Goal: Task Accomplishment & Management: Manage account settings

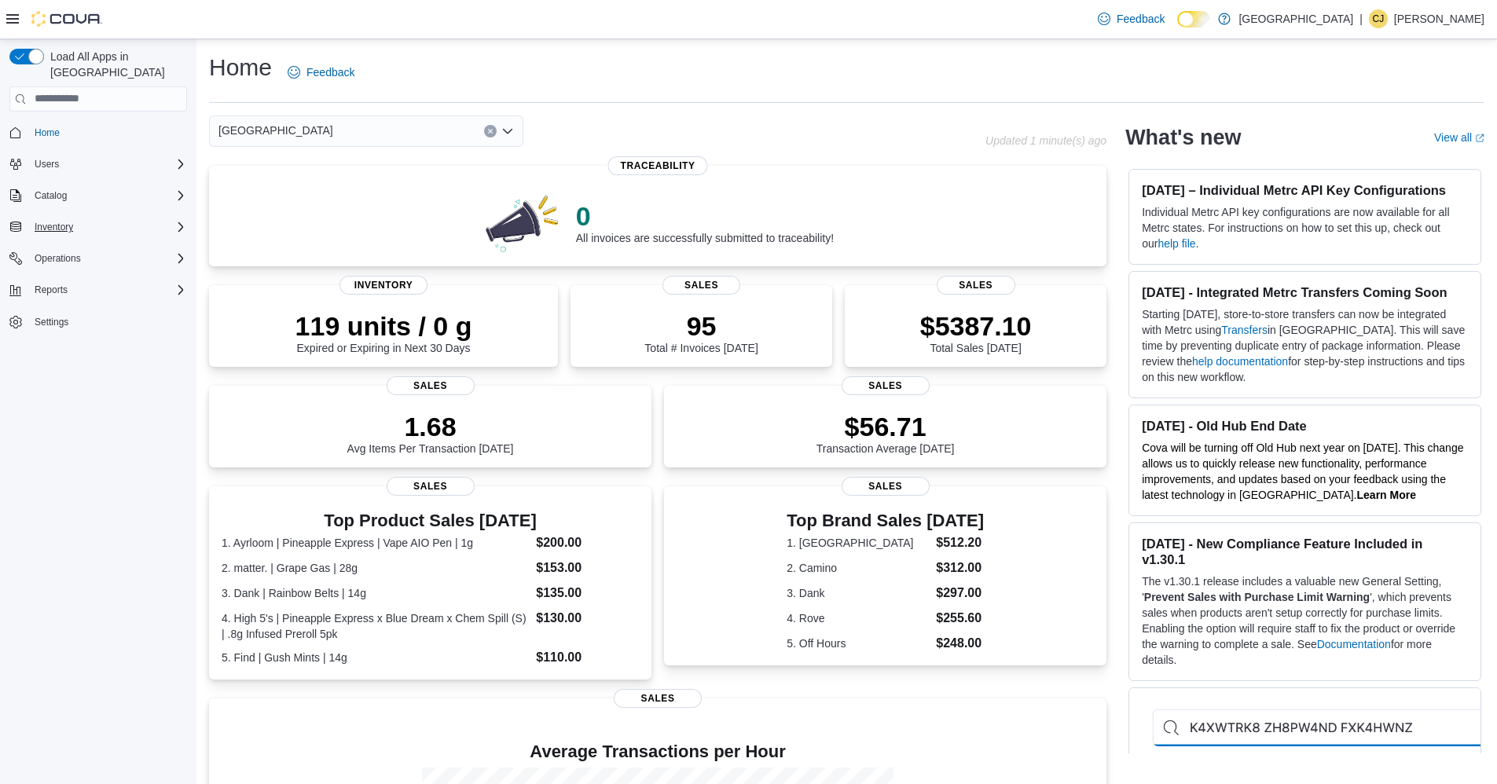
click at [174, 221] on icon "Complex example" at bounding box center [180, 227] width 13 height 13
click at [162, 240] on div "Adjustments (Classic)" at bounding box center [104, 249] width 165 height 19
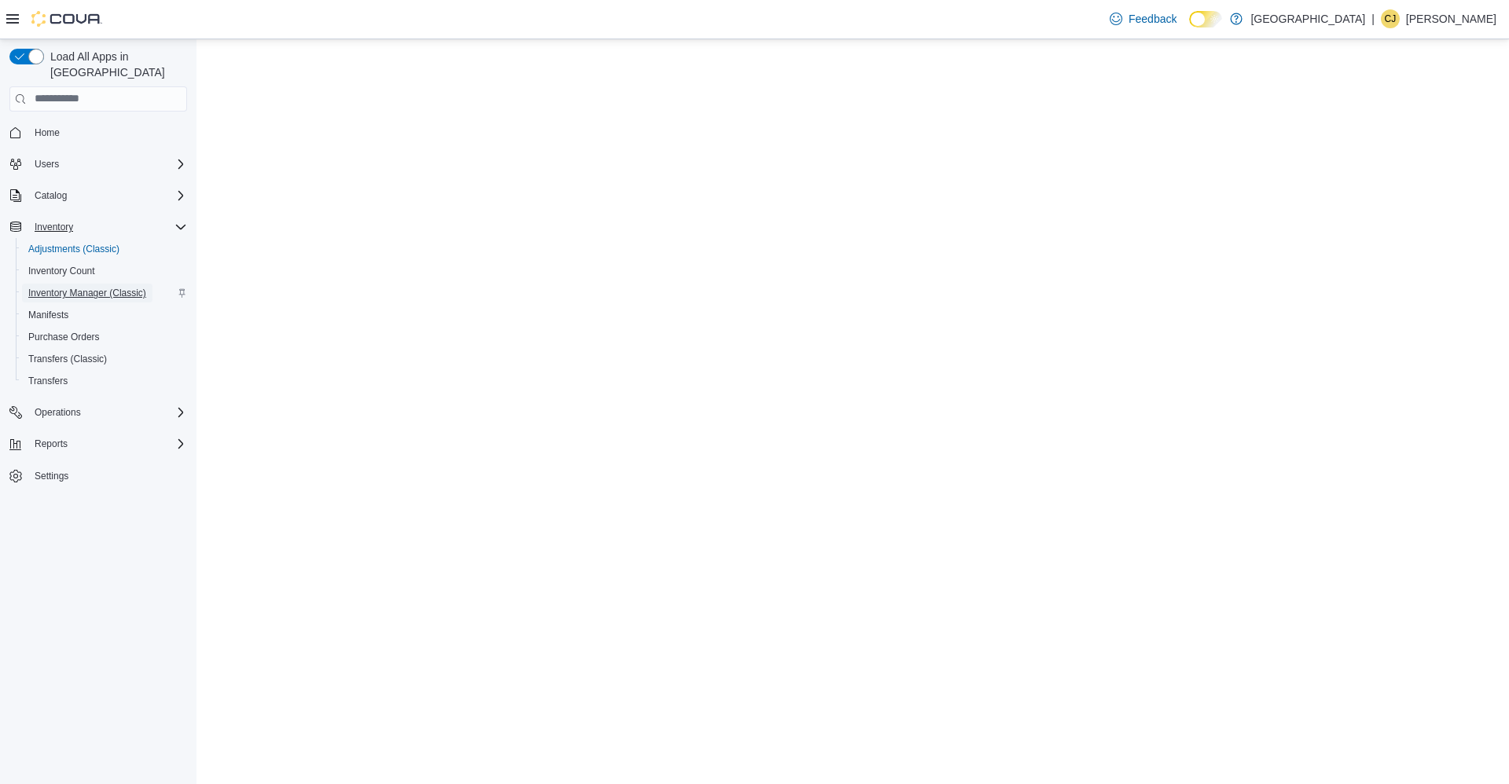
click at [145, 287] on span "Inventory Manager (Classic)" at bounding box center [87, 293] width 118 height 13
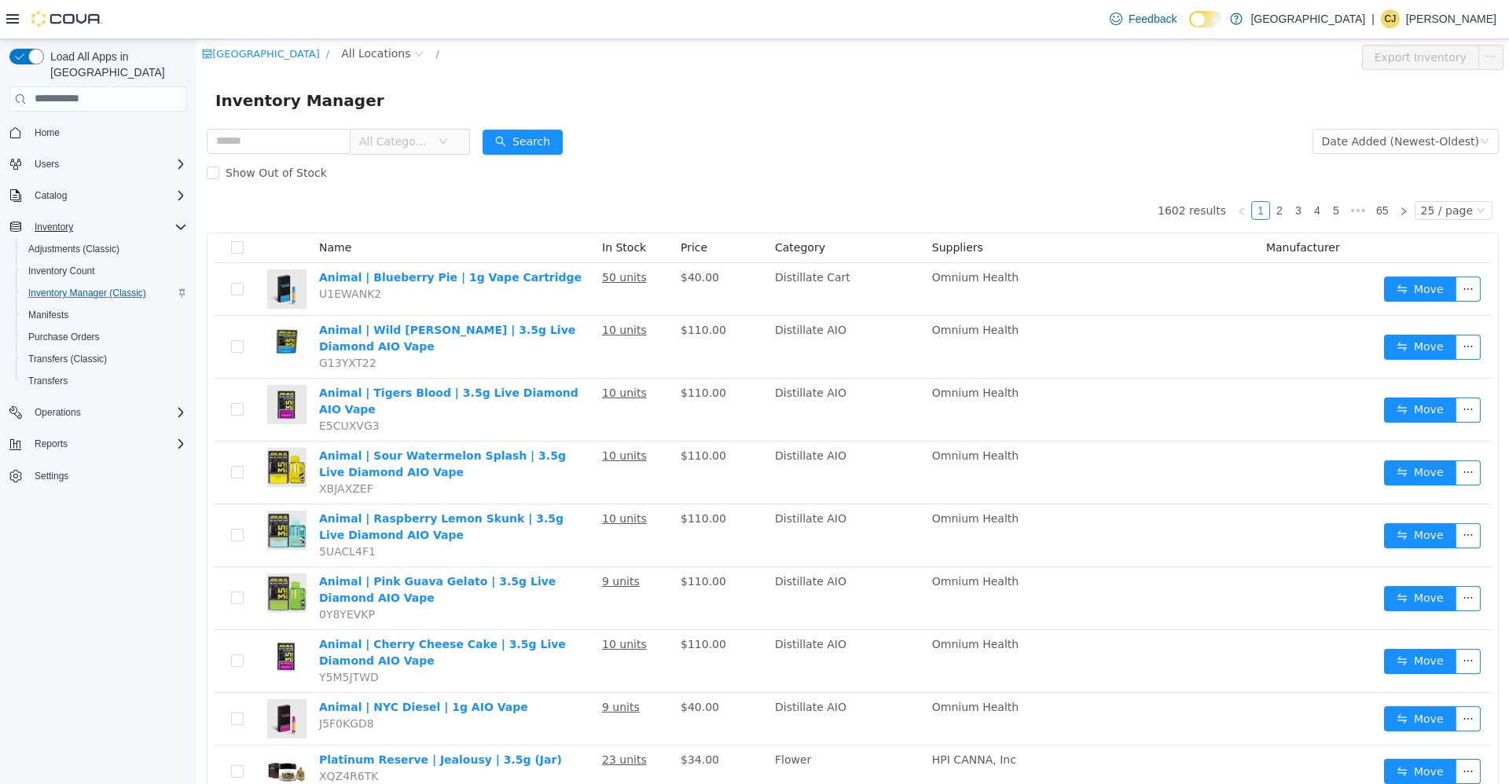
click at [382, 144] on span "All Categories" at bounding box center [395, 141] width 72 height 16
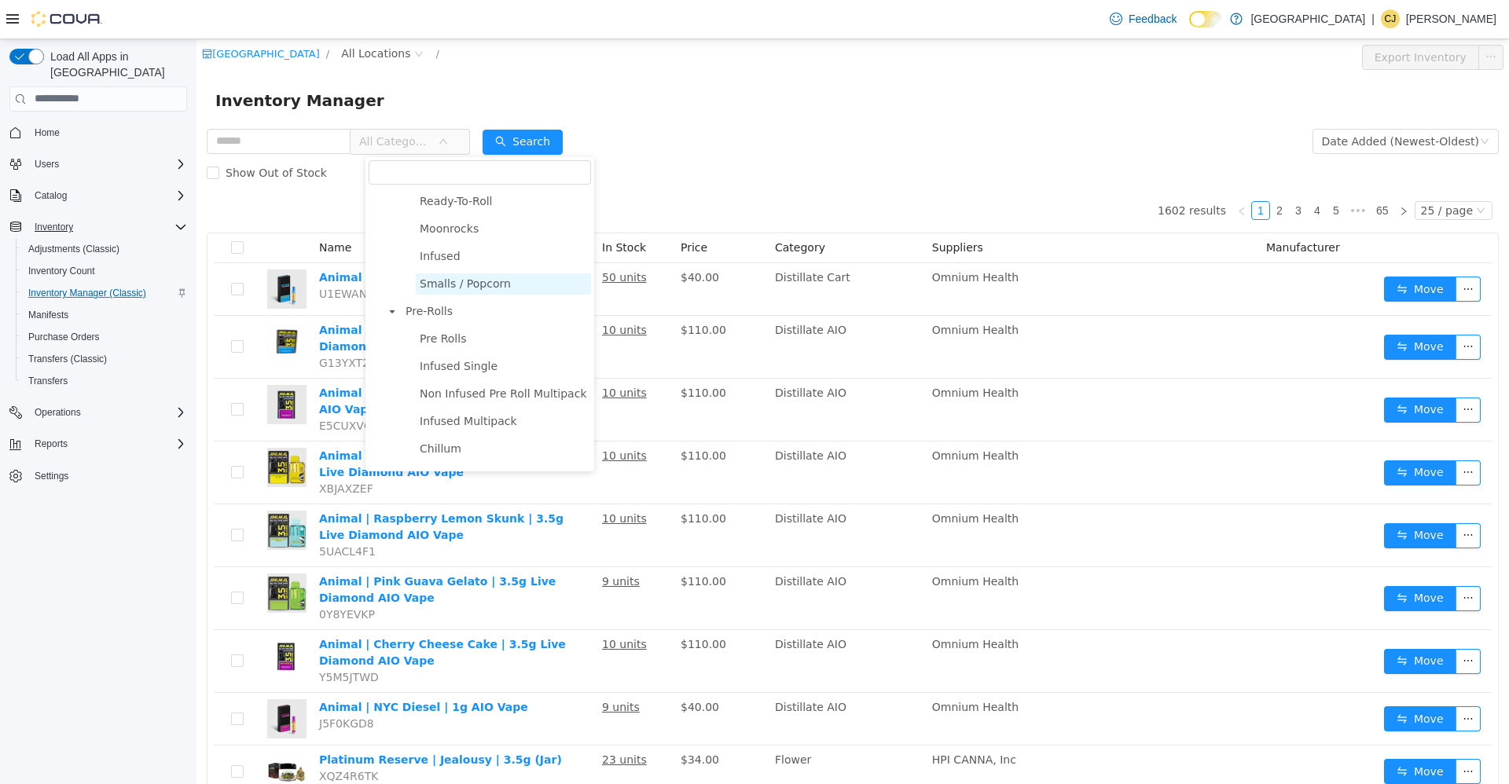
scroll to position [157, 0]
click at [457, 295] on span "Pre-Rolls" at bounding box center [496, 291] width 189 height 21
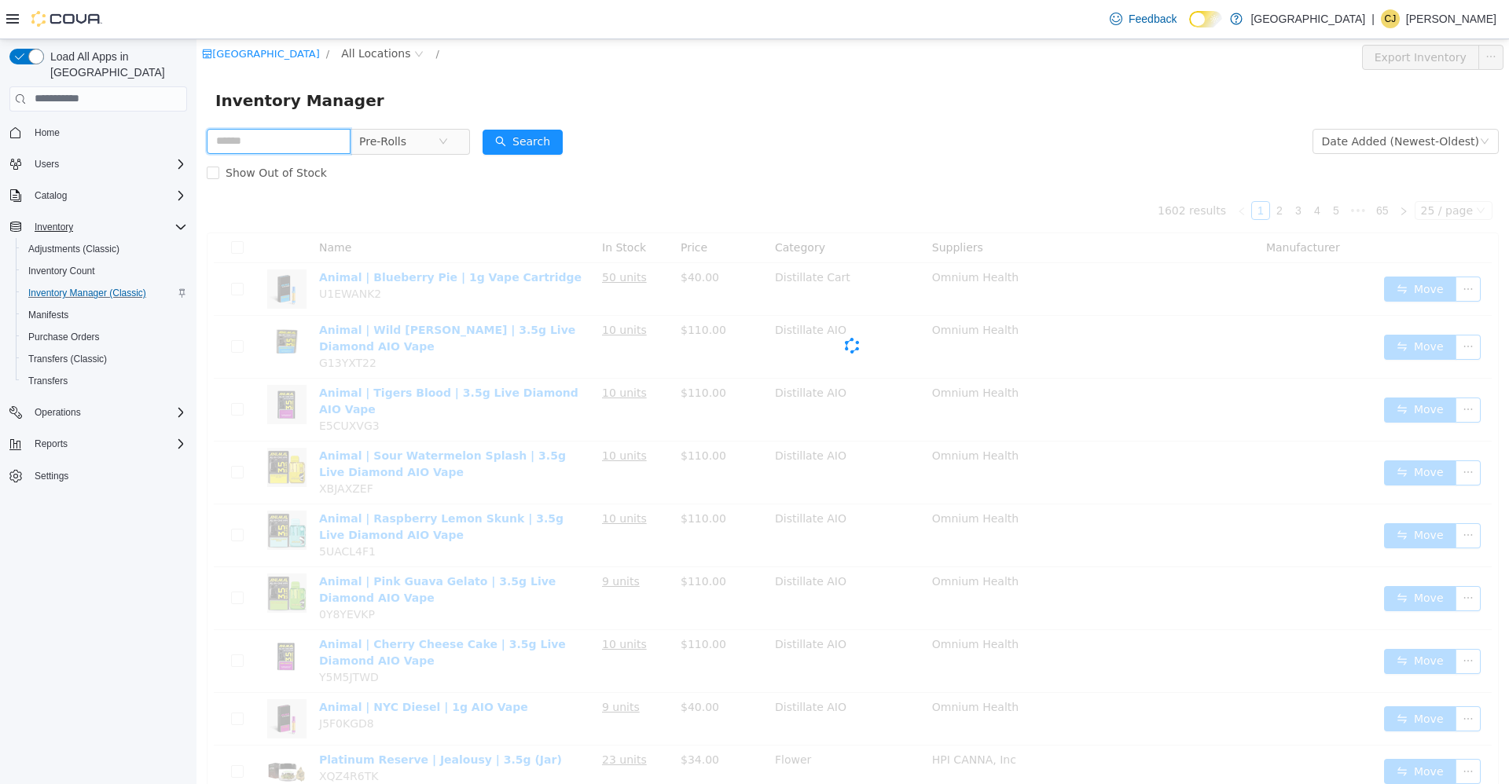
click at [287, 134] on input "text" at bounding box center [279, 140] width 144 height 25
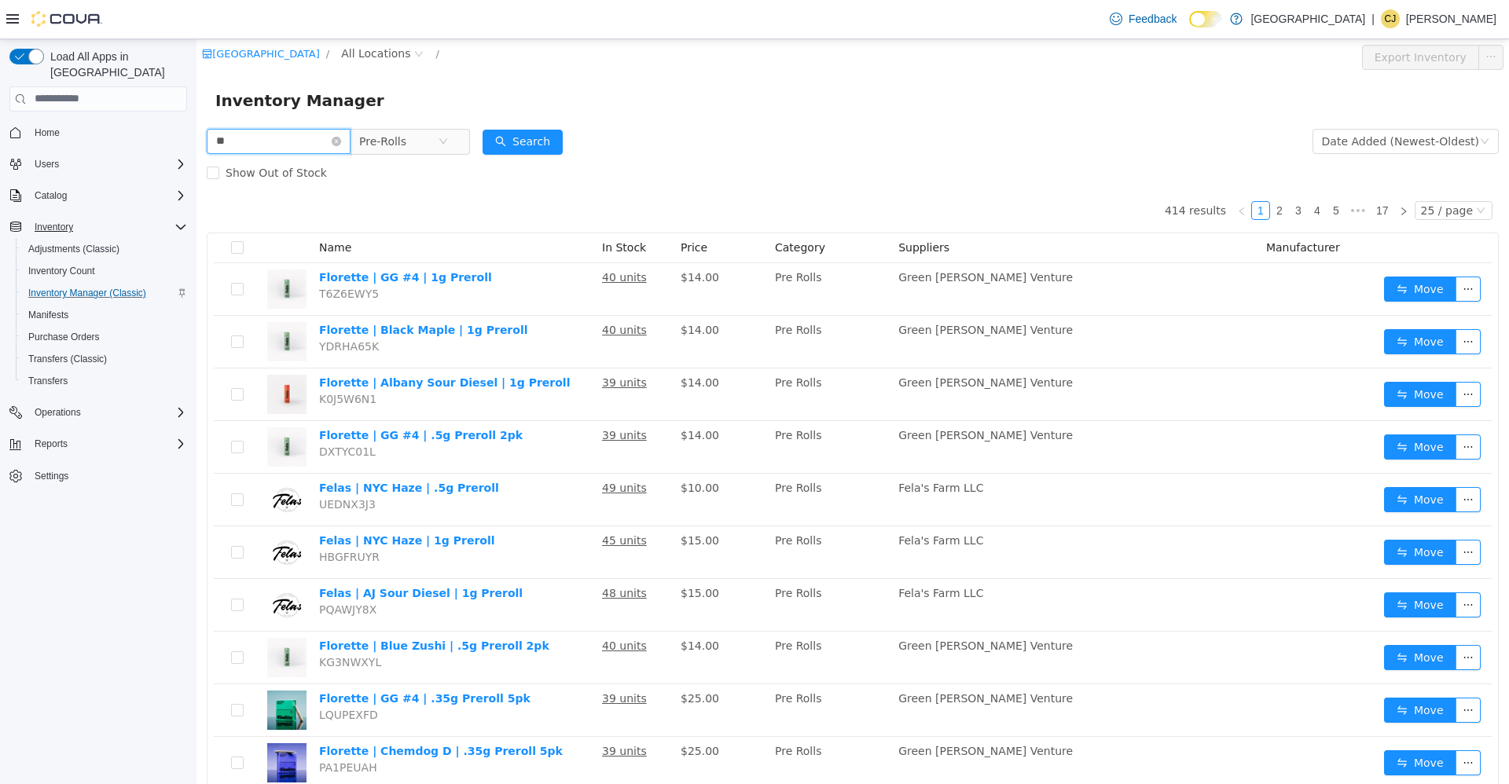
type input "****"
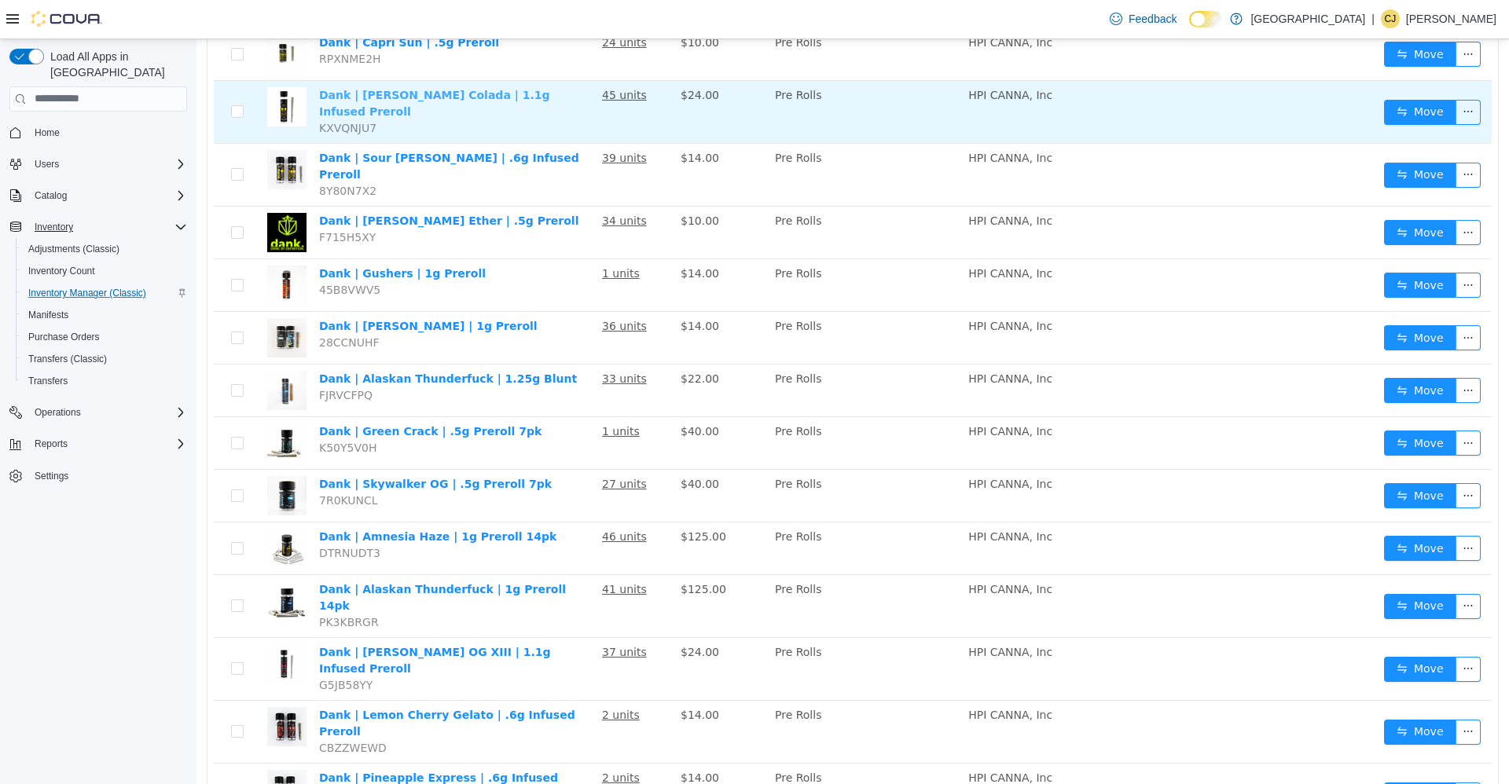
scroll to position [840, 0]
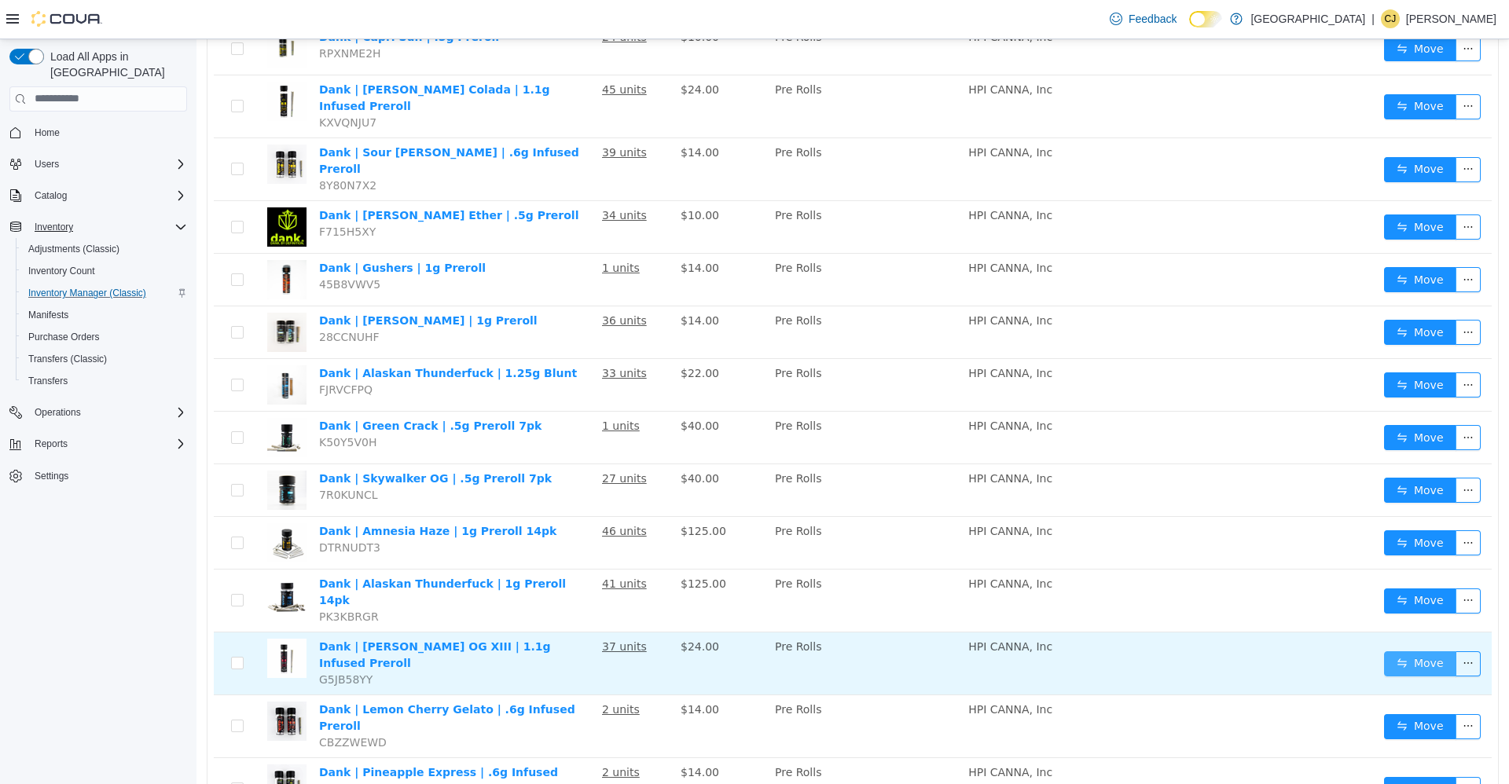
click at [1402, 651] on button "Move" at bounding box center [1420, 663] width 72 height 25
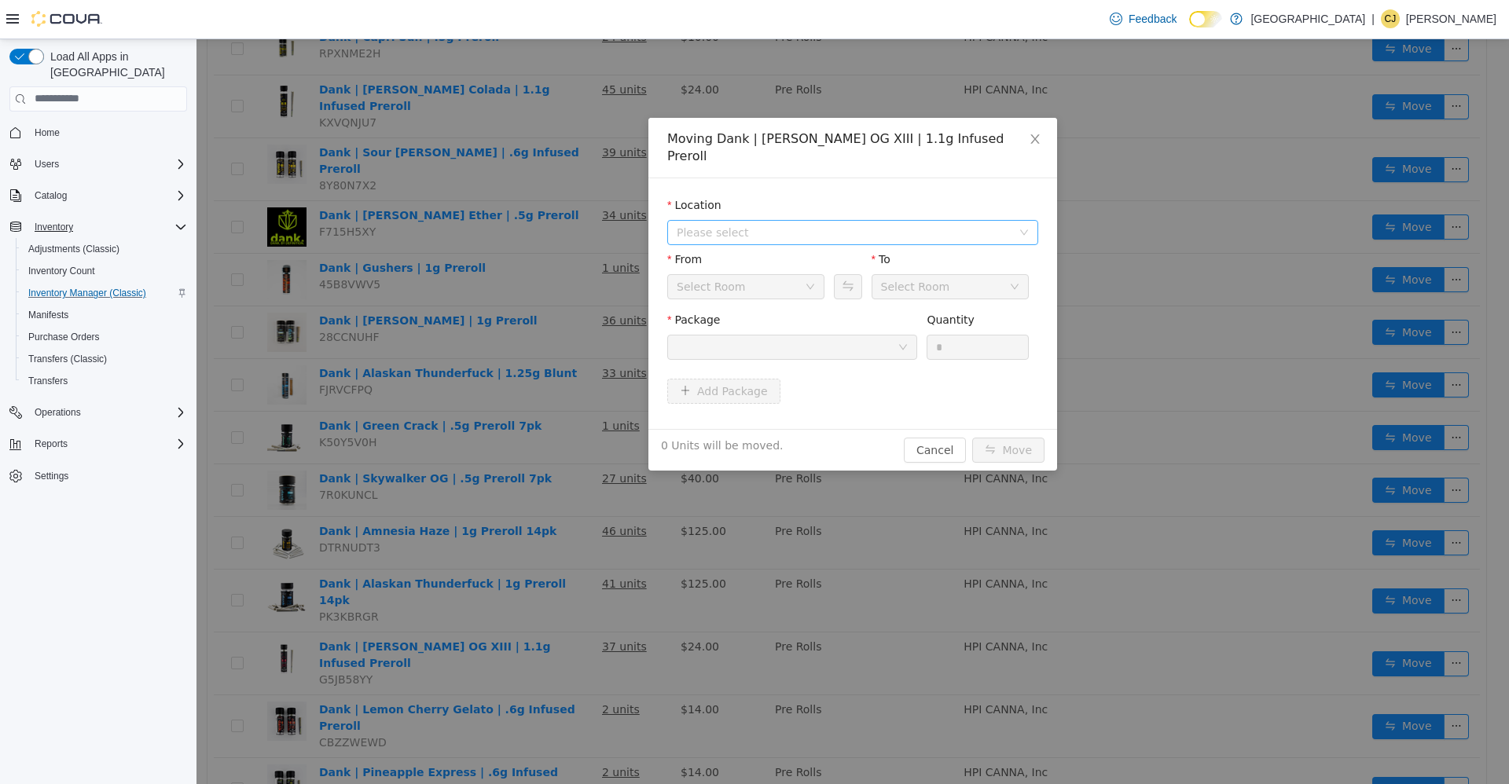
click at [827, 224] on span "Please select" at bounding box center [844, 232] width 335 height 16
click at [829, 266] on span "[STREET_ADDRESS]" at bounding box center [869, 271] width 332 height 21
click at [824, 335] on div at bounding box center [787, 347] width 221 height 24
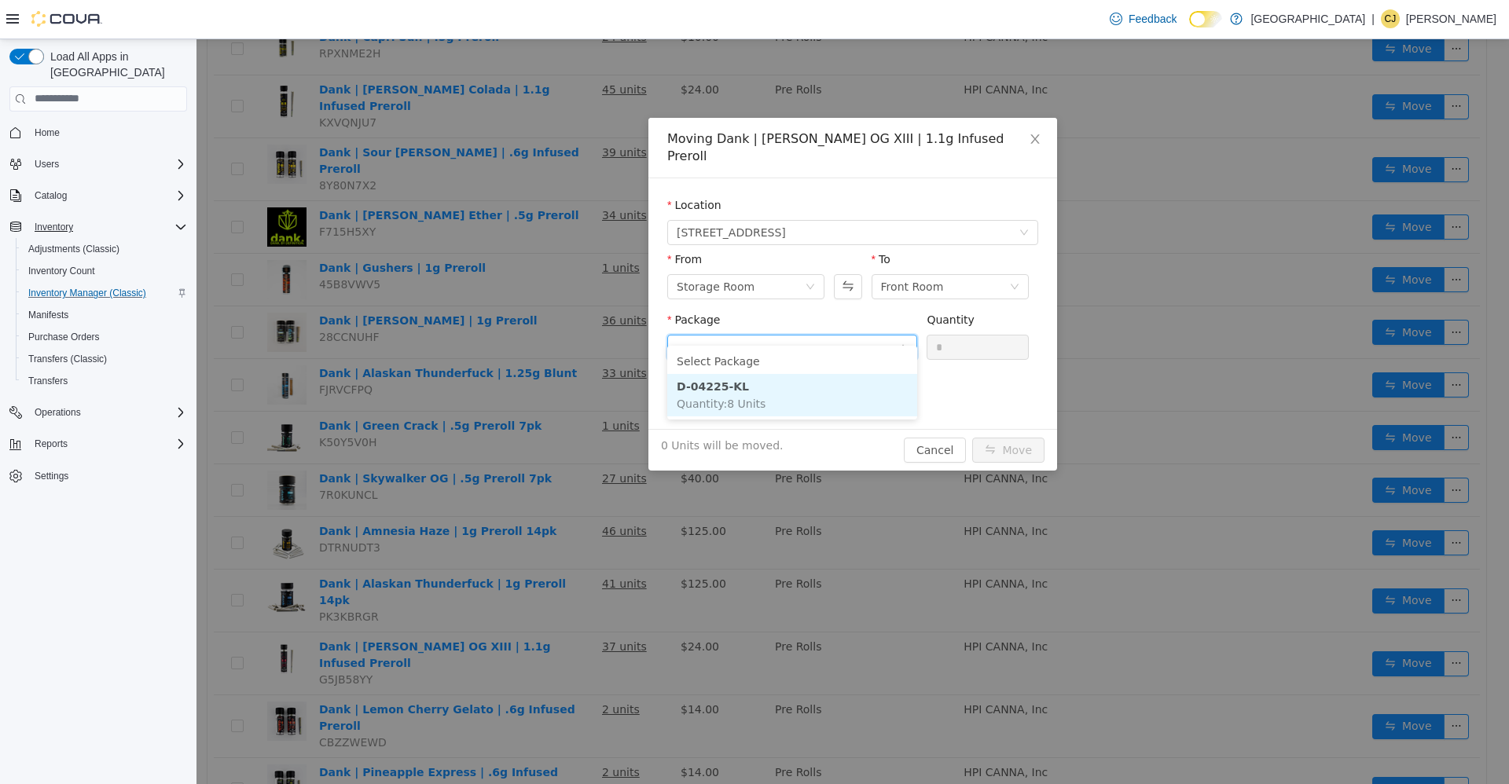
click at [824, 386] on li "D-04225-KL Quantity : 8 Units" at bounding box center [792, 394] width 250 height 42
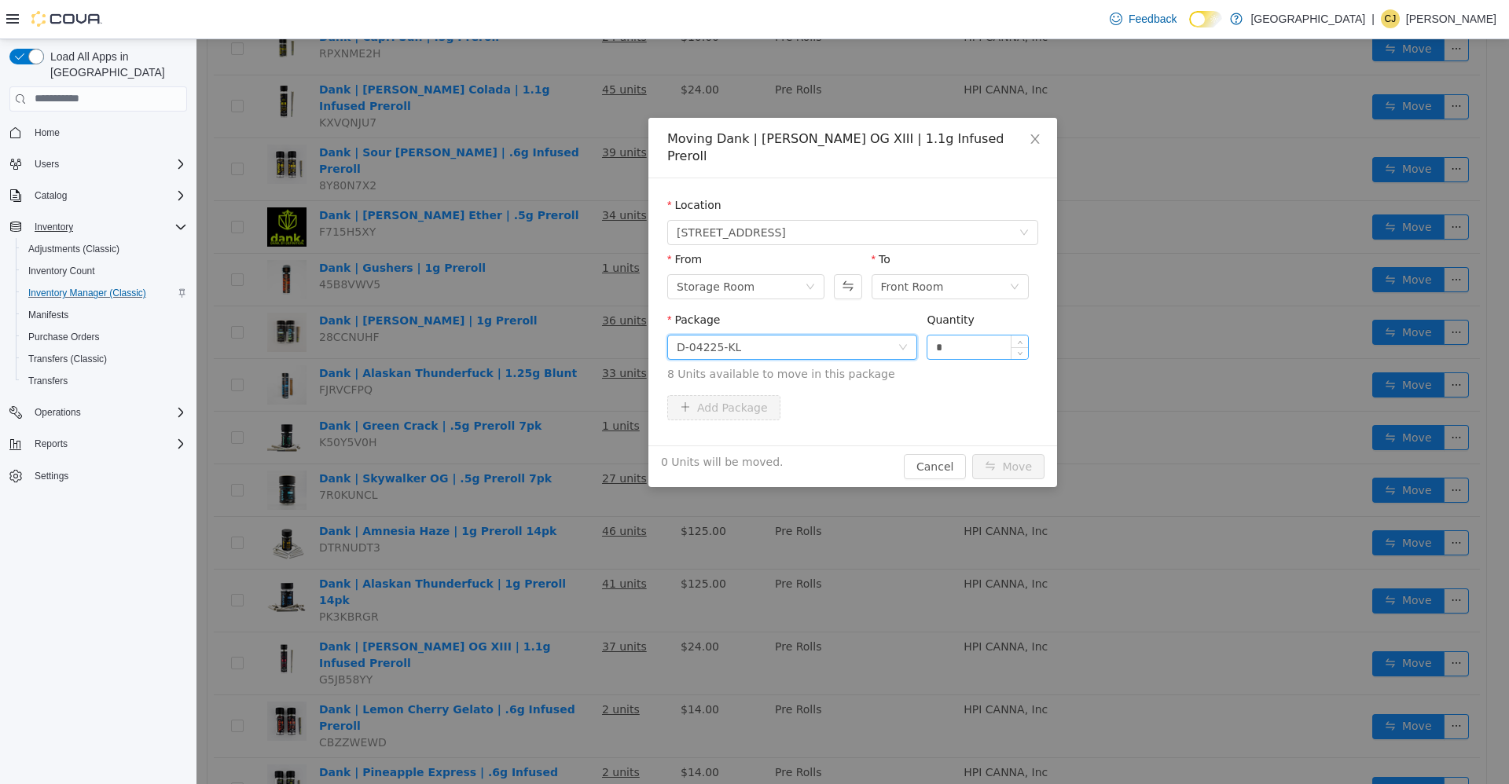
click at [951, 335] on input "*" at bounding box center [977, 347] width 101 height 24
click at [835, 274] on button "Swap" at bounding box center [848, 286] width 28 height 25
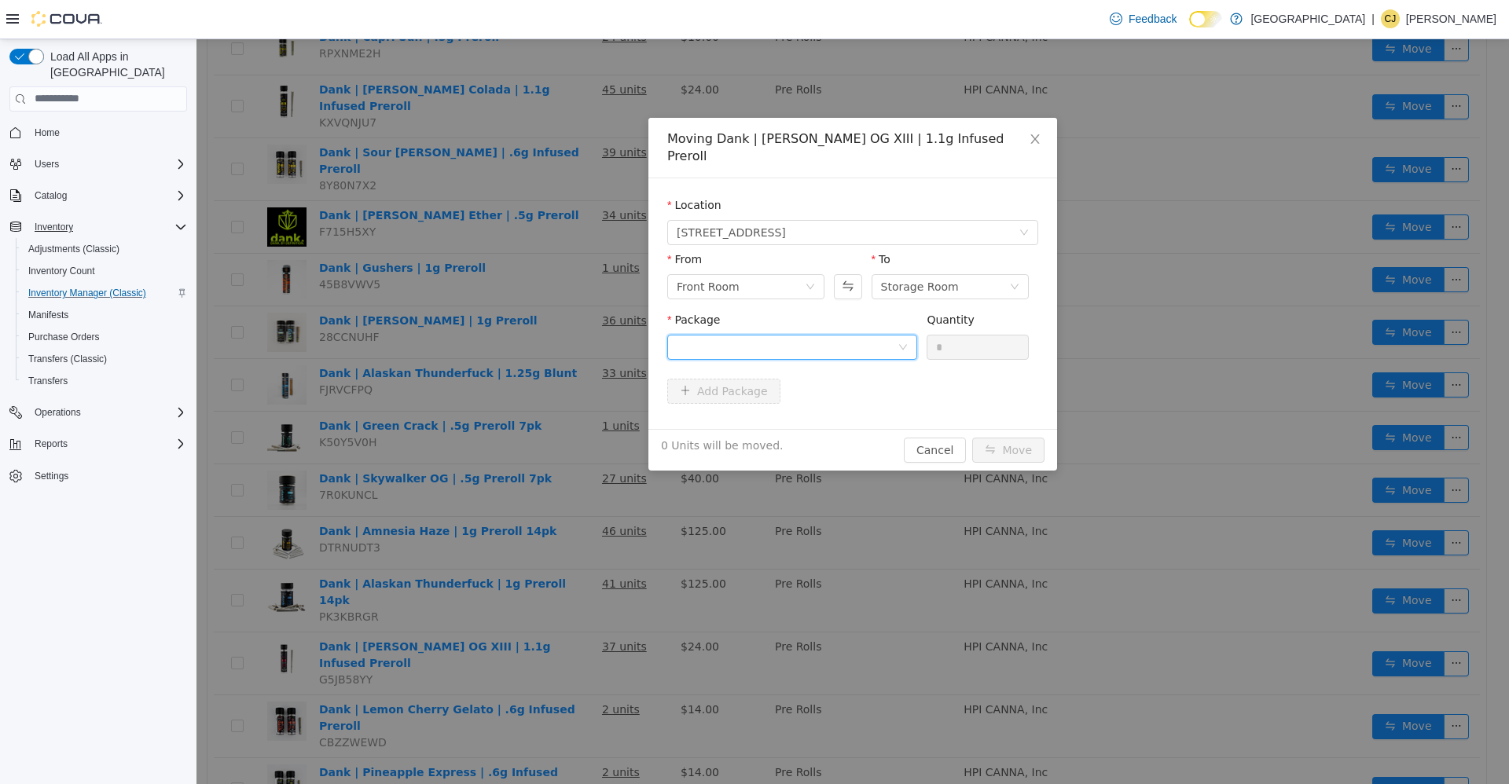
click at [841, 335] on div at bounding box center [787, 347] width 221 height 24
click at [855, 274] on button "Swap" at bounding box center [848, 286] width 28 height 25
click at [840, 335] on div at bounding box center [787, 347] width 221 height 24
click at [844, 387] on li "D-04225-KL Quantity : 8 Units" at bounding box center [792, 394] width 250 height 42
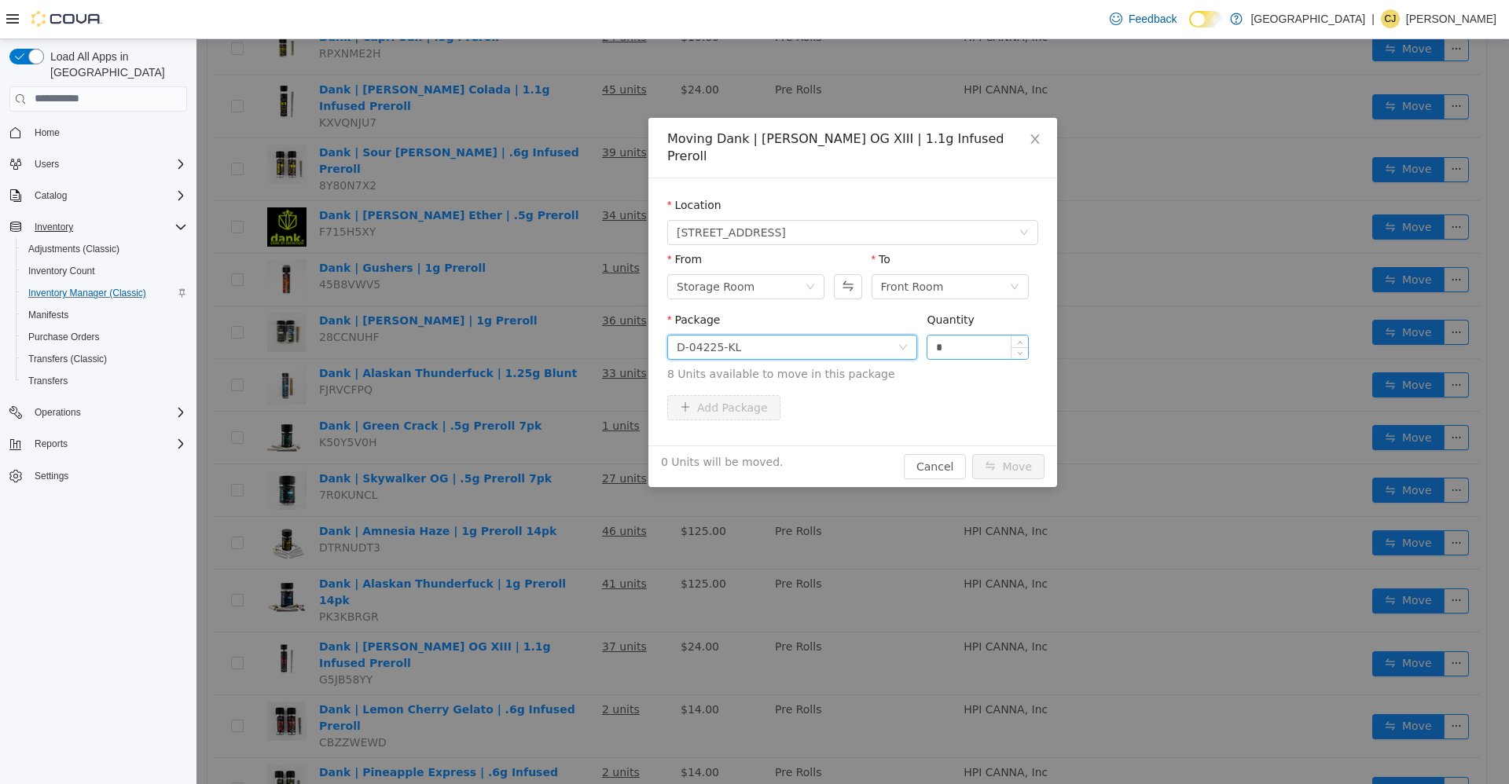
click at [1005, 335] on input "*" at bounding box center [977, 347] width 101 height 24
type input "**"
click at [972, 453] on button "Move" at bounding box center [1008, 465] width 72 height 25
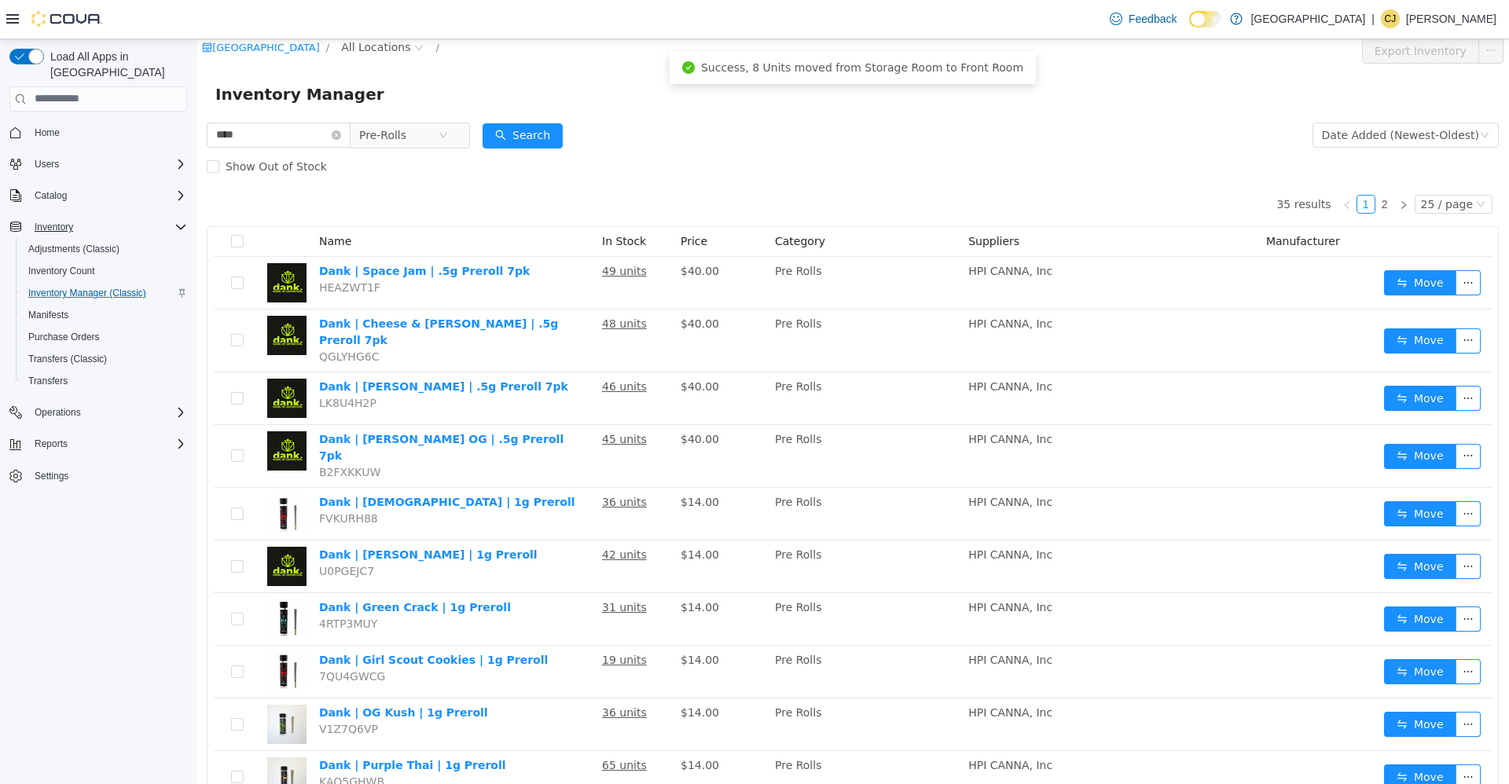
scroll to position [0, 0]
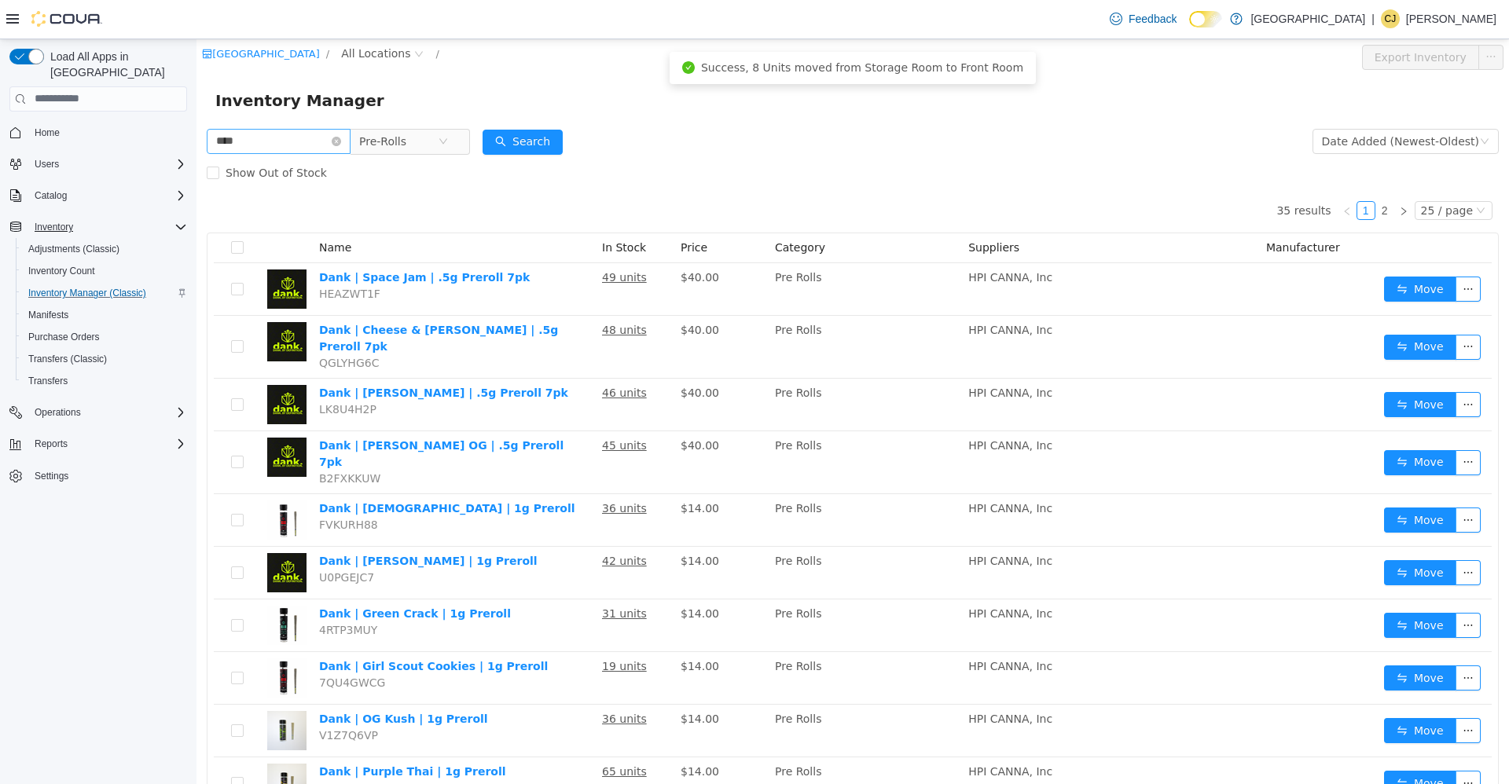
drag, startPoint x: 354, startPoint y: 141, endPoint x: 333, endPoint y: 141, distance: 20.4
click at [341, 141] on icon "icon: close-circle" at bounding box center [336, 140] width 9 height 9
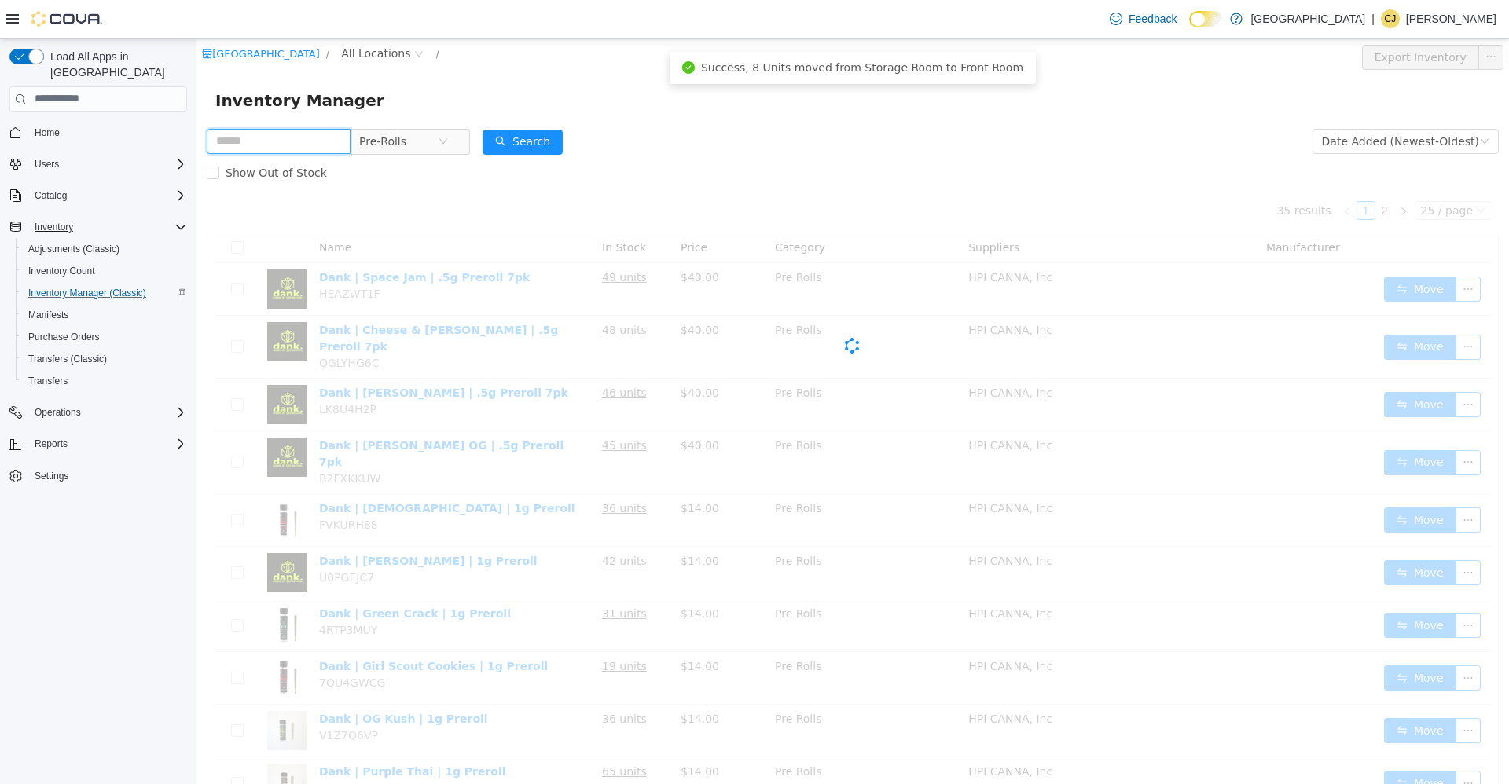
click at [331, 141] on input "text" at bounding box center [279, 140] width 144 height 25
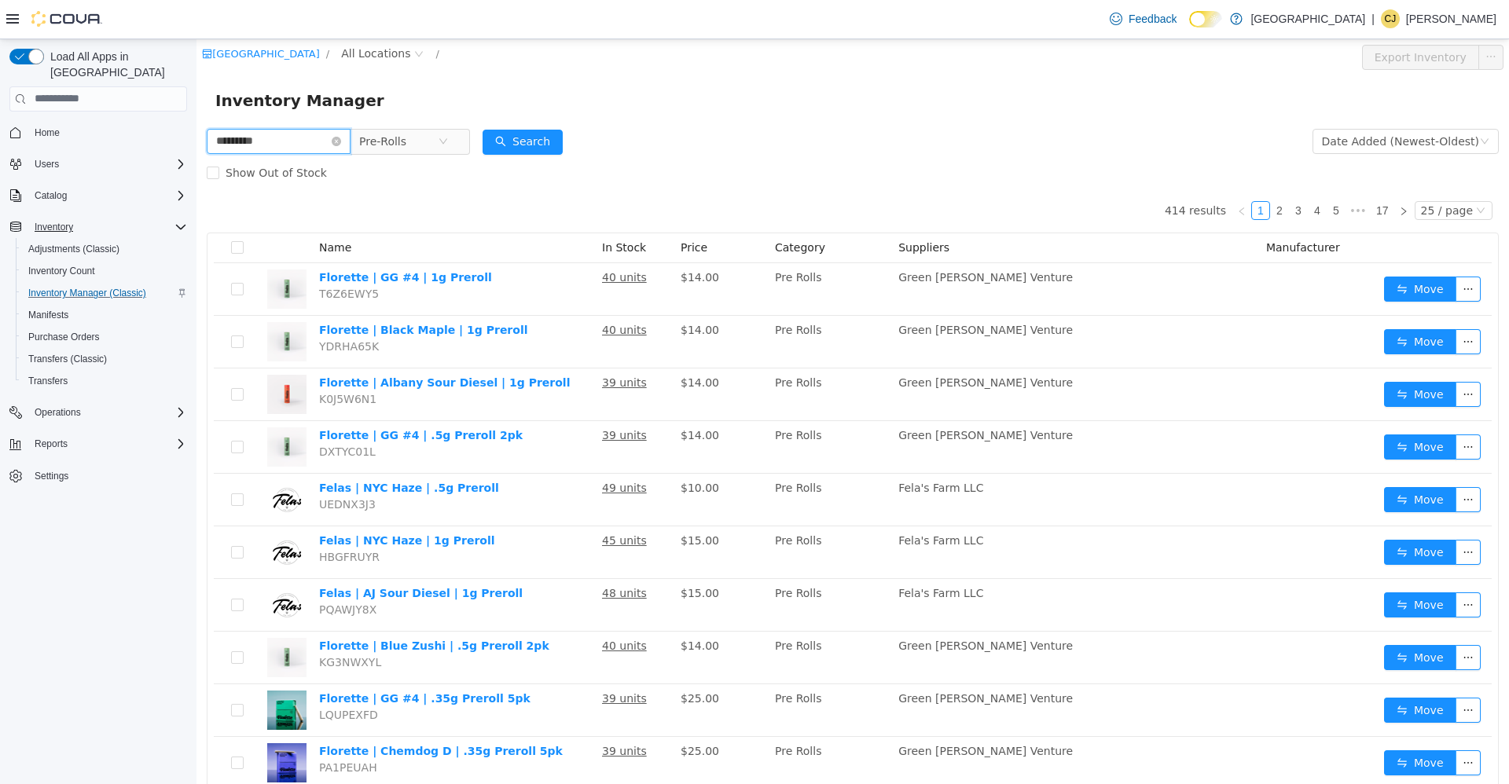
type input "*********"
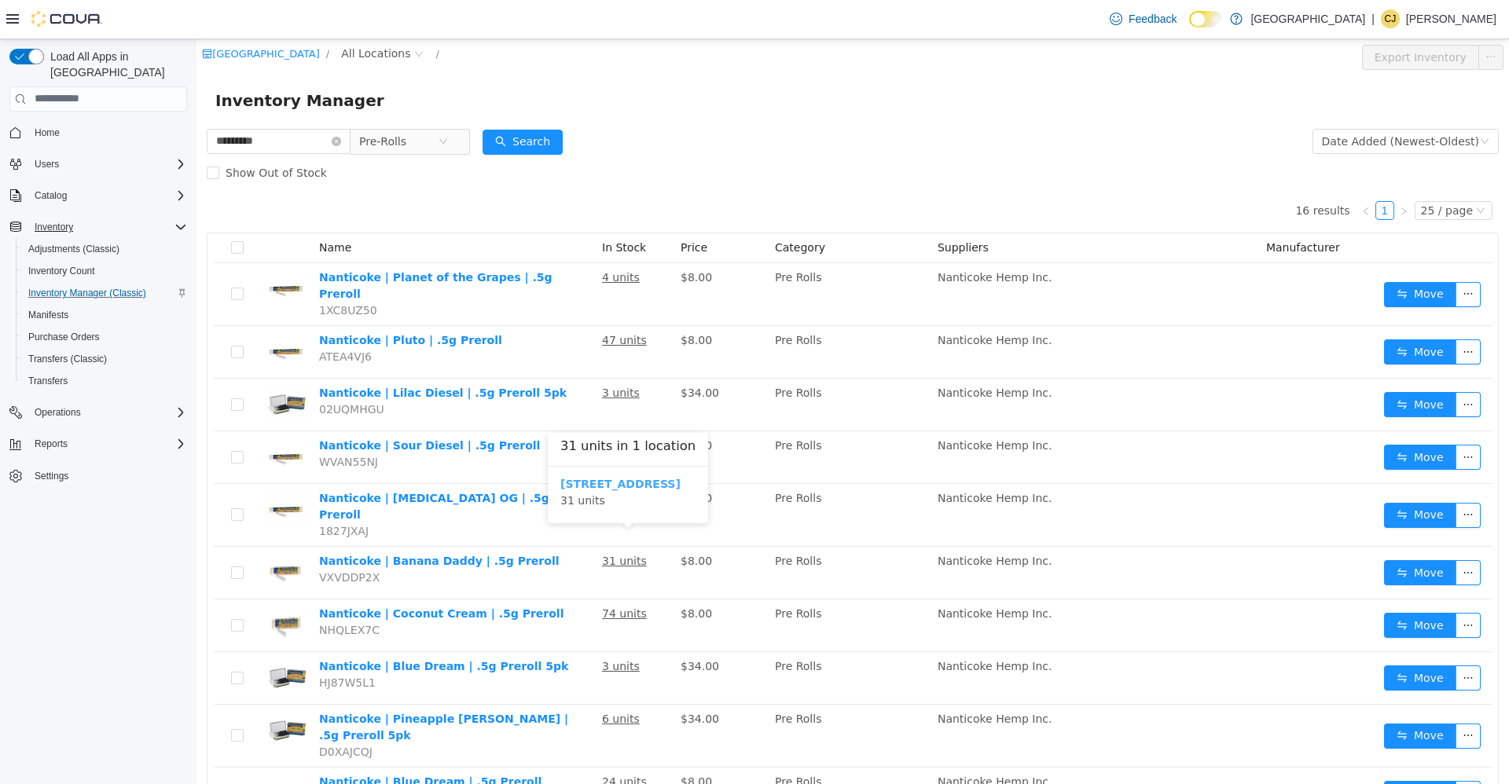
click at [610, 487] on b "[STREET_ADDRESS]" at bounding box center [620, 483] width 120 height 13
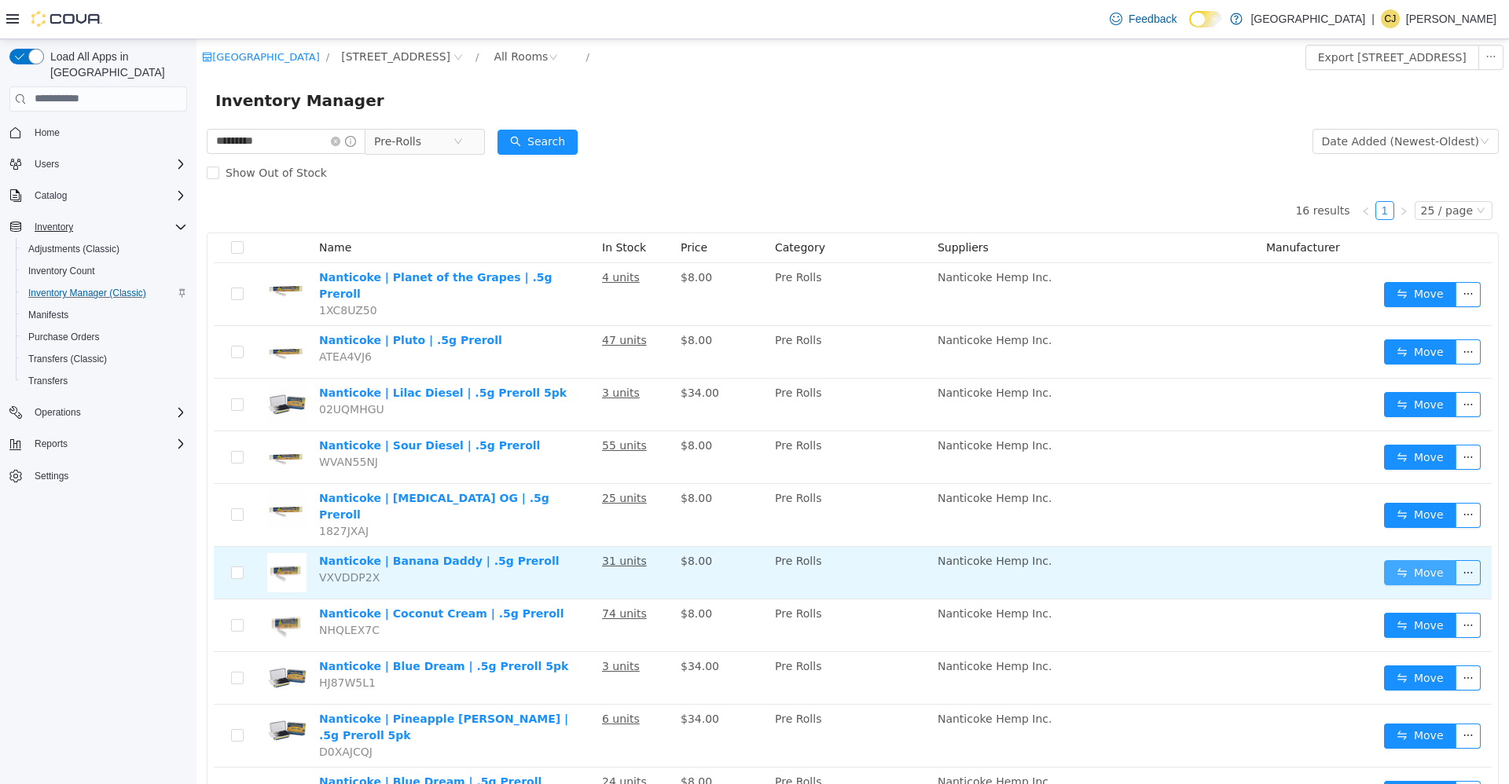
click at [1403, 560] on button "Move" at bounding box center [1420, 572] width 72 height 25
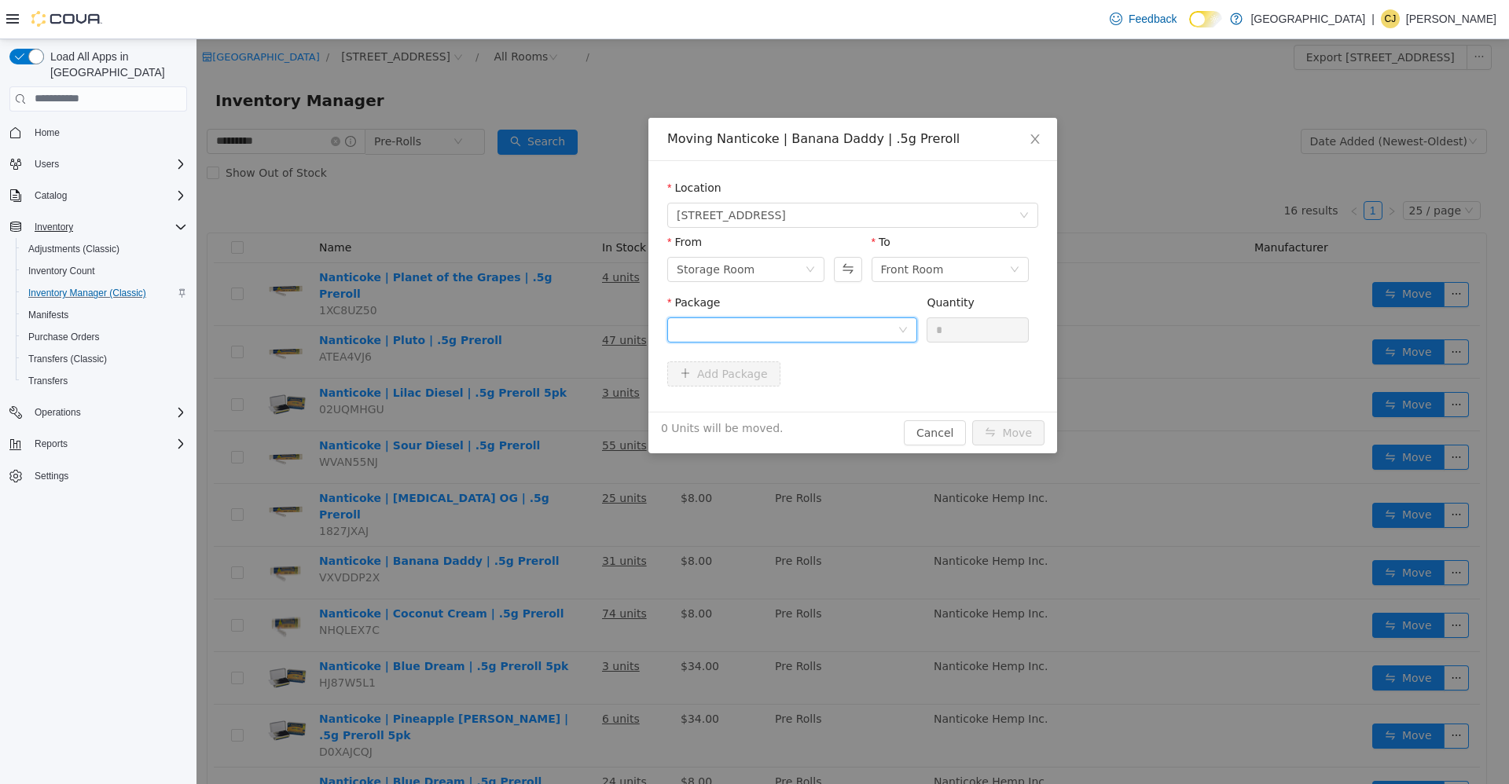
click at [813, 335] on div at bounding box center [787, 330] width 221 height 24
click at [805, 395] on li "BD121009PR Quantity : 30 Units" at bounding box center [792, 394] width 250 height 42
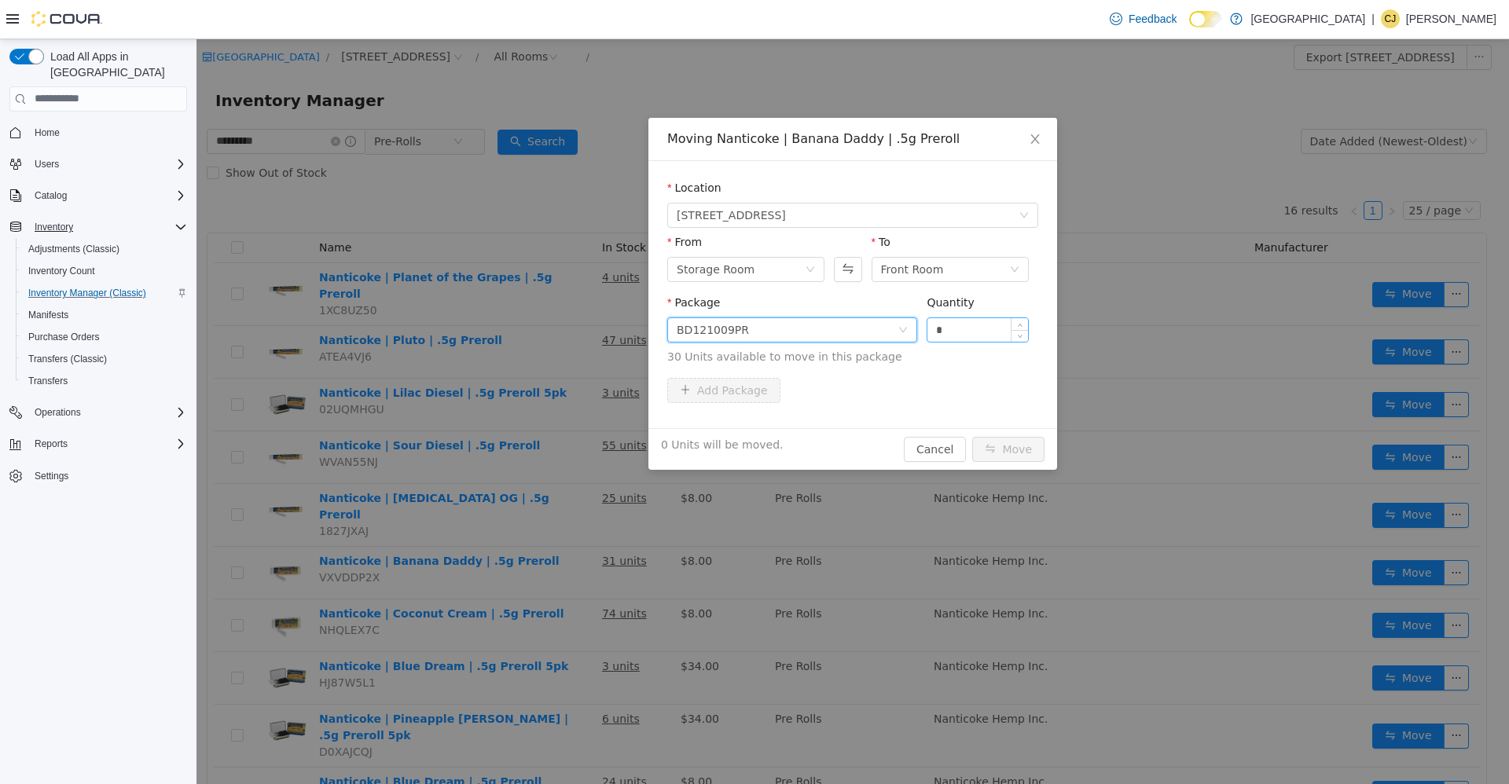
click at [974, 321] on input "*" at bounding box center [977, 330] width 101 height 24
type input "***"
click at [972, 436] on button "Move" at bounding box center [1008, 448] width 72 height 25
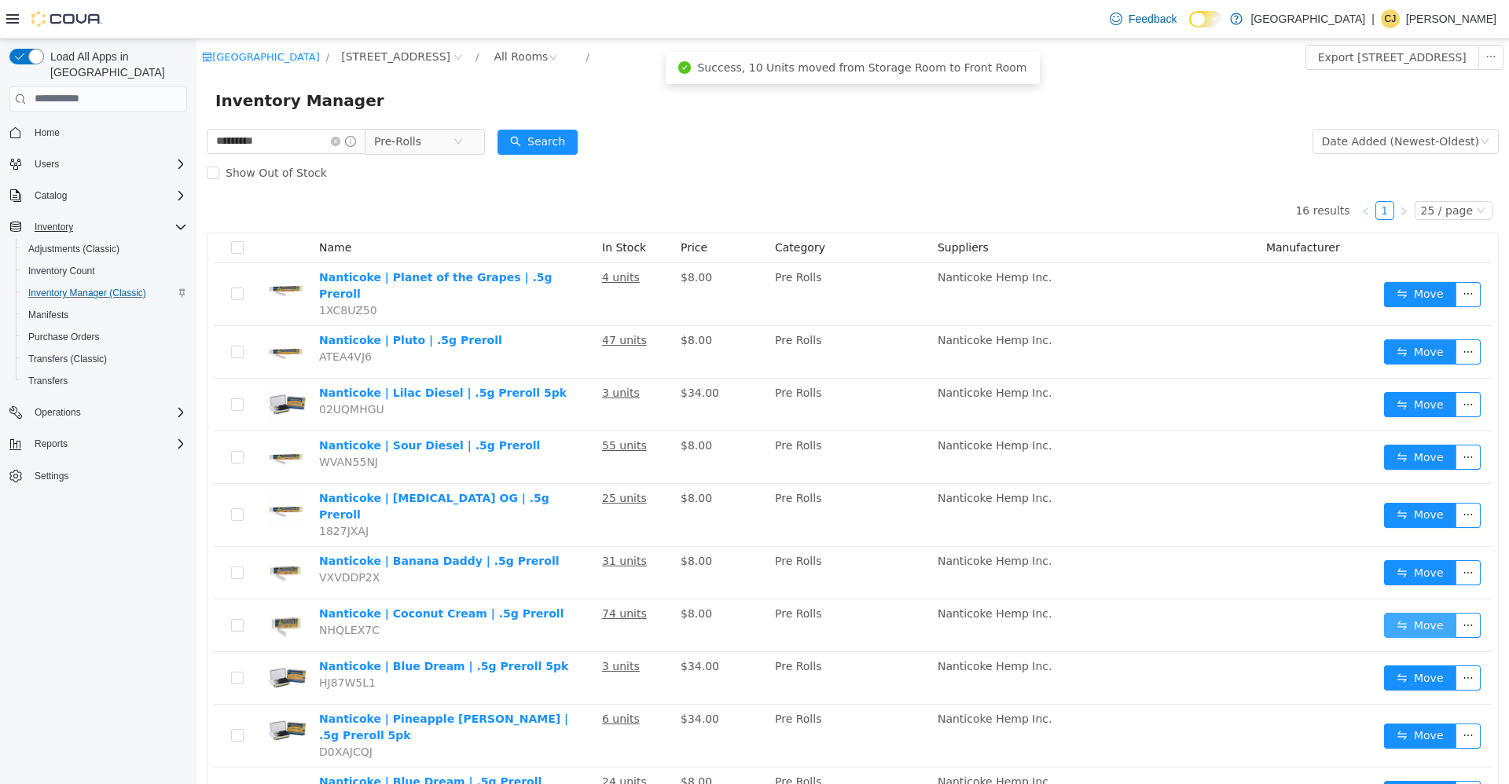
click at [1405, 612] on button "Move" at bounding box center [1420, 624] width 72 height 25
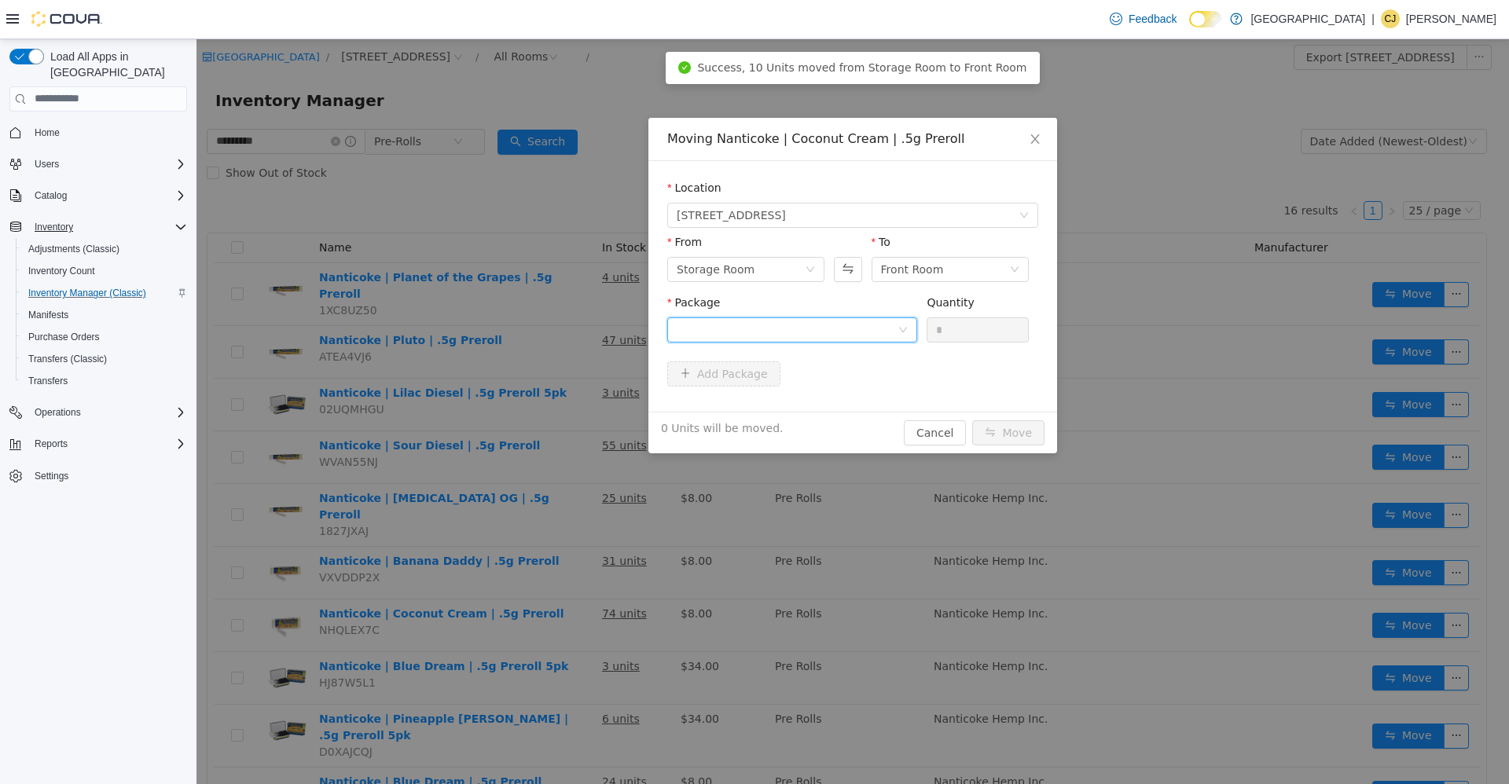
click at [856, 332] on div at bounding box center [787, 330] width 221 height 24
click at [857, 380] on li "CM121816PR Quantity : 61 Units" at bounding box center [792, 394] width 250 height 42
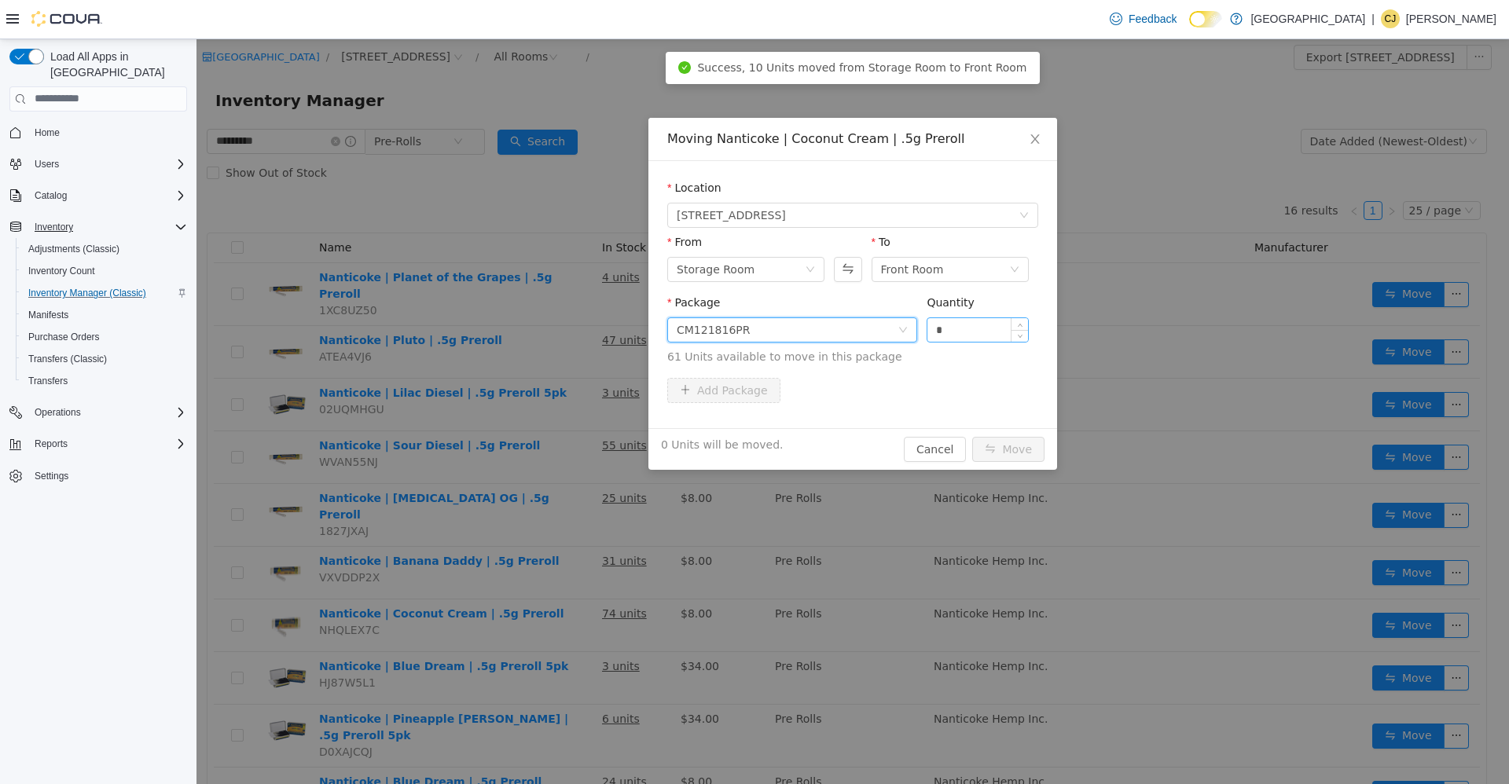
click at [951, 340] on input "*" at bounding box center [977, 330] width 101 height 24
type input "***"
click at [972, 436] on button "Move" at bounding box center [1008, 448] width 72 height 25
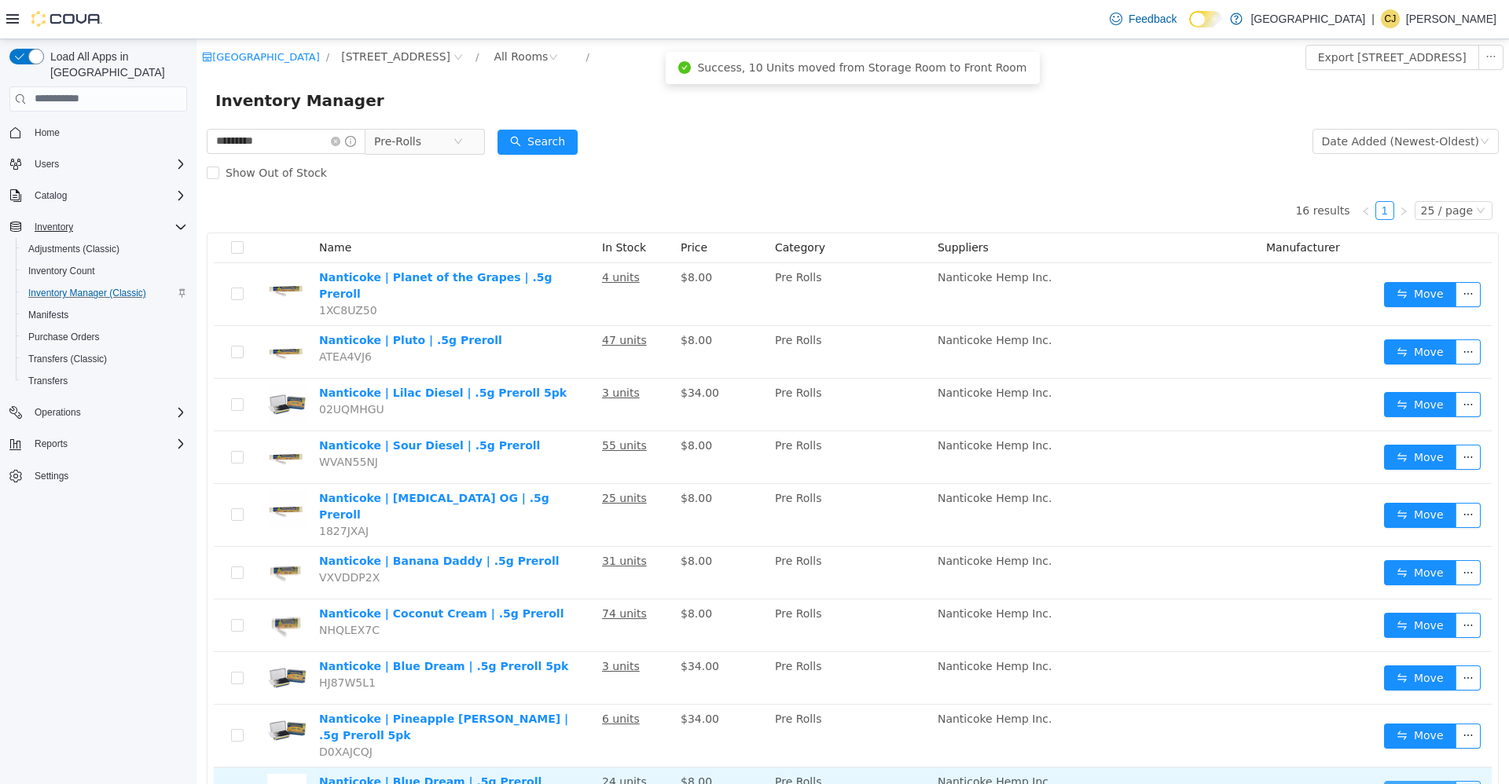
click at [1384, 780] on button "Move" at bounding box center [1420, 792] width 72 height 25
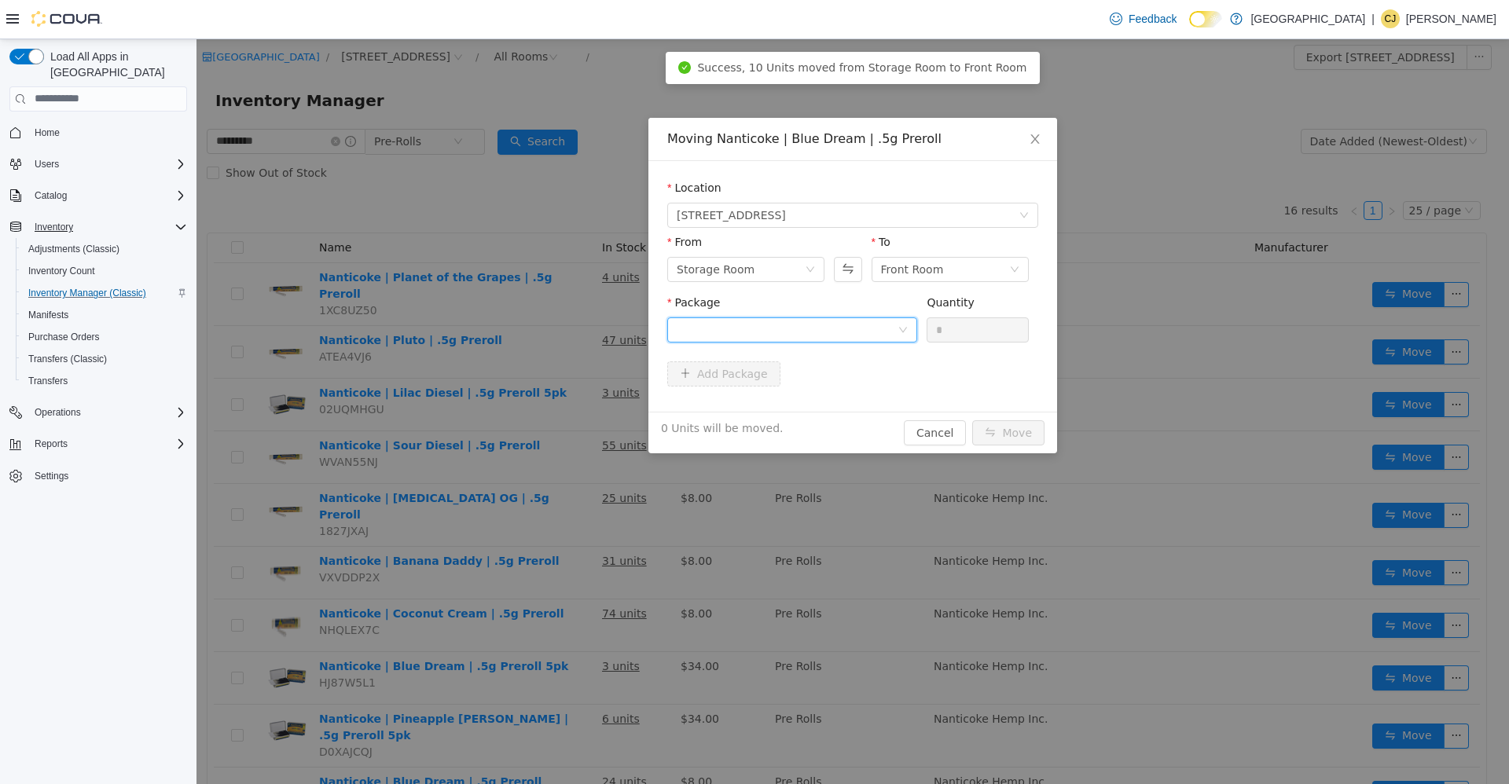
drag, startPoint x: 878, startPoint y: 326, endPoint x: 885, endPoint y: 341, distance: 16.5
click at [879, 326] on div at bounding box center [787, 330] width 221 height 24
click at [890, 385] on li "BL012810PR Quantity : 24 Units" at bounding box center [792, 394] width 250 height 42
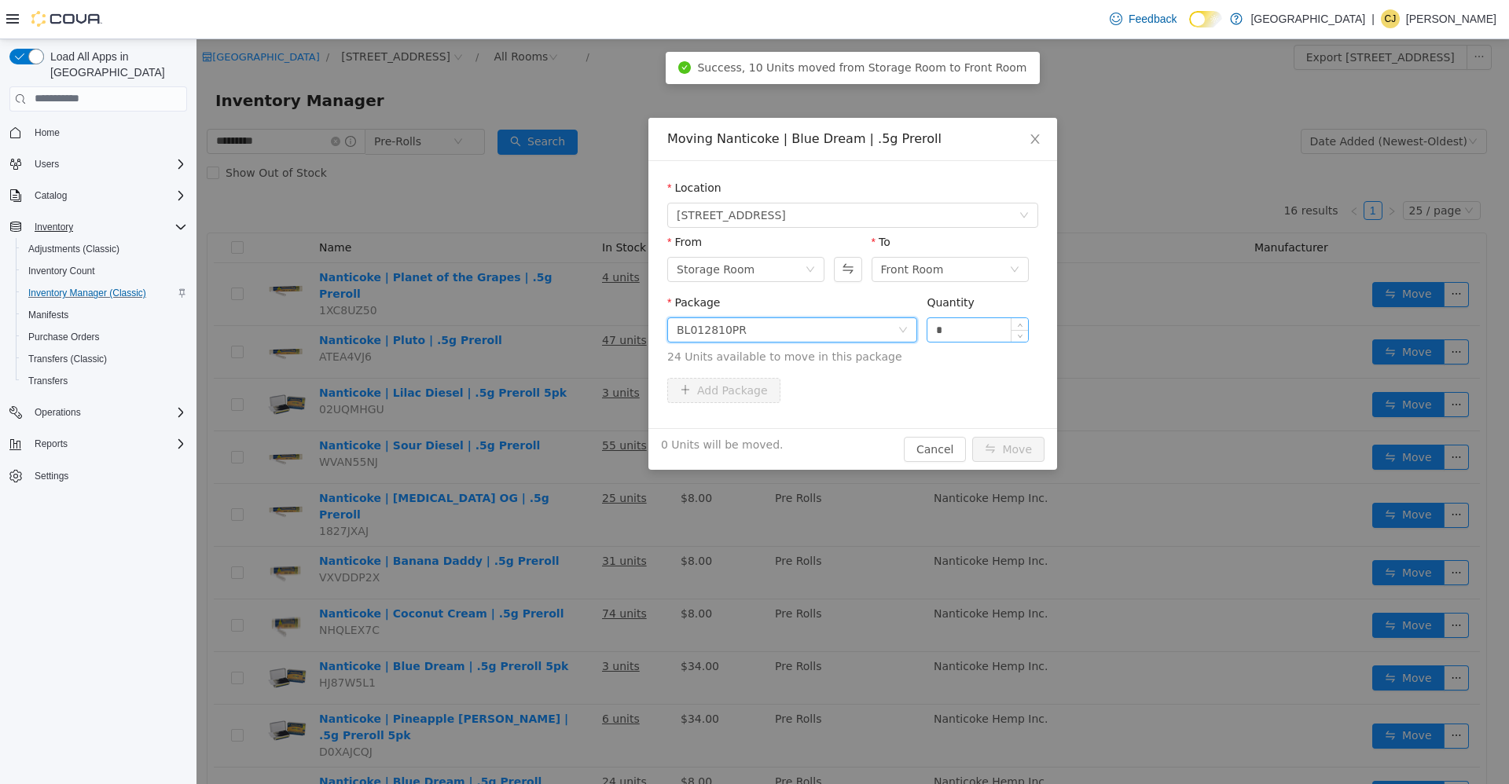
click at [947, 333] on input "*" at bounding box center [977, 330] width 101 height 24
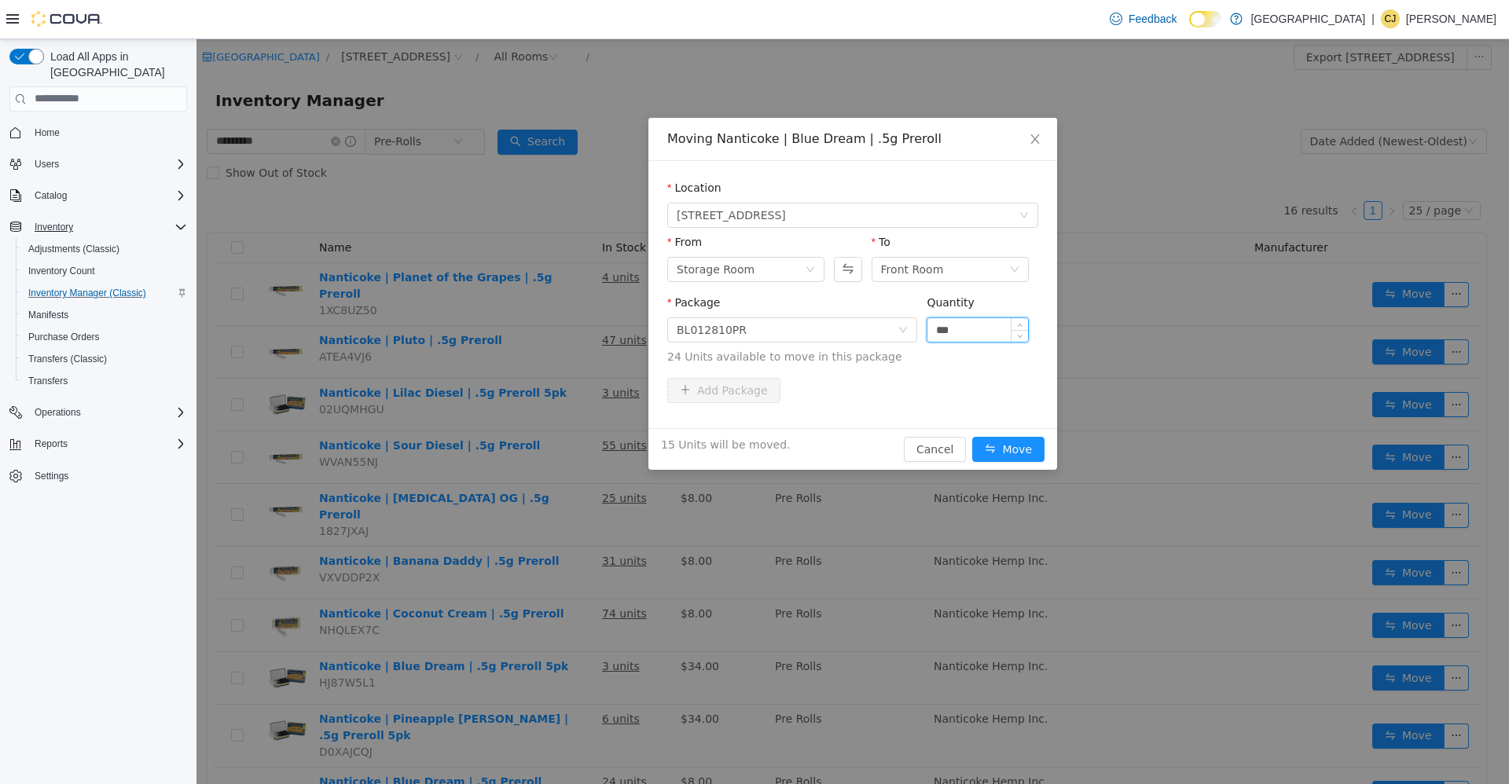
type input "***"
click at [972, 436] on button "Move" at bounding box center [1008, 448] width 72 height 25
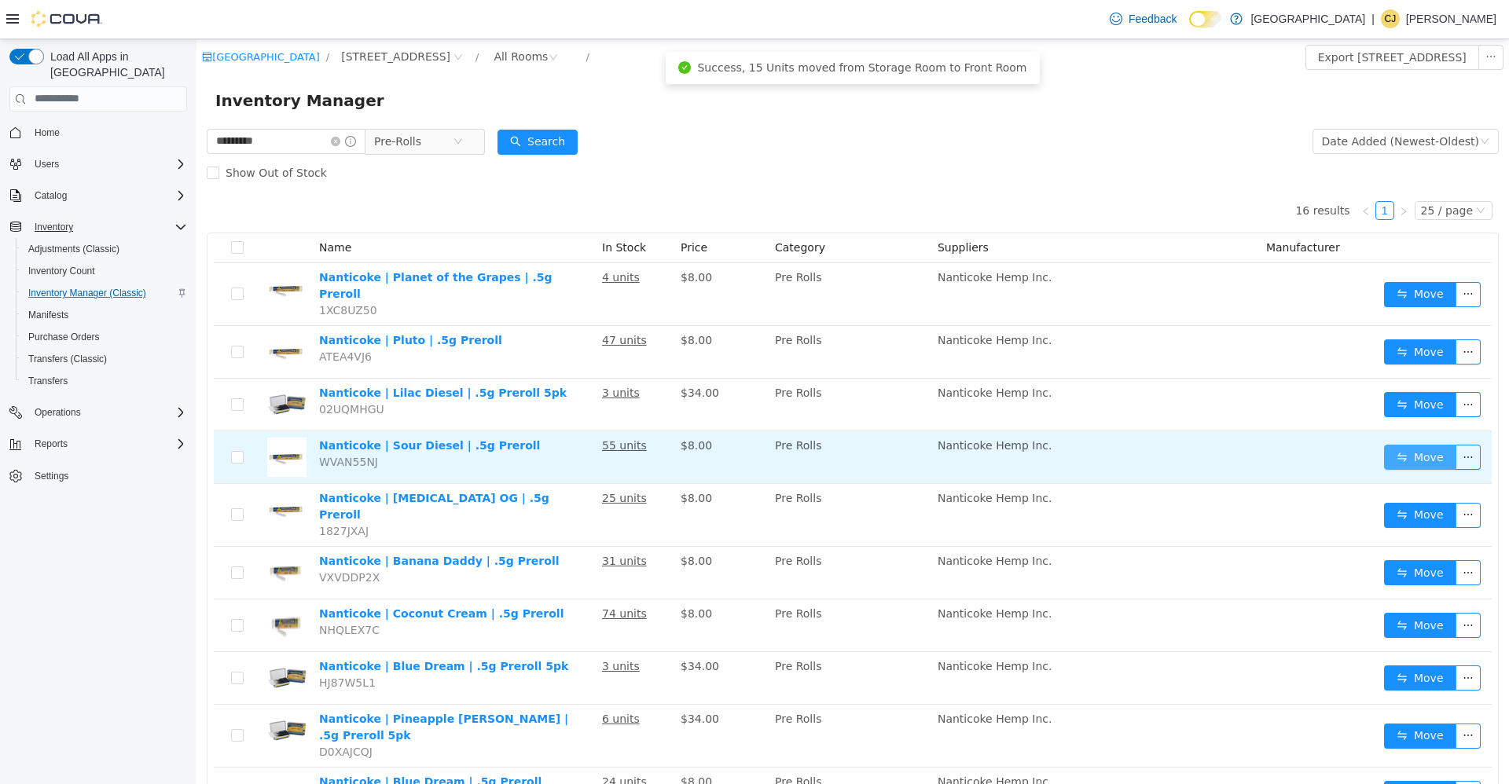
click at [1391, 450] on button "Move" at bounding box center [1420, 456] width 72 height 25
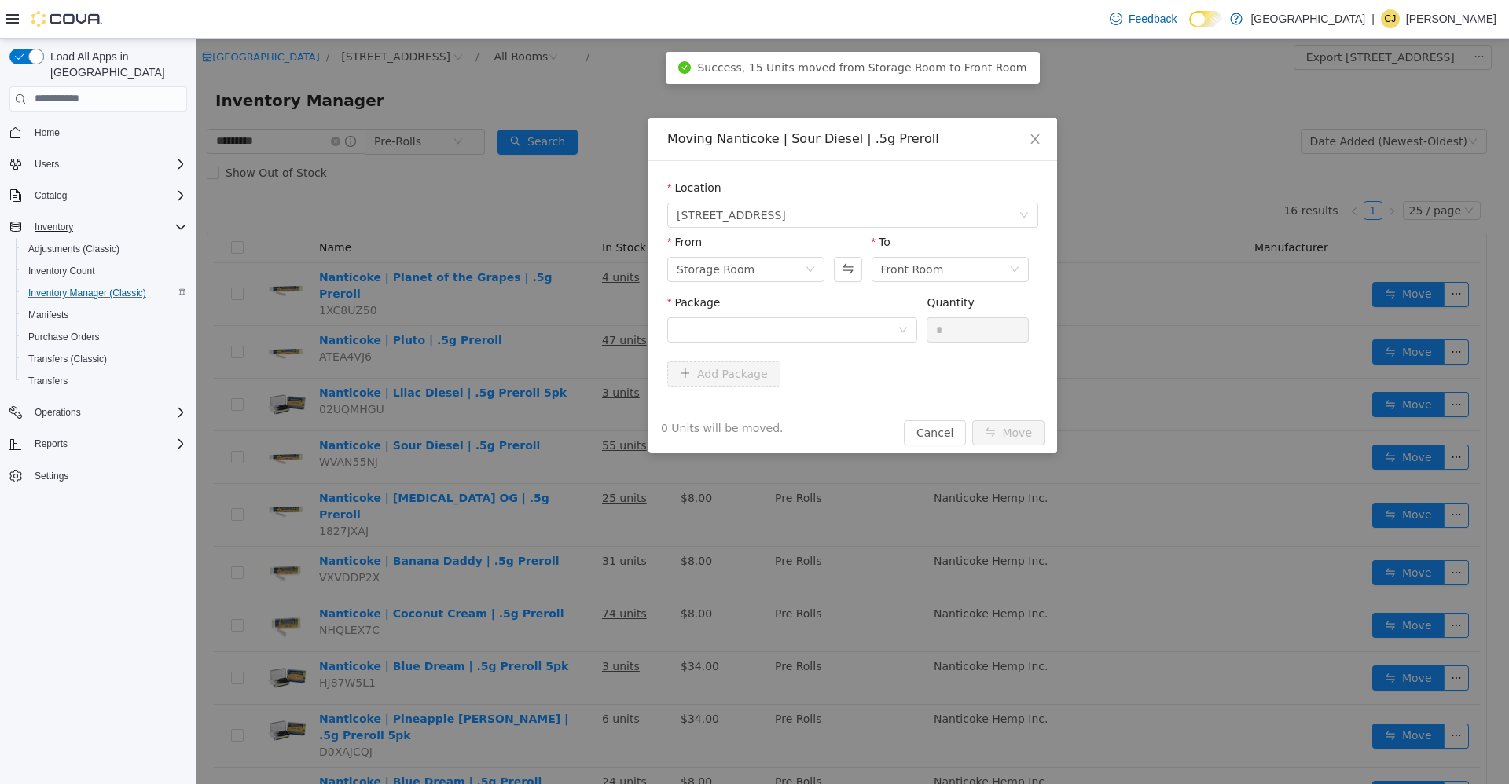
click at [854, 314] on div "Package" at bounding box center [792, 305] width 250 height 23
click at [861, 338] on div at bounding box center [787, 330] width 221 height 24
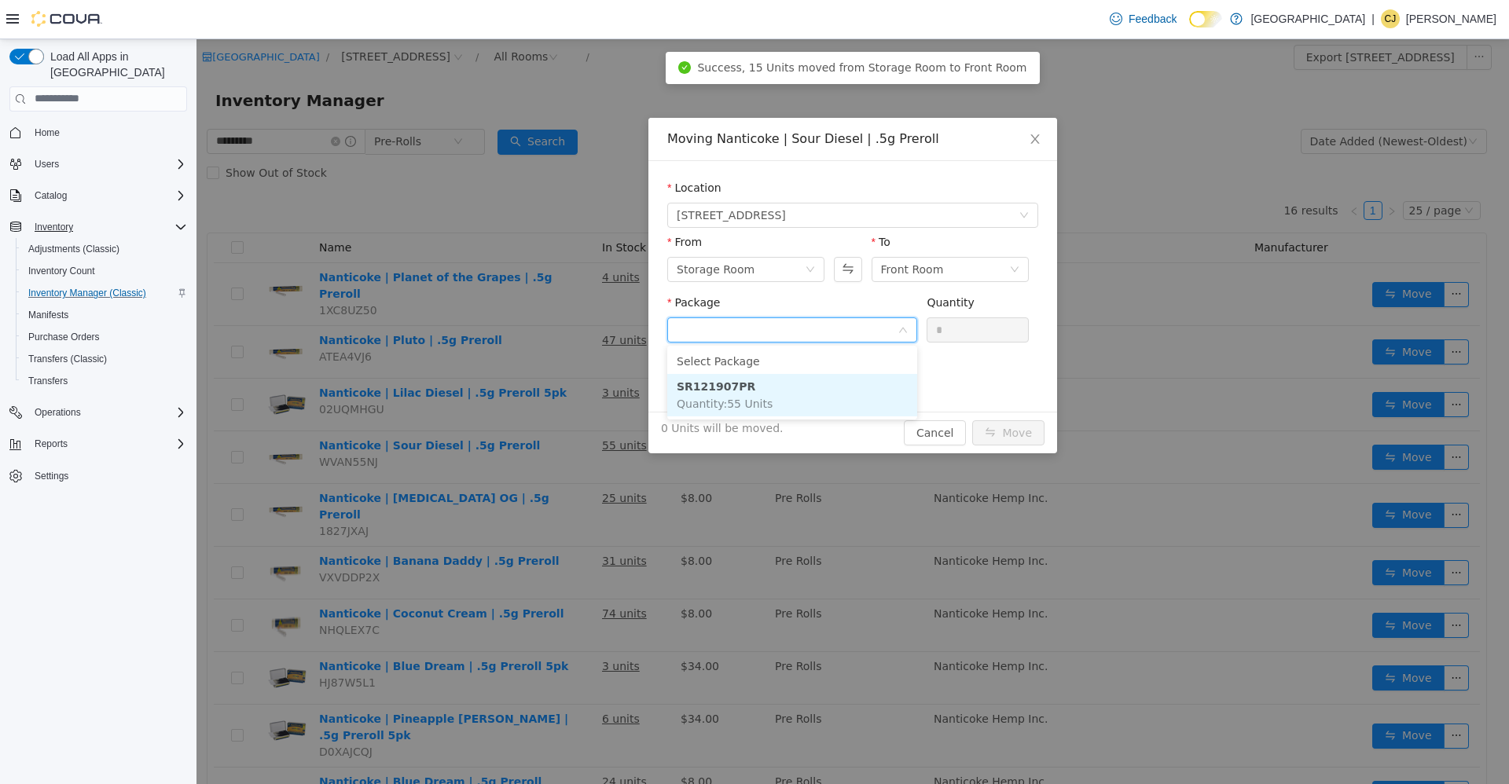
click at [866, 395] on li "SR121907PR Quantity : 55 Units" at bounding box center [792, 394] width 250 height 42
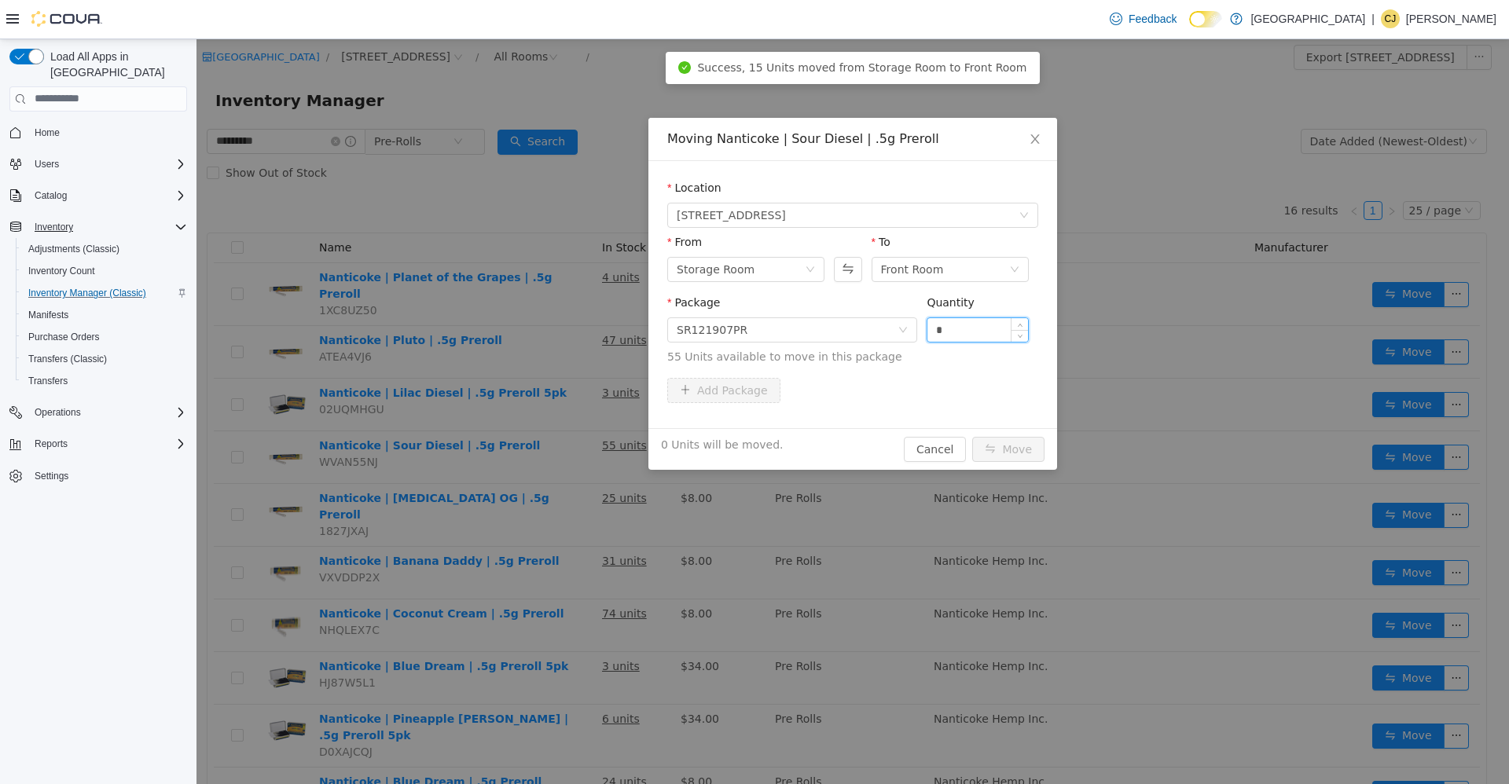
click at [964, 322] on input "*" at bounding box center [977, 330] width 101 height 24
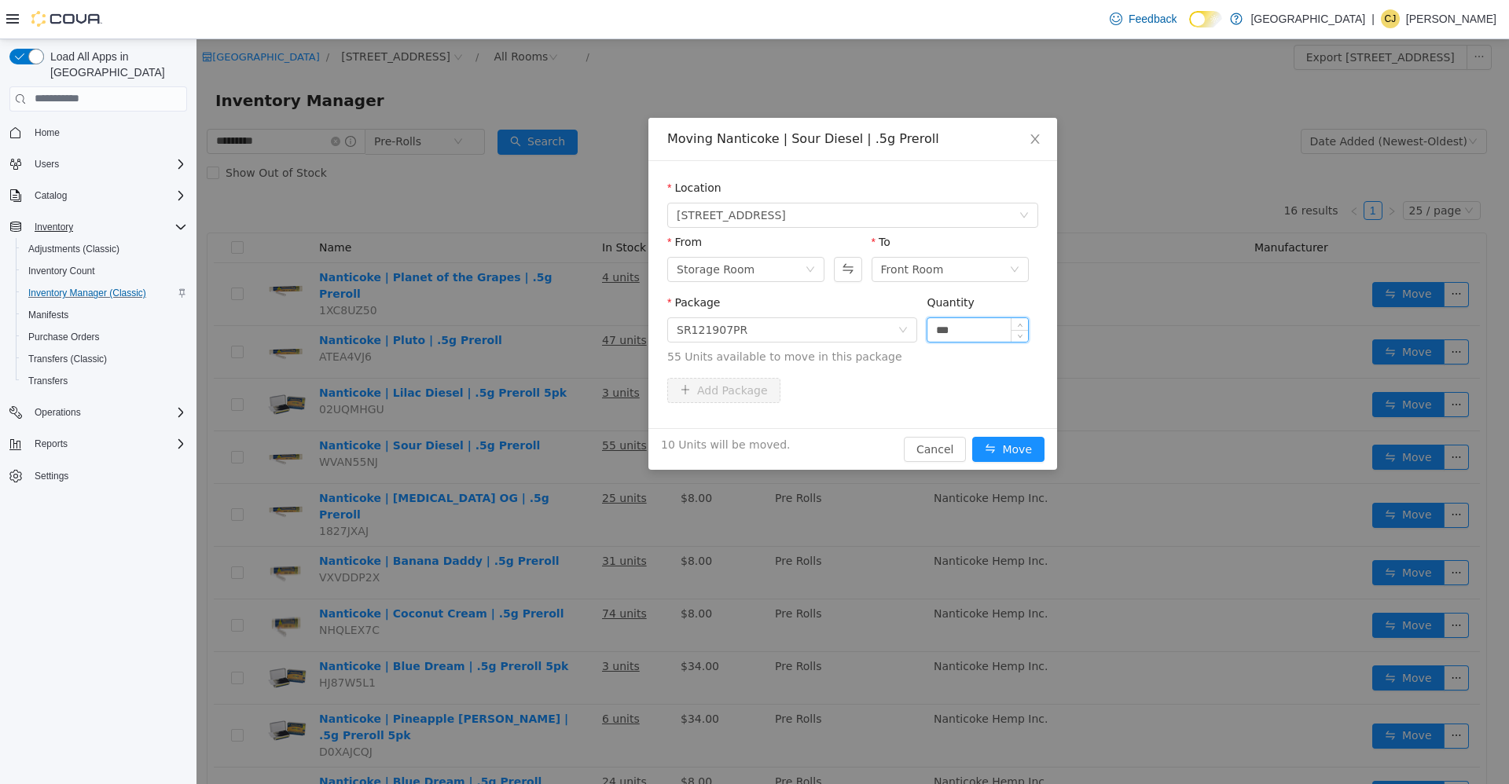
type input "***"
click at [972, 436] on button "Move" at bounding box center [1008, 448] width 72 height 25
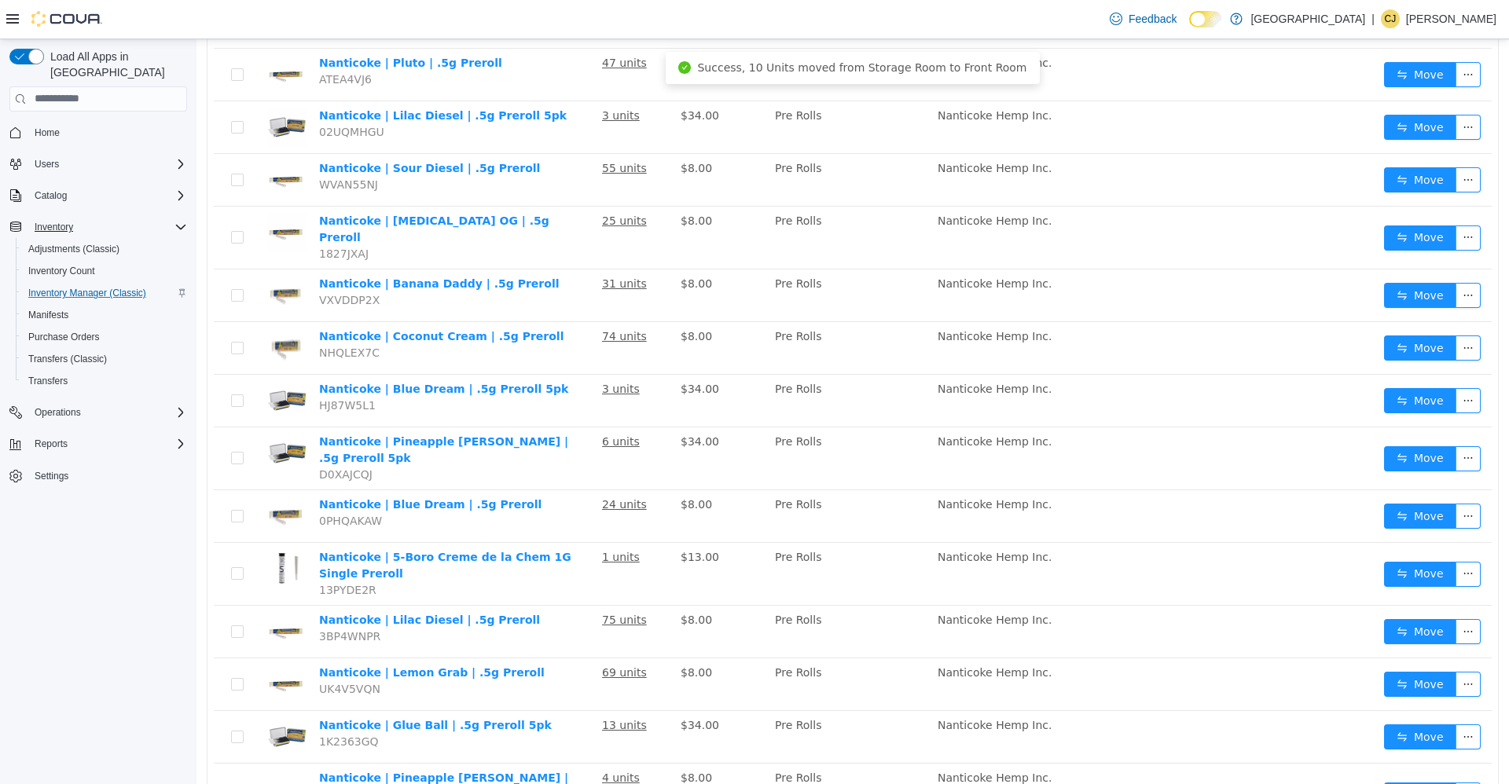
scroll to position [314, 0]
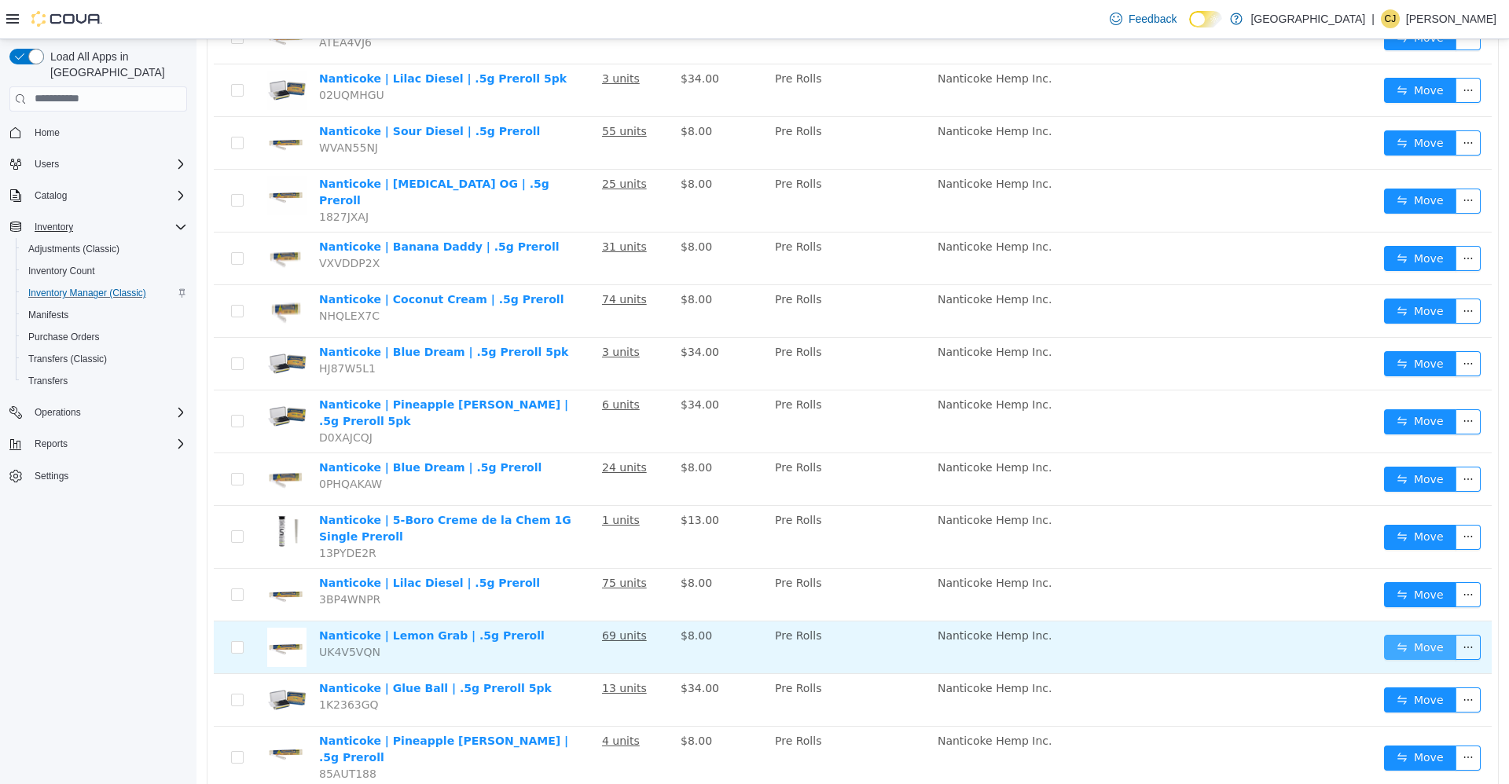
click at [1398, 634] on button "Move" at bounding box center [1420, 646] width 72 height 25
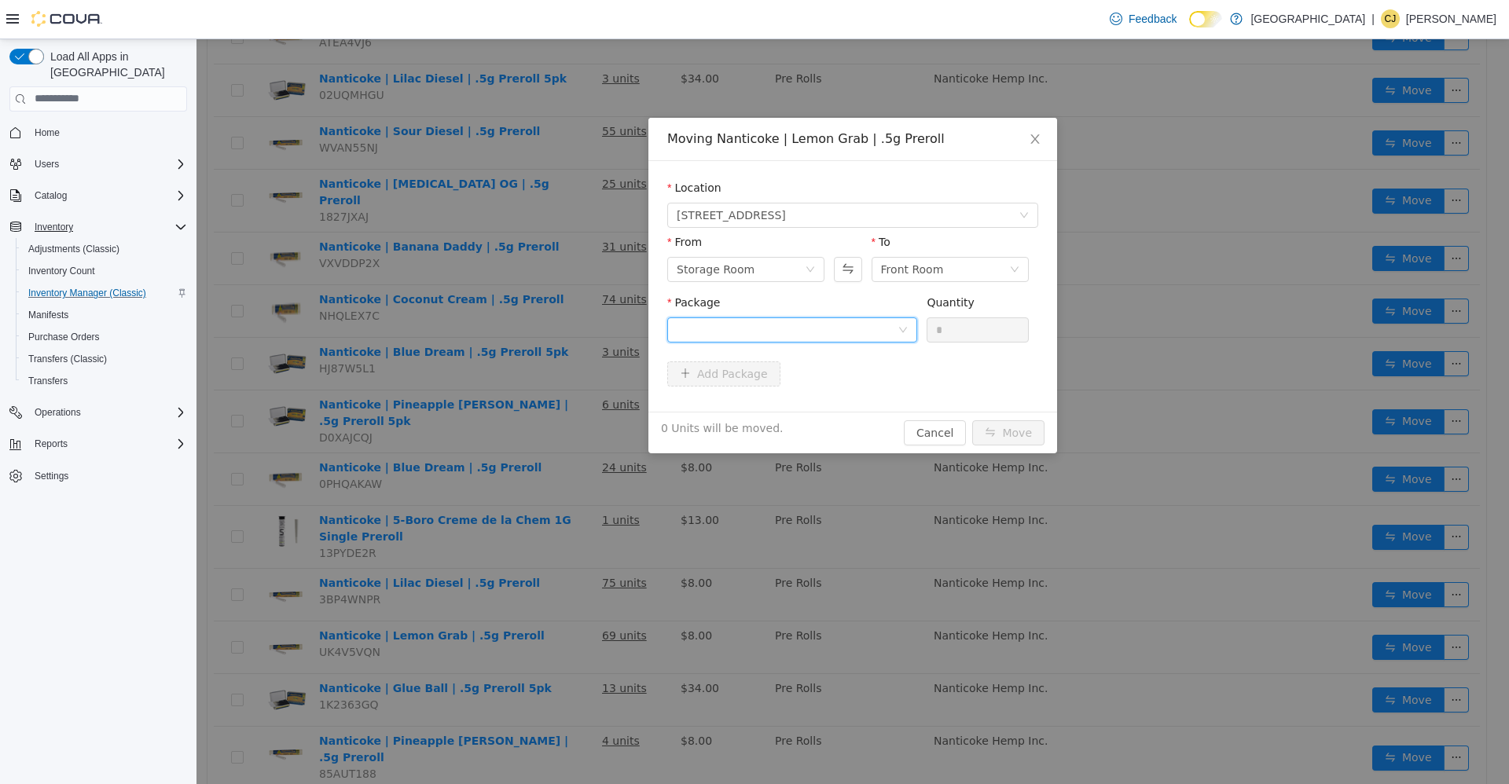
click at [916, 329] on div at bounding box center [792, 329] width 250 height 25
click at [882, 389] on li "LG072311PR Quantity : 55 Units" at bounding box center [792, 394] width 250 height 42
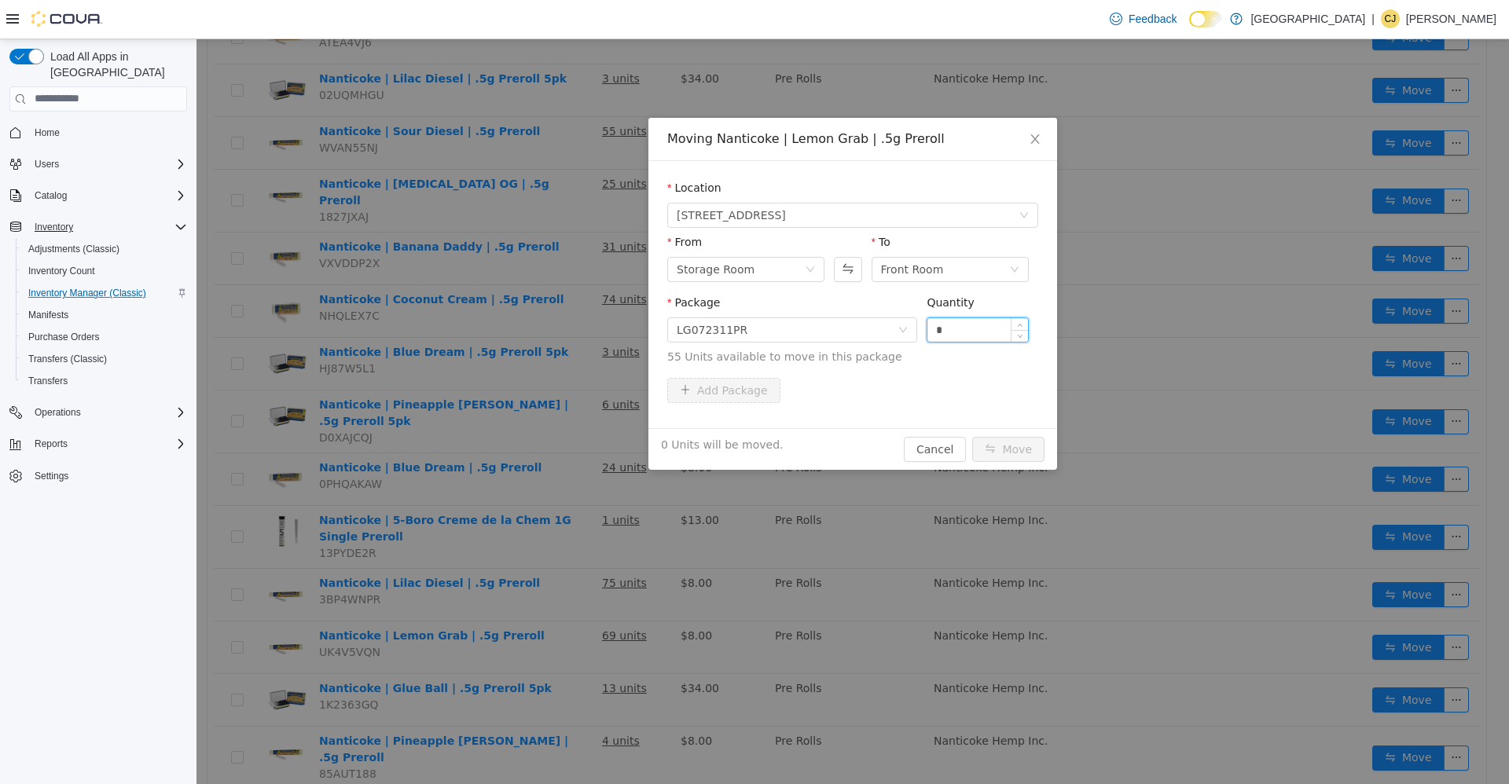
click at [962, 331] on input "*" at bounding box center [977, 330] width 101 height 24
type input "***"
click at [972, 436] on button "Move" at bounding box center [1008, 448] width 72 height 25
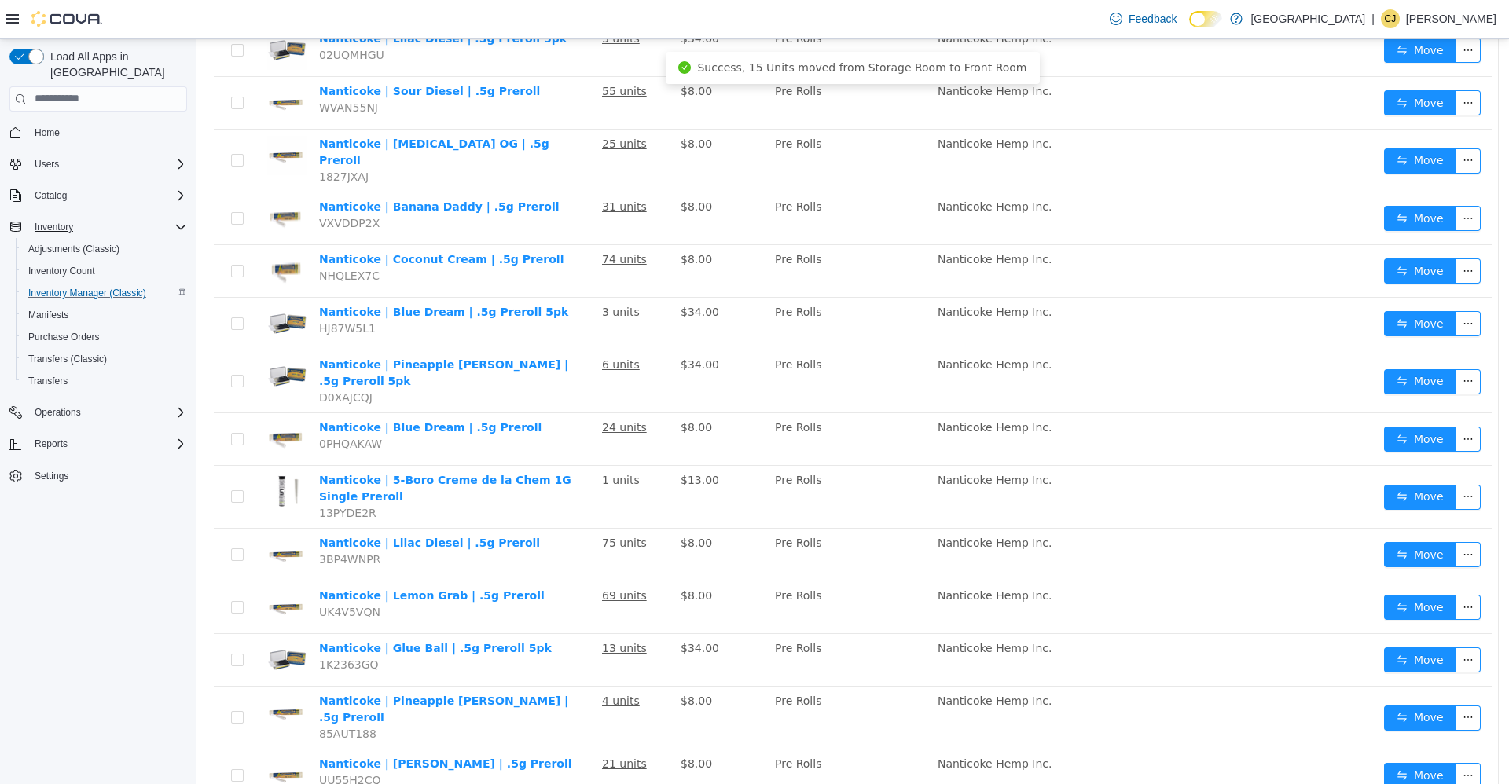
scroll to position [376, 0]
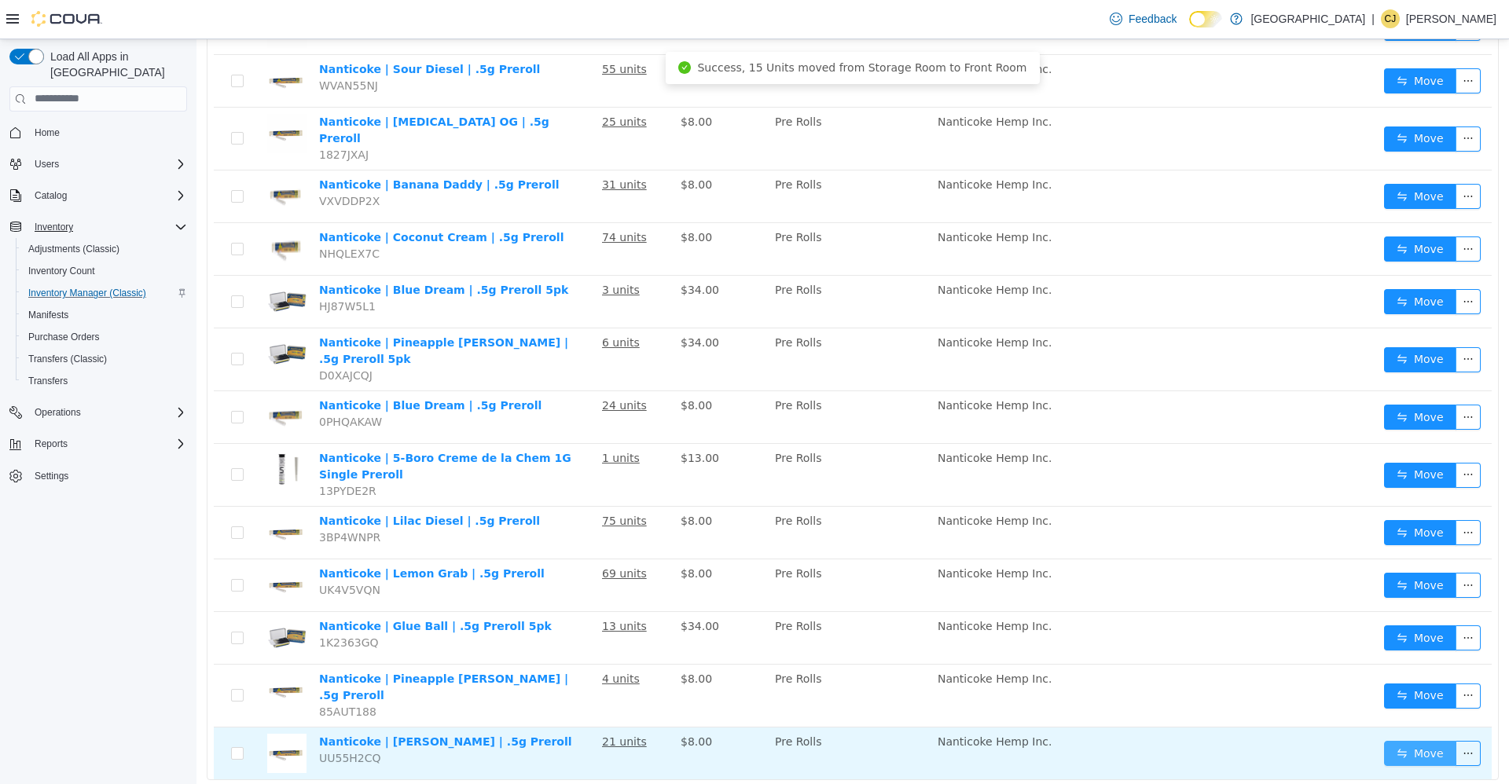
click at [1408, 740] on button "Move" at bounding box center [1420, 752] width 72 height 25
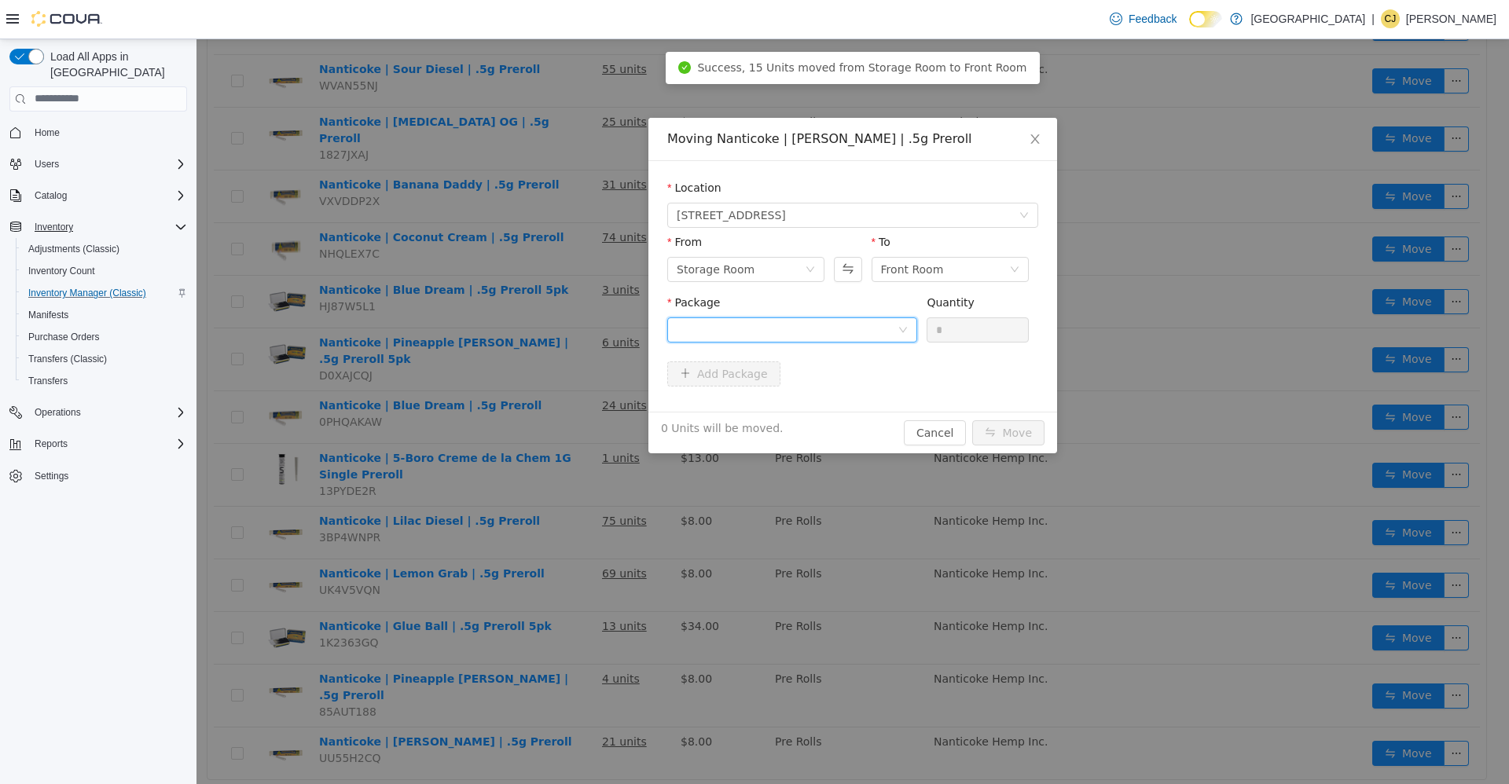
click at [892, 319] on div at bounding box center [787, 330] width 221 height 24
click at [890, 393] on li "MN032416PR Quantity : 19 Units" at bounding box center [792, 394] width 250 height 42
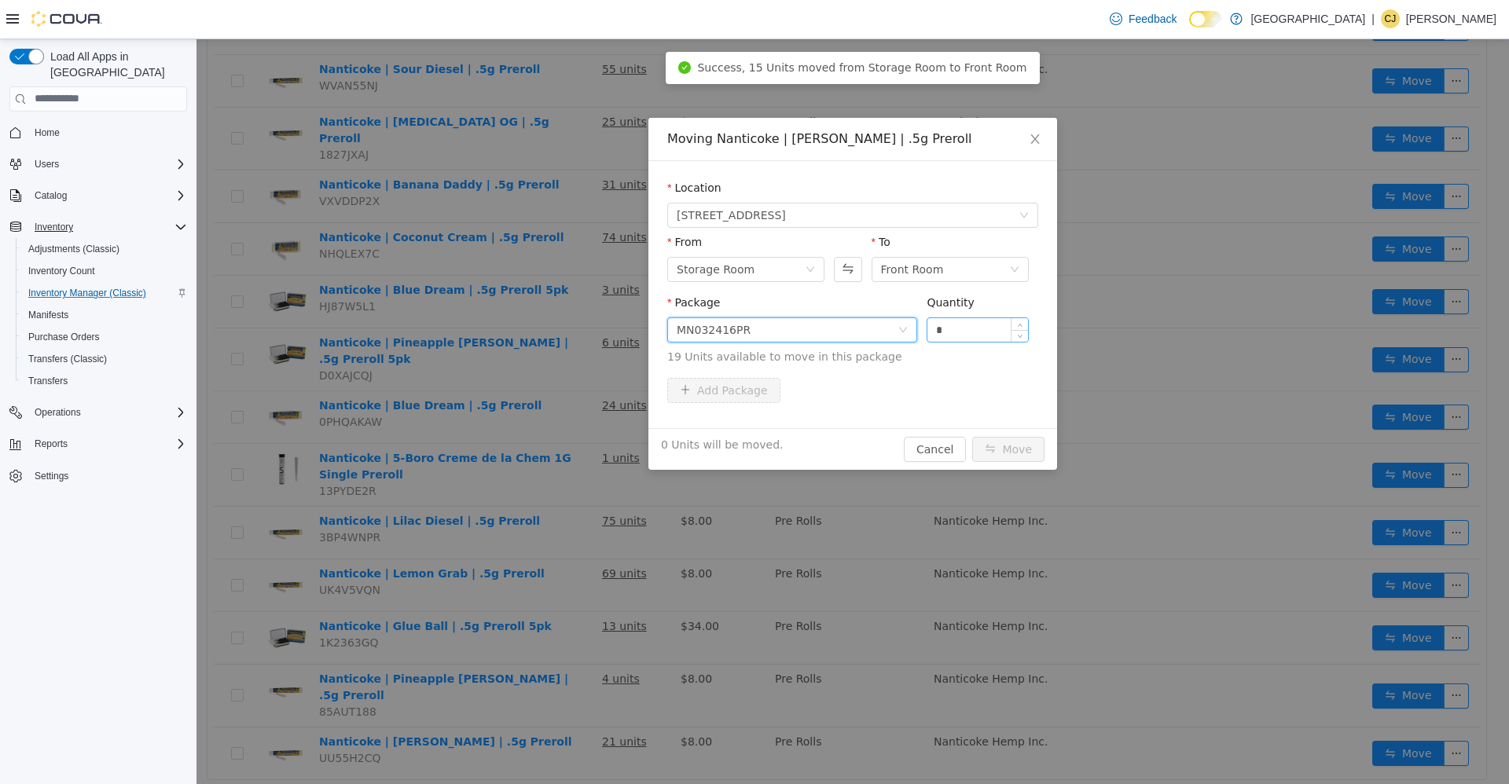
click at [967, 333] on input "*" at bounding box center [977, 330] width 101 height 24
type input "**"
click at [972, 436] on button "Move" at bounding box center [1008, 448] width 72 height 25
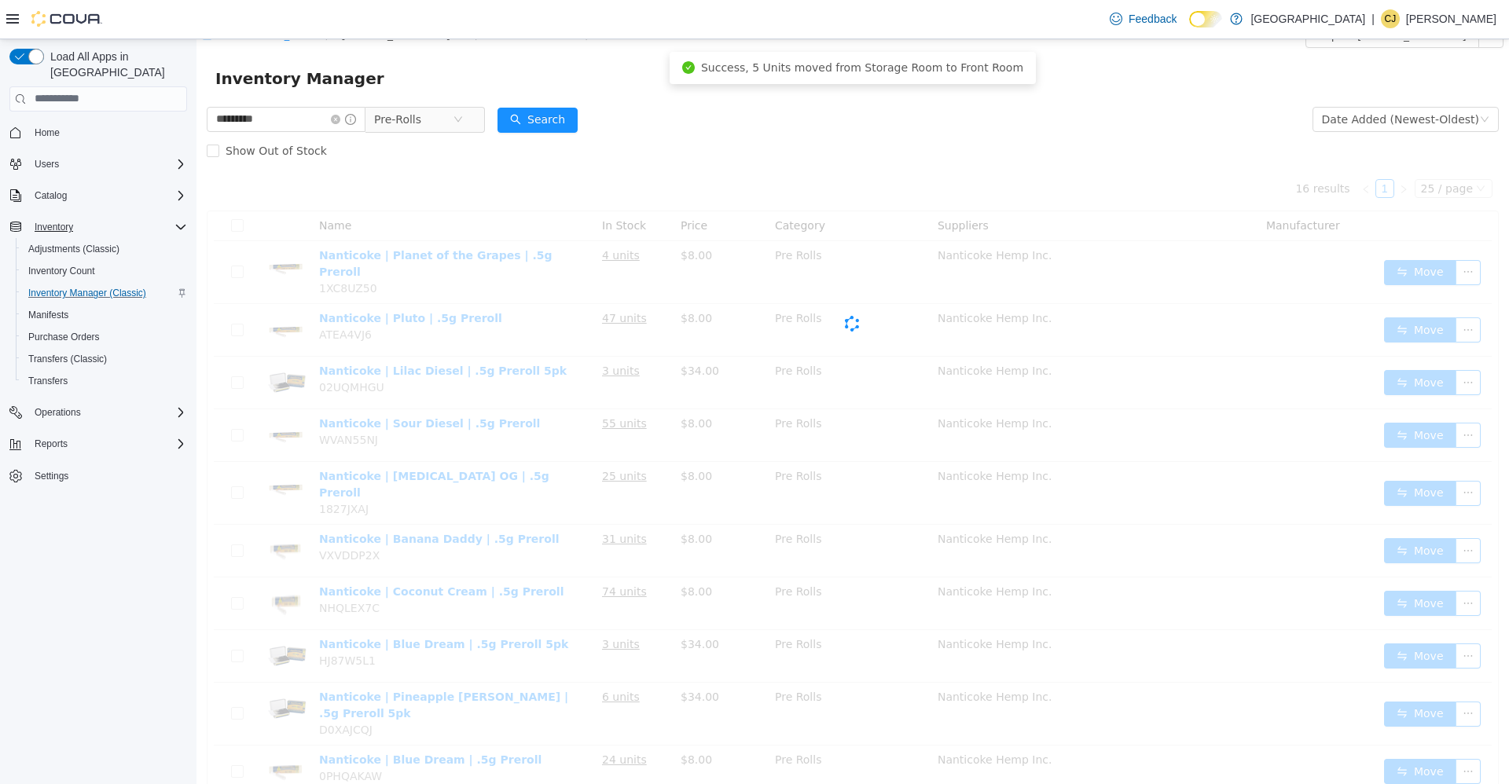
scroll to position [0, 0]
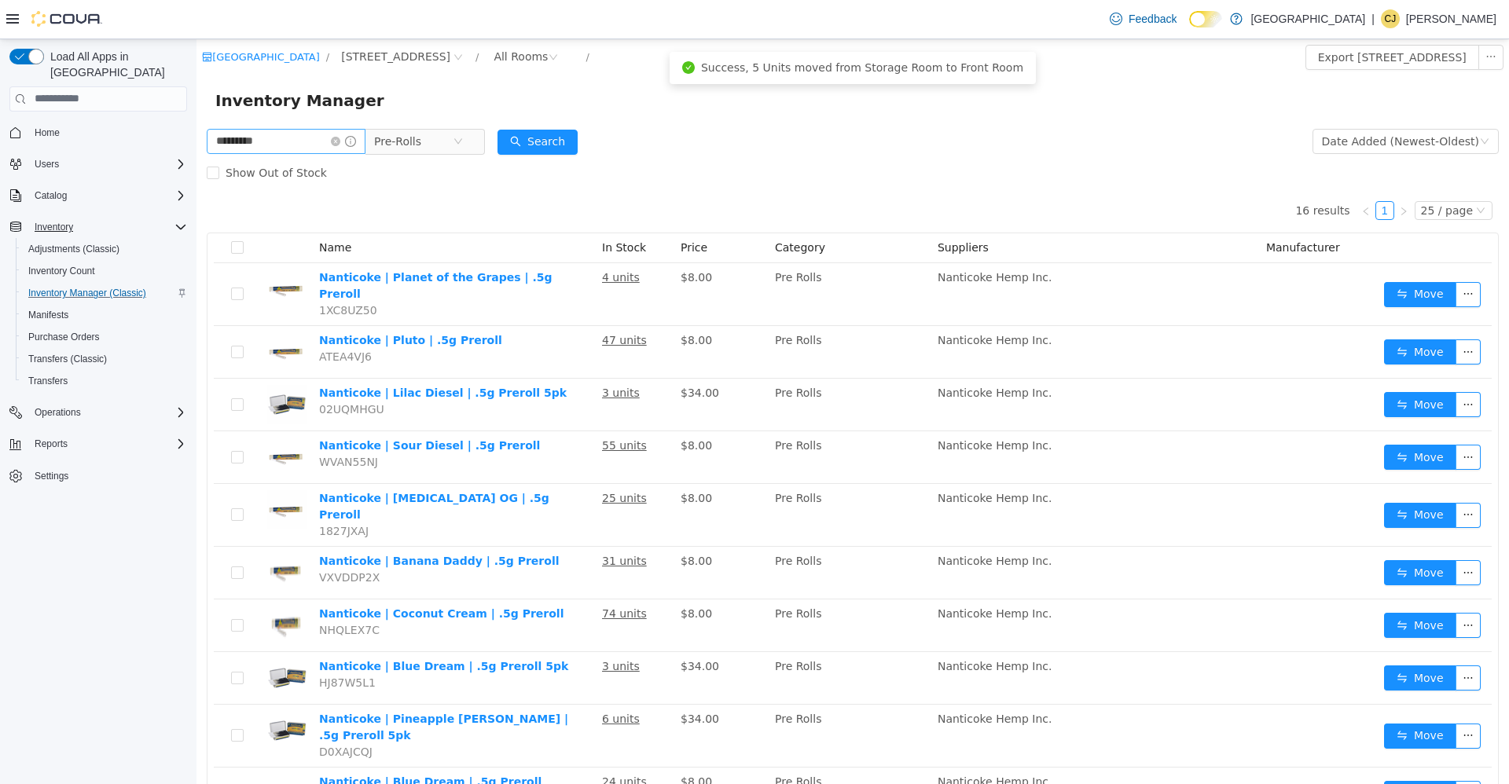
drag, startPoint x: 353, startPoint y: 141, endPoint x: 335, endPoint y: 141, distance: 18.1
click at [340, 141] on icon "icon: close-circle" at bounding box center [335, 140] width 9 height 9
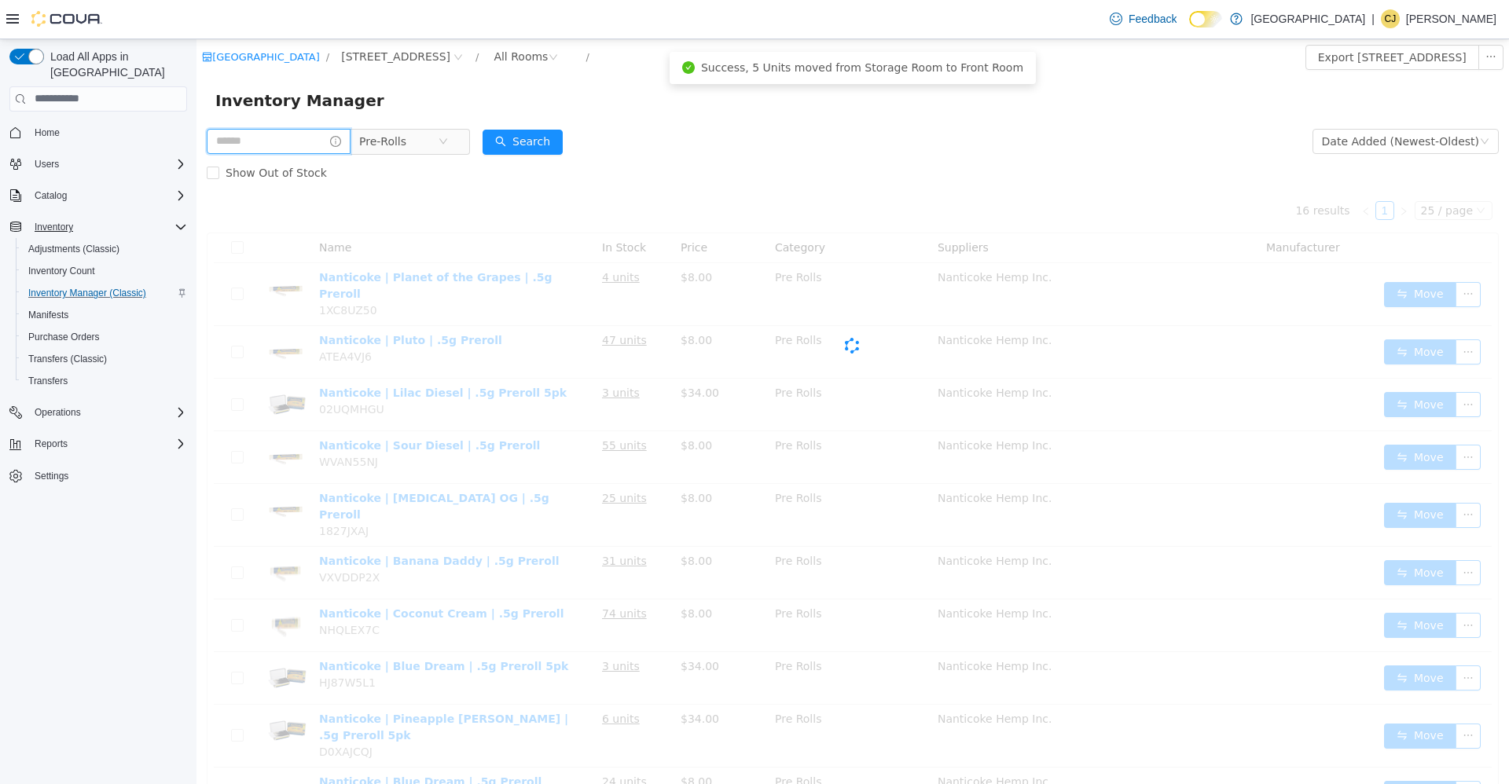
click at [332, 141] on input "text" at bounding box center [279, 140] width 144 height 25
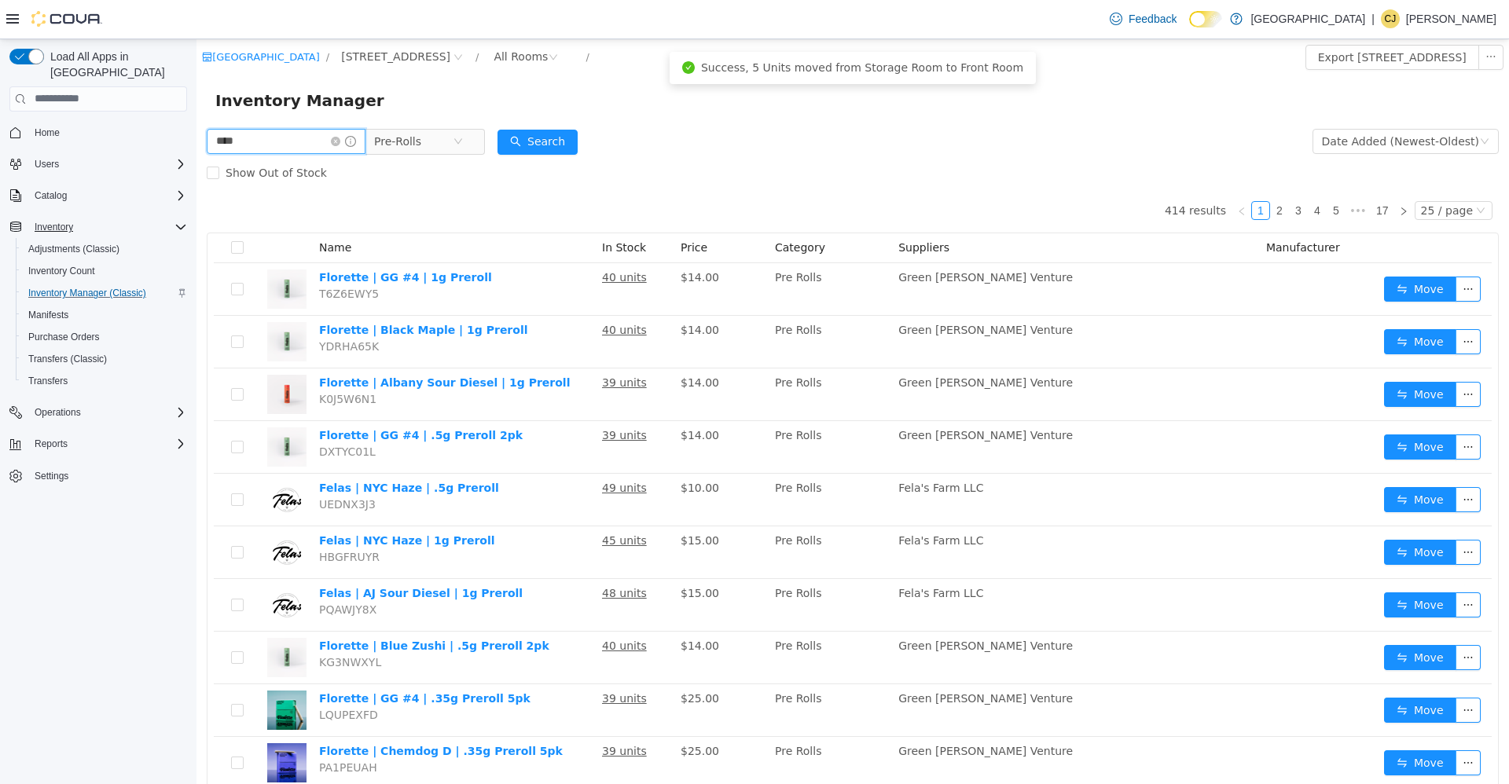
type input "****"
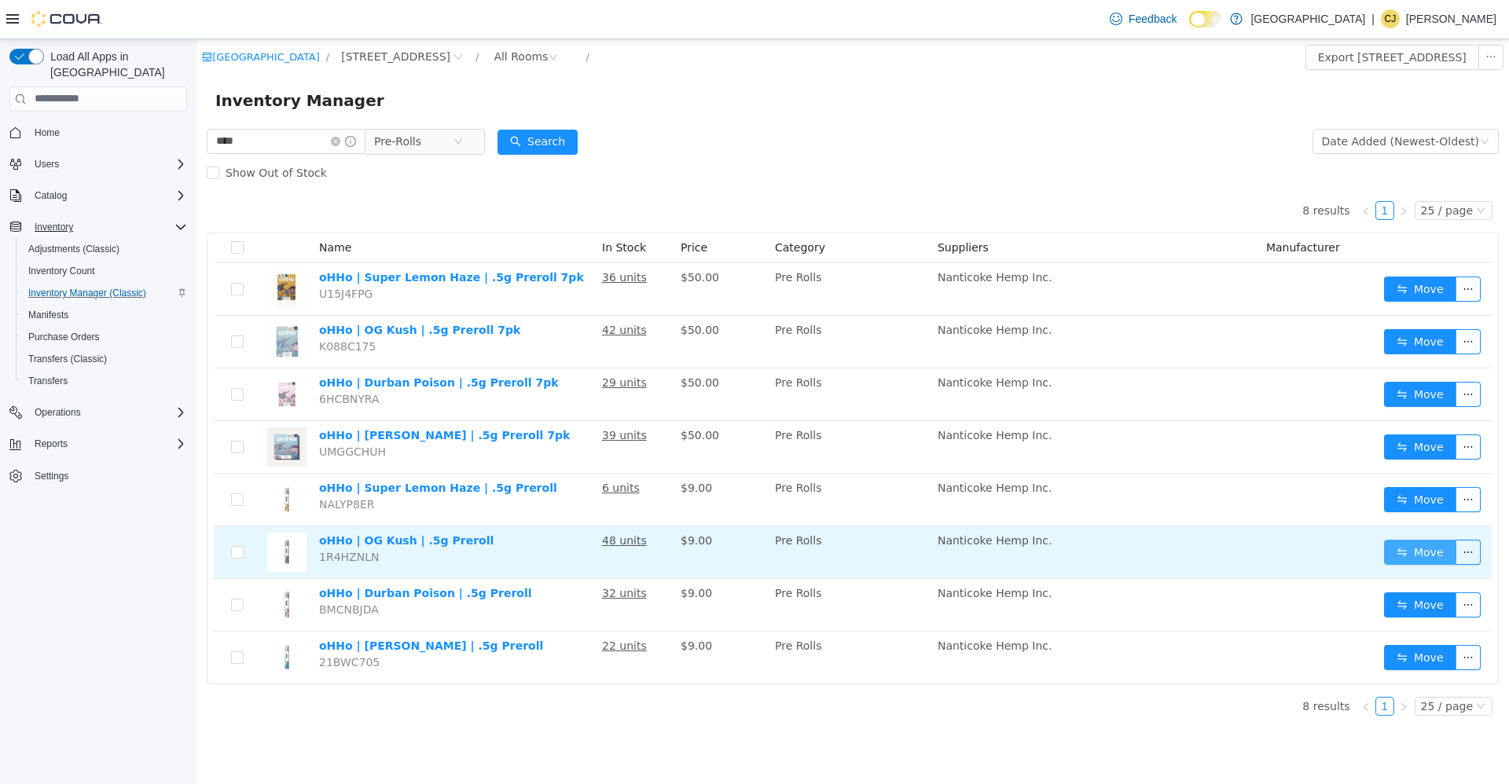
click at [1432, 545] on button "Move" at bounding box center [1420, 551] width 72 height 25
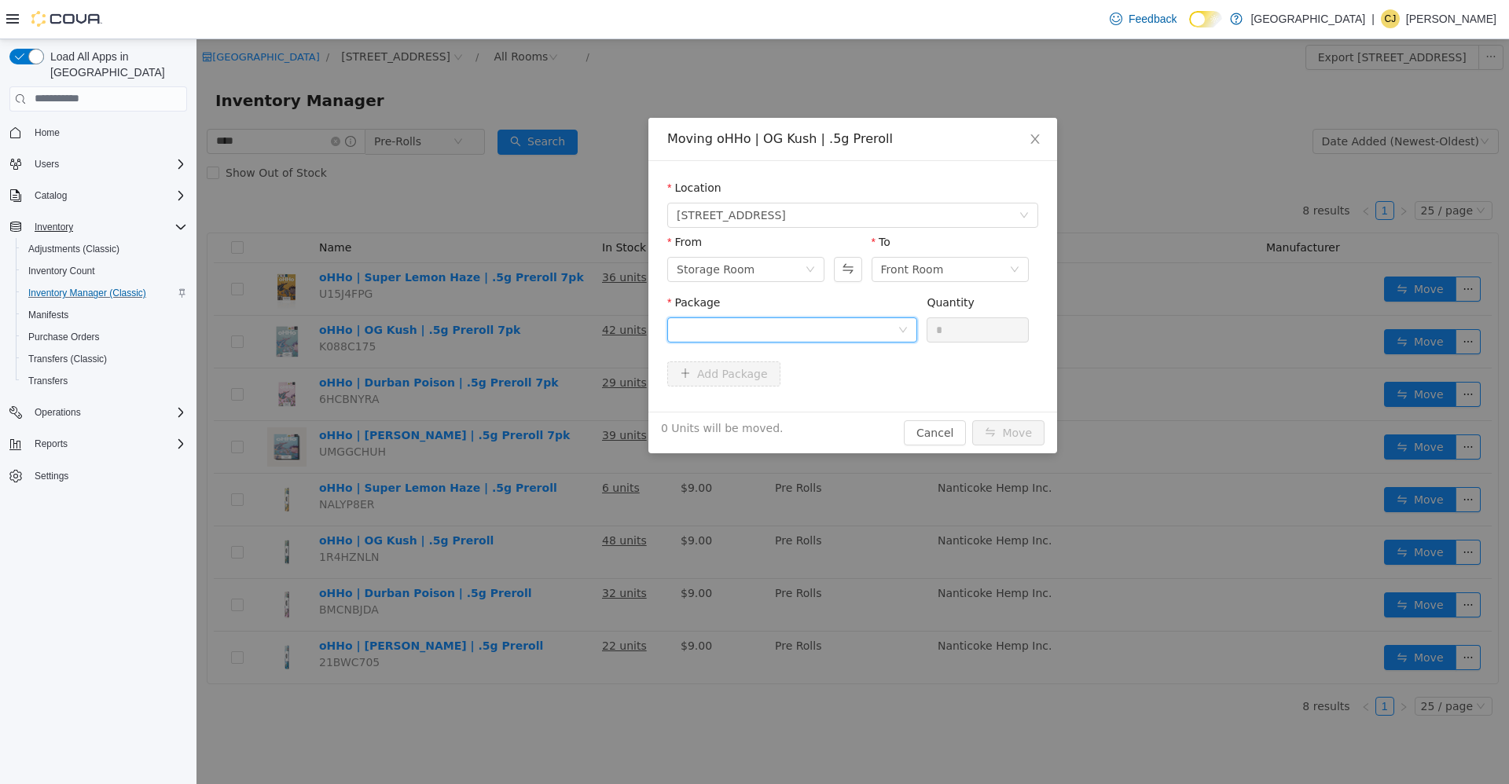
click at [828, 325] on div at bounding box center [787, 330] width 221 height 24
click at [838, 398] on li "AG112612PR Quantity : 34 Units" at bounding box center [792, 394] width 250 height 42
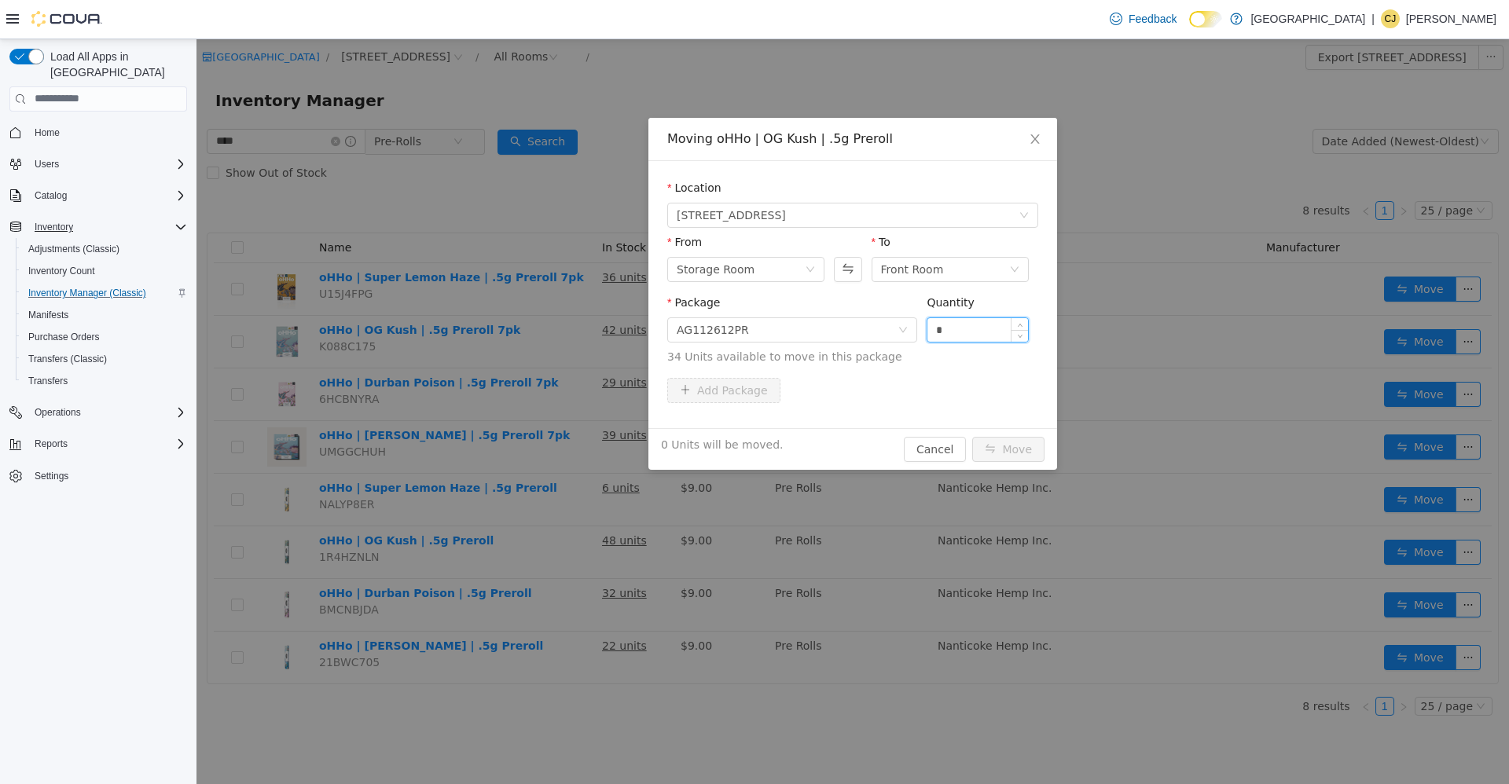
click at [984, 339] on input "*" at bounding box center [977, 330] width 101 height 24
type input "***"
click at [972, 436] on button "Move" at bounding box center [1008, 448] width 72 height 25
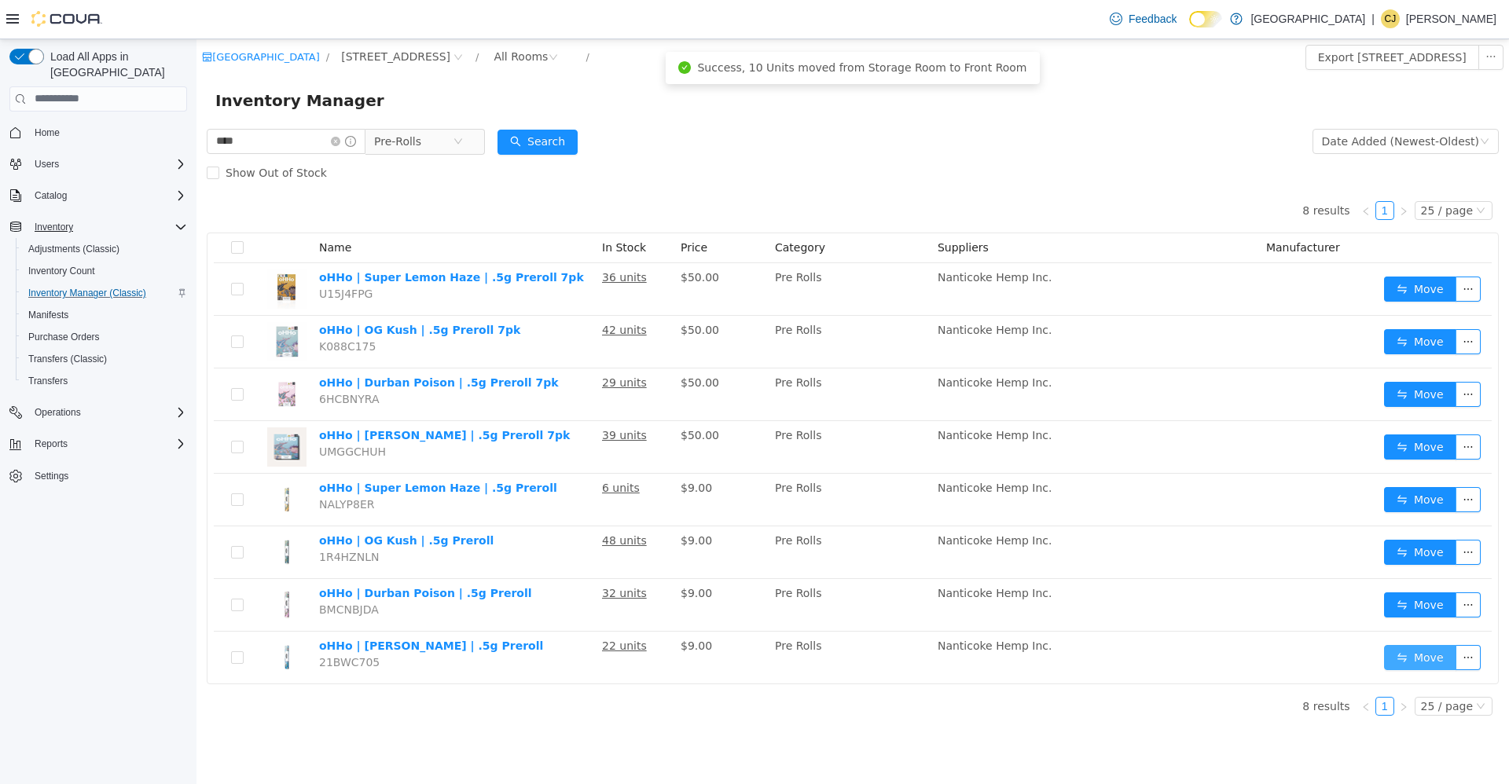
click at [1394, 651] on button "Move" at bounding box center [1420, 656] width 72 height 25
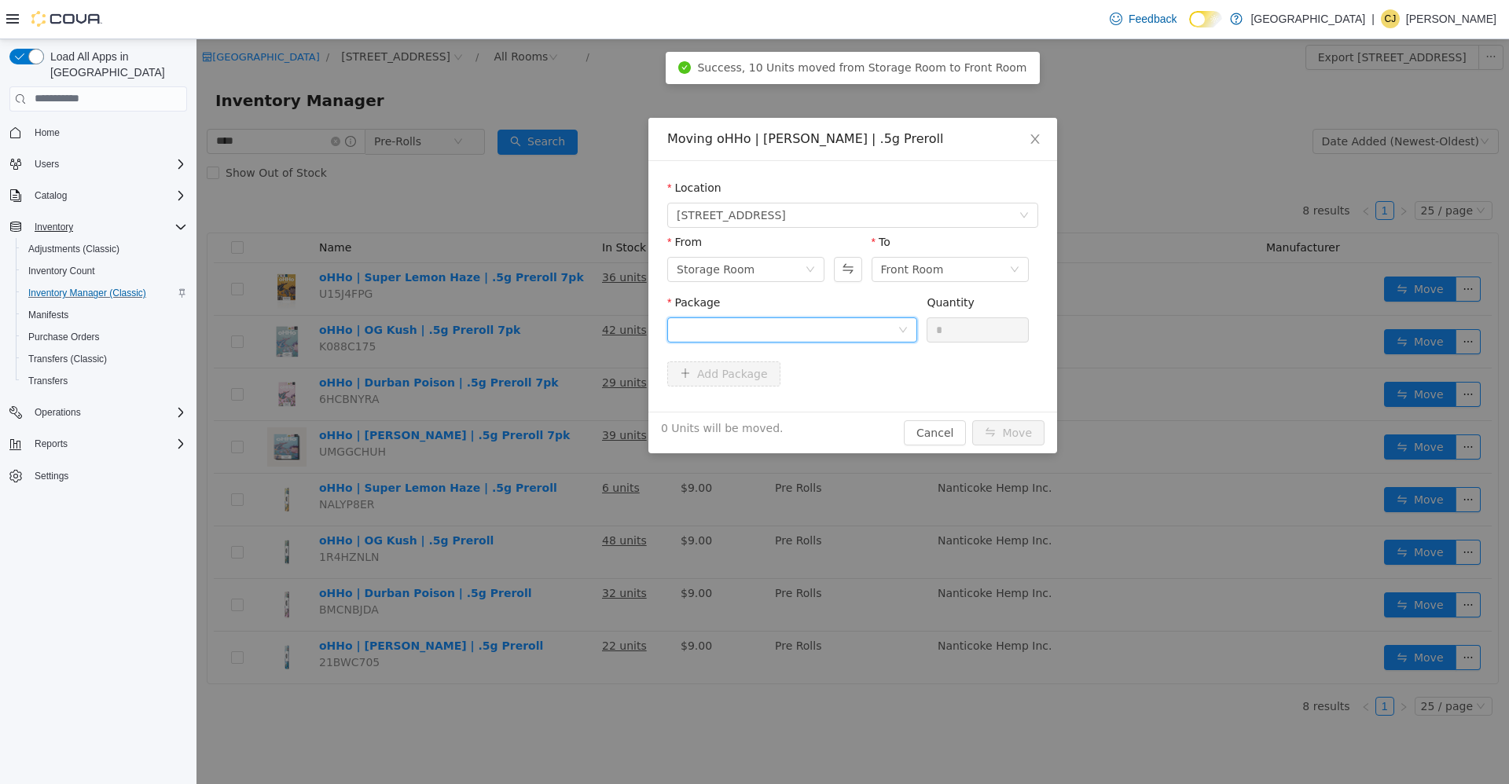
click at [906, 334] on icon "icon: down" at bounding box center [902, 330] width 9 height 11
click at [879, 383] on li "ML121907JHPR Quantity : 14 Units" at bounding box center [792, 394] width 250 height 42
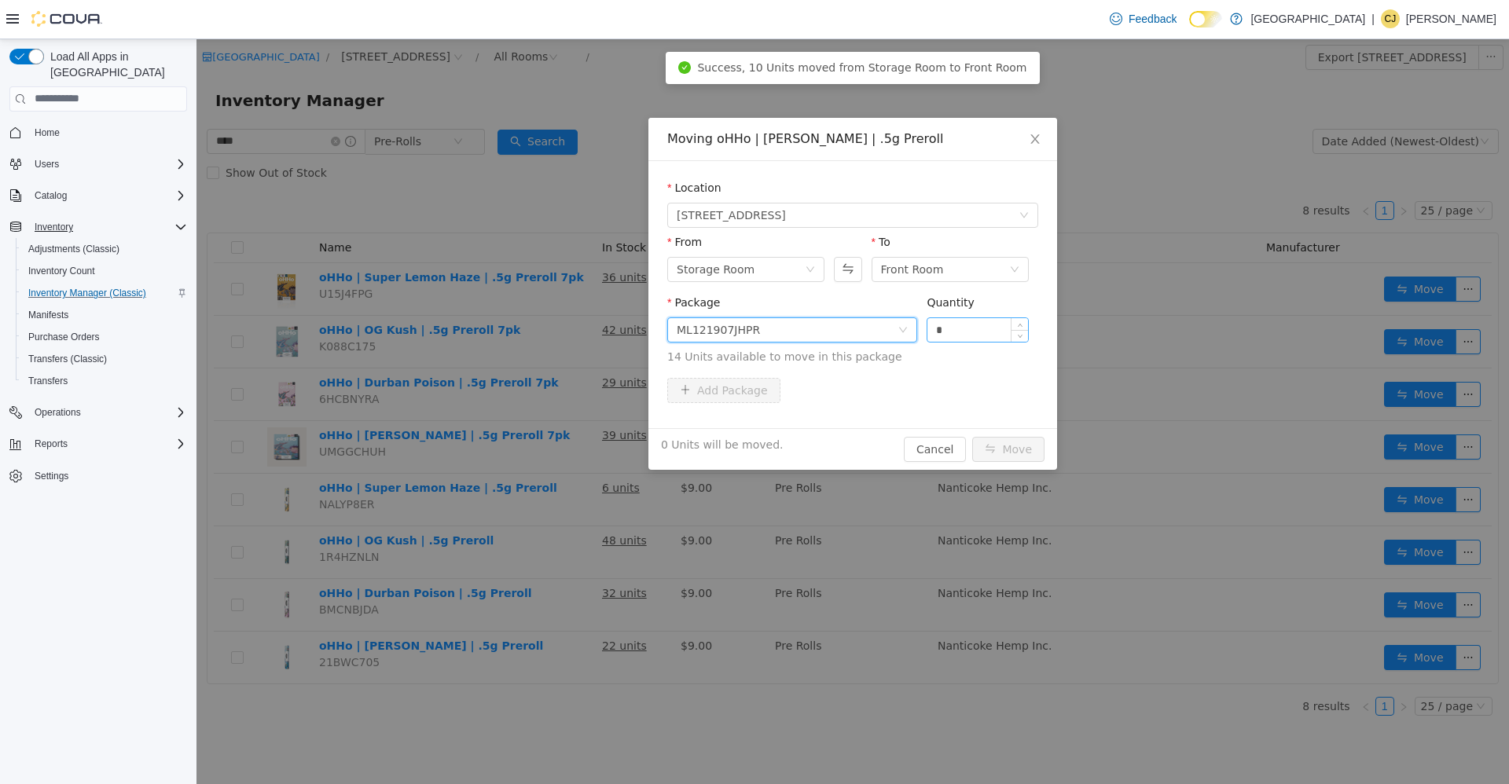
click at [931, 338] on input "*" at bounding box center [977, 330] width 101 height 24
type input "**"
click at [972, 436] on button "Move" at bounding box center [1008, 448] width 72 height 25
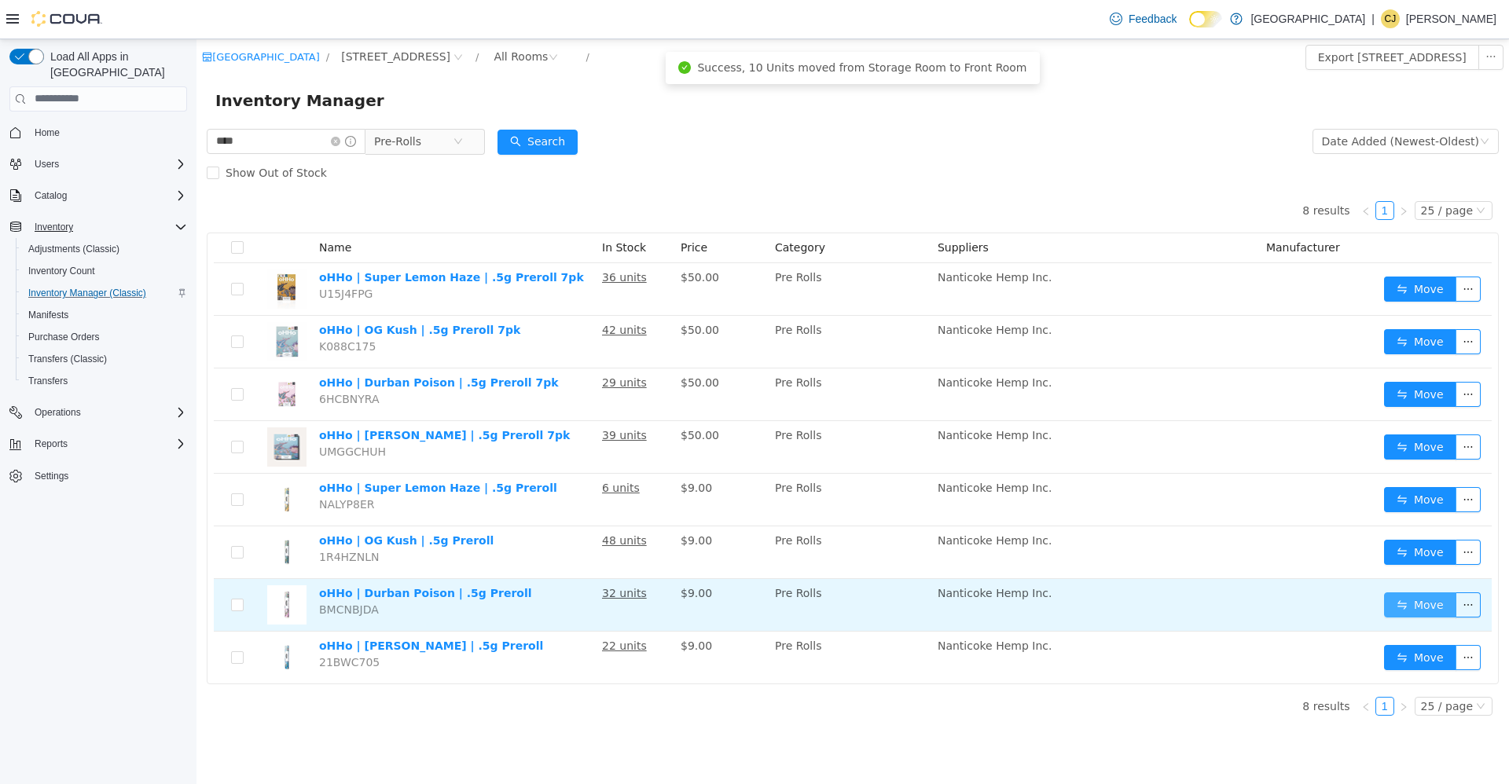
click at [1435, 597] on button "Move" at bounding box center [1420, 604] width 72 height 25
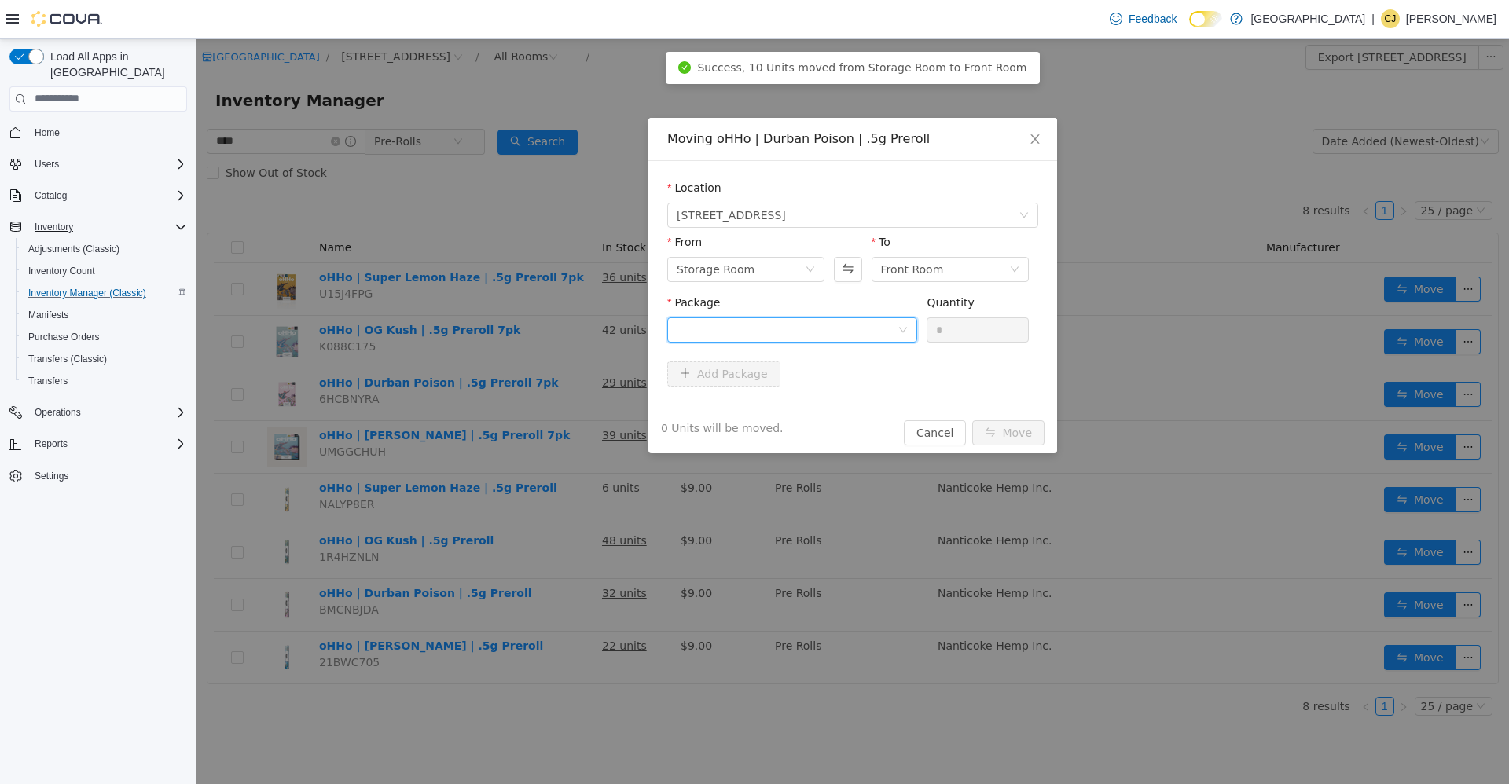
click at [898, 328] on icon "icon: down" at bounding box center [902, 329] width 9 height 9
click at [879, 393] on li "DP121807PR Quantity : 16 Units" at bounding box center [792, 394] width 250 height 42
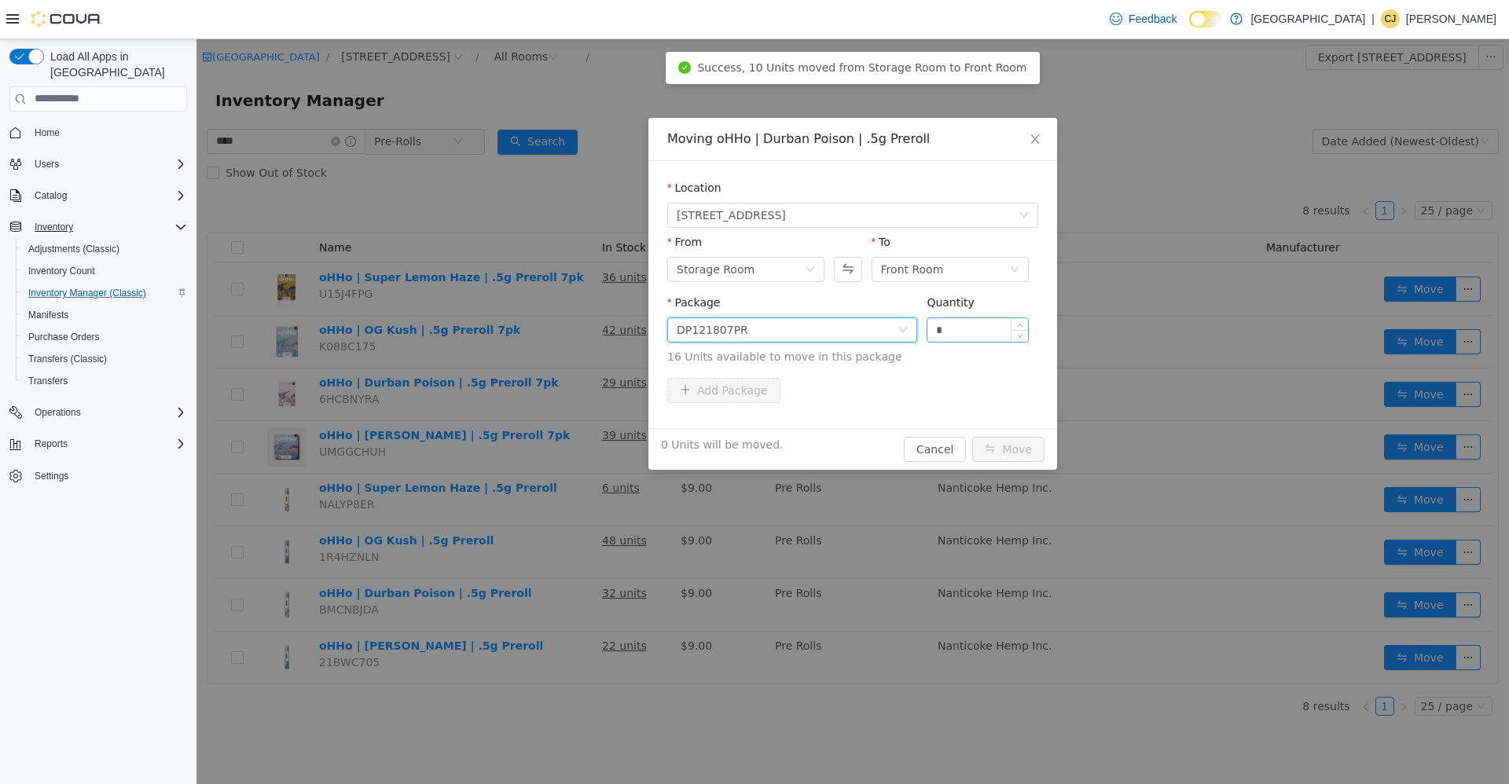
click at [960, 334] on input "*" at bounding box center [977, 330] width 101 height 24
type input "***"
click at [972, 436] on button "Move" at bounding box center [1008, 448] width 72 height 25
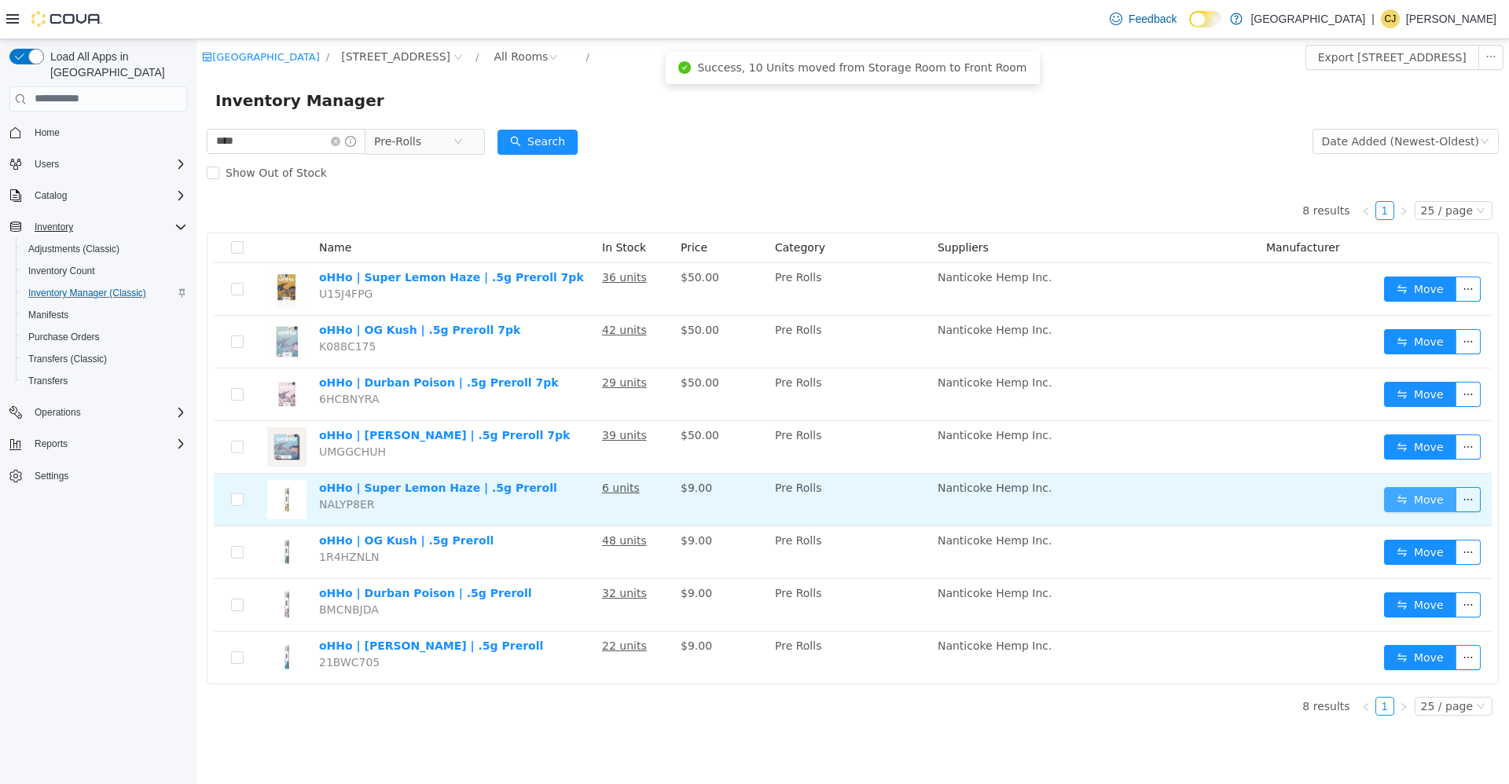
click at [1415, 497] on button "Move" at bounding box center [1420, 498] width 72 height 25
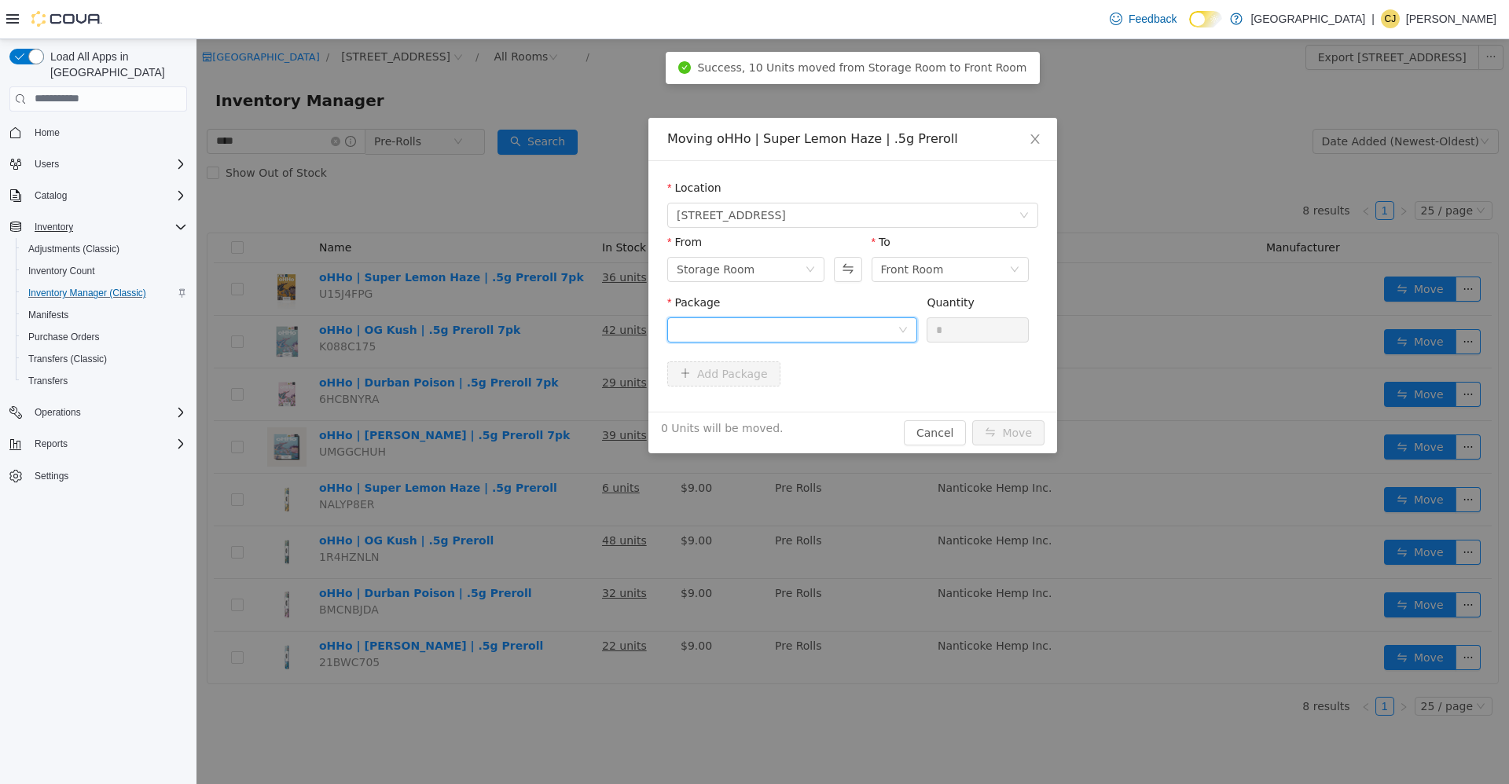
click at [732, 329] on div at bounding box center [787, 330] width 221 height 24
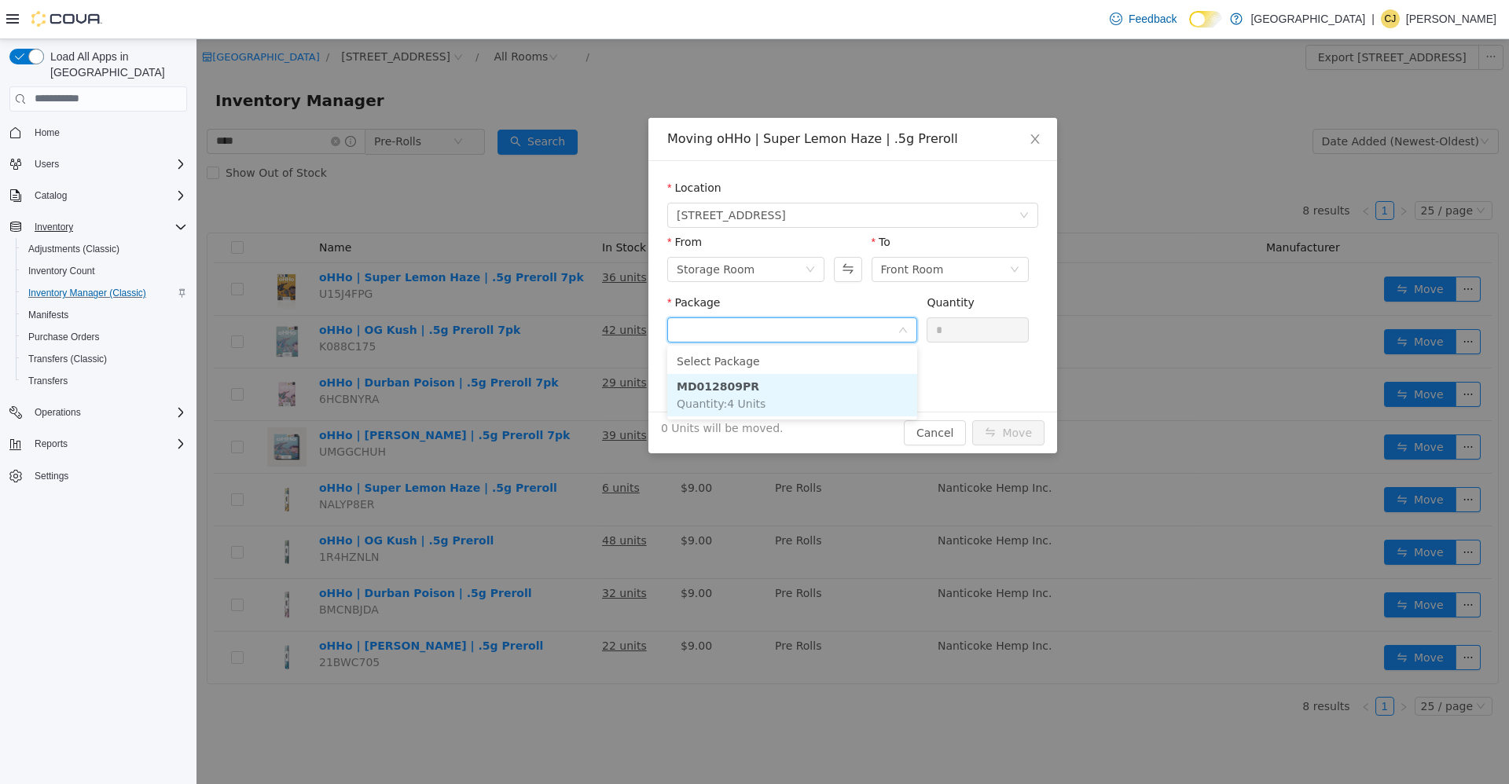
click at [736, 380] on strong "MD012809PR" at bounding box center [718, 386] width 83 height 13
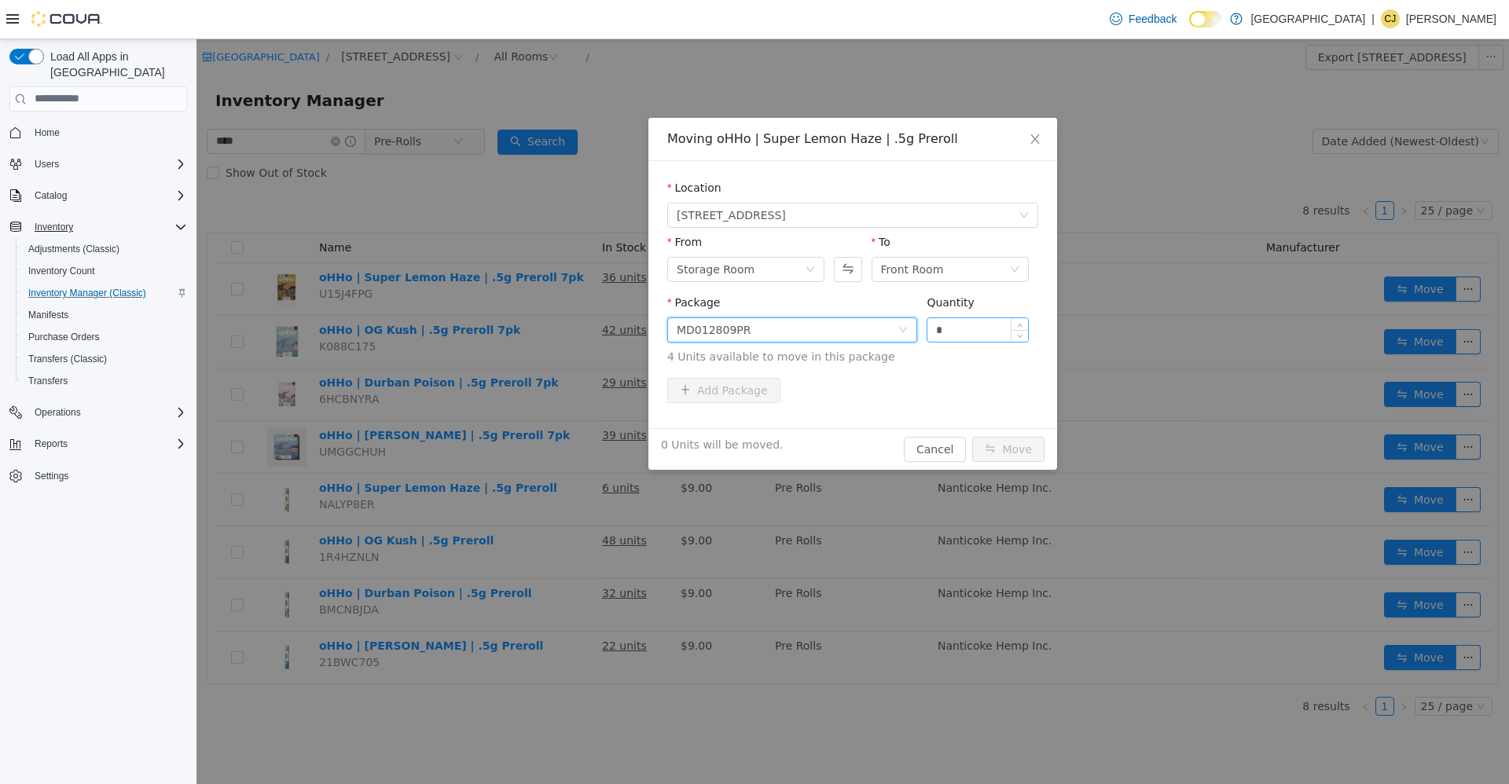
click at [966, 317] on div "*" at bounding box center [978, 329] width 102 height 25
click at [964, 321] on input "*" at bounding box center [977, 330] width 101 height 24
type input "**"
click at [972, 436] on button "Move" at bounding box center [1008, 448] width 72 height 25
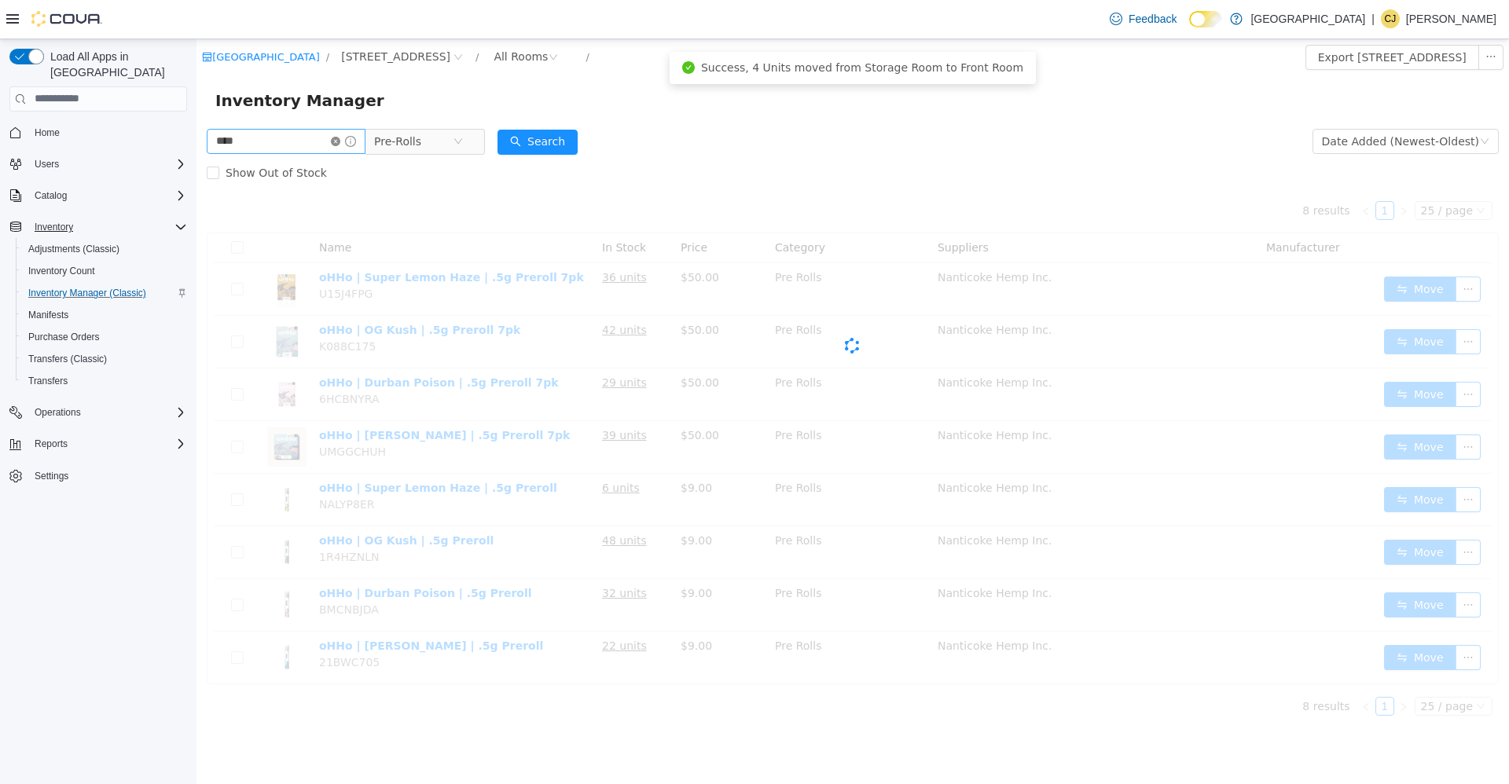
click at [340, 138] on icon "icon: close-circle" at bounding box center [335, 140] width 9 height 9
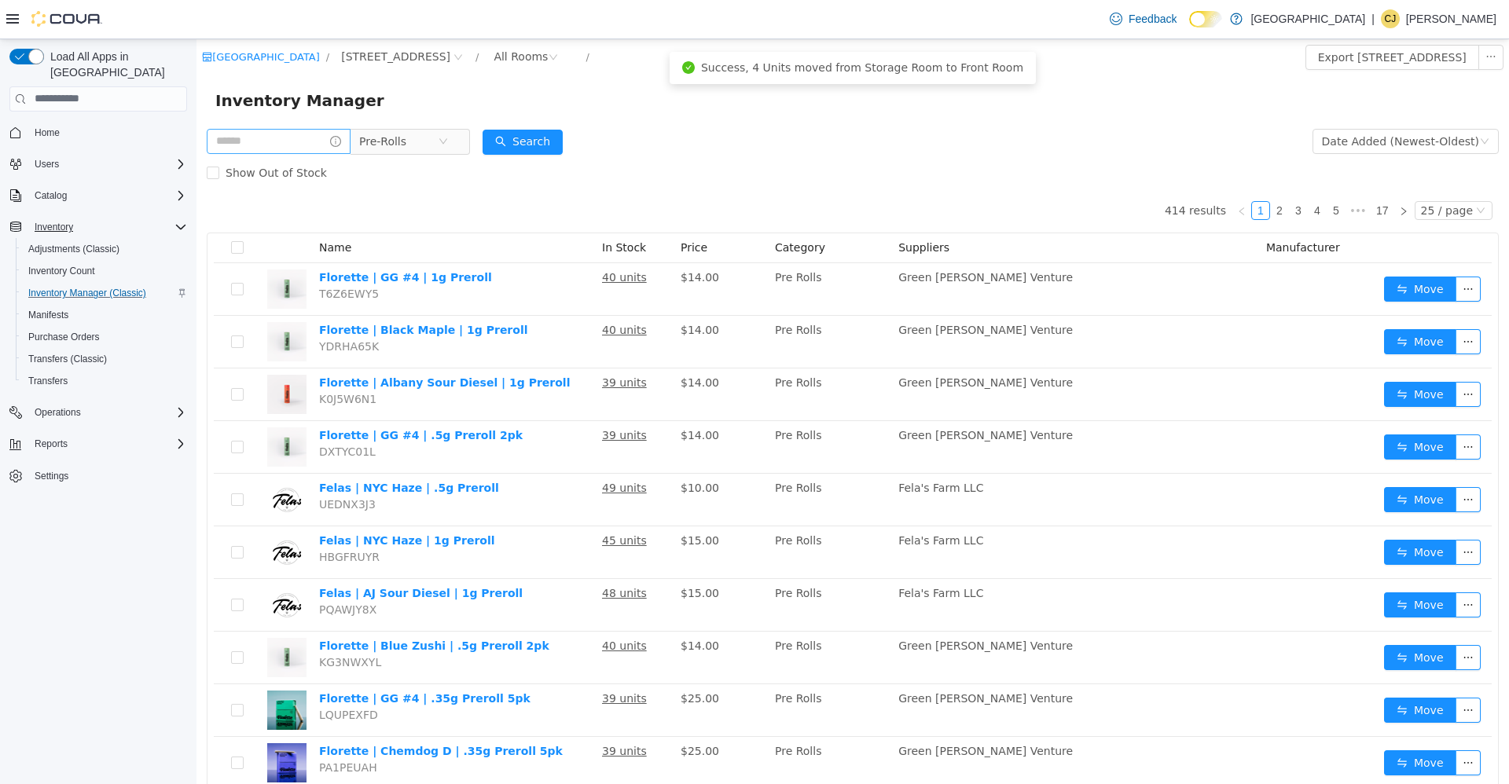
click at [308, 154] on span "Pre-Rolls" at bounding box center [338, 141] width 263 height 26
click at [318, 121] on div "Inventory Manager" at bounding box center [852, 100] width 1313 height 50
click at [318, 129] on input "text" at bounding box center [279, 140] width 144 height 25
type input "******"
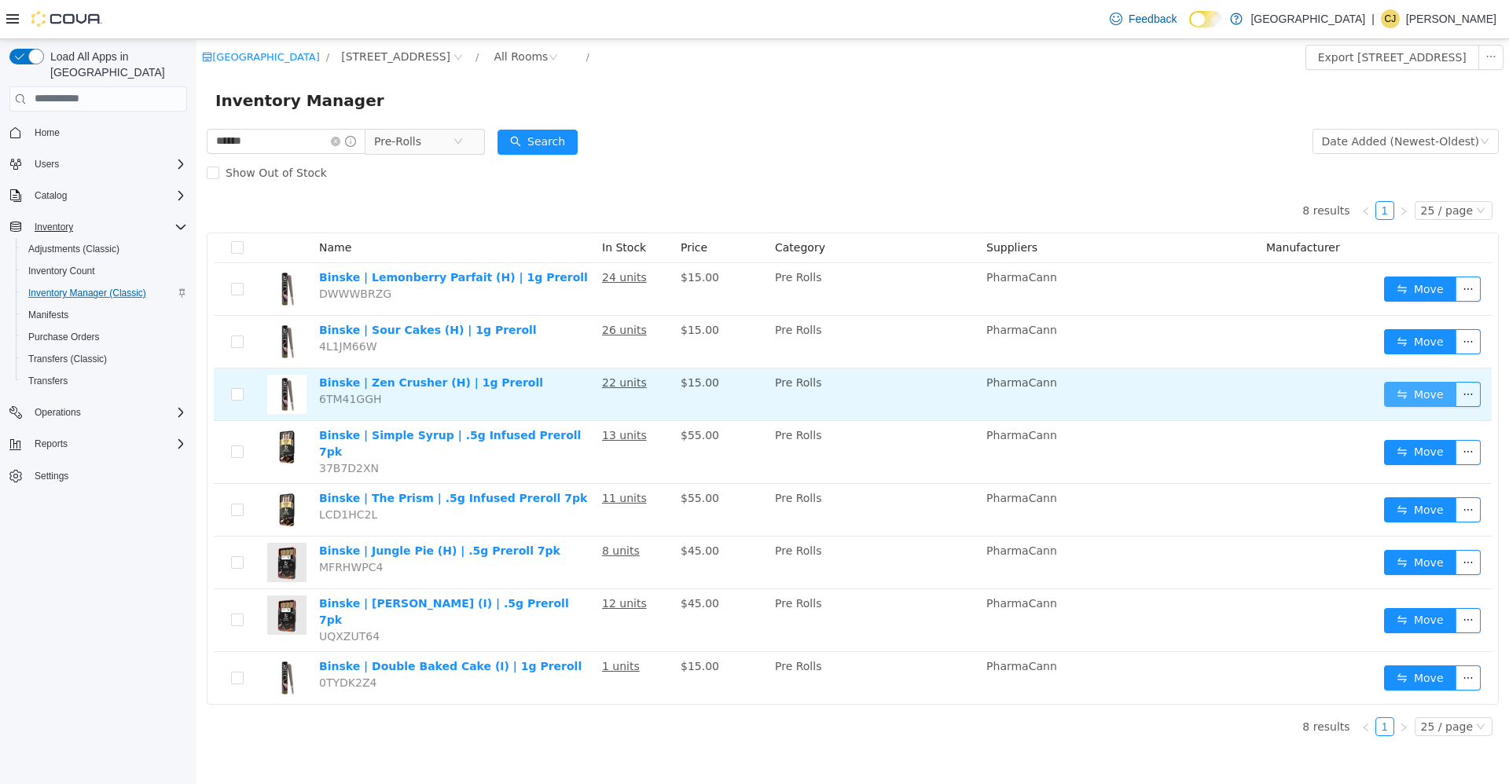
click at [1430, 397] on button "Move" at bounding box center [1420, 393] width 72 height 25
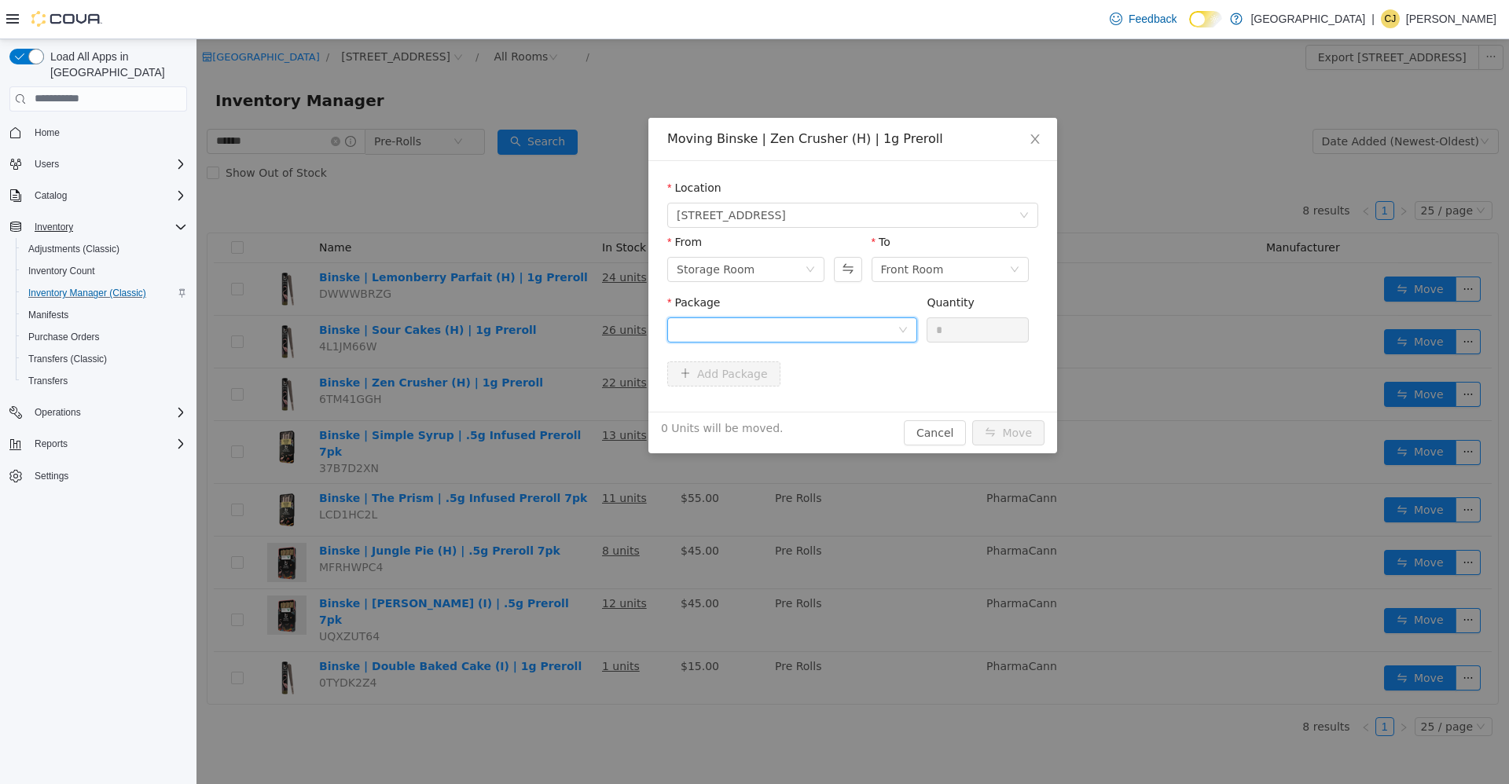
click at [813, 320] on div at bounding box center [787, 330] width 221 height 24
click at [825, 388] on li "PR1XZCR25E10 Quantity : 15 Units" at bounding box center [792, 394] width 250 height 42
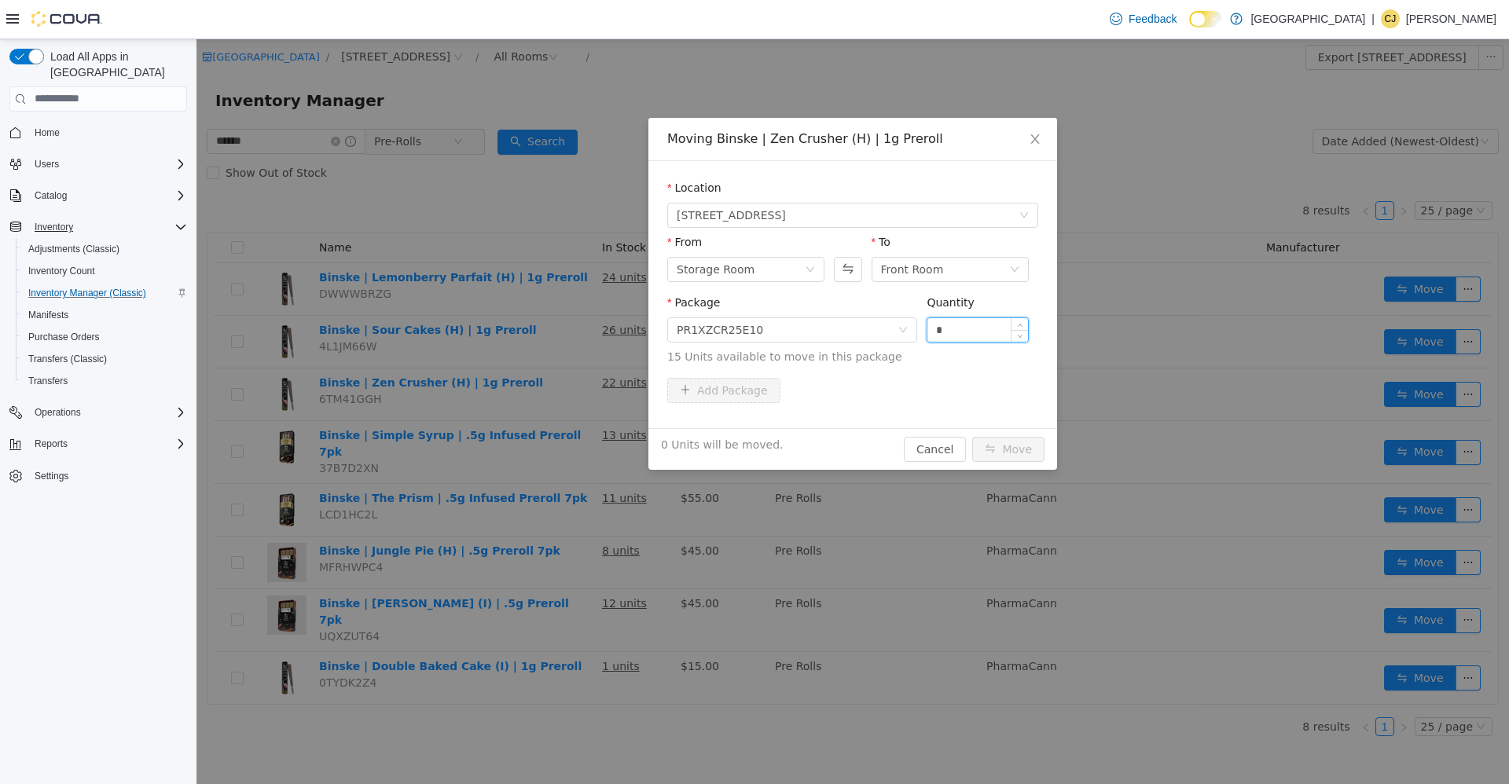
click at [961, 332] on input "*" at bounding box center [977, 330] width 101 height 24
type input "***"
click at [972, 436] on button "Move" at bounding box center [1008, 448] width 72 height 25
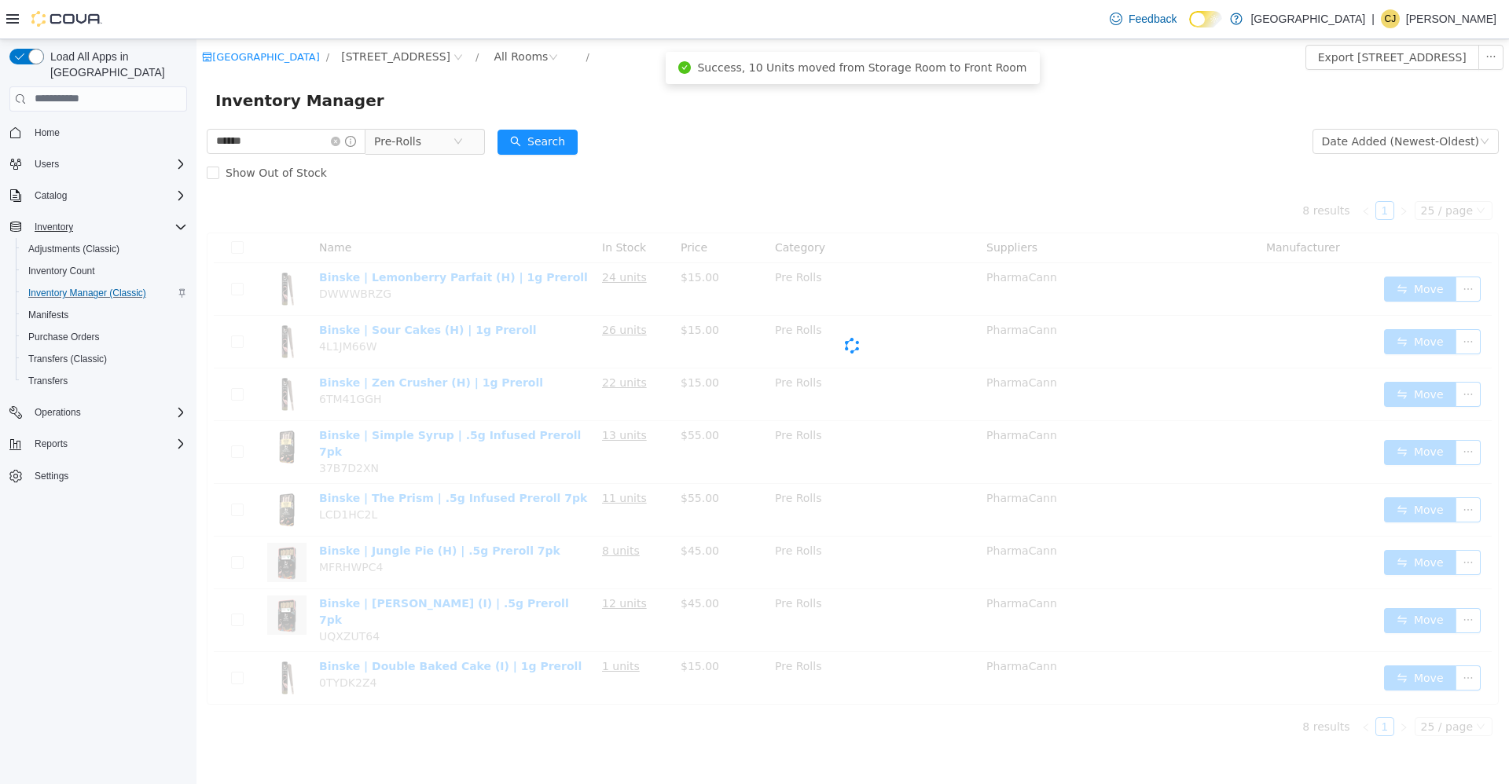
click at [1401, 339] on div "Cova-Icon" at bounding box center [853, 345] width 1292 height 314
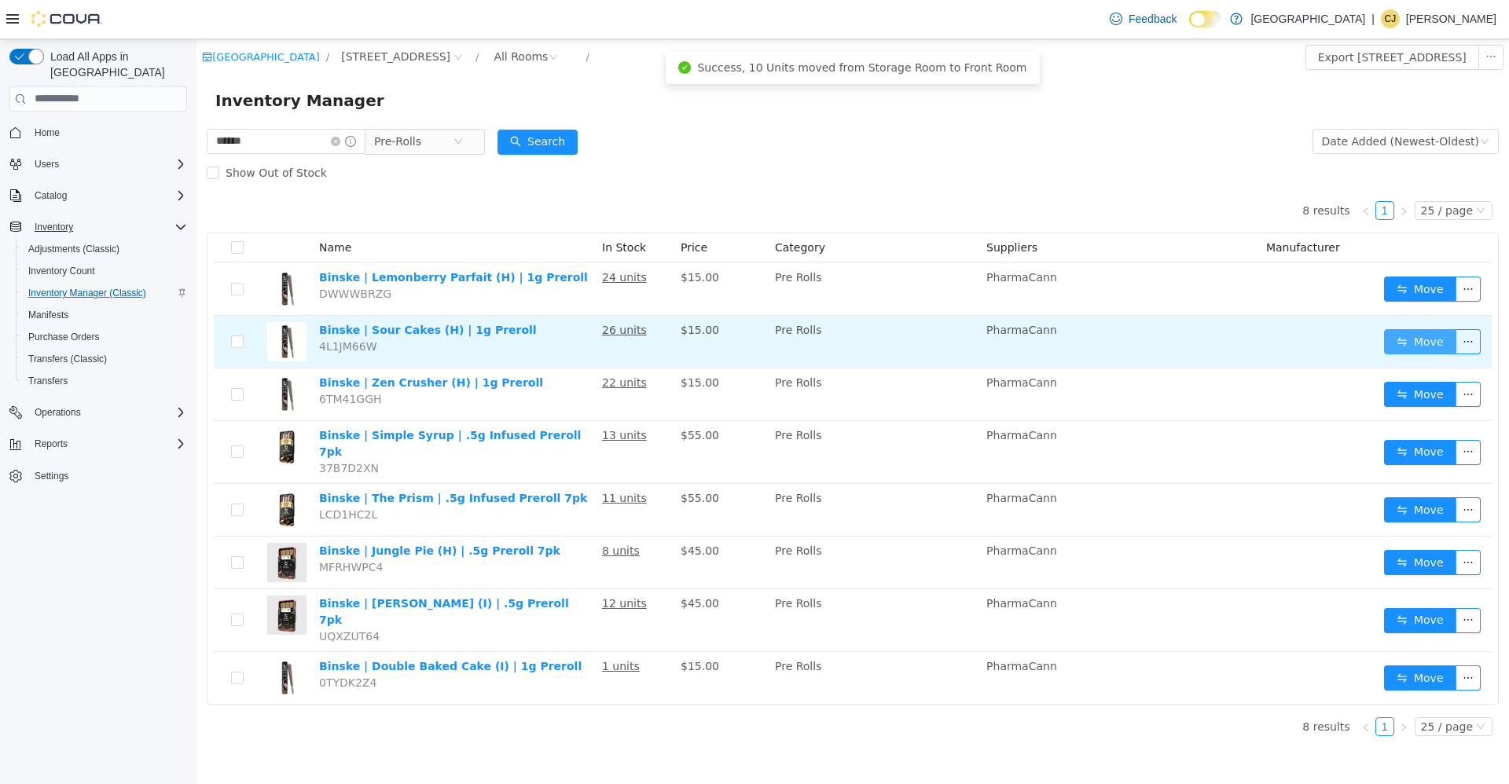
click at [1405, 343] on button "Move" at bounding box center [1420, 341] width 72 height 25
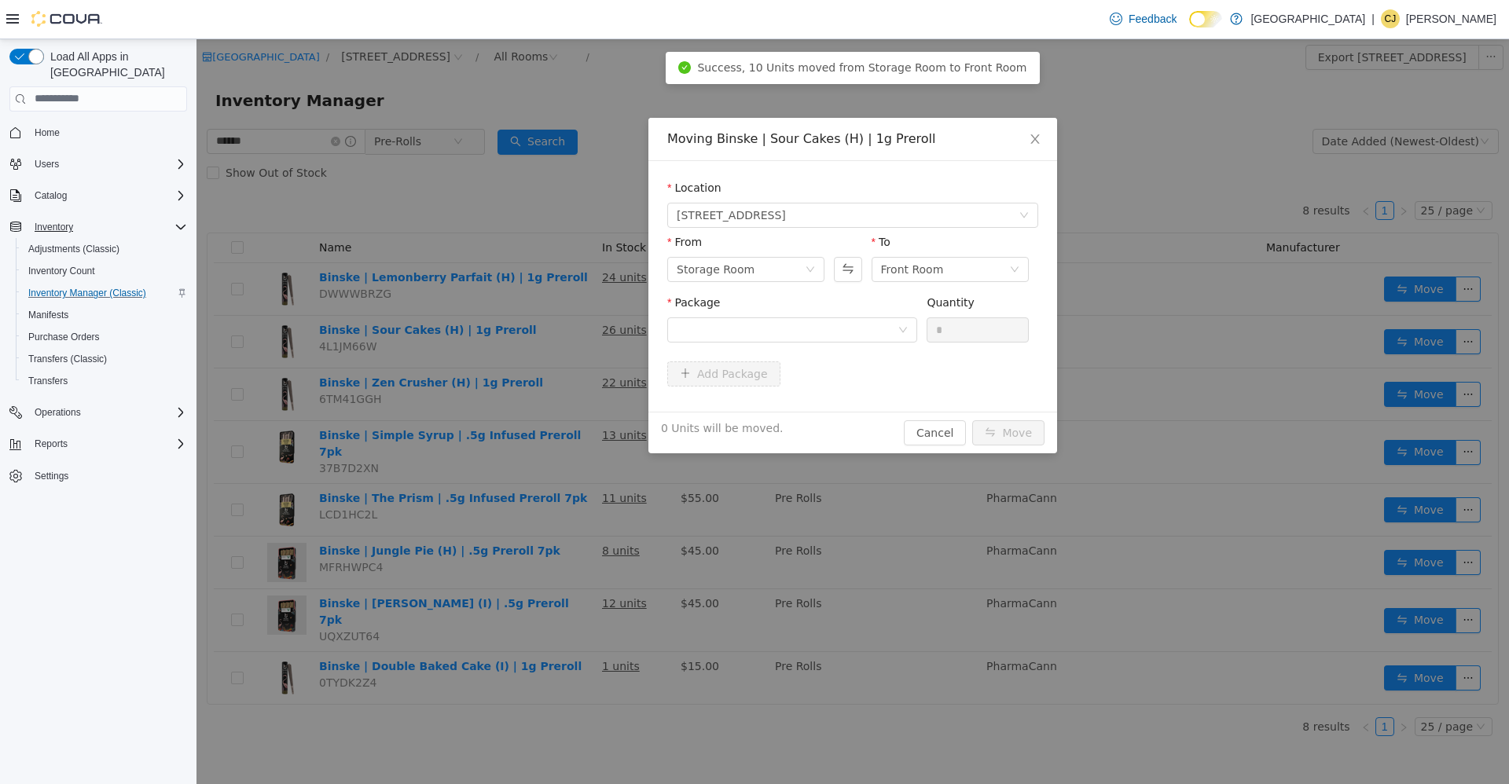
click at [705, 310] on div "Package" at bounding box center [792, 305] width 250 height 23
click at [707, 321] on div at bounding box center [787, 330] width 221 height 24
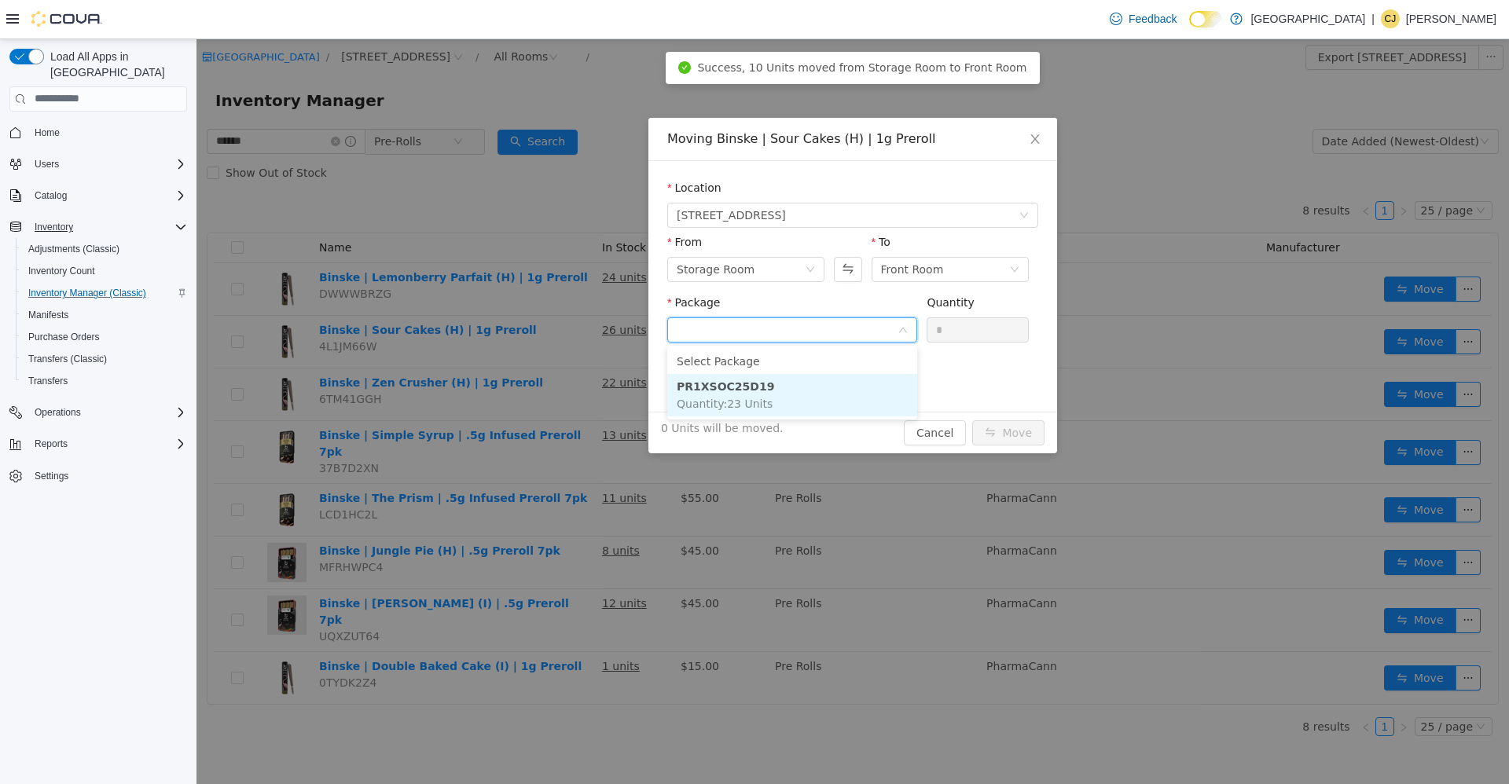
click at [736, 389] on strong "PR1XSOC25D19" at bounding box center [725, 386] width 97 height 13
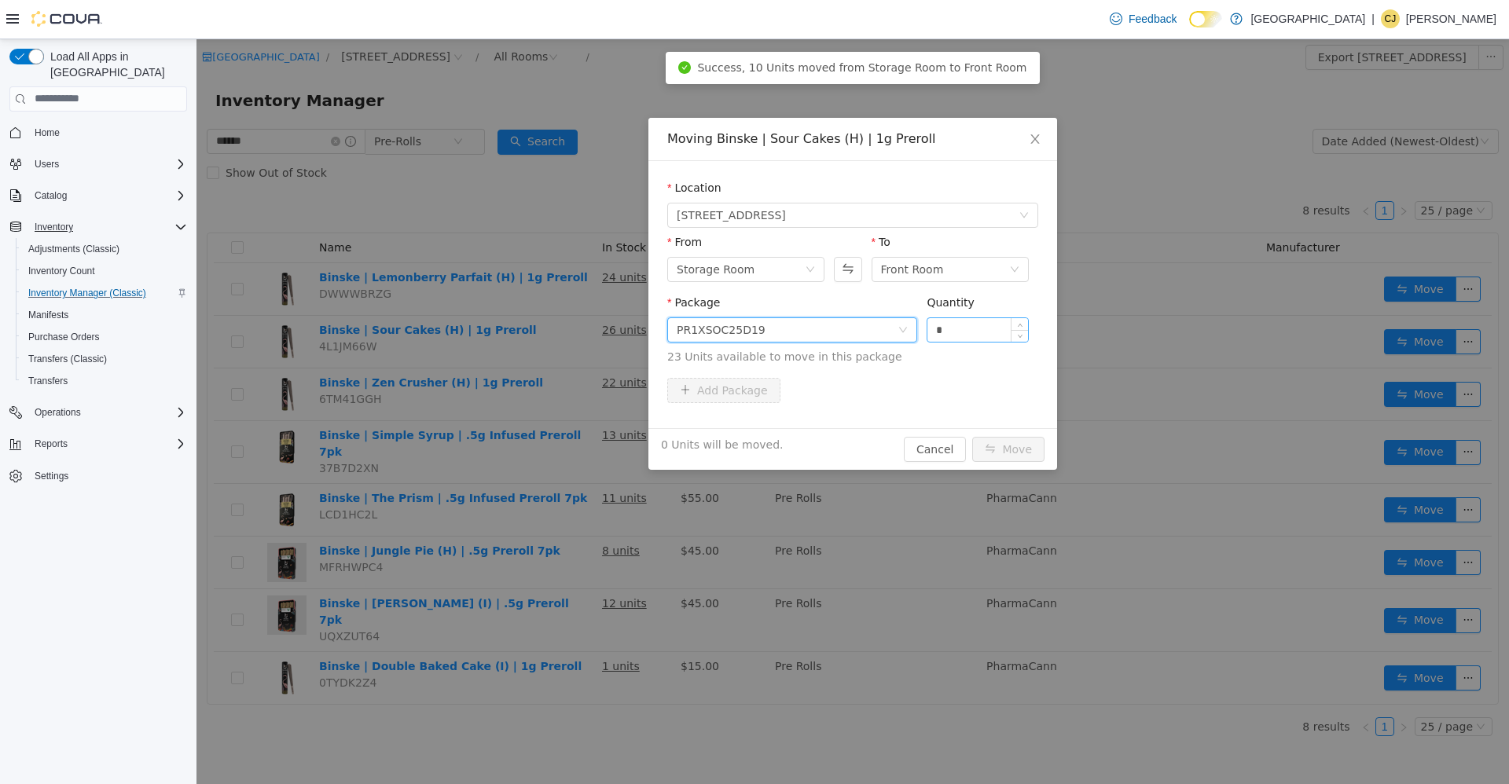
click at [956, 329] on input "*" at bounding box center [977, 330] width 101 height 24
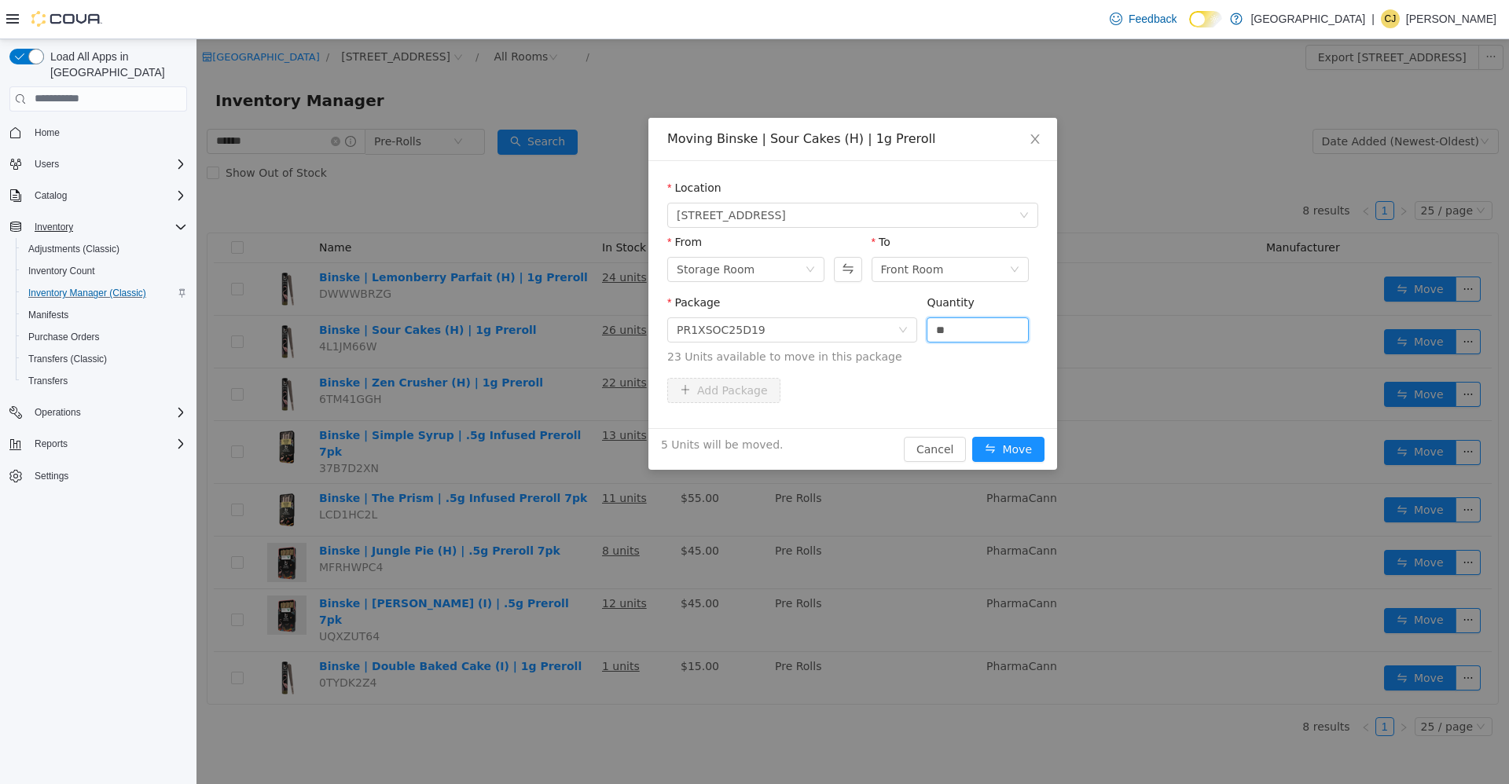
type input "**"
click at [972, 436] on button "Move" at bounding box center [1008, 448] width 72 height 25
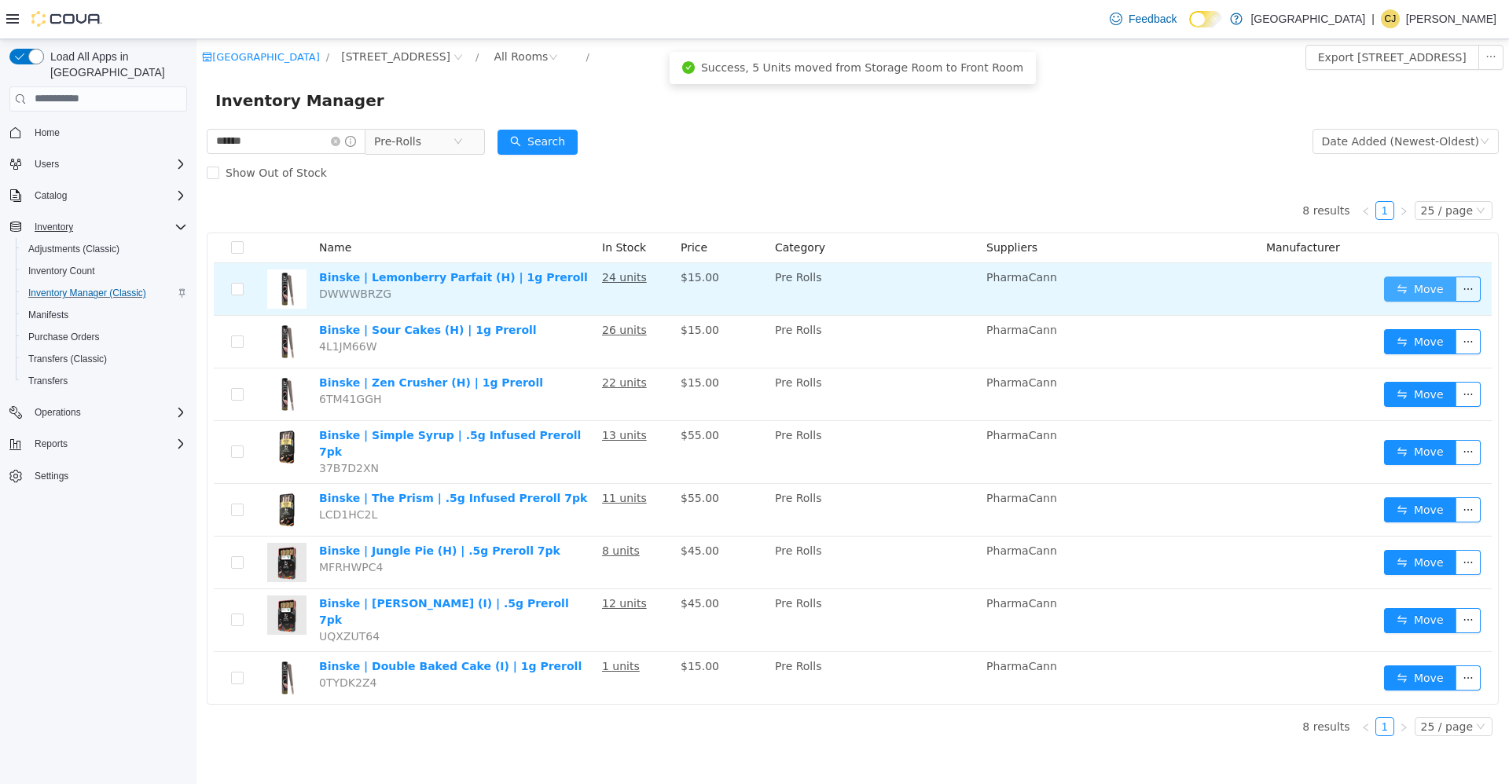
click at [1398, 285] on button "Move" at bounding box center [1420, 288] width 72 height 25
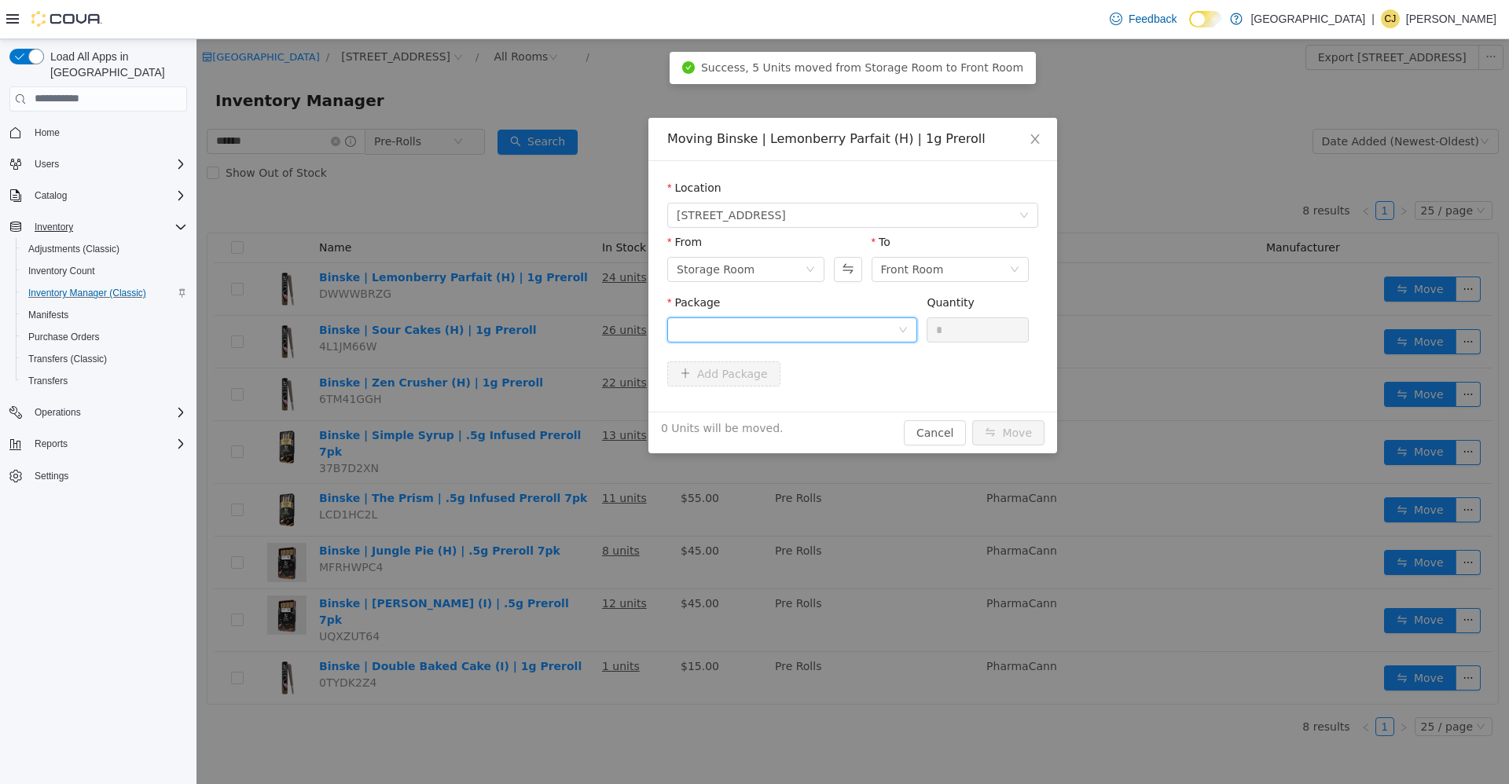
click at [867, 328] on div at bounding box center [787, 330] width 221 height 24
click at [847, 392] on li "PR1XLBP25D19 Quantity : 24 Units" at bounding box center [792, 394] width 250 height 42
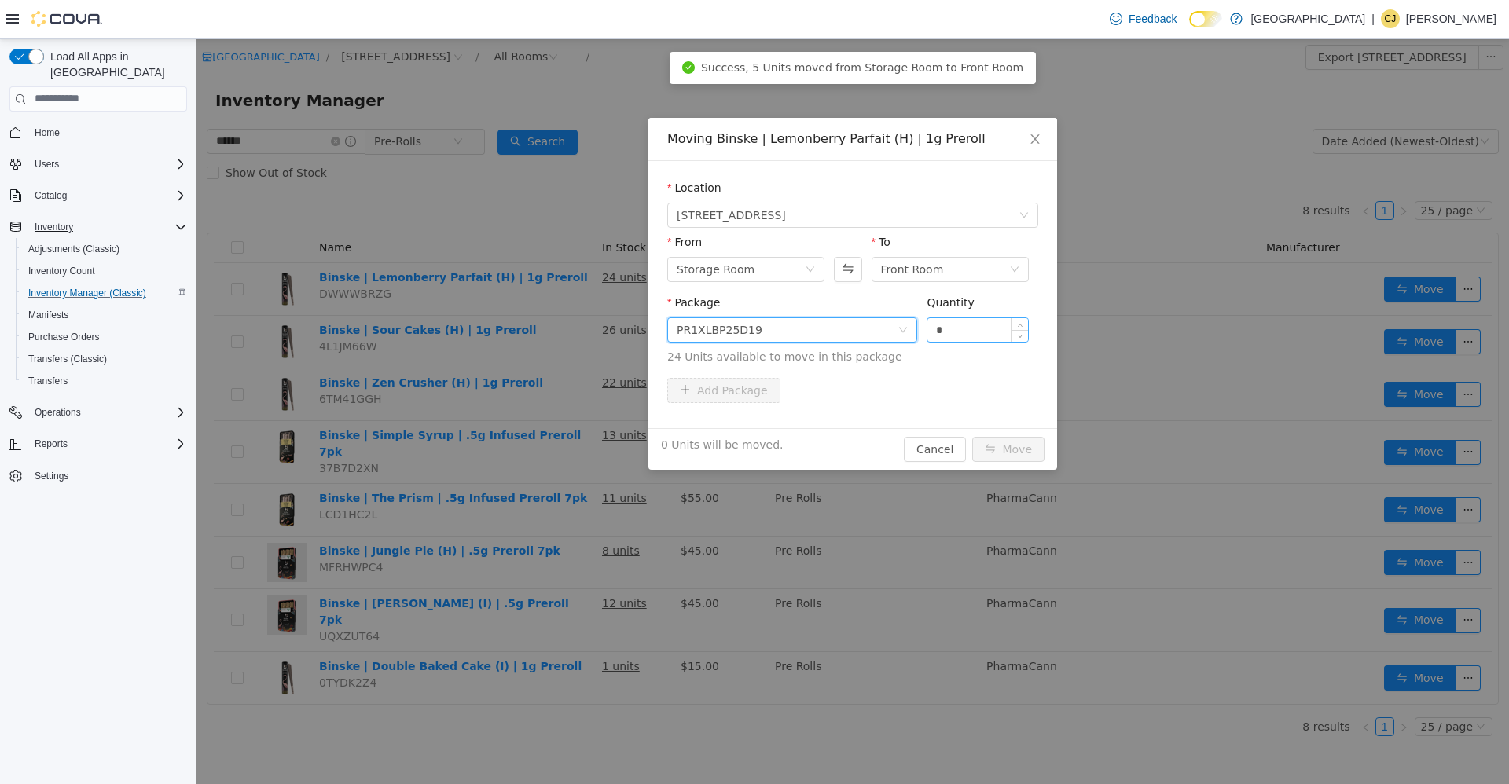
click at [952, 325] on input "*" at bounding box center [977, 330] width 101 height 24
type input "**"
click at [972, 436] on button "Move" at bounding box center [1008, 448] width 72 height 25
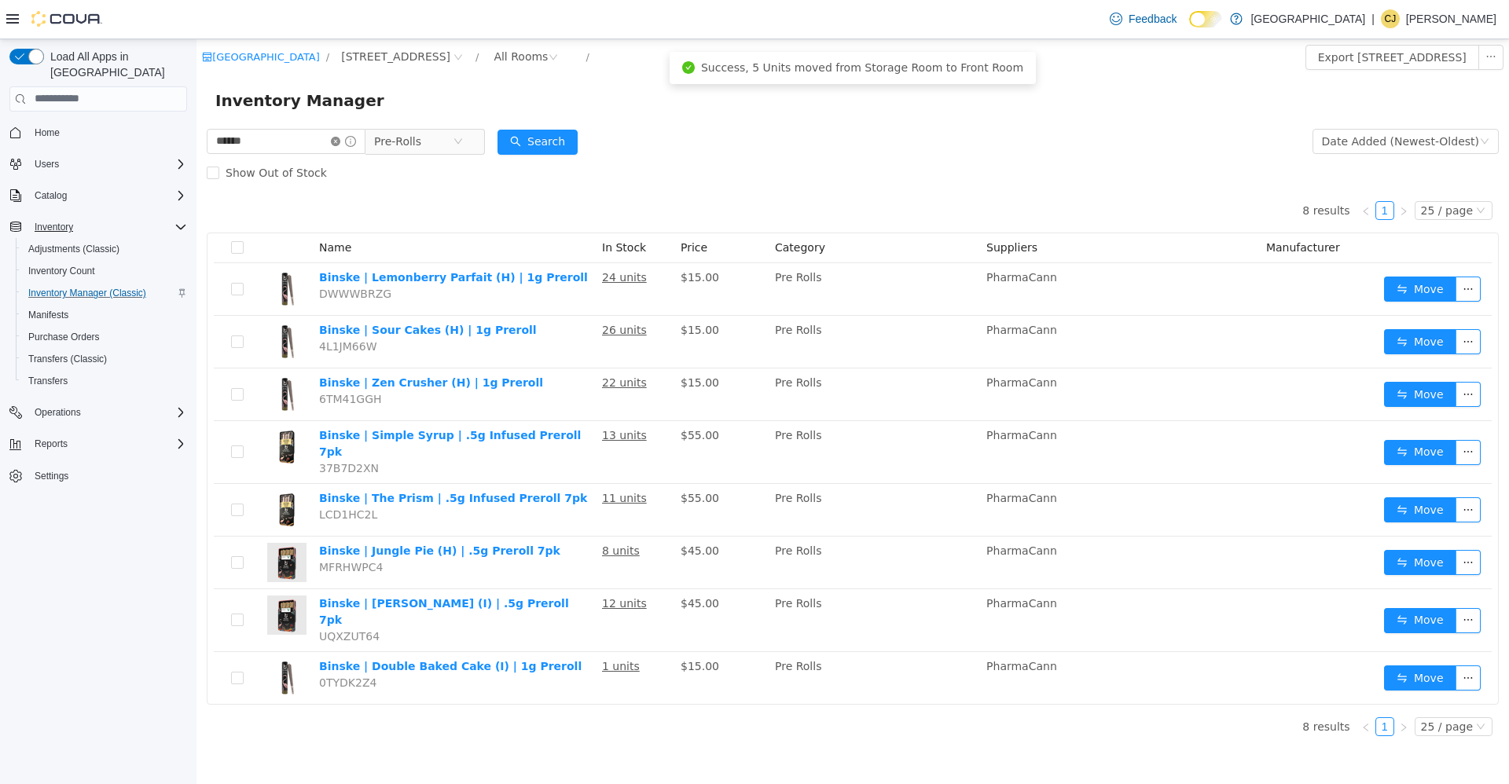
click at [340, 142] on icon "icon: close-circle" at bounding box center [335, 140] width 9 height 9
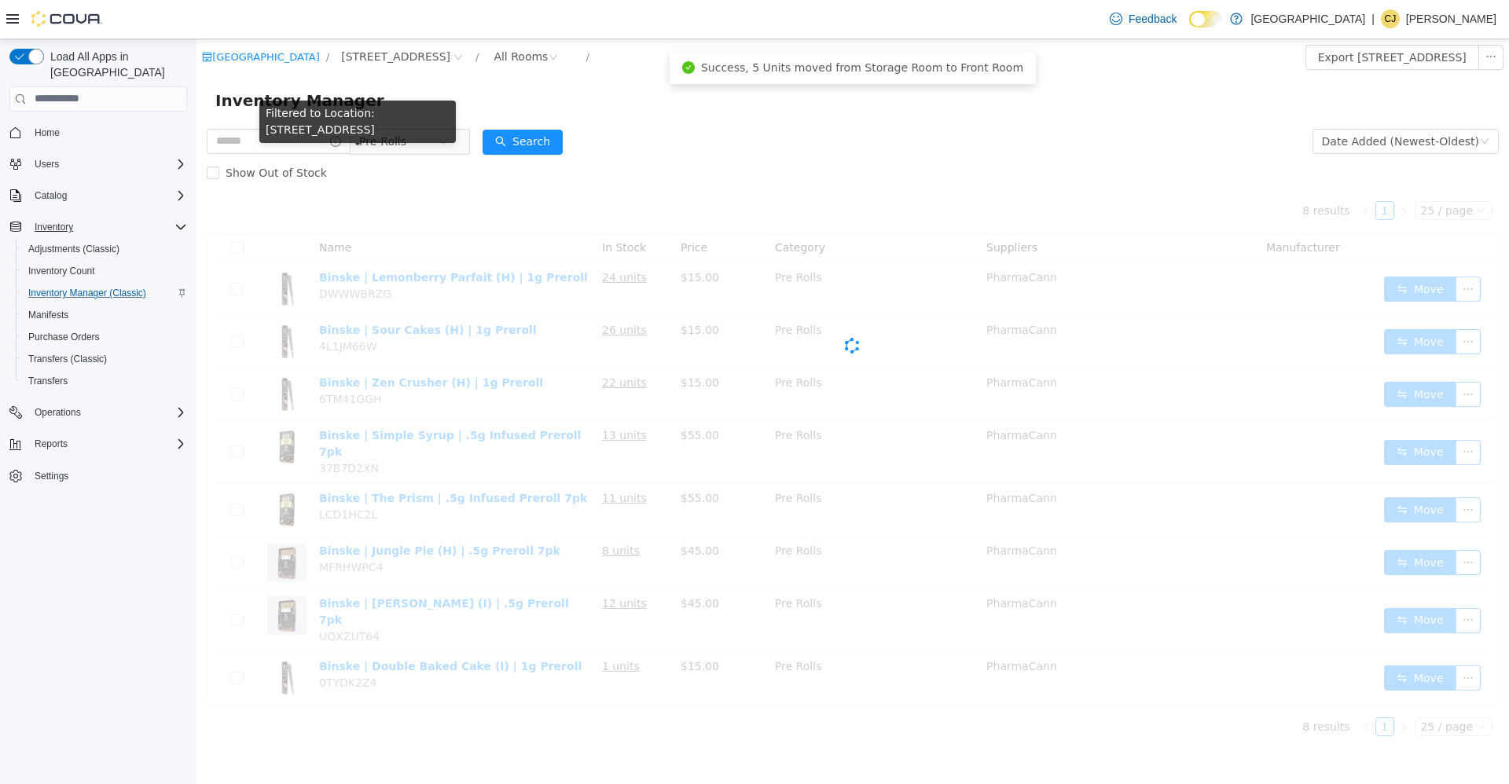
click at [341, 142] on icon "icon: info-circle" at bounding box center [335, 140] width 11 height 11
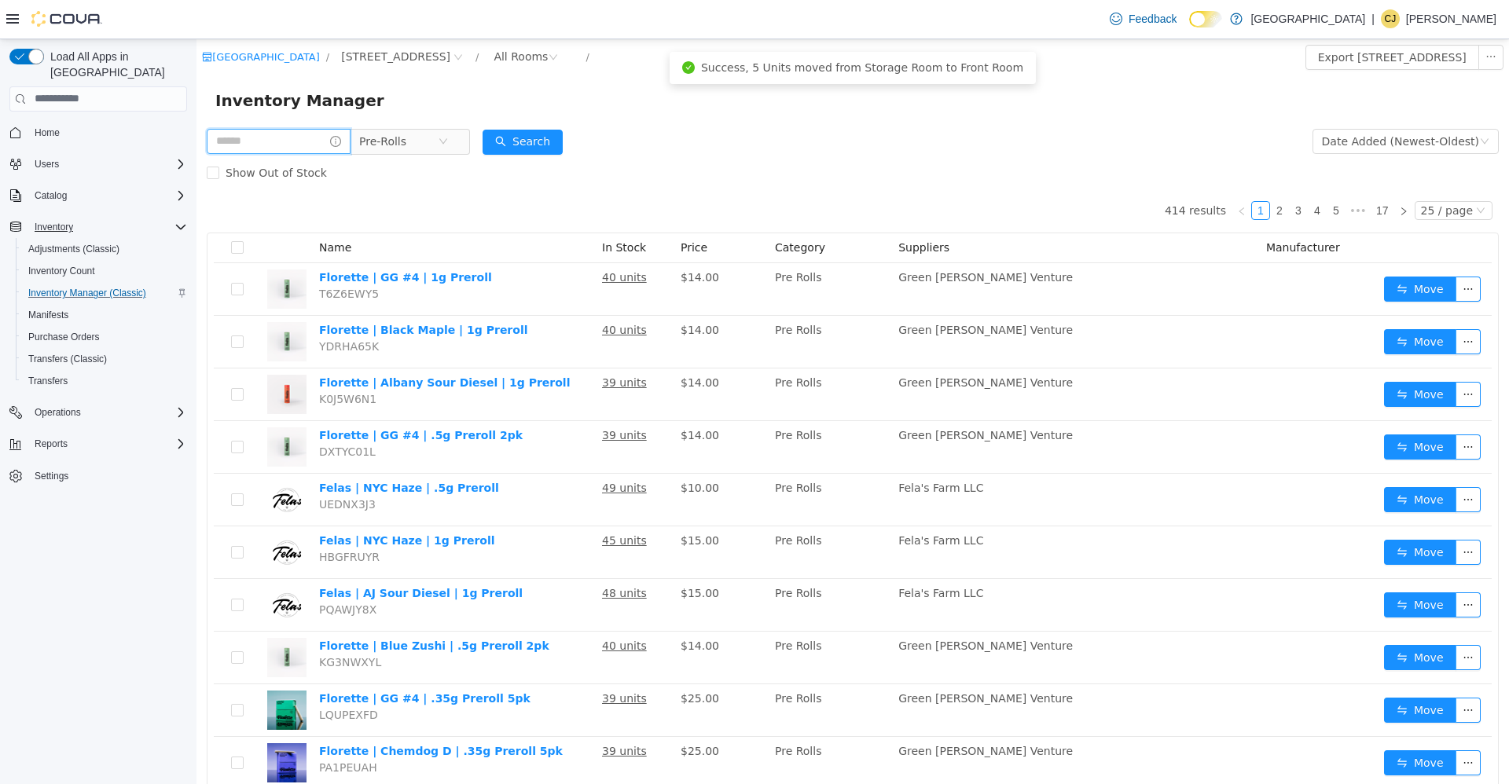
click at [273, 150] on input "text" at bounding box center [279, 140] width 144 height 25
type input "***"
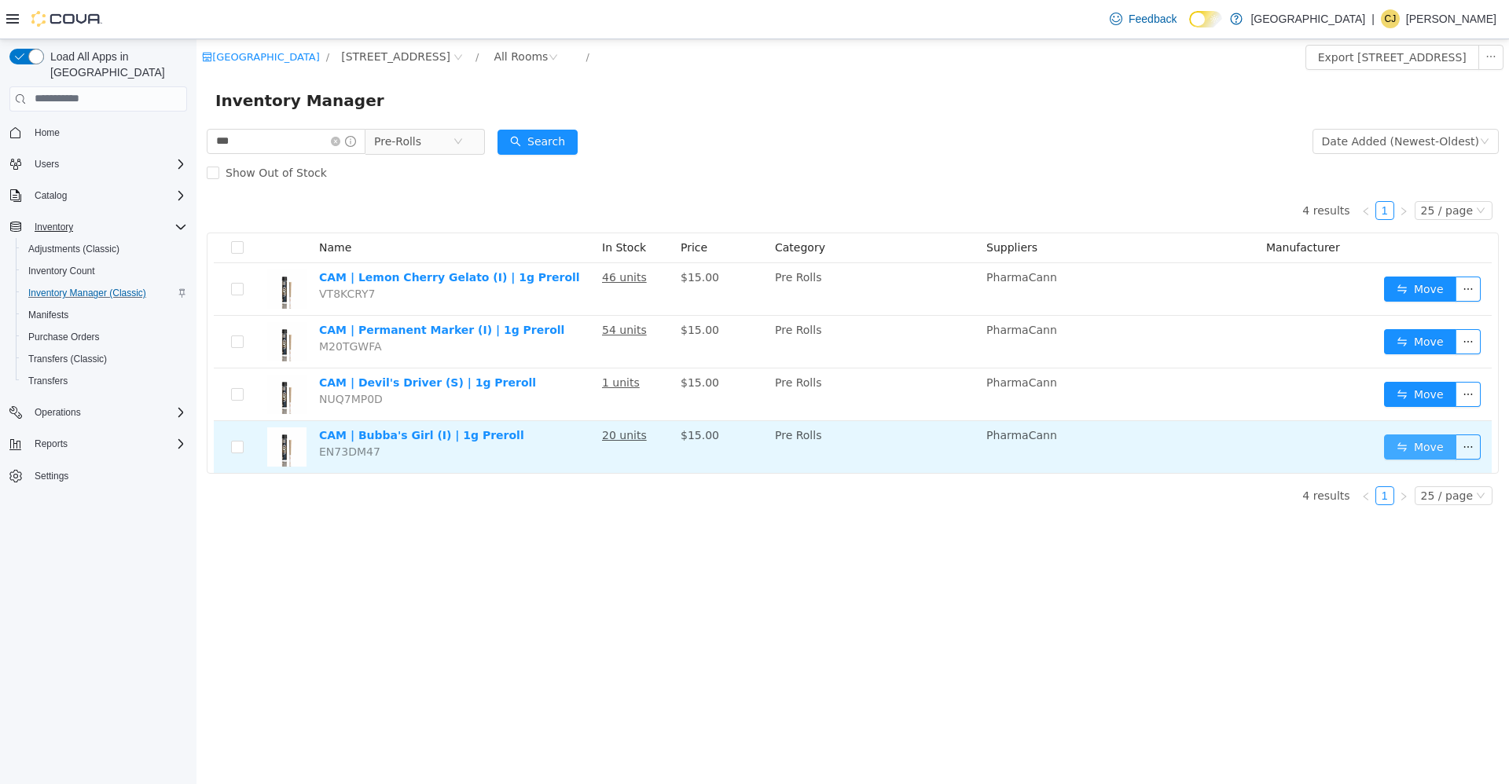
click at [1399, 442] on button "Move" at bounding box center [1420, 446] width 72 height 25
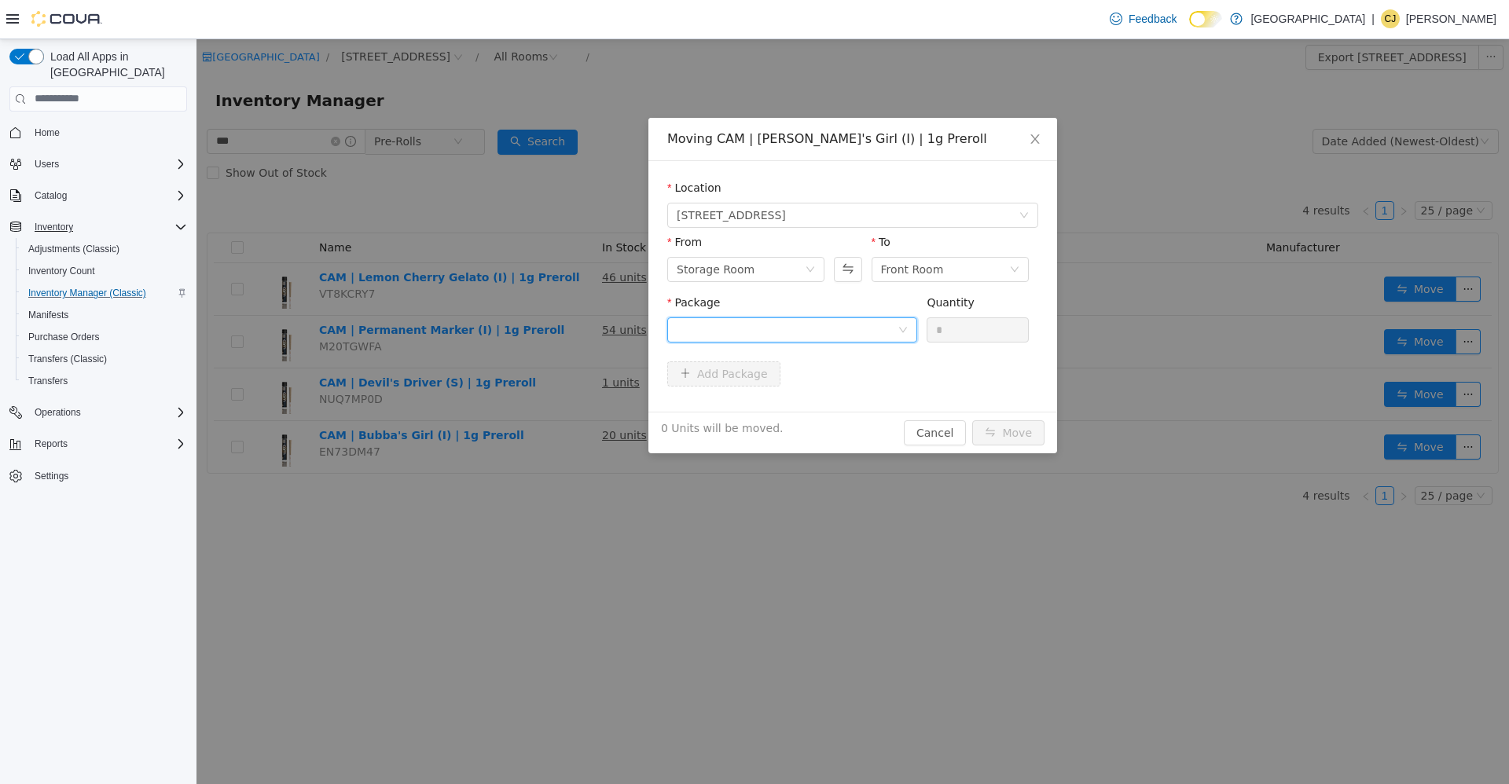
click at [705, 331] on div at bounding box center [787, 330] width 221 height 24
click at [752, 397] on span "Quantity : 20 Units" at bounding box center [725, 403] width 96 height 13
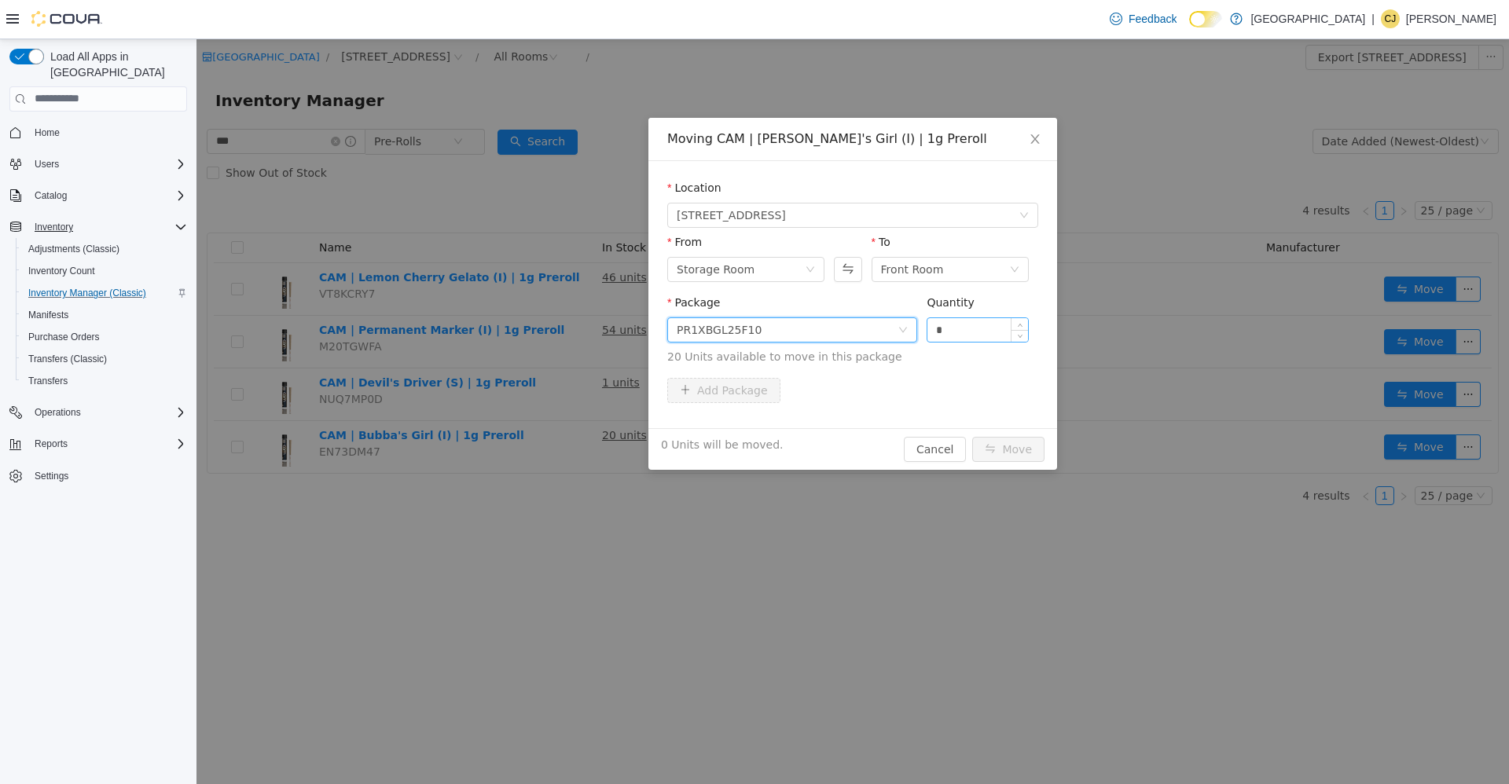
click at [987, 324] on input "*" at bounding box center [977, 330] width 101 height 24
type input "***"
click at [972, 436] on button "Move" at bounding box center [1008, 448] width 72 height 25
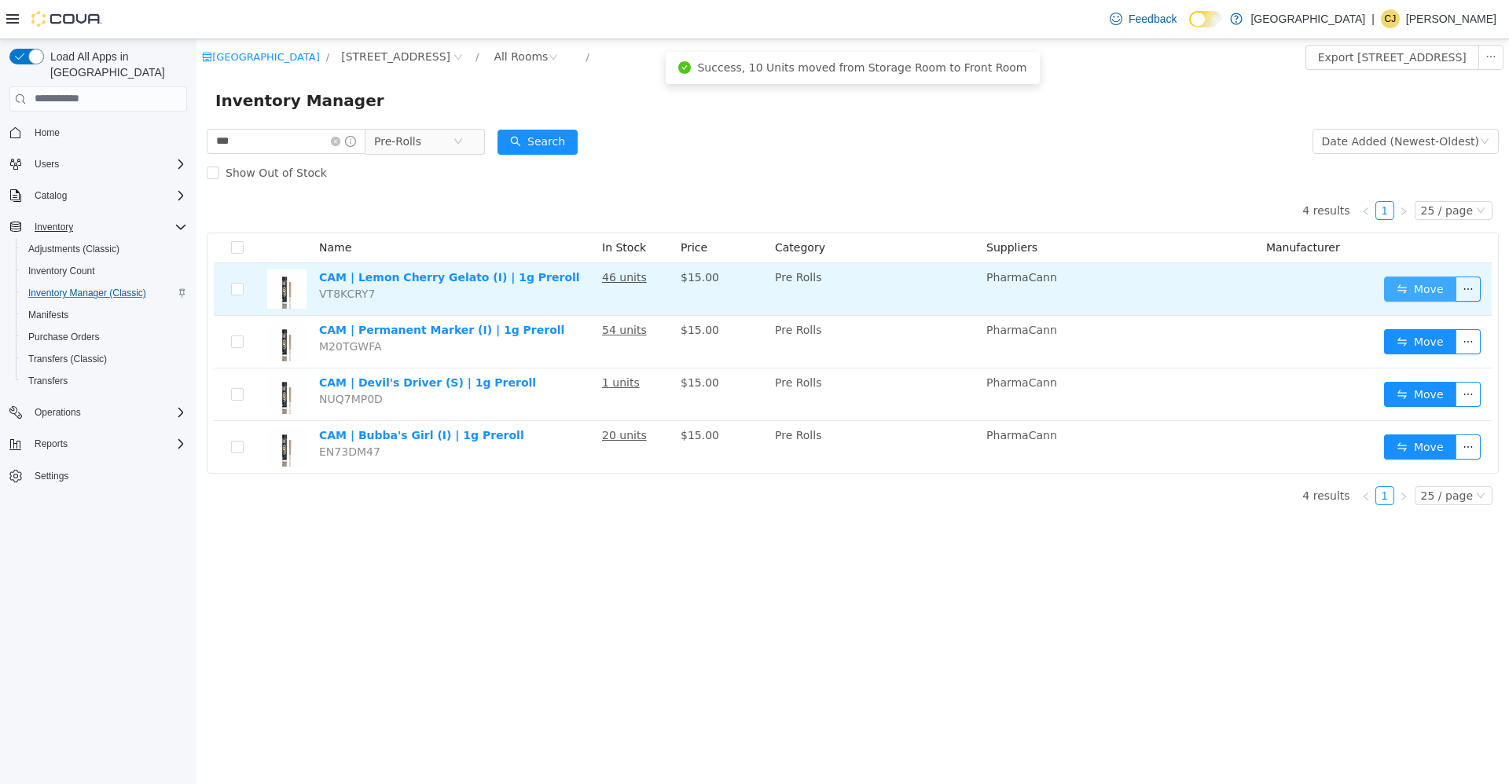
click at [1410, 285] on button "Move" at bounding box center [1420, 288] width 72 height 25
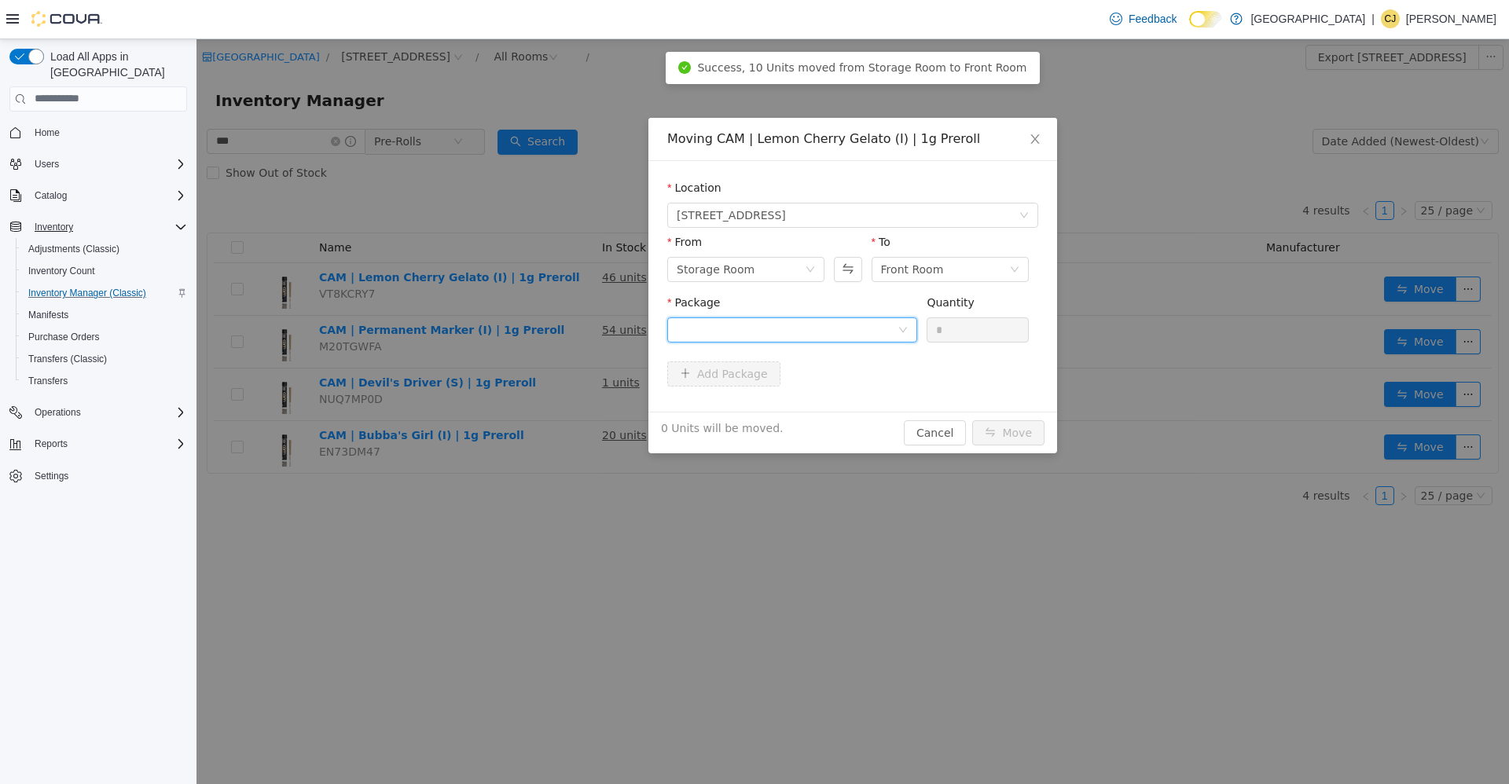
click at [870, 335] on div at bounding box center [787, 330] width 221 height 24
click at [841, 381] on li "PR1XLCG25F10 Quantity : 36 Units" at bounding box center [792, 394] width 250 height 42
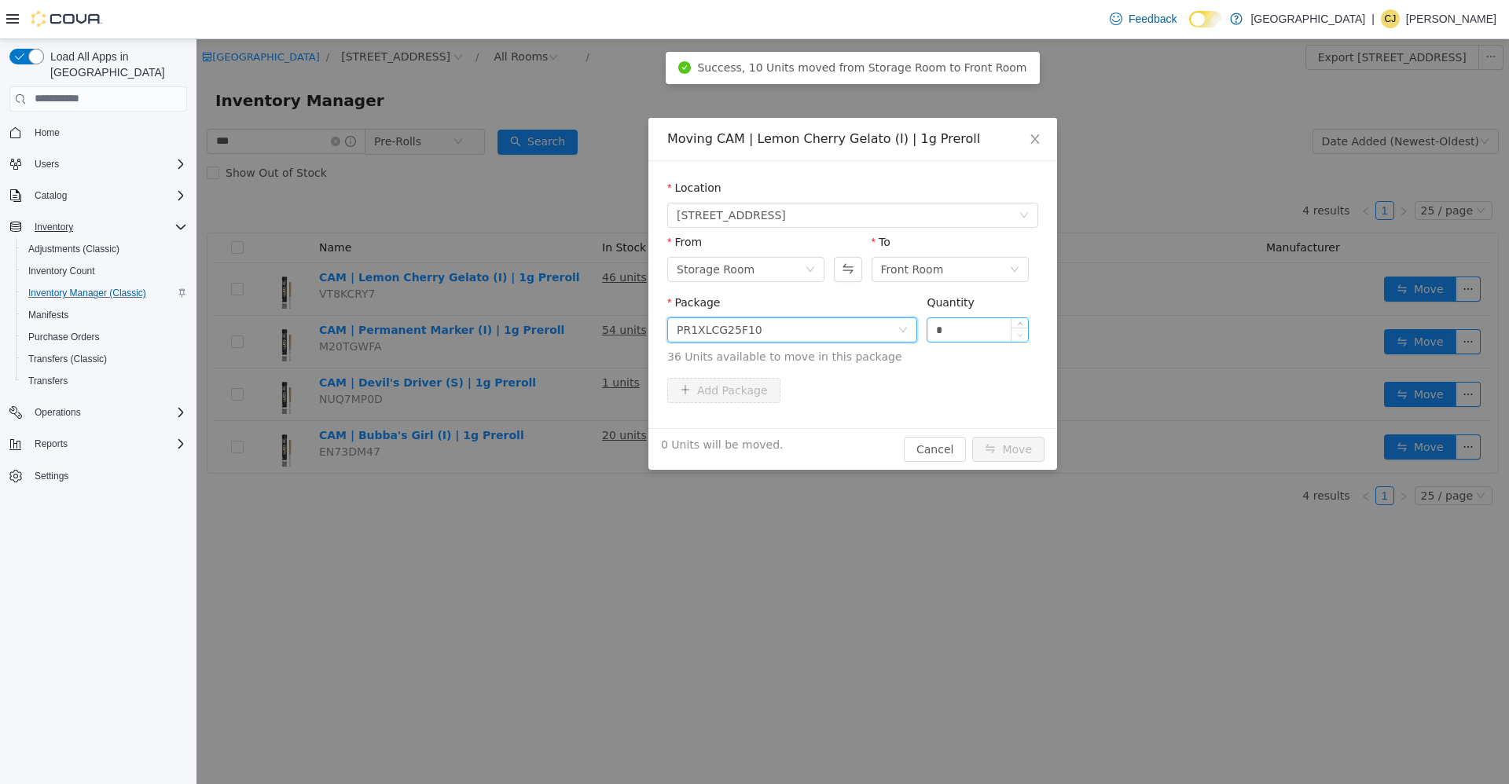
click at [1014, 332] on span "Decrease Value" at bounding box center [1019, 334] width 17 height 14
click at [971, 334] on input "*" at bounding box center [977, 330] width 101 height 24
type input "**"
click at [972, 436] on button "Move" at bounding box center [1008, 448] width 72 height 25
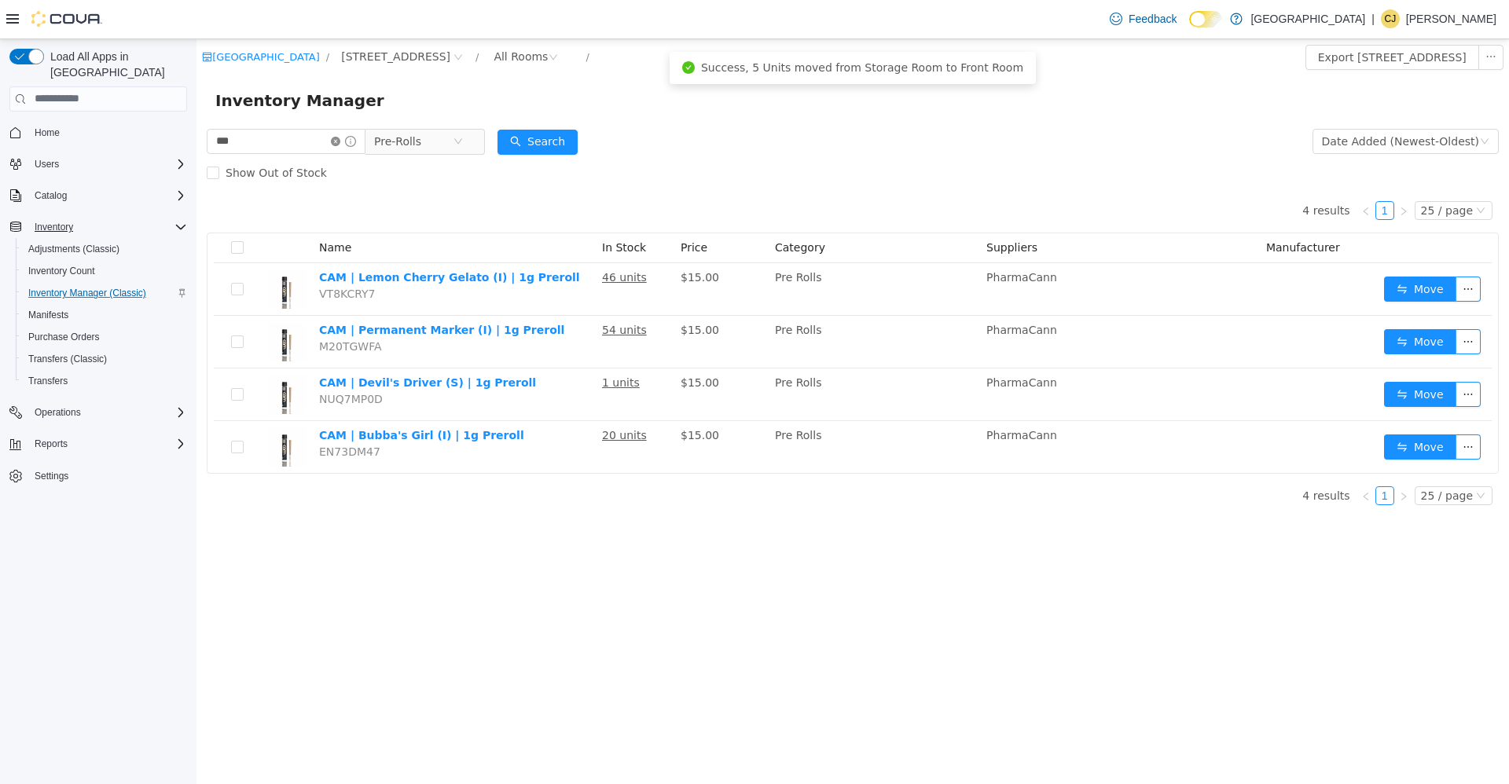
click at [340, 144] on icon "icon: close-circle" at bounding box center [335, 140] width 9 height 9
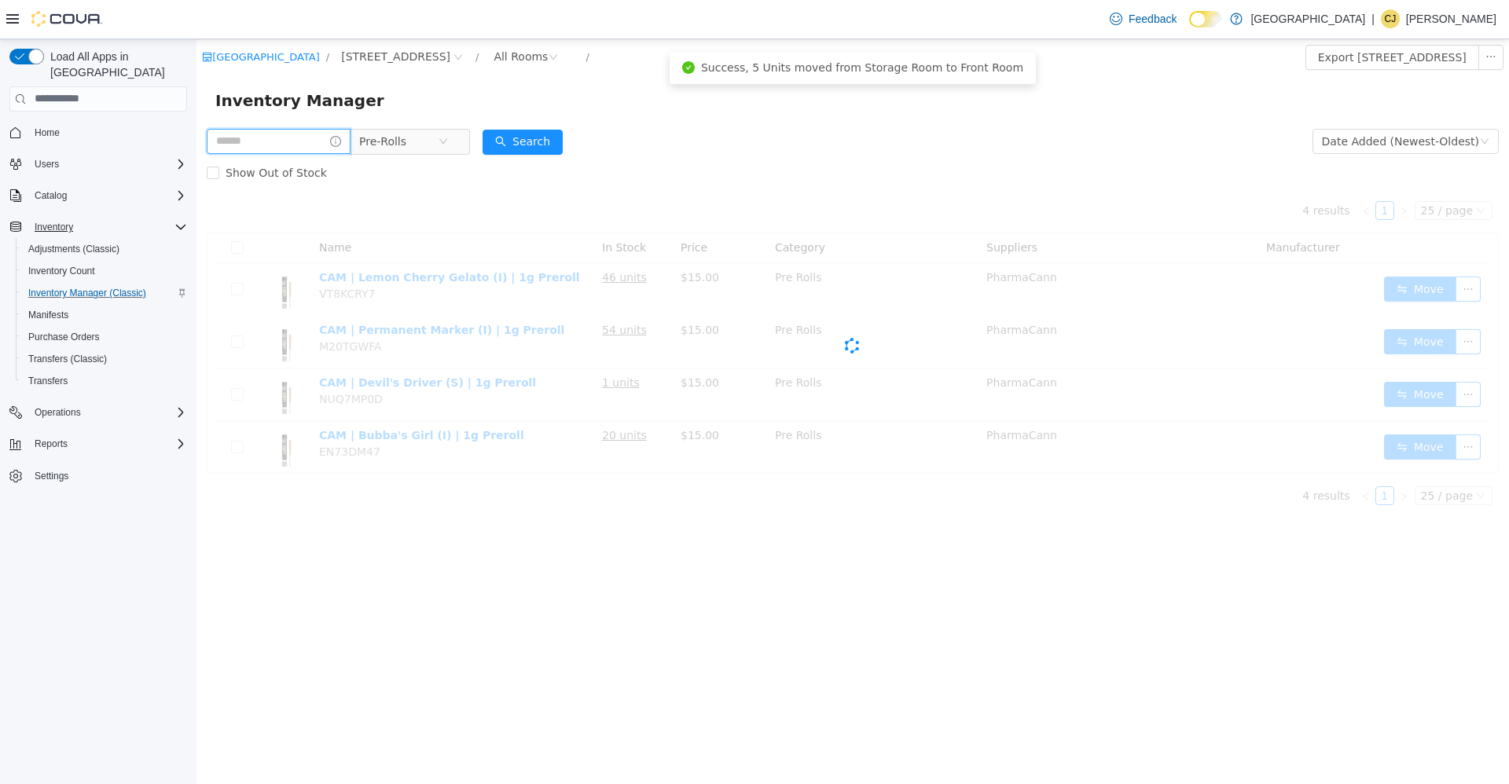
click at [343, 144] on input "text" at bounding box center [279, 140] width 144 height 25
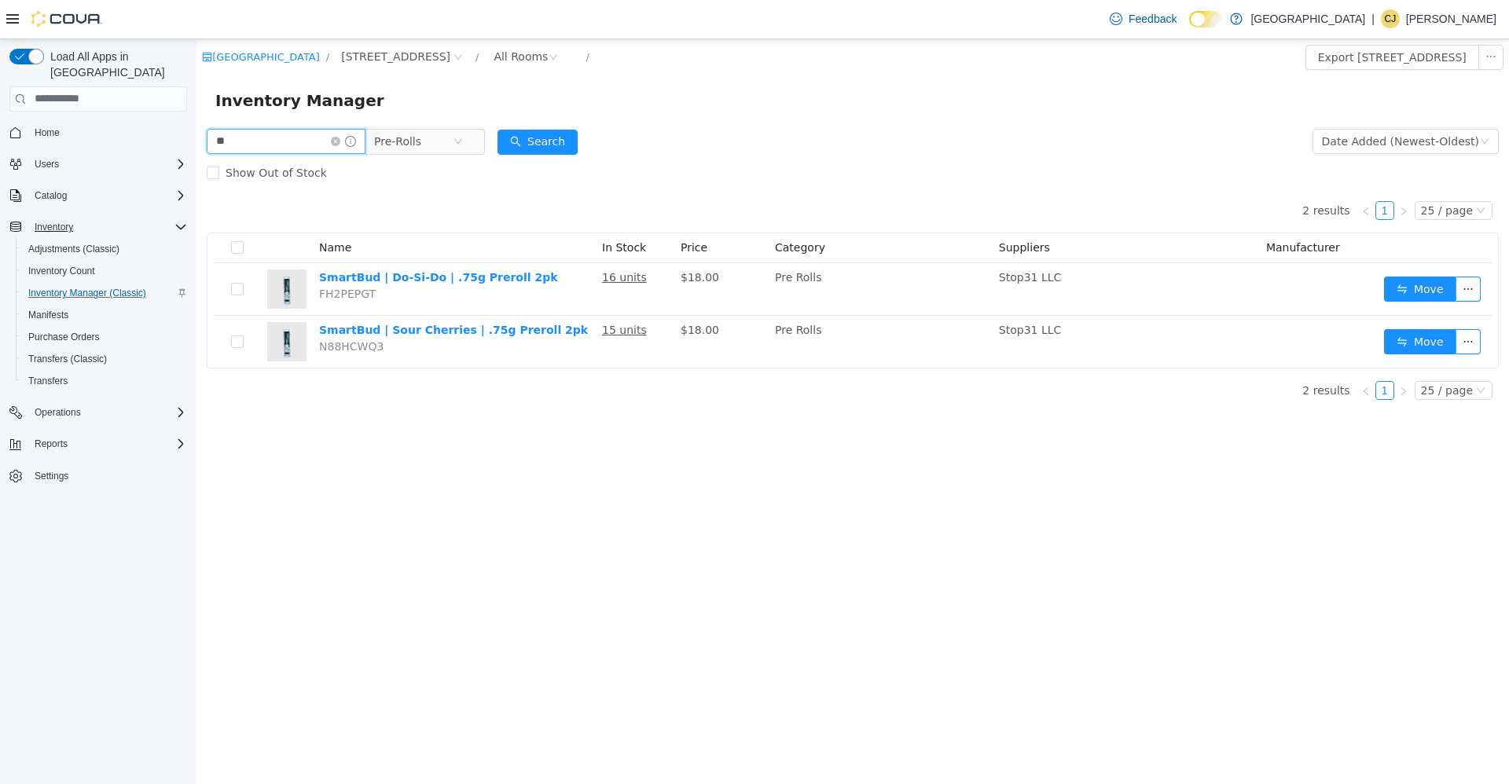
type input "*"
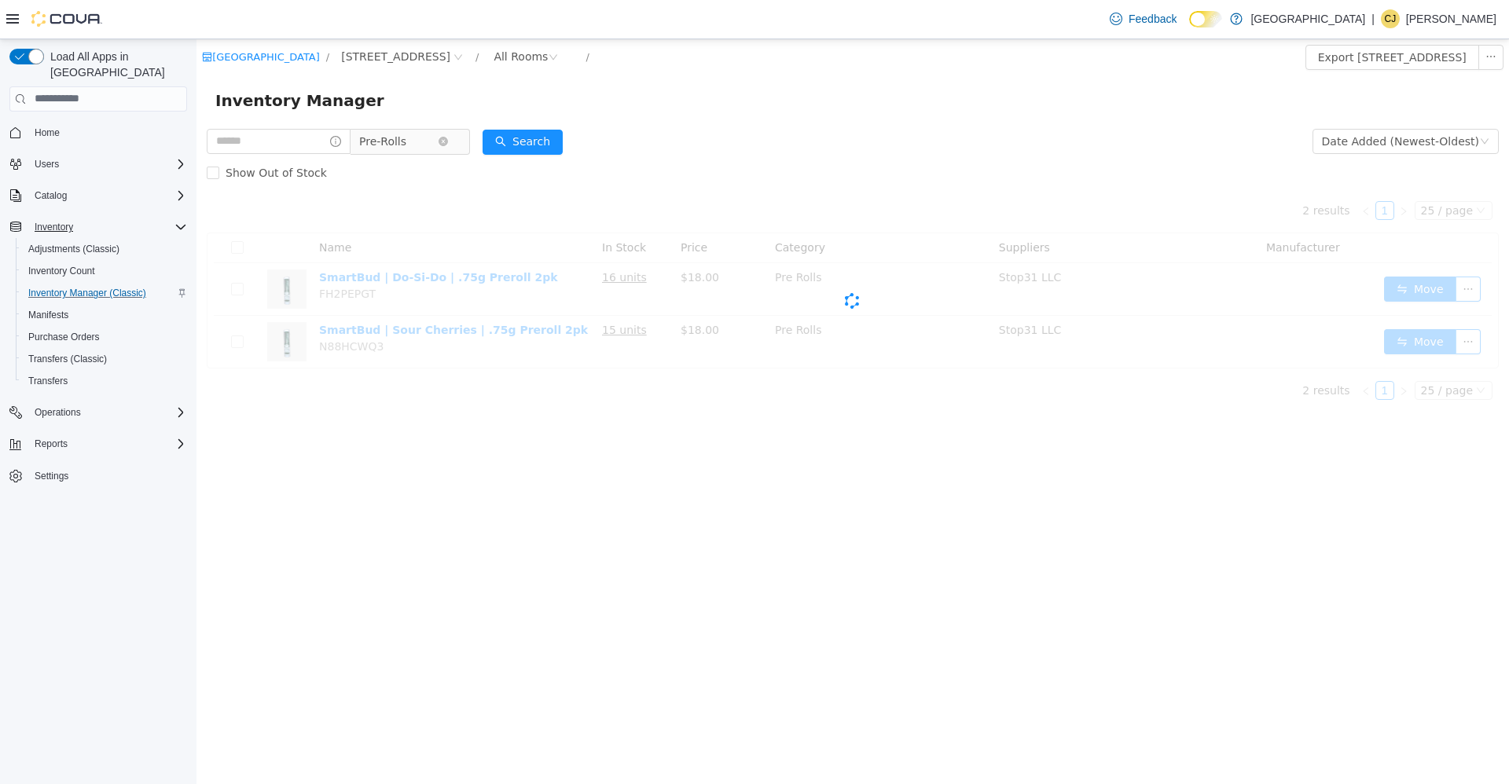
click at [457, 135] on span "Pre-Rolls" at bounding box center [404, 140] width 108 height 25
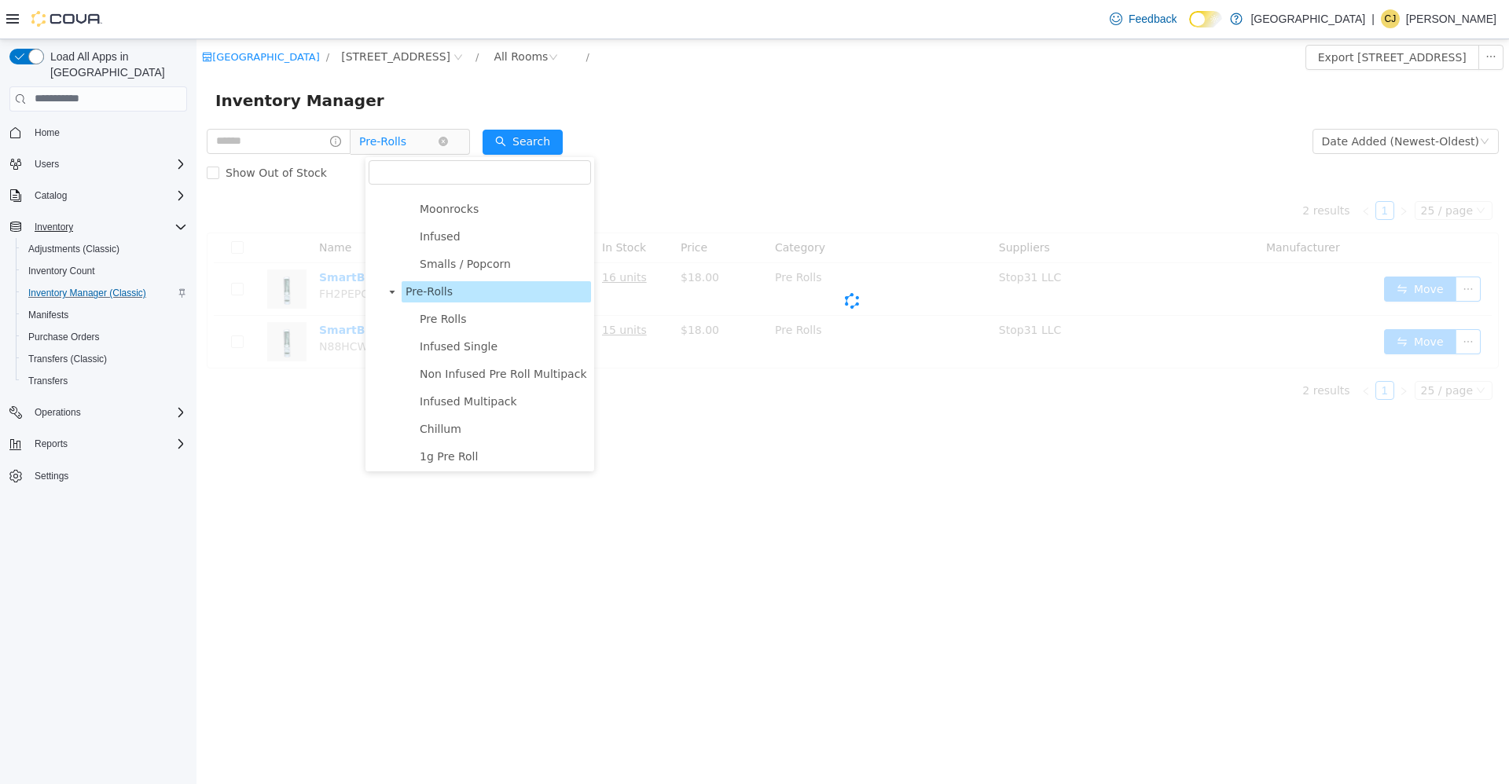
scroll to position [160, 0]
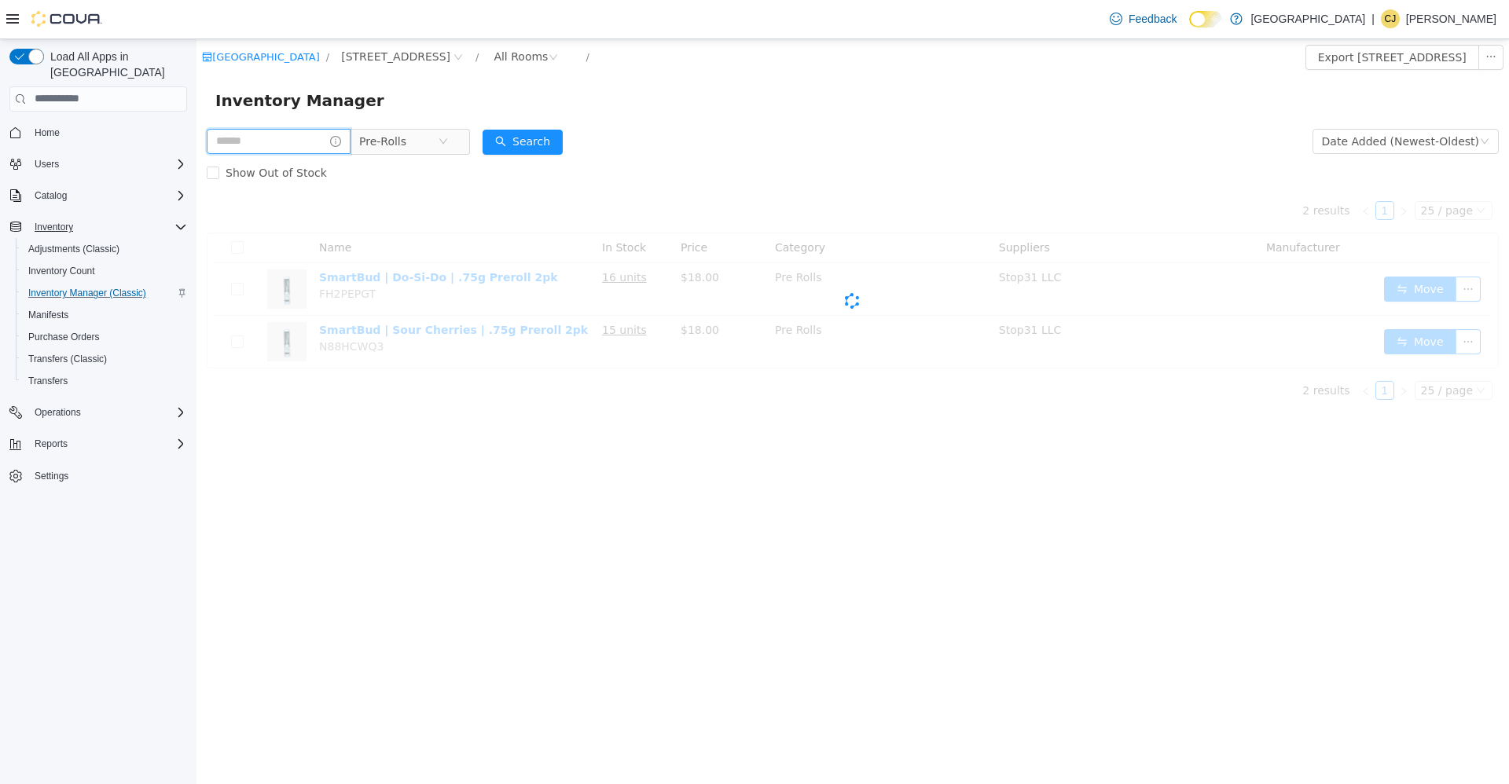
click at [310, 141] on input "text" at bounding box center [279, 140] width 144 height 25
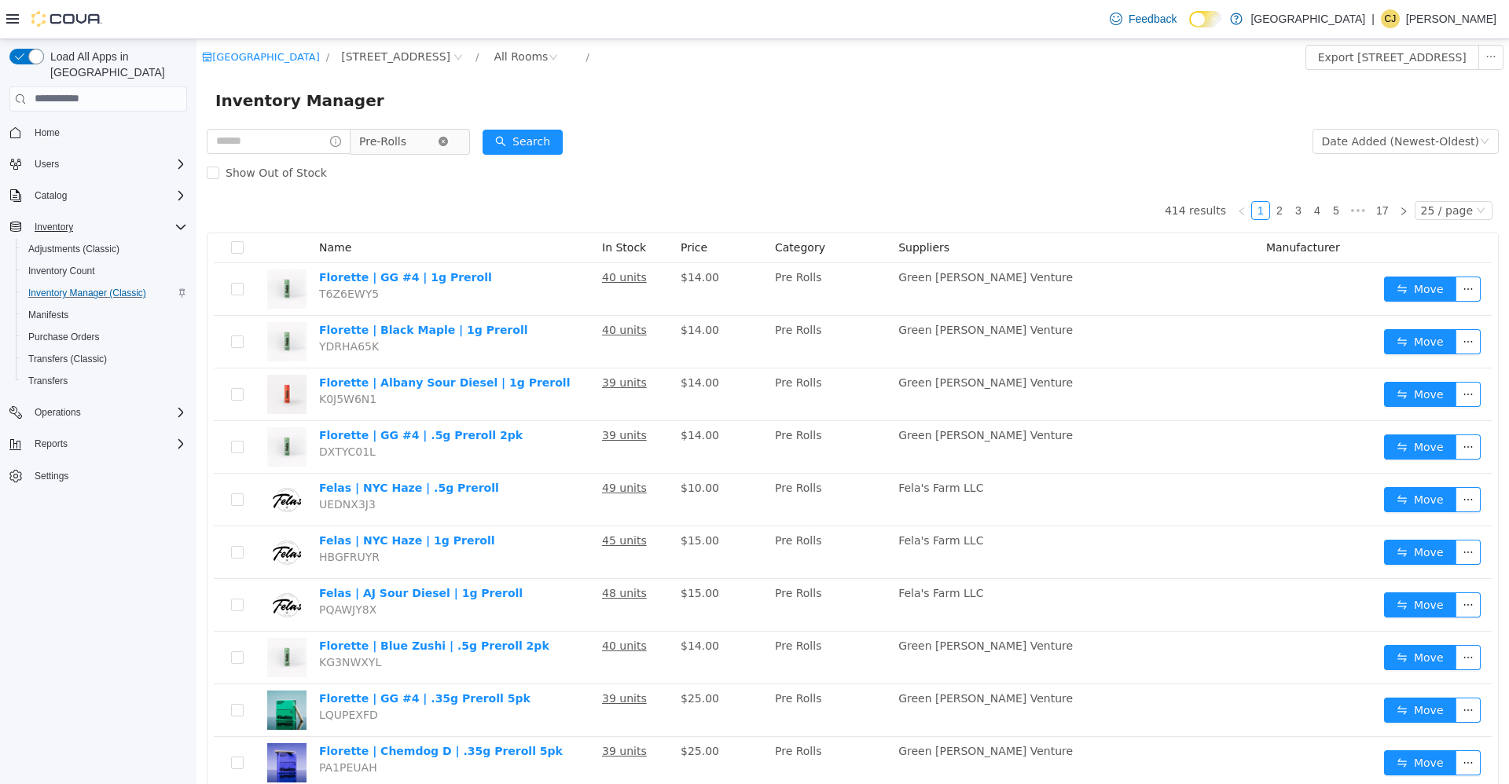
click at [448, 141] on icon "icon: close-circle" at bounding box center [443, 140] width 9 height 9
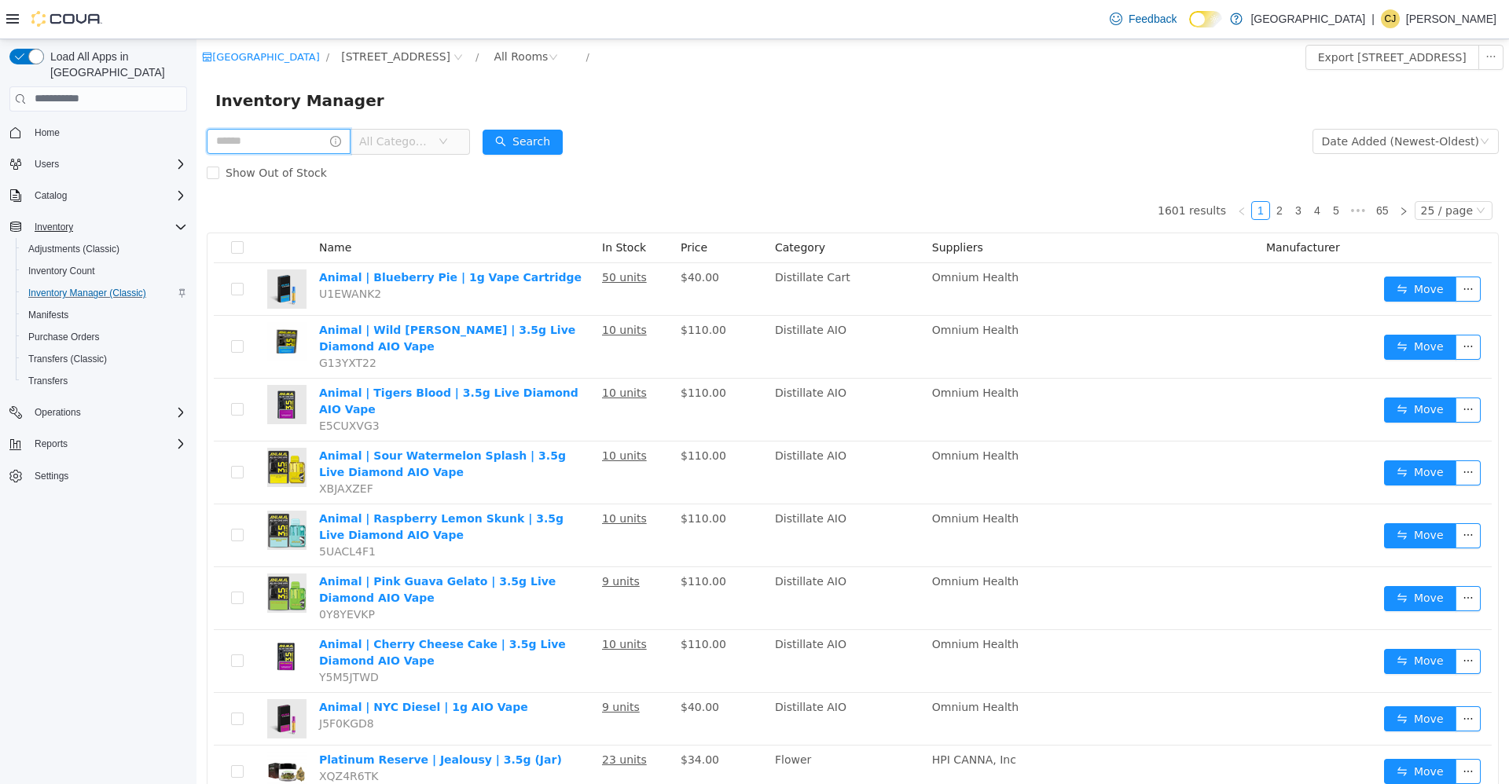
click at [314, 141] on input "text" at bounding box center [279, 140] width 144 height 25
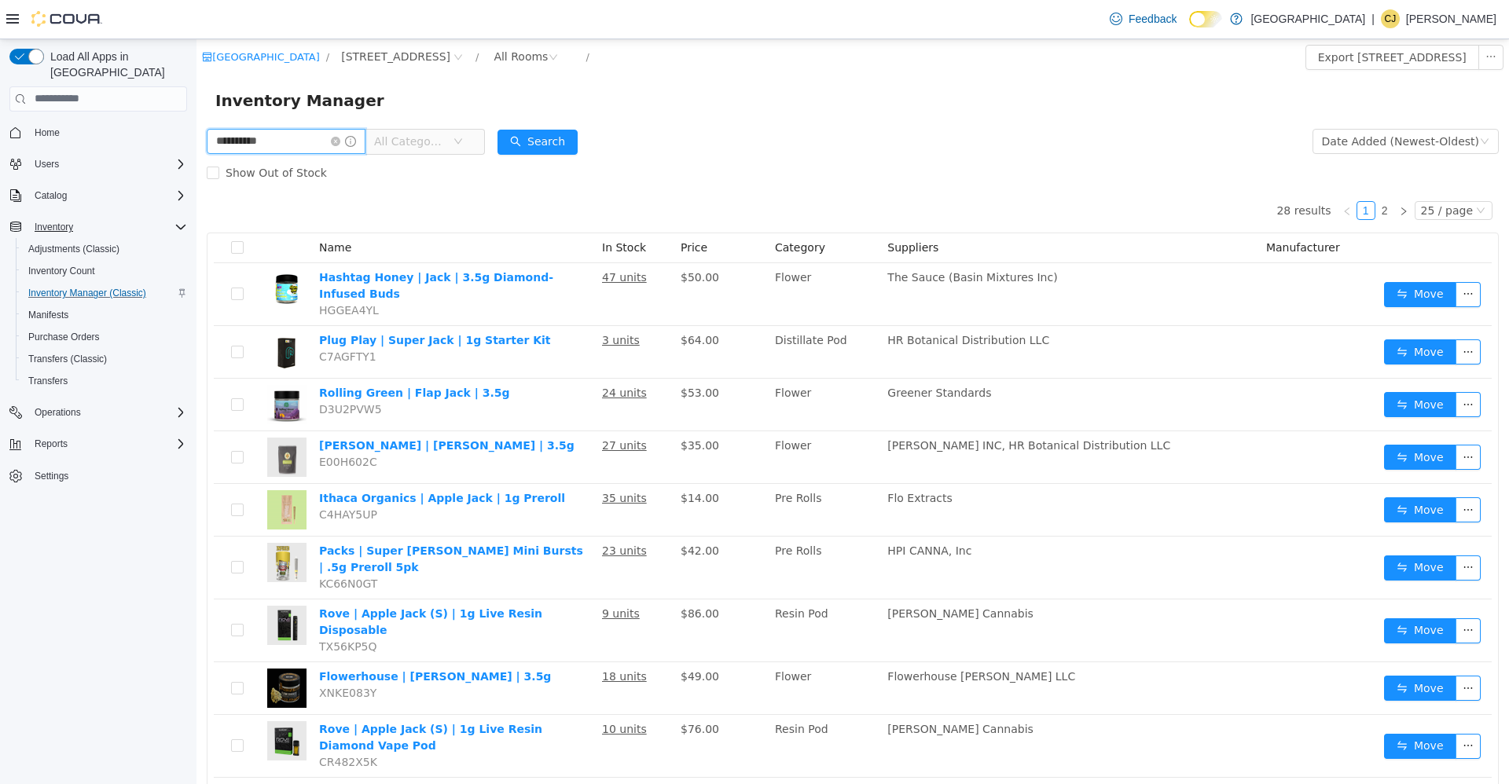
type input "**********"
click at [425, 130] on span "All Categories" at bounding box center [413, 141] width 79 height 24
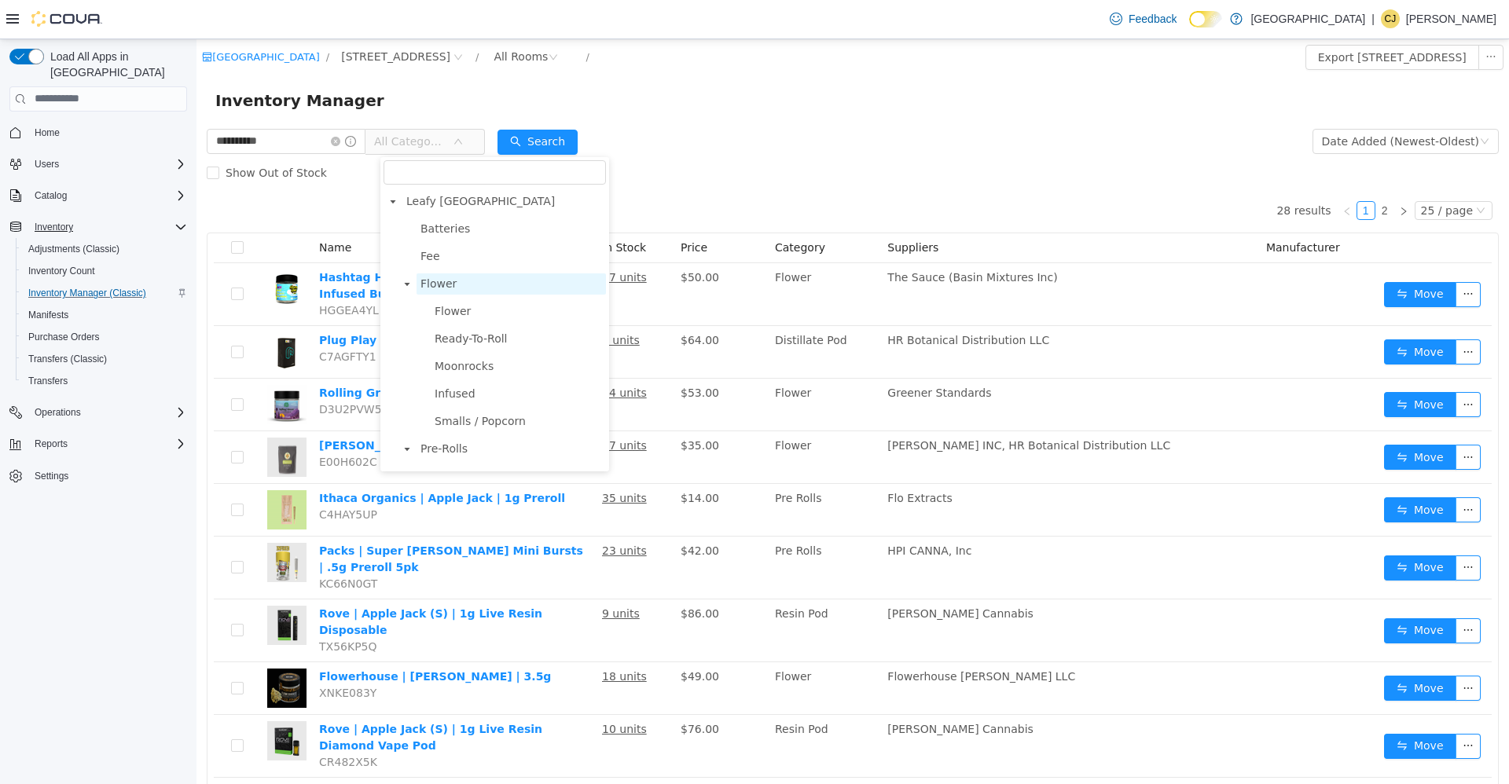
click at [468, 287] on span "Flower" at bounding box center [511, 283] width 189 height 21
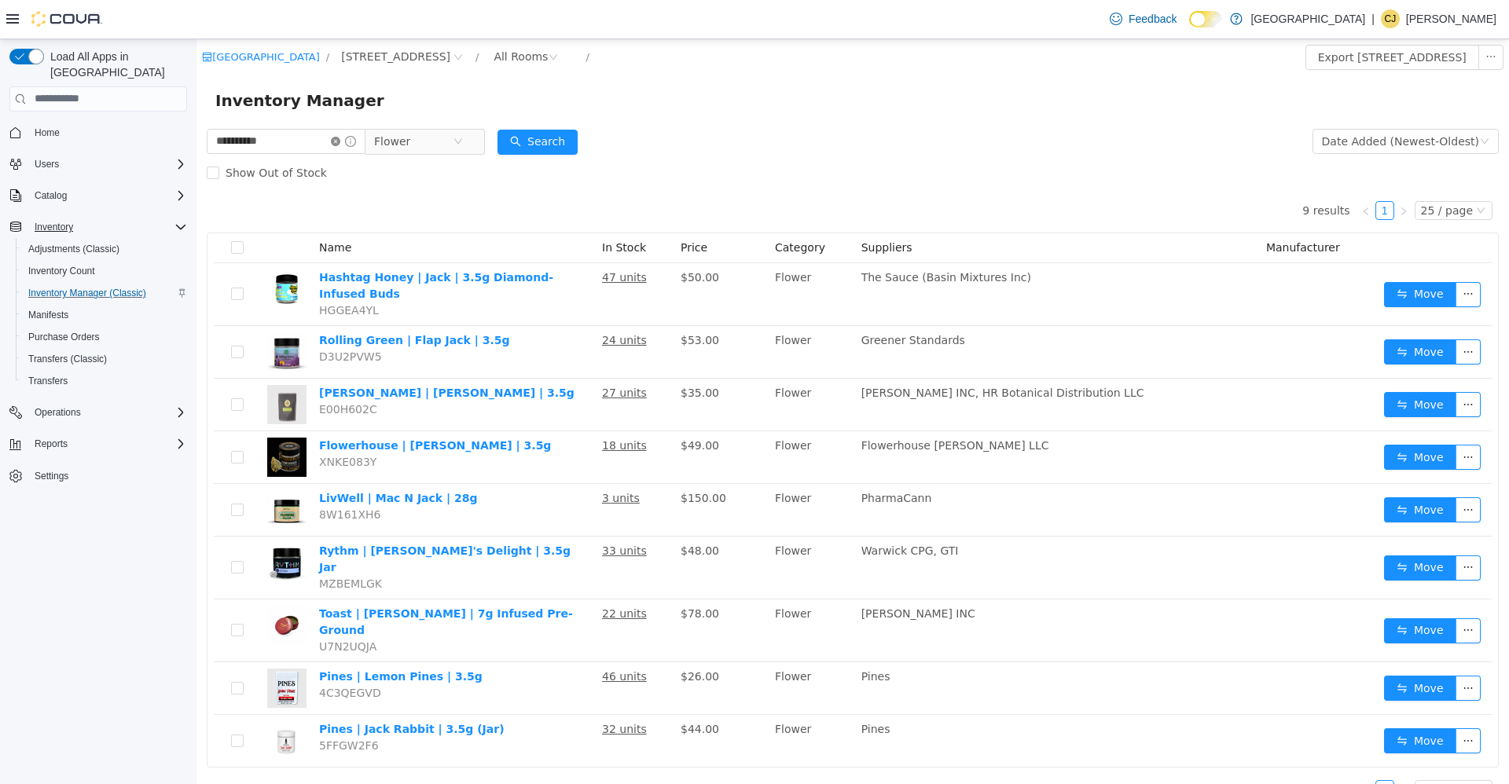
click at [340, 141] on icon "icon: close-circle" at bounding box center [335, 140] width 9 height 9
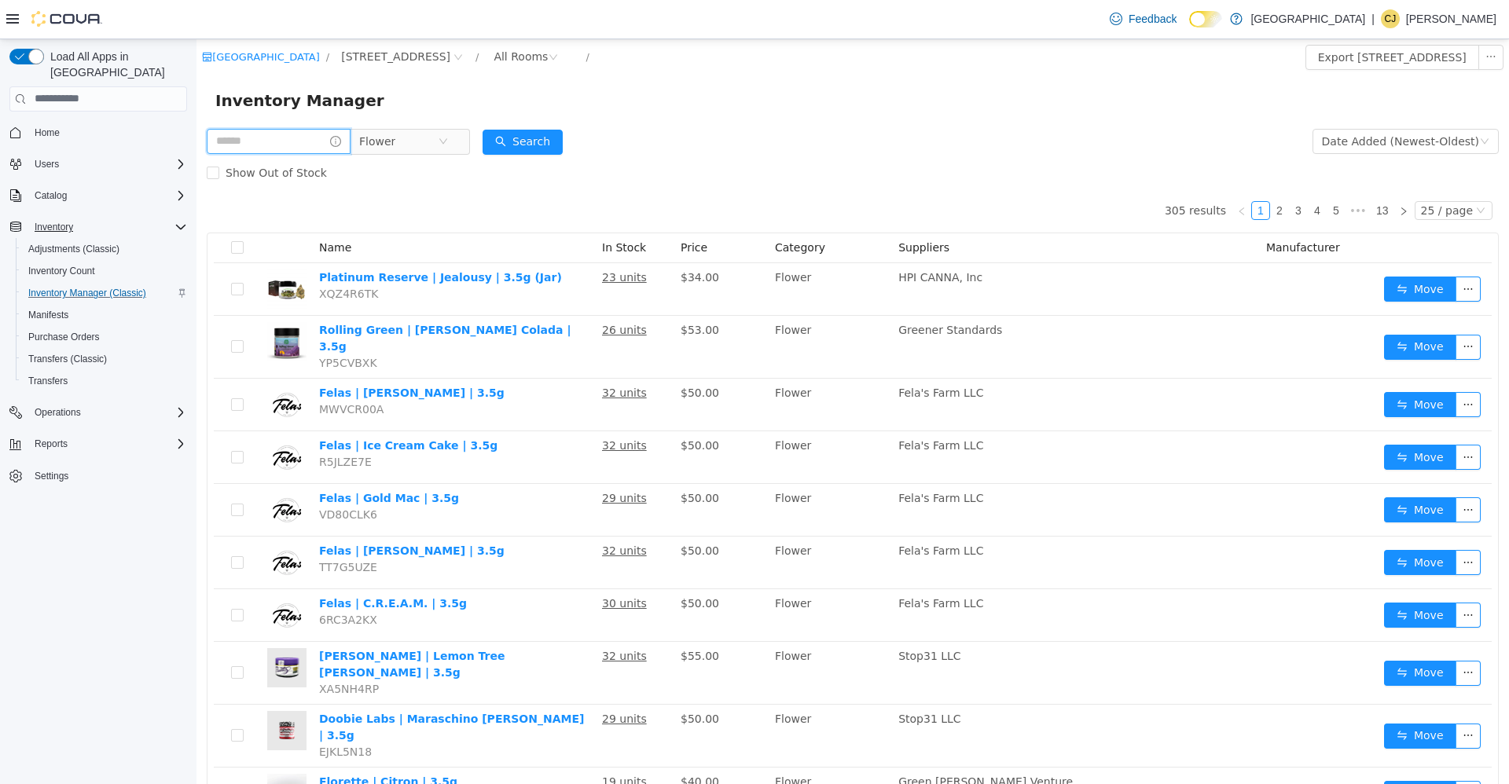
click at [301, 134] on input "text" at bounding box center [279, 140] width 144 height 25
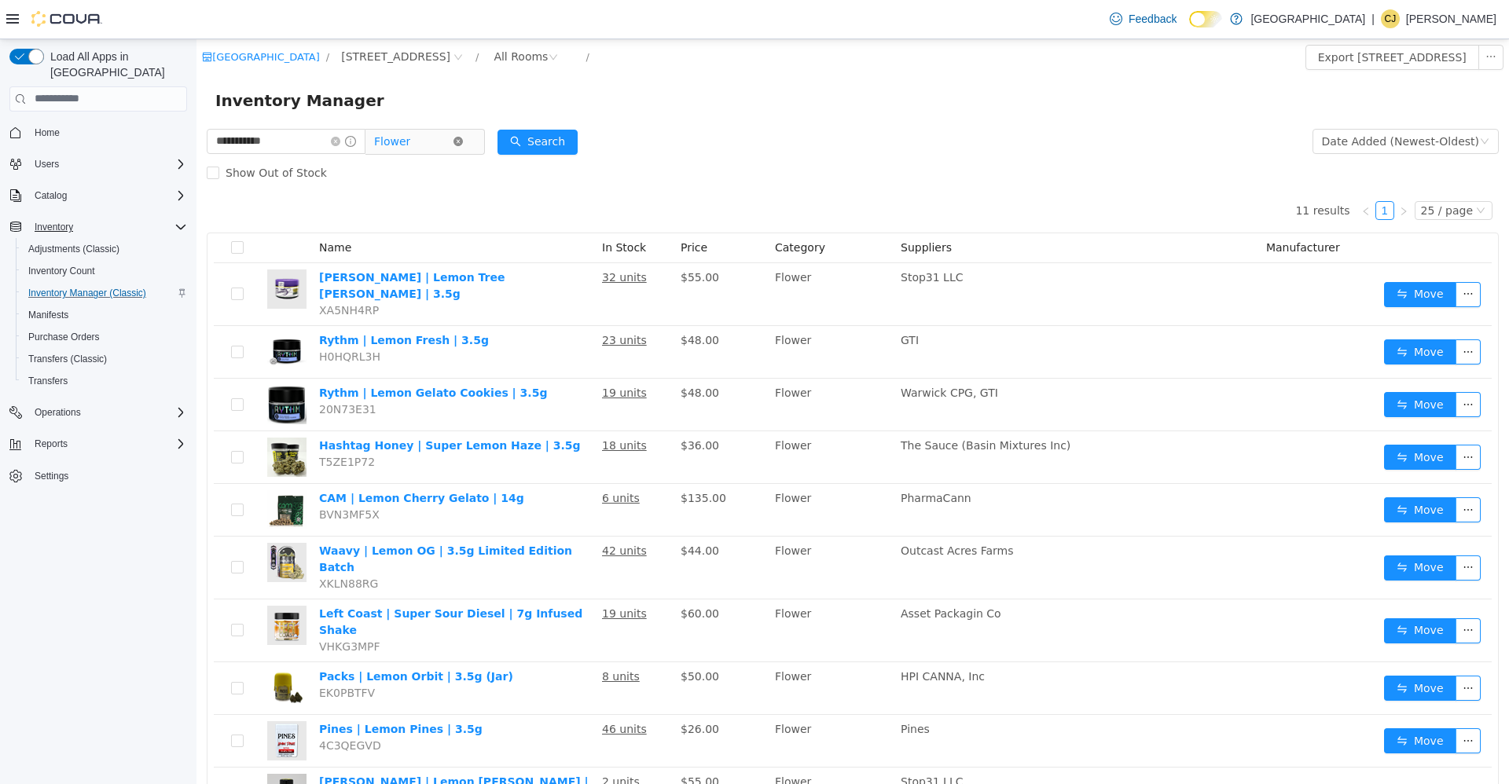
click at [463, 144] on icon "icon: close-circle" at bounding box center [457, 140] width 9 height 9
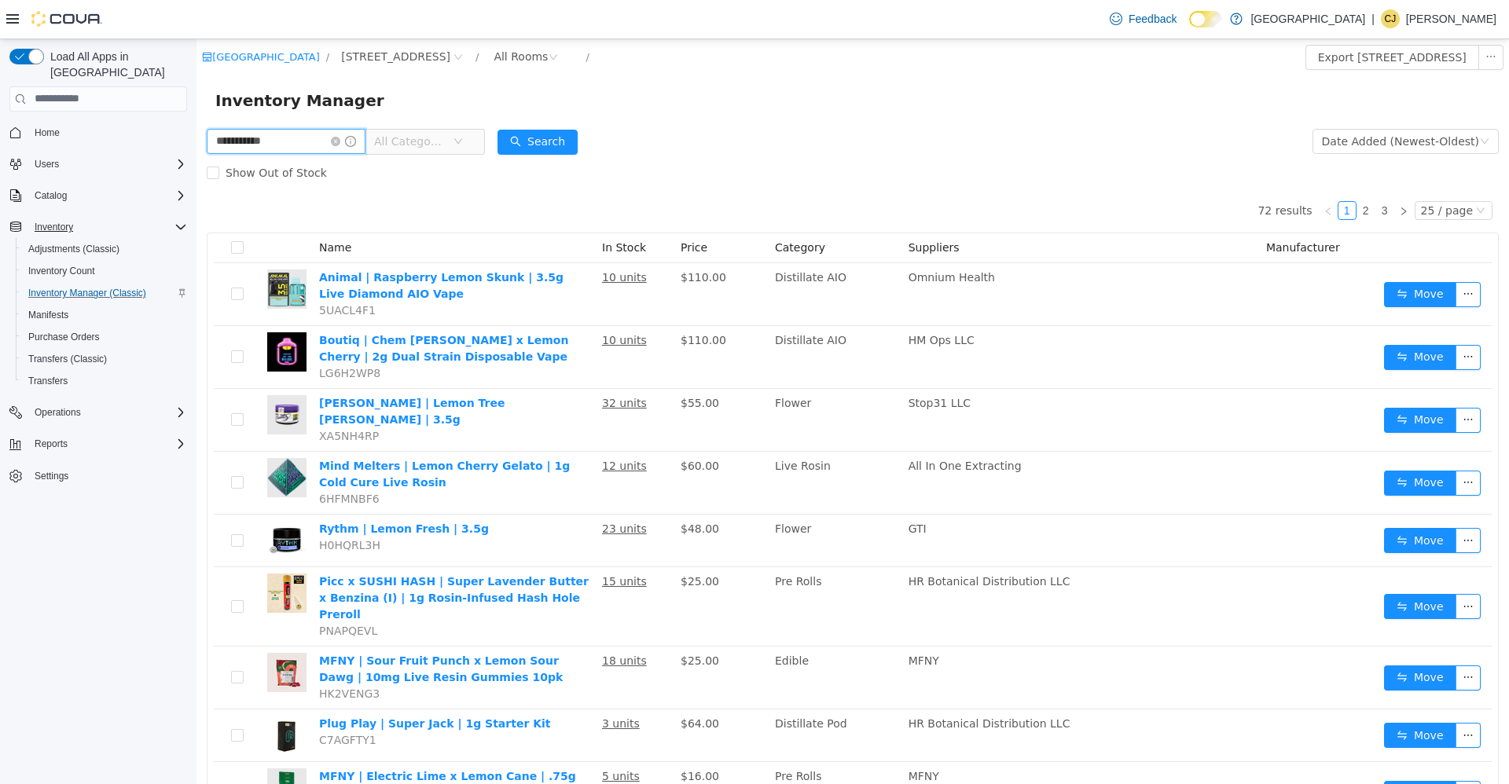
click at [318, 128] on input "**********" at bounding box center [286, 140] width 159 height 25
type input "*********"
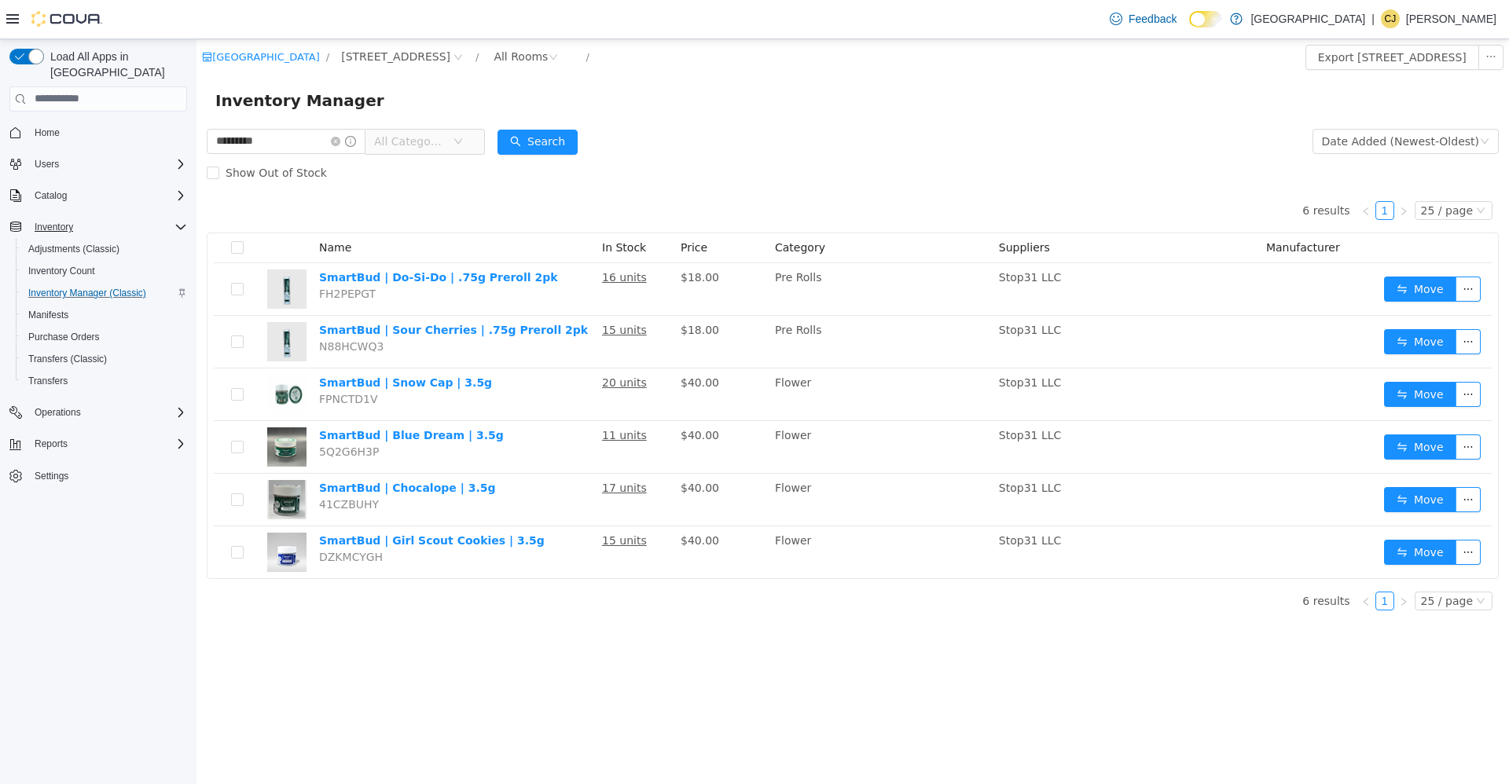
click at [428, 147] on span "All Categories" at bounding box center [410, 141] width 72 height 16
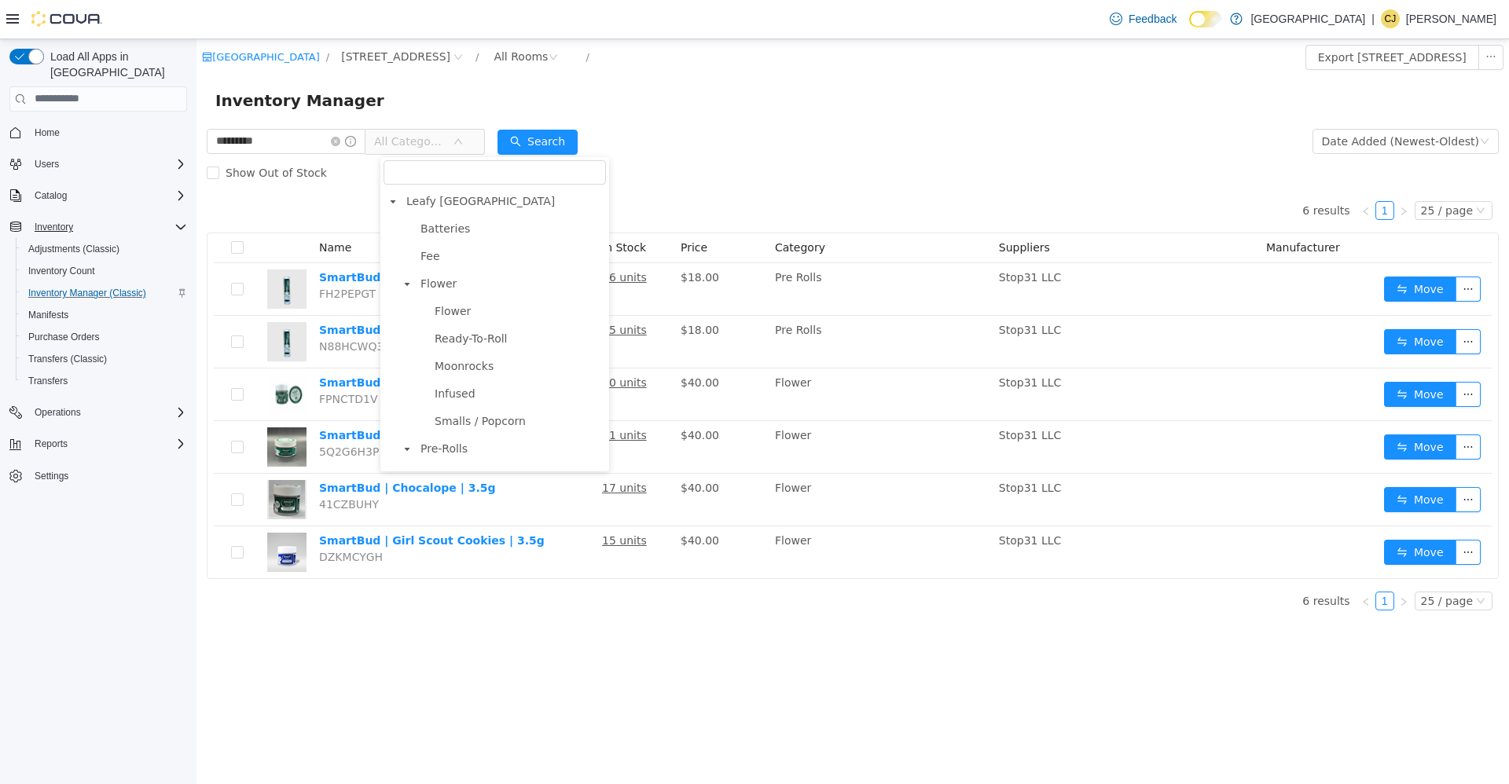
click at [694, 158] on div "Show Out of Stock" at bounding box center [853, 171] width 1292 height 31
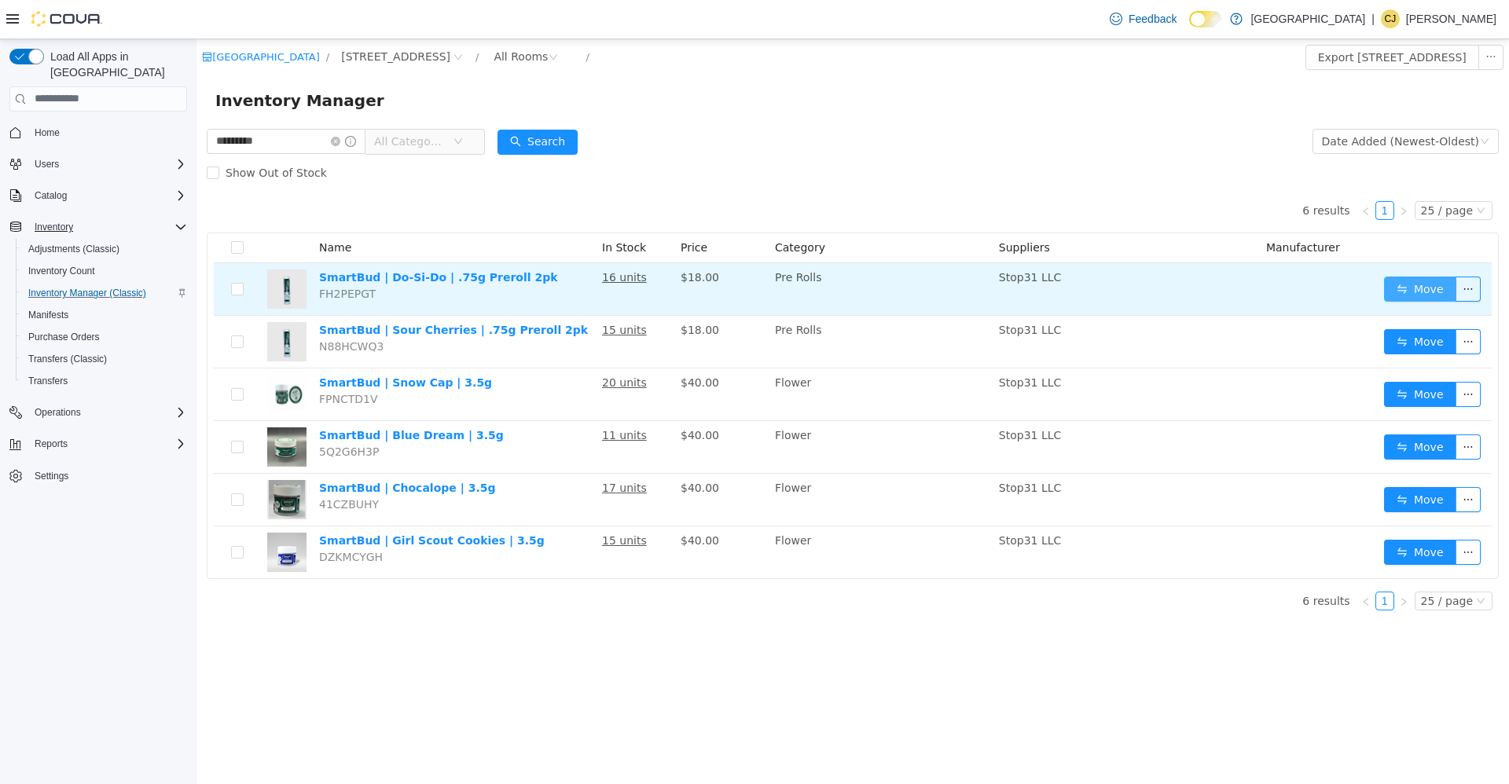
click at [1424, 282] on button "Move" at bounding box center [1420, 288] width 72 height 25
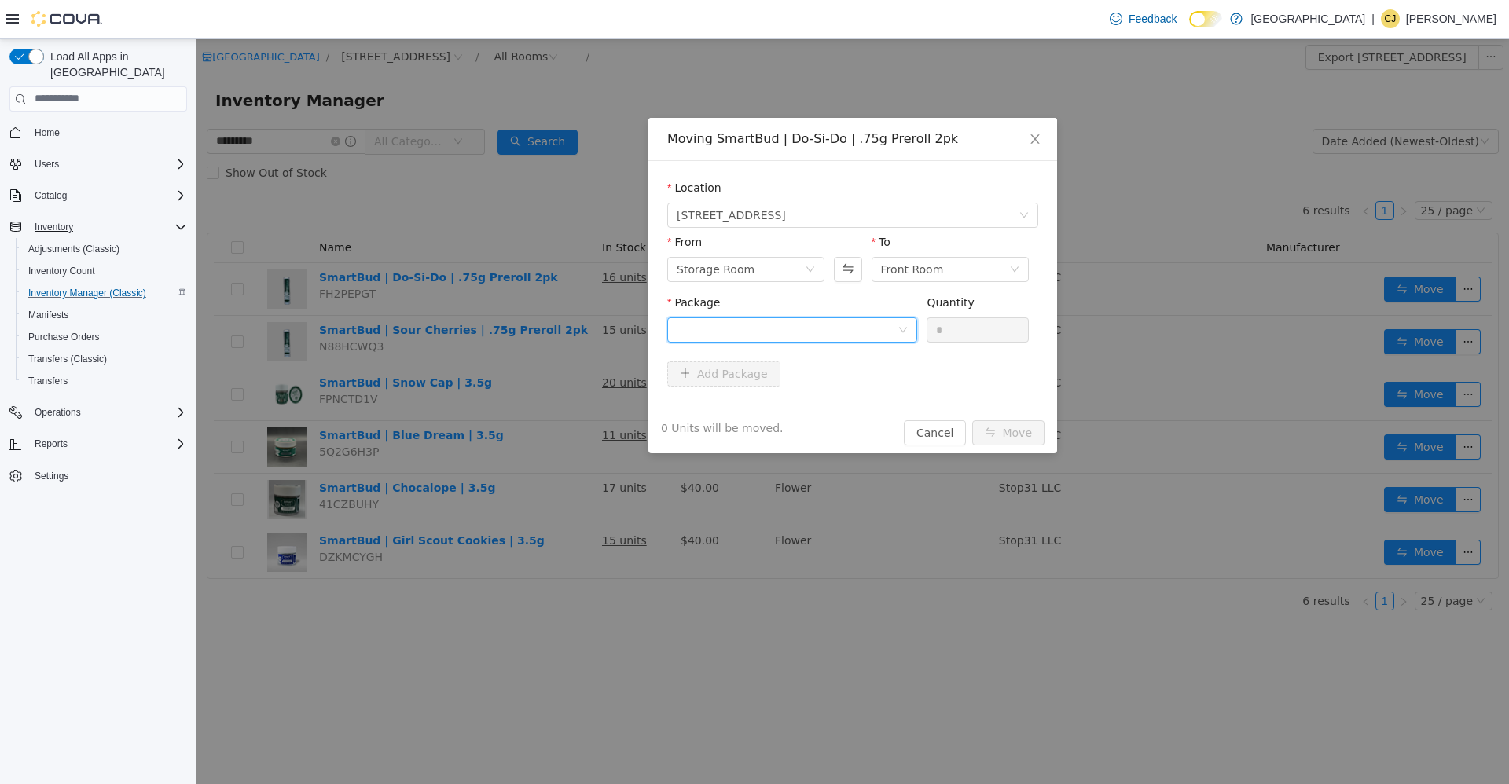
click at [839, 336] on div at bounding box center [787, 330] width 221 height 24
click at [822, 382] on li "1O-PR2-SB1-DOS Quantity : 10 Units" at bounding box center [792, 394] width 250 height 42
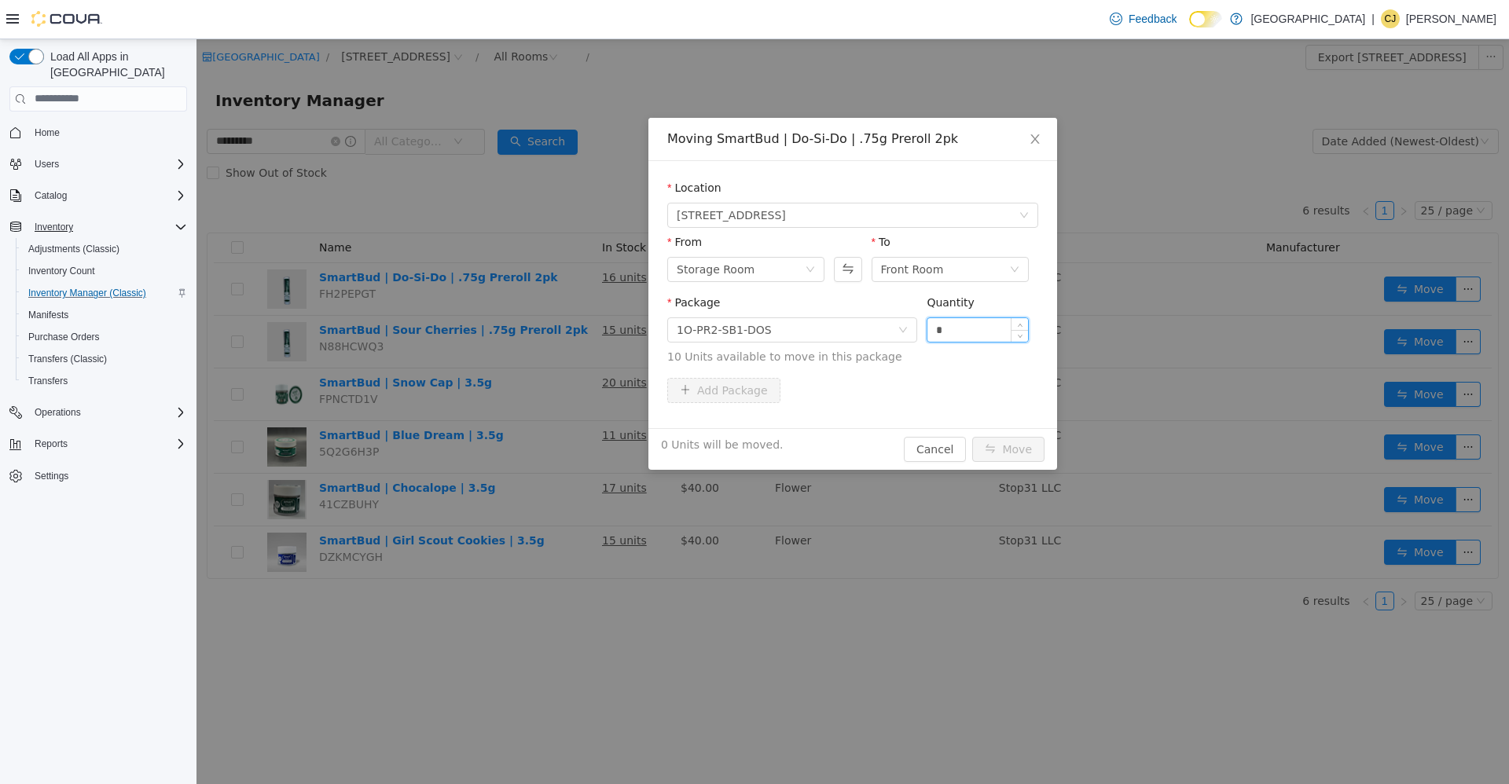
click at [952, 334] on input "*" at bounding box center [977, 330] width 101 height 24
type input "***"
click at [972, 436] on button "Move" at bounding box center [1008, 448] width 72 height 25
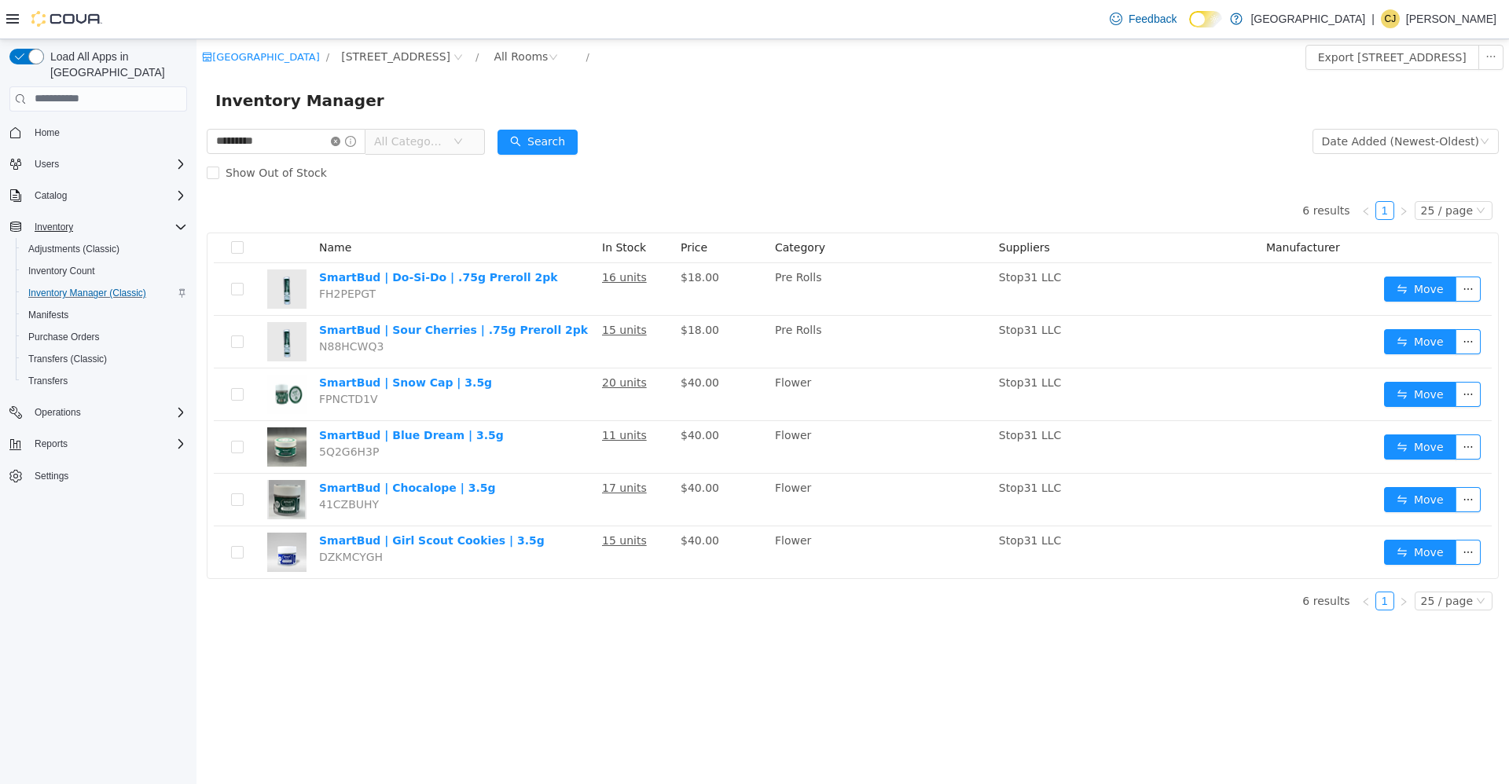
click at [340, 143] on icon "icon: close-circle" at bounding box center [335, 140] width 9 height 9
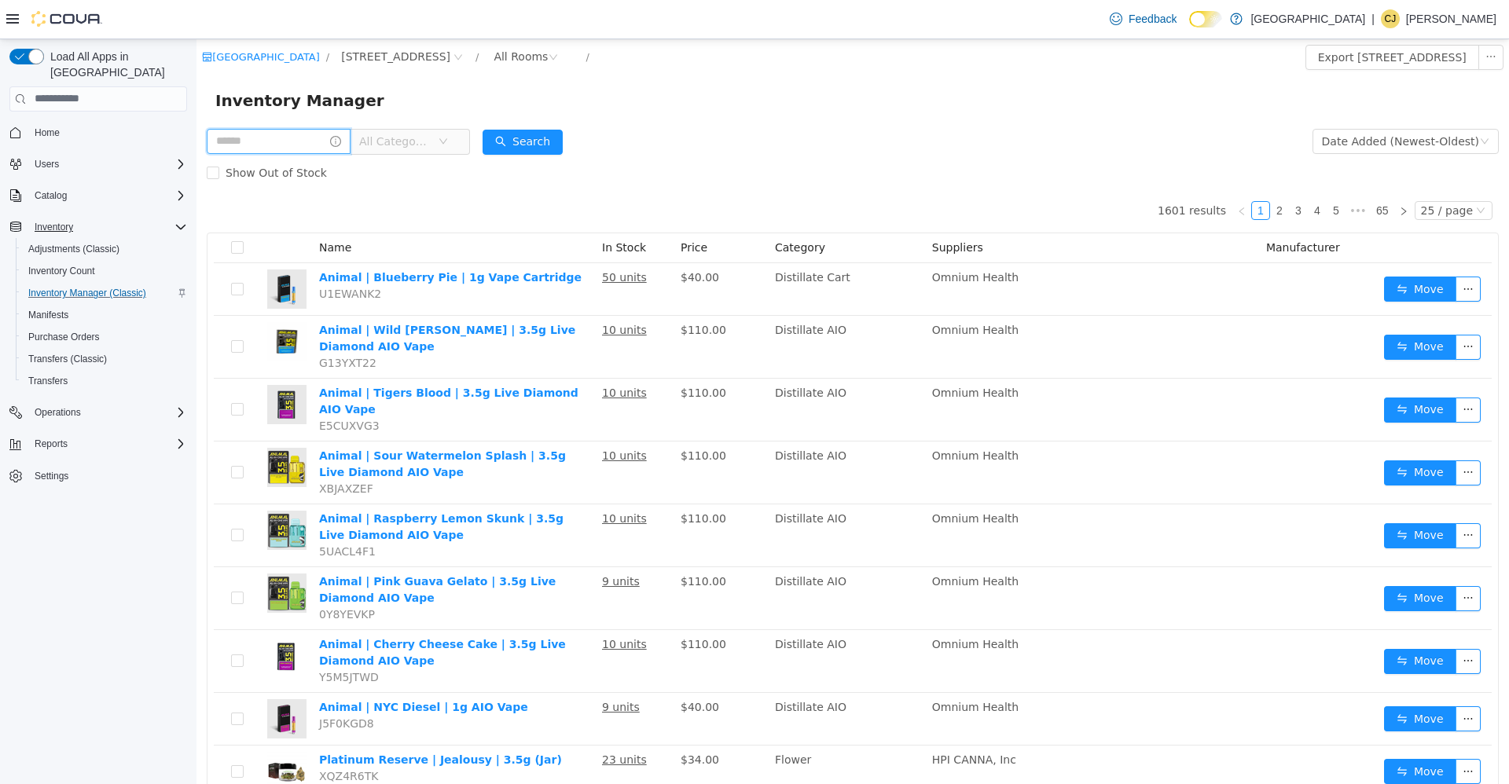
click at [320, 150] on input "text" at bounding box center [279, 140] width 144 height 25
type input "****"
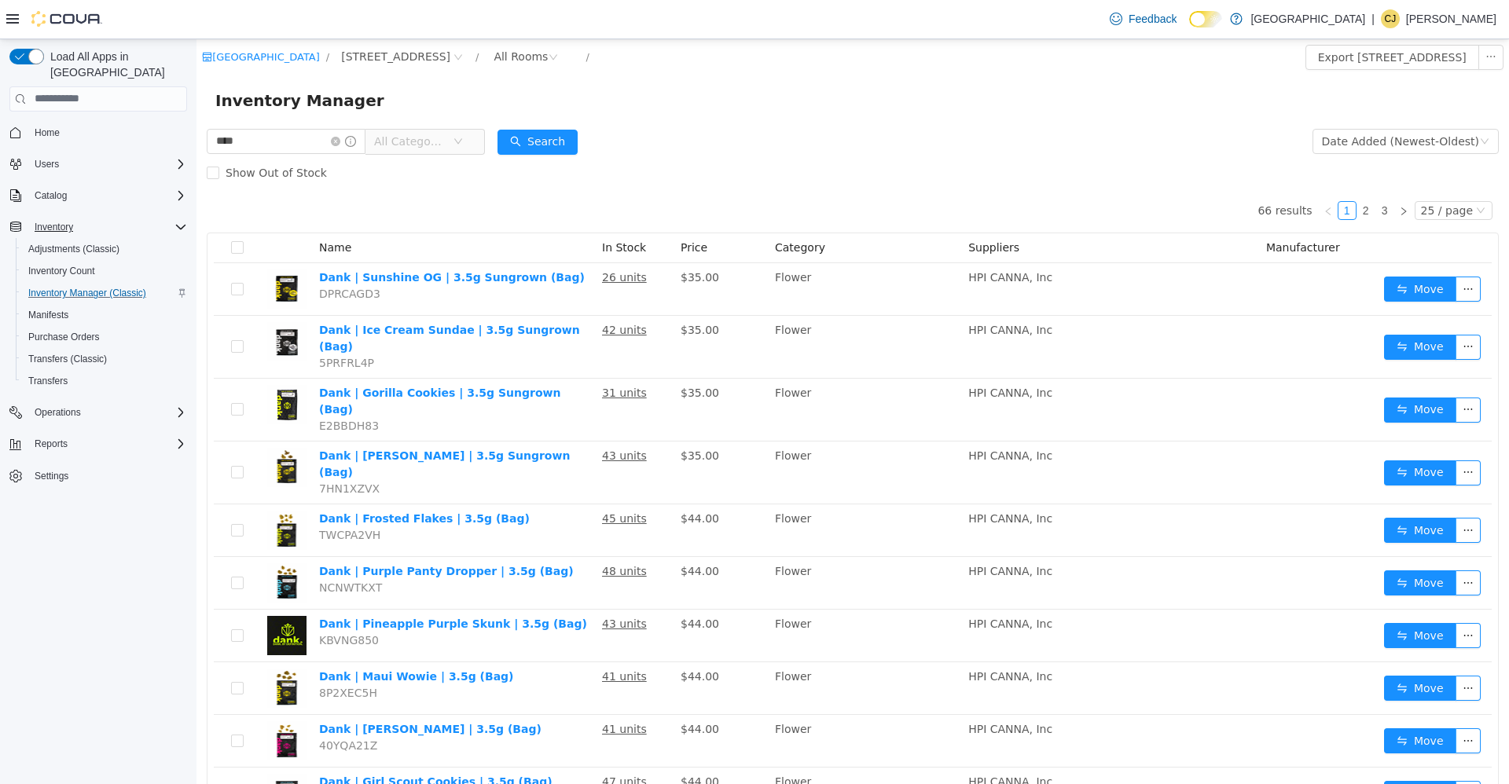
click at [453, 130] on span "All Categories" at bounding box center [413, 141] width 79 height 24
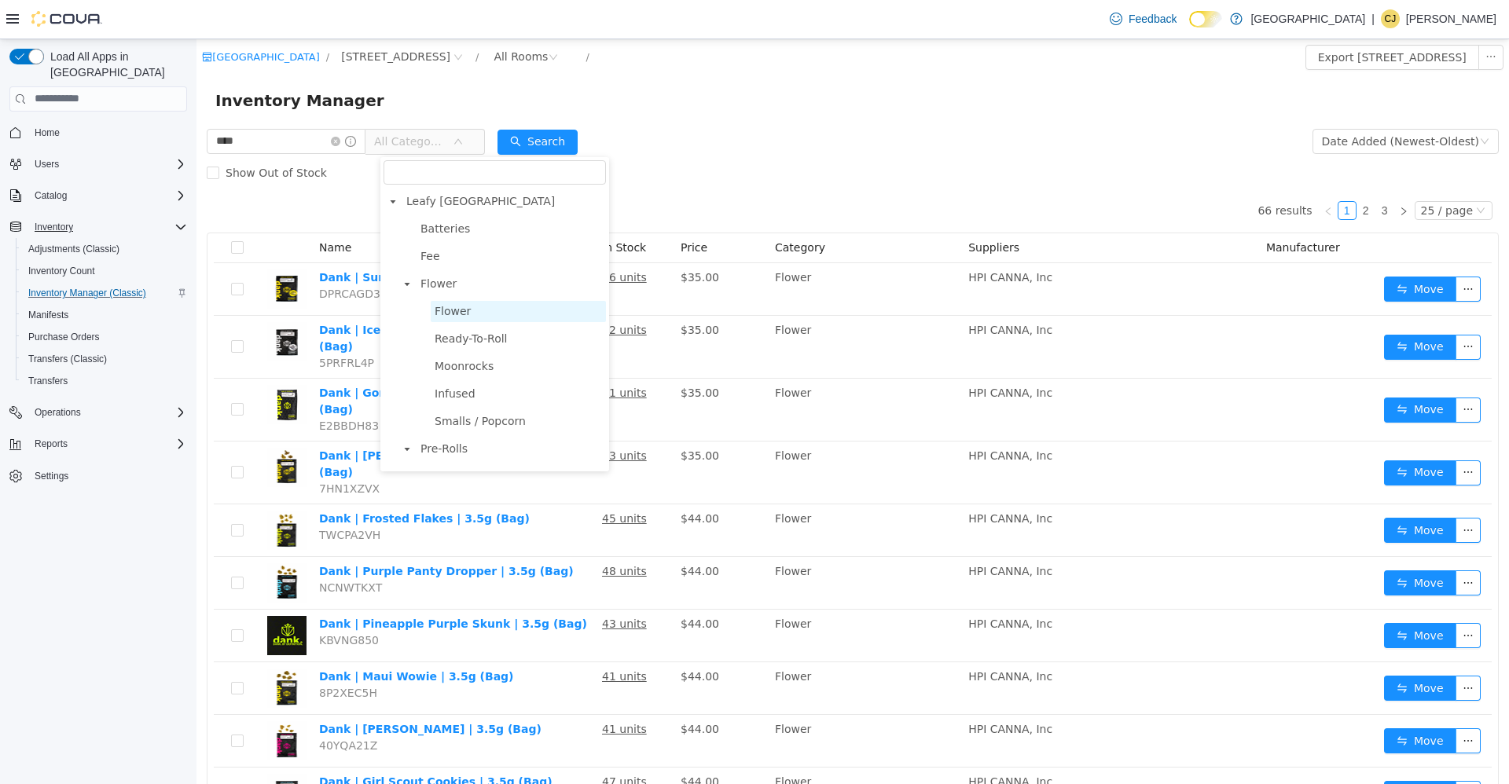
scroll to position [79, 0]
click at [497, 380] on span "Pre-Rolls" at bounding box center [511, 369] width 189 height 21
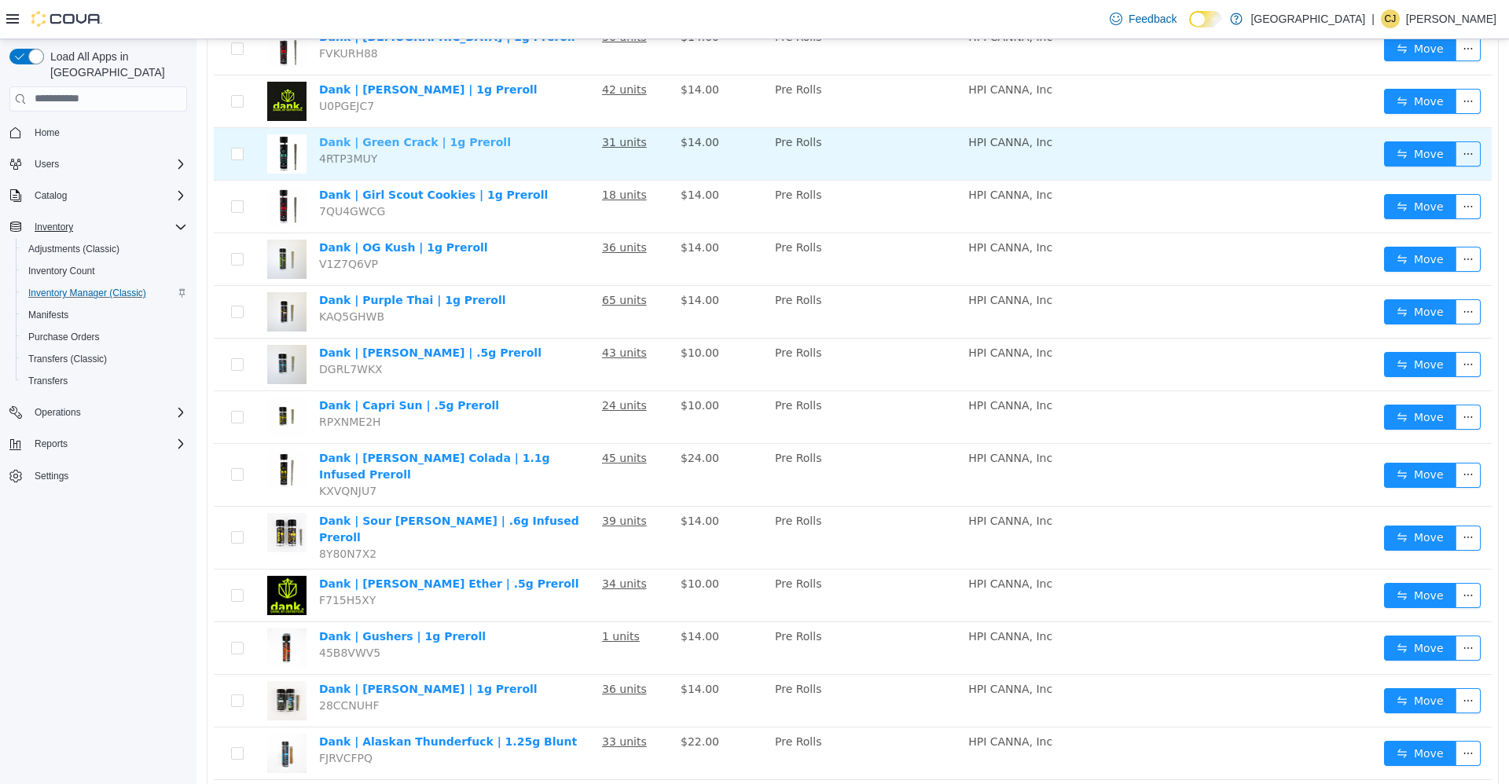
scroll to position [550, 0]
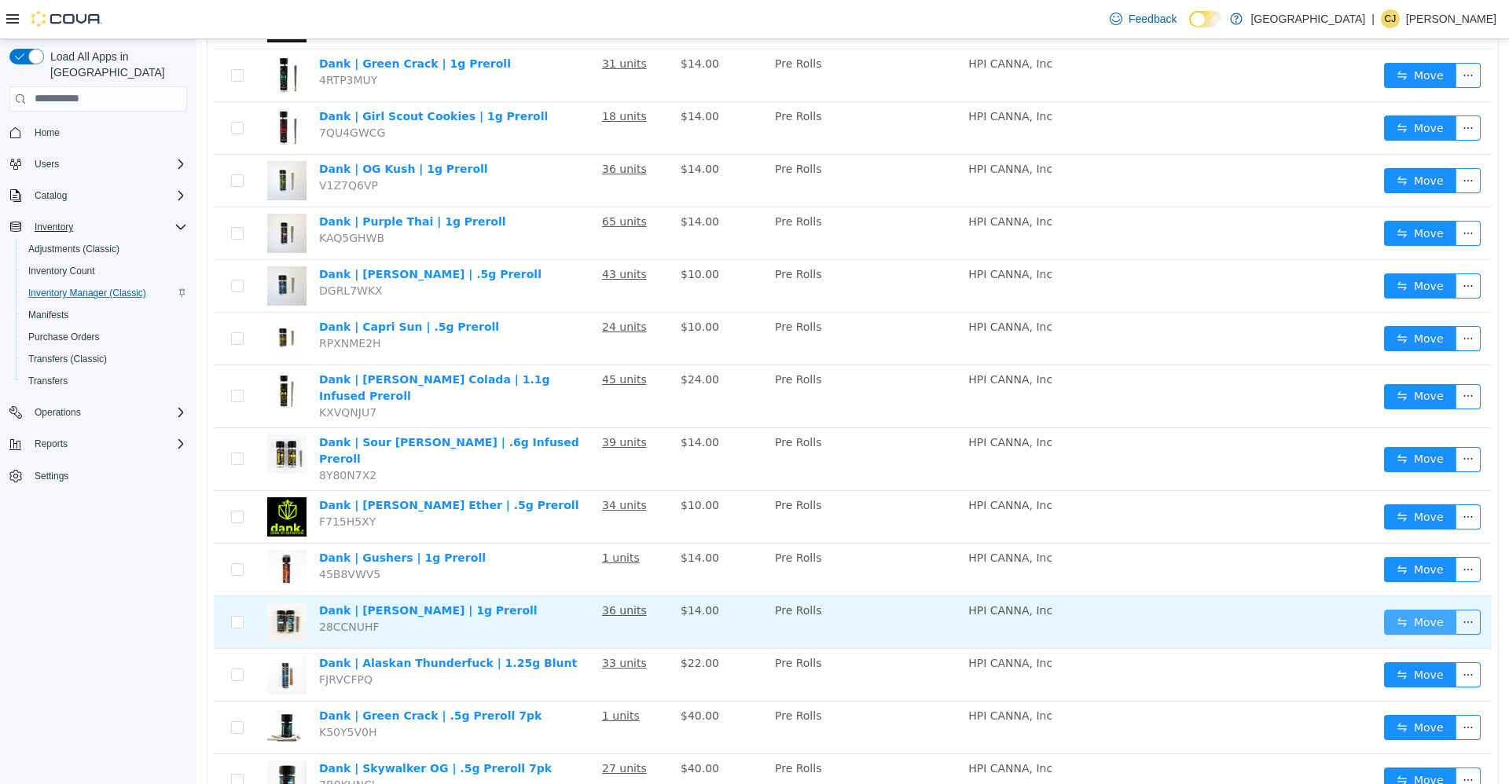
click at [1410, 609] on button "Move" at bounding box center [1420, 621] width 72 height 25
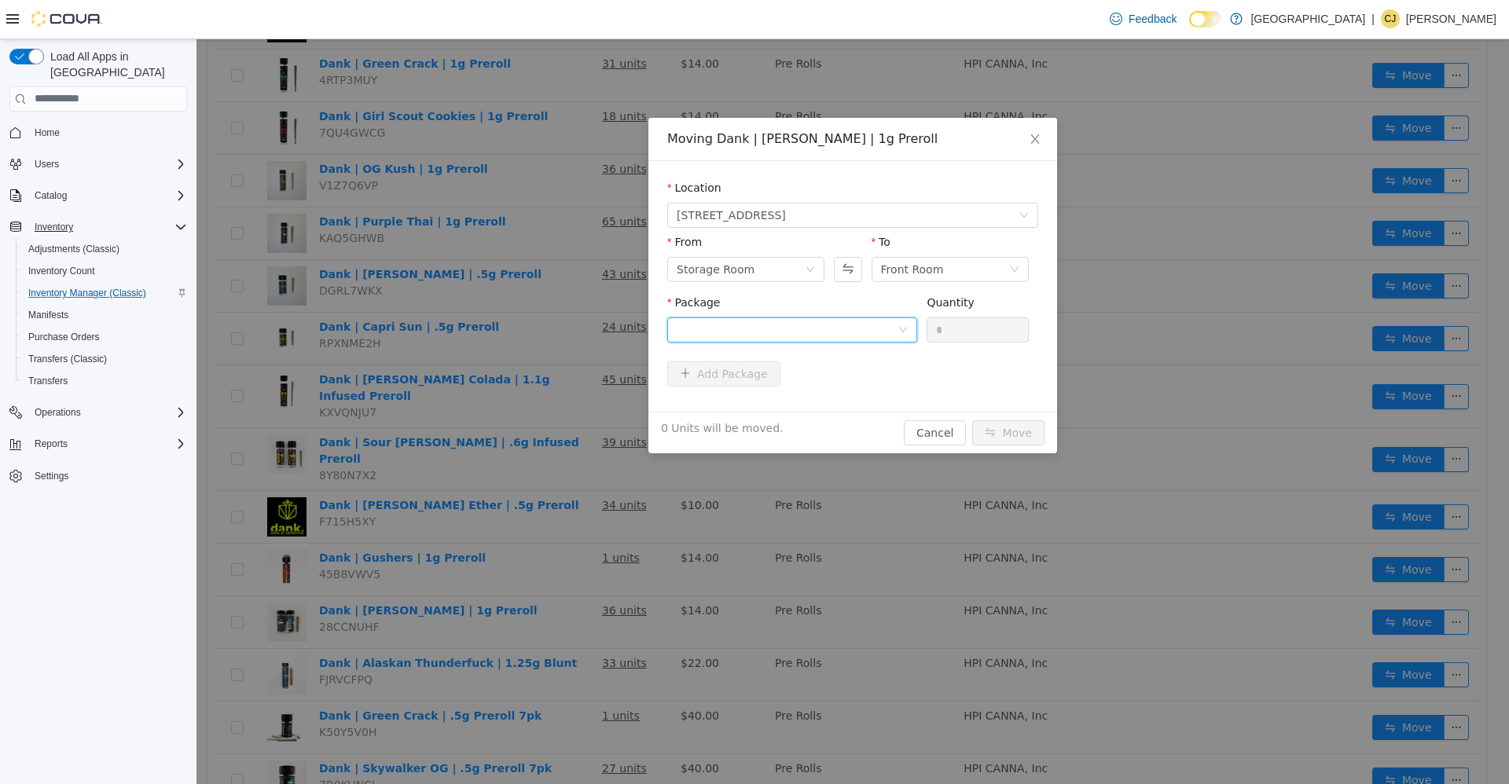
click at [891, 326] on div at bounding box center [787, 330] width 221 height 24
click at [861, 383] on li "dnk-14425-rm Quantity : 16 Units" at bounding box center [792, 394] width 250 height 42
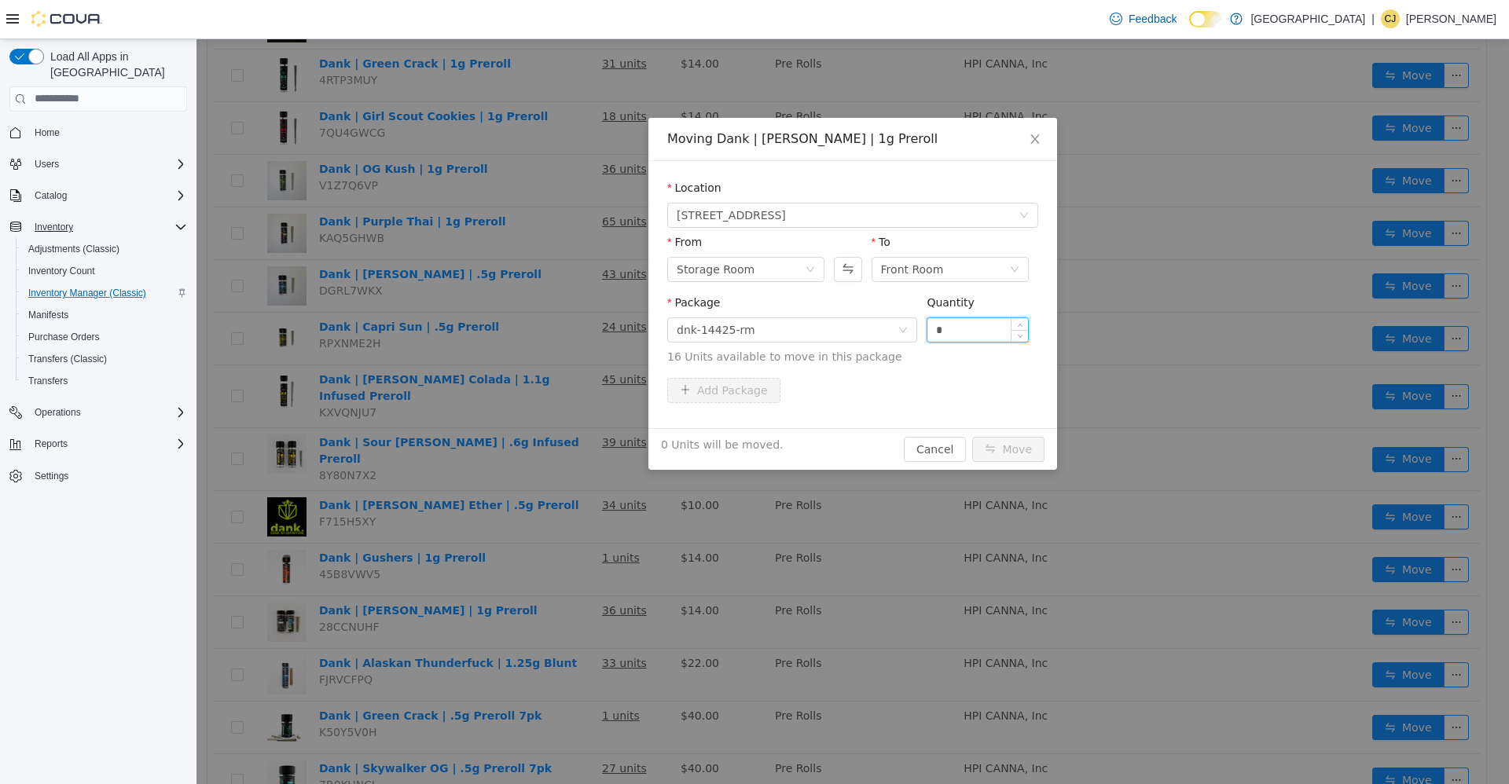
click at [960, 323] on input "*" at bounding box center [977, 330] width 101 height 24
click at [1028, 129] on span "Close" at bounding box center [1035, 139] width 44 height 44
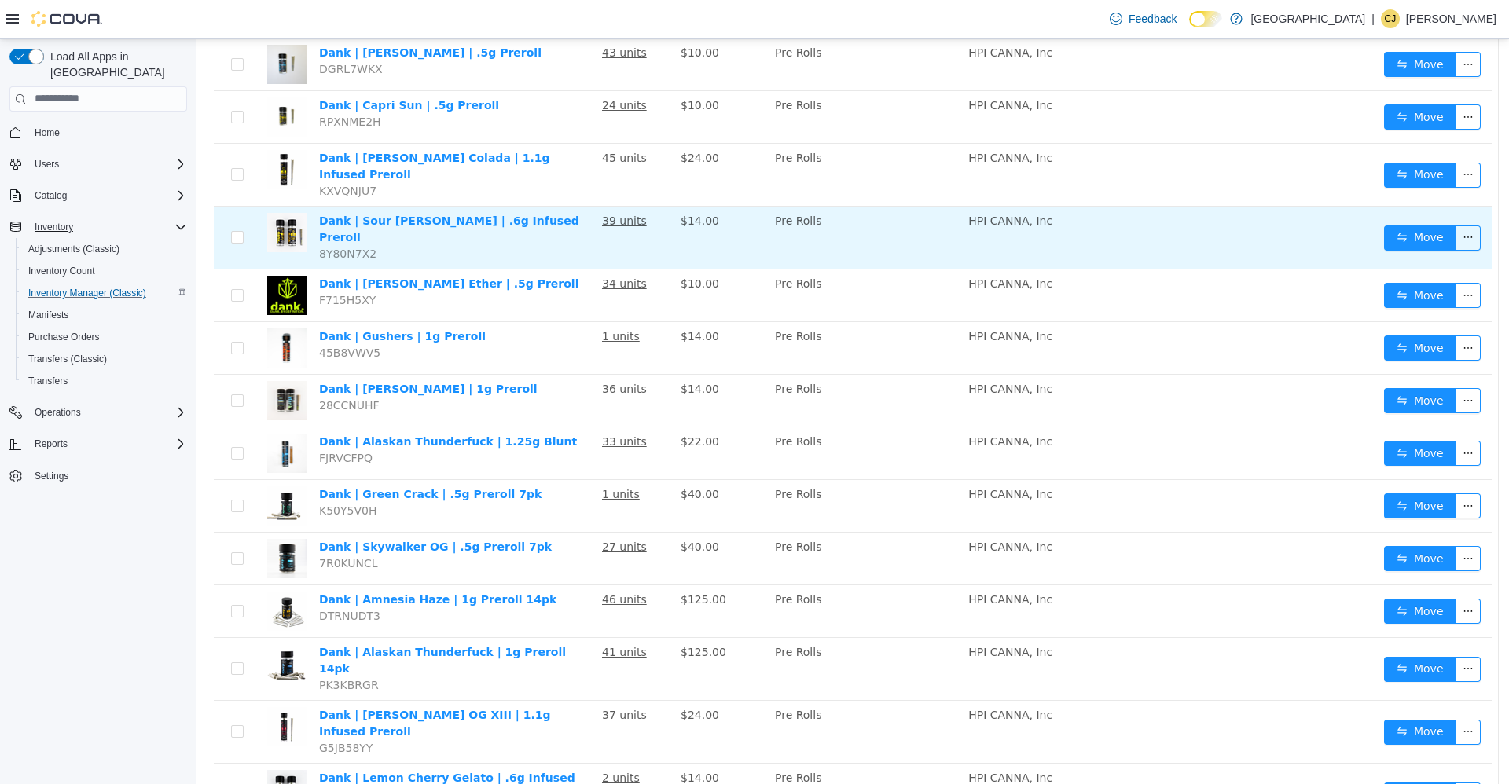
scroll to position [840, 0]
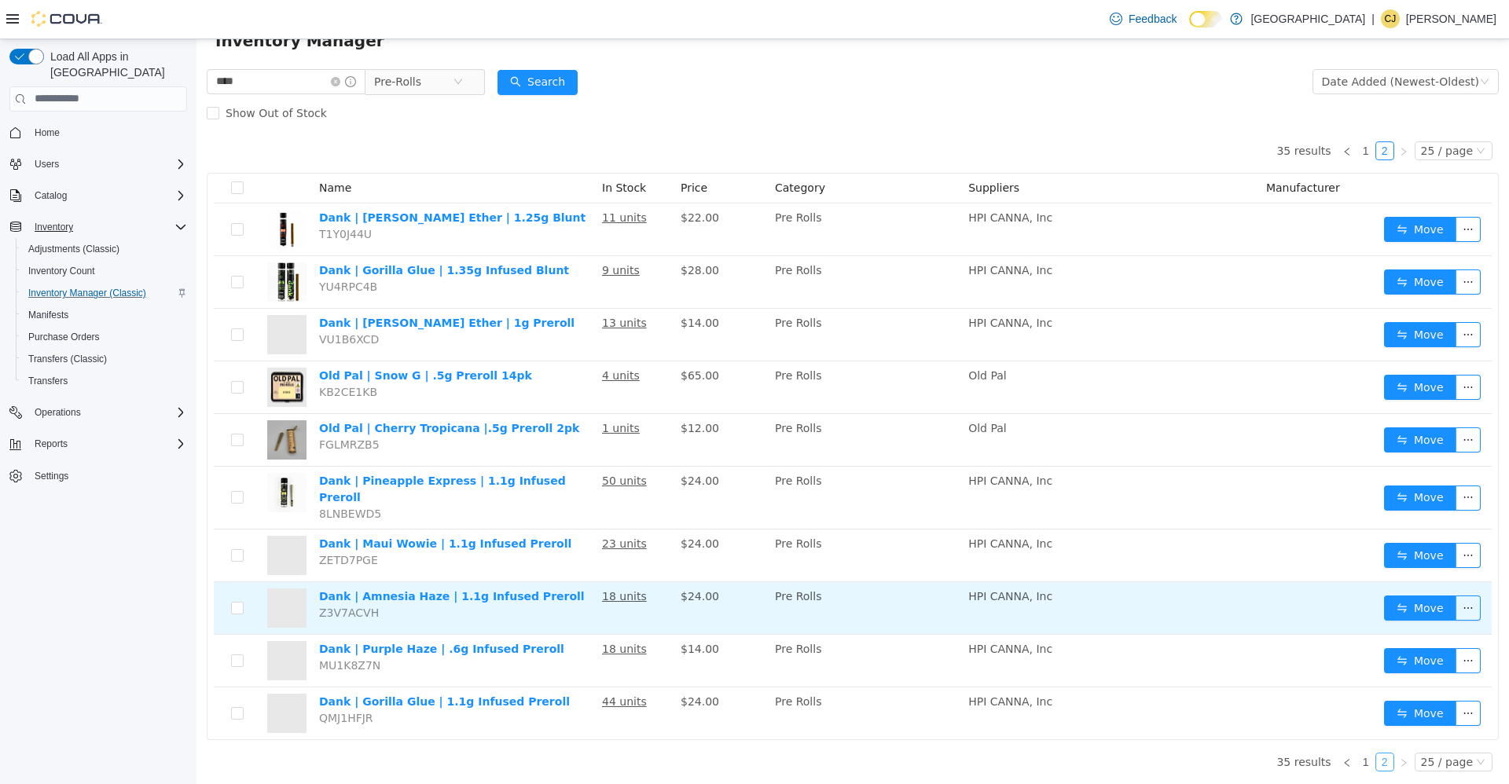
scroll to position [357, 0]
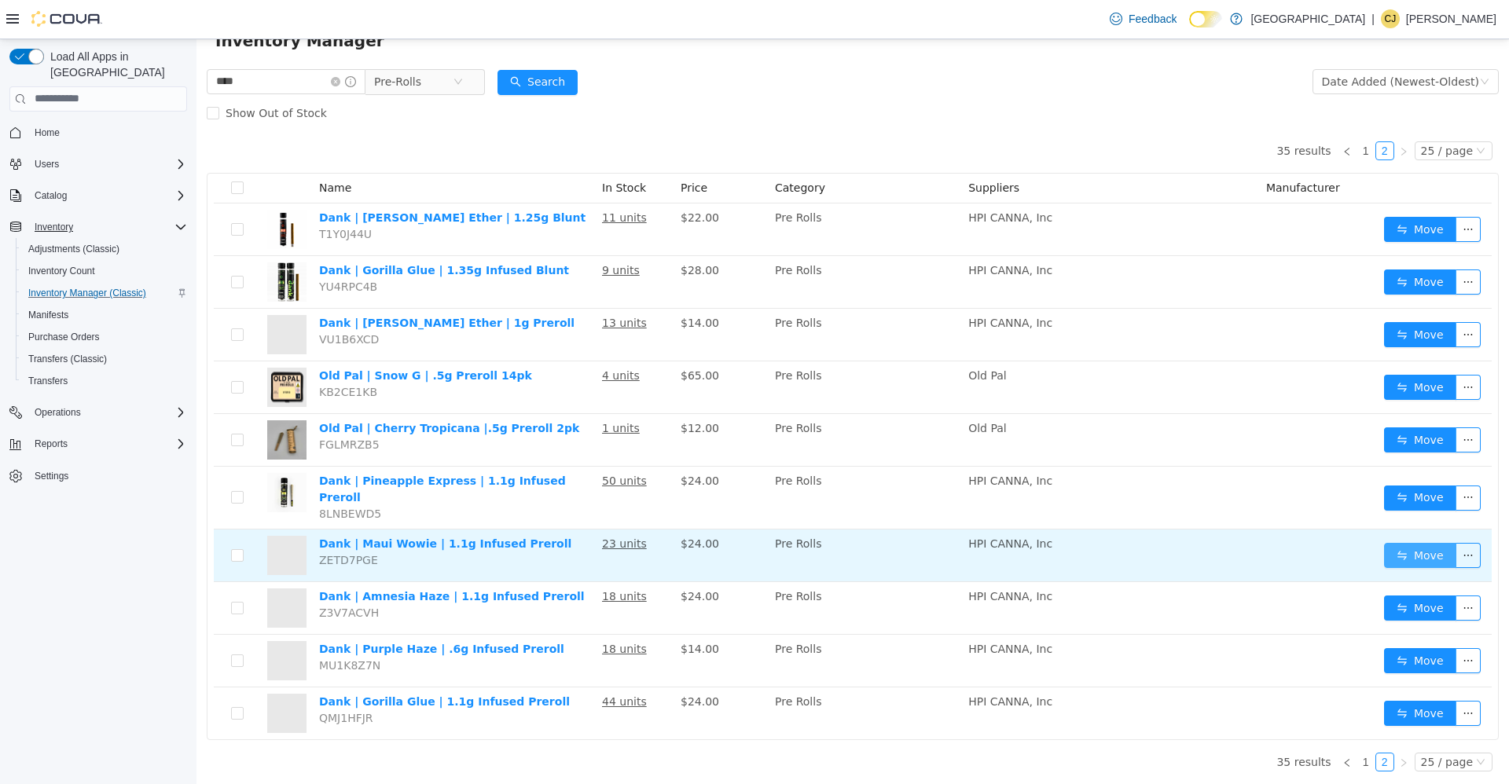
click at [1422, 542] on button "Move" at bounding box center [1420, 554] width 72 height 25
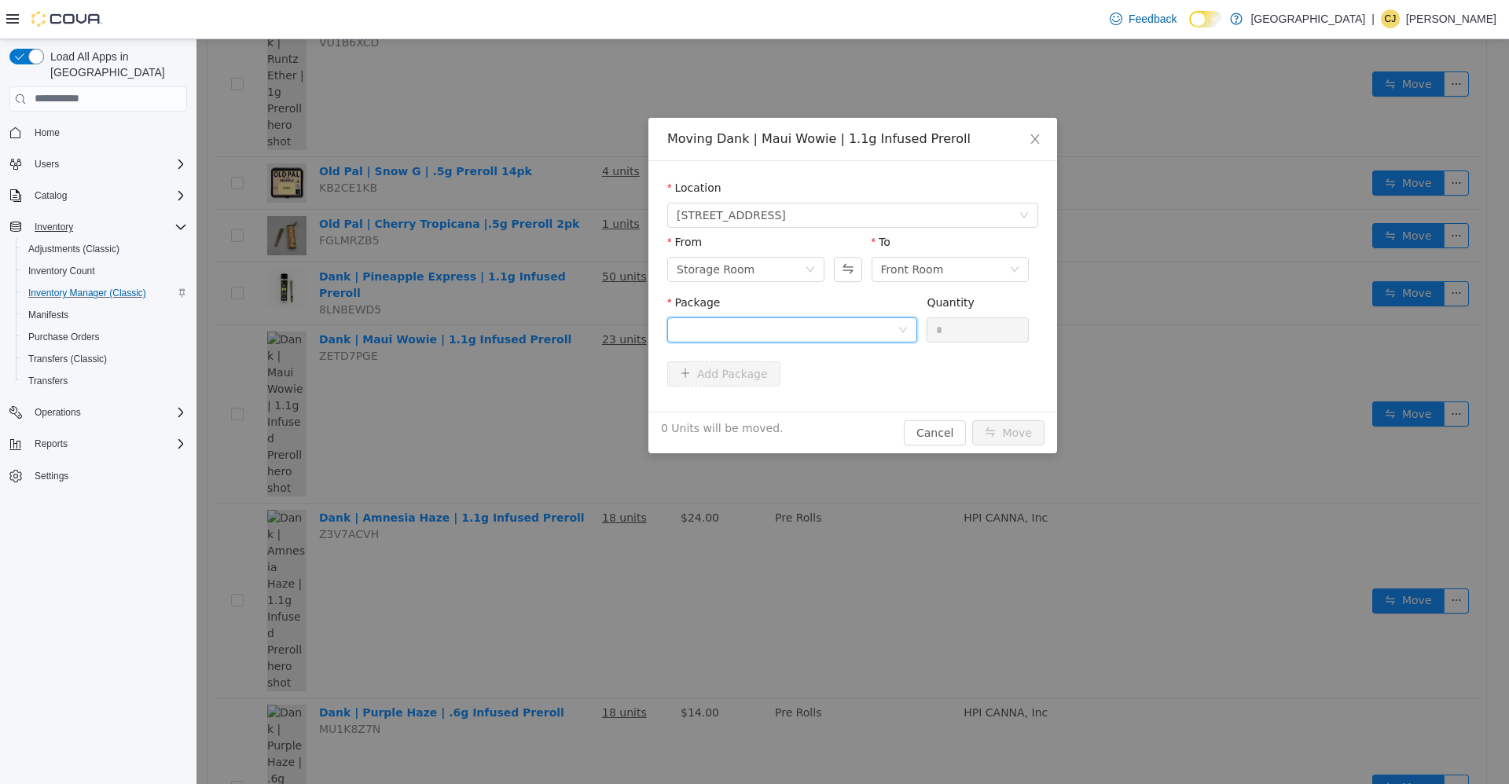
click at [845, 325] on div at bounding box center [787, 330] width 221 height 24
click at [843, 386] on li "DANK-03325-MW Quantity : 12 Units" at bounding box center [792, 394] width 250 height 42
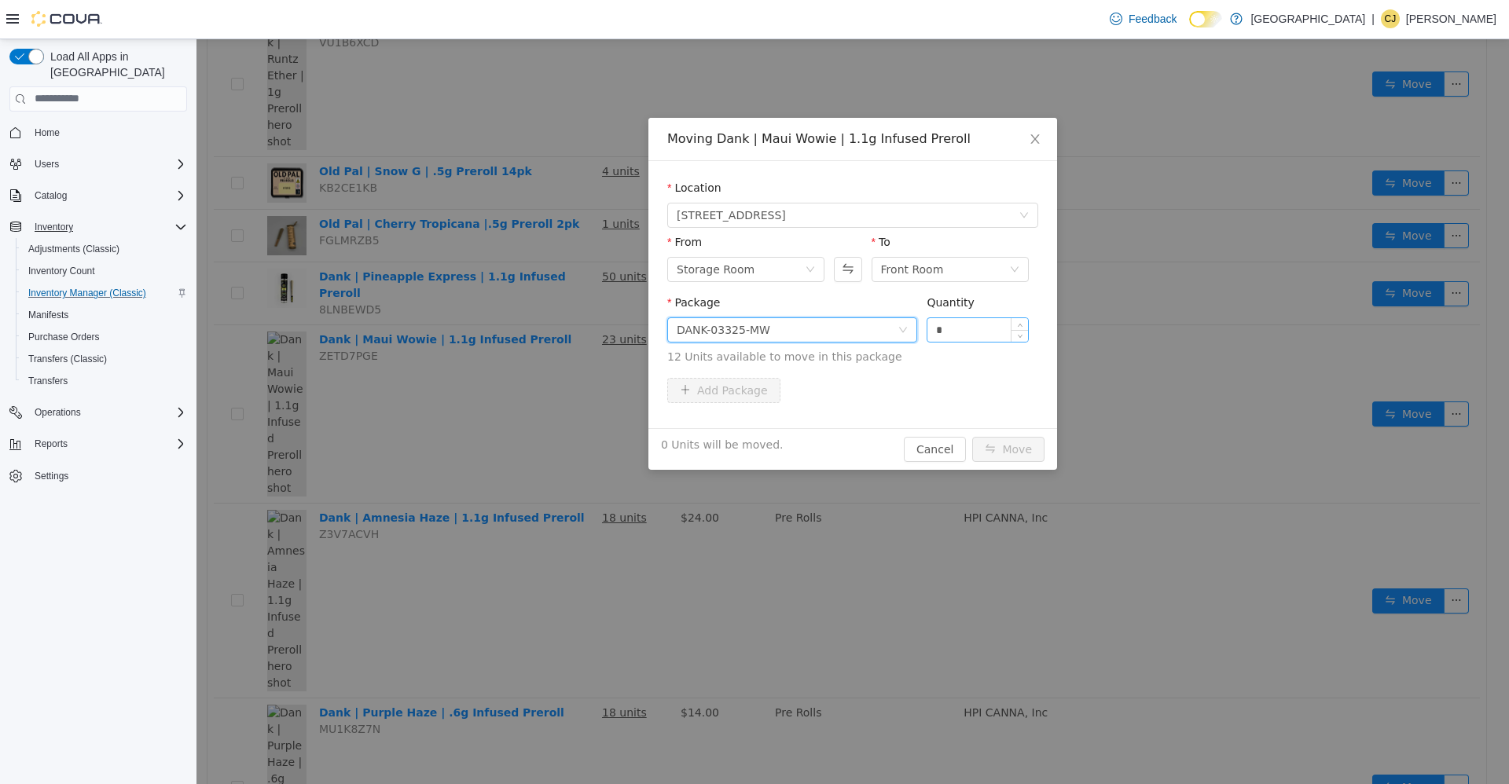
click at [947, 329] on input "*" at bounding box center [977, 330] width 101 height 24
type input "***"
click at [972, 436] on button "Move" at bounding box center [1008, 448] width 72 height 25
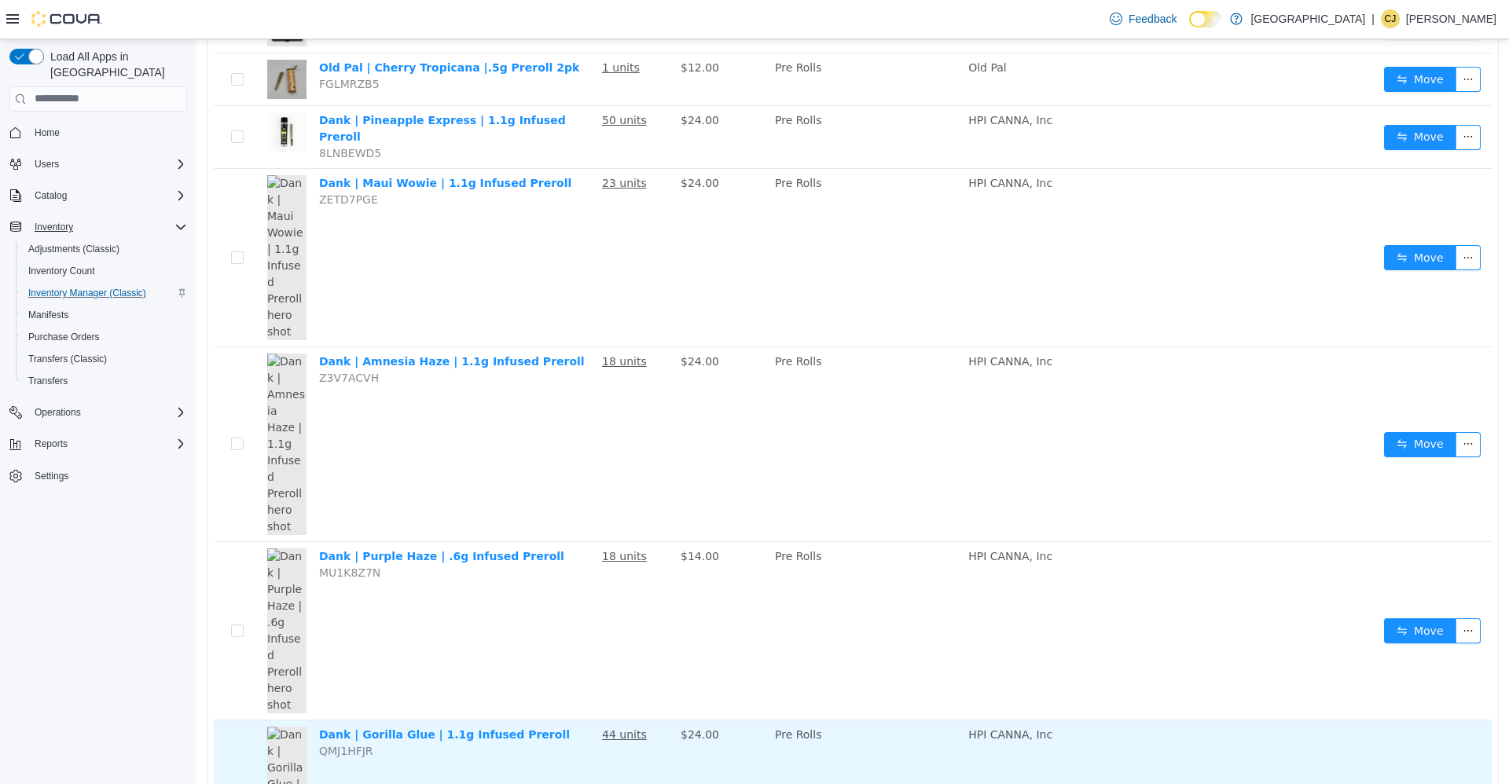
scroll to position [514, 0]
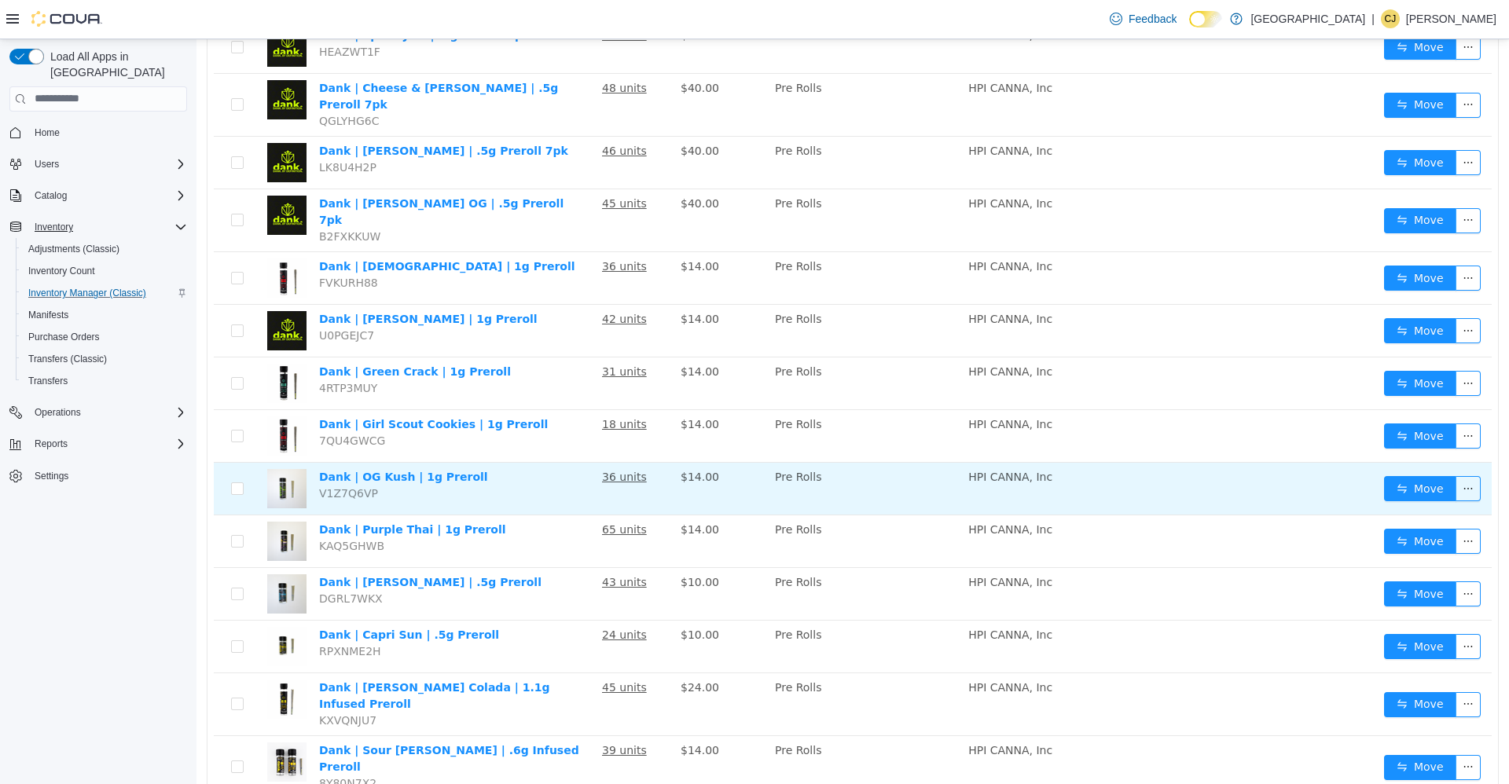
scroll to position [211, 0]
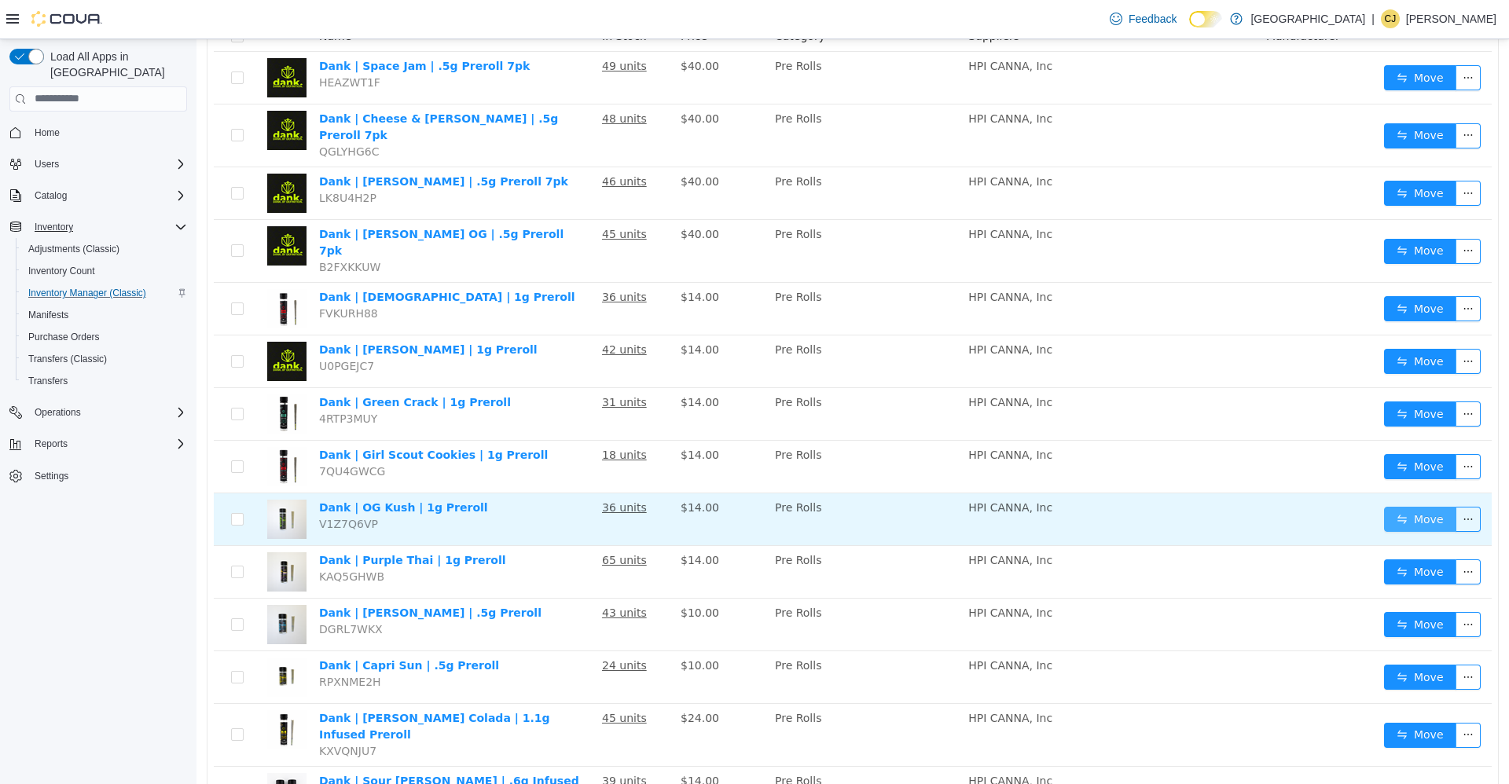
click at [1384, 506] on button "Move" at bounding box center [1420, 518] width 72 height 25
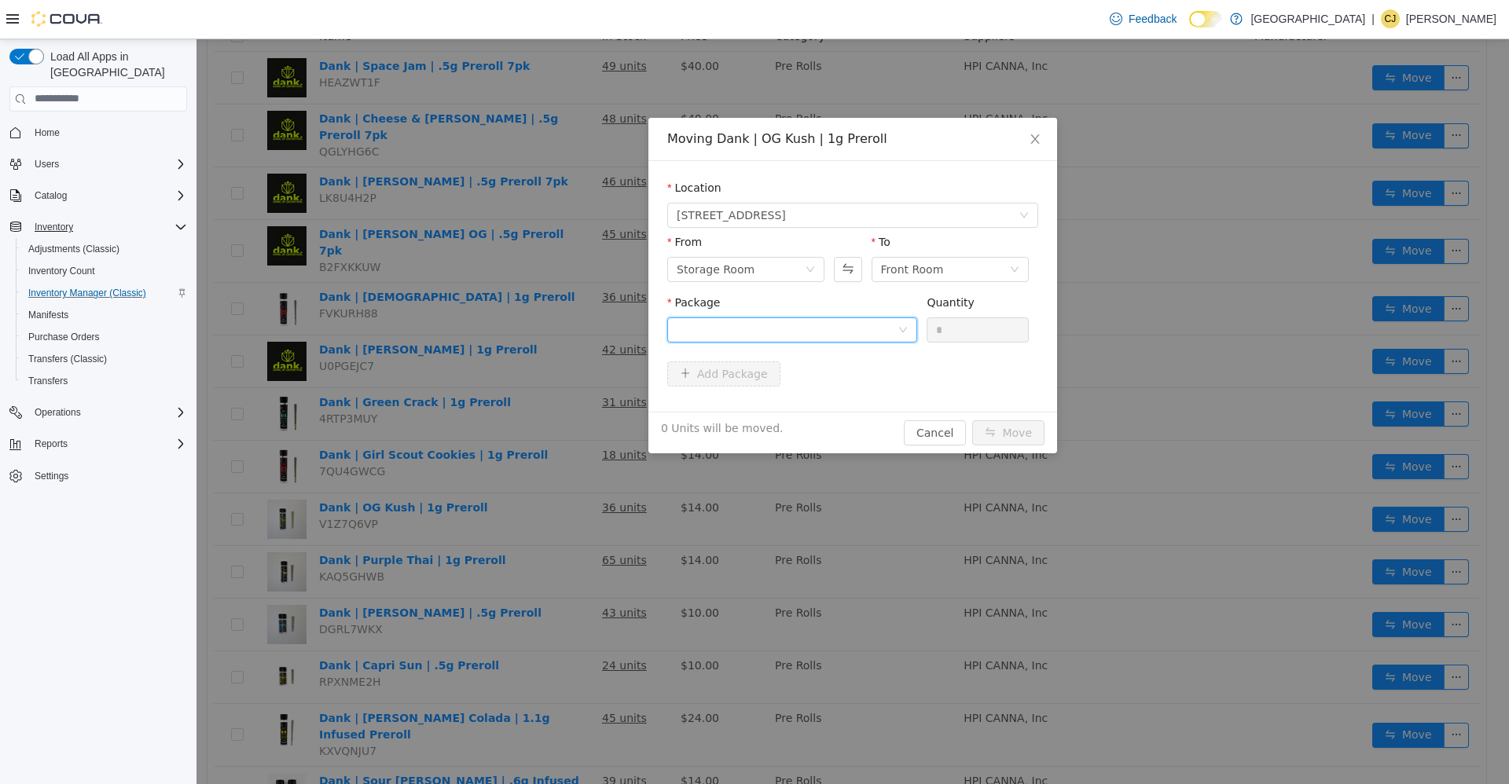
click at [725, 337] on div at bounding box center [787, 330] width 221 height 24
click at [721, 401] on span "Quantity : 25 Units" at bounding box center [725, 403] width 96 height 13
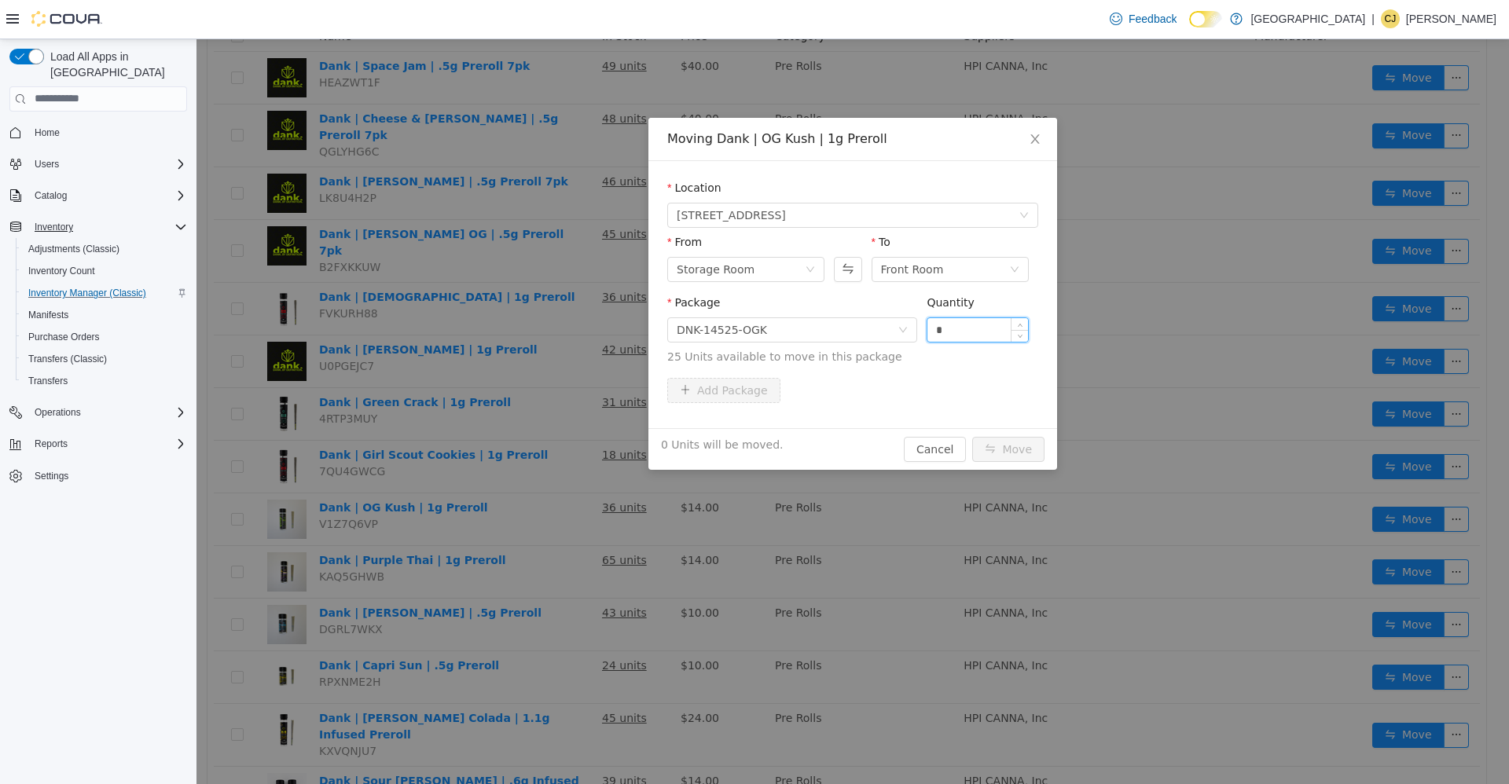
click at [953, 330] on input "*" at bounding box center [977, 330] width 101 height 24
type input "***"
click at [972, 436] on button "Move" at bounding box center [1008, 448] width 72 height 25
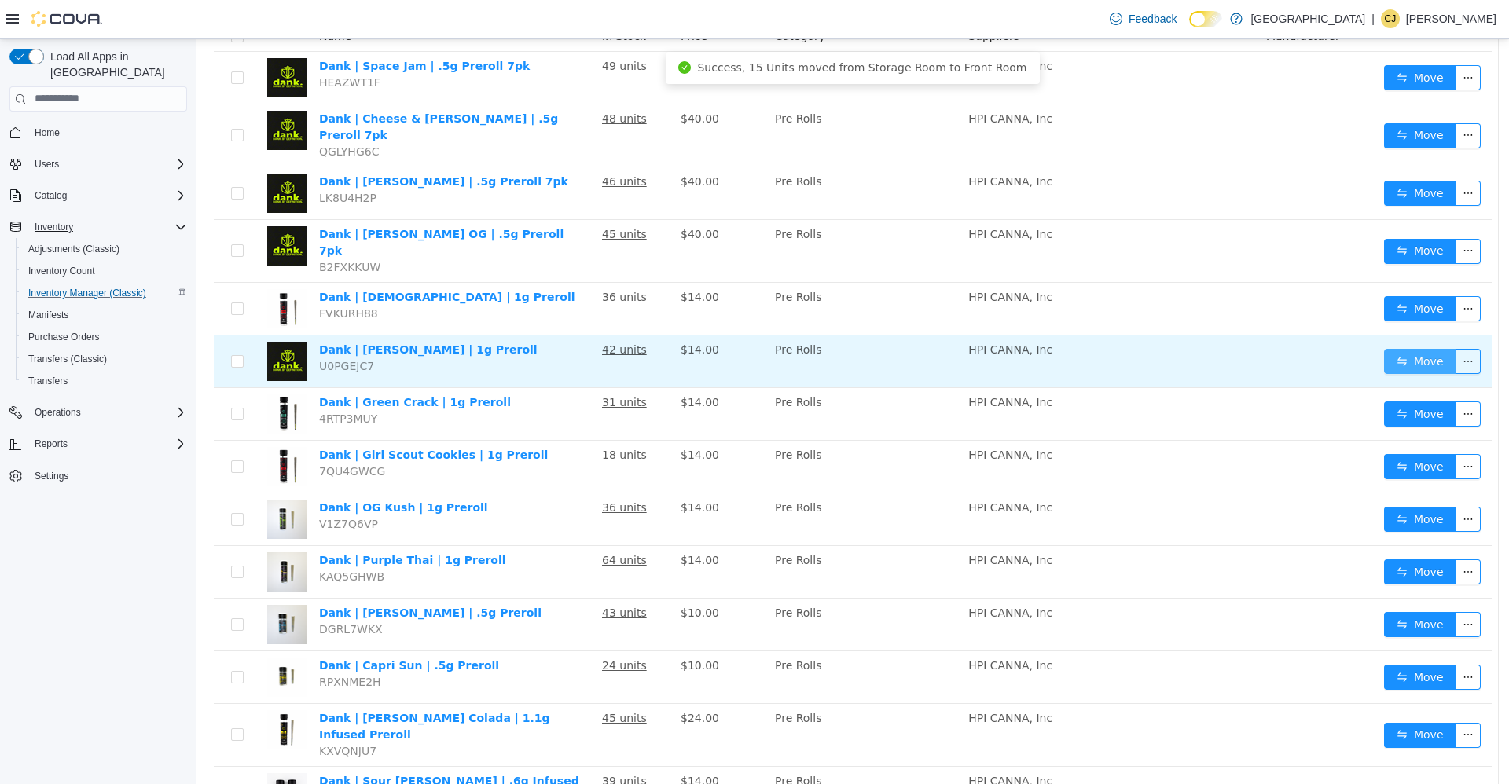
click at [1384, 348] on button "Move" at bounding box center [1420, 360] width 72 height 25
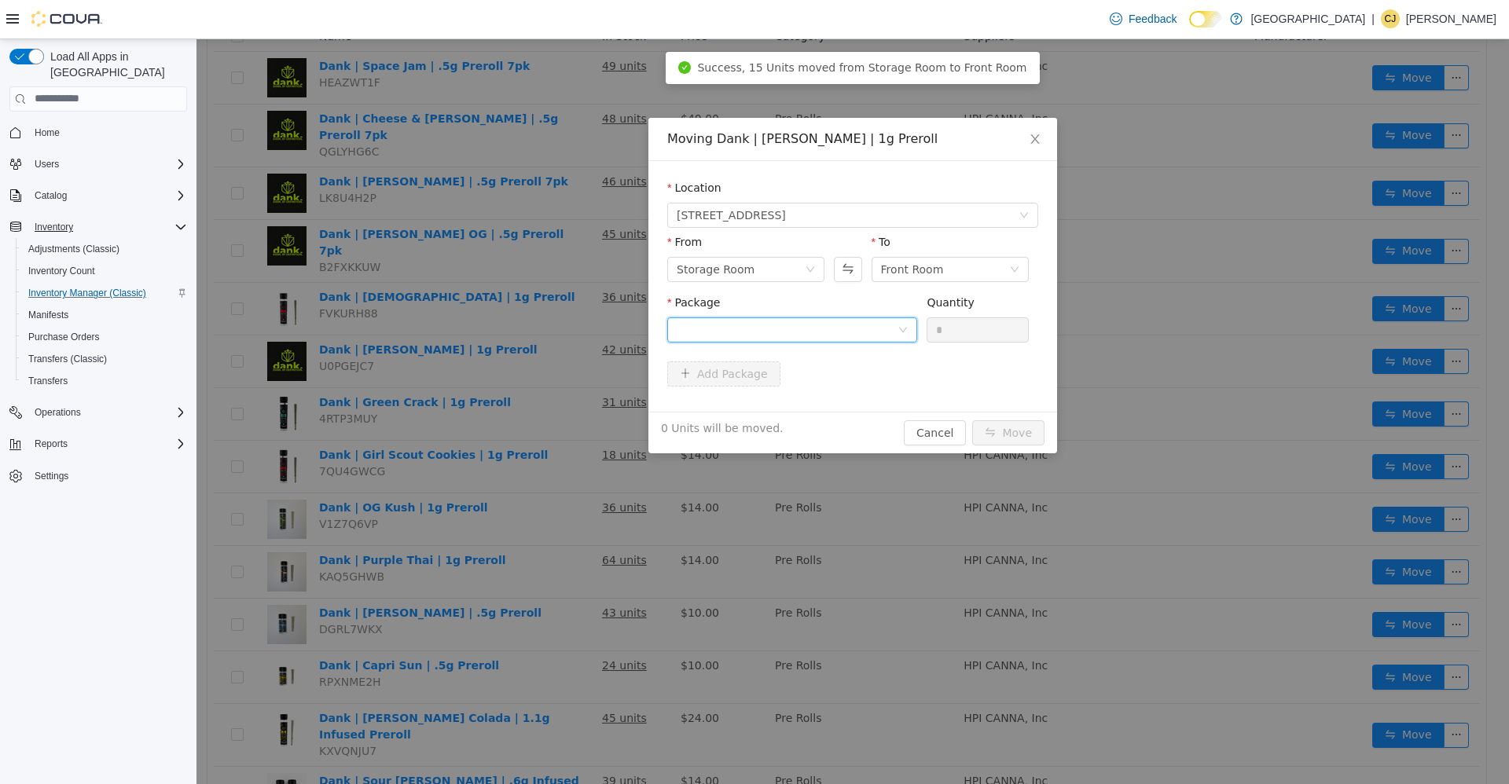
click at [835, 329] on div at bounding box center [787, 330] width 221 height 24
click at [828, 378] on li "DNK-20525-AI Quantity : 20 Units" at bounding box center [792, 394] width 250 height 42
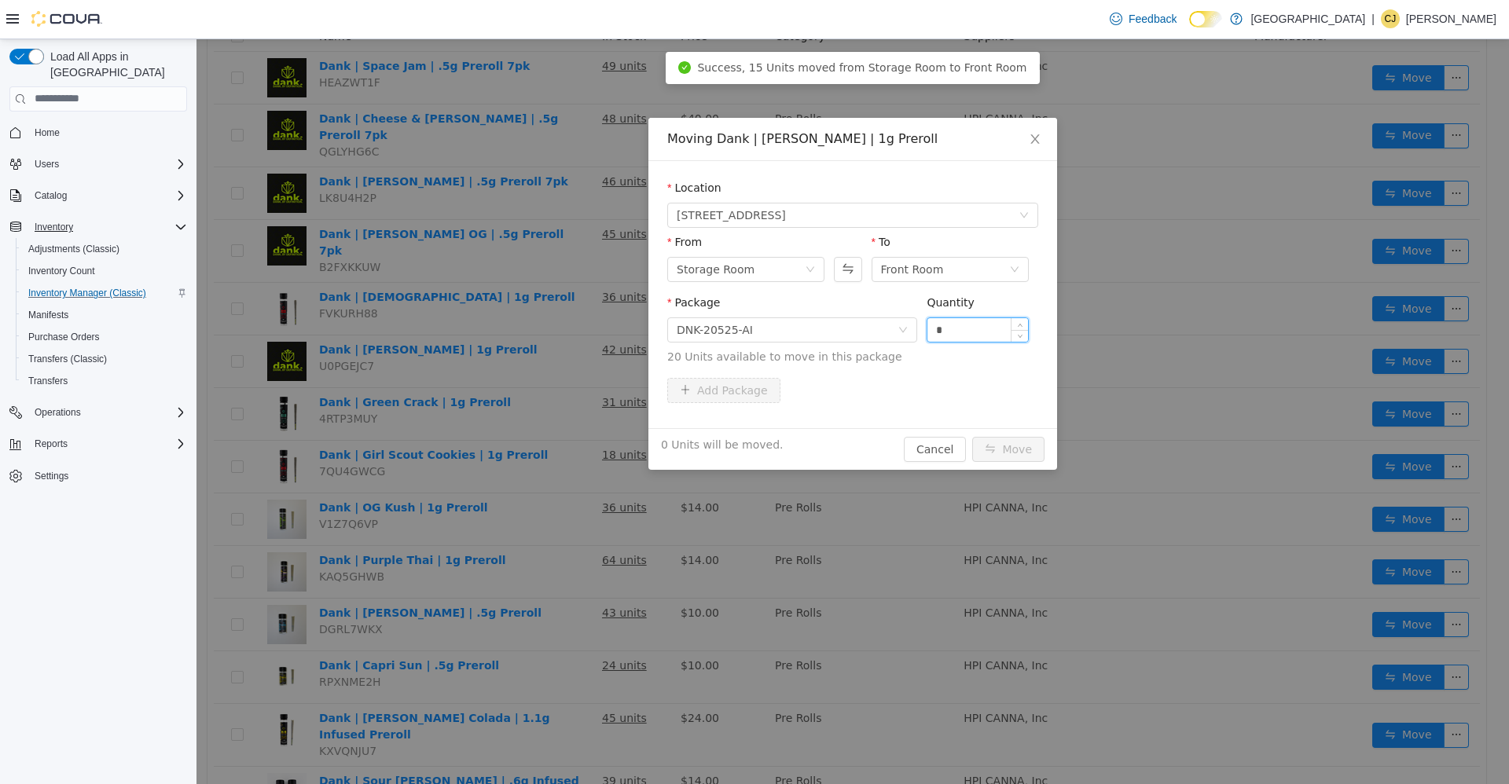
click at [945, 325] on input "*" at bounding box center [977, 330] width 101 height 24
type input "***"
click at [972, 436] on button "Move" at bounding box center [1008, 448] width 72 height 25
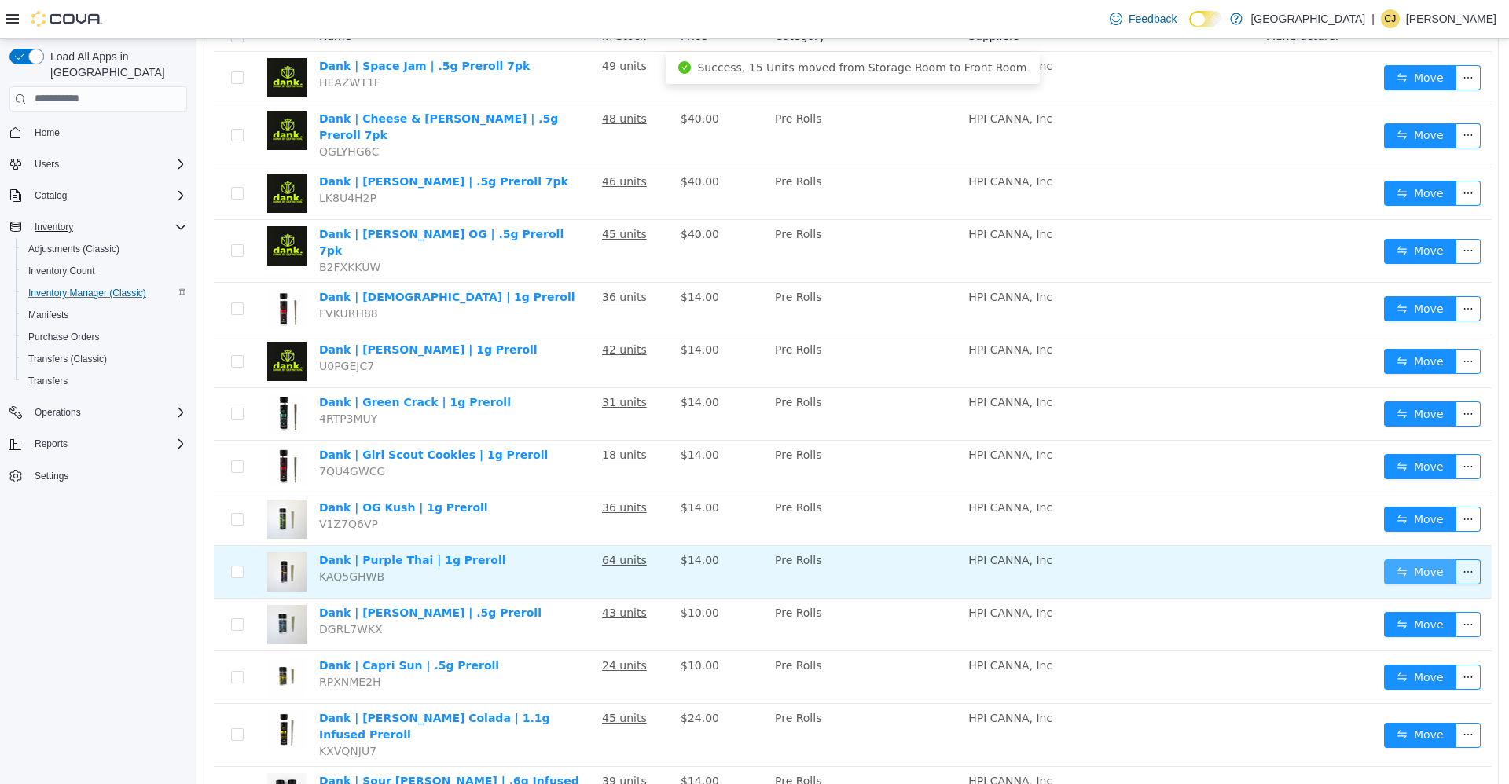
click at [1424, 559] on button "Move" at bounding box center [1420, 571] width 72 height 25
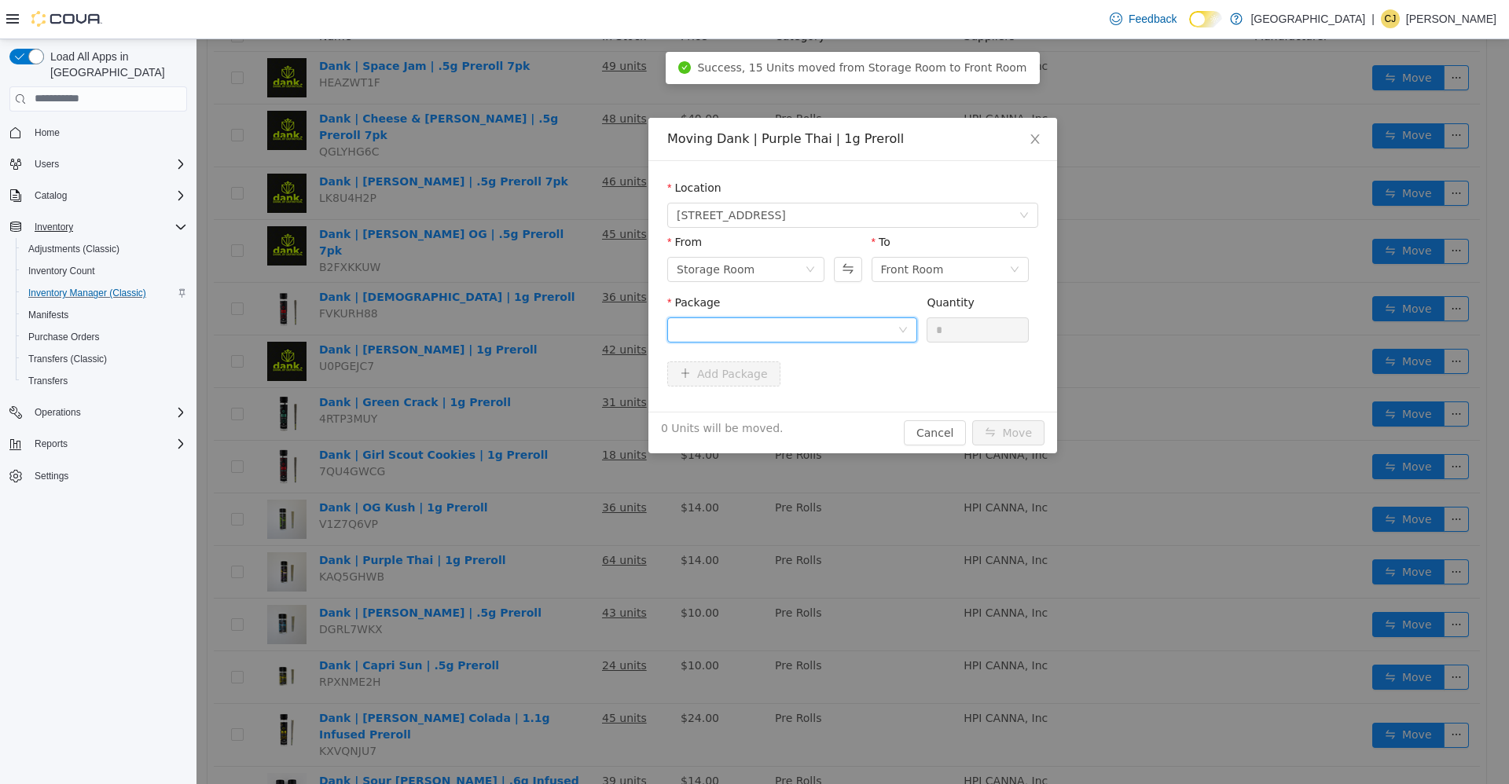
click at [754, 335] on div at bounding box center [787, 330] width 221 height 24
click at [766, 392] on li "DNK-20525-PT Quantity : 40 Units" at bounding box center [792, 394] width 250 height 42
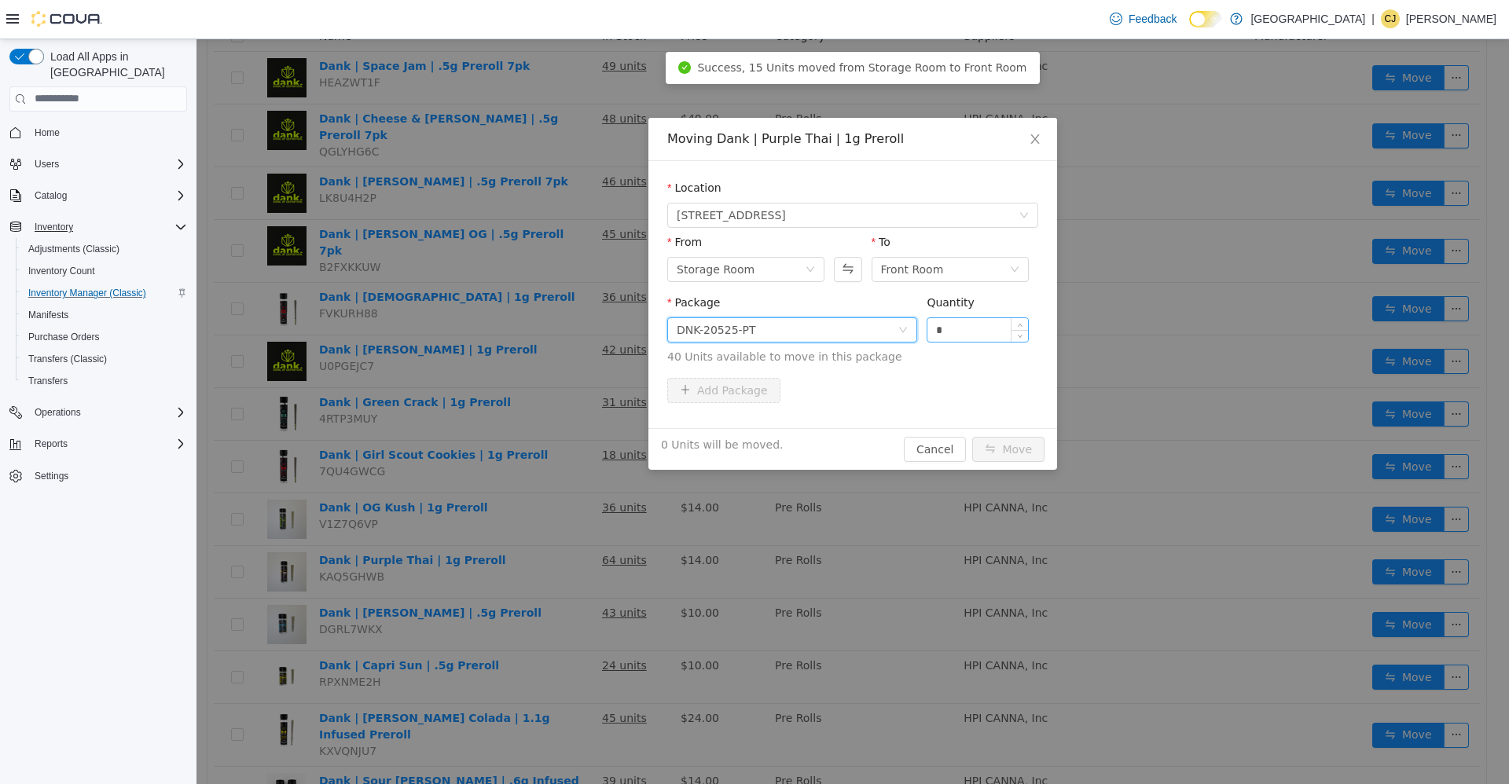
click at [971, 333] on input "*" at bounding box center [977, 330] width 101 height 24
type input "**"
click at [972, 436] on button "Move" at bounding box center [1008, 448] width 72 height 25
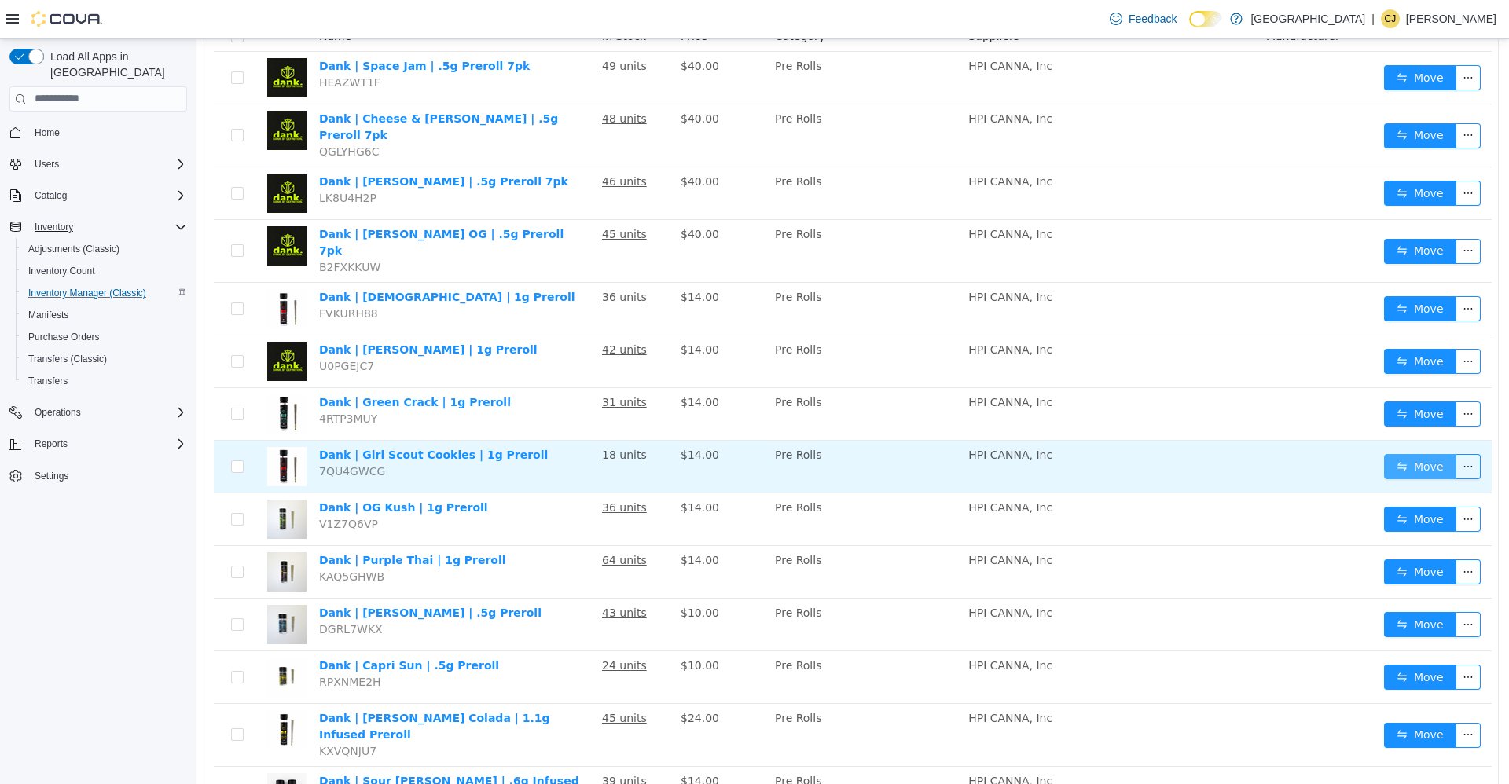
click at [1384, 453] on button "Move" at bounding box center [1420, 465] width 72 height 25
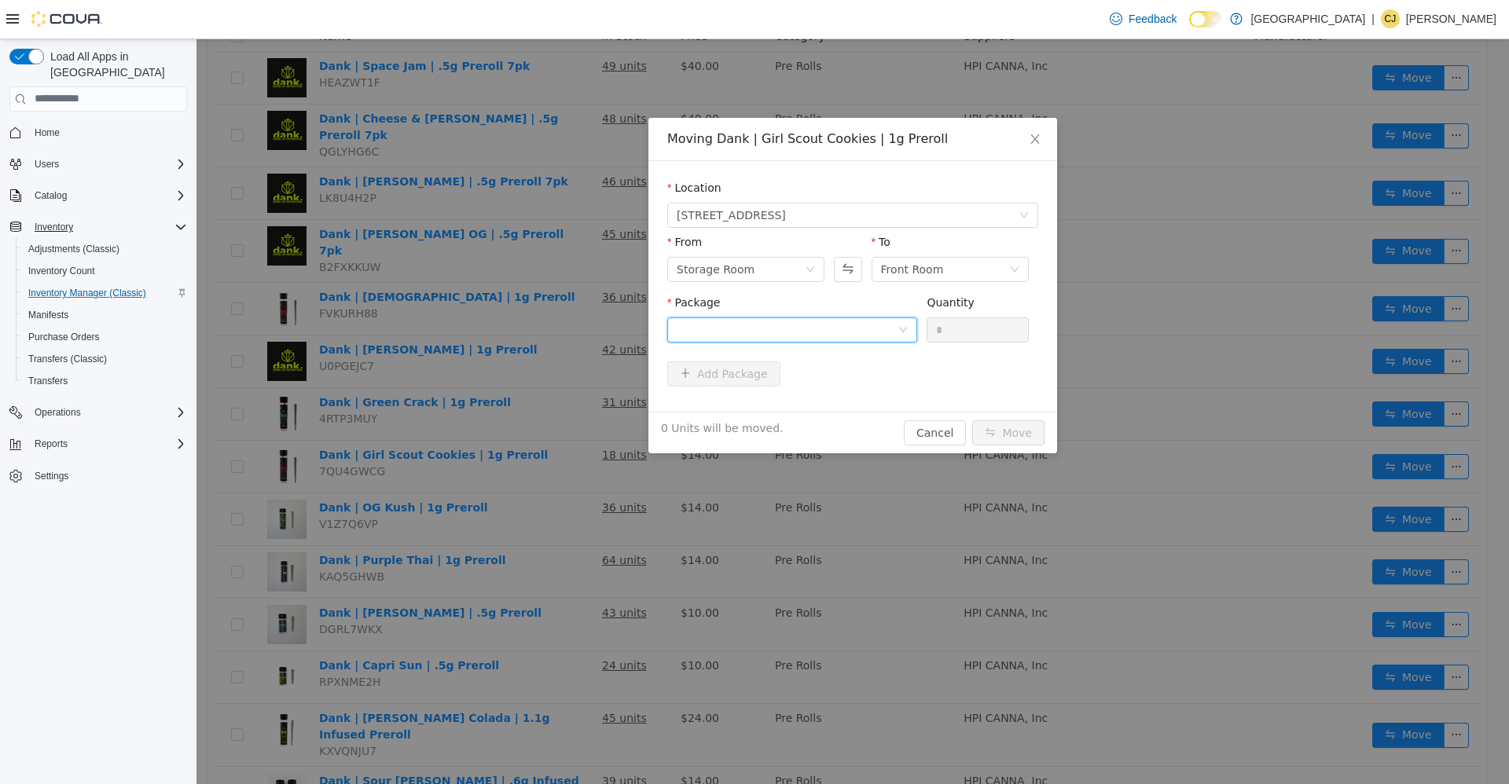
click at [897, 332] on div at bounding box center [787, 330] width 221 height 24
click at [851, 387] on li "DNK-14525-GSC Quantity : 4 Units" at bounding box center [792, 394] width 250 height 42
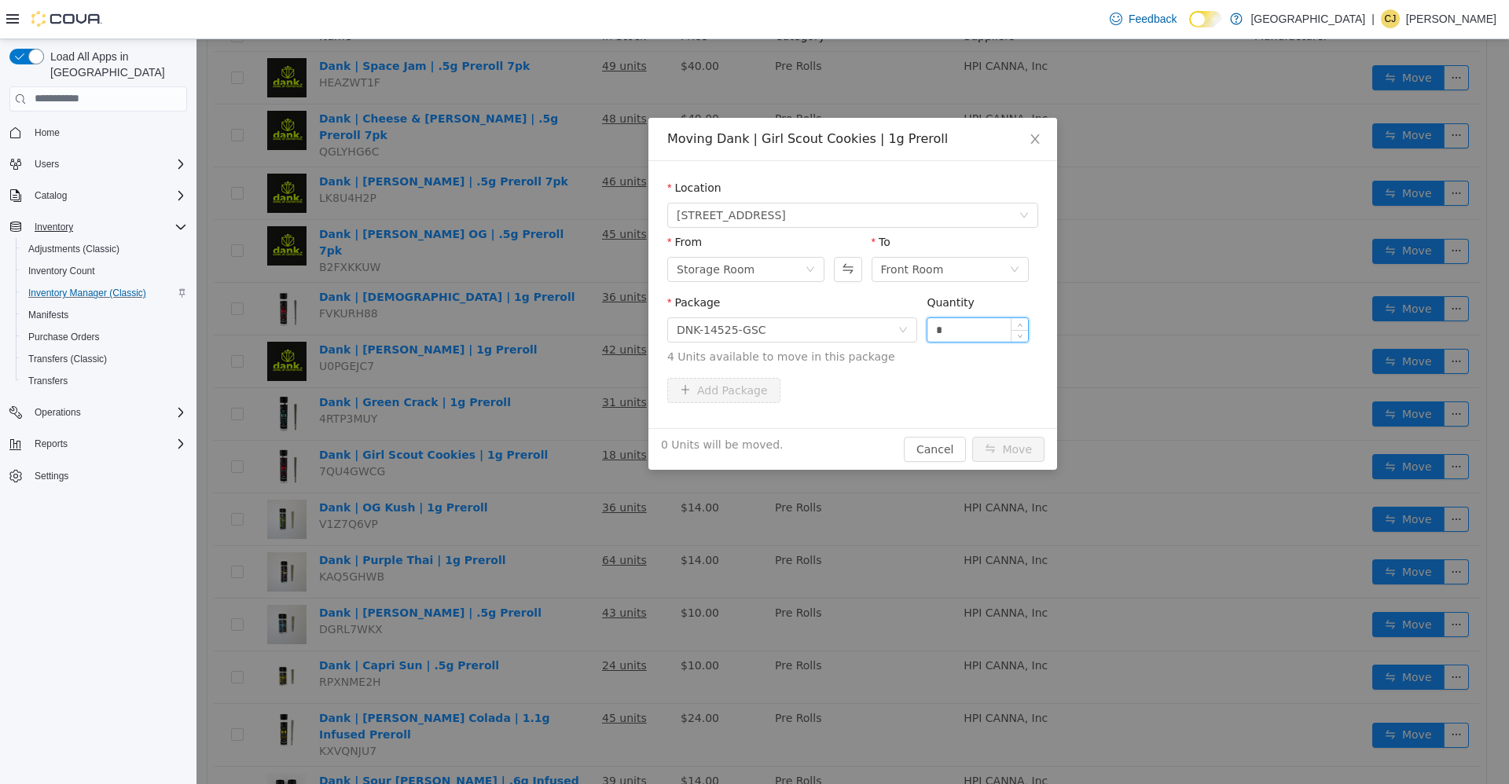
click at [989, 326] on input "*" at bounding box center [977, 330] width 101 height 24
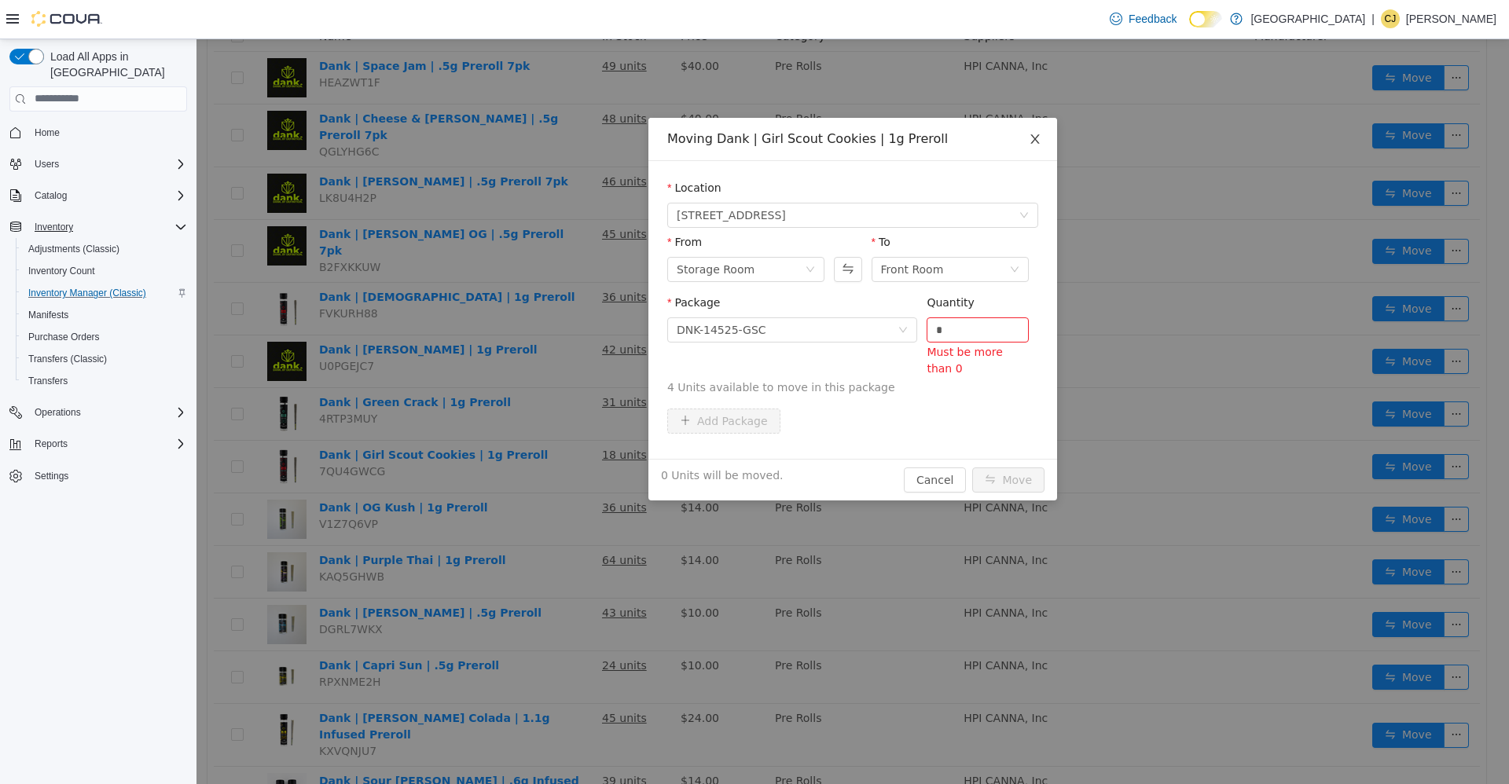
click at [1027, 143] on span "Close" at bounding box center [1035, 139] width 44 height 44
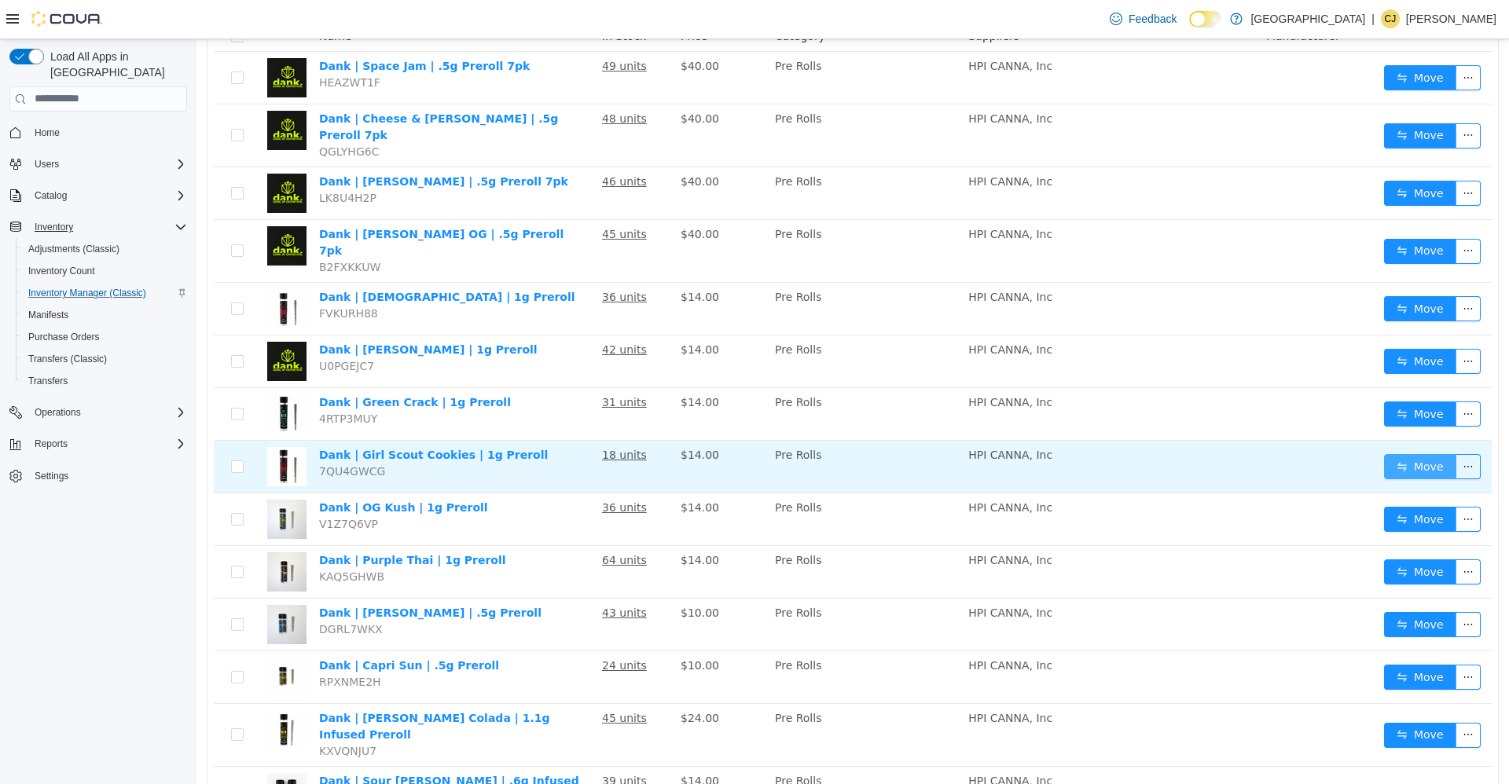
click at [1397, 453] on button "Move" at bounding box center [1420, 465] width 72 height 25
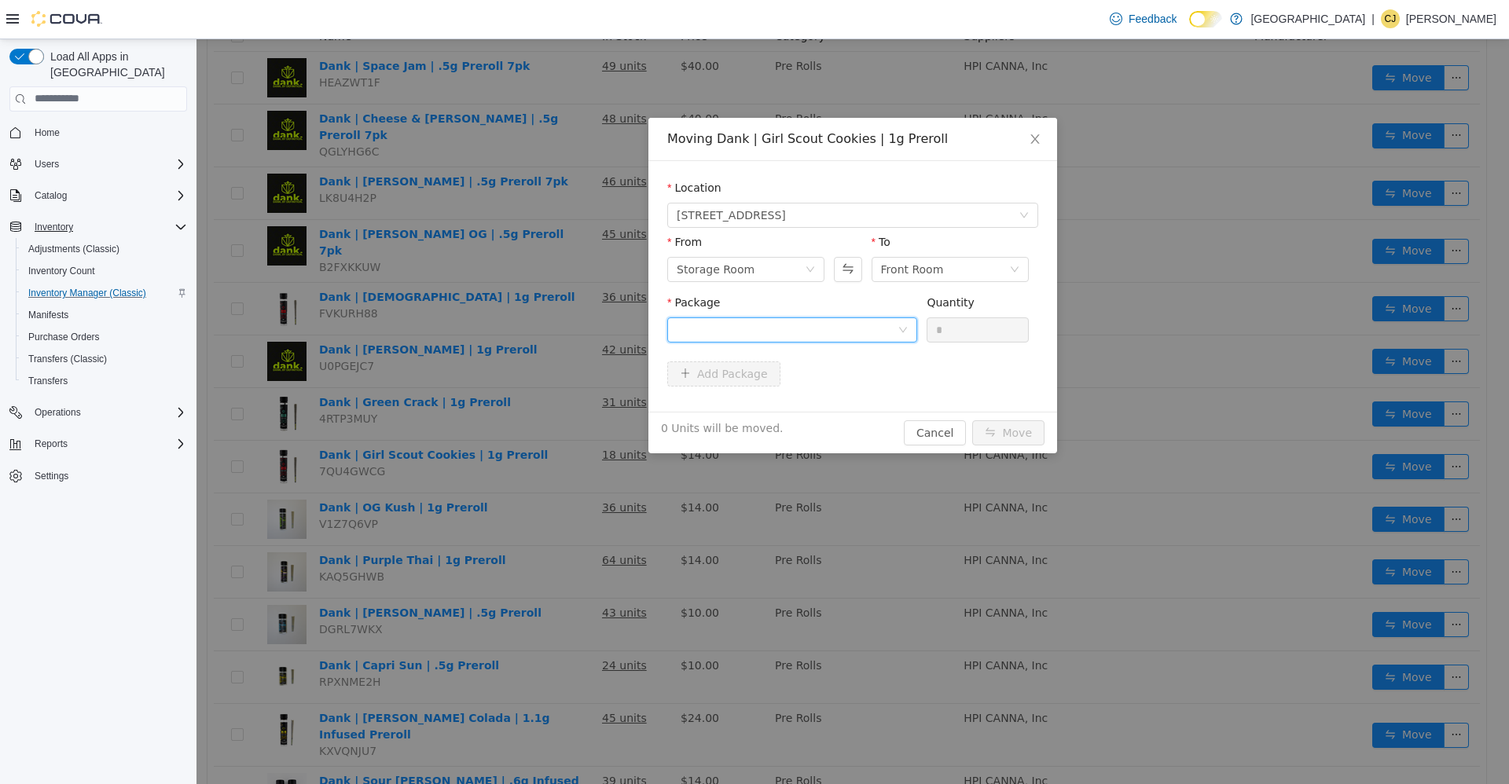
click at [713, 336] on div at bounding box center [787, 330] width 221 height 24
click at [752, 407] on span "Quantity : 4 Units" at bounding box center [721, 403] width 89 height 13
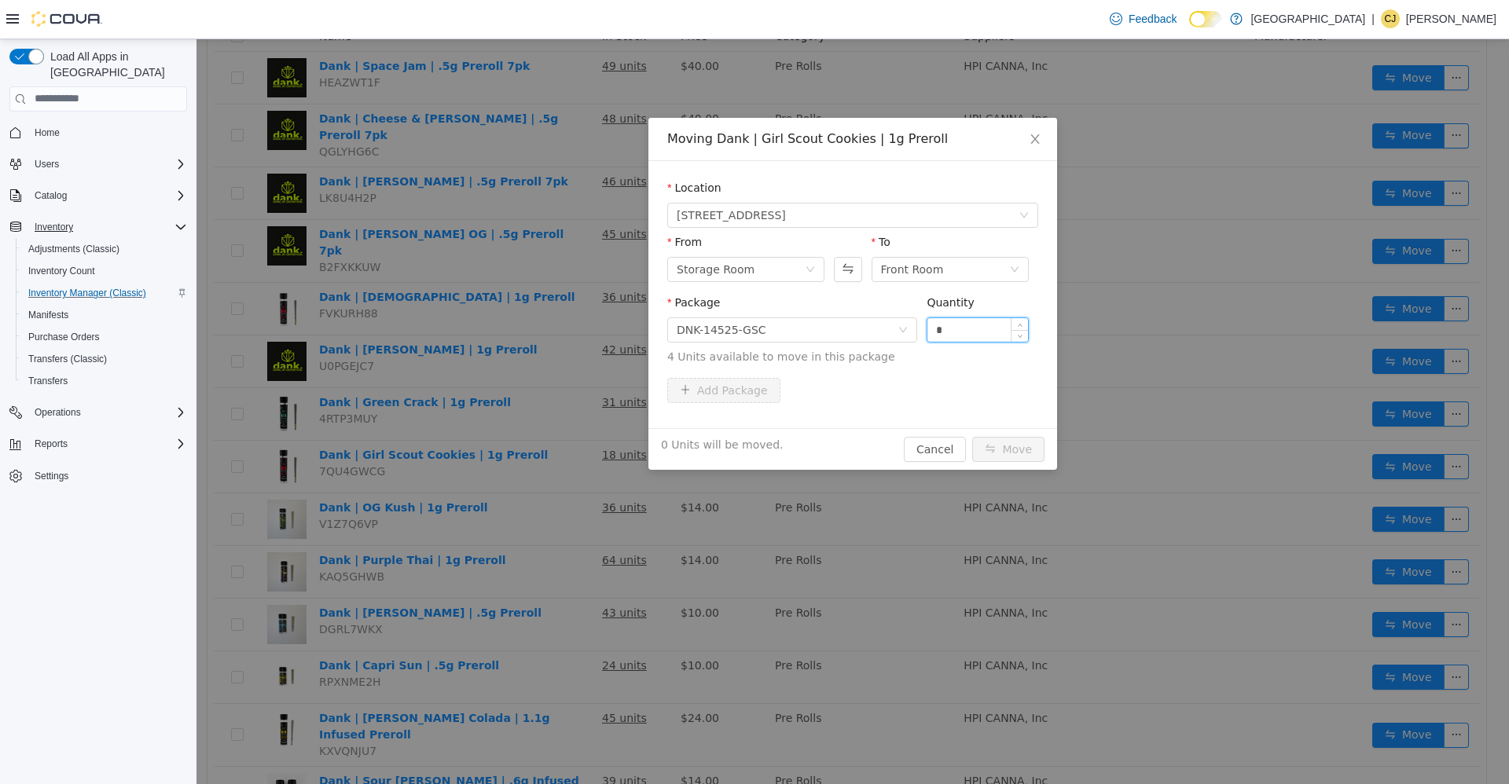
click at [987, 336] on input "*" at bounding box center [977, 330] width 101 height 24
type input "**"
click at [972, 436] on button "Move" at bounding box center [1008, 448] width 72 height 25
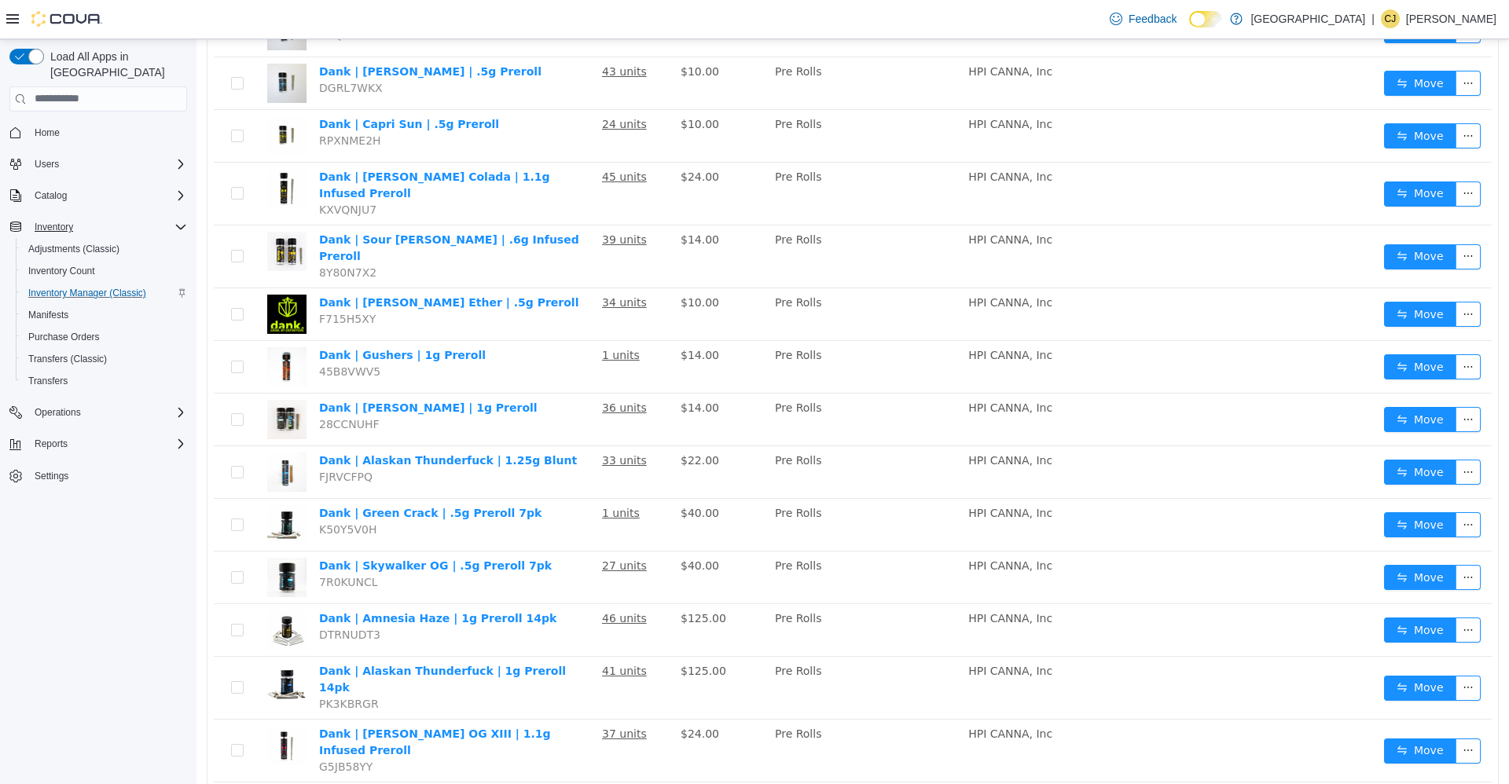
scroll to position [840, 0]
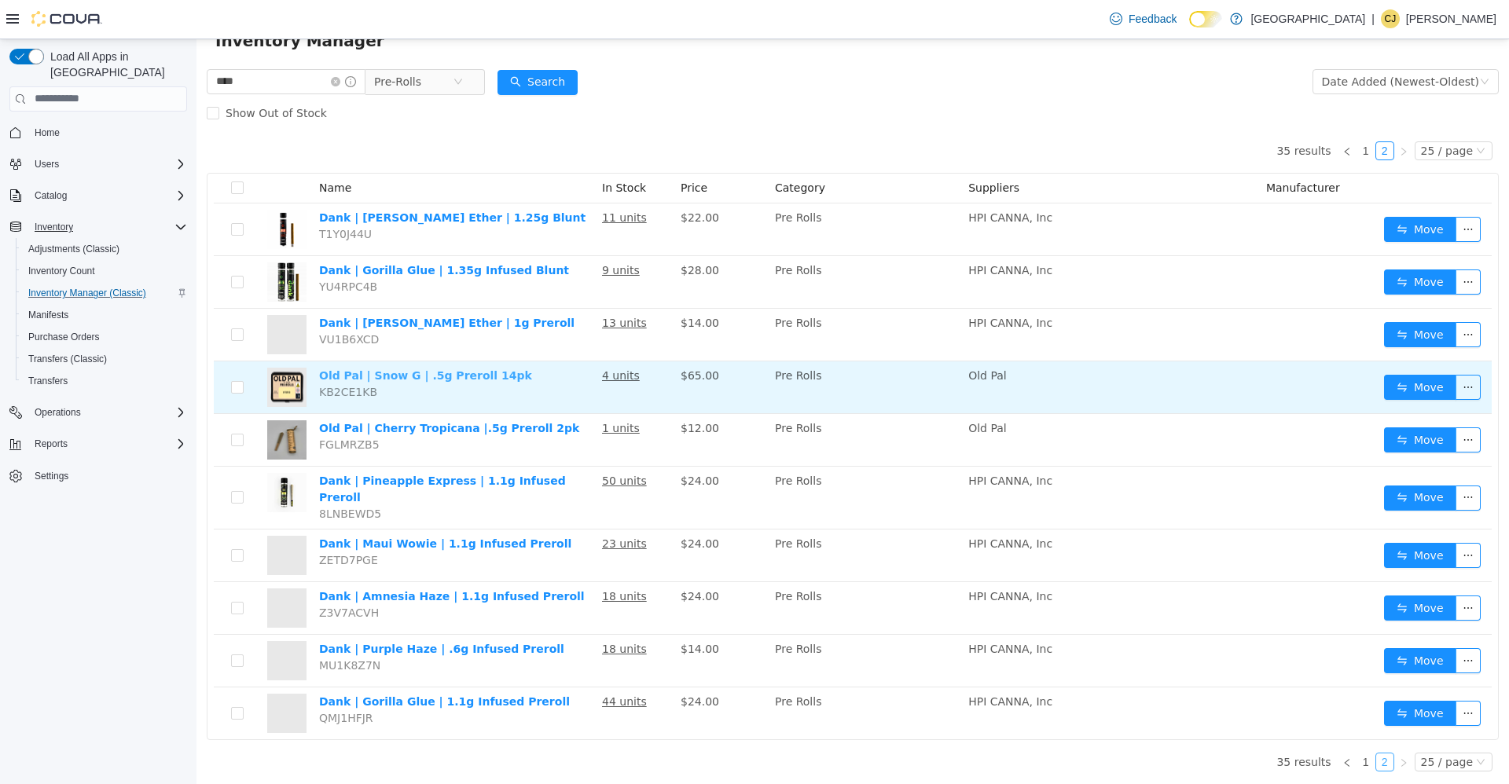
scroll to position [121, 0]
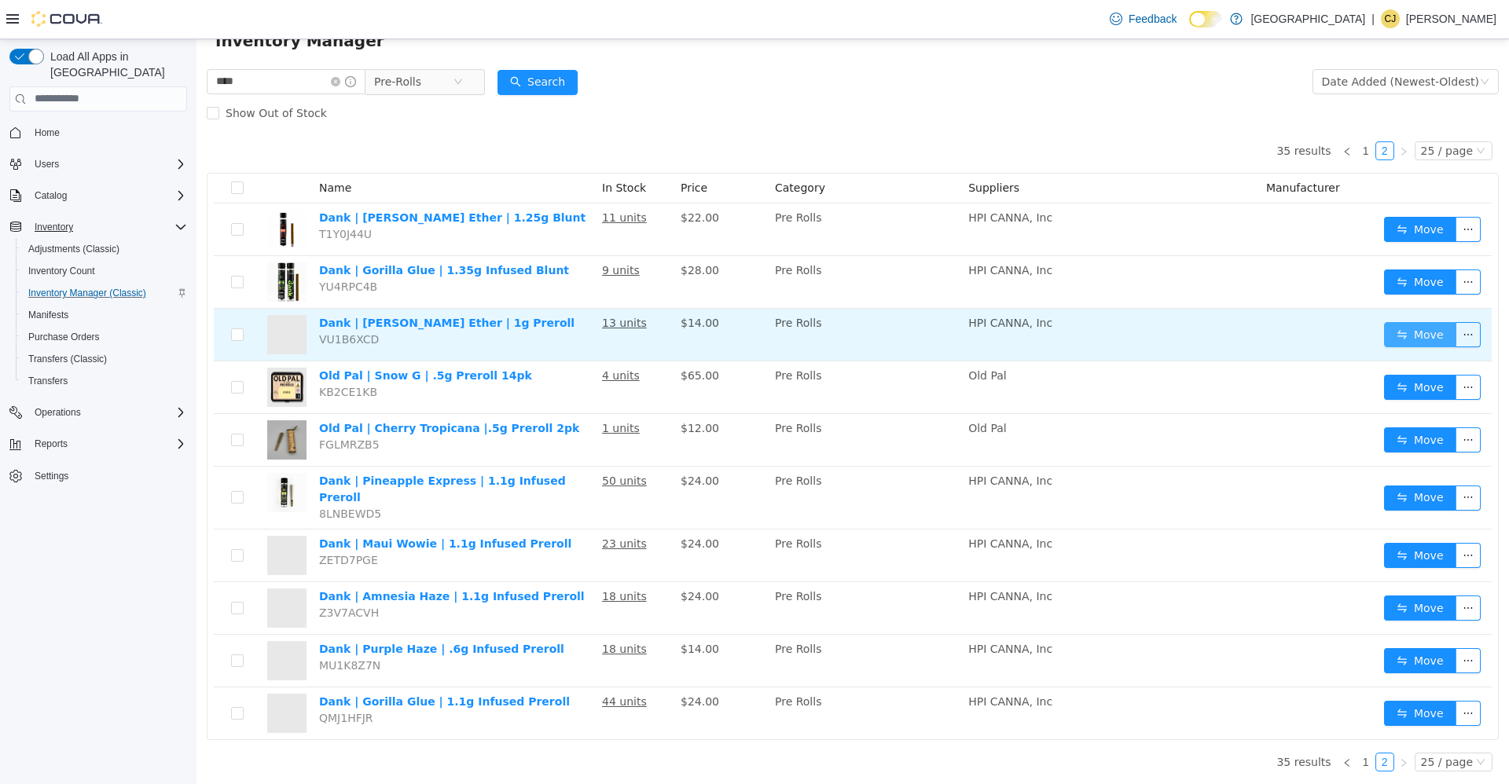
click at [1393, 321] on button "Move" at bounding box center [1420, 333] width 72 height 25
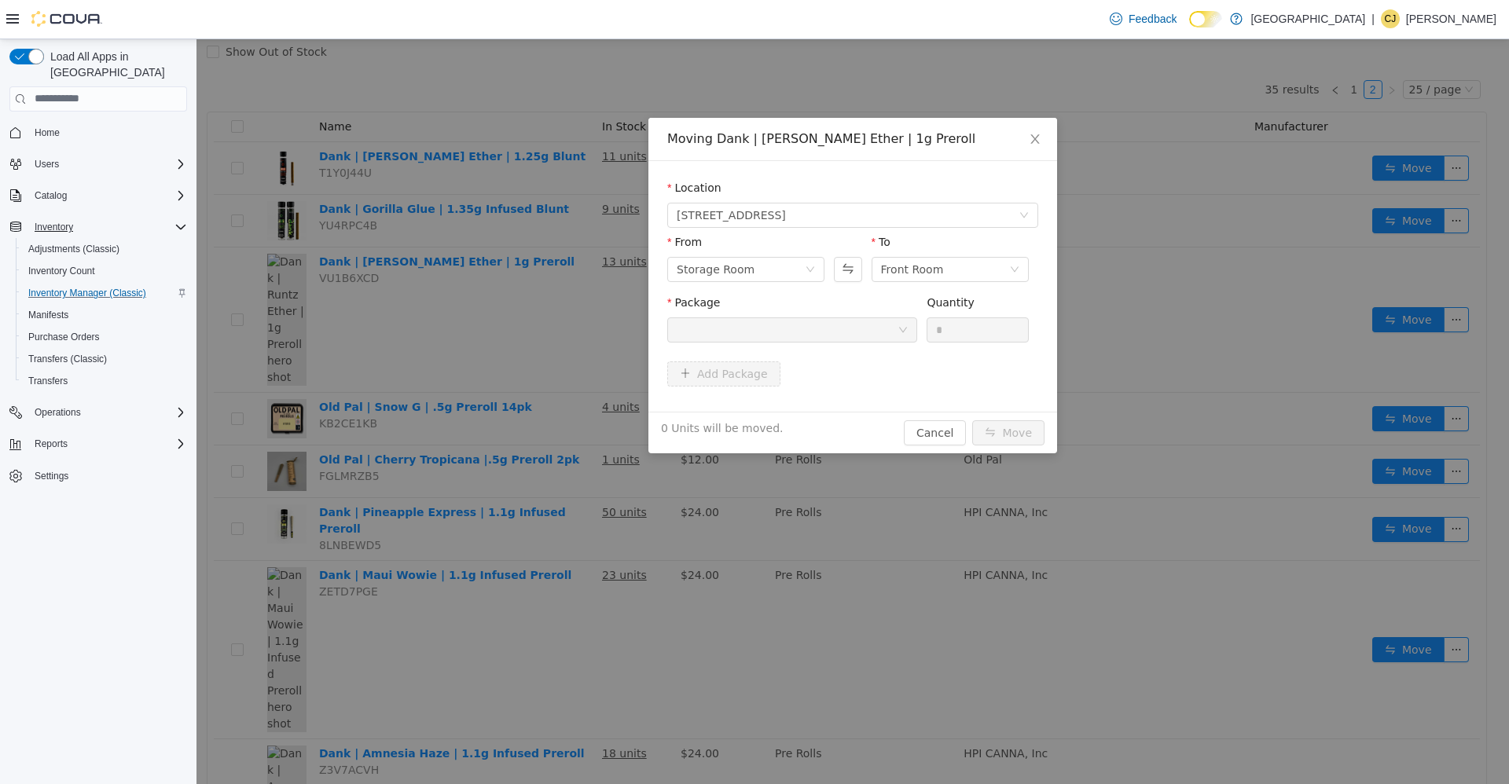
click at [855, 332] on div at bounding box center [787, 330] width 221 height 24
click at [1041, 140] on icon "icon: close" at bounding box center [1035, 138] width 13 height 13
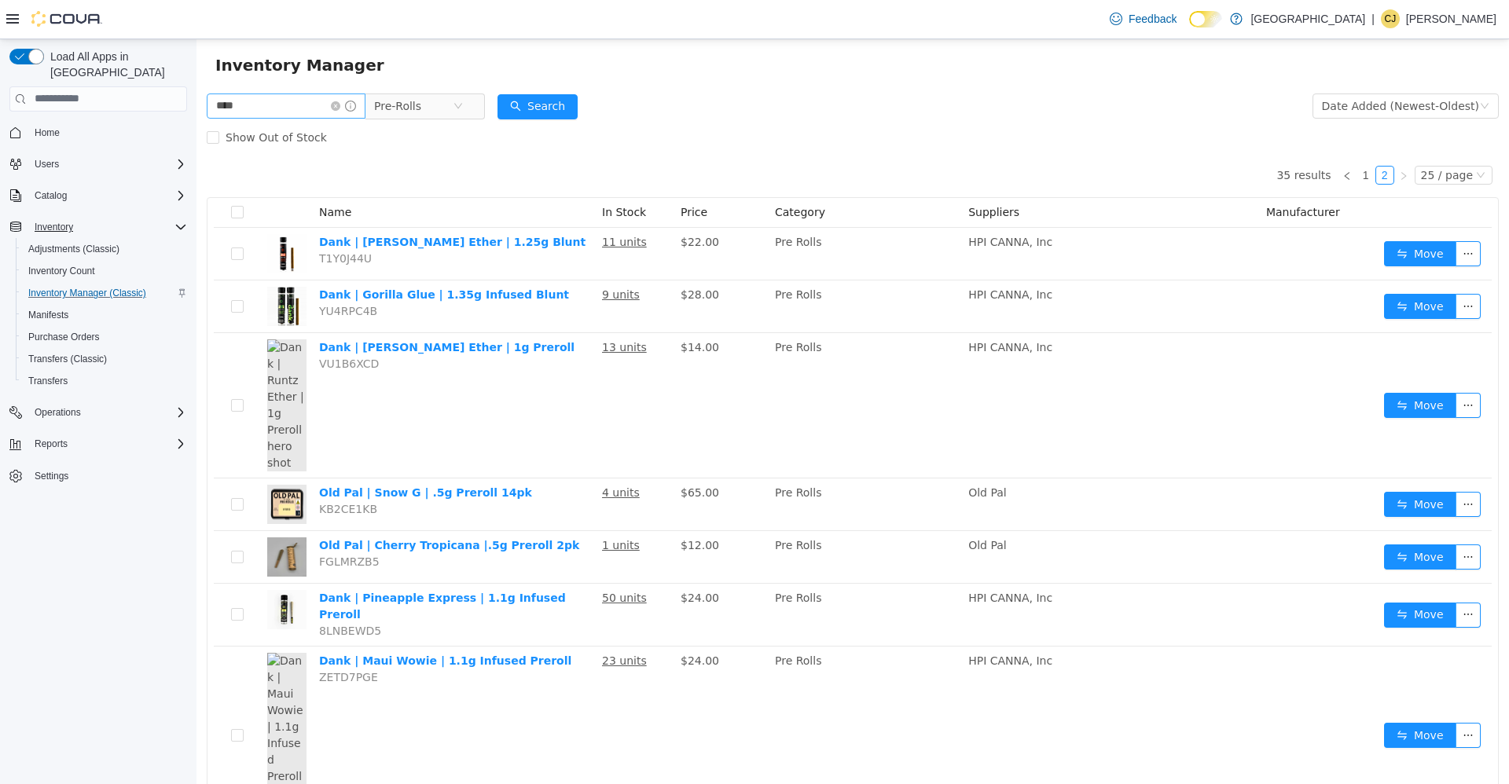
scroll to position [0, 0]
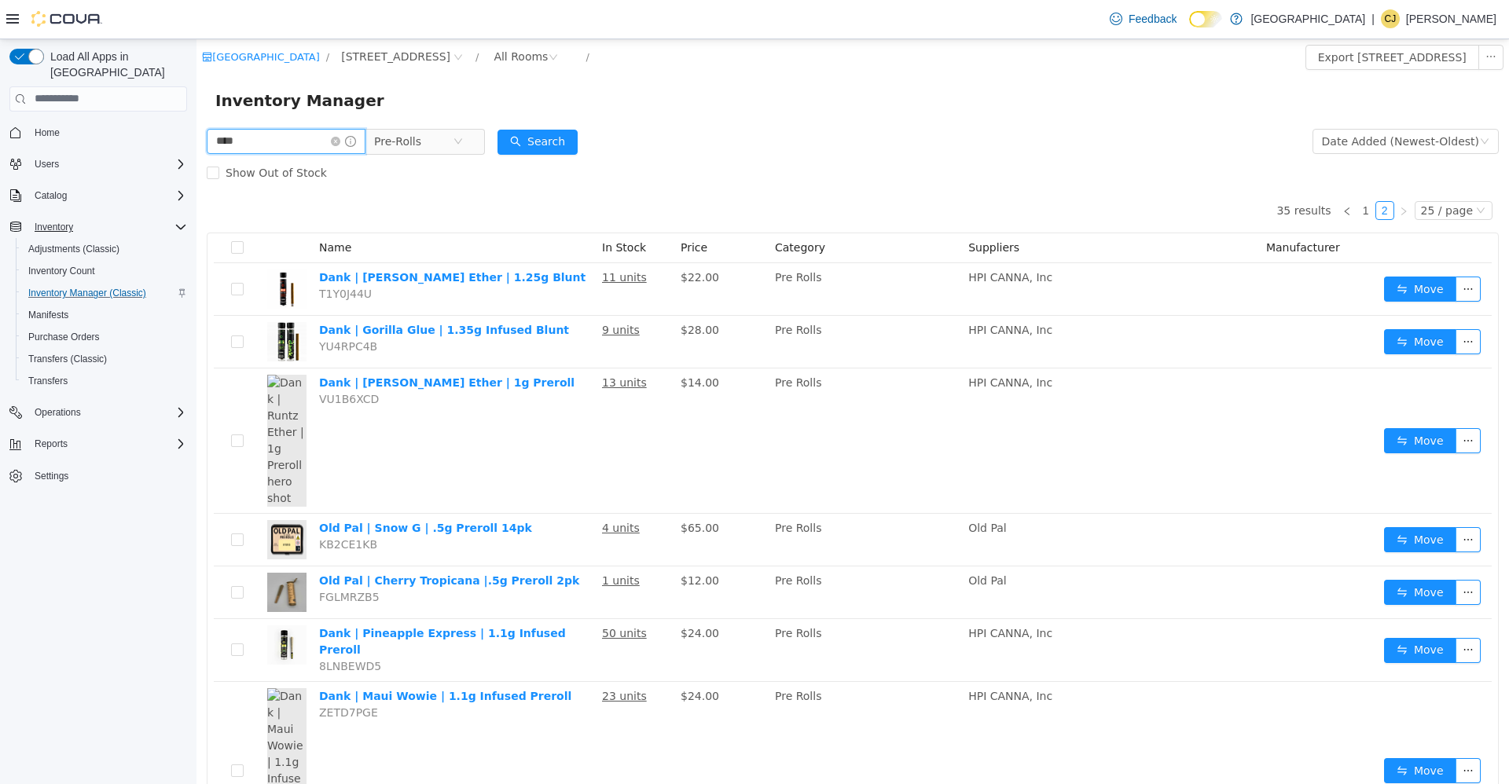
click at [353, 135] on span "****" at bounding box center [286, 140] width 159 height 25
click at [353, 135] on span at bounding box center [343, 140] width 25 height 11
click at [352, 135] on span at bounding box center [343, 140] width 25 height 11
click at [340, 139] on icon "icon: close-circle" at bounding box center [335, 140] width 9 height 9
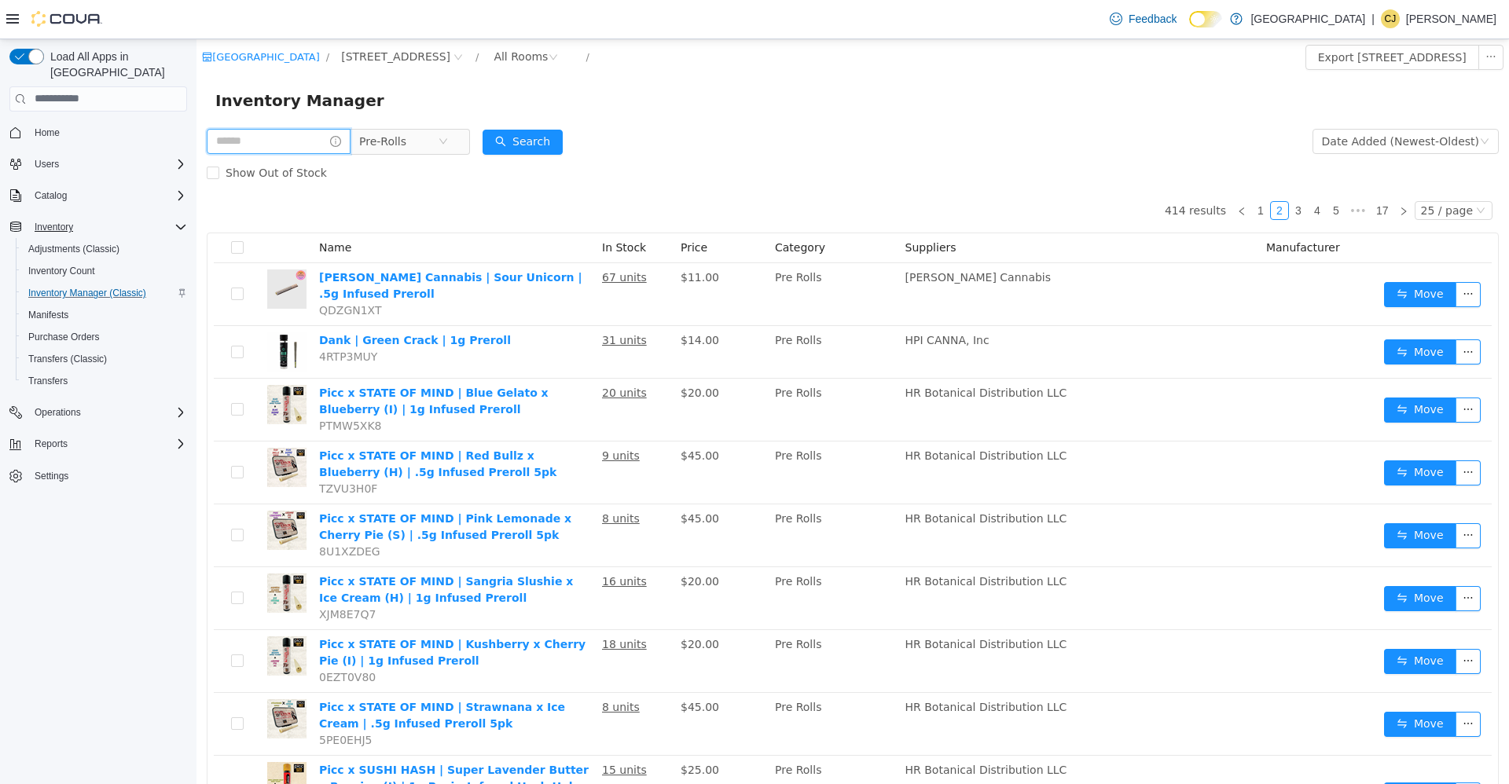
click at [327, 145] on input "text" at bounding box center [279, 140] width 144 height 25
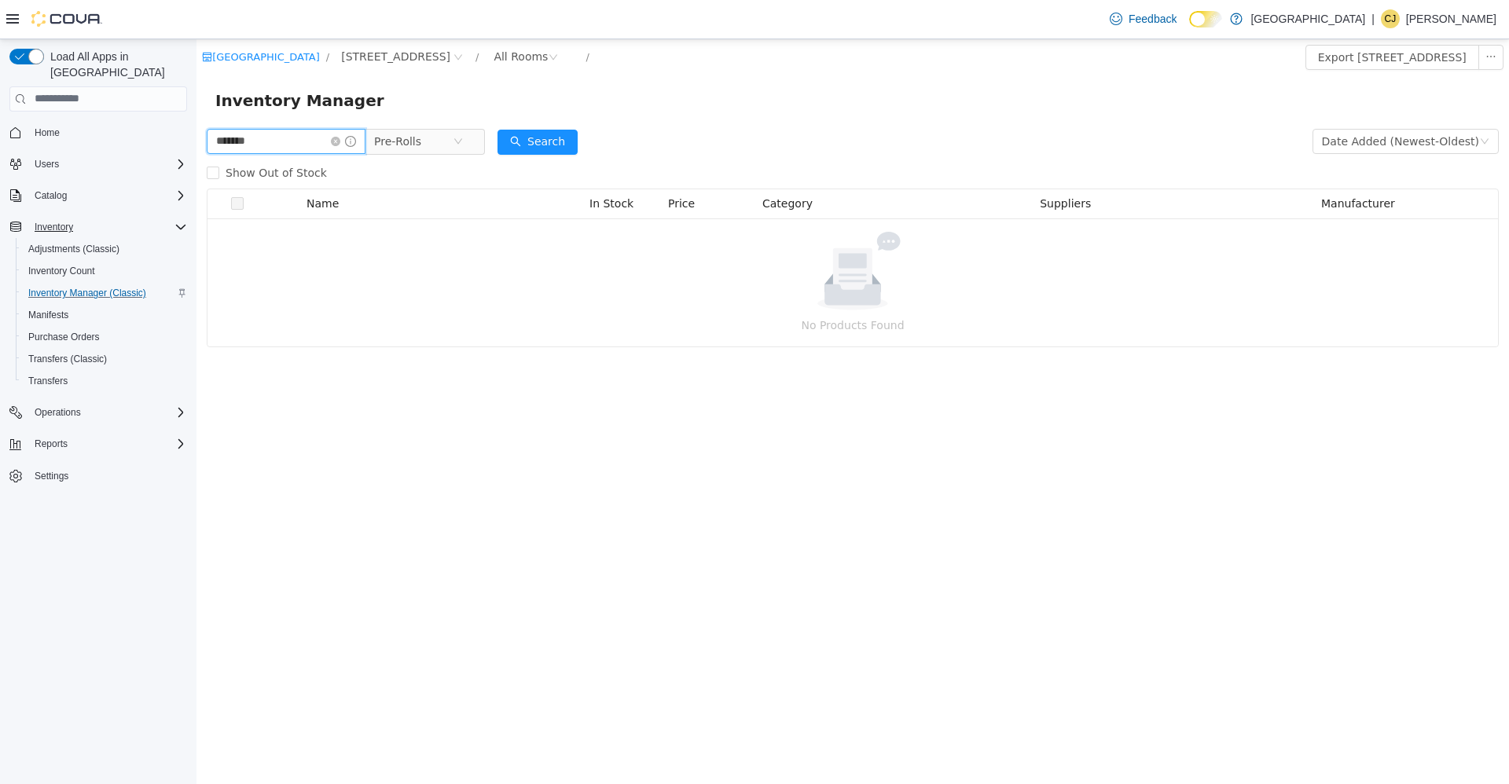
type input "*******"
click at [463, 141] on icon "icon: close-circle" at bounding box center [457, 140] width 9 height 9
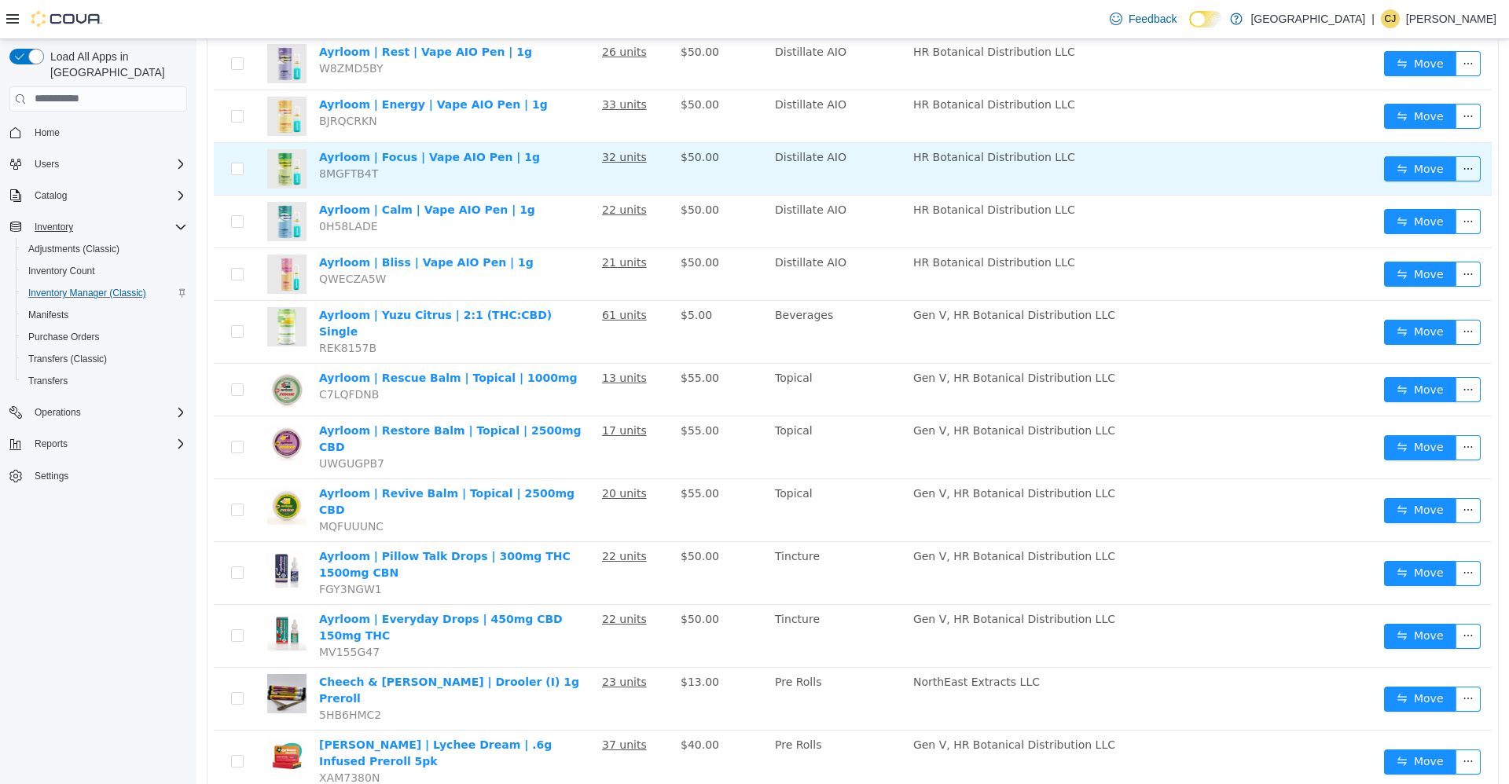
scroll to position [891, 0]
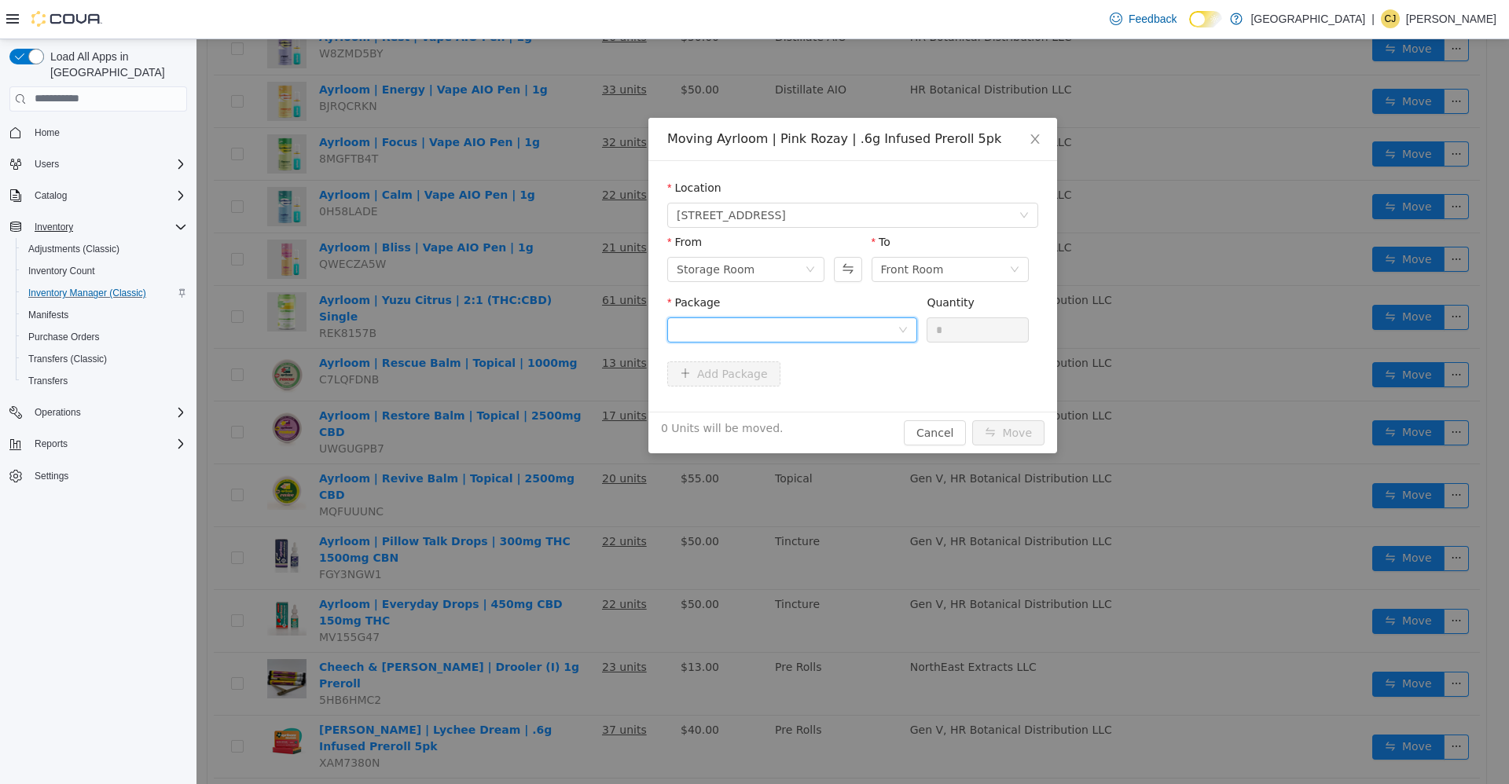
click at [815, 326] on div at bounding box center [787, 330] width 221 height 24
click at [860, 392] on li "051326-pr0078-t Quantity : 38 Units" at bounding box center [792, 394] width 250 height 42
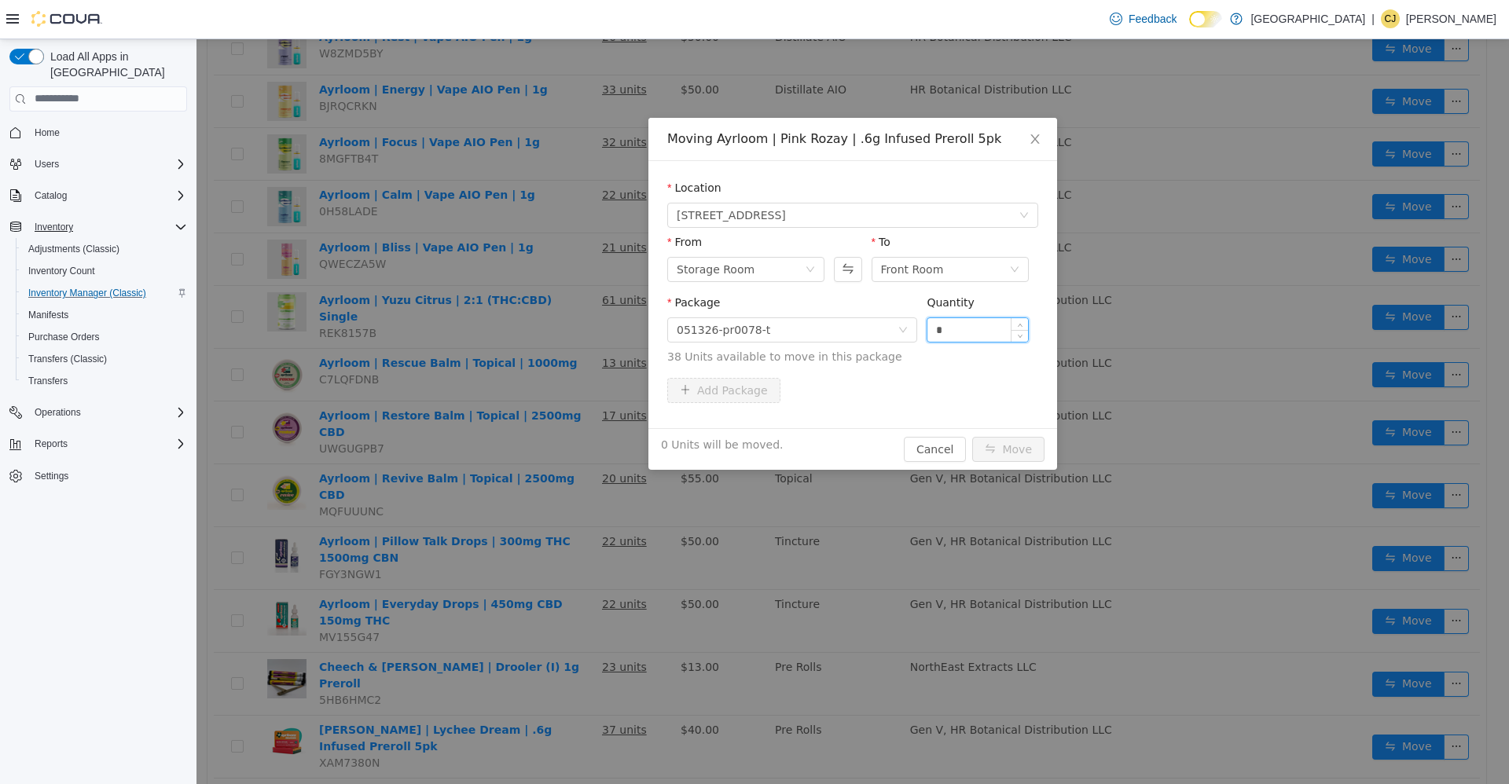
click at [956, 320] on input "*" at bounding box center [977, 330] width 101 height 24
type input "**"
click at [972, 436] on button "Move" at bounding box center [1008, 448] width 72 height 25
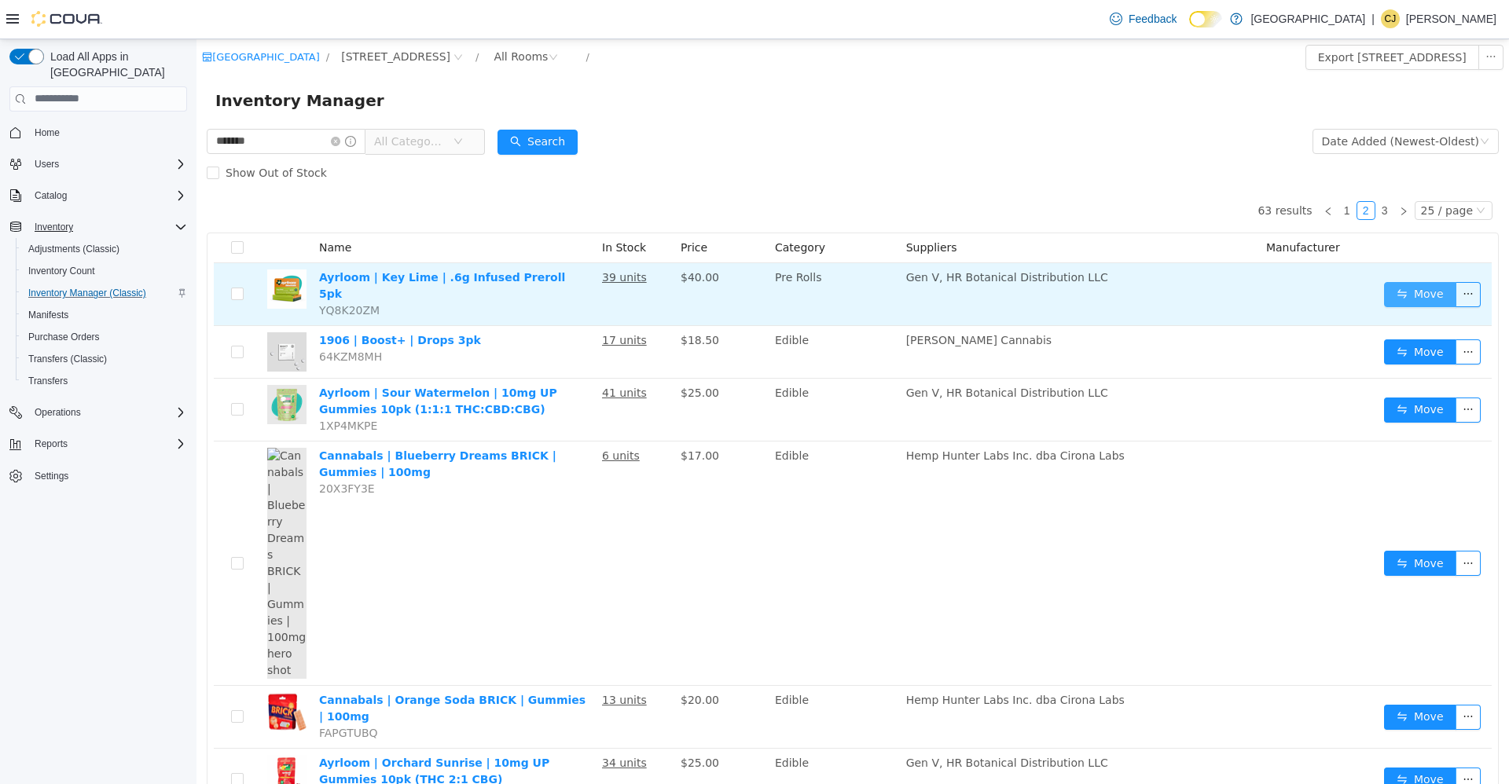
click at [1401, 296] on button "Move" at bounding box center [1420, 293] width 72 height 25
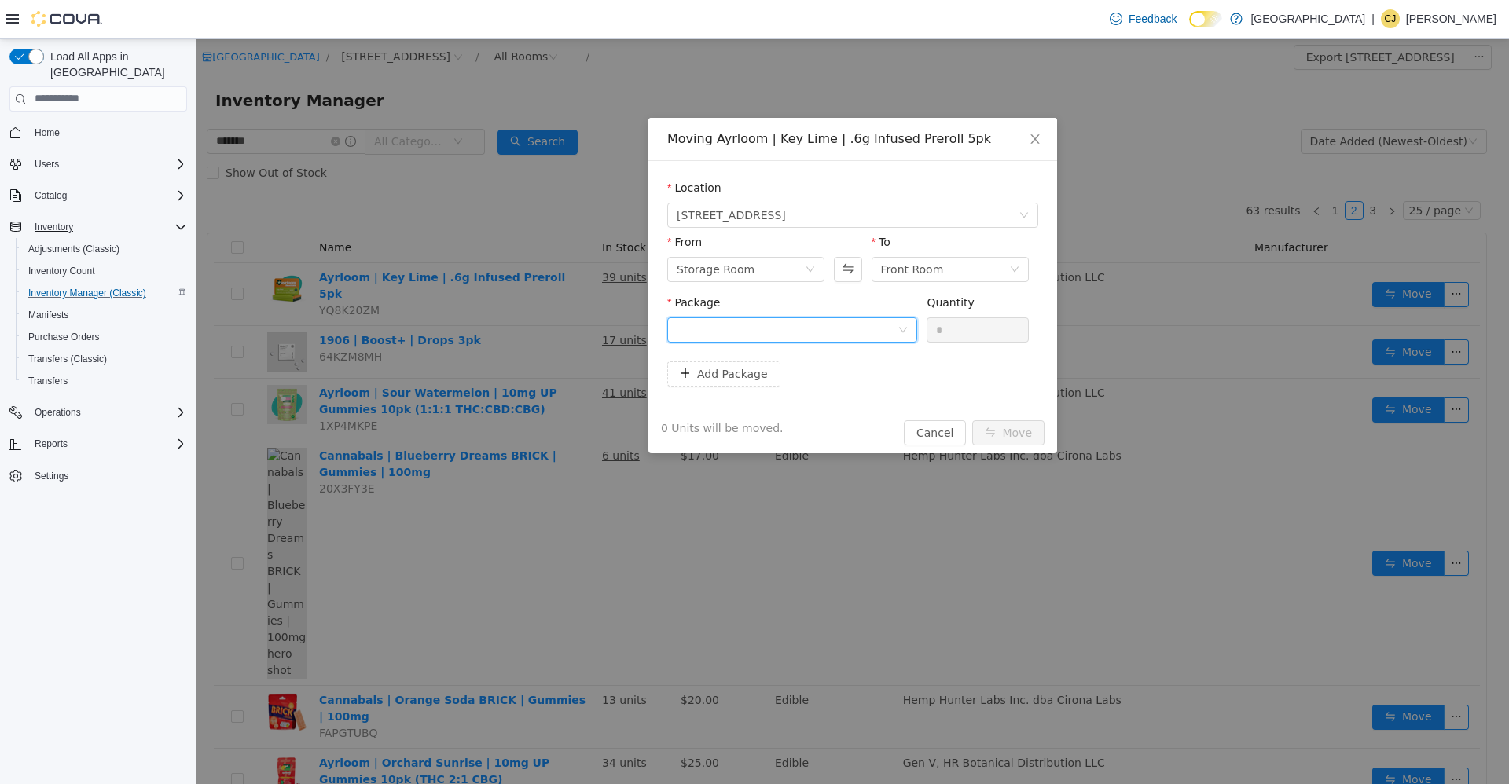
click at [883, 319] on div at bounding box center [787, 330] width 221 height 24
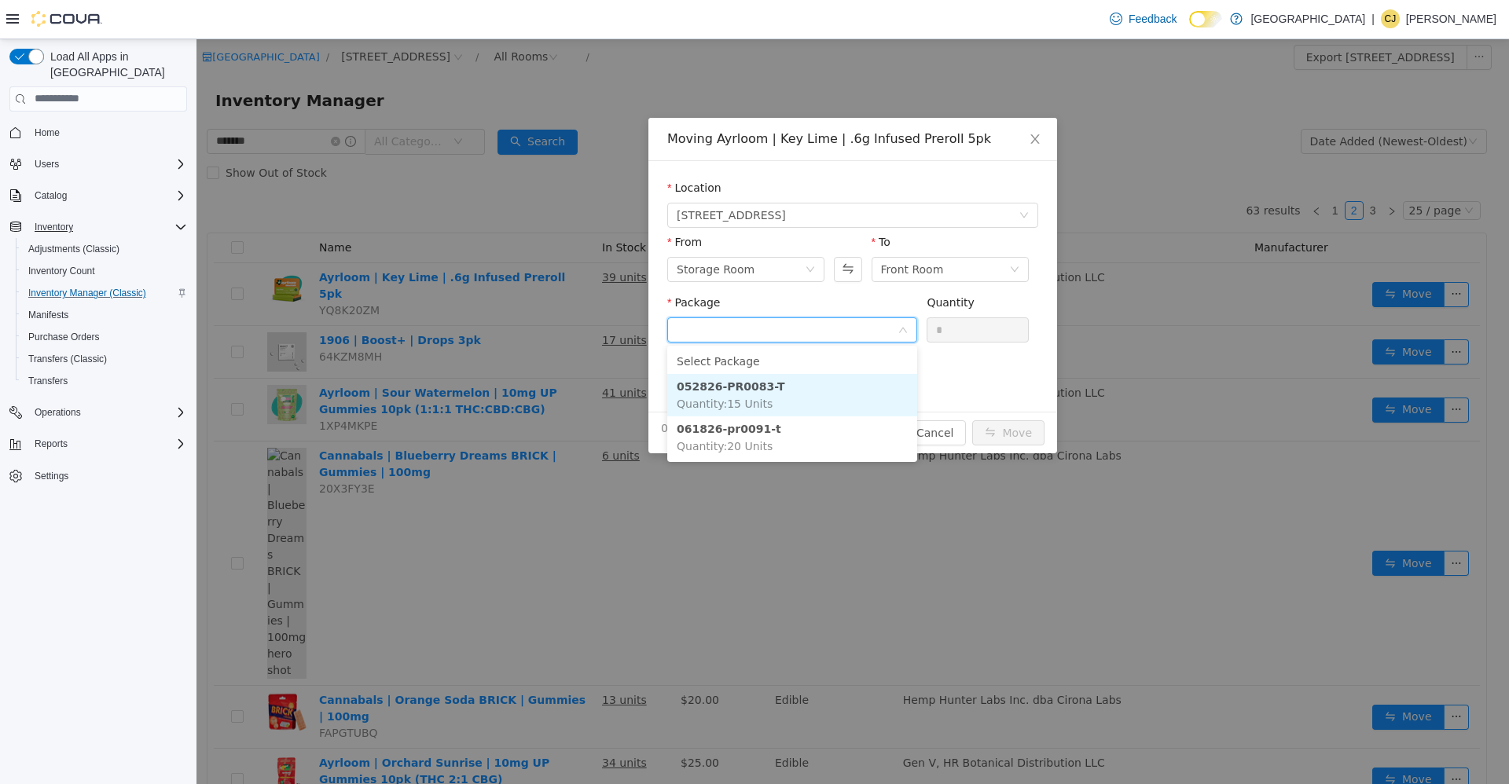
click at [872, 391] on li "052826-PR0083-T Quantity : 15 Units" at bounding box center [792, 394] width 250 height 42
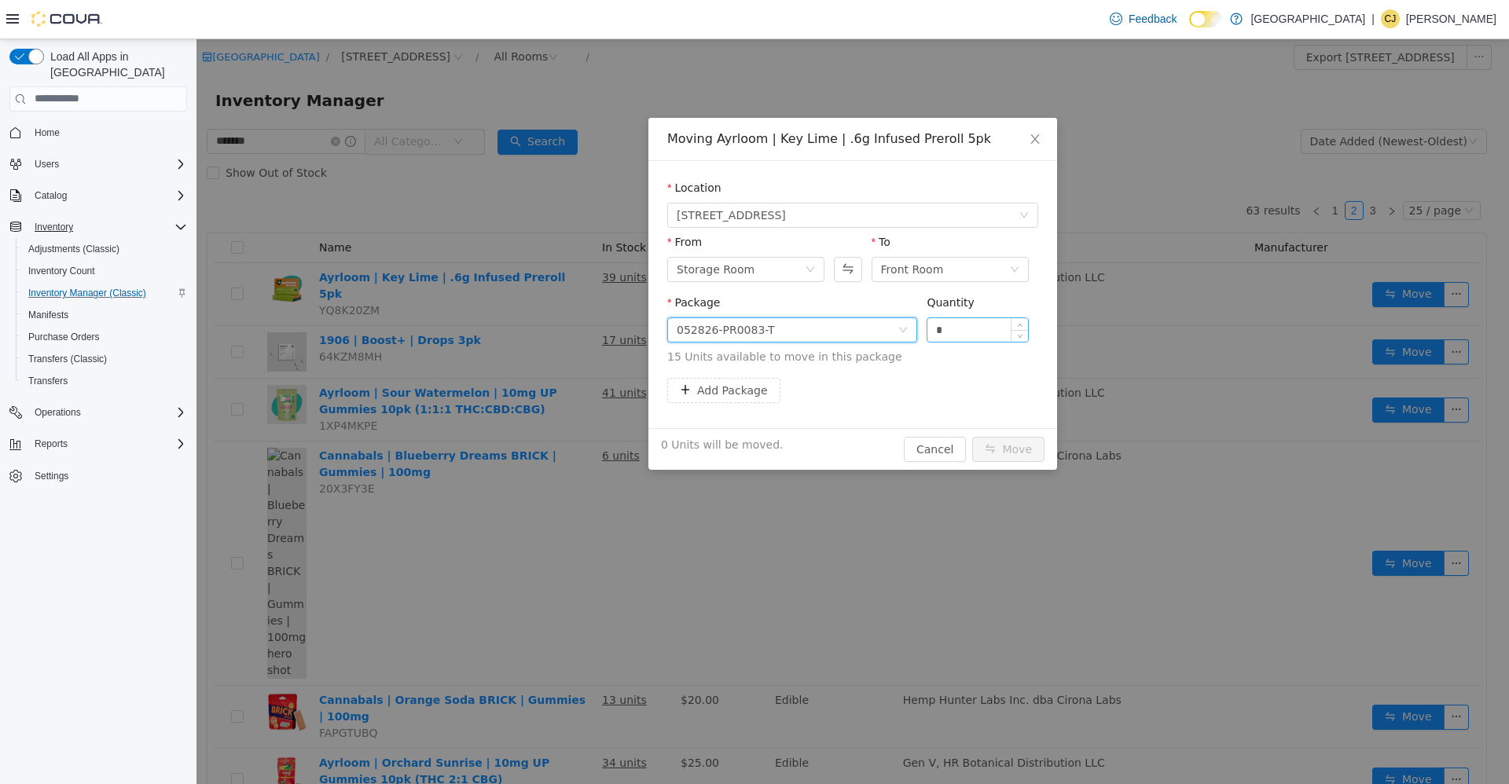
click at [948, 331] on input "*" at bounding box center [977, 330] width 101 height 24
type input "**"
click at [972, 436] on button "Move" at bounding box center [1008, 448] width 72 height 25
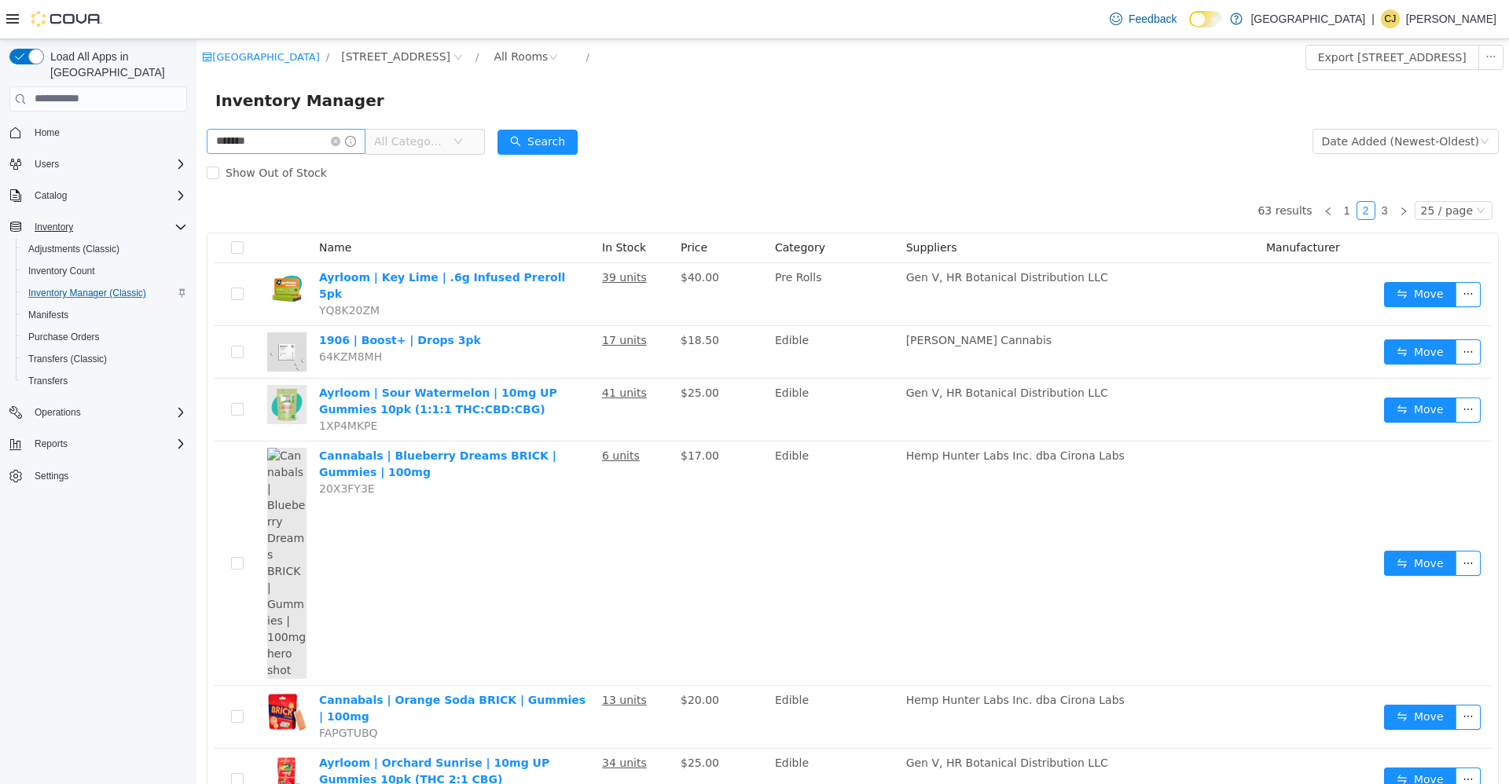
click at [340, 138] on icon "icon: close-circle" at bounding box center [335, 140] width 9 height 9
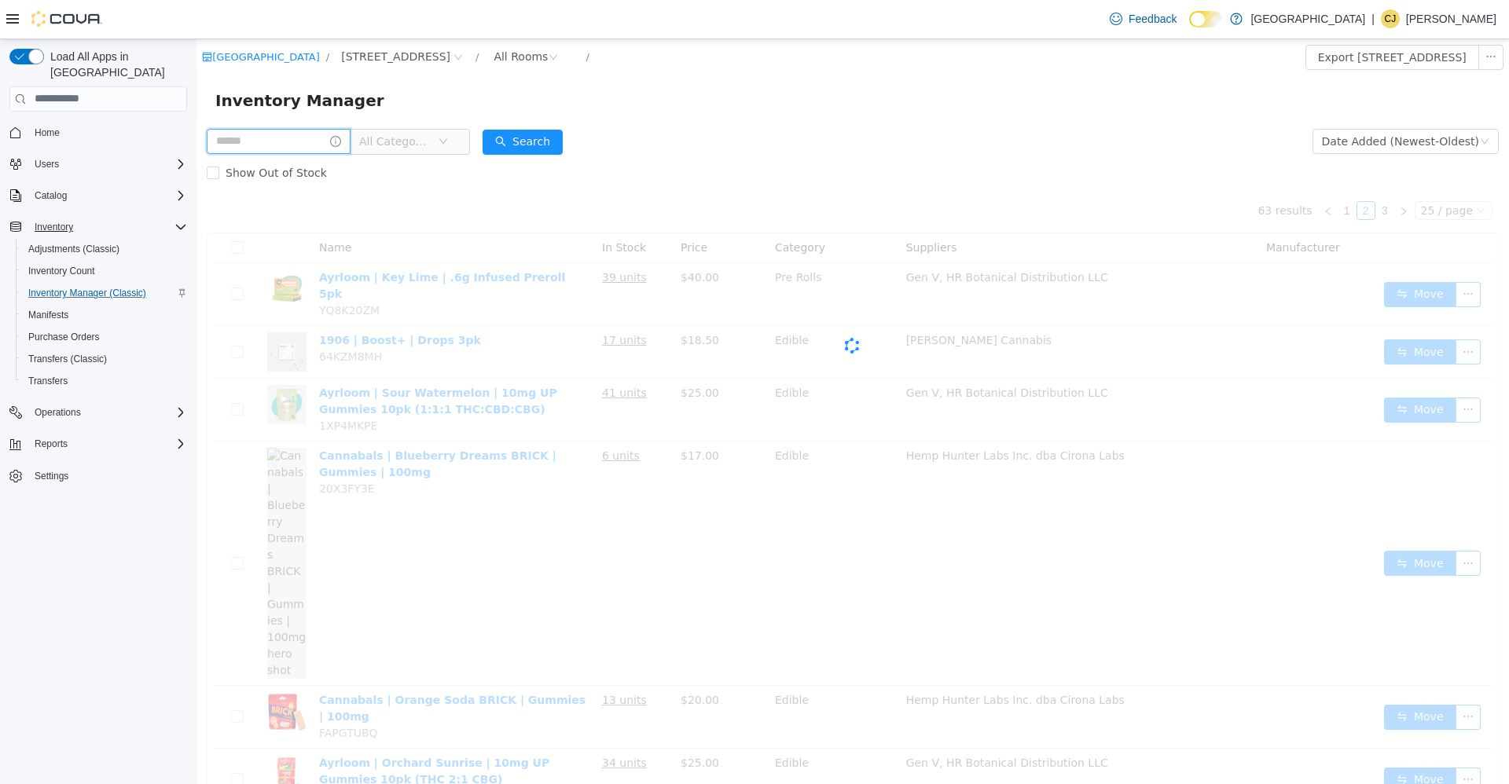
click at [321, 149] on input "text" at bounding box center [279, 140] width 144 height 25
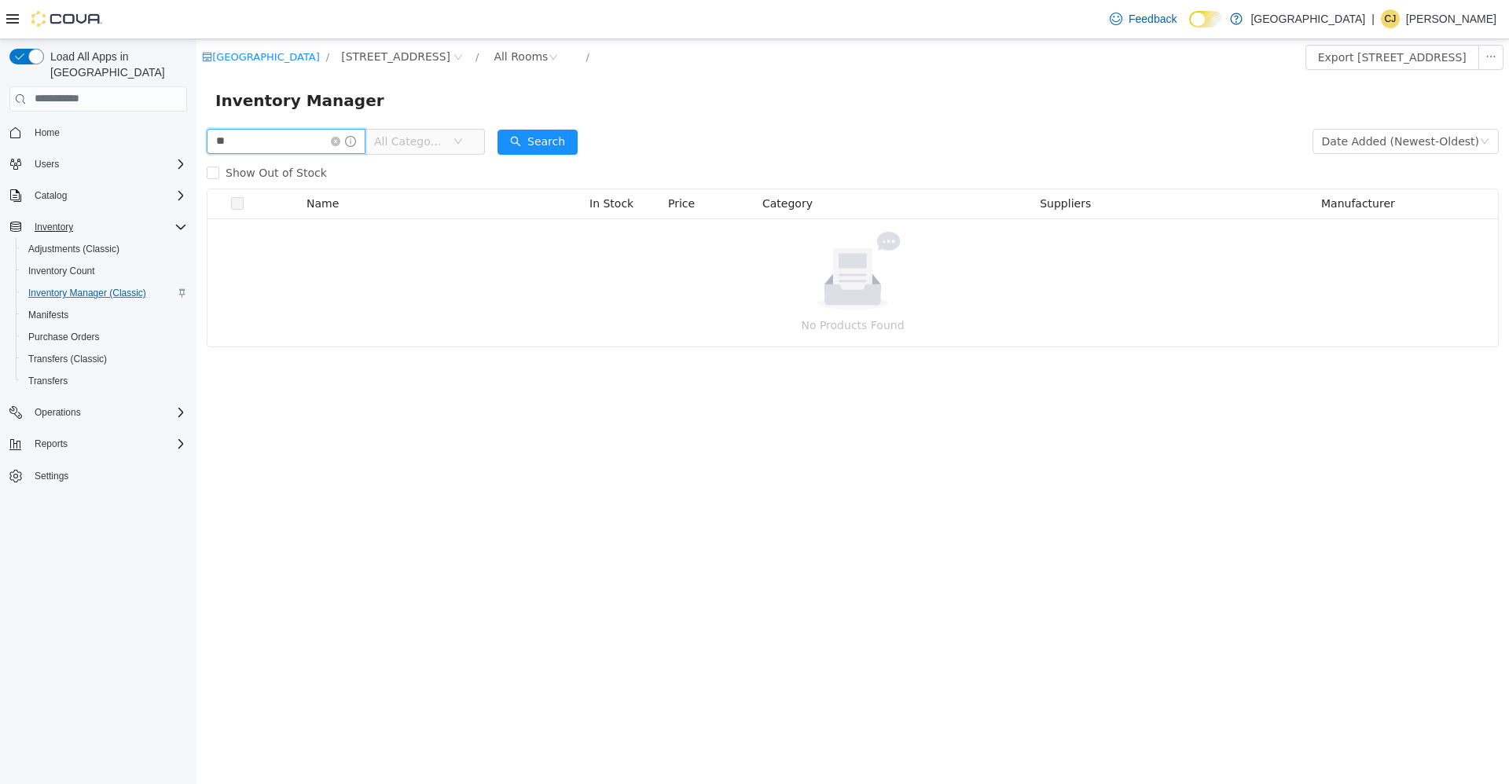
type input "*"
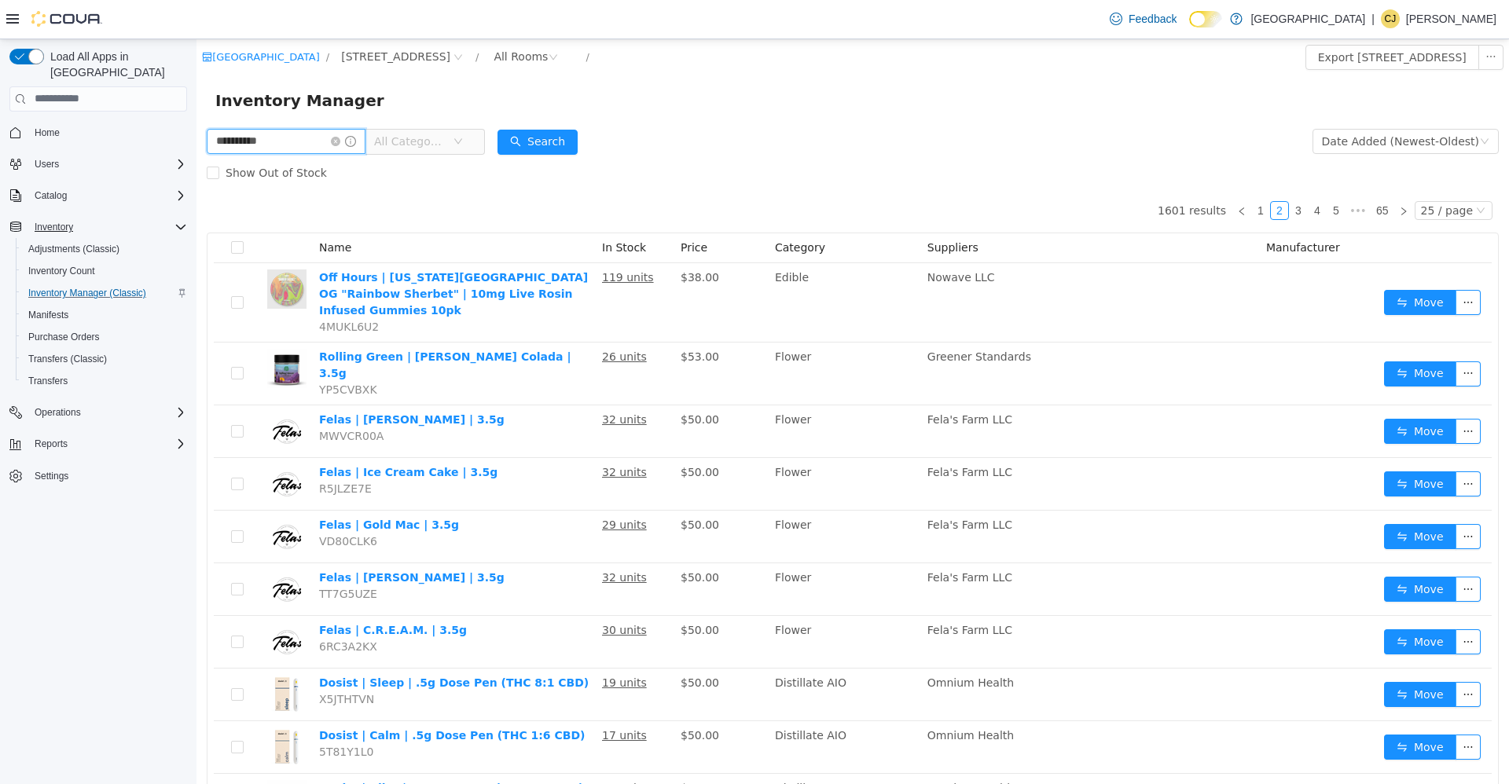
type input "**********"
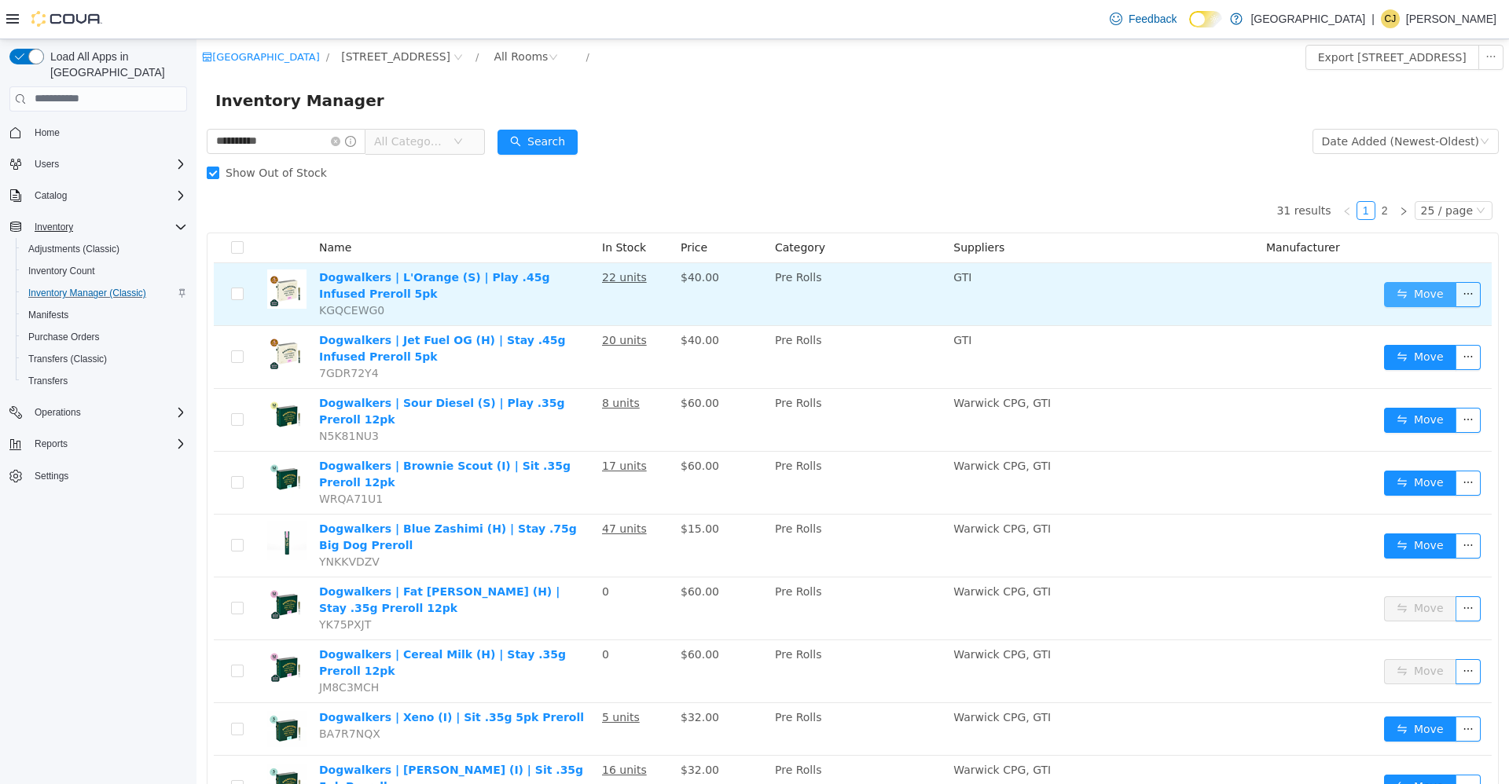
click at [1431, 290] on button "Move" at bounding box center [1420, 293] width 72 height 25
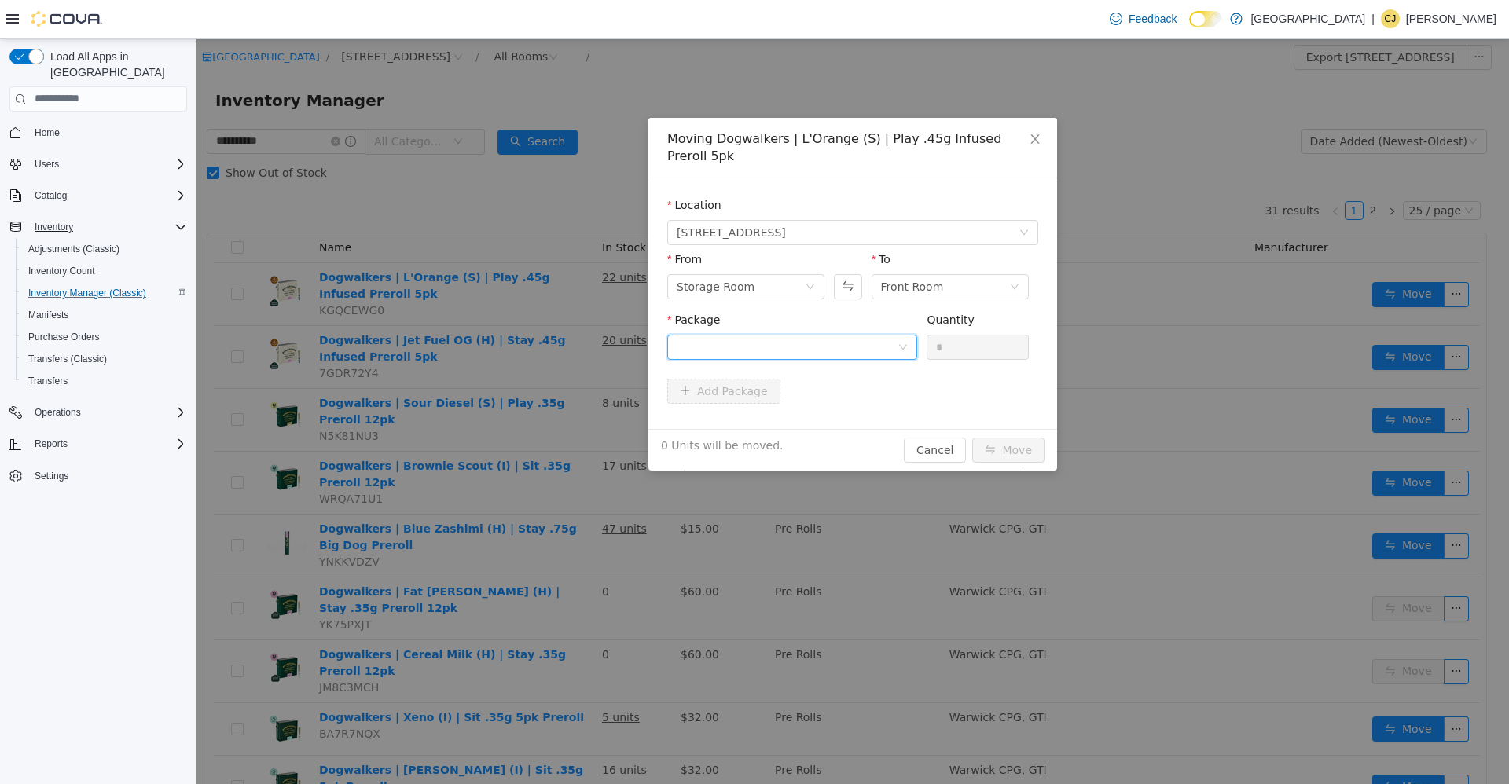
click at [754, 335] on div at bounding box center [787, 347] width 221 height 24
click at [780, 370] on li "Select Package" at bounding box center [792, 360] width 250 height 25
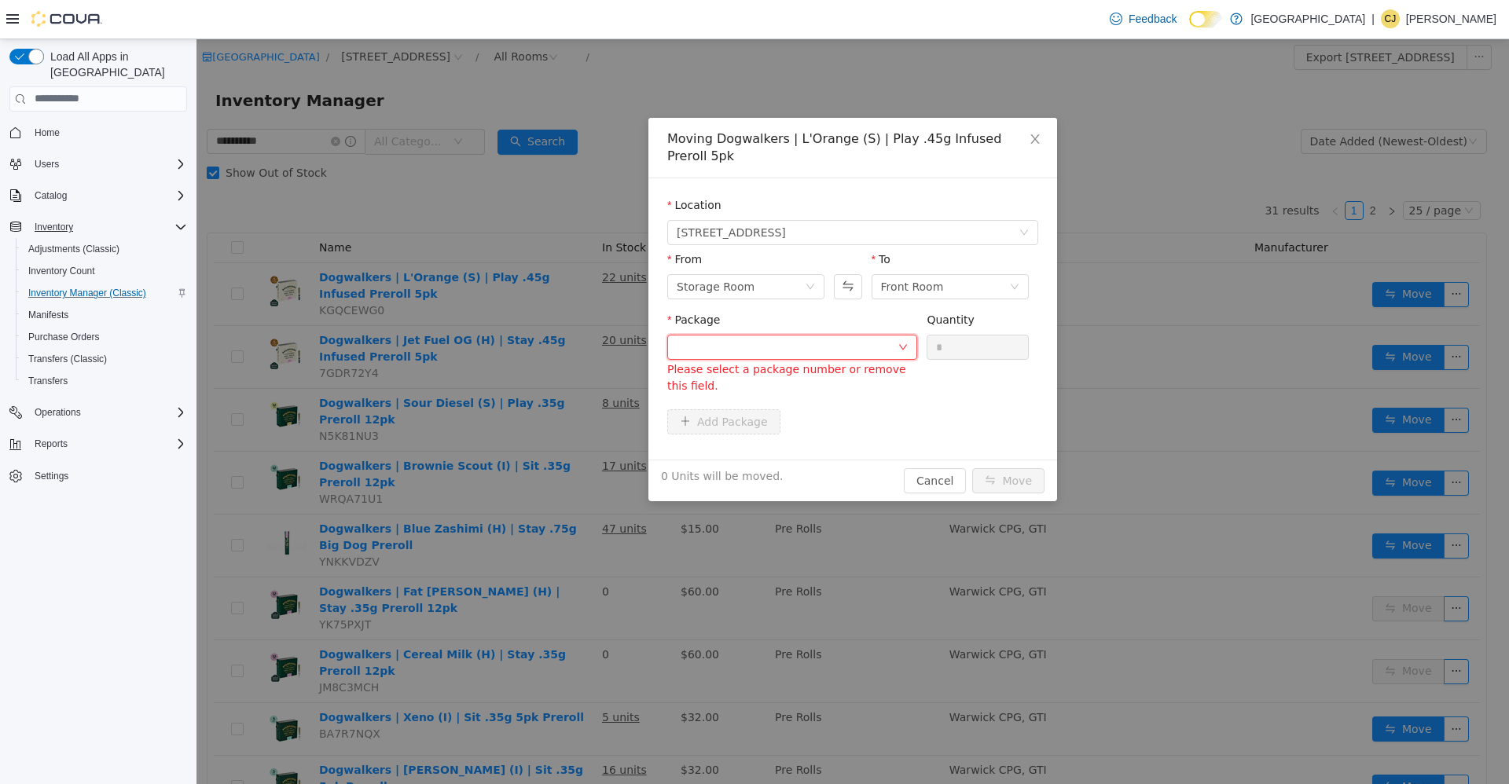
click at [788, 384] on div "Package Please select a package number or remove this field. Quantity *" at bounding box center [852, 356] width 371 height 91
click at [846, 340] on div at bounding box center [787, 347] width 221 height 24
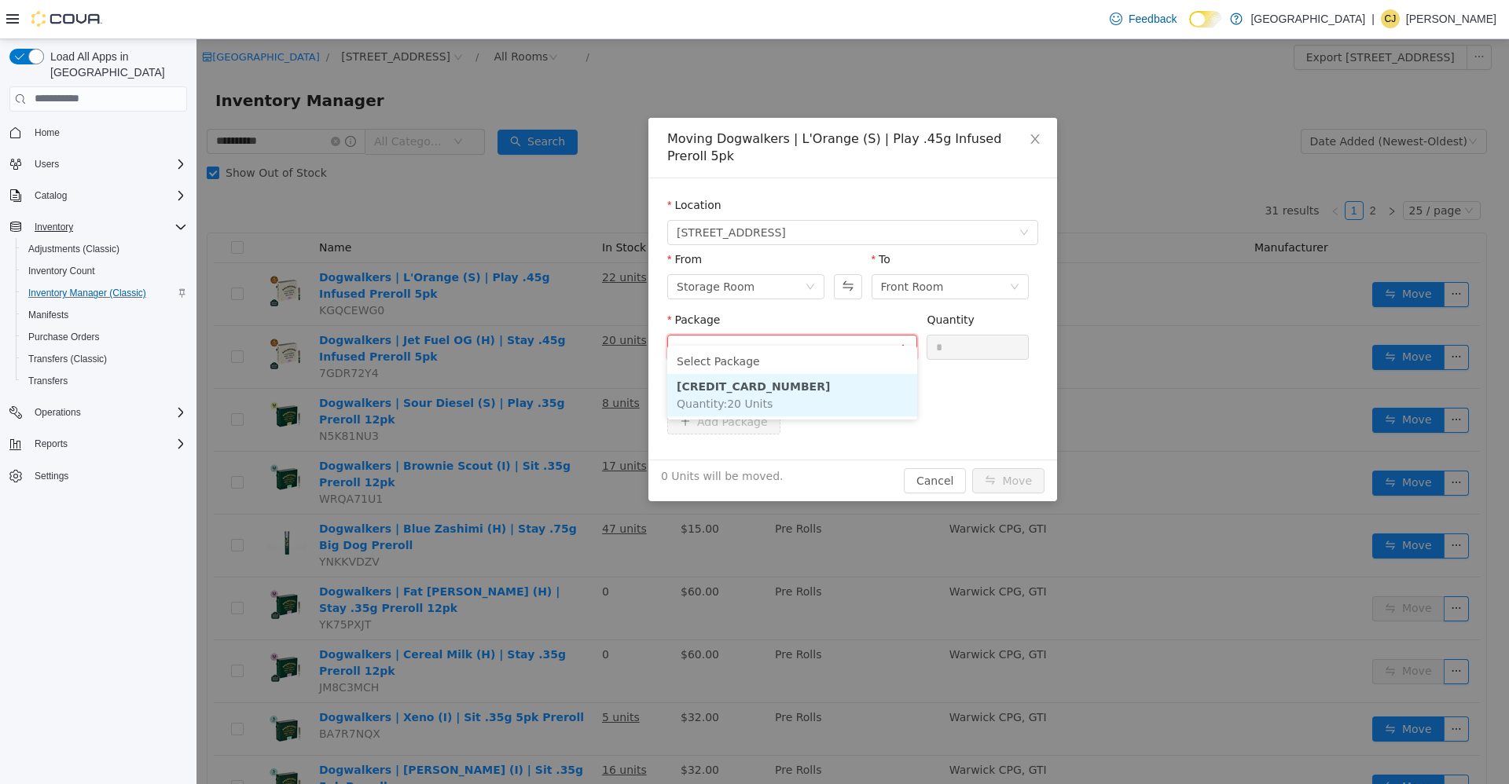
click at [834, 402] on li "5028 8178 9558 5564 Quantity : 20 Units" at bounding box center [792, 394] width 250 height 42
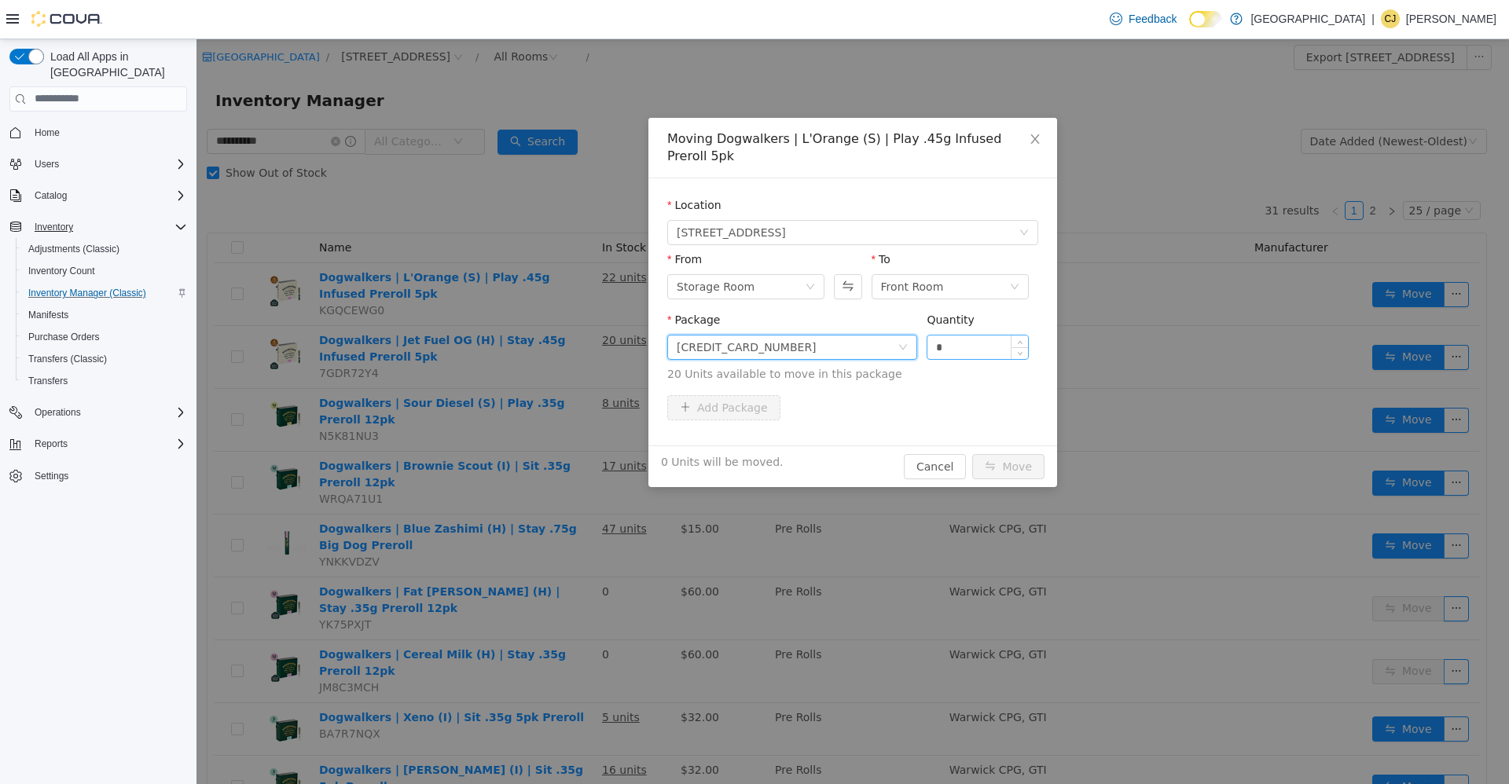
click at [947, 335] on input "*" at bounding box center [977, 347] width 101 height 24
type input "**"
click at [972, 453] on button "Move" at bounding box center [1008, 465] width 72 height 25
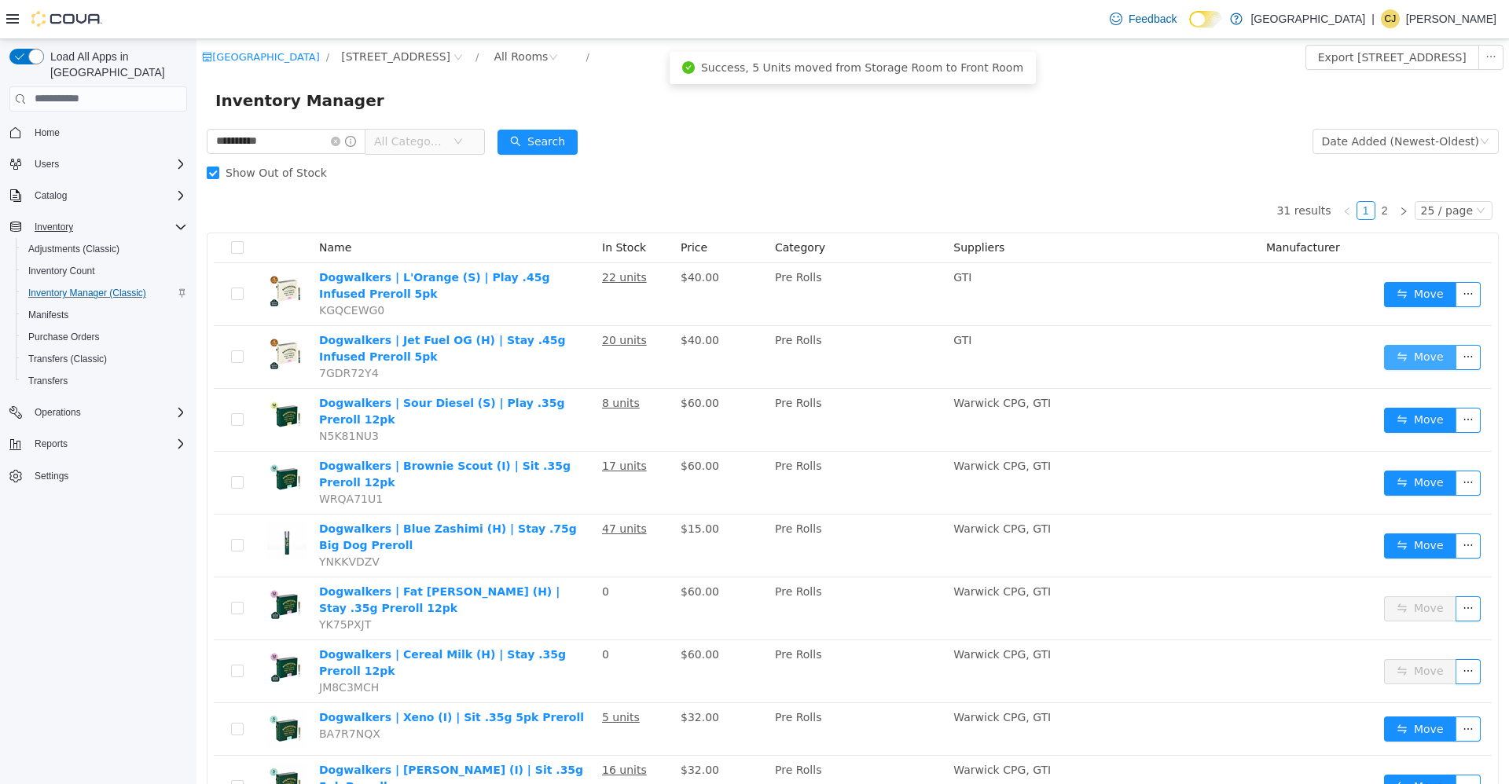
click at [1384, 355] on button "Move" at bounding box center [1420, 356] width 72 height 25
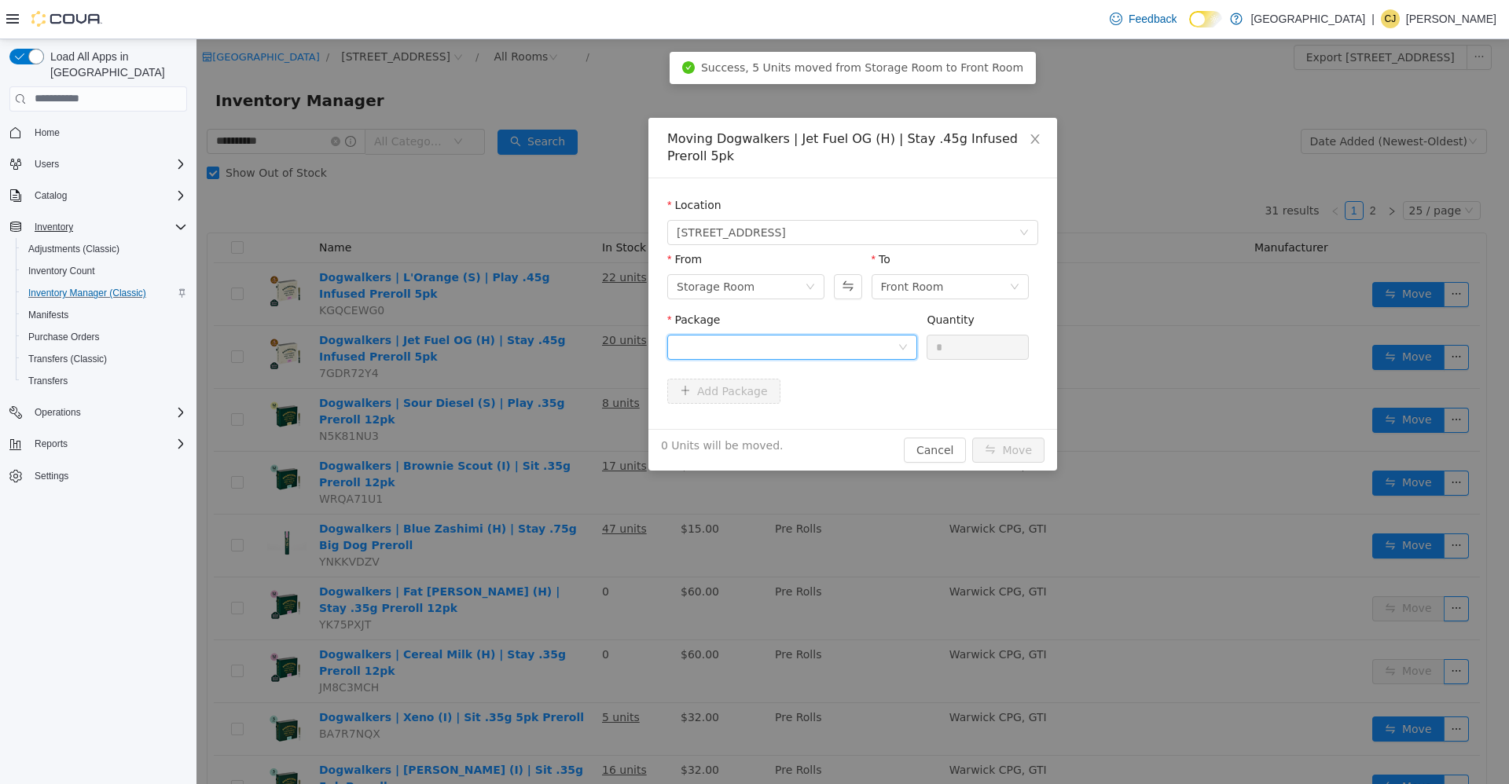
click at [698, 341] on div at bounding box center [787, 347] width 221 height 24
click at [729, 405] on strong "5927 7890 0776 0302" at bounding box center [744, 403] width 134 height 13
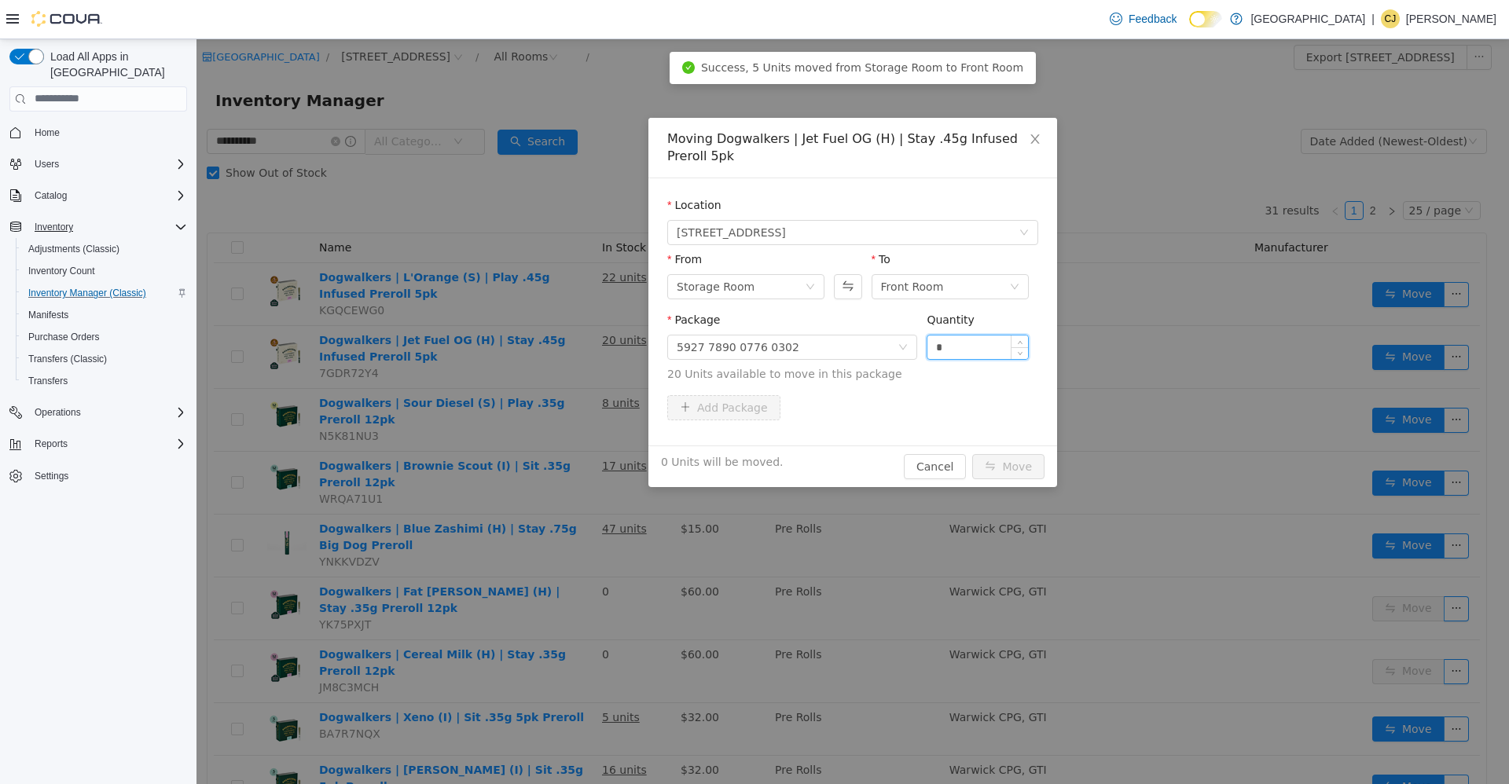
click at [958, 347] on input "*" at bounding box center [977, 347] width 101 height 24
type input "**"
click at [972, 453] on button "Move" at bounding box center [1008, 465] width 72 height 25
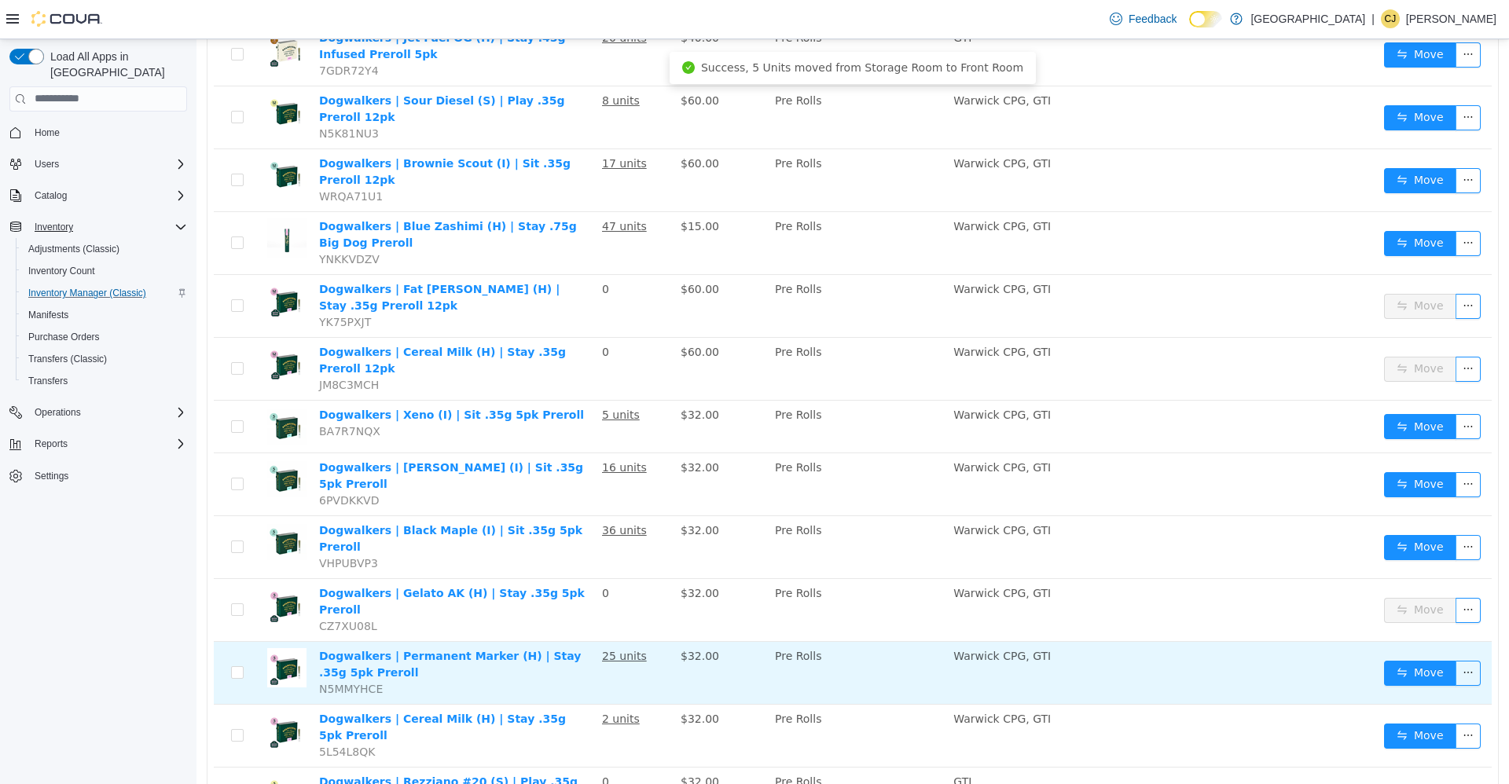
scroll to position [314, 0]
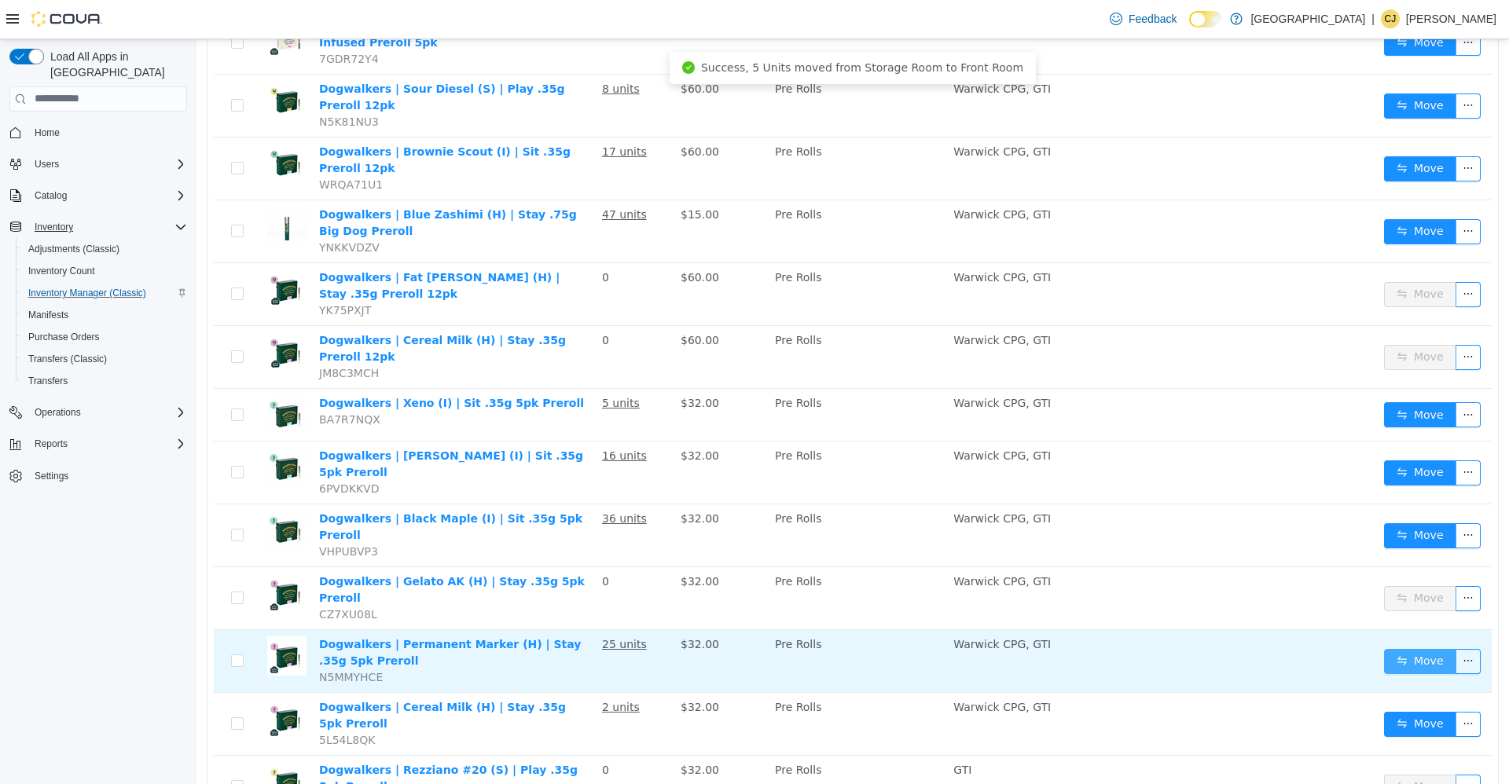
click at [1393, 648] on button "Move" at bounding box center [1420, 660] width 72 height 25
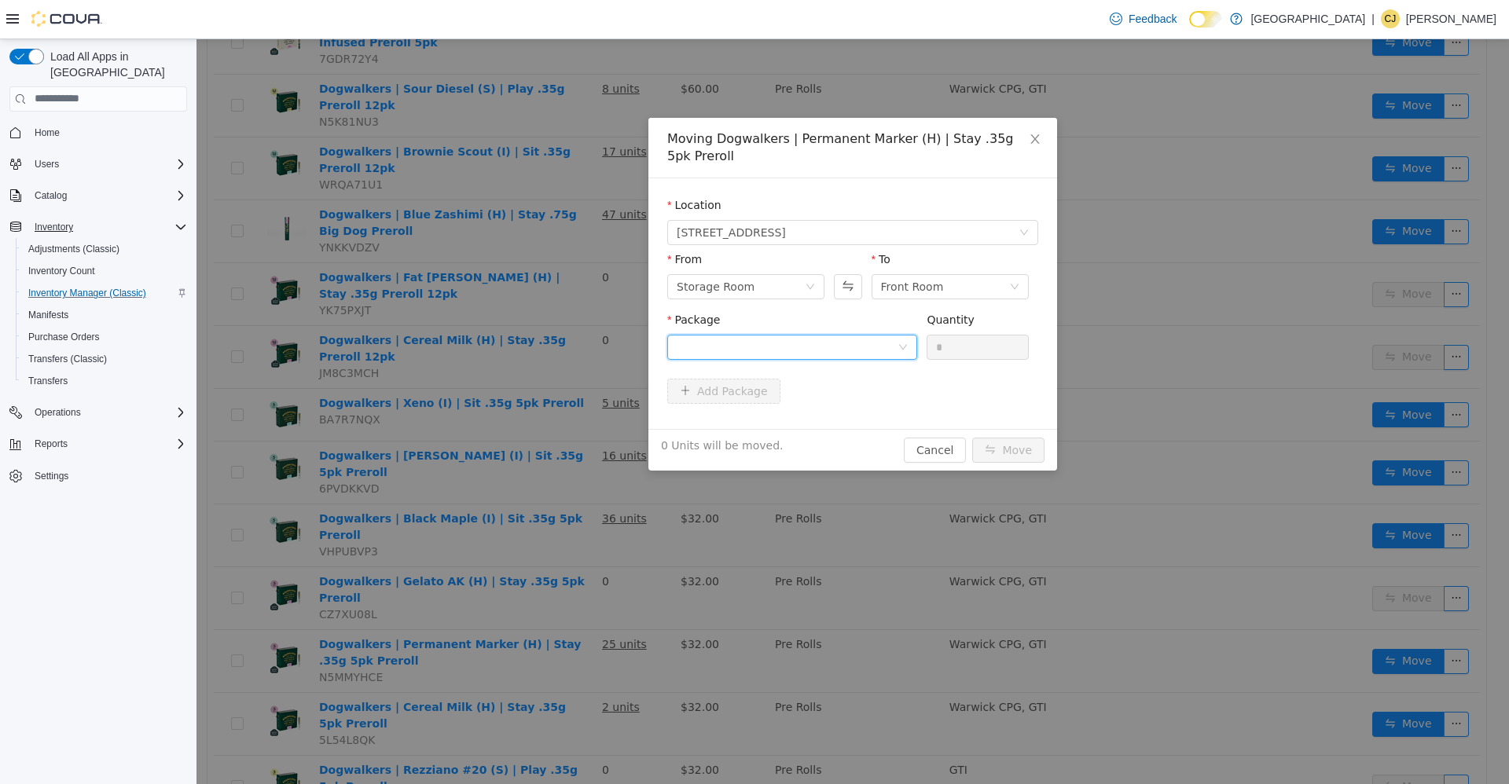
click at [795, 350] on div at bounding box center [787, 347] width 221 height 24
click at [802, 413] on li "1008461384887682 Quantity : 25 Units" at bounding box center [792, 412] width 250 height 42
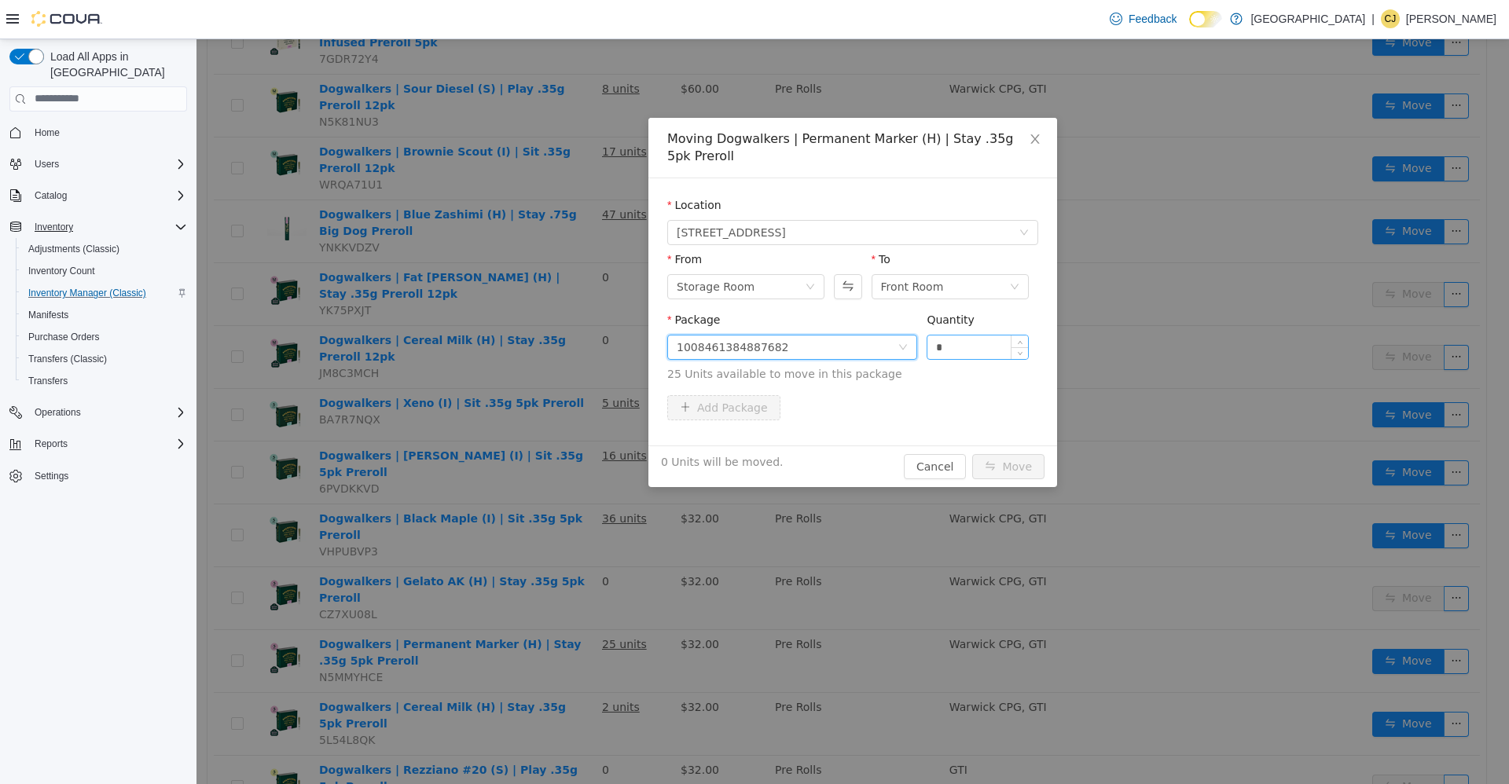
click at [937, 348] on input "*" at bounding box center [977, 347] width 101 height 24
click at [965, 344] on input "*" at bounding box center [977, 347] width 101 height 24
type input "**"
click at [972, 453] on button "Move" at bounding box center [1008, 465] width 72 height 25
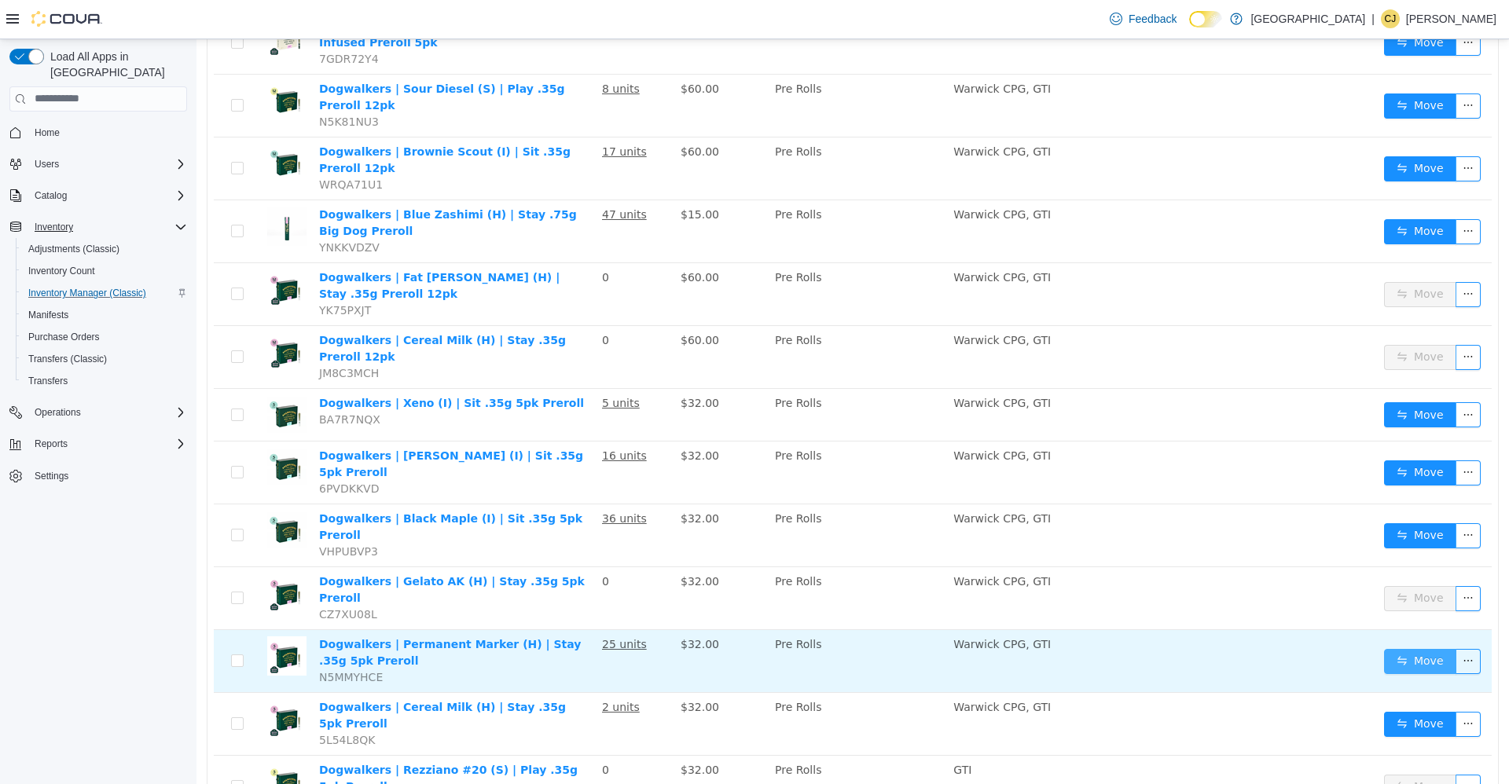
drag, startPoint x: 1388, startPoint y: 582, endPoint x: 1335, endPoint y: 567, distance: 54.7
click at [1388, 648] on button "Move" at bounding box center [1420, 660] width 72 height 25
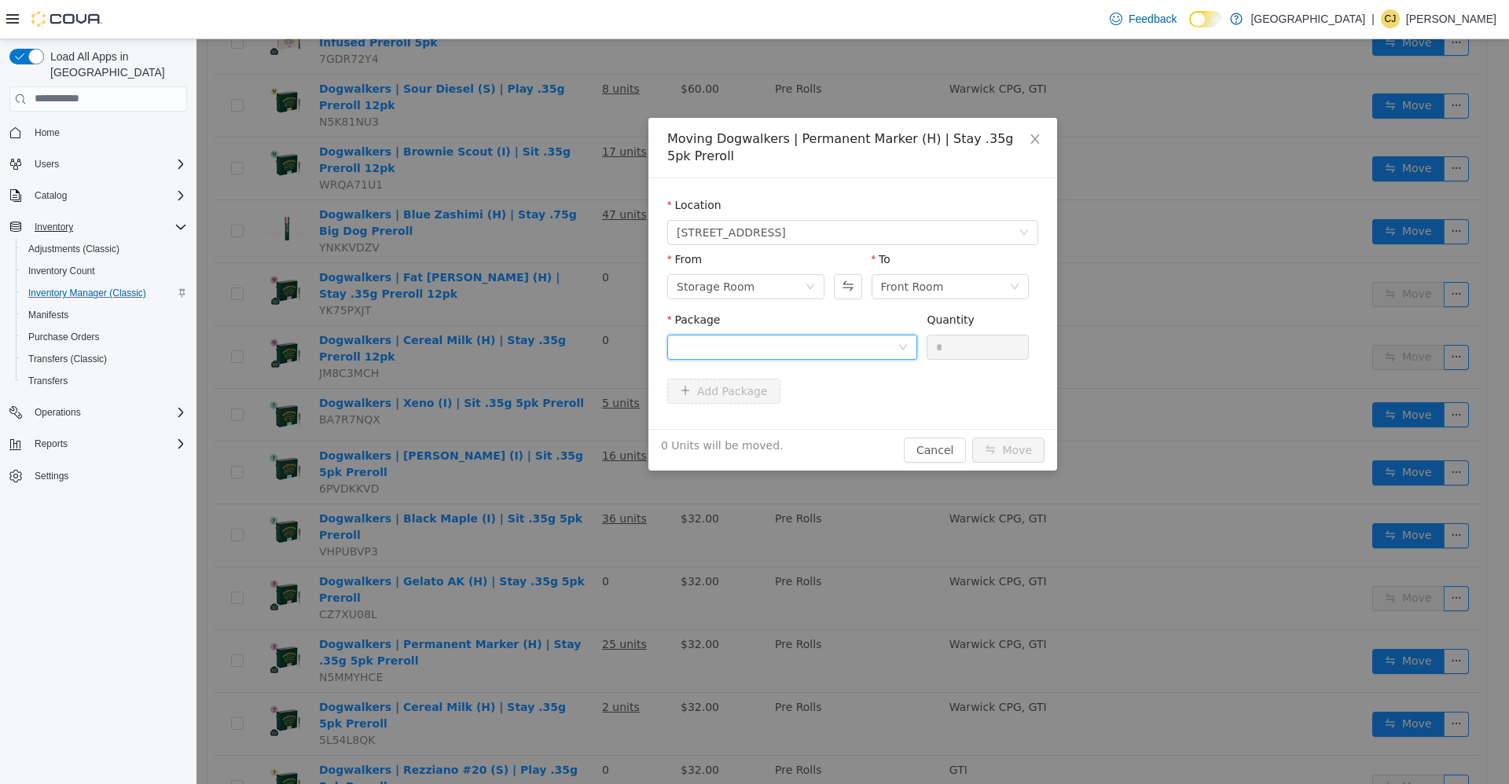
click at [783, 347] on div at bounding box center [787, 347] width 221 height 24
click at [805, 420] on li "1008461384887682 Quantity : 23 Units" at bounding box center [792, 412] width 250 height 42
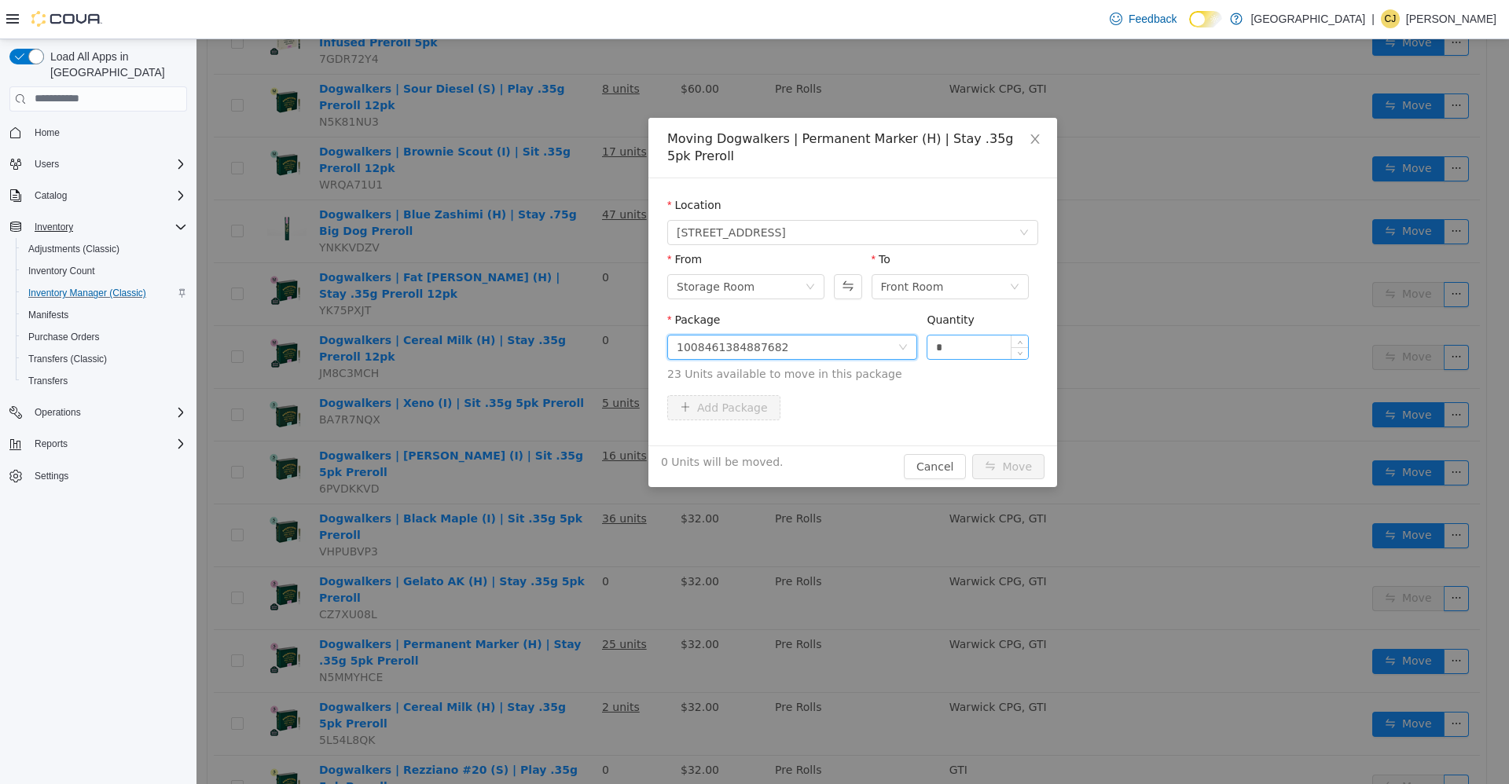
click at [982, 354] on input "*" at bounding box center [977, 347] width 101 height 24
type input "**"
click at [972, 453] on button "Move" at bounding box center [1008, 465] width 72 height 25
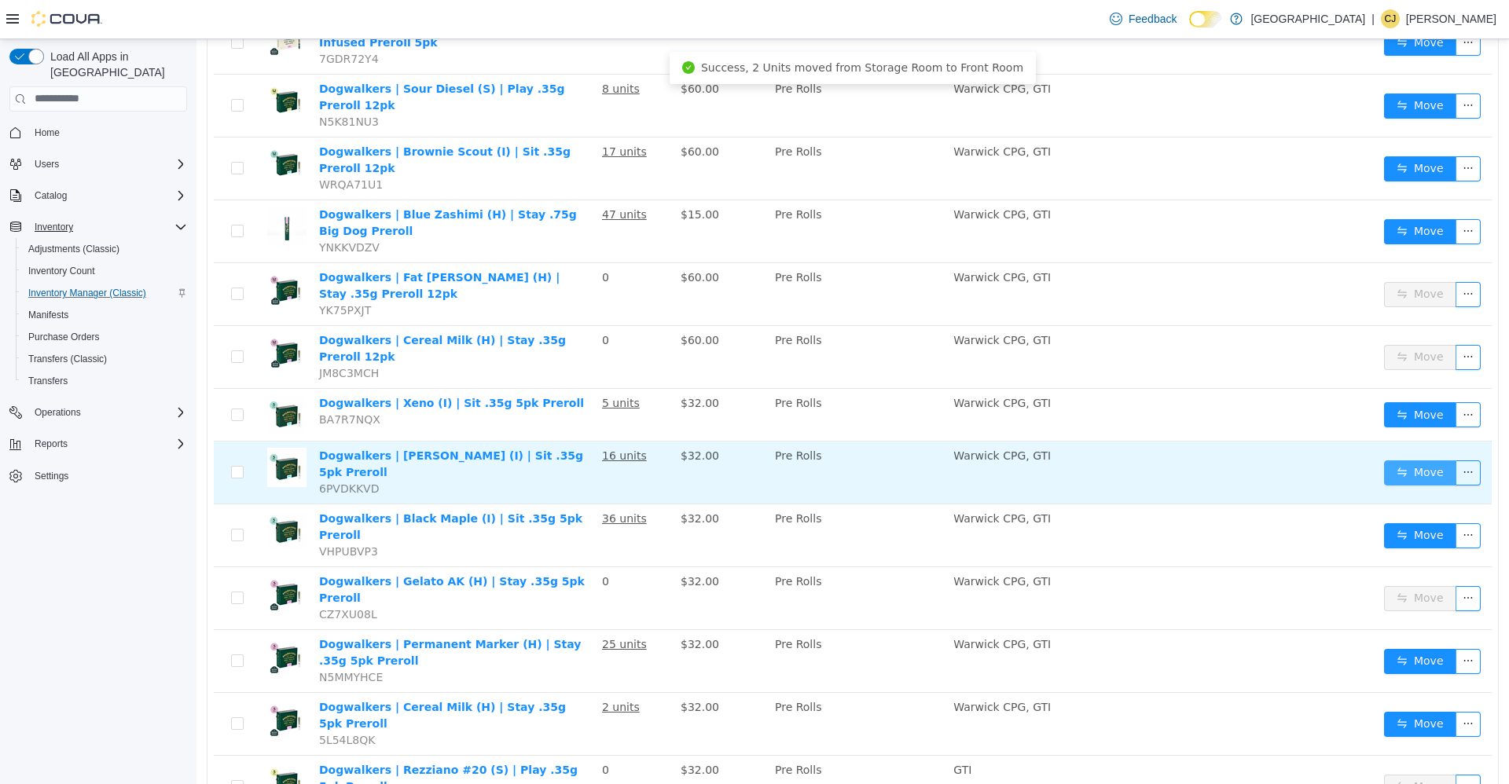
click at [1391, 460] on button "Move" at bounding box center [1420, 472] width 72 height 25
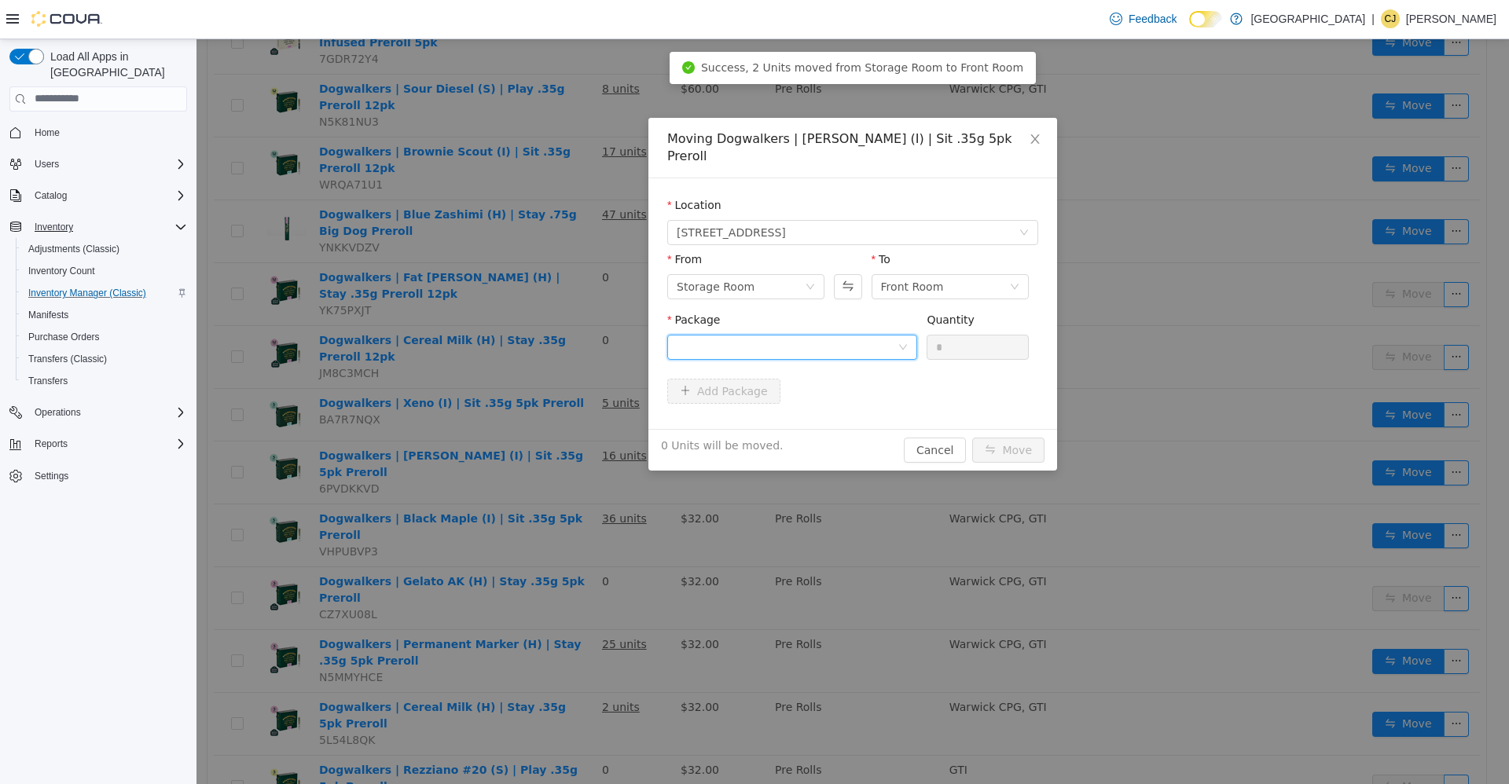
click at [823, 335] on div at bounding box center [787, 347] width 221 height 24
click at [844, 395] on li "0436215608364133 Quantity : 15 Units" at bounding box center [792, 394] width 250 height 42
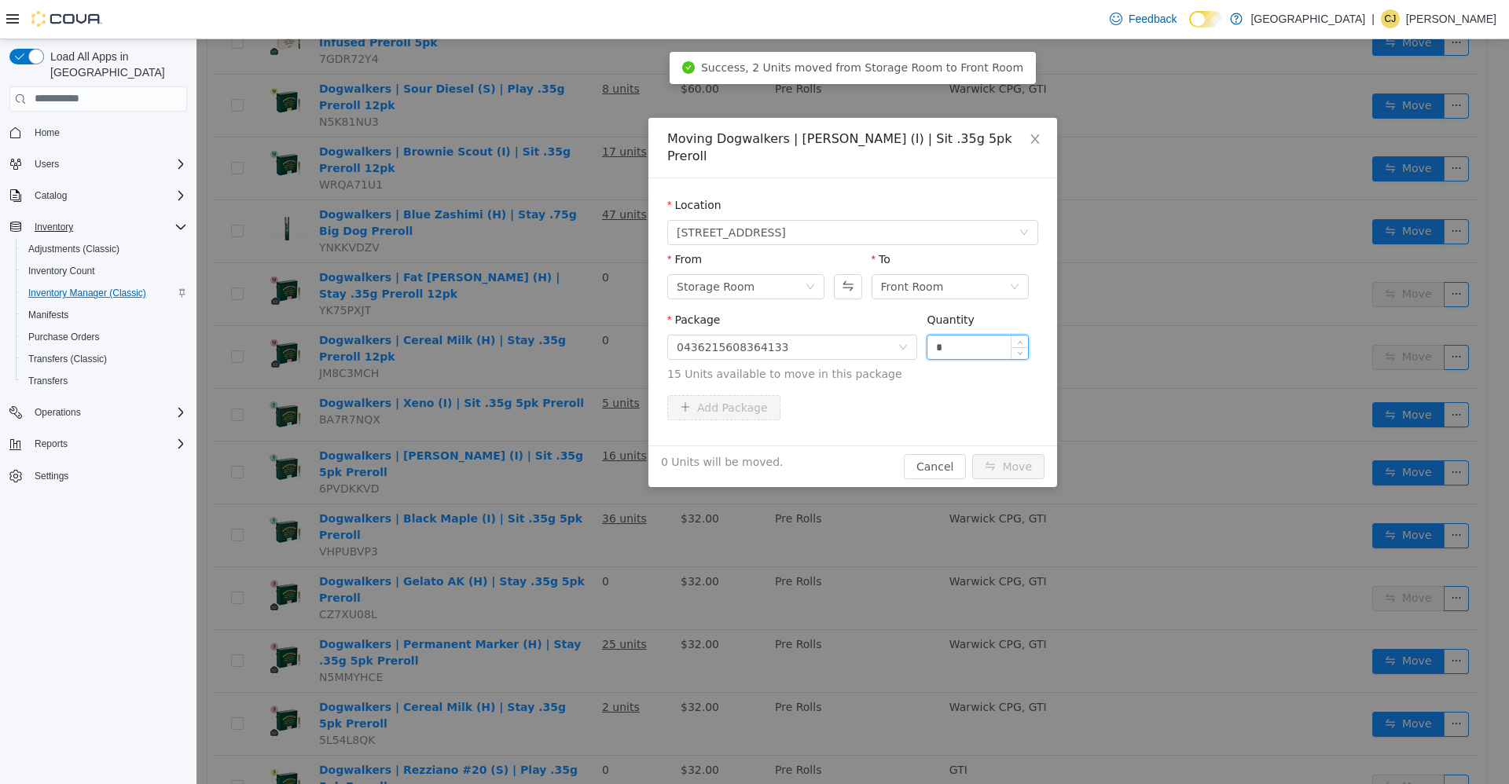
click at [956, 335] on input "*" at bounding box center [977, 347] width 101 height 24
type input "**"
click at [972, 453] on button "Move" at bounding box center [1008, 465] width 72 height 25
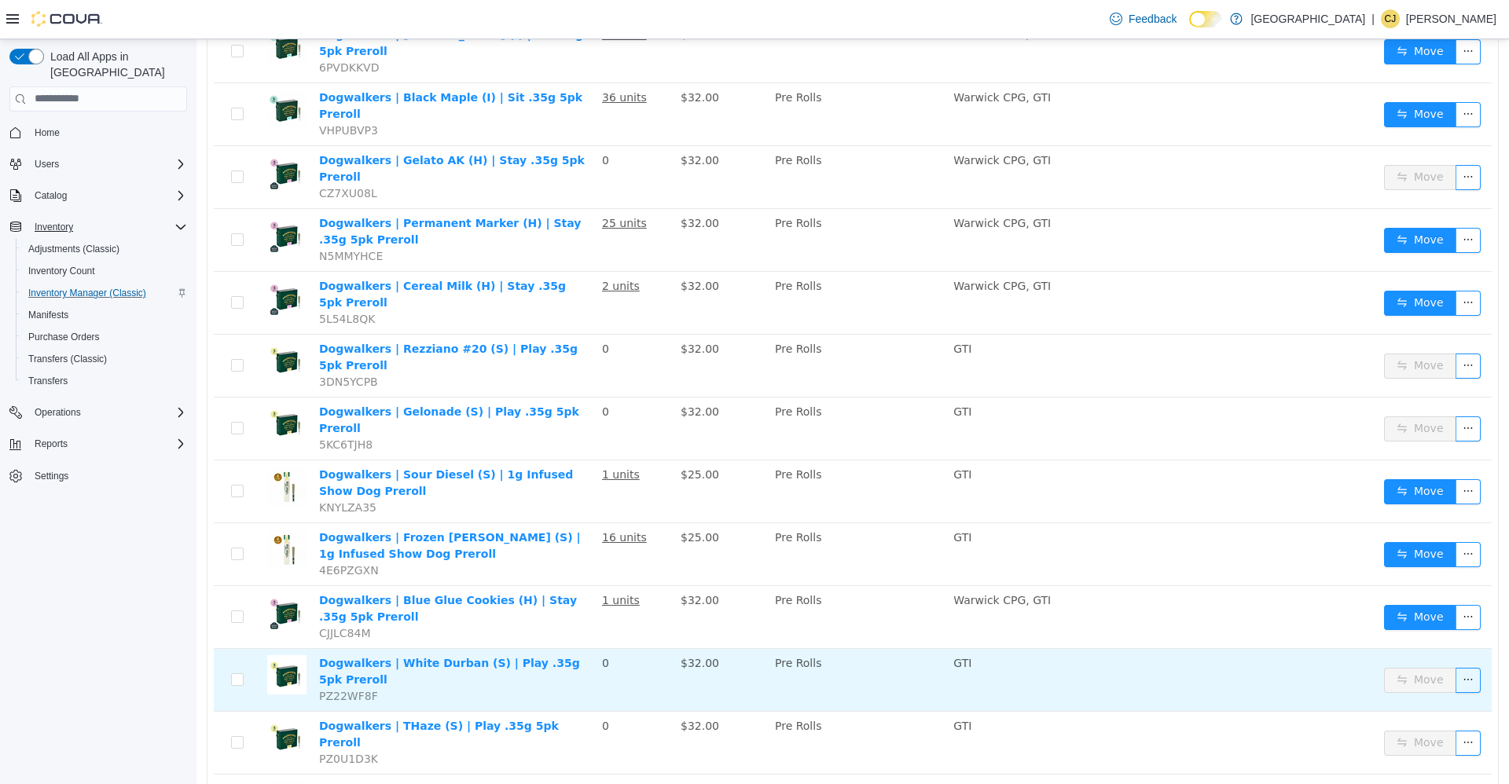
scroll to position [932, 0]
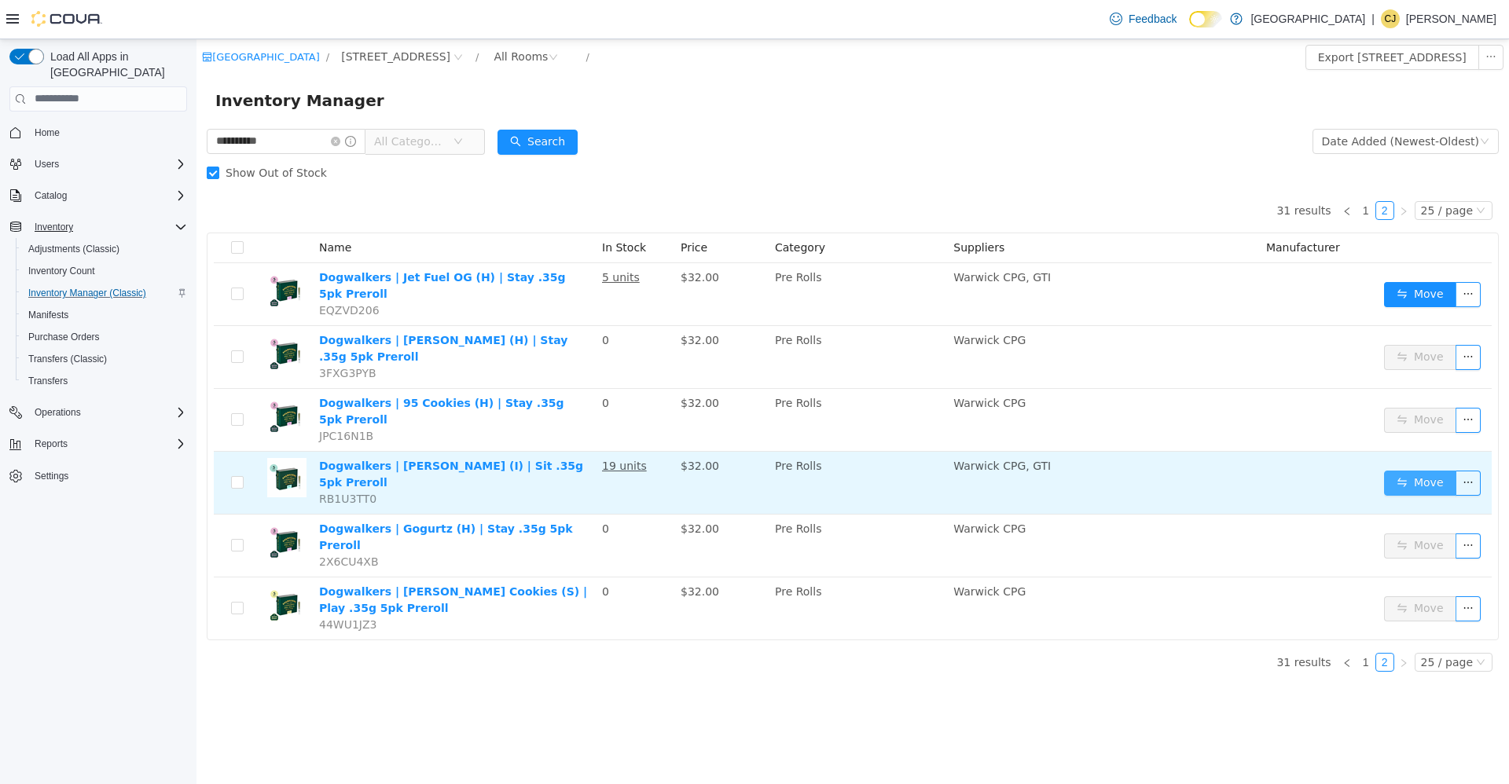
click at [1426, 470] on button "Move" at bounding box center [1420, 482] width 72 height 25
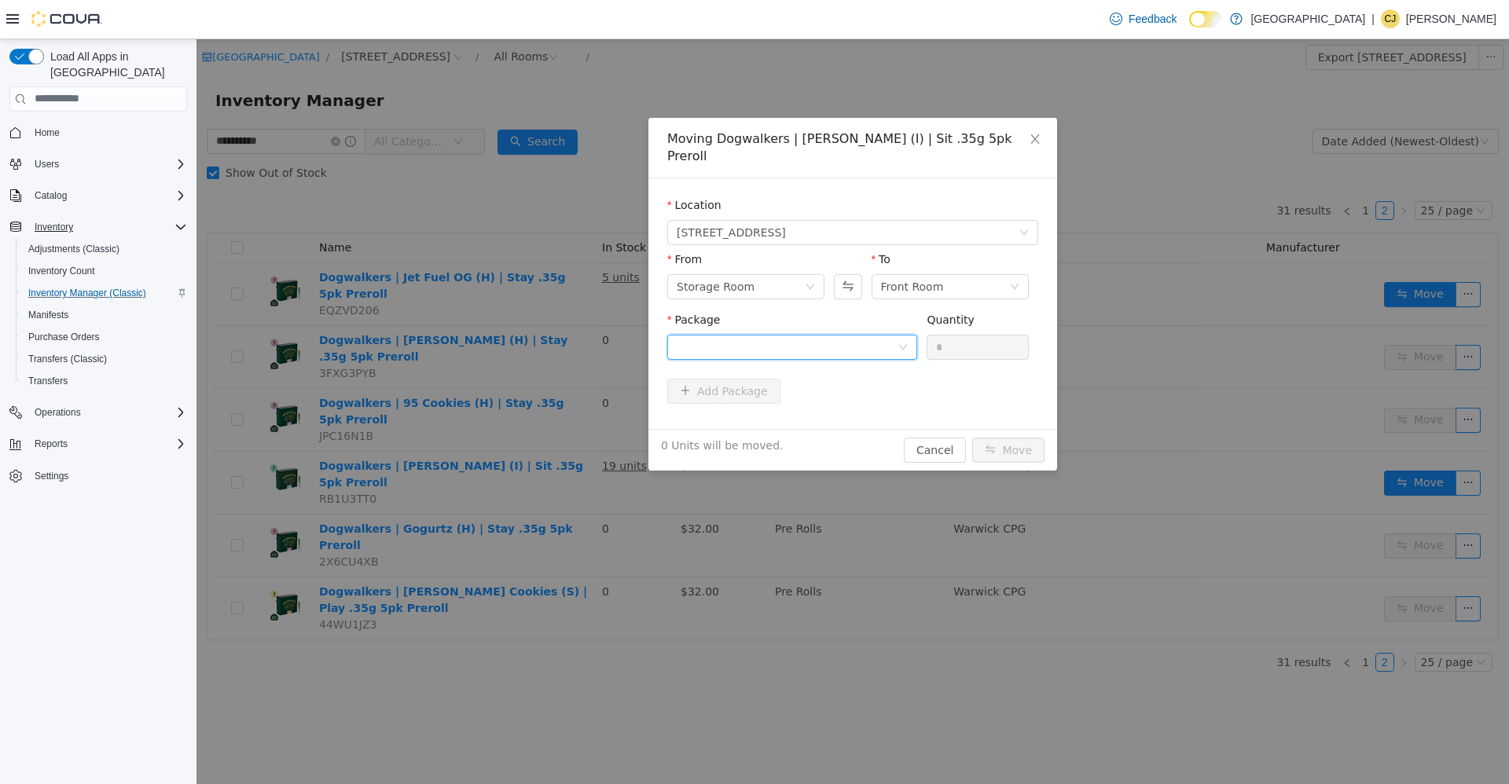
click at [892, 335] on div at bounding box center [787, 347] width 221 height 24
click at [881, 399] on li "7188037250096346 Quantity : 15 Units" at bounding box center [792, 394] width 250 height 42
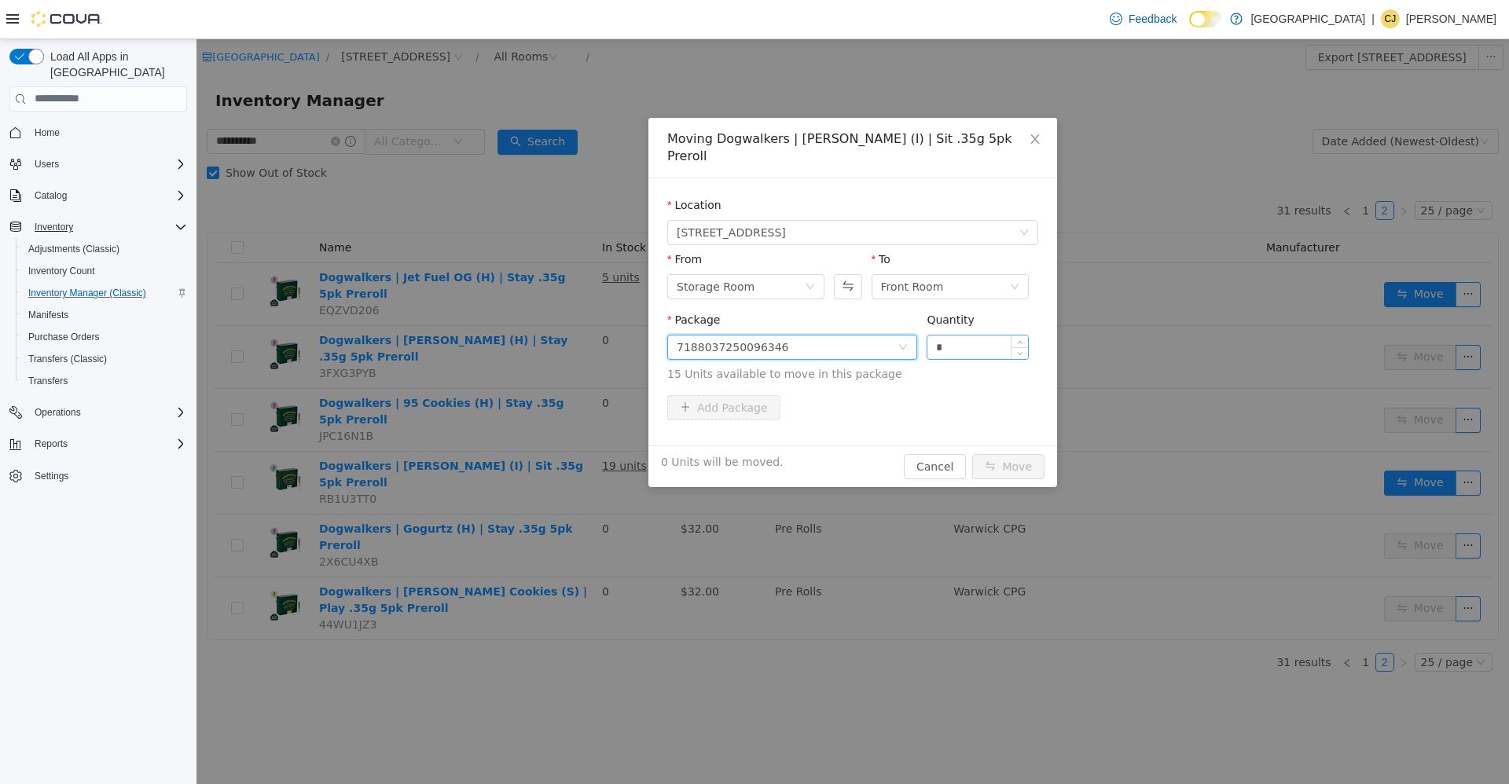
click at [991, 339] on input "*" at bounding box center [977, 347] width 101 height 24
type input "**"
click at [972, 453] on button "Move" at bounding box center [1008, 465] width 72 height 25
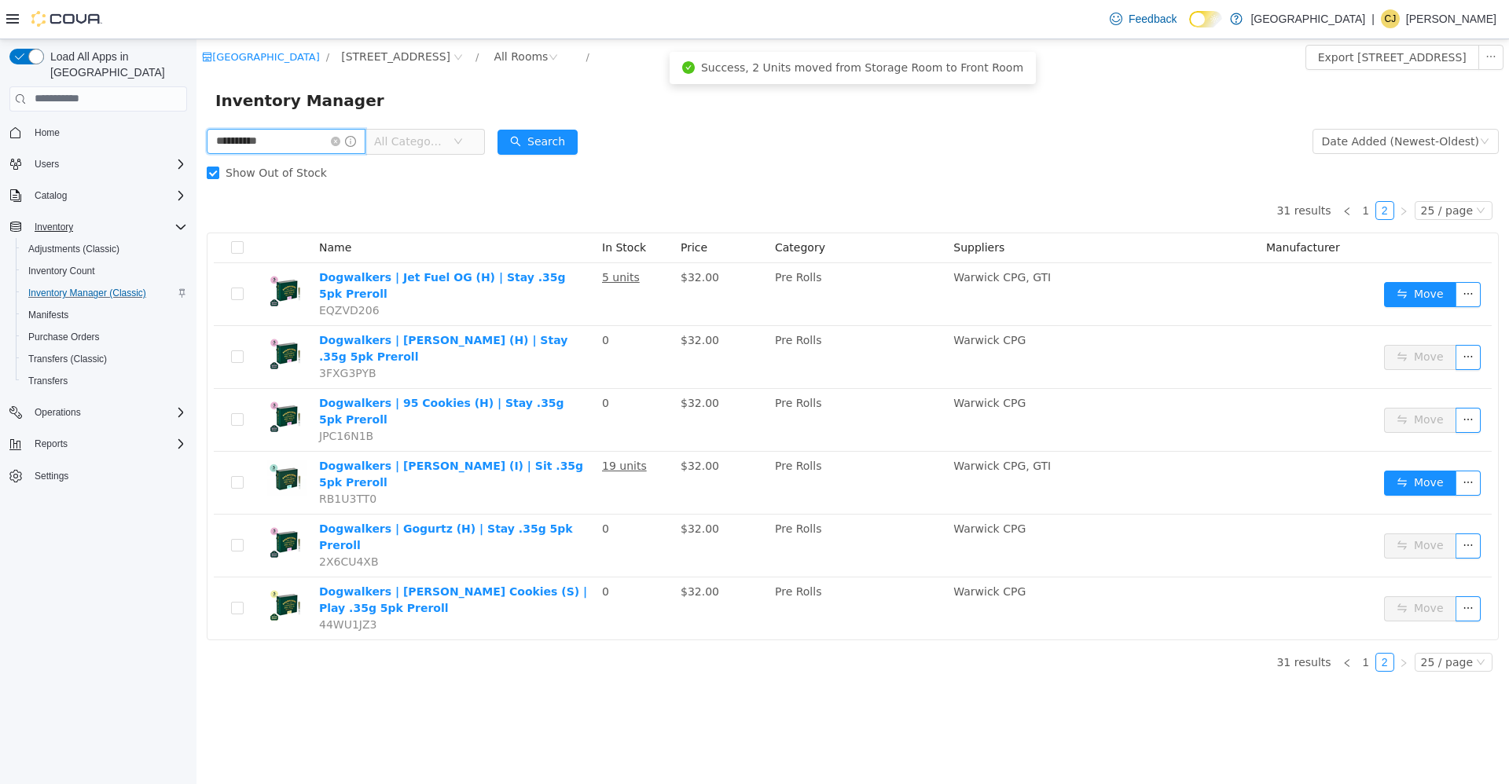
click at [343, 141] on input "**********" at bounding box center [286, 140] width 159 height 25
click at [340, 144] on icon "icon: close-circle" at bounding box center [335, 140] width 9 height 9
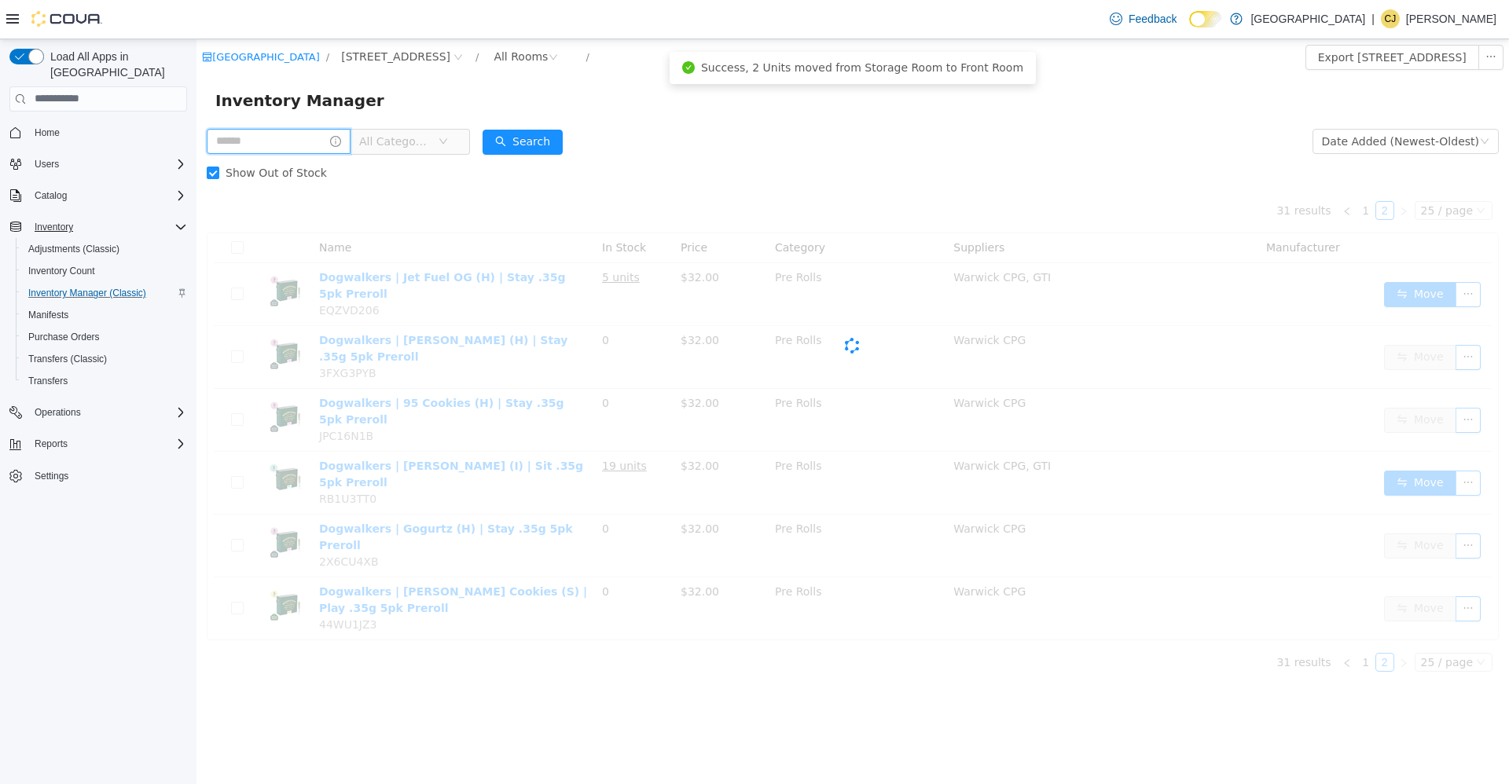
click at [298, 132] on input "text" at bounding box center [279, 140] width 144 height 25
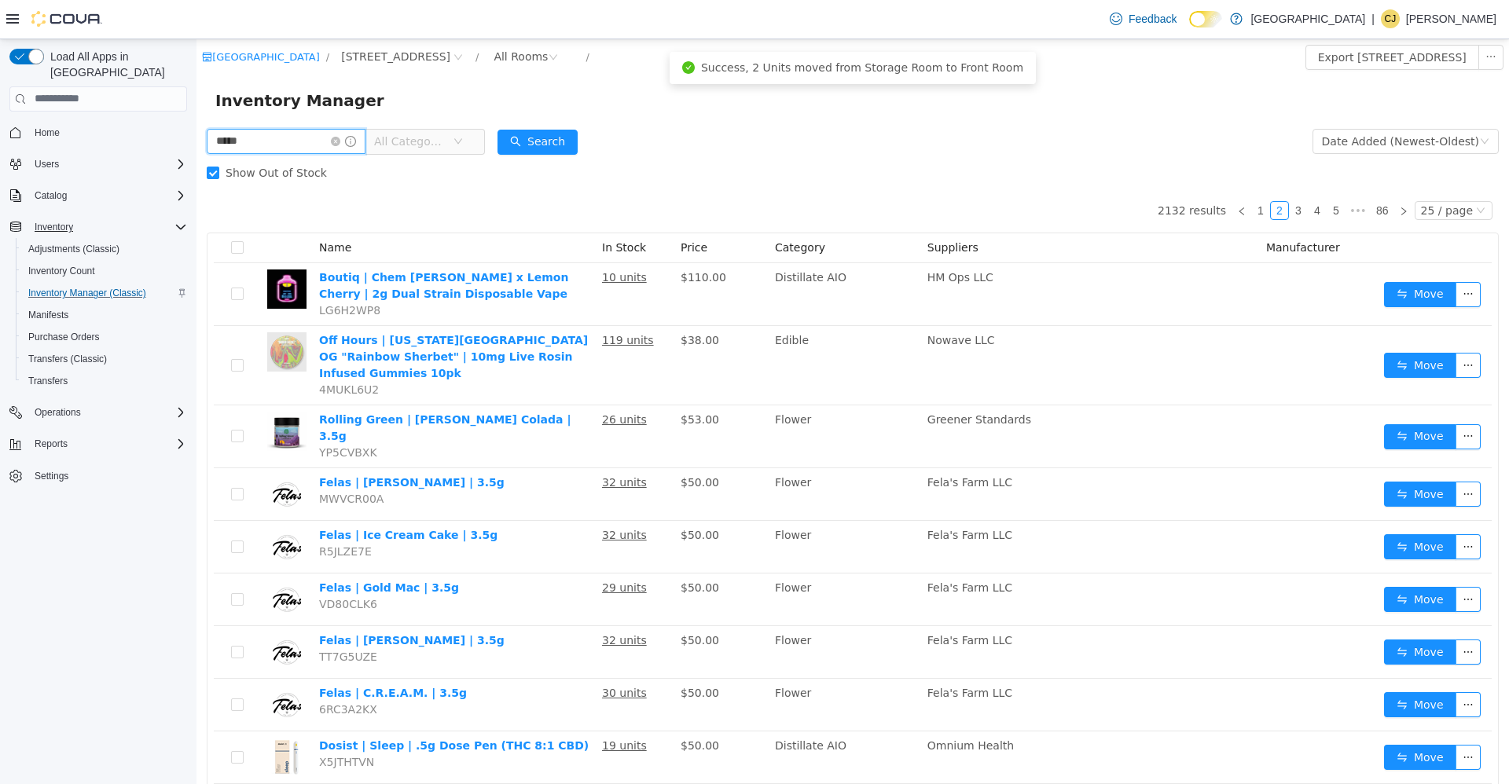
type input "*****"
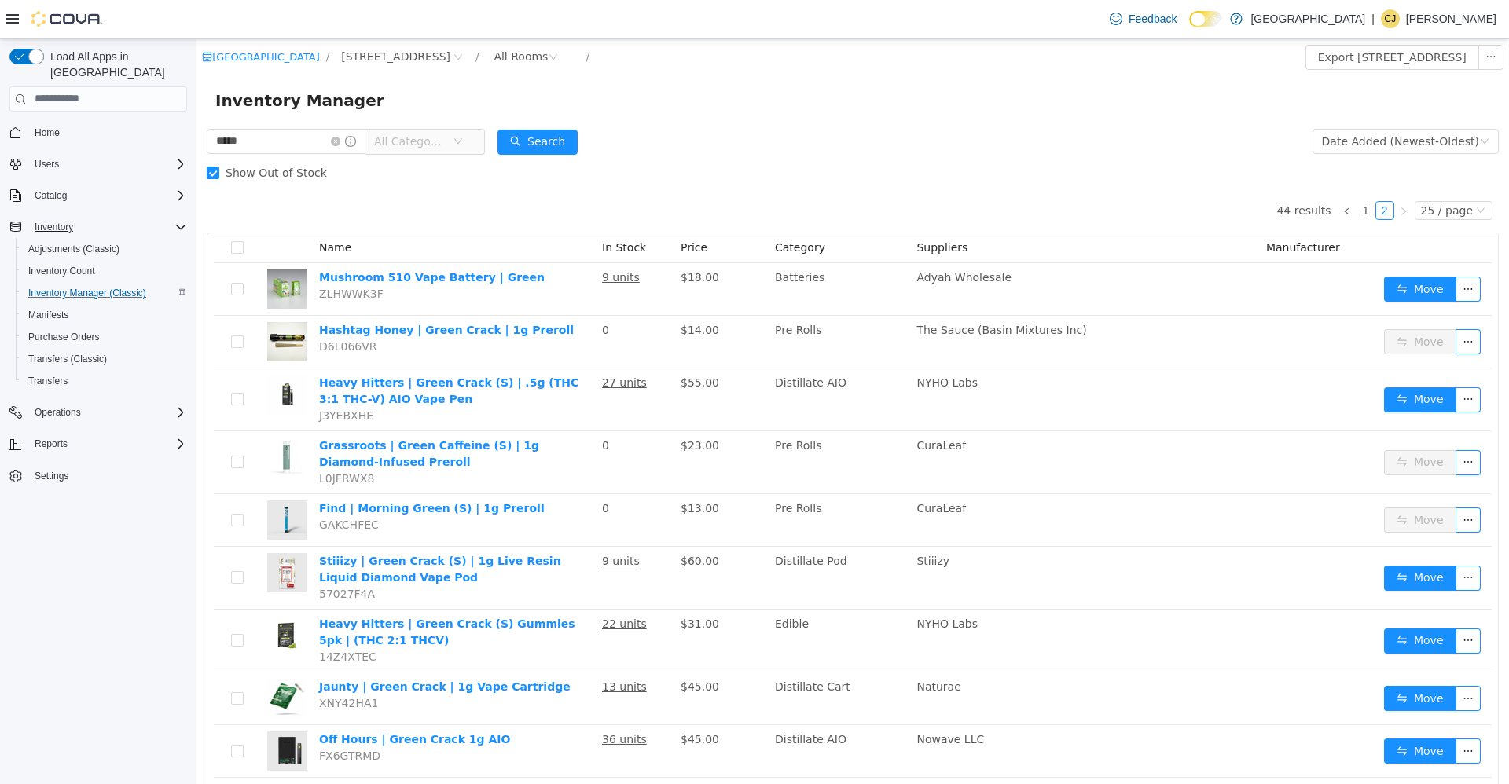
click at [434, 132] on span "All Categories" at bounding box center [413, 141] width 79 height 24
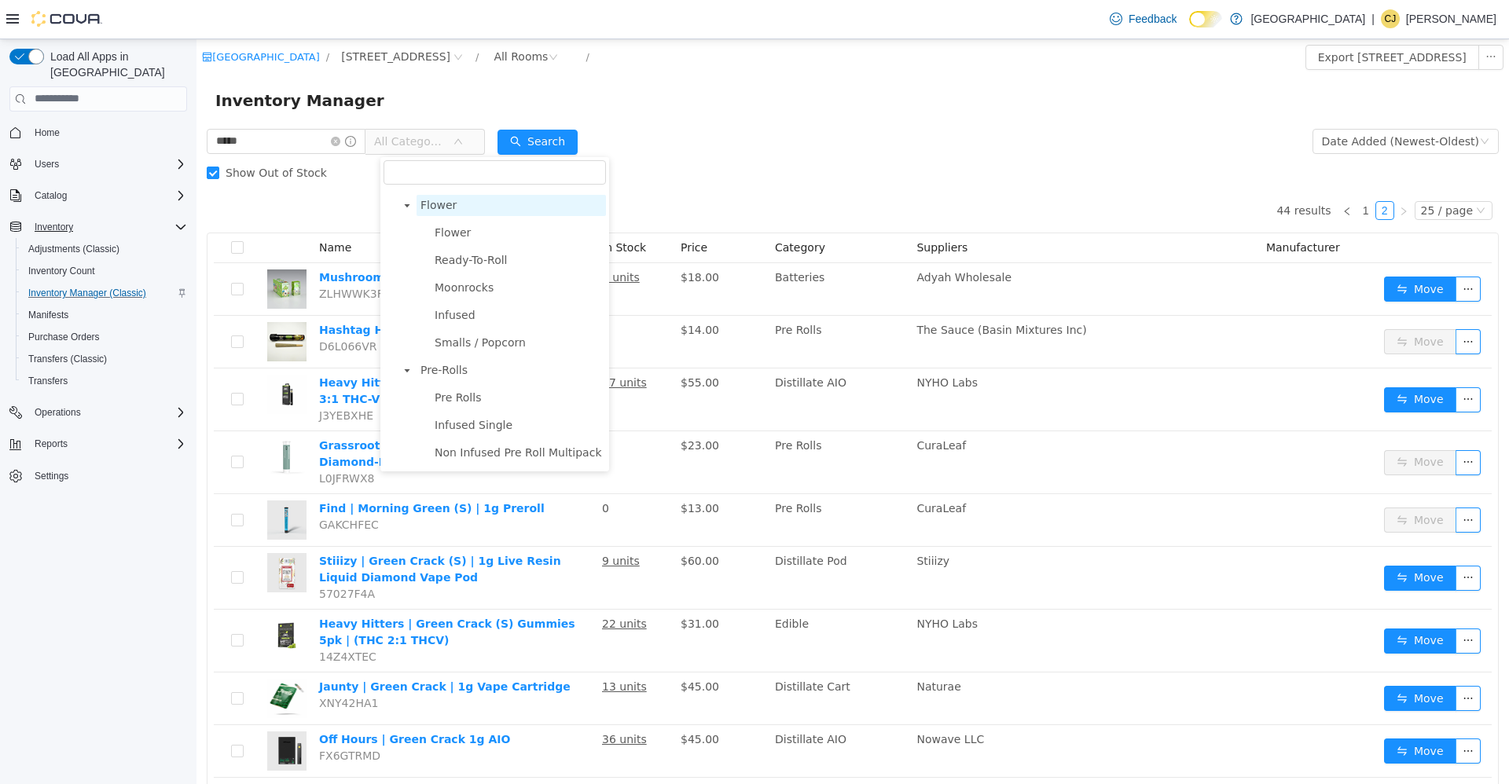
click at [423, 202] on span "Flower" at bounding box center [438, 204] width 36 height 13
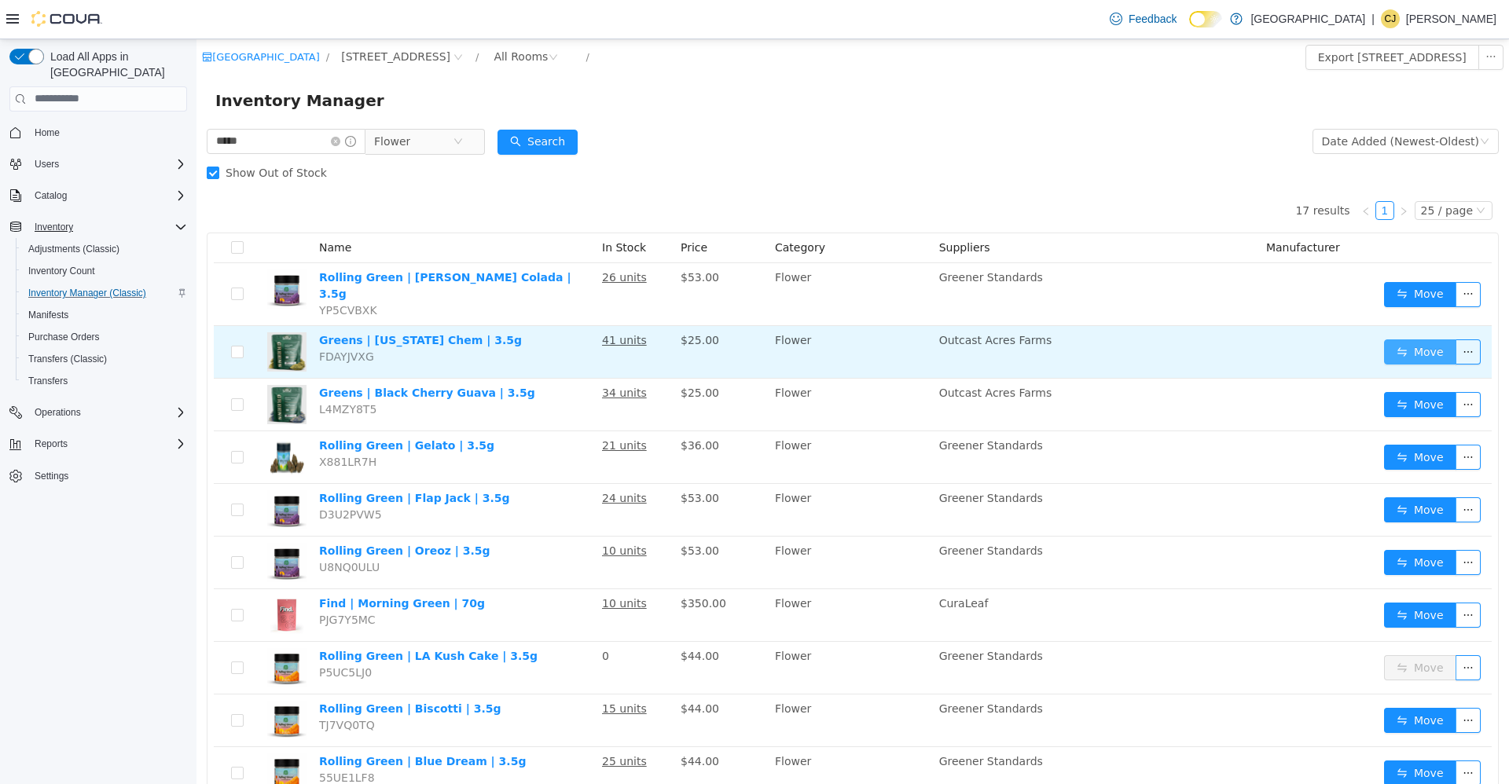
click at [1394, 341] on button "Move" at bounding box center [1420, 351] width 72 height 25
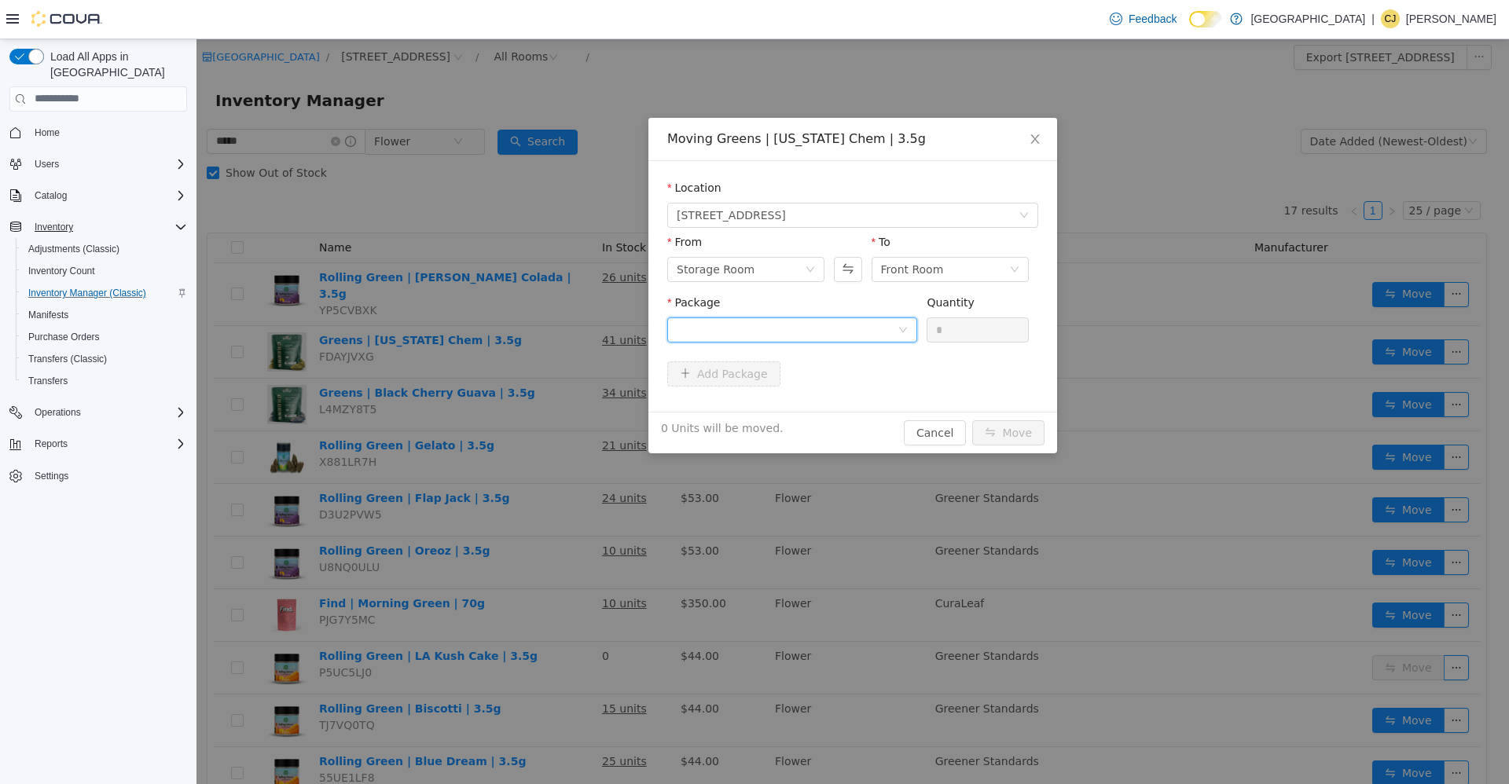
click at [835, 318] on div at bounding box center [787, 330] width 221 height 24
click at [806, 393] on li "BT-SWP-12-24-CC-002 Quantity : 35 Units" at bounding box center [792, 394] width 250 height 42
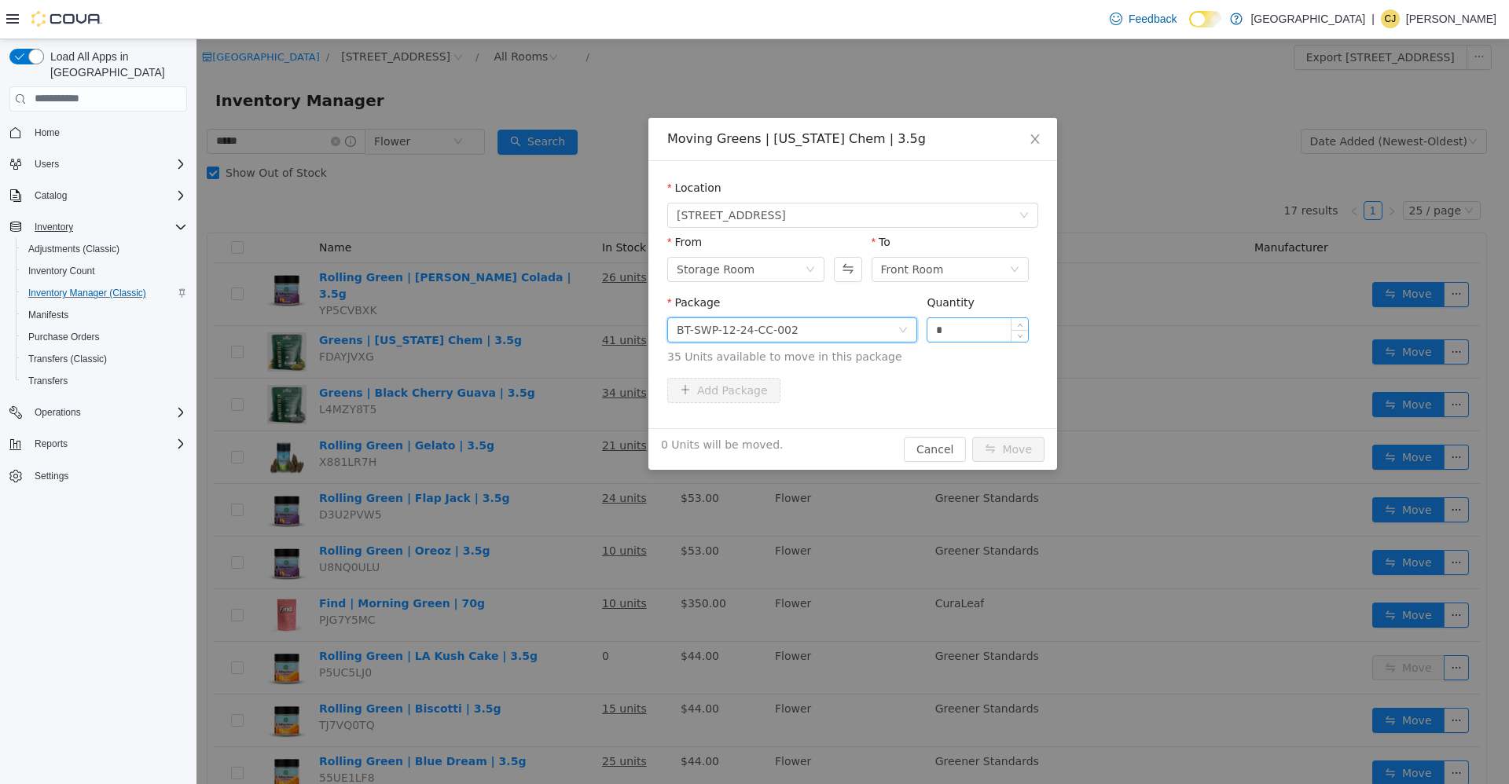
click at [951, 326] on input "*" at bounding box center [977, 330] width 101 height 24
type input "**"
click at [972, 436] on button "Move" at bounding box center [1008, 448] width 72 height 25
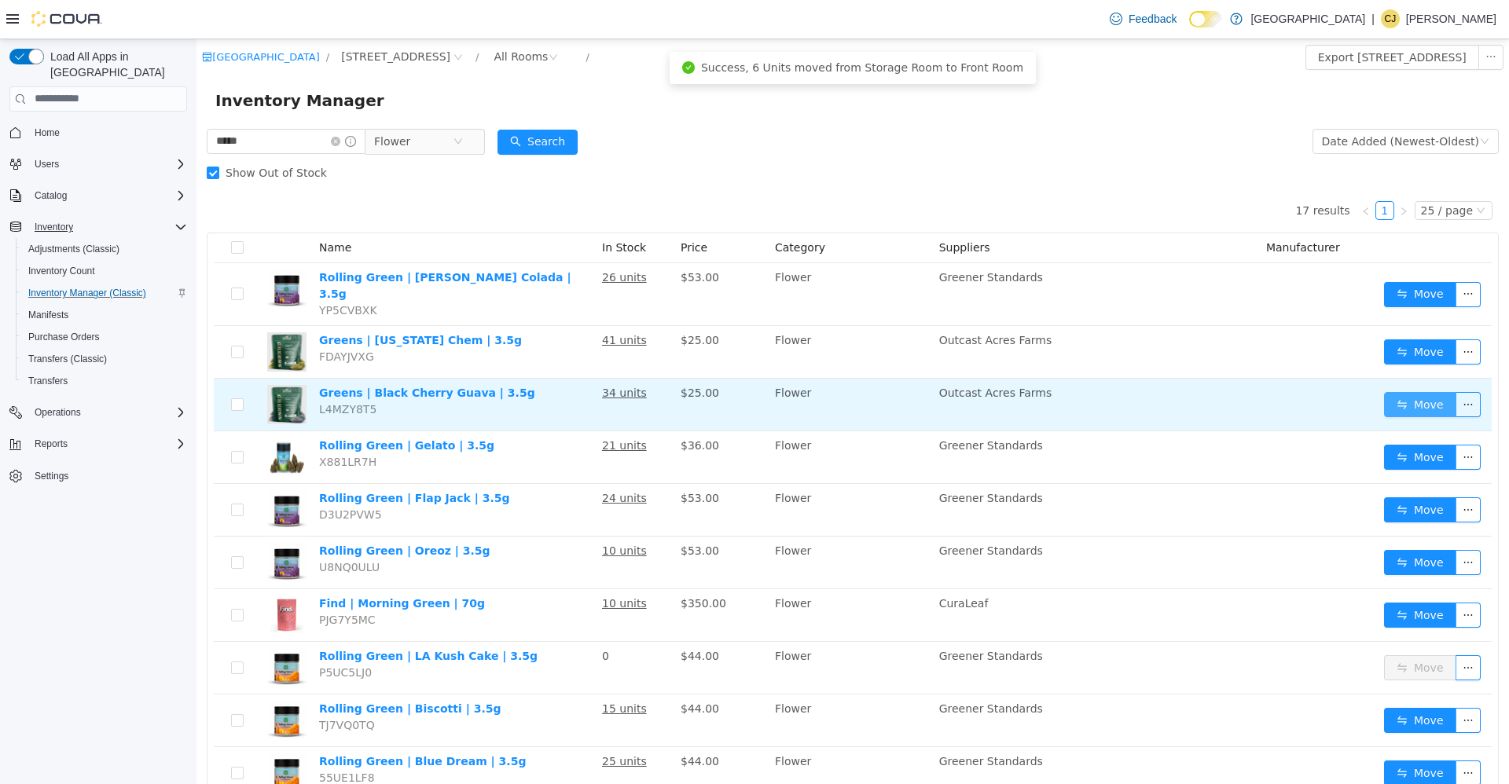
drag, startPoint x: 1414, startPoint y: 395, endPoint x: 1404, endPoint y: 393, distance: 9.7
click at [1415, 394] on button "Move" at bounding box center [1420, 403] width 72 height 25
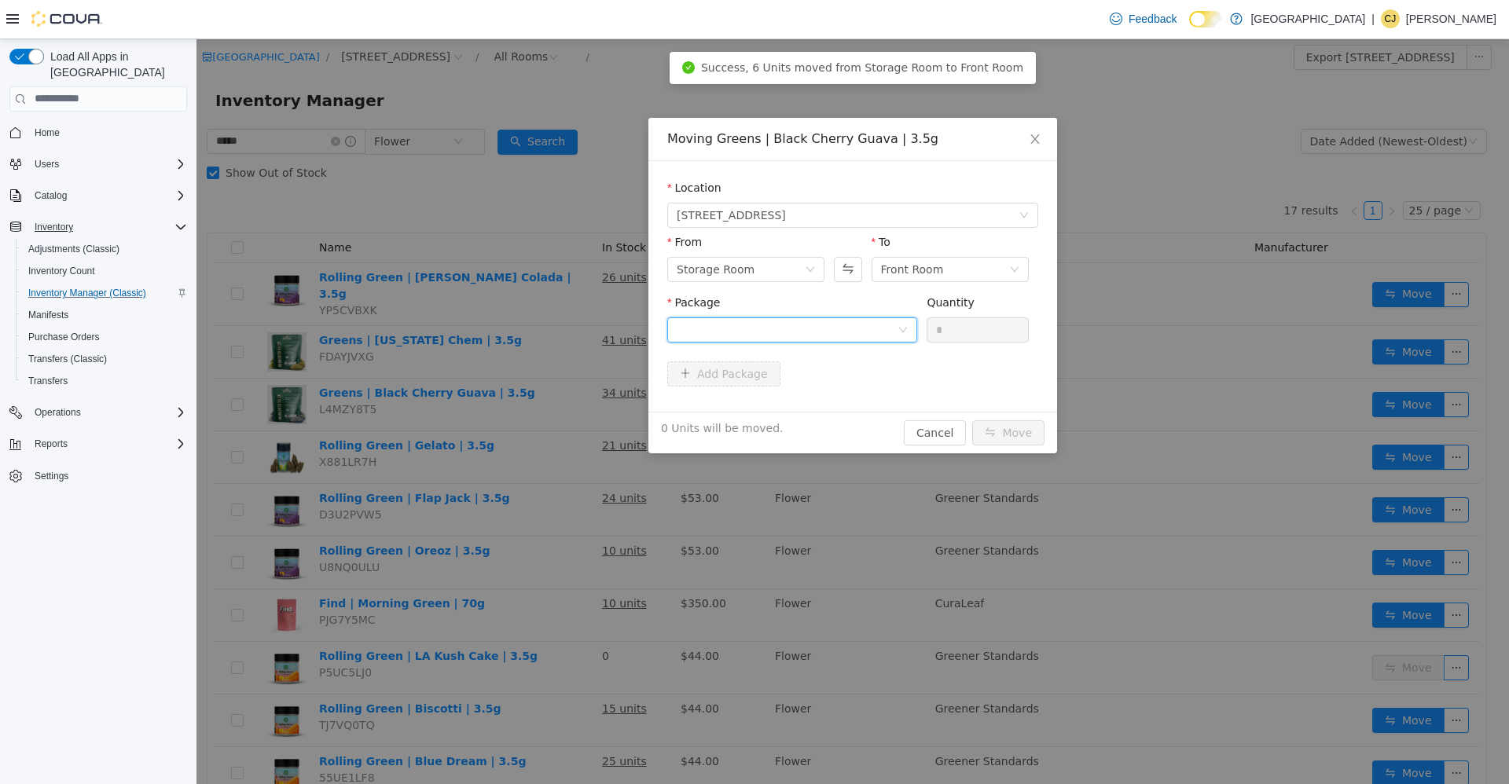
click at [903, 326] on icon "icon: down" at bounding box center [902, 329] width 9 height 9
click at [831, 393] on li "BT-SWF-1/25-BC-003 Quantity : 34 Units" at bounding box center [792, 394] width 250 height 42
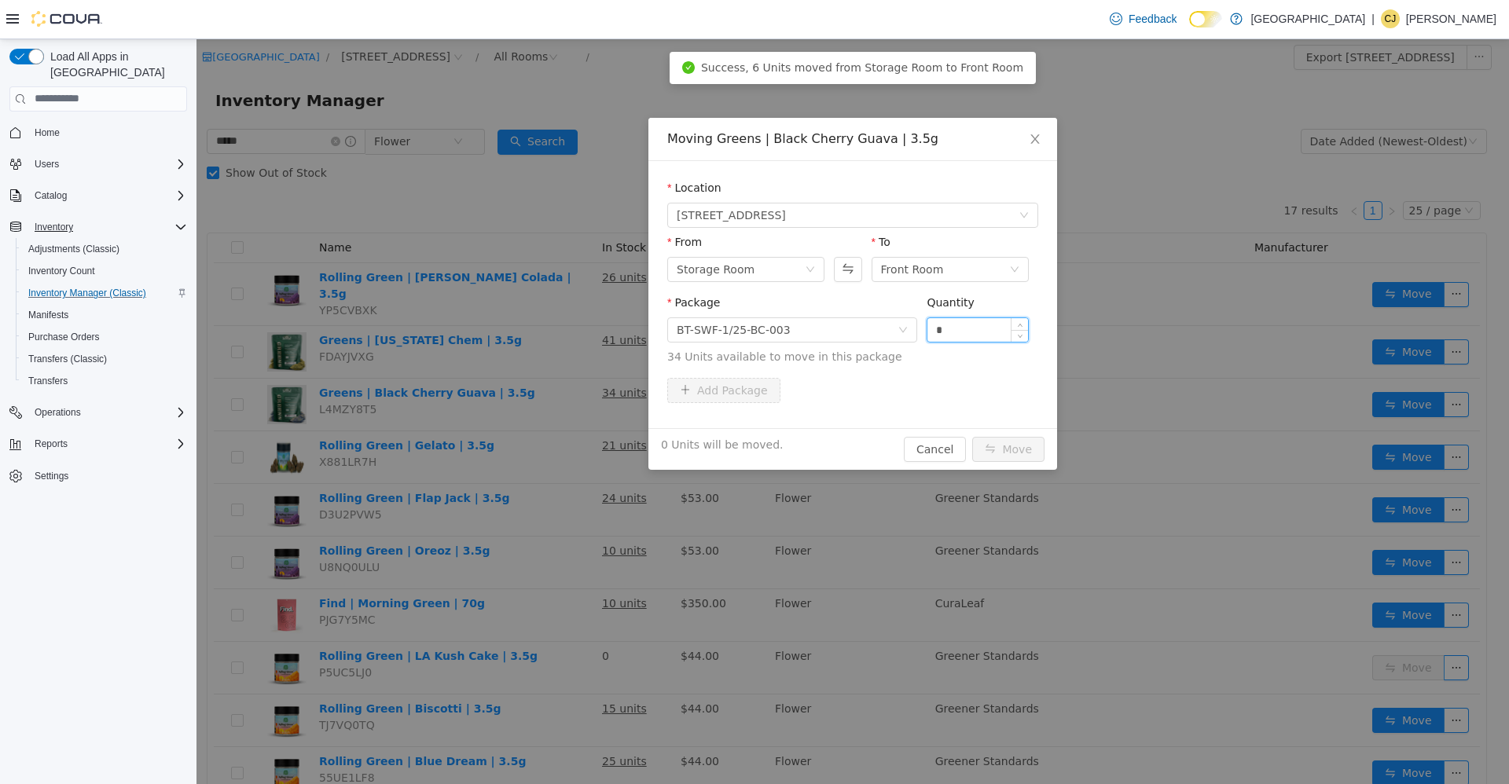
click at [963, 332] on input "*" at bounding box center [977, 330] width 101 height 24
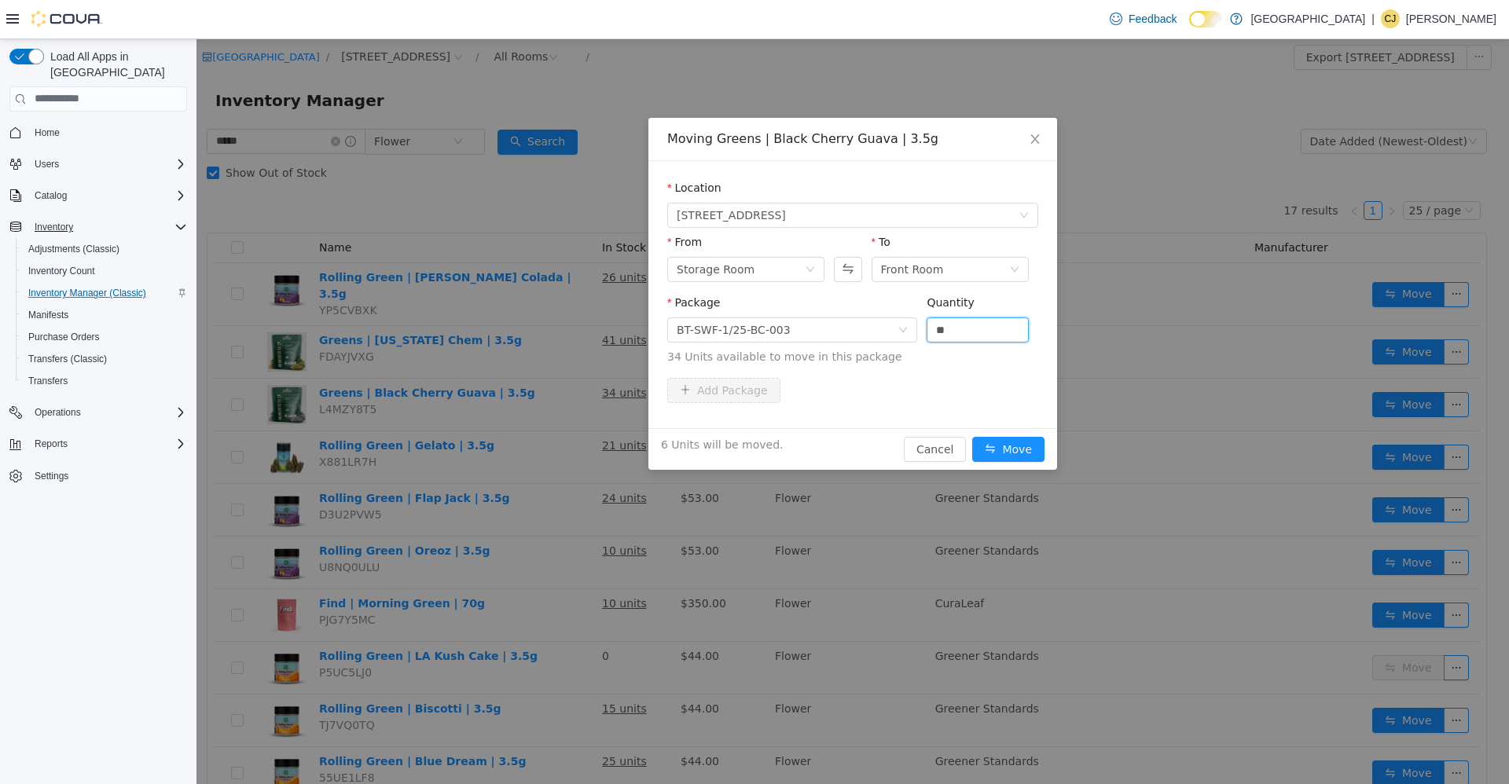
type input "**"
click at [972, 436] on button "Move" at bounding box center [1008, 448] width 72 height 25
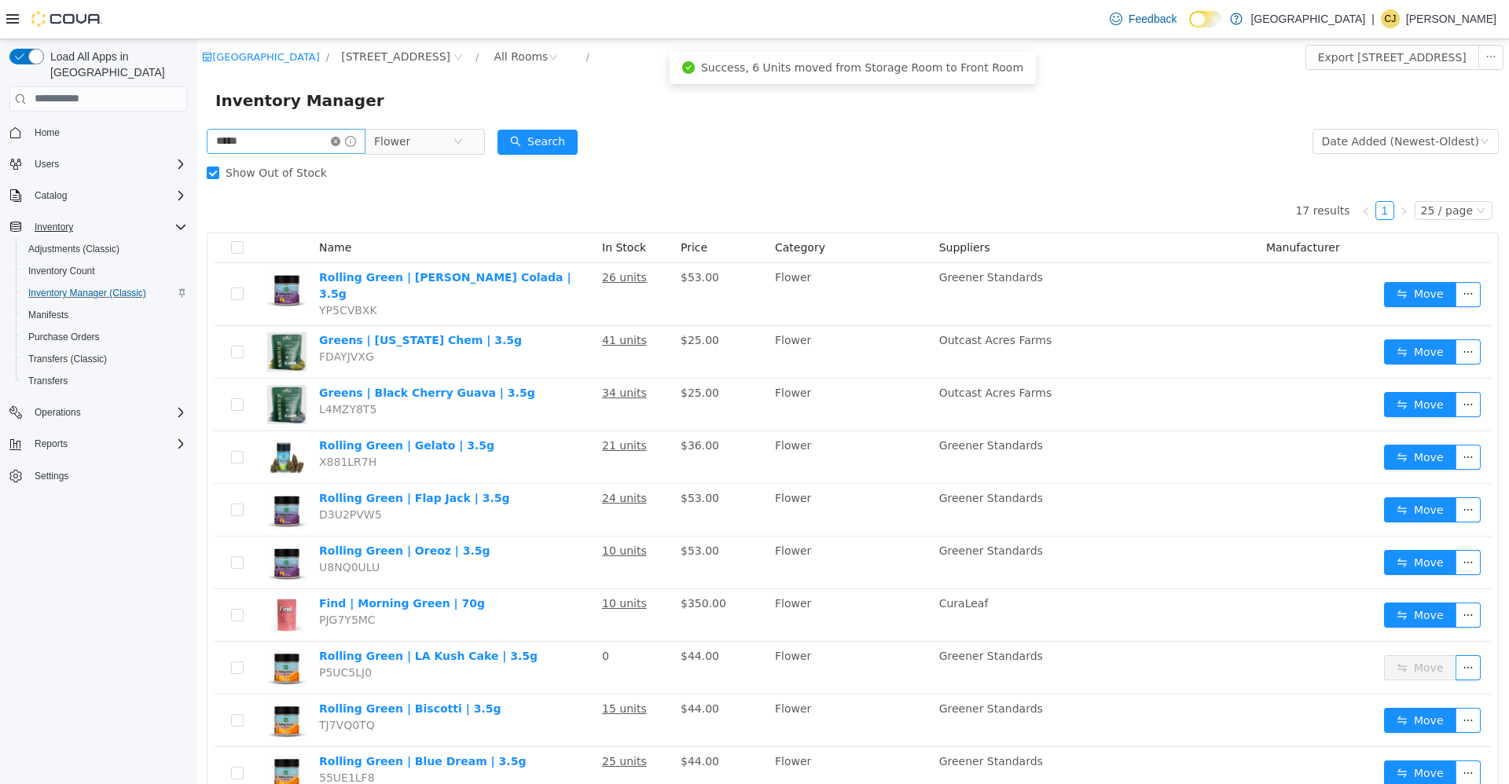
click at [340, 141] on icon "icon: close-circle" at bounding box center [335, 140] width 9 height 9
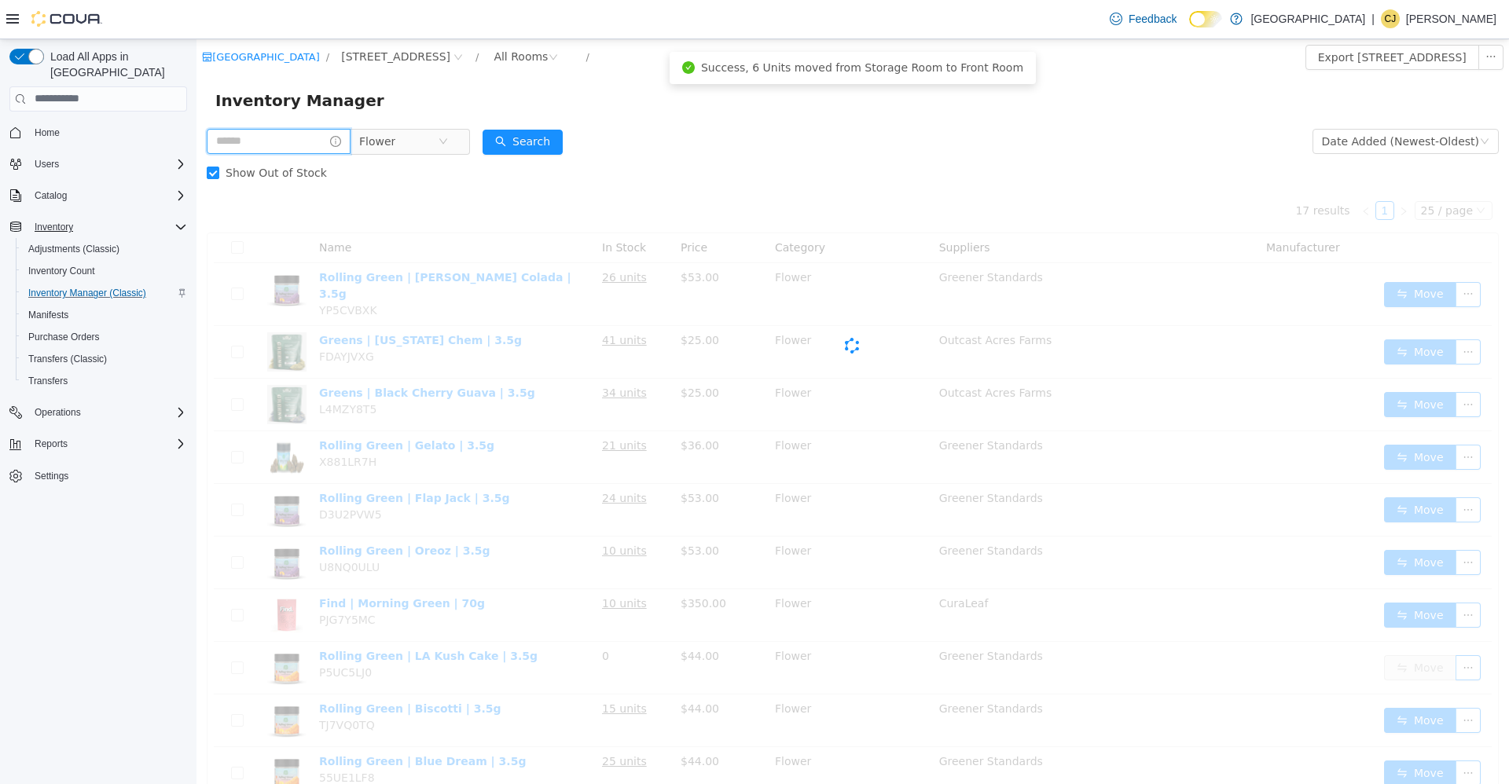
click at [337, 141] on input "text" at bounding box center [279, 140] width 144 height 25
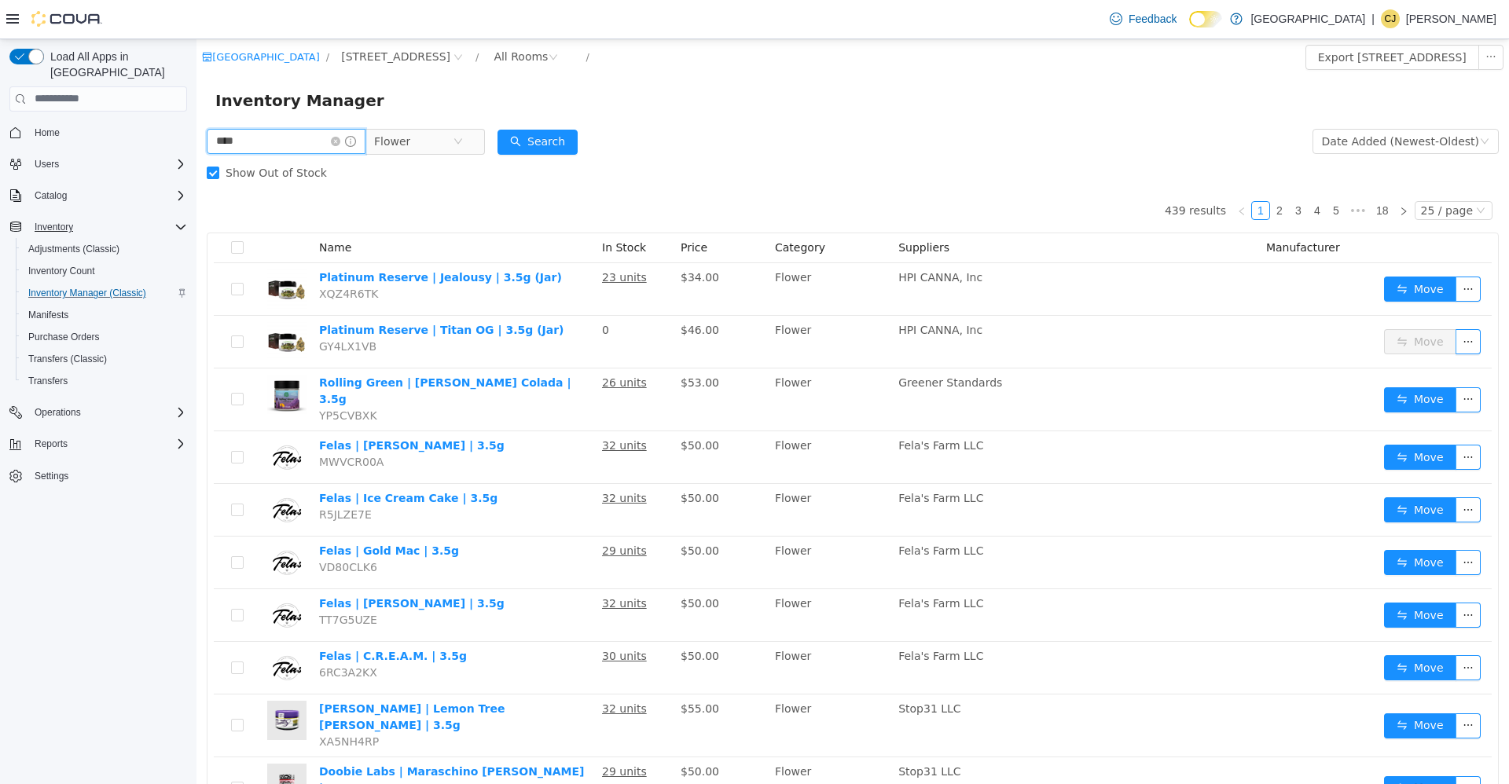
type input "****"
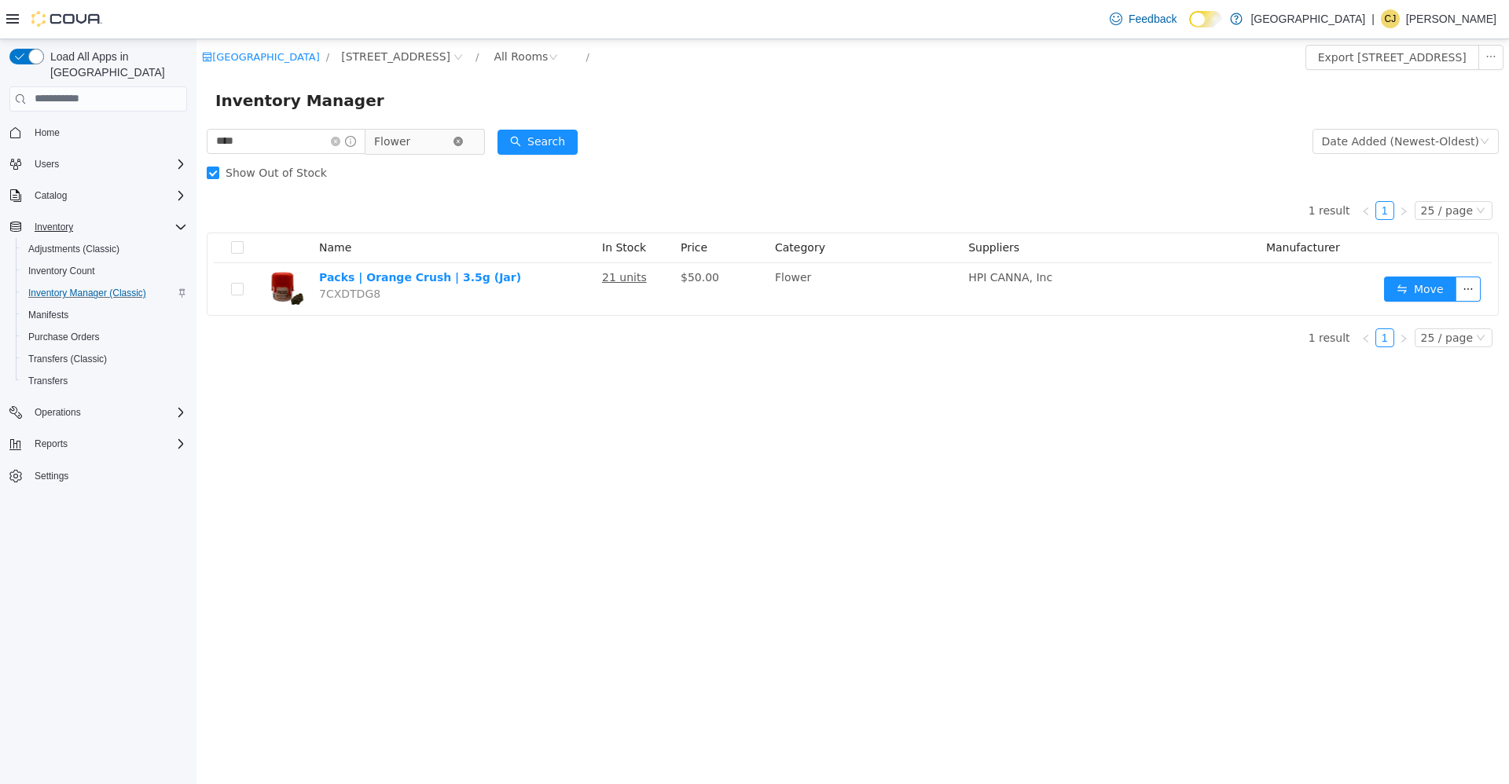
click at [463, 140] on icon "icon: close-circle" at bounding box center [457, 140] width 9 height 9
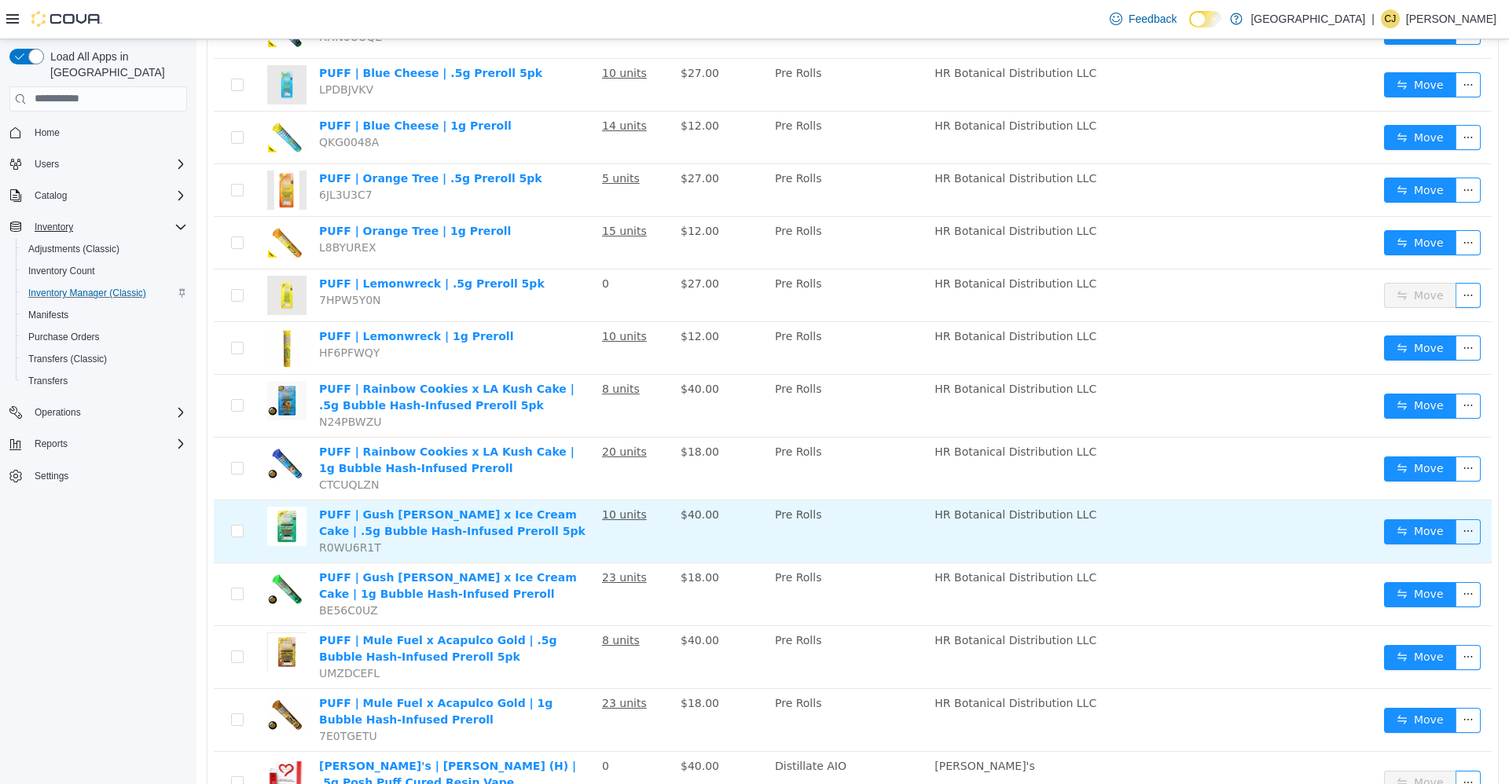
scroll to position [786, 0]
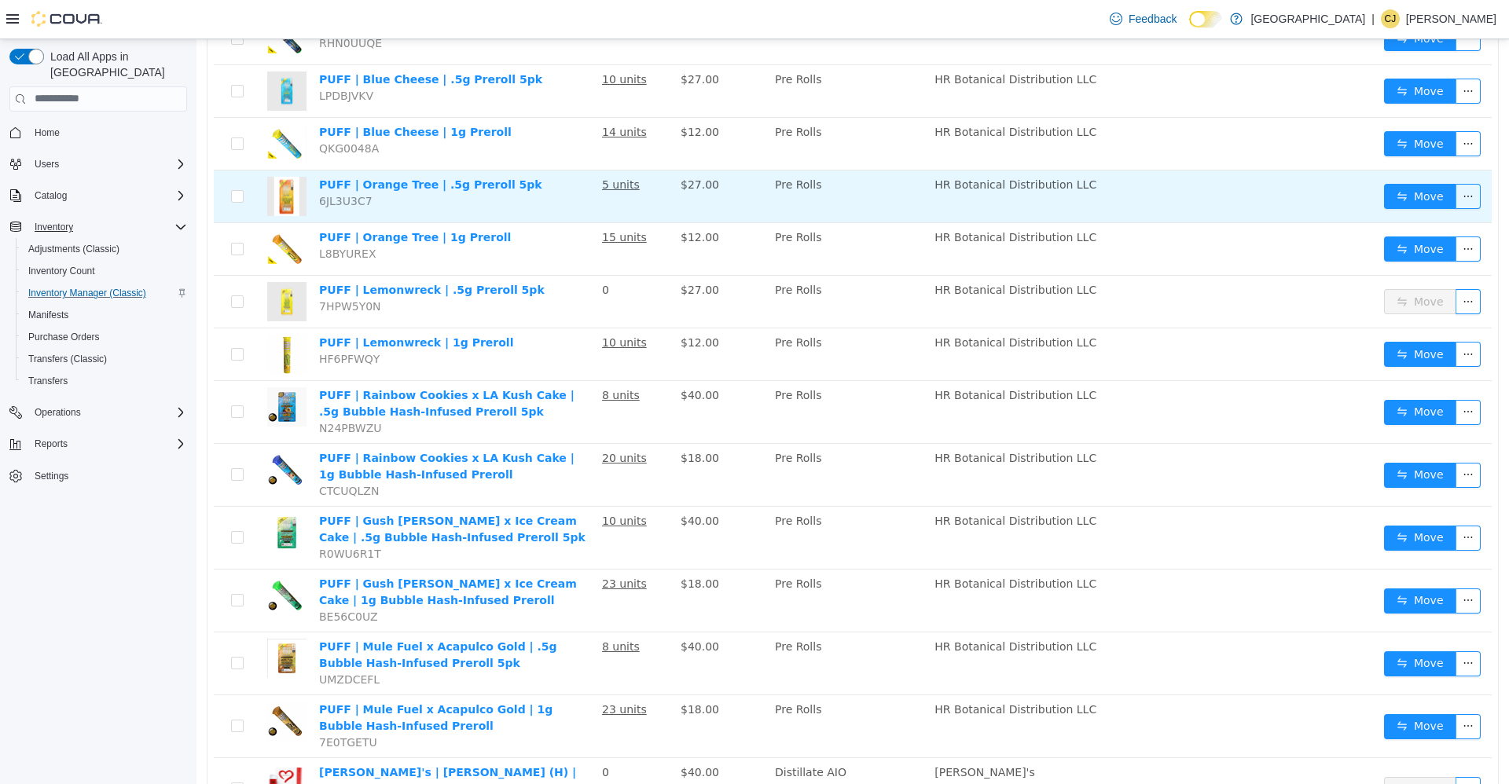
click at [1378, 193] on td "Move" at bounding box center [1435, 196] width 114 height 53
click at [1384, 183] on button "Move" at bounding box center [1420, 195] width 72 height 25
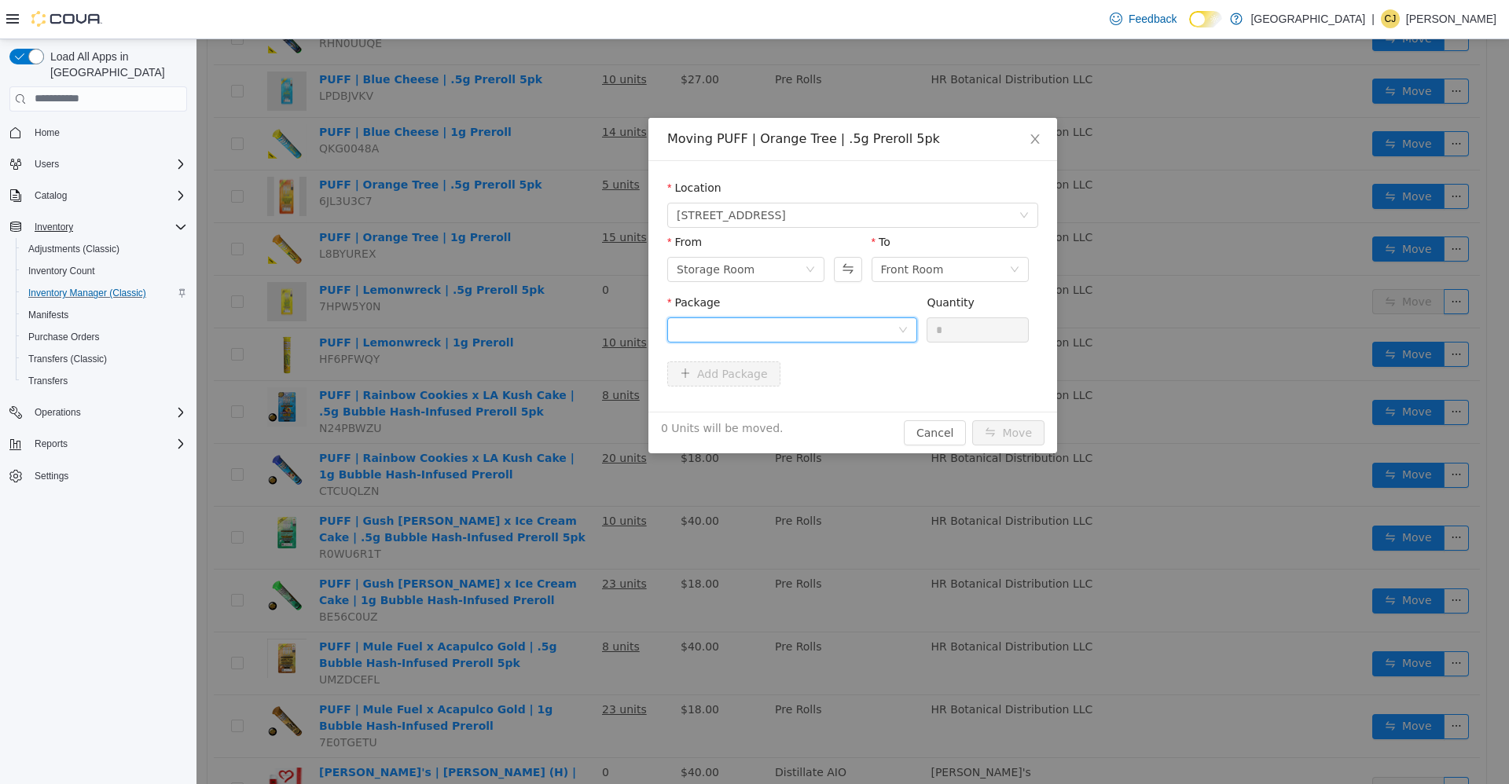
click at [869, 329] on div at bounding box center [787, 330] width 221 height 24
click at [854, 402] on li "PUF-PRRL-ORNT-01222-031825 Quantity : 5 Units" at bounding box center [792, 394] width 250 height 42
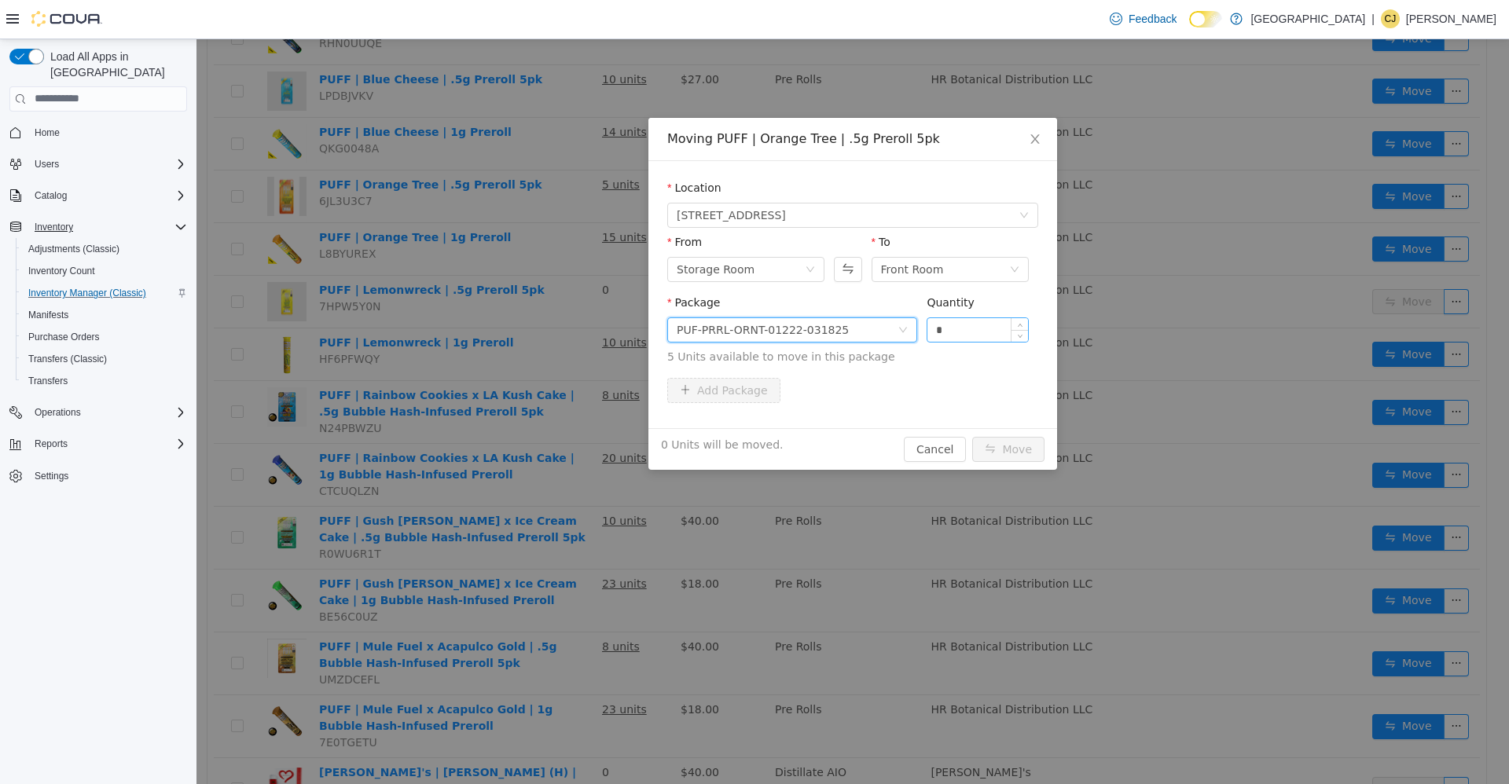
click at [970, 336] on input "*" at bounding box center [977, 330] width 101 height 24
type input "**"
click at [972, 436] on button "Move" at bounding box center [1008, 448] width 72 height 25
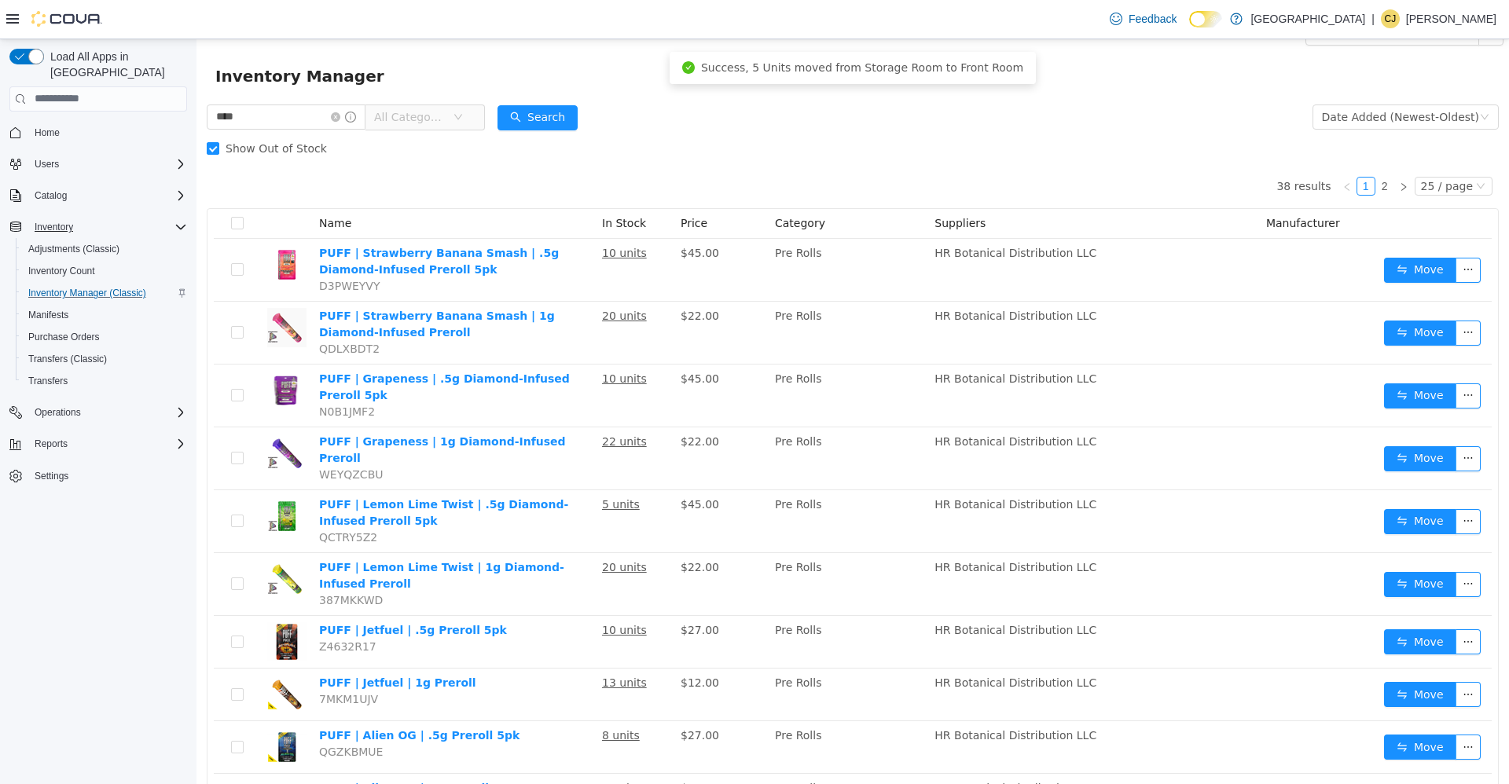
scroll to position [0, 0]
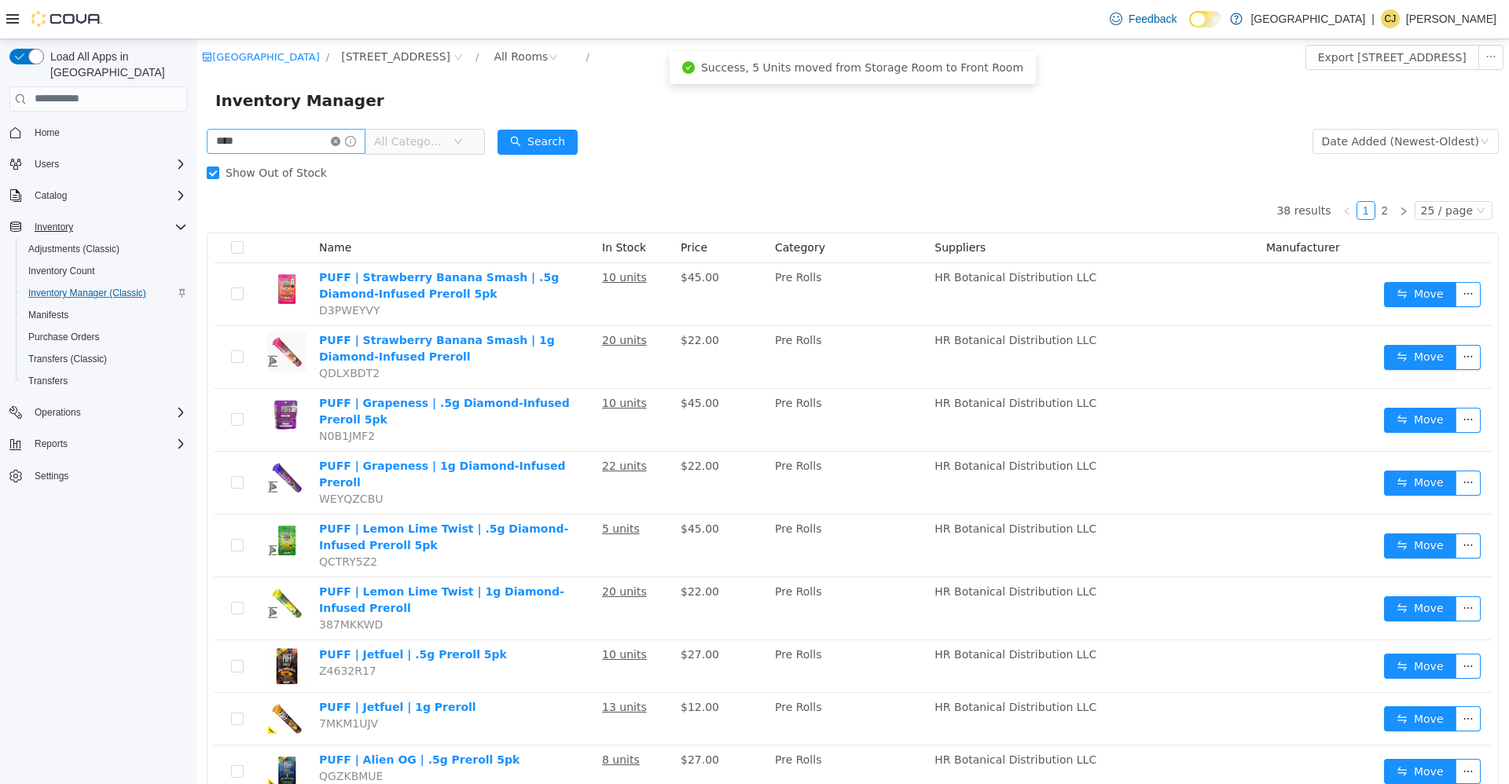
click at [340, 144] on icon "icon: close-circle" at bounding box center [335, 140] width 9 height 9
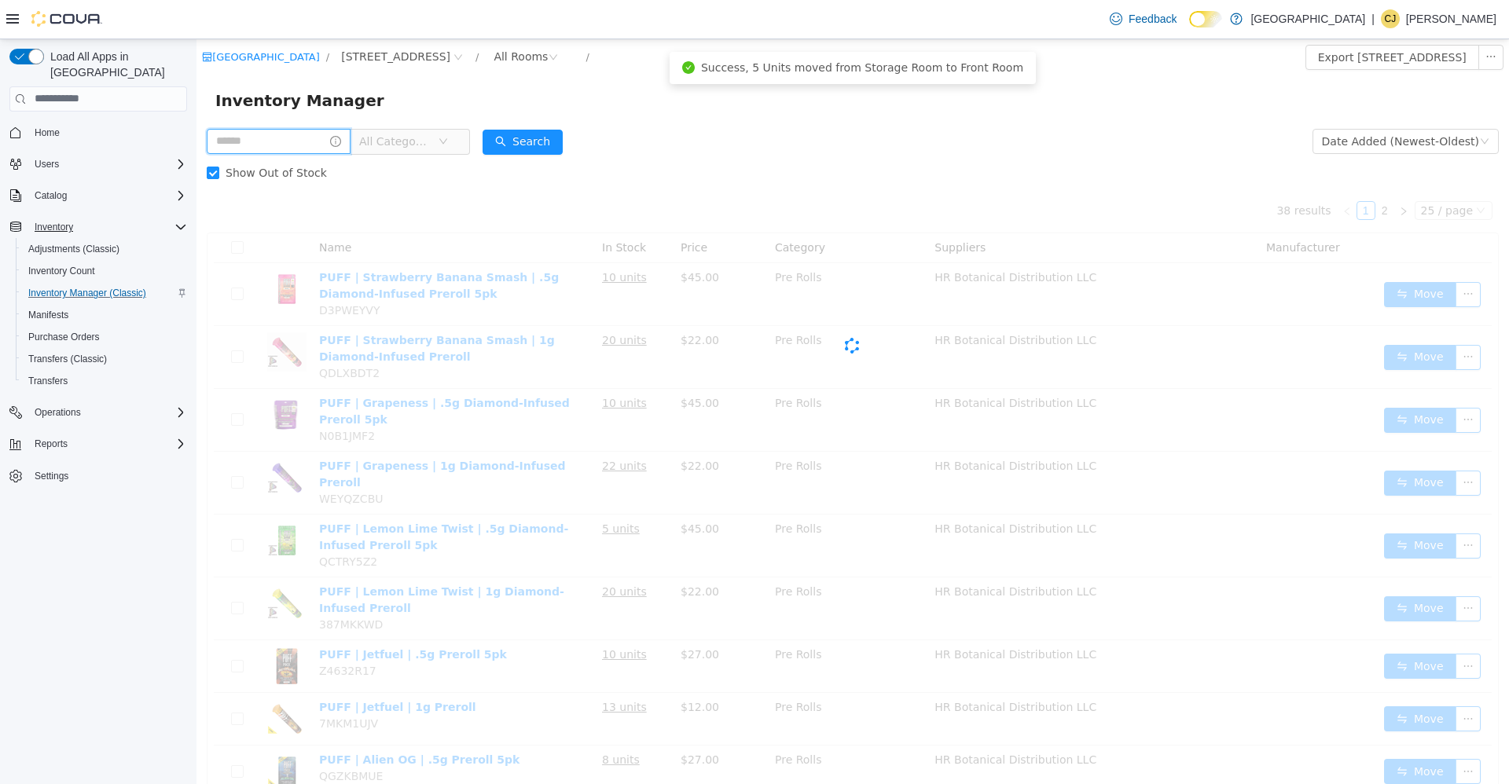
click at [315, 140] on input "text" at bounding box center [279, 140] width 144 height 25
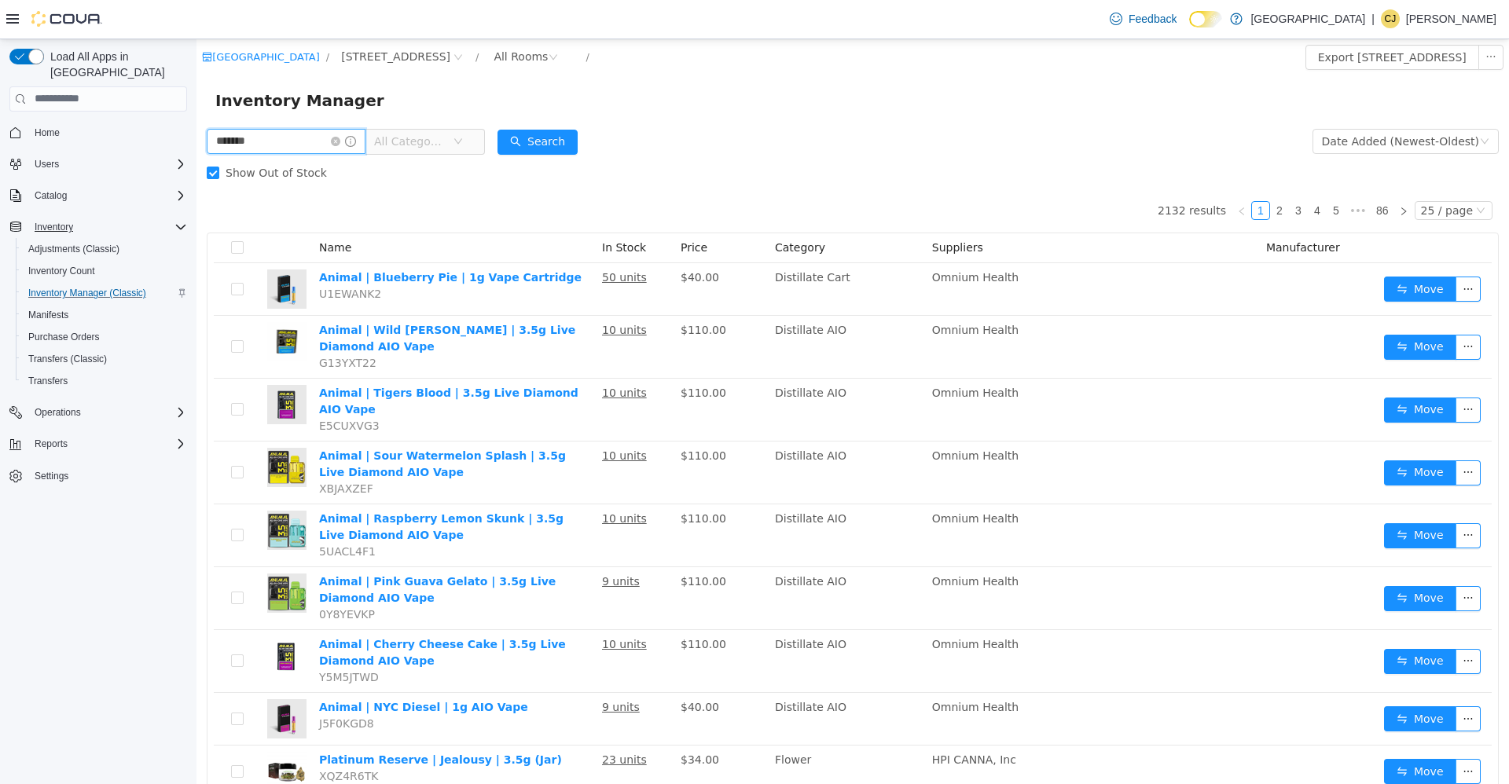
type input "*******"
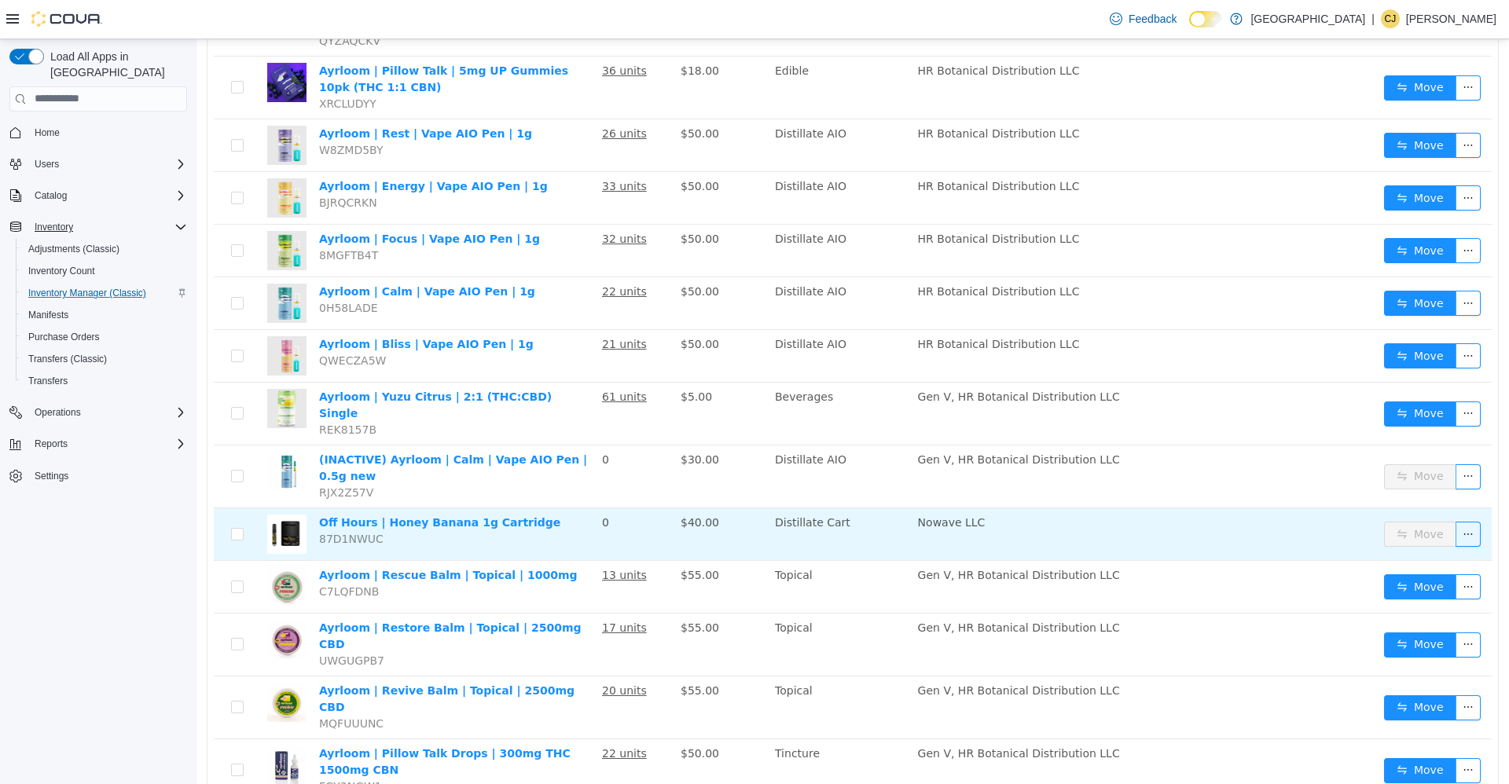
scroll to position [865, 0]
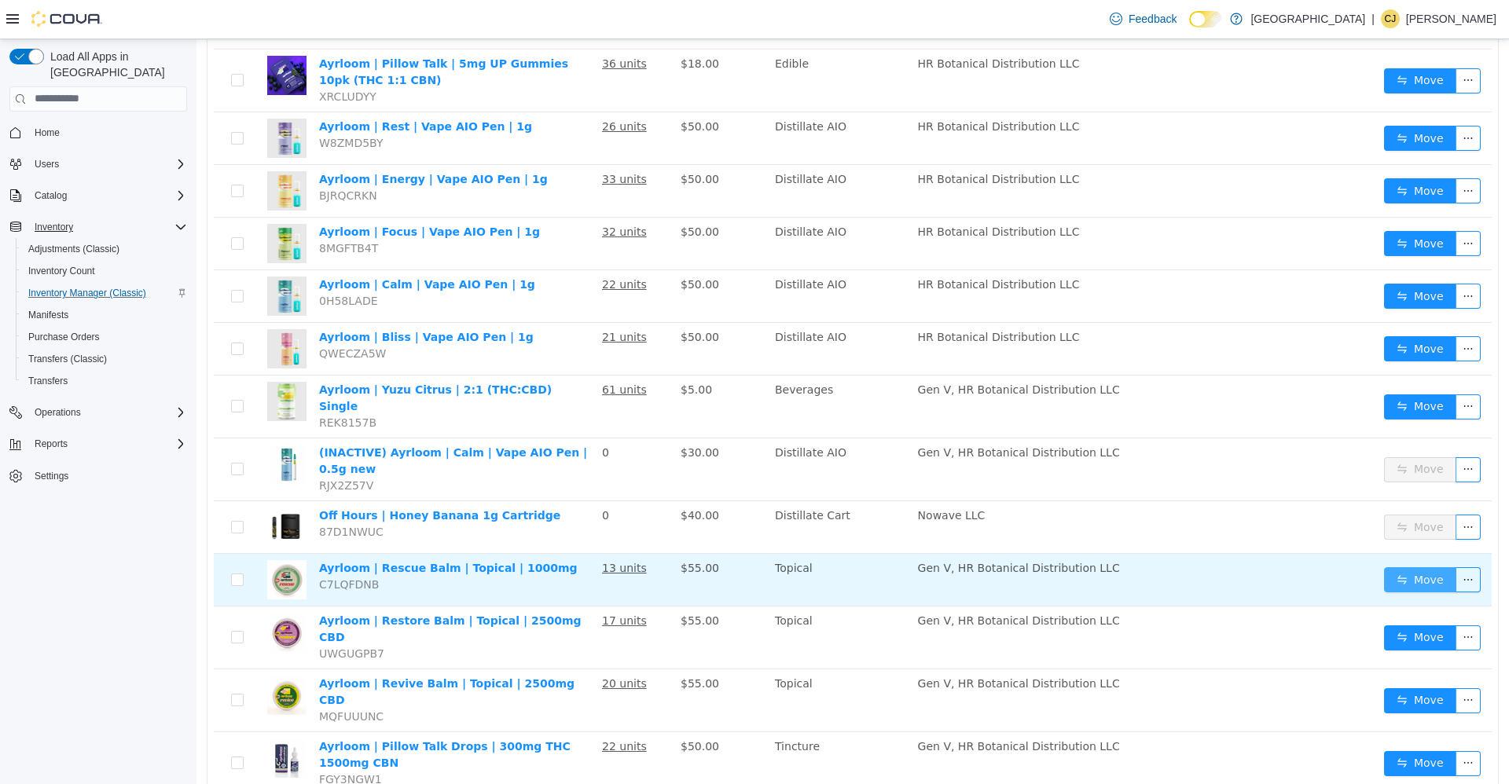
drag, startPoint x: 1382, startPoint y: 509, endPoint x: 1388, endPoint y: 516, distance: 9.6
click at [1384, 567] on button "Move" at bounding box center [1420, 579] width 72 height 25
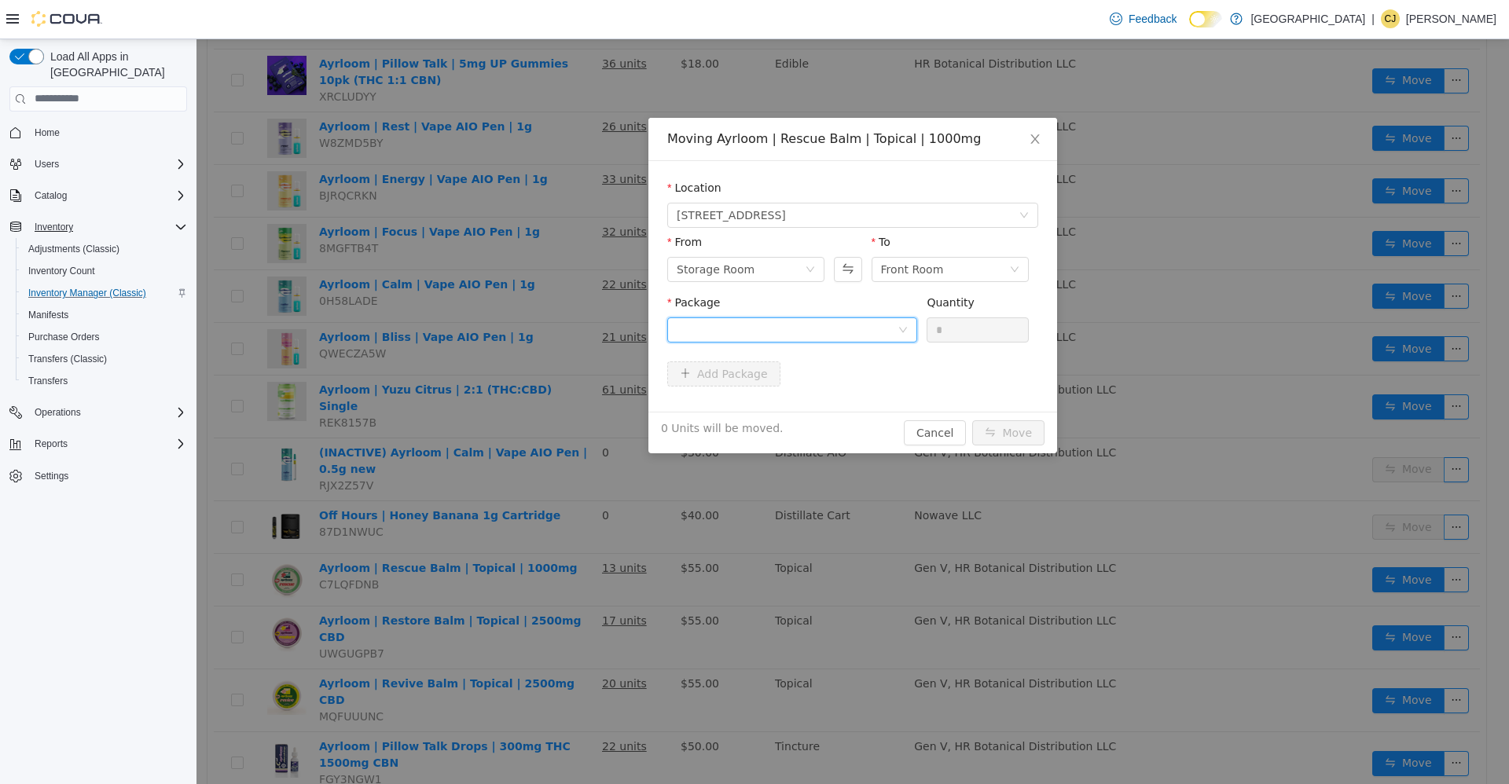
click at [839, 321] on div at bounding box center [787, 330] width 221 height 24
click at [849, 387] on li "040827-b0112 Quantity : 13 Units" at bounding box center [792, 394] width 250 height 42
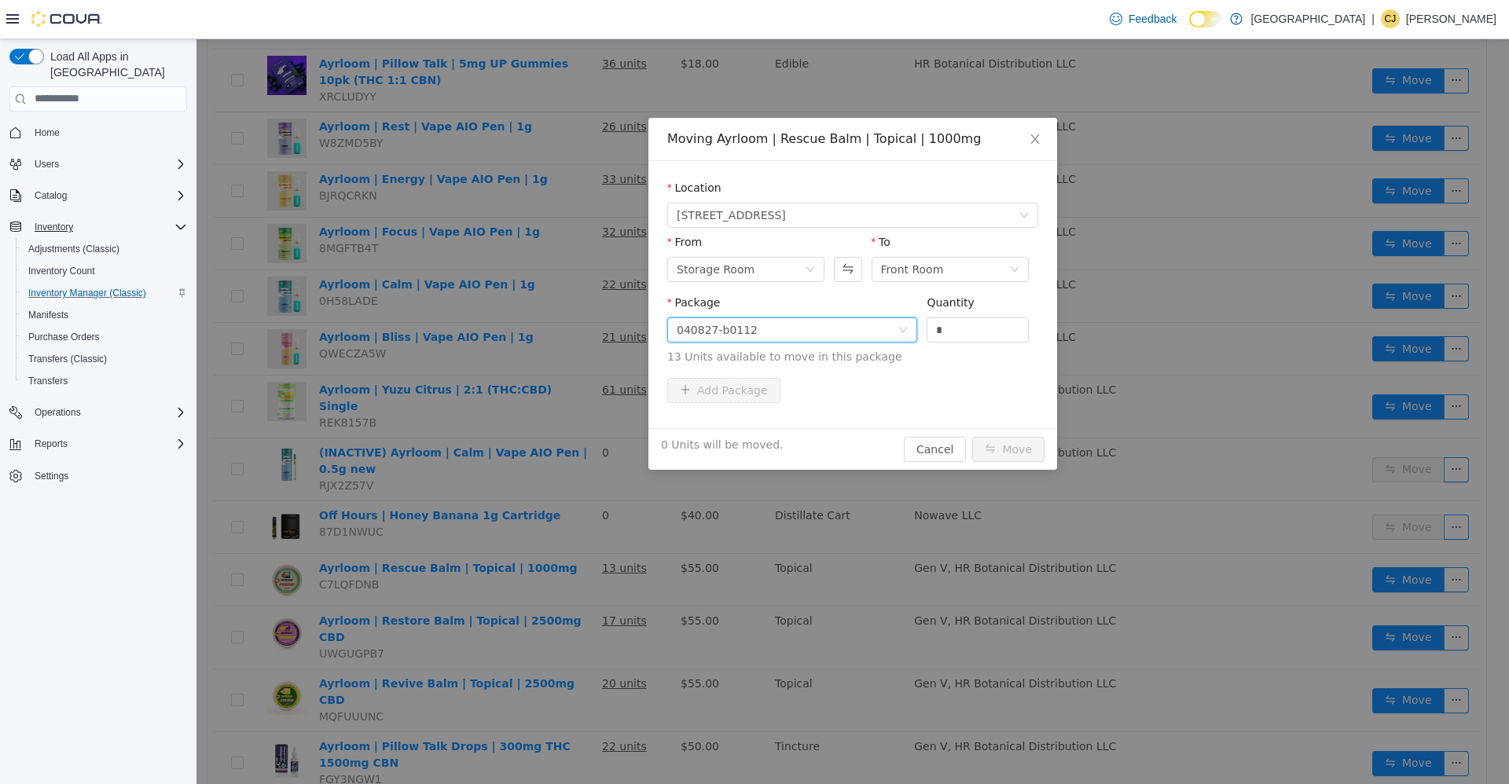
click at [969, 343] on div "Quantity *" at bounding box center [978, 321] width 102 height 54
click at [970, 340] on input "*" at bounding box center [977, 330] width 101 height 24
type input "**"
click at [972, 436] on button "Move" at bounding box center [1008, 448] width 72 height 25
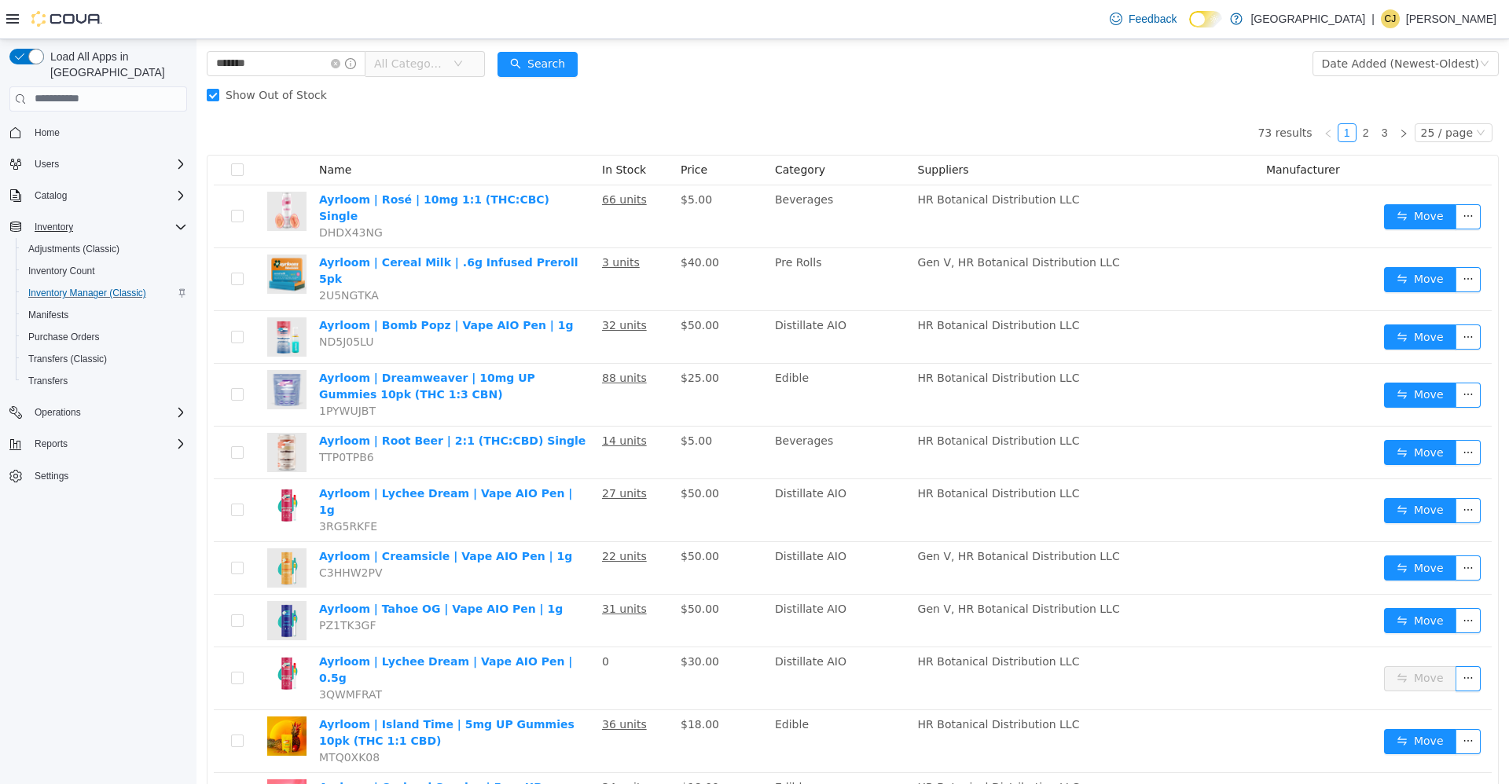
scroll to position [0, 0]
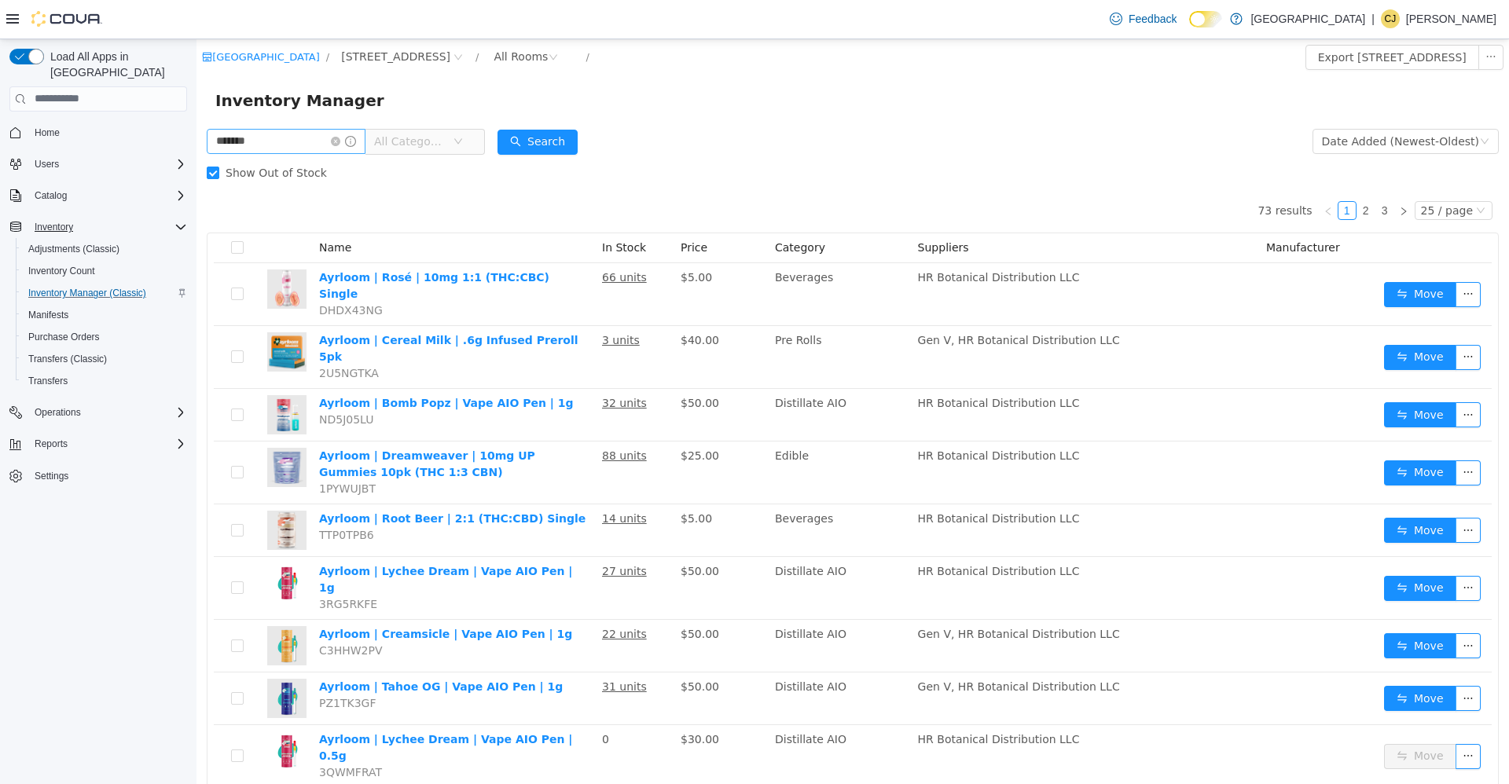
click at [340, 140] on icon "icon: close-circle" at bounding box center [335, 140] width 9 height 9
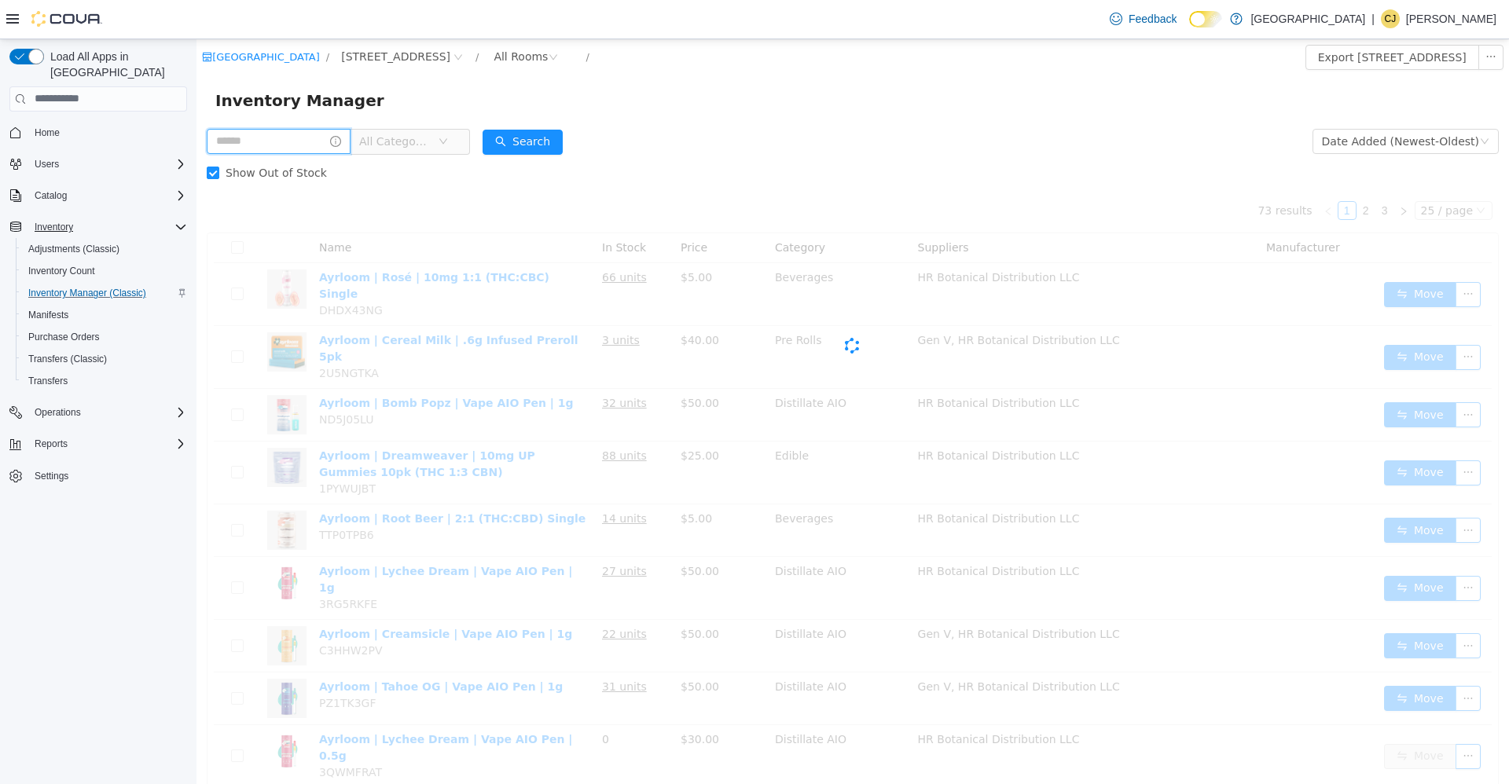
click at [332, 134] on input "text" at bounding box center [279, 140] width 144 height 25
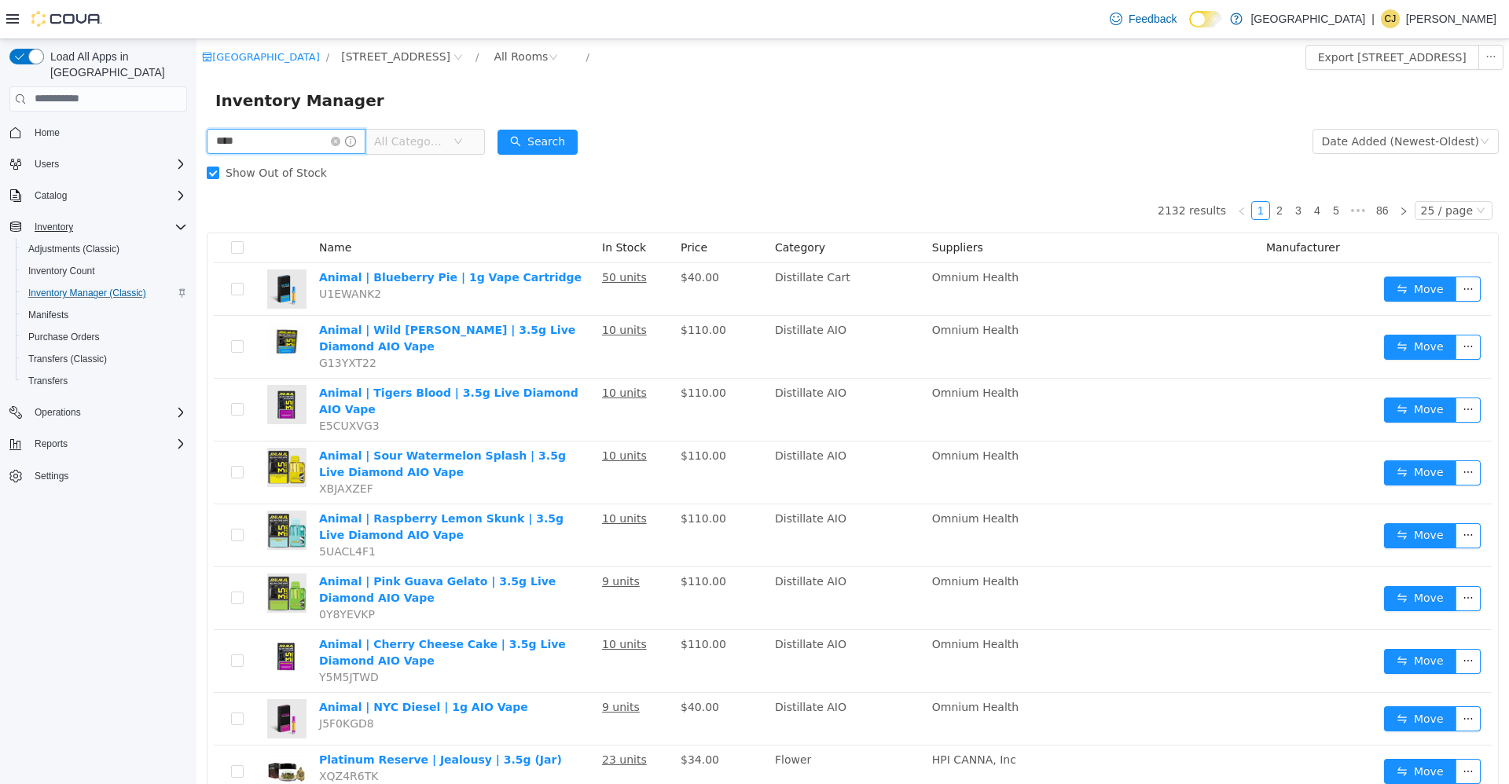
type input "****"
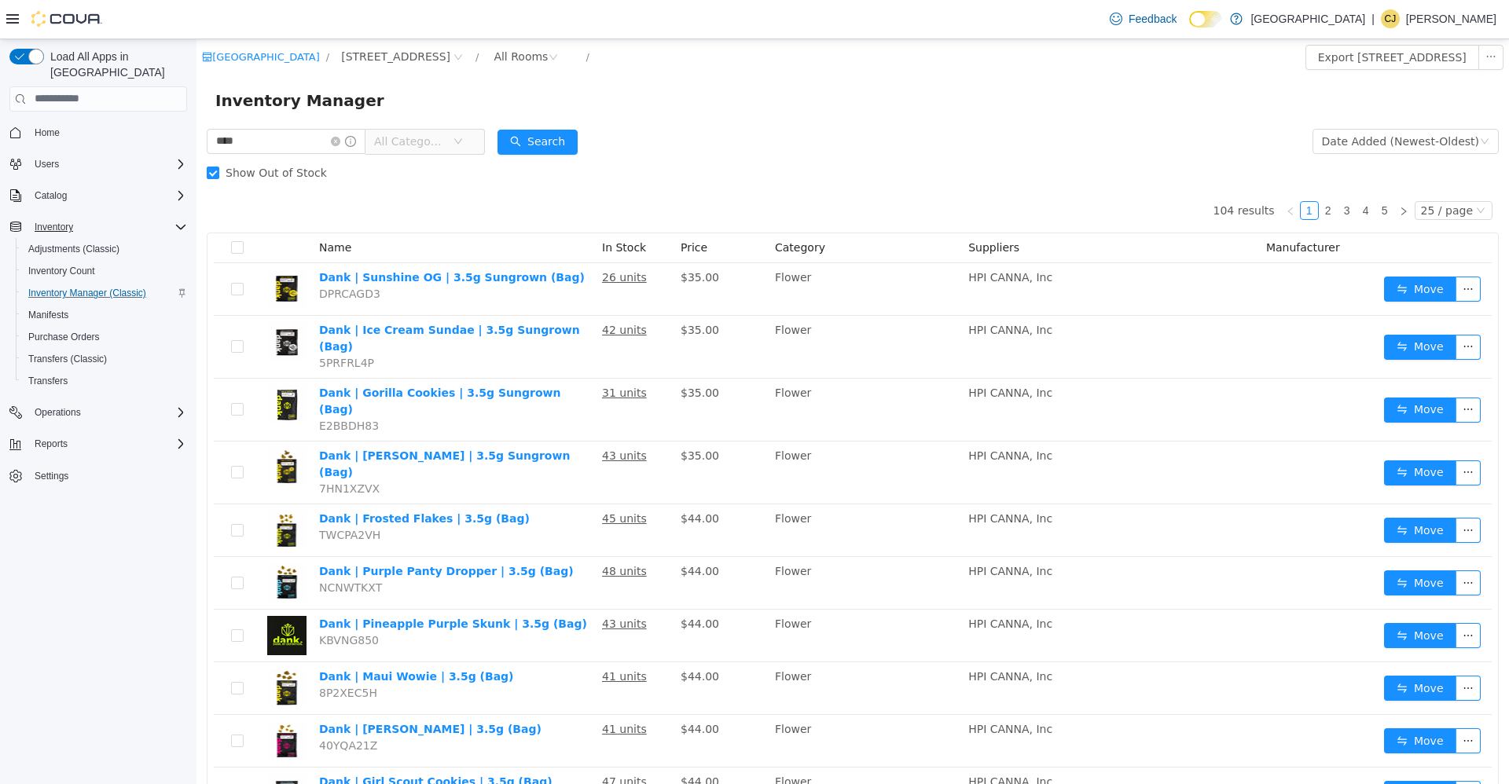
click at [446, 140] on span "All Categories" at bounding box center [410, 141] width 72 height 16
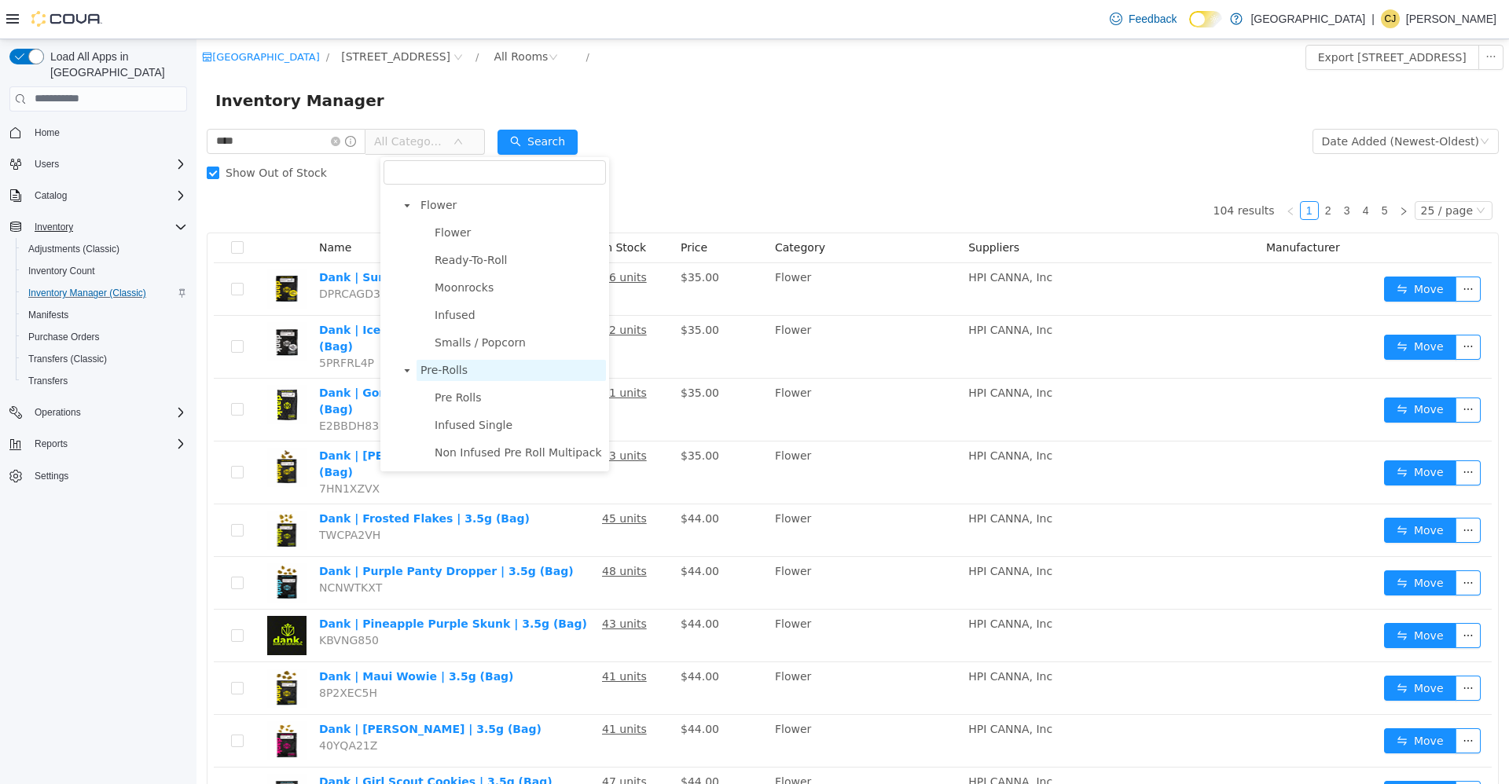
click at [463, 370] on span "Pre-Rolls" at bounding box center [443, 369] width 47 height 13
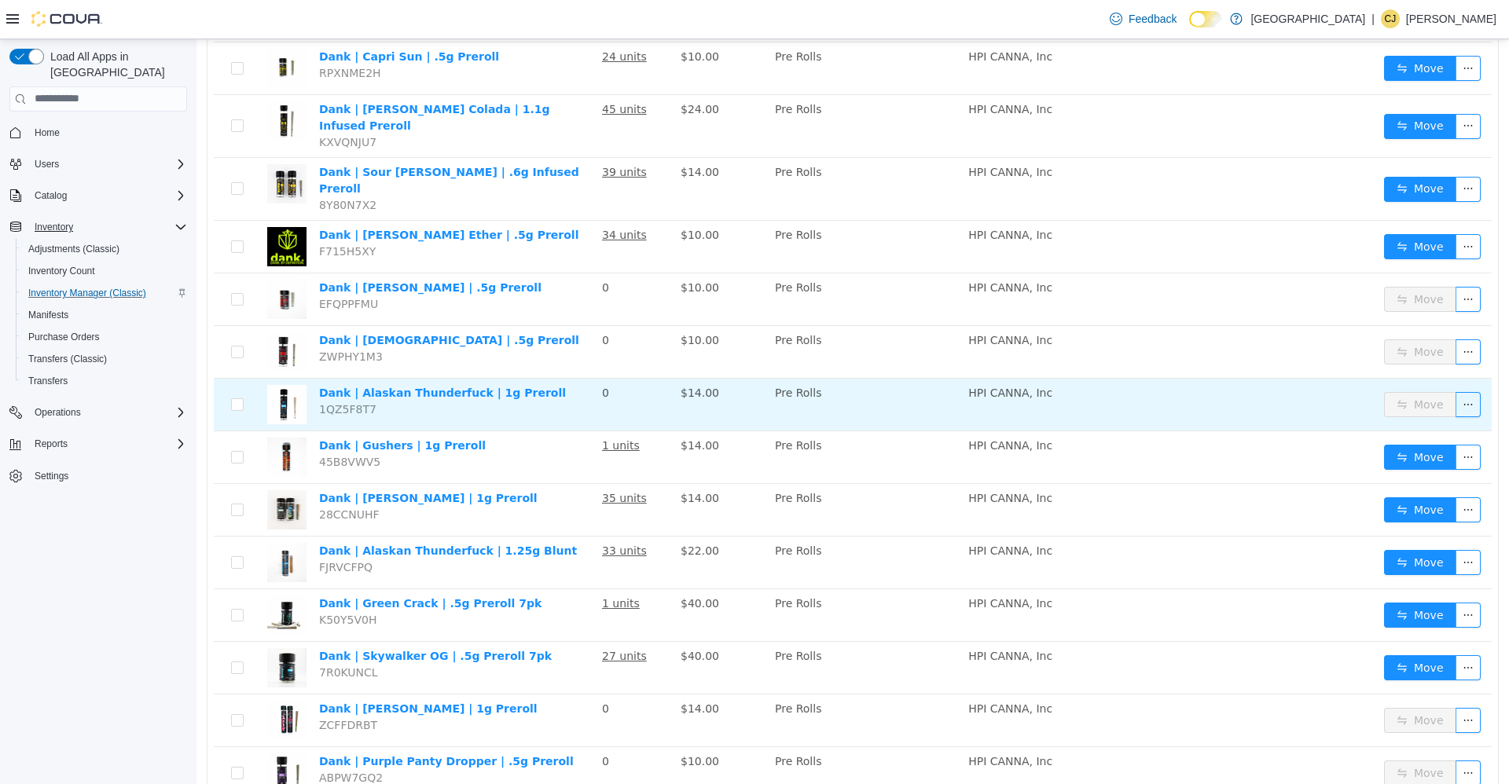
scroll to position [840, 0]
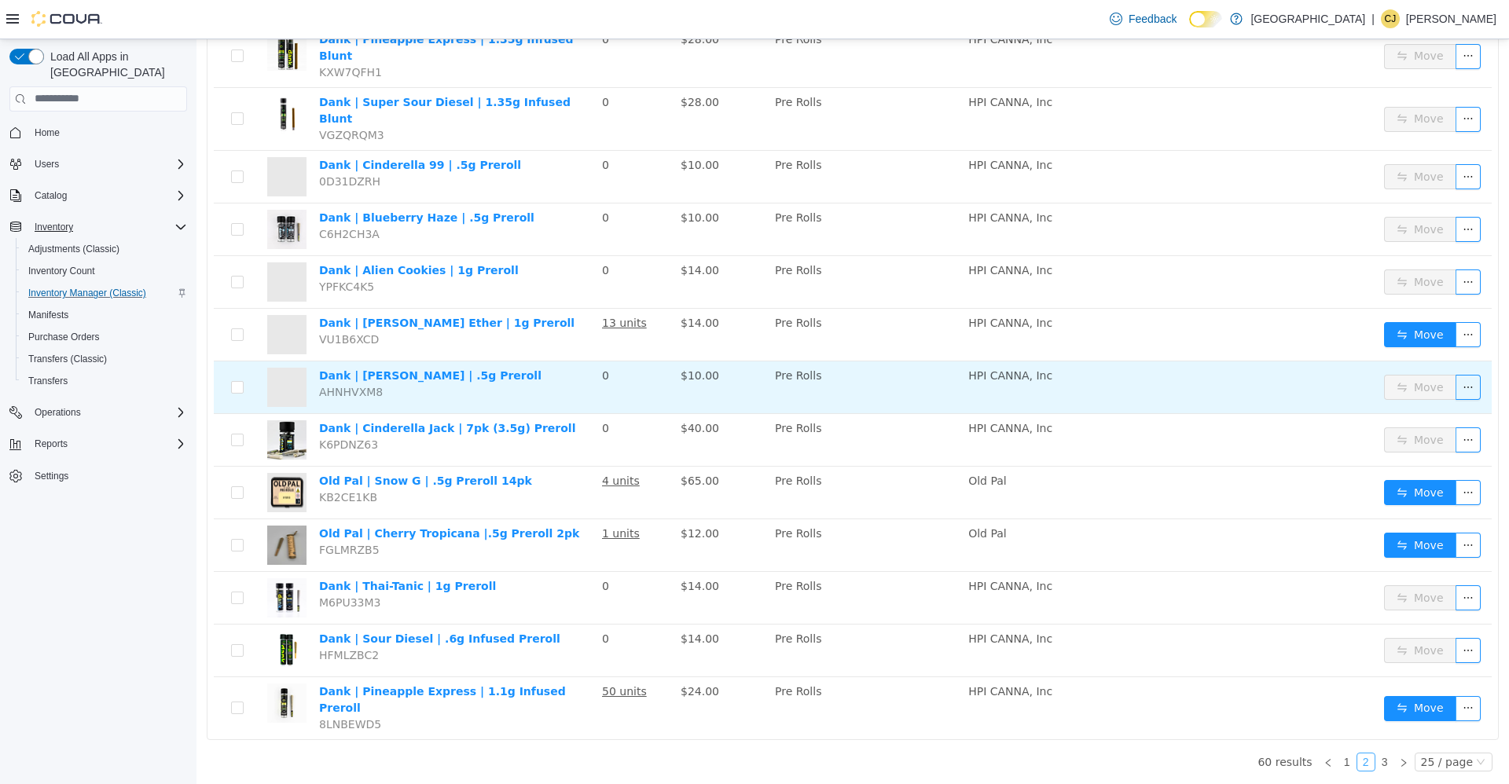
scroll to position [1178, 0]
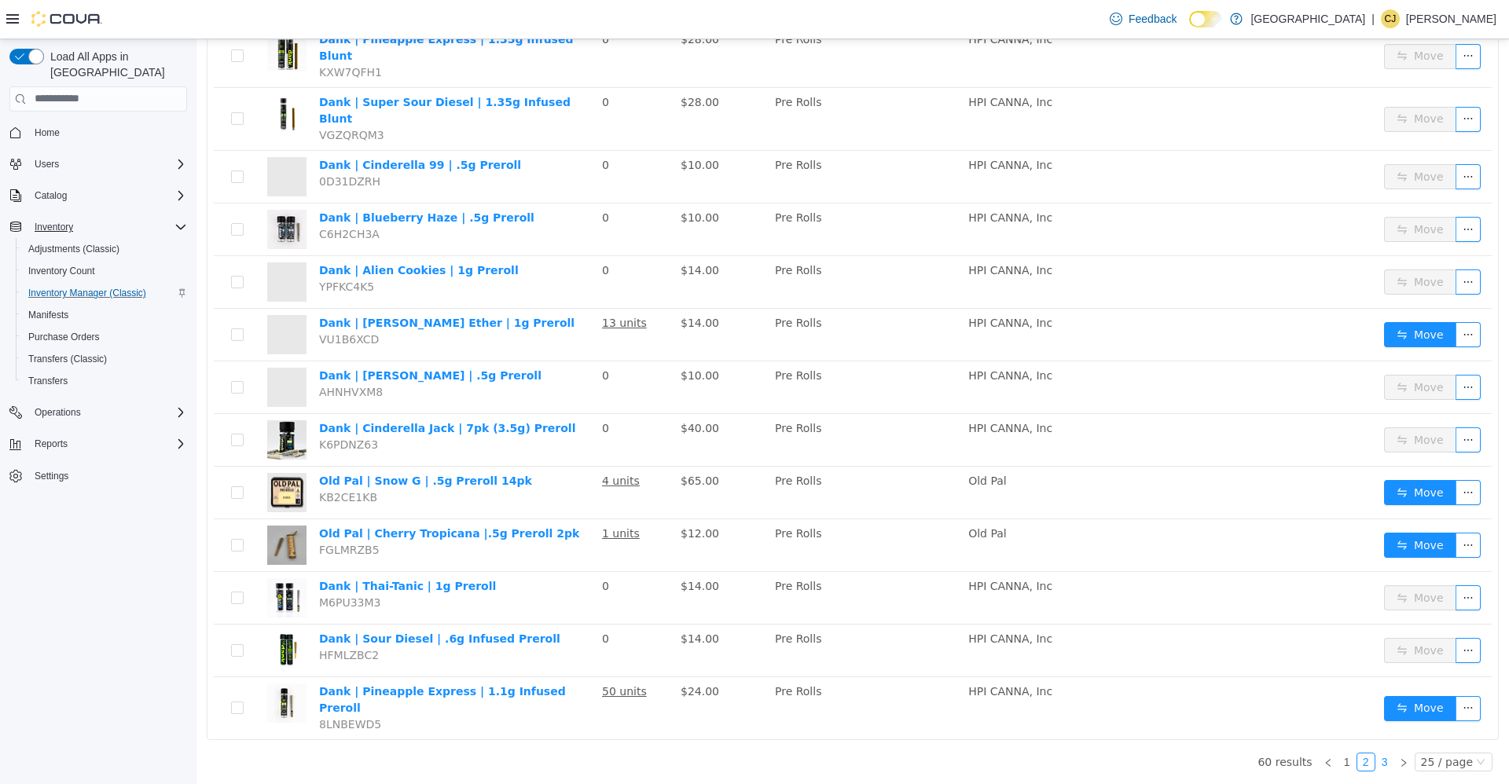
click at [1376, 758] on link "3" at bounding box center [1384, 761] width 17 height 17
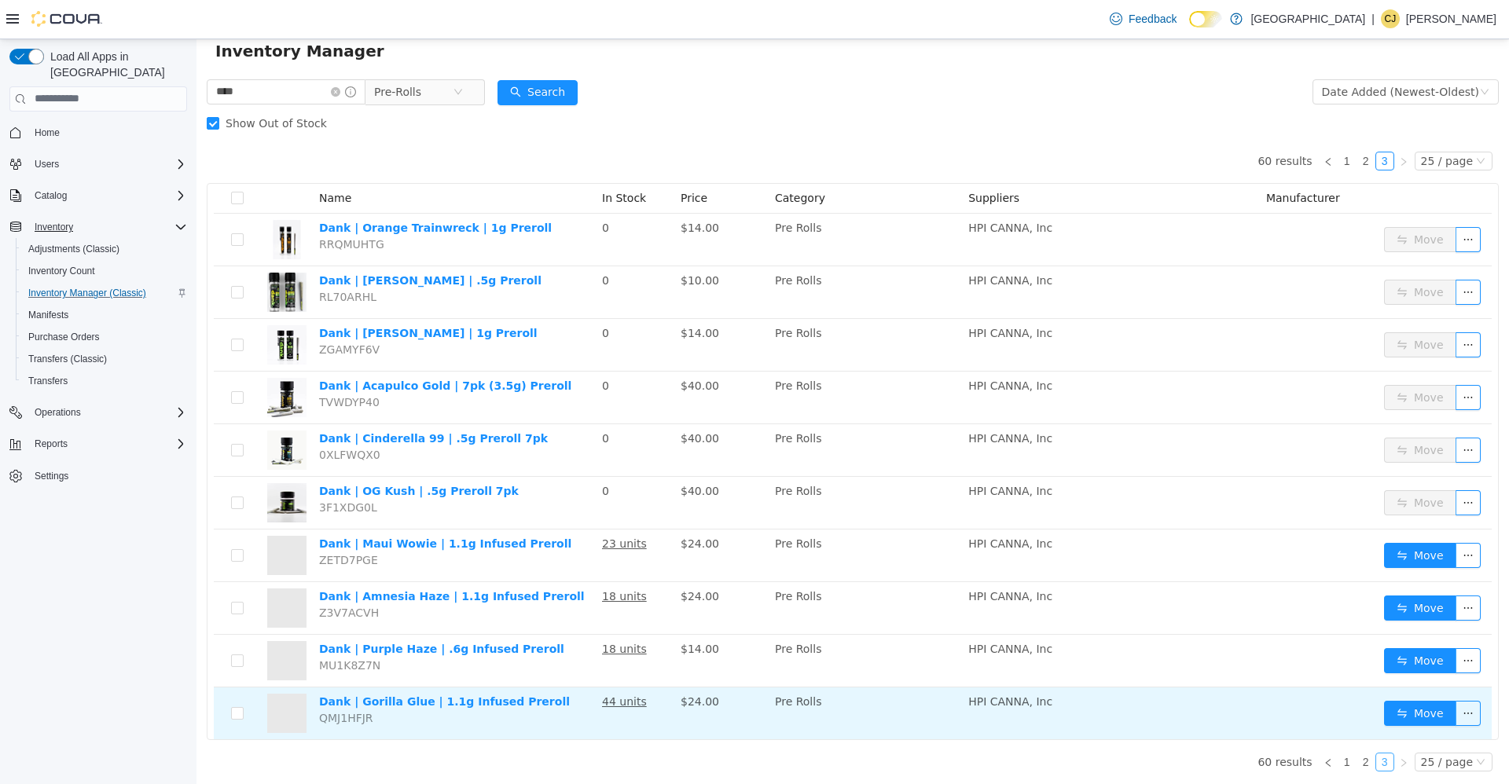
scroll to position [438, 0]
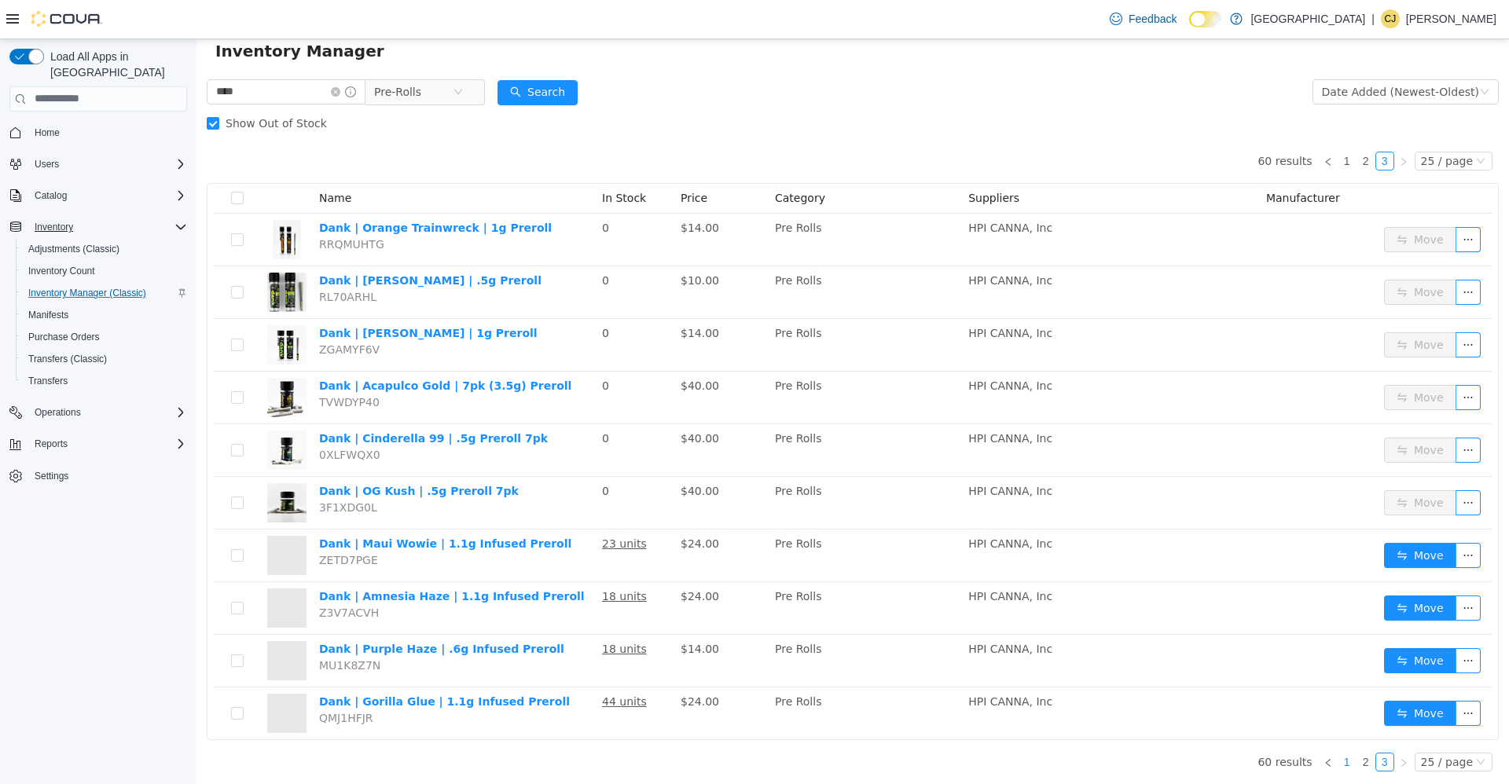
click at [1343, 759] on link "1" at bounding box center [1346, 761] width 17 height 17
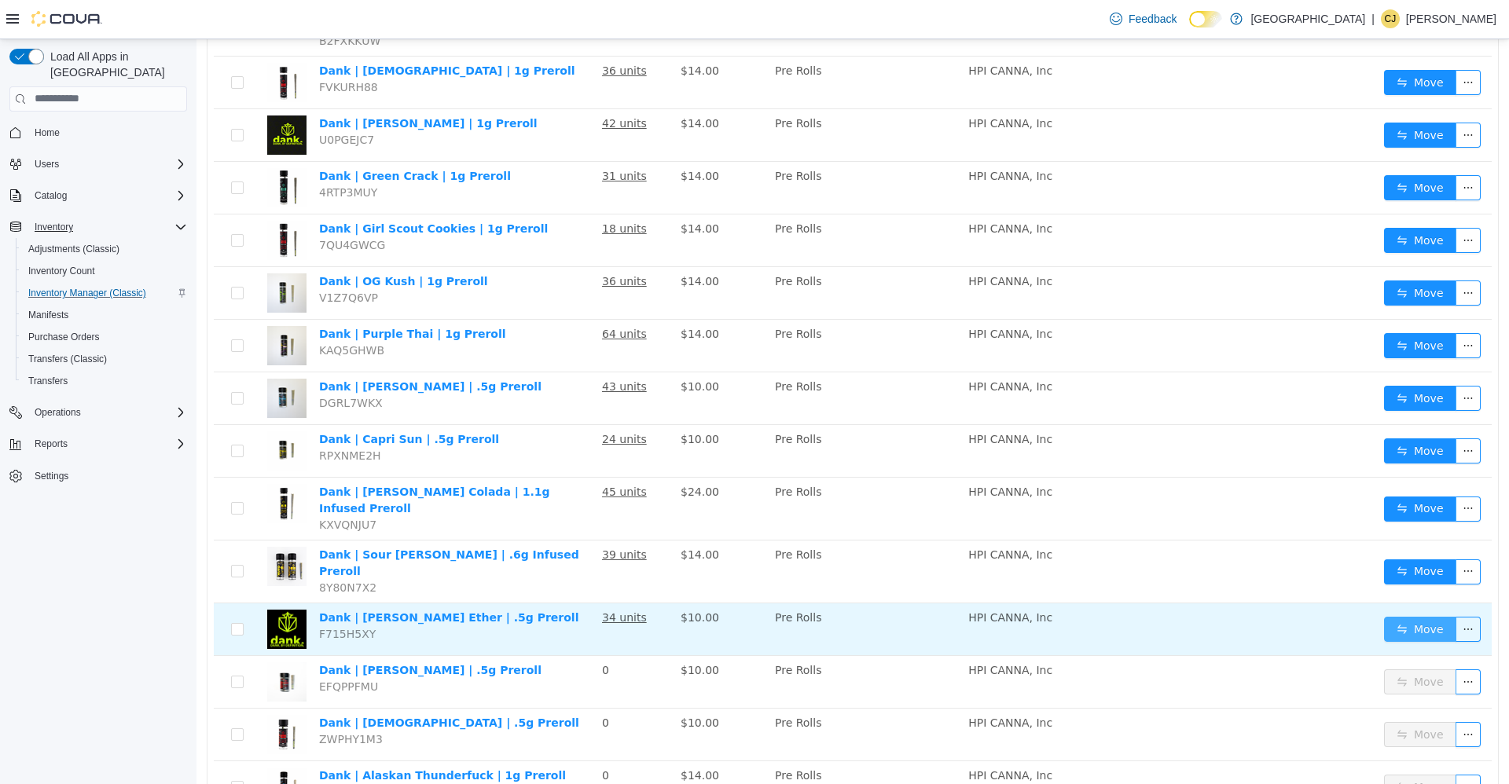
click at [1392, 616] on button "Move" at bounding box center [1420, 628] width 72 height 25
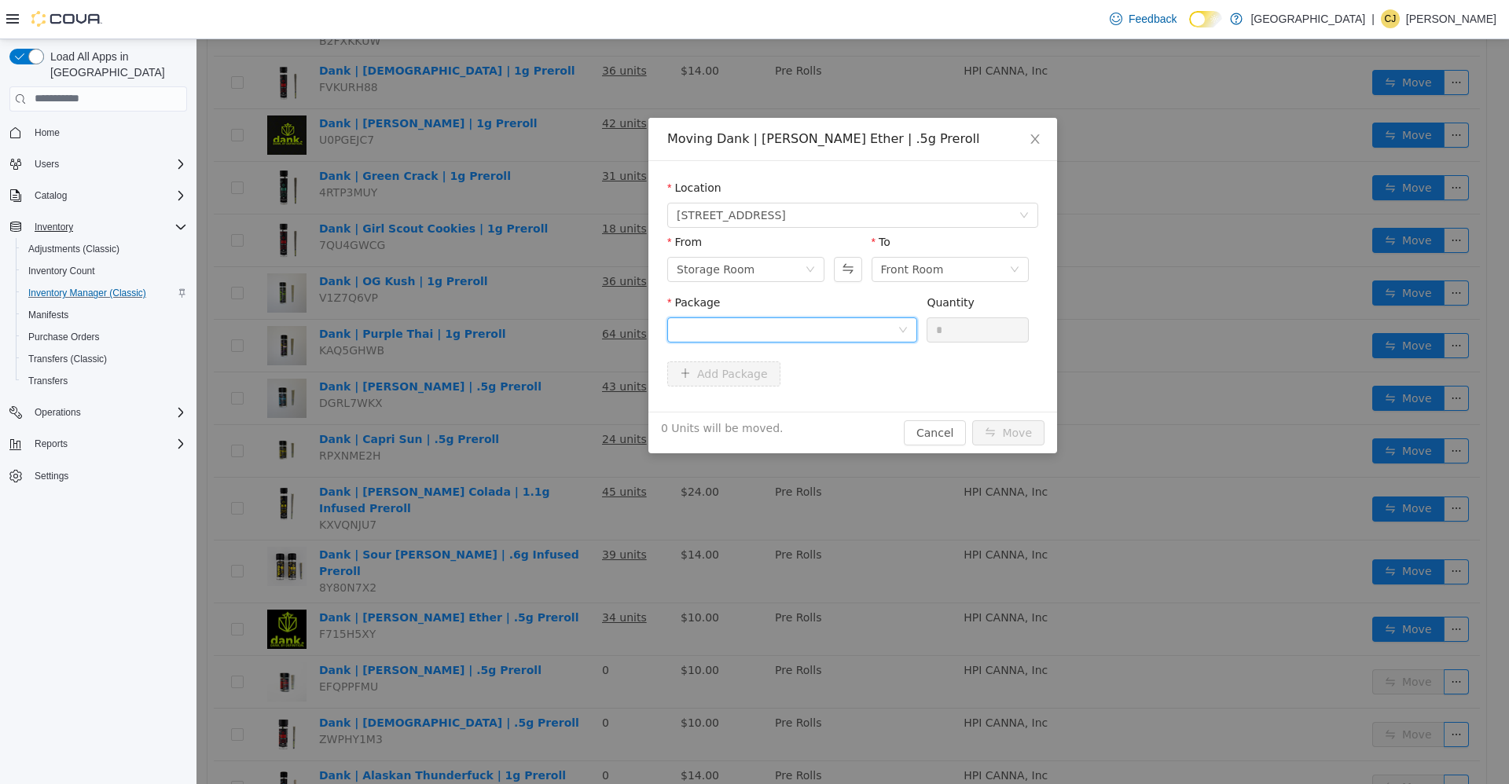
click at [857, 318] on div at bounding box center [787, 330] width 221 height 24
click at [846, 377] on li "dnk-14225-re Quantity : 11 Units" at bounding box center [792, 394] width 250 height 42
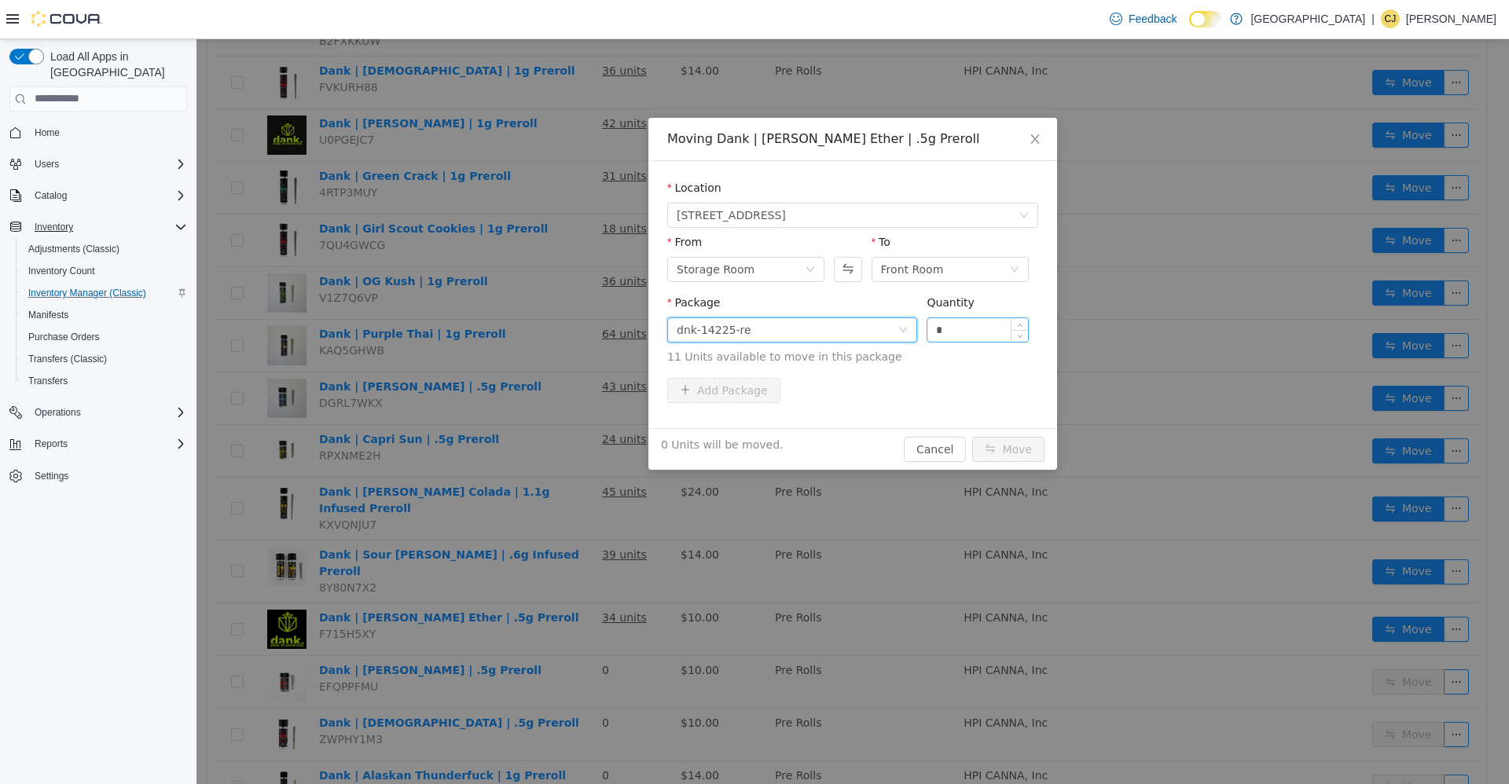
click at [964, 335] on input "*" at bounding box center [977, 330] width 101 height 24
type input "**"
click at [972, 436] on button "Move" at bounding box center [1008, 448] width 72 height 25
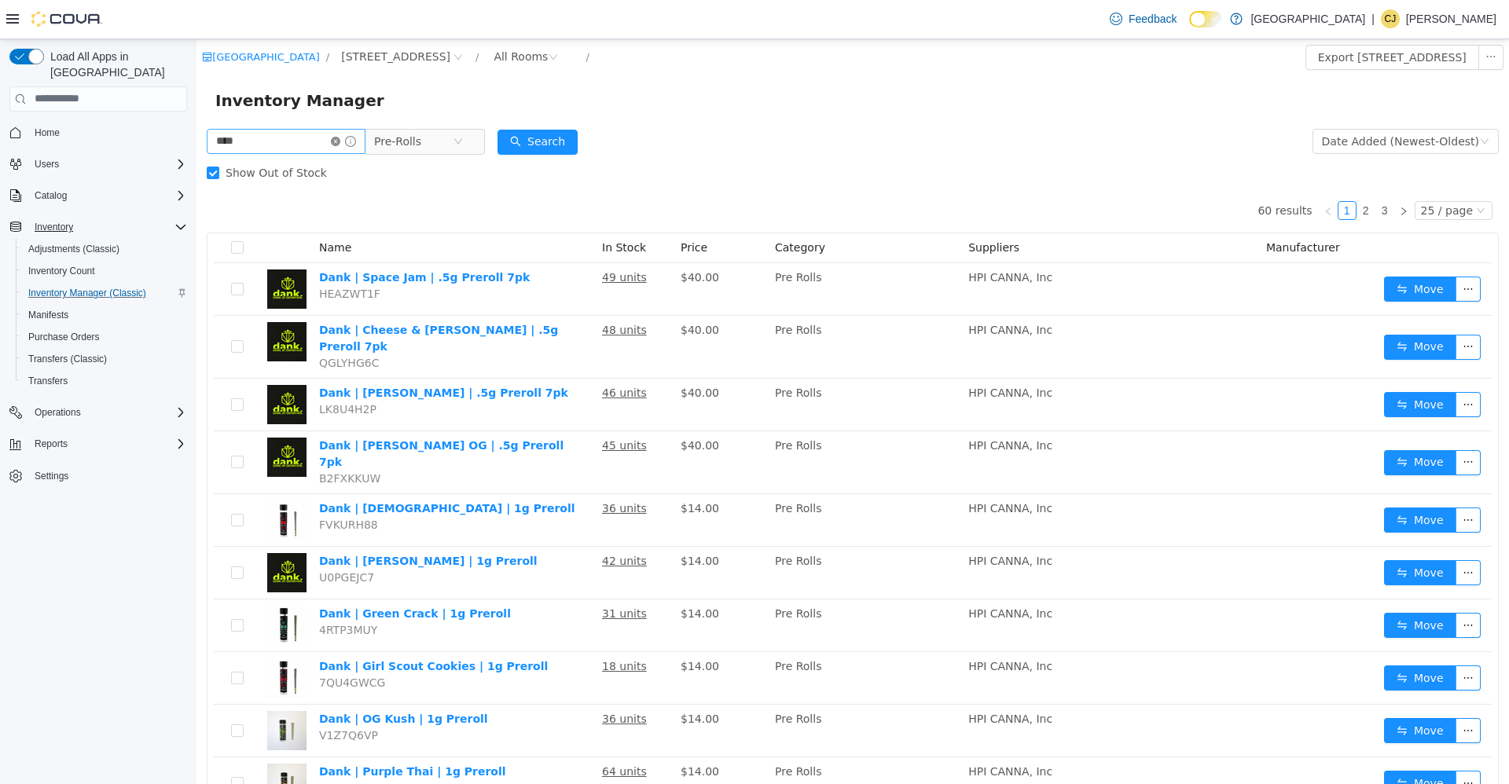
click at [340, 139] on icon "icon: close-circle" at bounding box center [335, 140] width 9 height 9
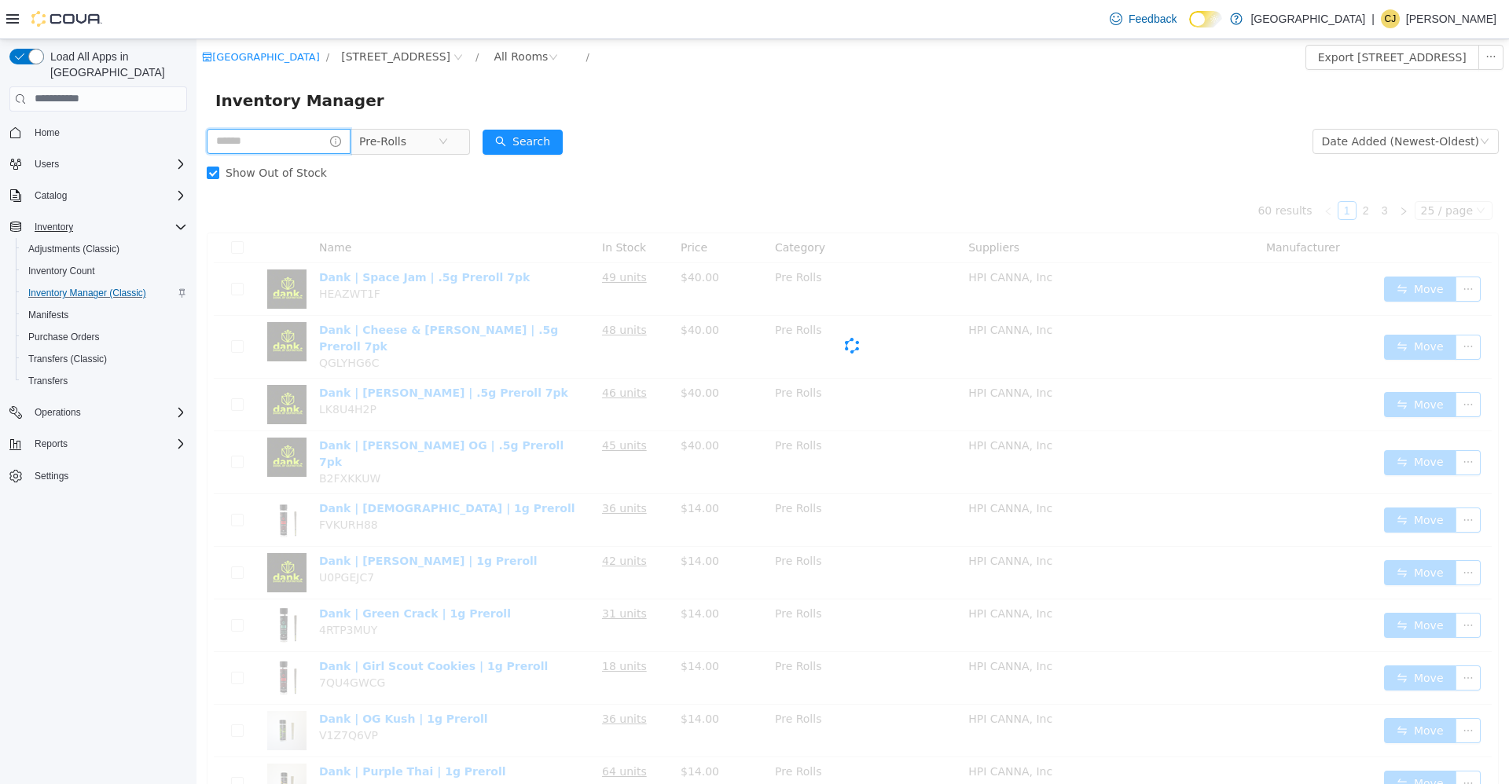
click at [334, 134] on input "text" at bounding box center [279, 140] width 144 height 25
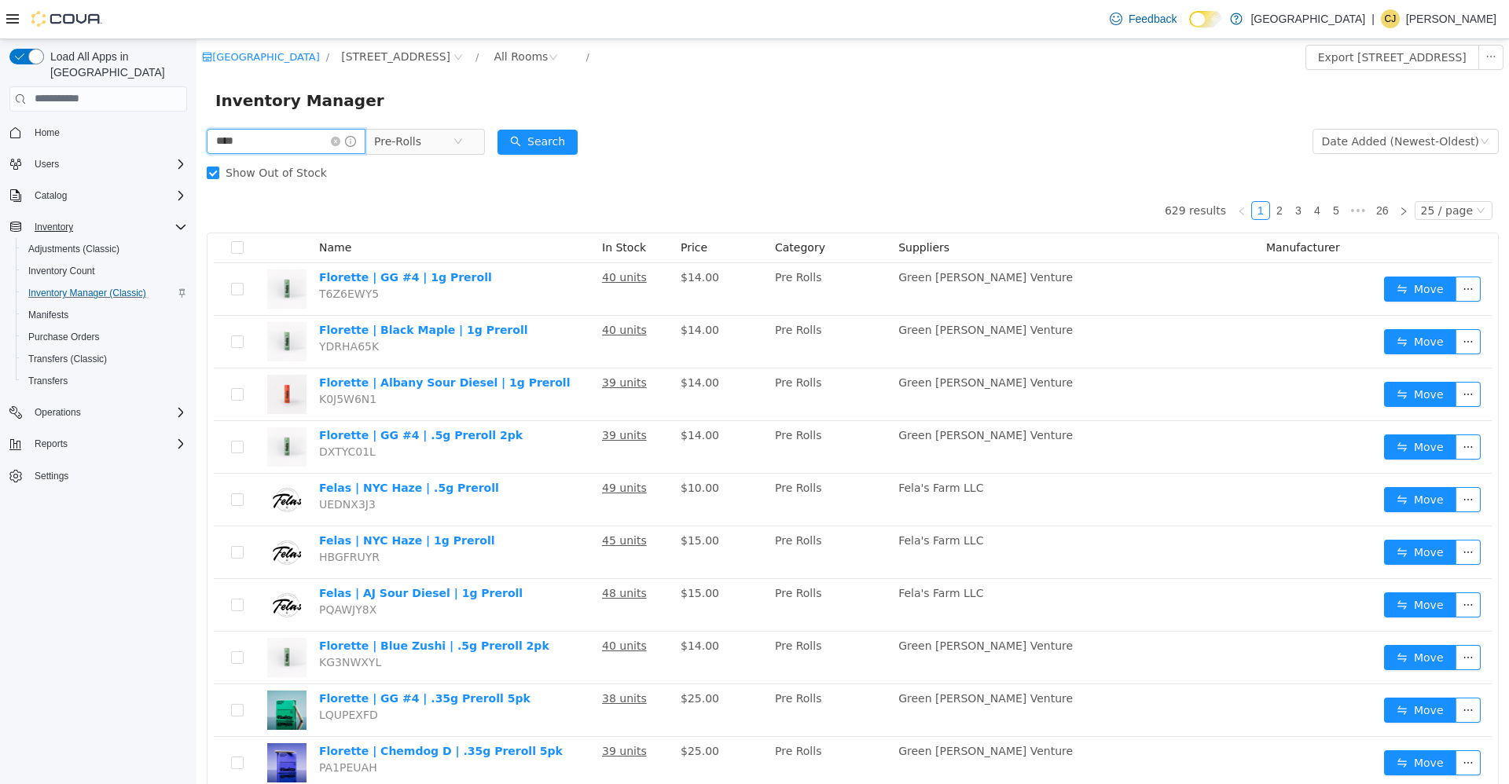
type input "****"
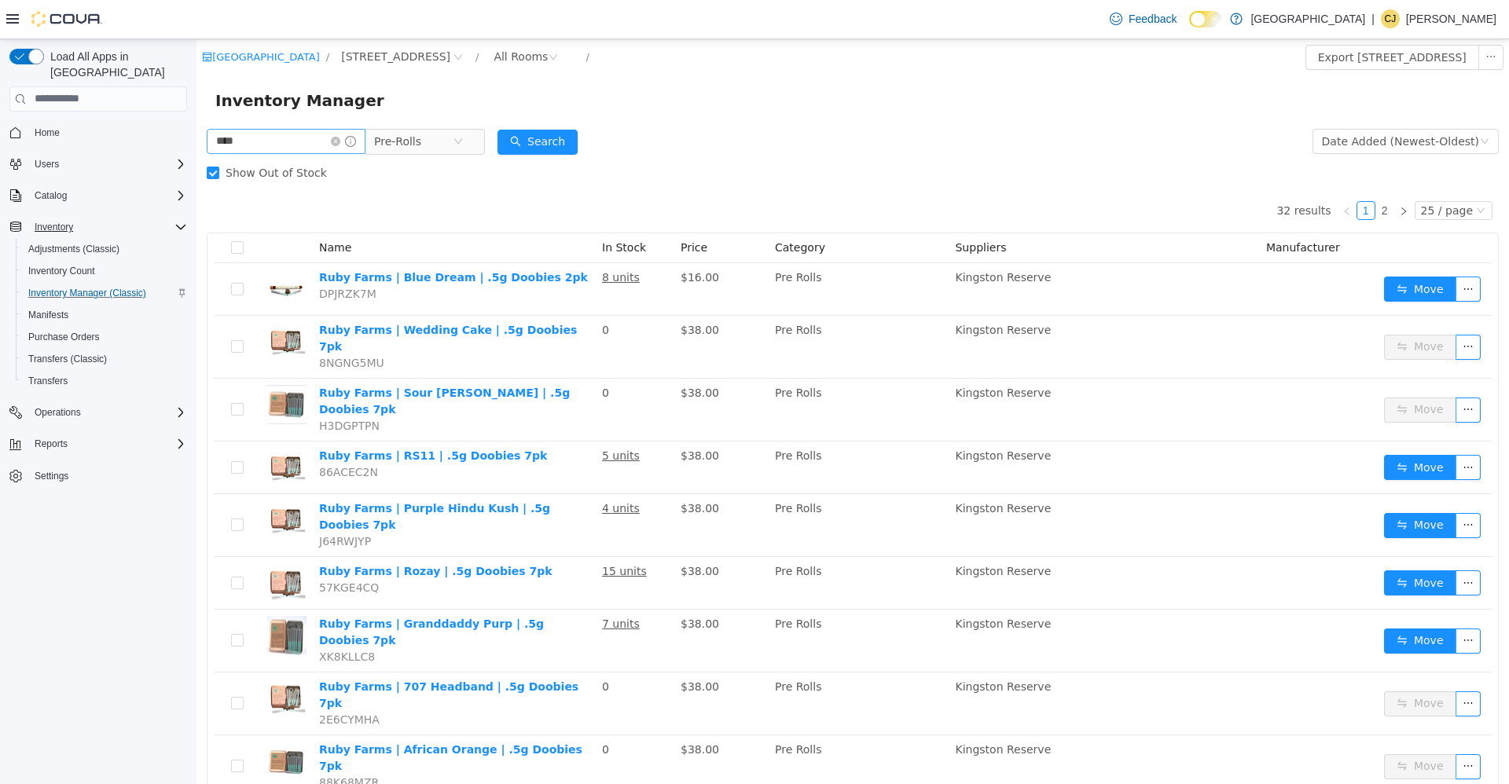
drag, startPoint x: 349, startPoint y: 144, endPoint x: 341, endPoint y: 141, distance: 8.5
click at [340, 144] on icon "icon: close-circle" at bounding box center [335, 140] width 9 height 9
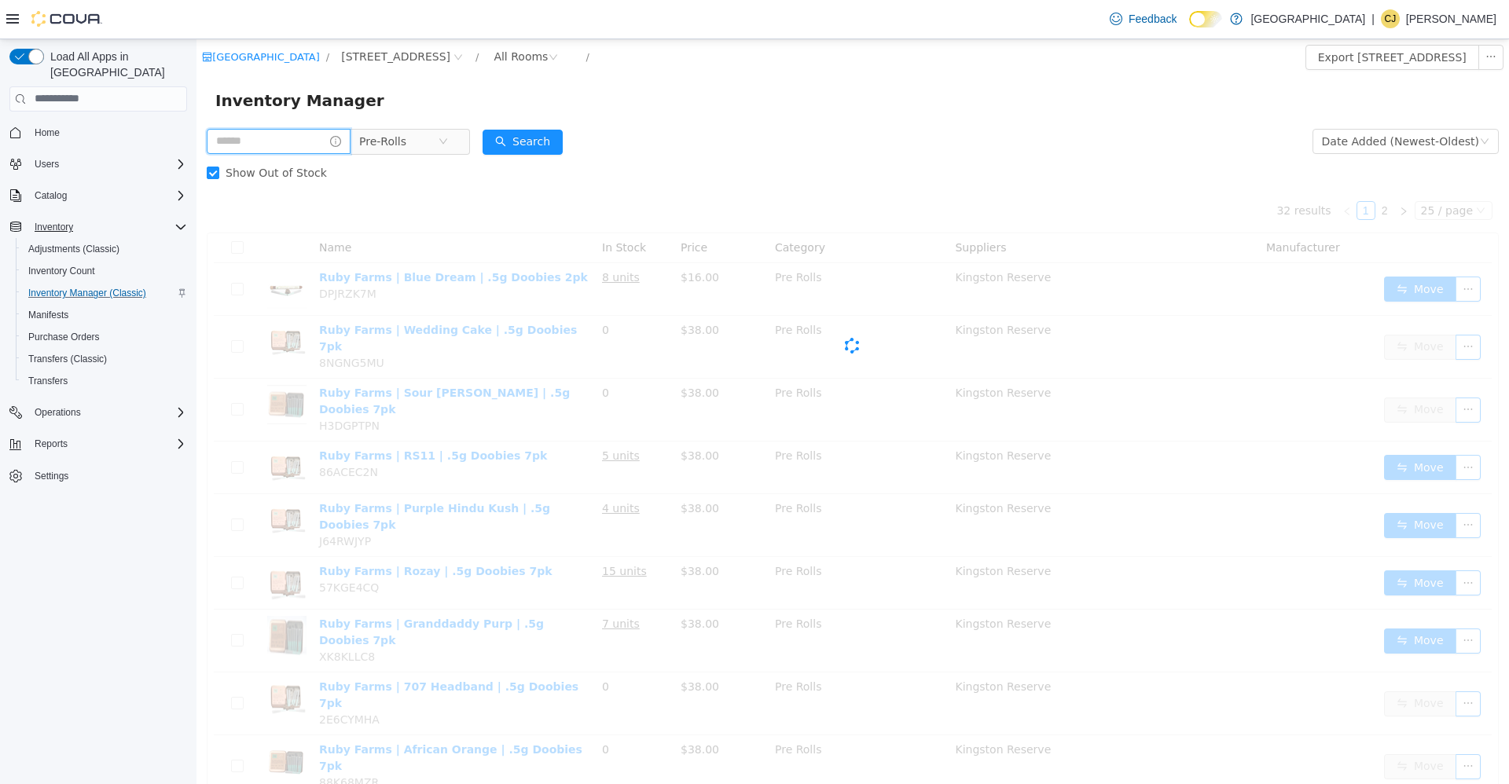
click at [340, 141] on input "text" at bounding box center [279, 140] width 144 height 25
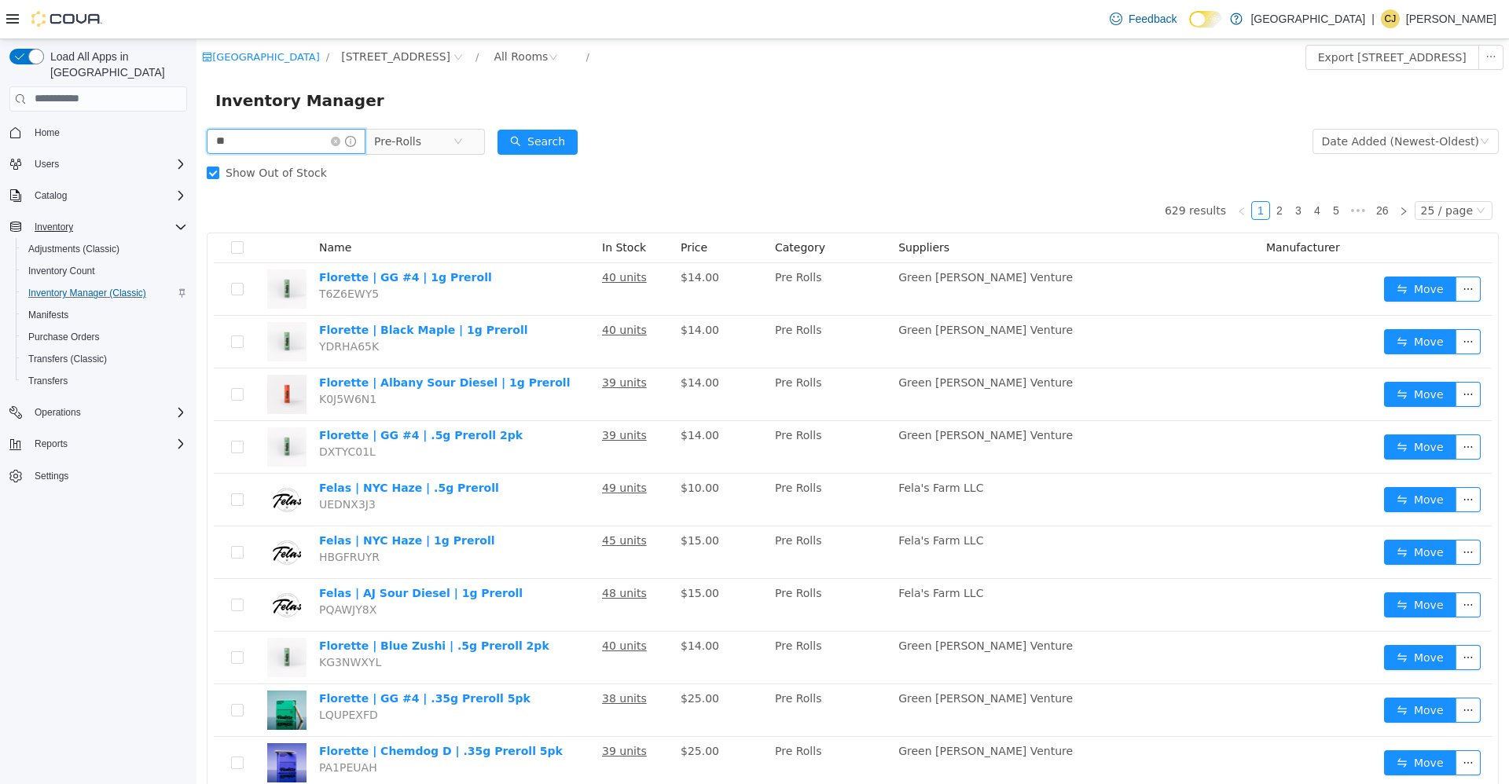
type input "*"
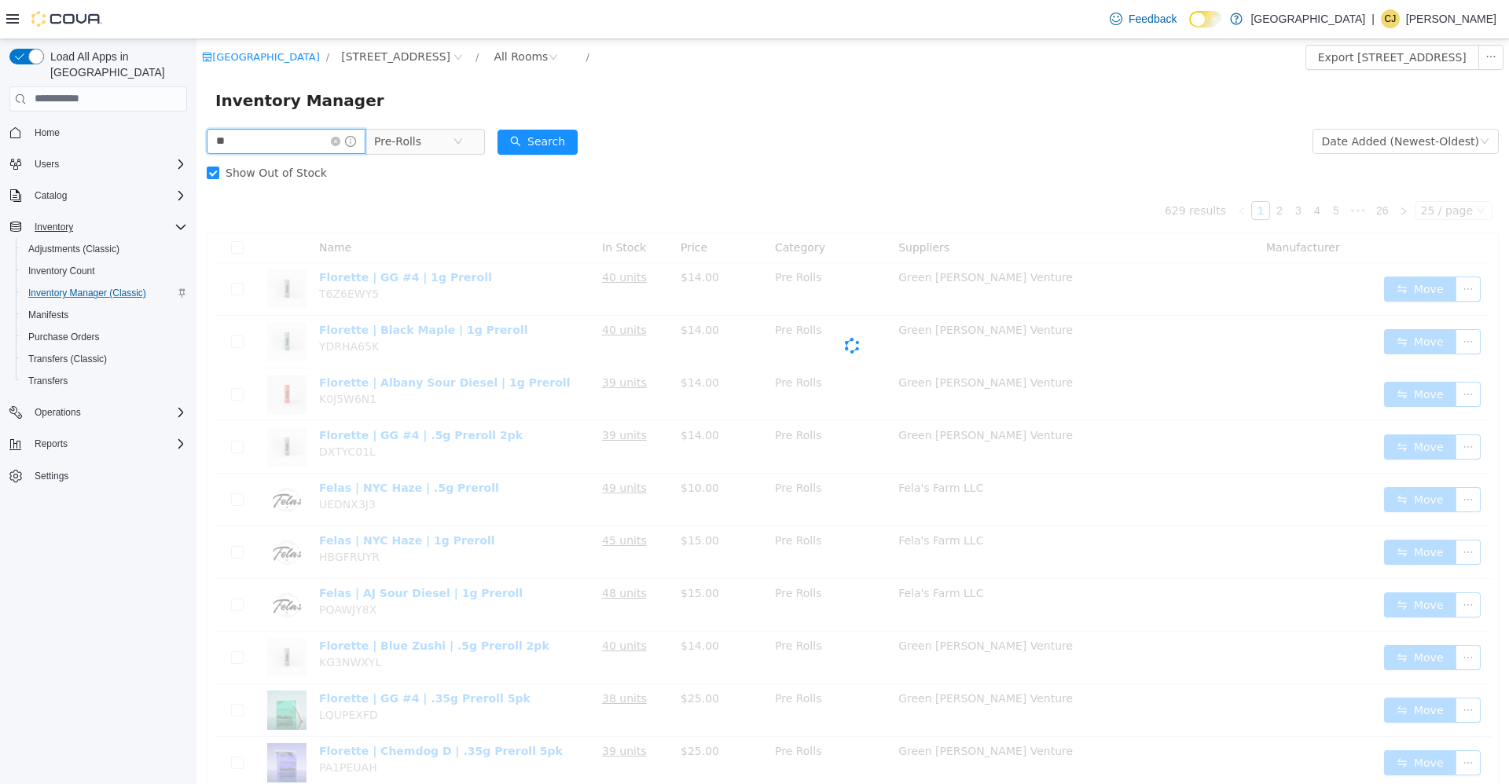
type input "*"
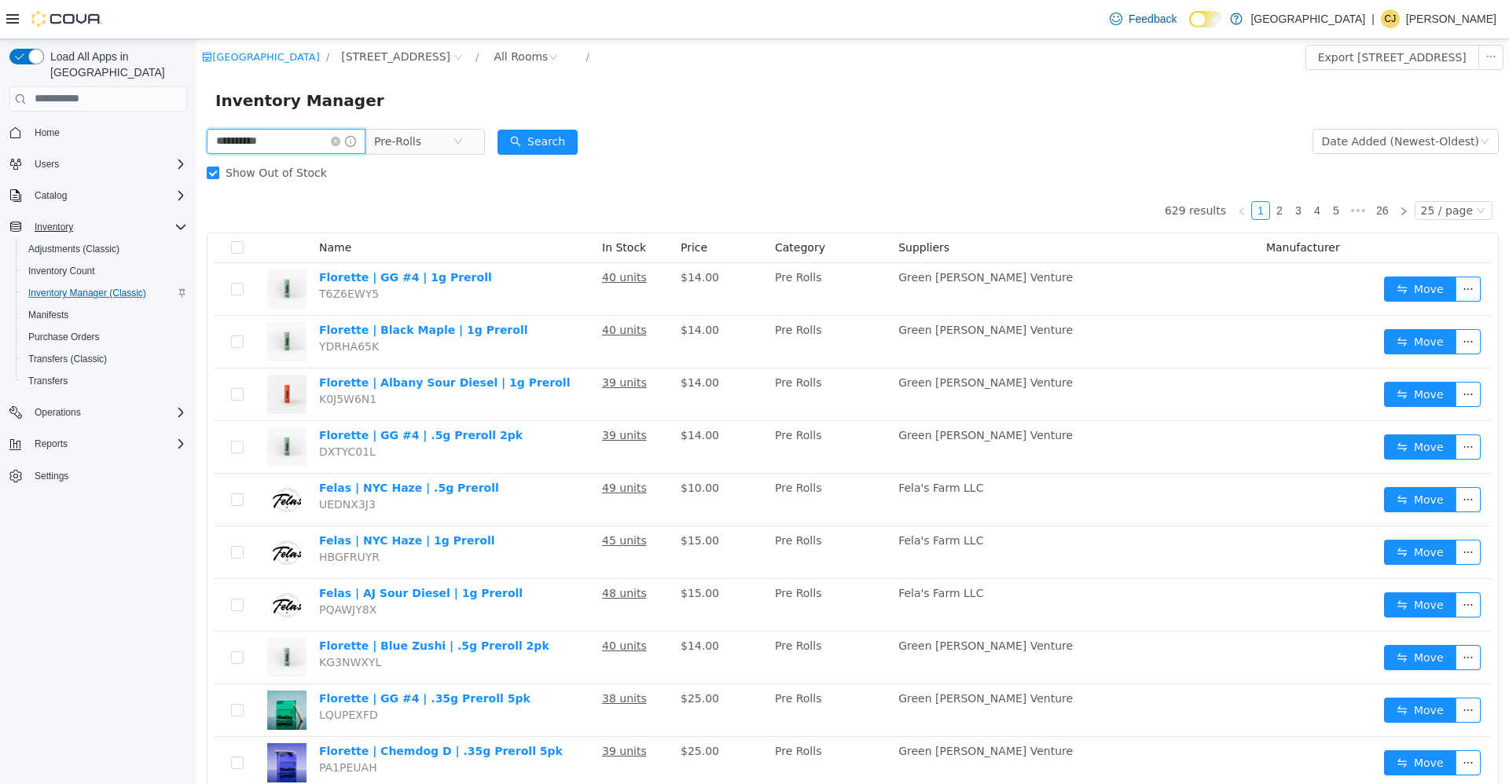
type input "**********"
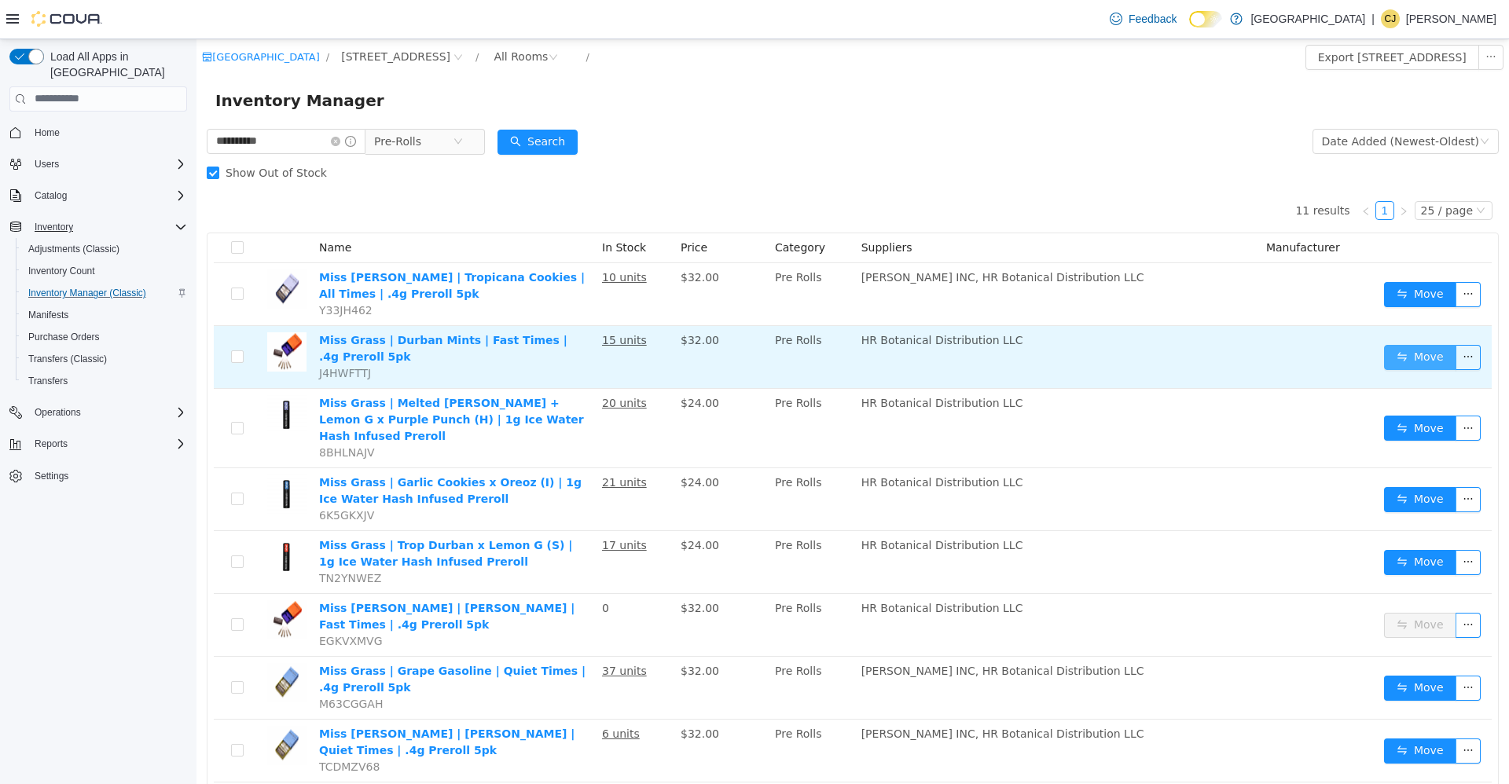
click at [1414, 357] on button "Move" at bounding box center [1420, 356] width 72 height 25
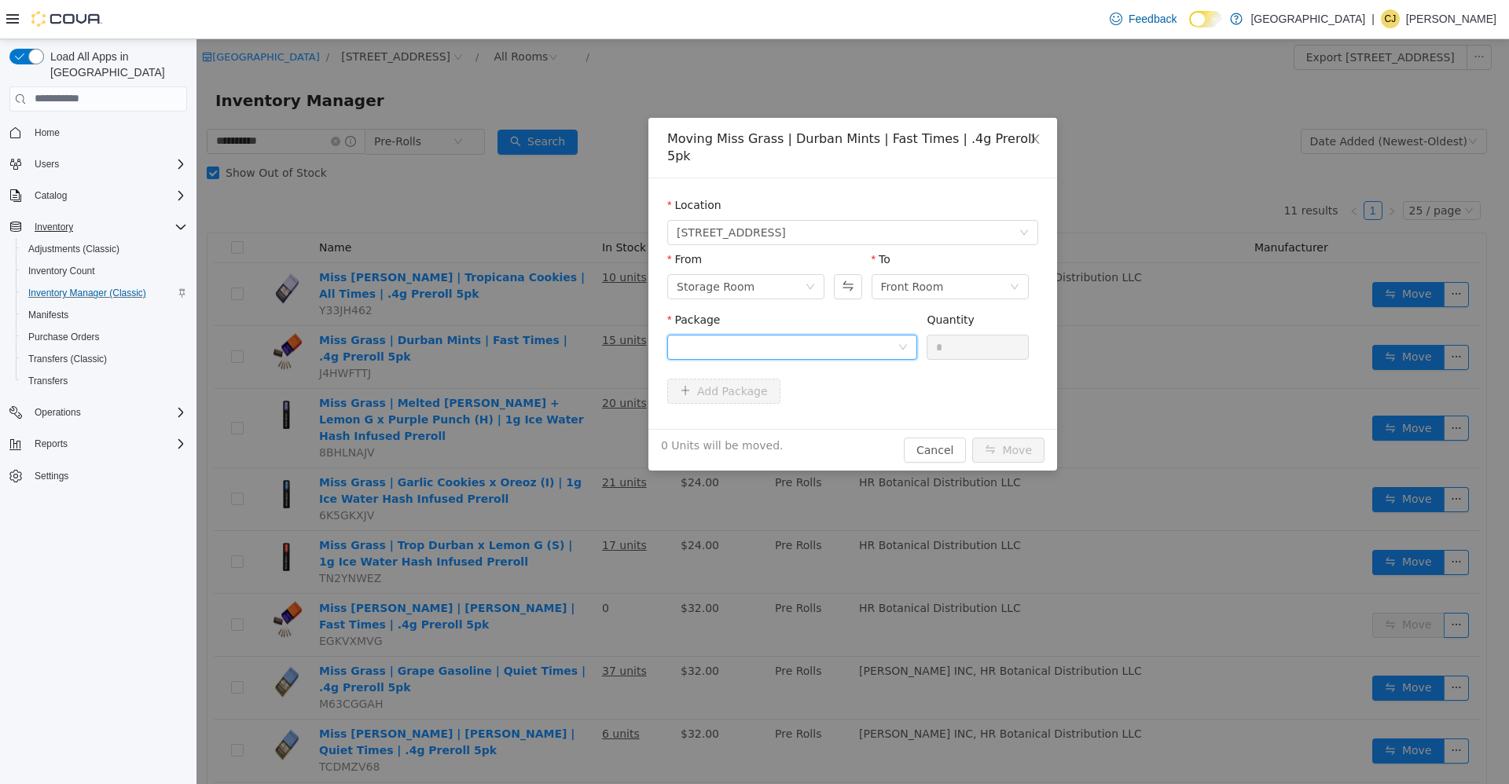
click at [899, 338] on div at bounding box center [792, 346] width 250 height 25
click at [861, 409] on li "MIS-MPRR-DURM-042525 Quantity : 15 Units" at bounding box center [792, 394] width 250 height 42
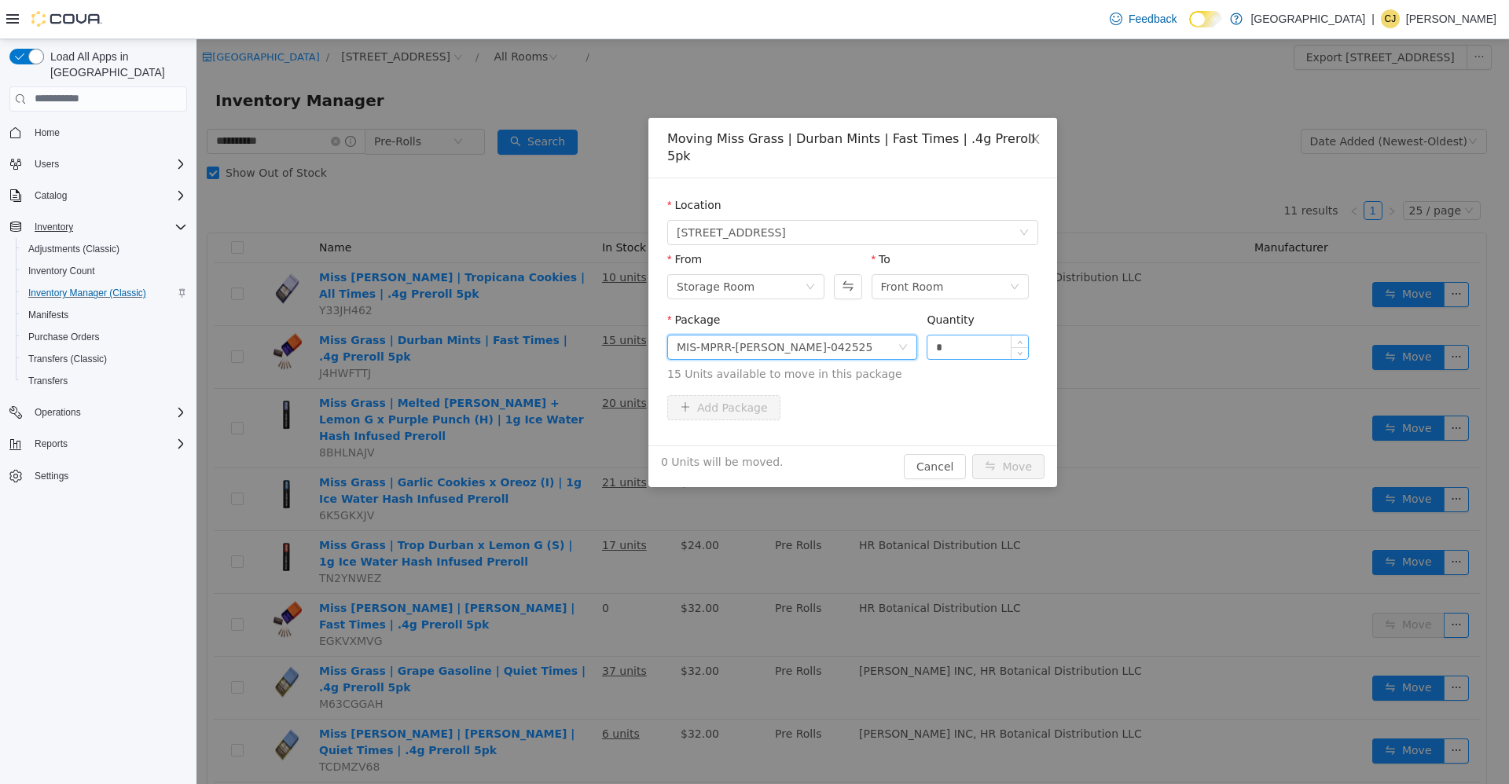
click at [1005, 335] on input "*" at bounding box center [977, 347] width 101 height 24
type input "**"
click at [972, 453] on button "Move" at bounding box center [1008, 465] width 72 height 25
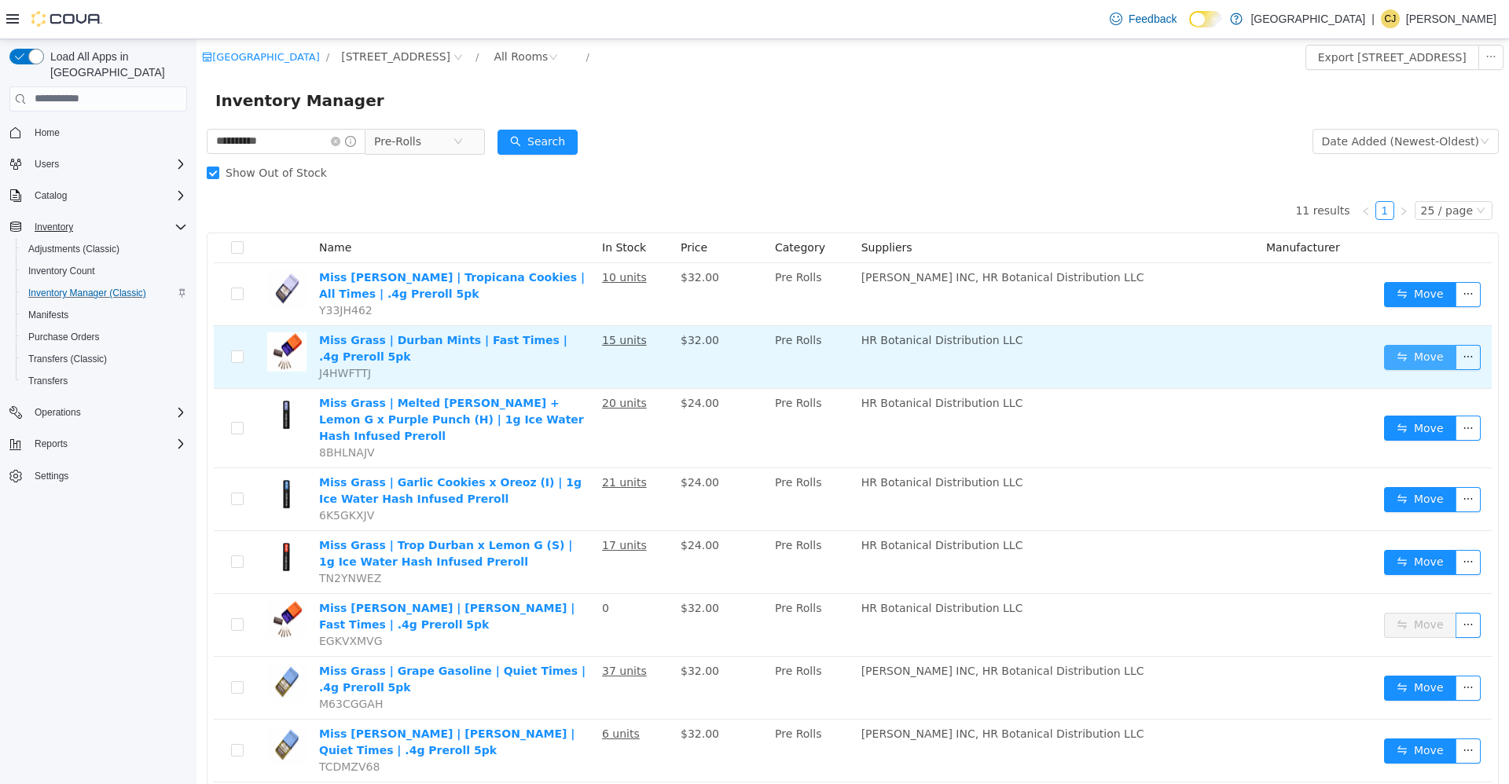
click at [1392, 351] on button "Move" at bounding box center [1420, 356] width 72 height 25
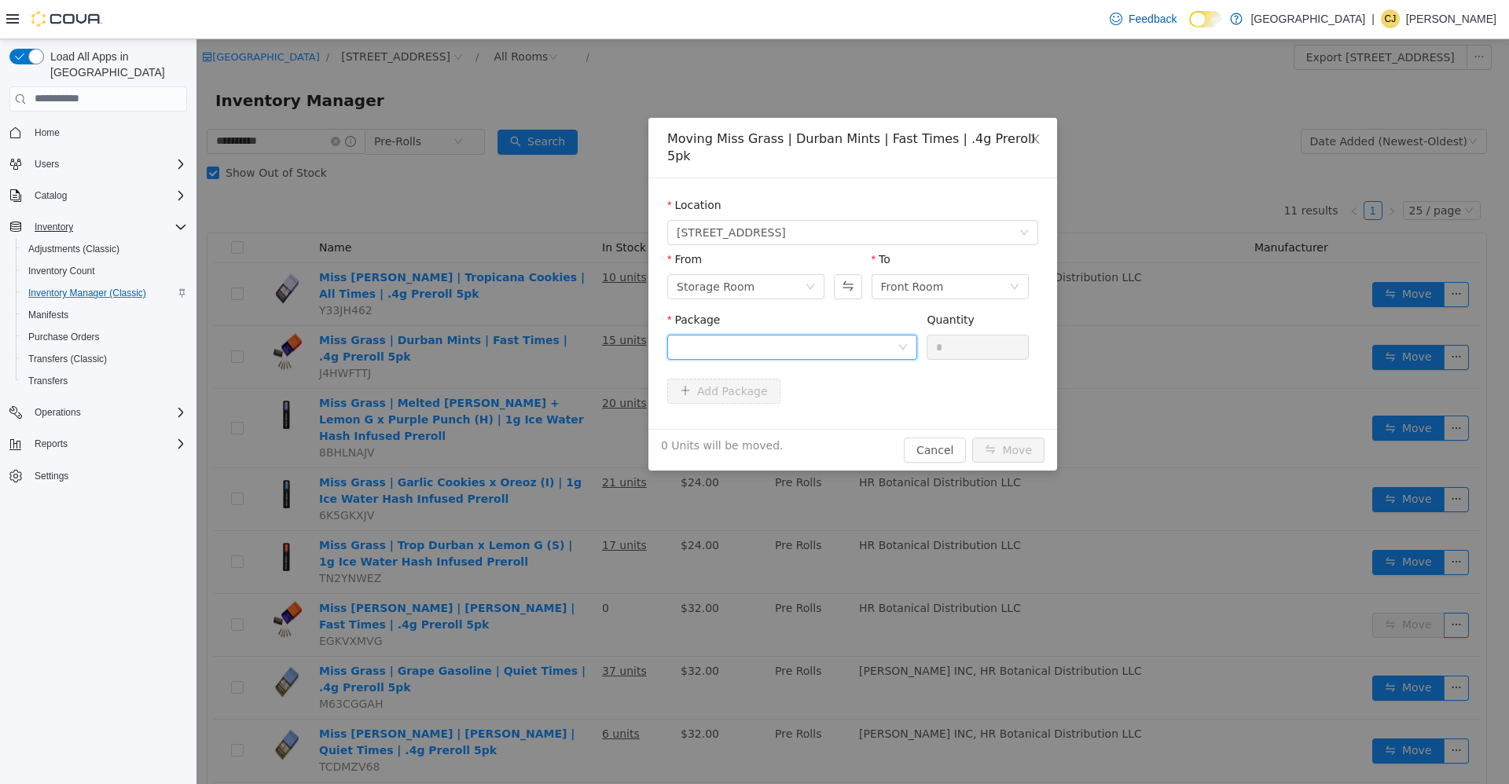
click at [858, 335] on div at bounding box center [787, 347] width 221 height 24
click at [855, 393] on li "MIS-MPRR-DURM-042525 Quantity : 10 Units" at bounding box center [792, 394] width 250 height 42
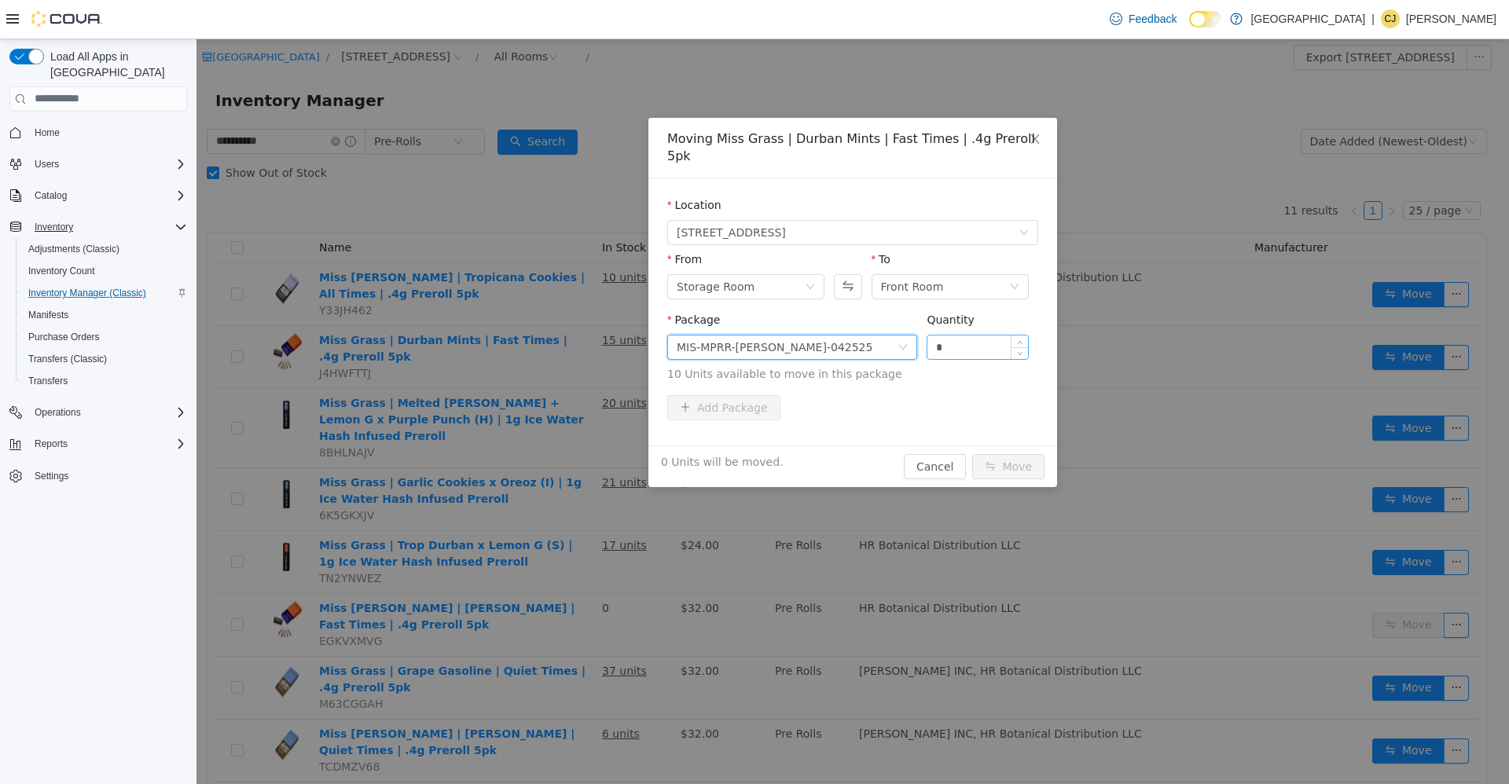
click at [938, 335] on input "*" at bounding box center [977, 347] width 101 height 24
click at [944, 335] on input "*" at bounding box center [977, 347] width 101 height 24
type input "**"
click at [972, 453] on button "Move" at bounding box center [1008, 465] width 72 height 25
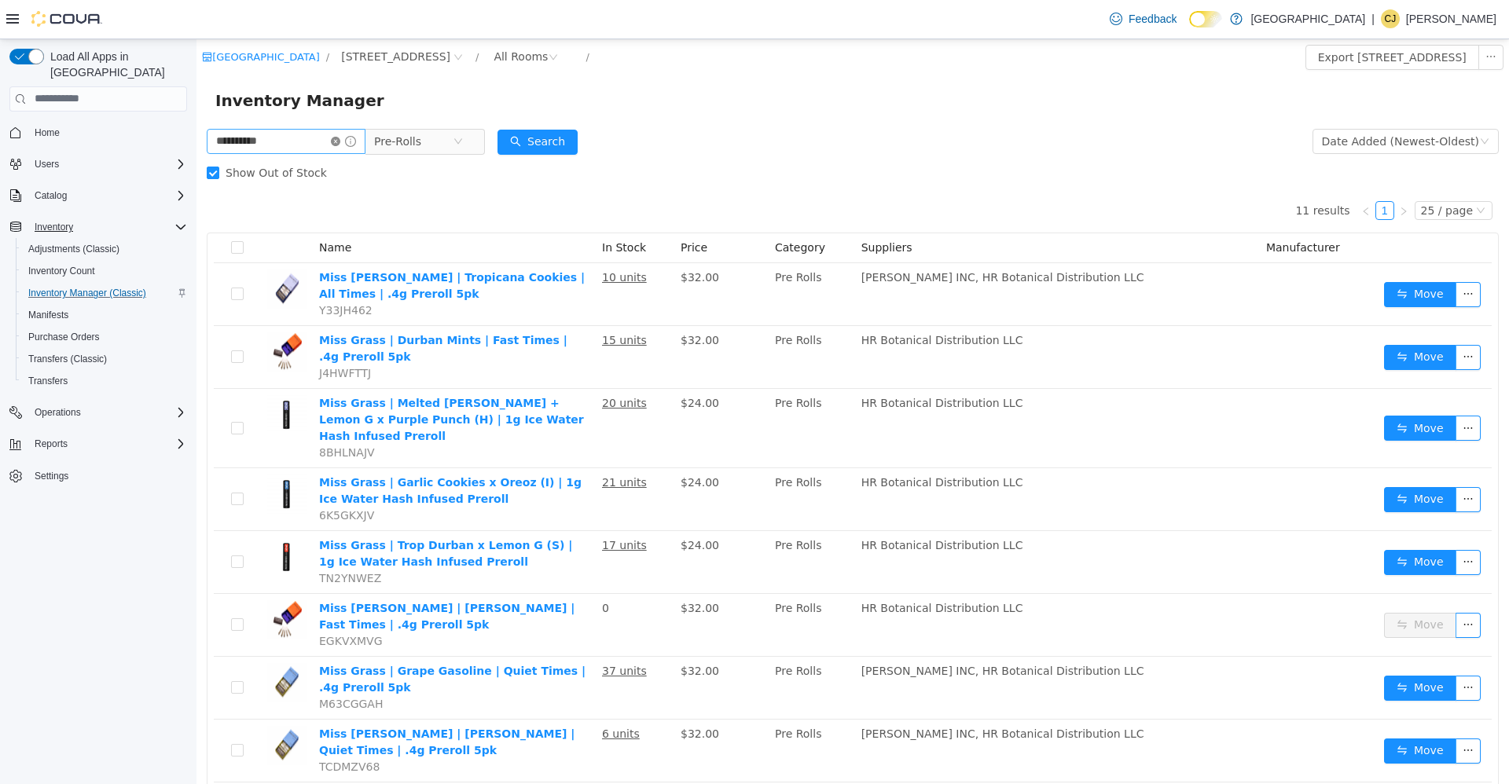
click at [340, 139] on icon "icon: close-circle" at bounding box center [335, 140] width 9 height 9
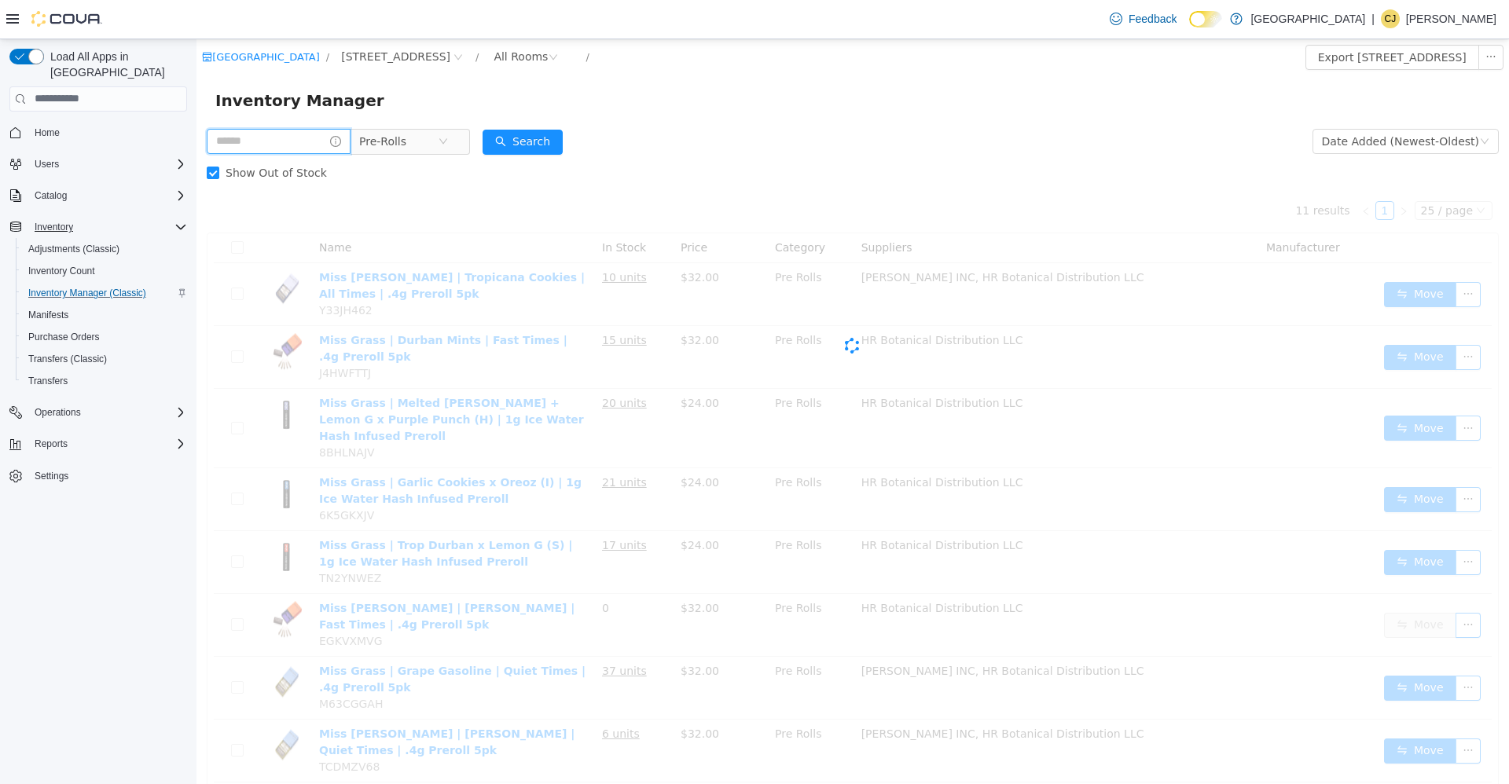
click at [338, 139] on input "text" at bounding box center [279, 140] width 144 height 25
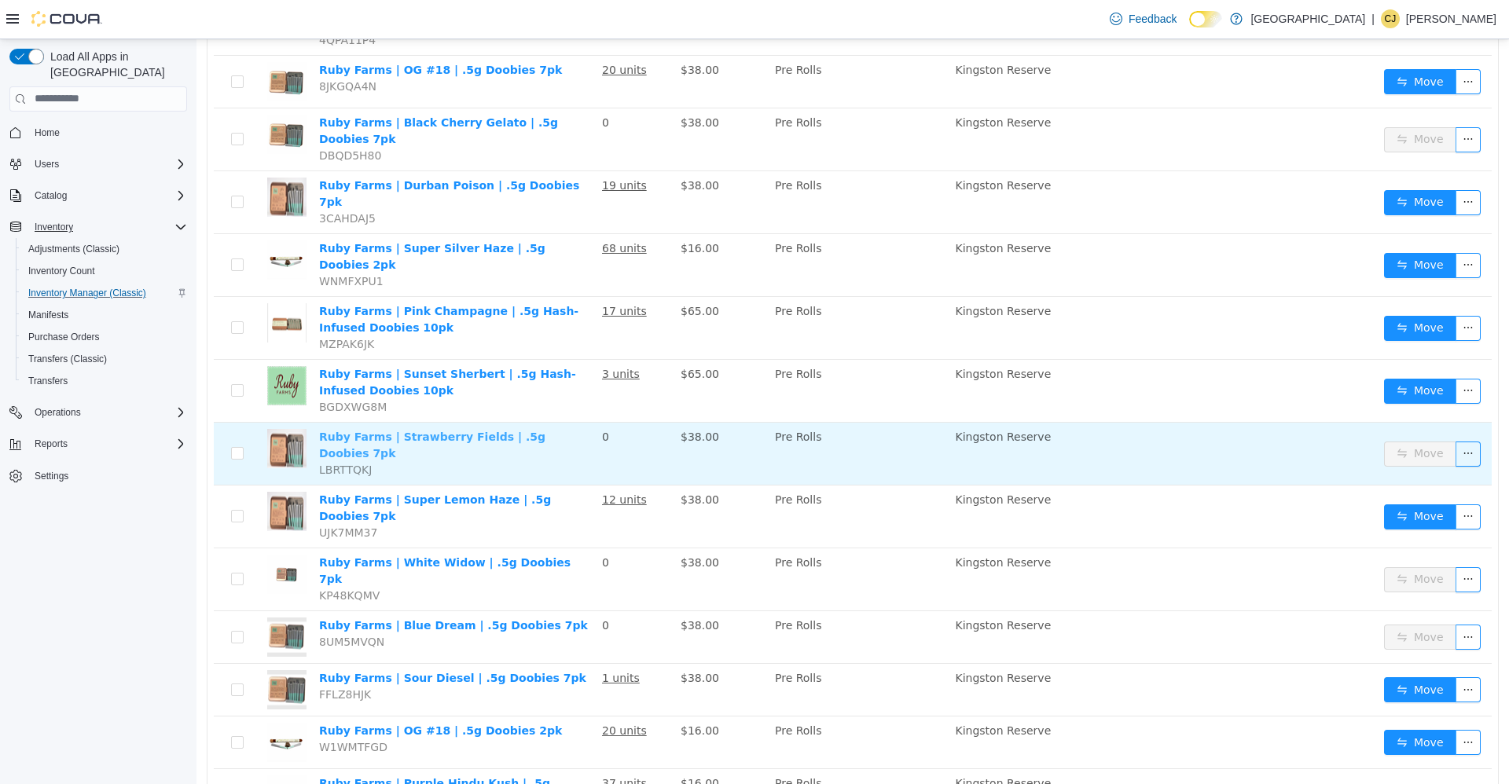
scroll to position [871, 0]
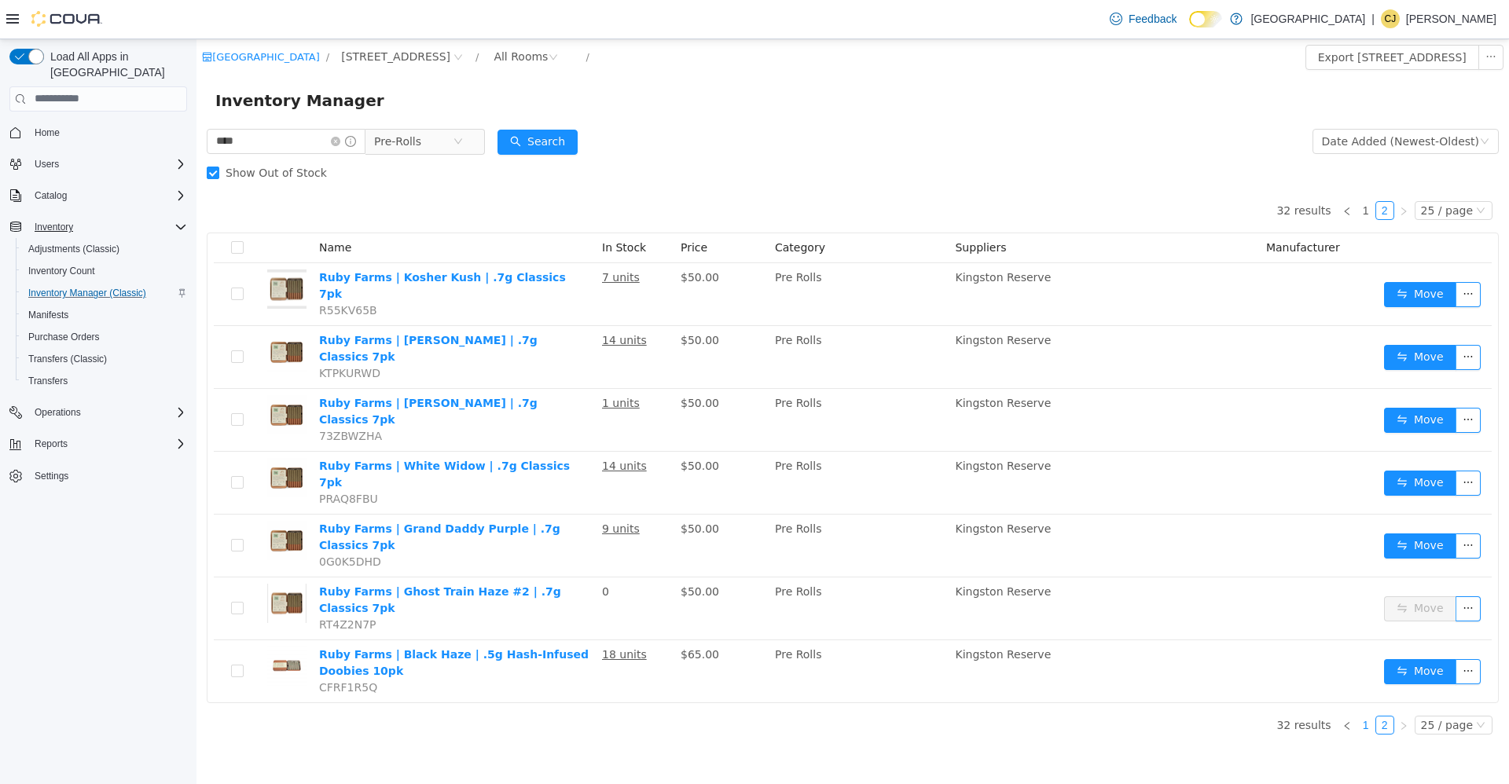
click at [1371, 716] on link "1" at bounding box center [1365, 724] width 17 height 17
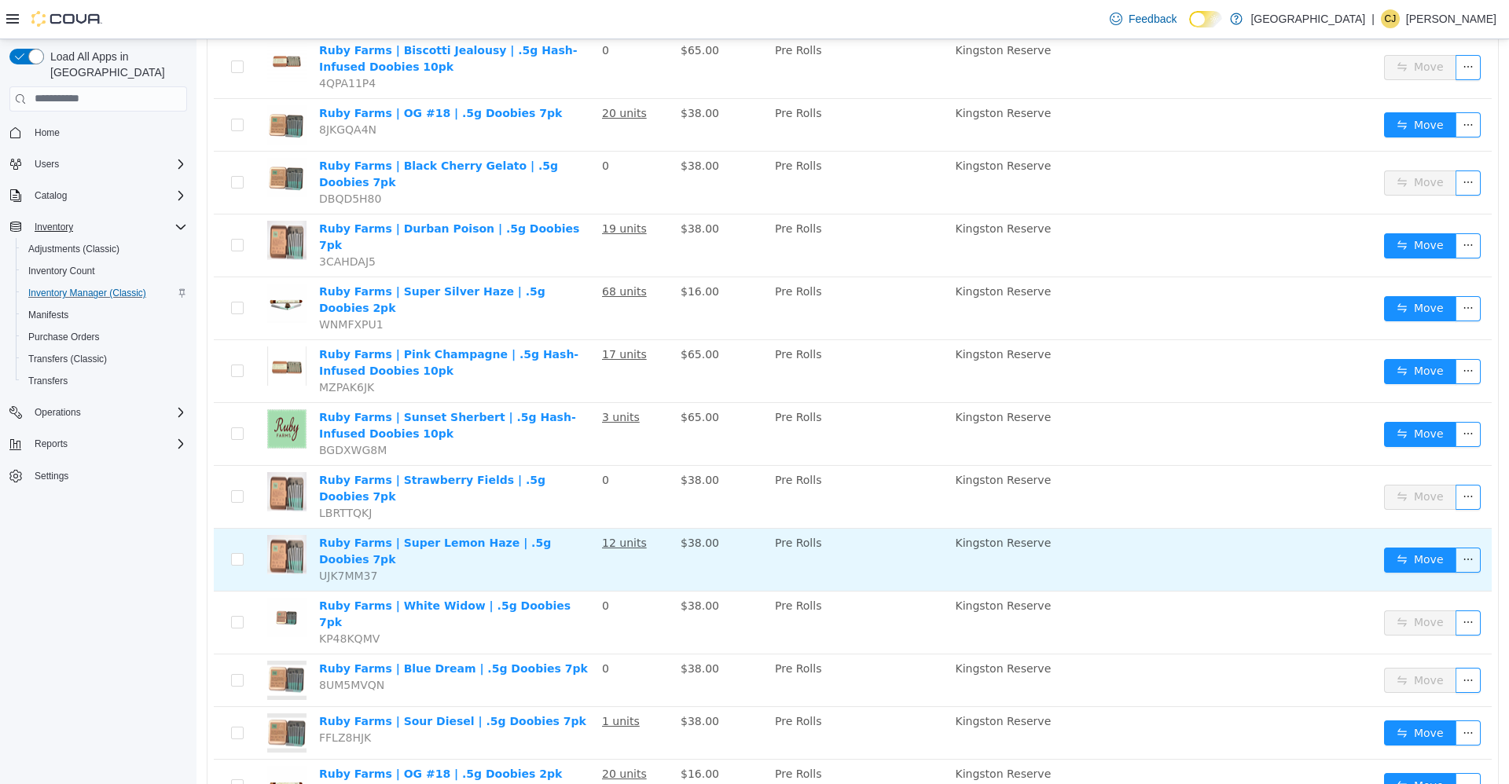
scroll to position [865, 0]
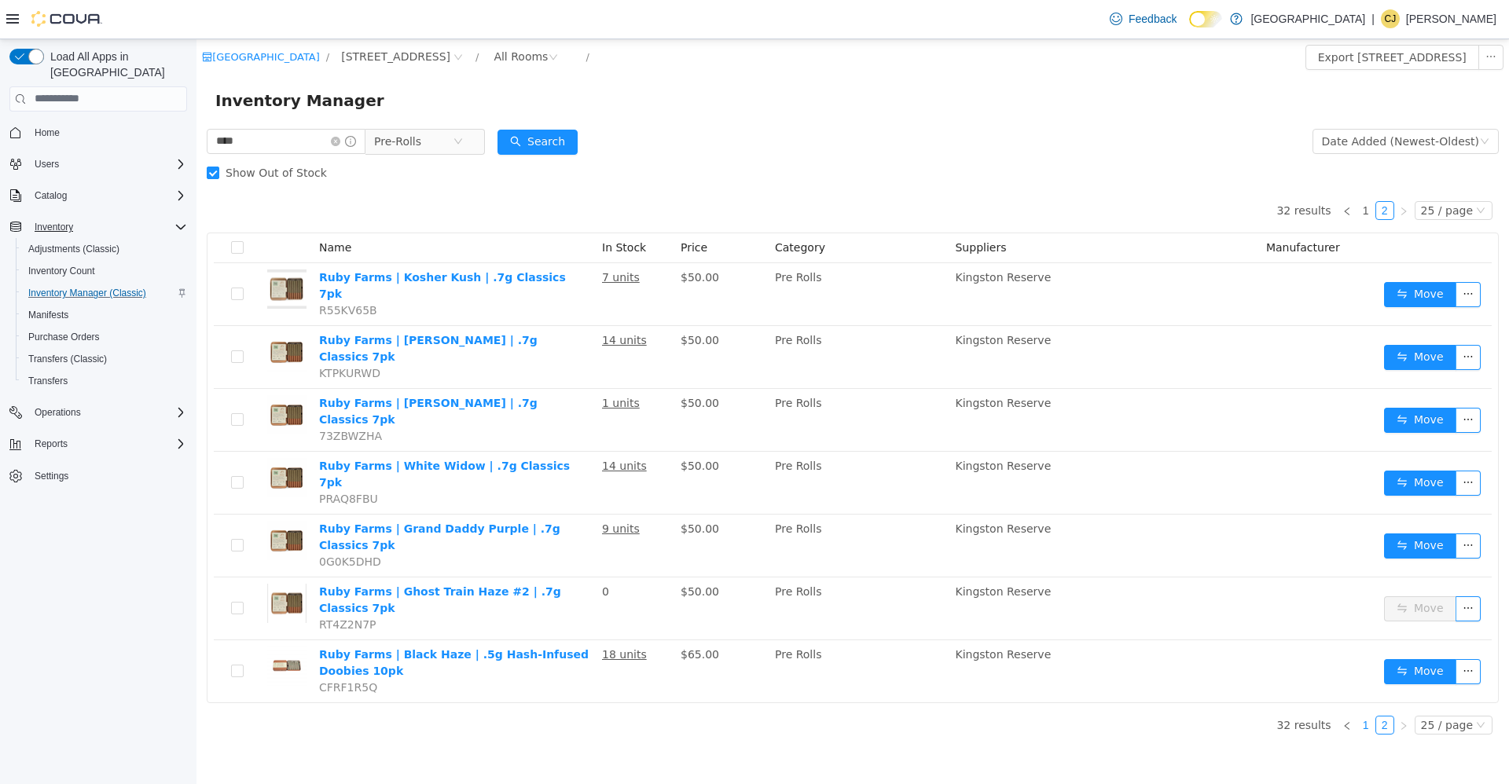
click at [1371, 716] on link "1" at bounding box center [1365, 724] width 17 height 17
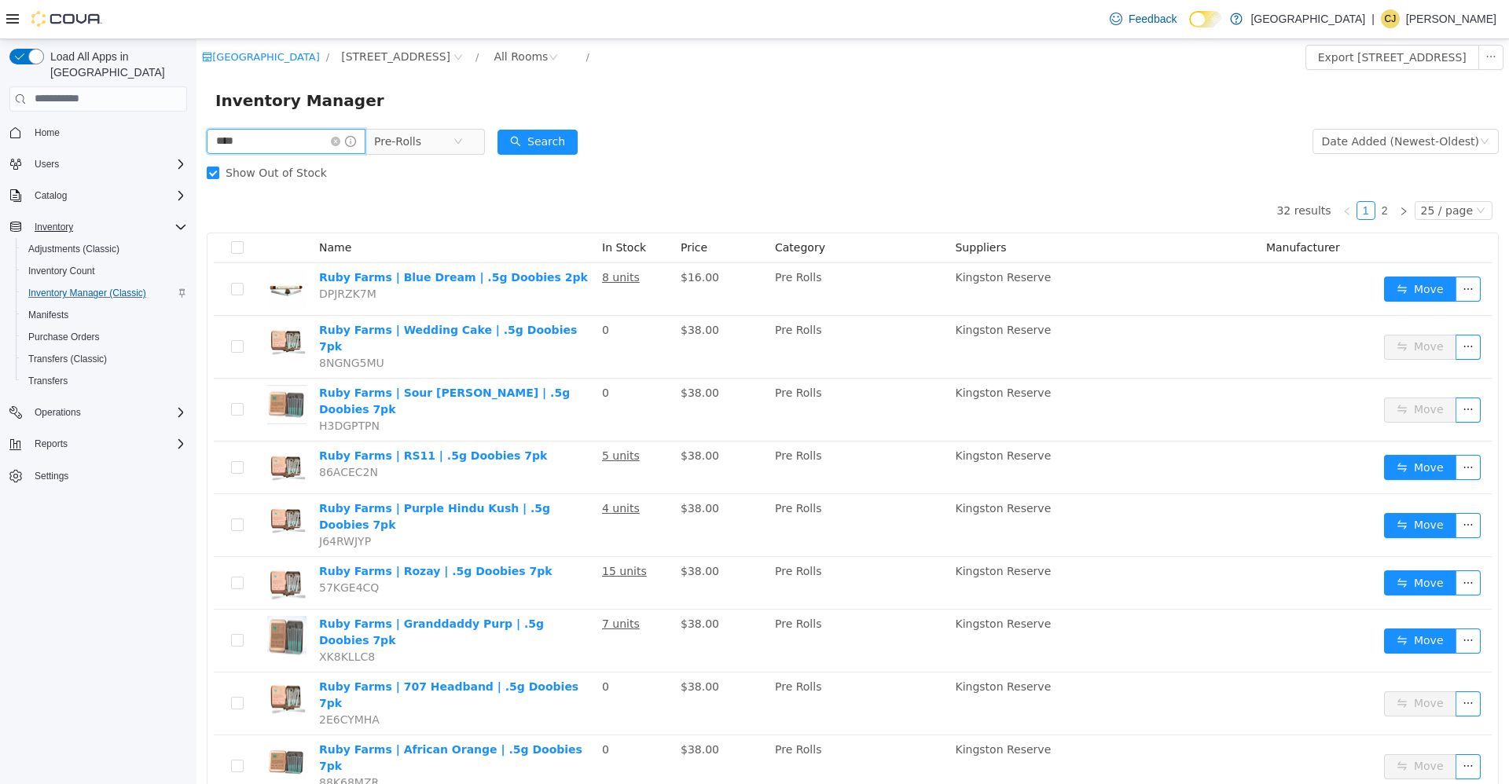
click at [305, 139] on input "****" at bounding box center [286, 140] width 159 height 25
type input "****"
click at [217, 179] on label "Show Out of Stock" at bounding box center [270, 171] width 127 height 31
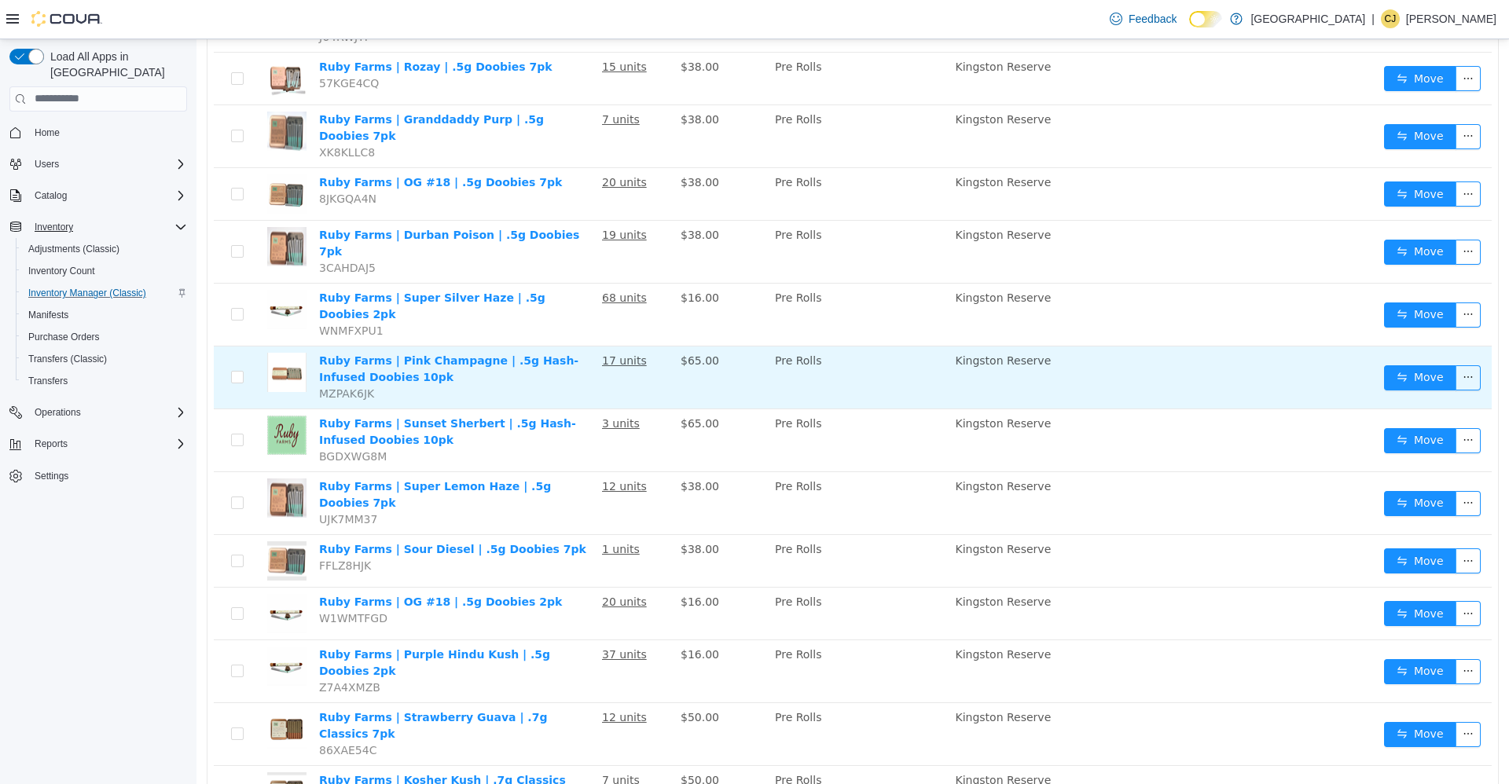
scroll to position [393, 0]
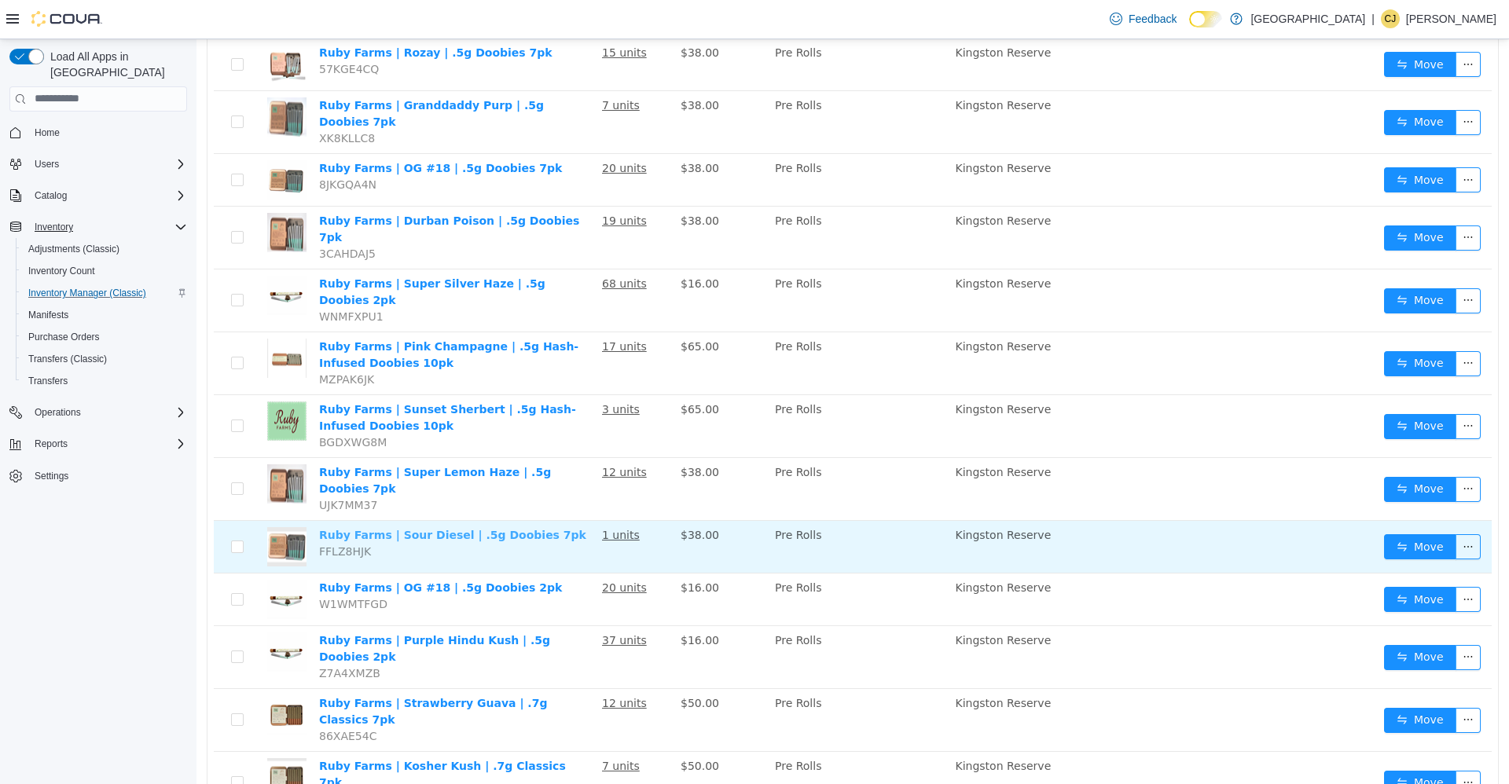
click at [421, 528] on link "Ruby Farms | Sour Diesel | .5g Doobies 7pk" at bounding box center [452, 534] width 267 height 13
click at [1408, 534] on button "Move" at bounding box center [1420, 546] width 72 height 25
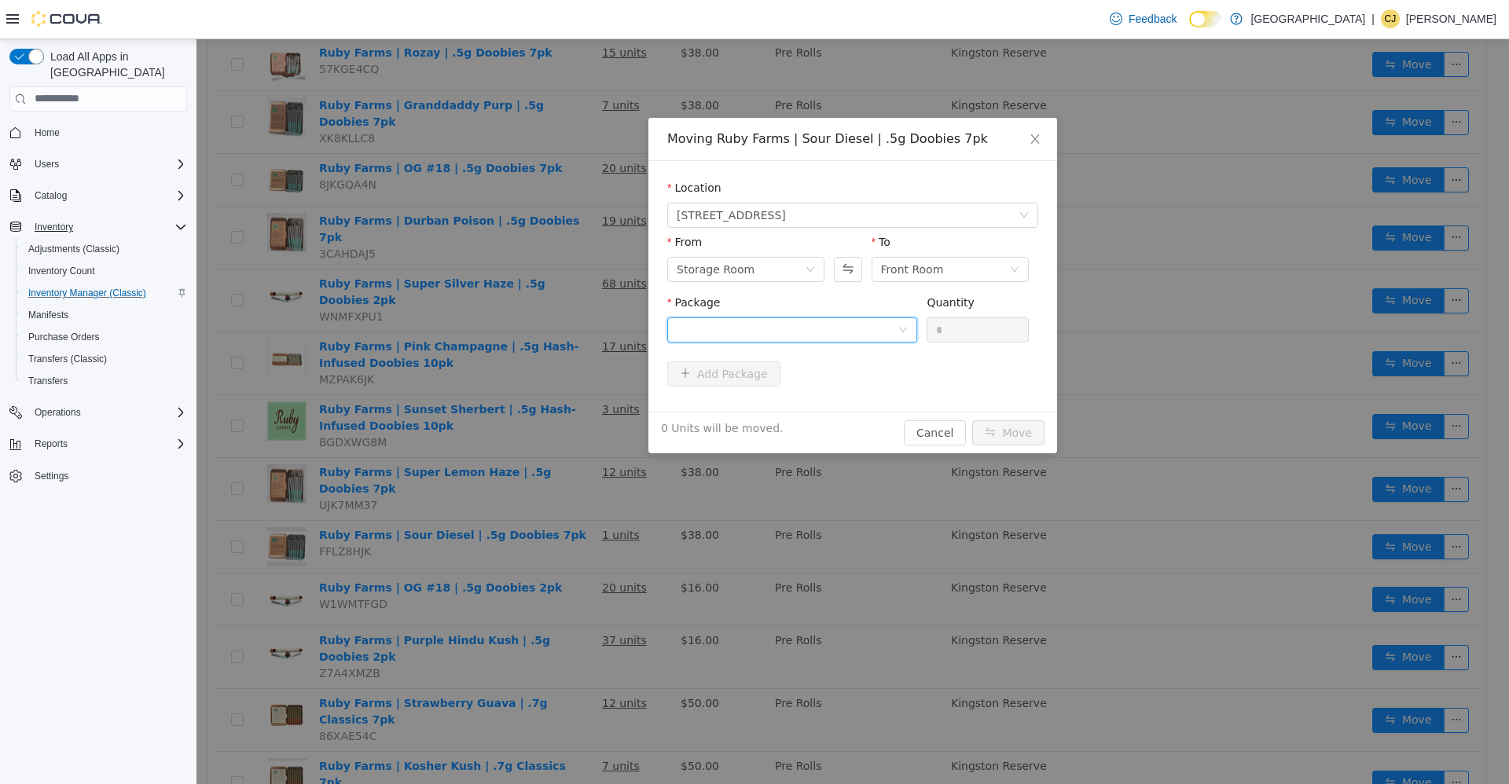
click at [843, 332] on div at bounding box center [787, 330] width 221 height 24
click at [839, 408] on li "HD24L8R1 Quantity : 1 Unit" at bounding box center [792, 394] width 250 height 42
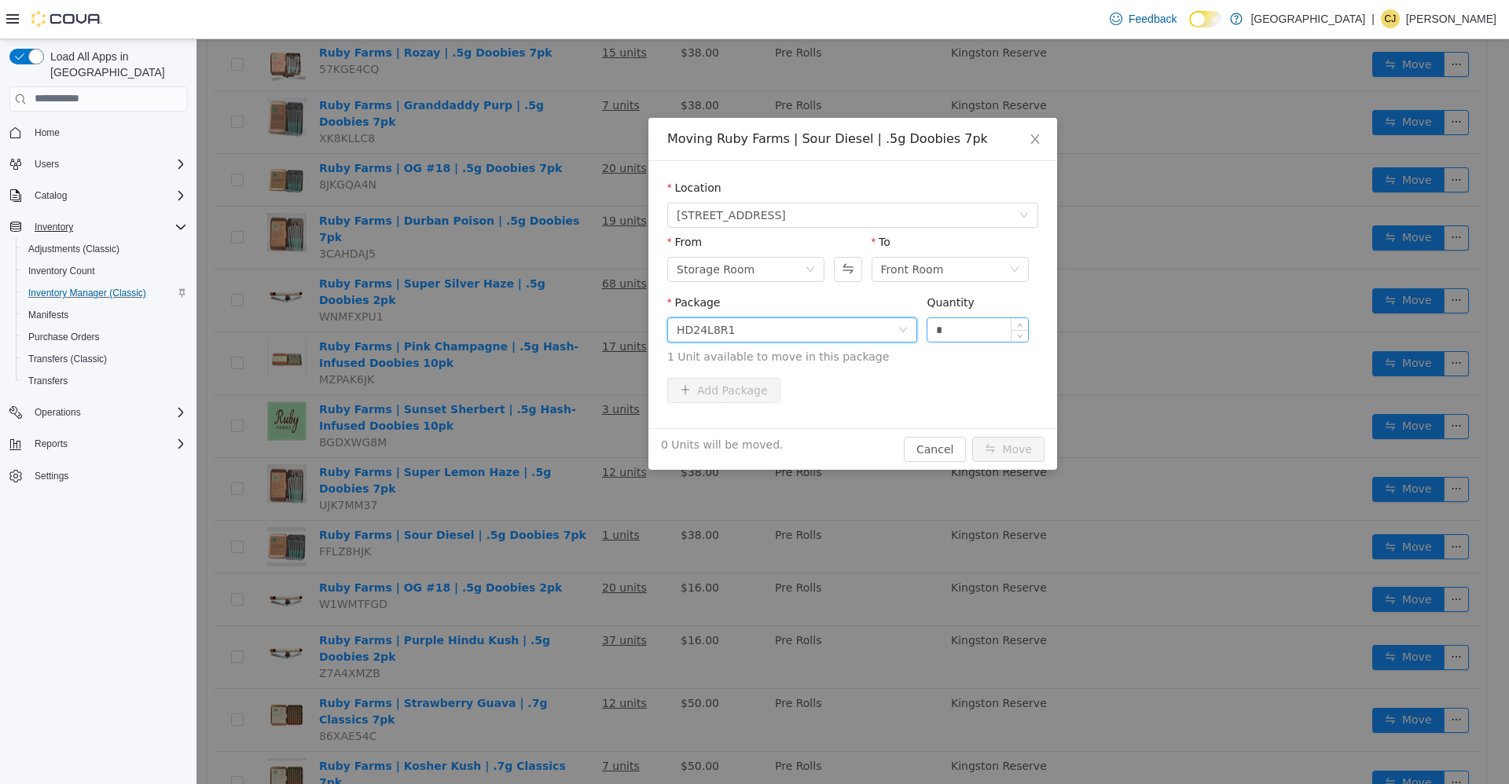
click at [949, 330] on input "*" at bounding box center [977, 330] width 101 height 24
type input "**"
click at [972, 436] on button "Move" at bounding box center [1008, 448] width 72 height 25
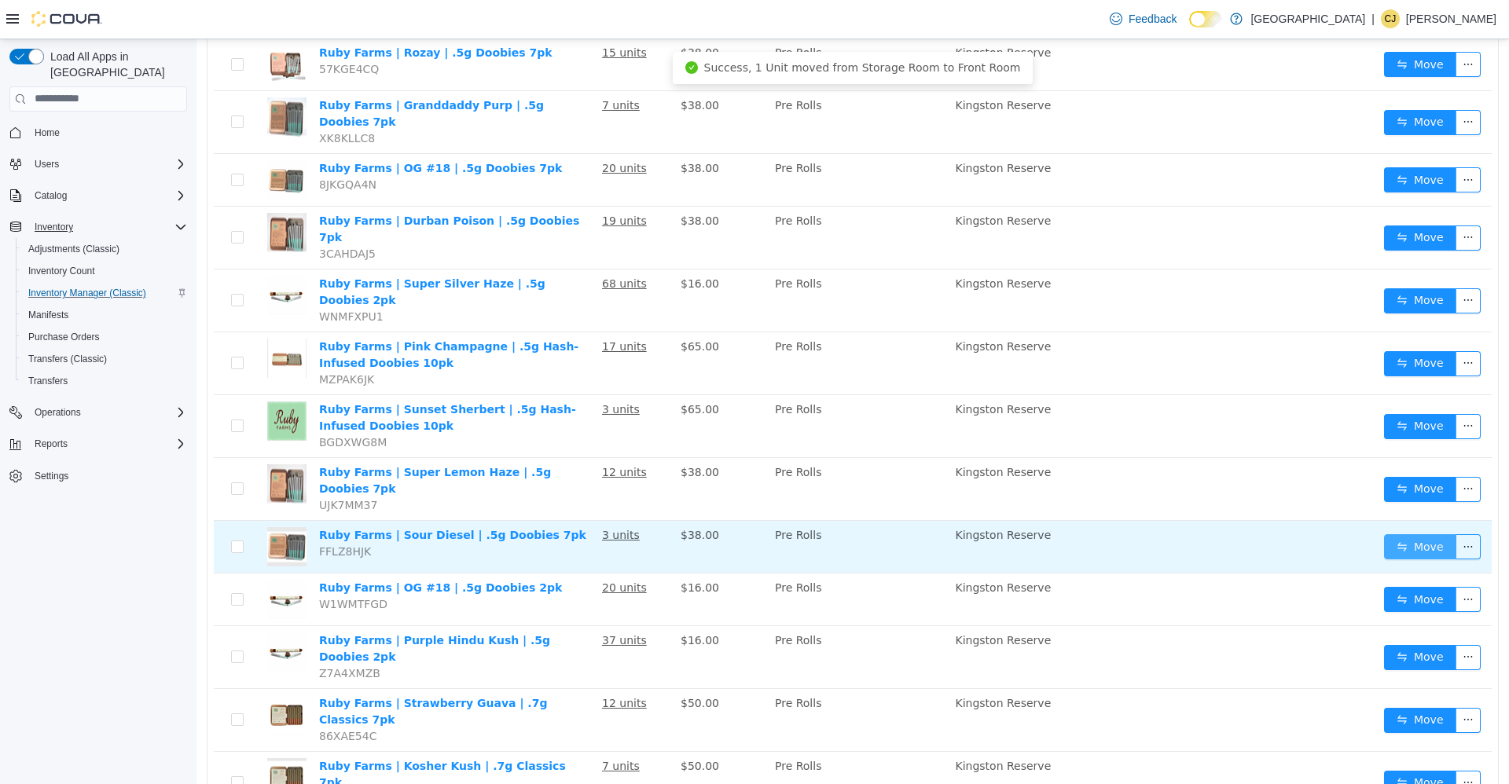
click at [1413, 534] on button "Move" at bounding box center [1420, 546] width 72 height 25
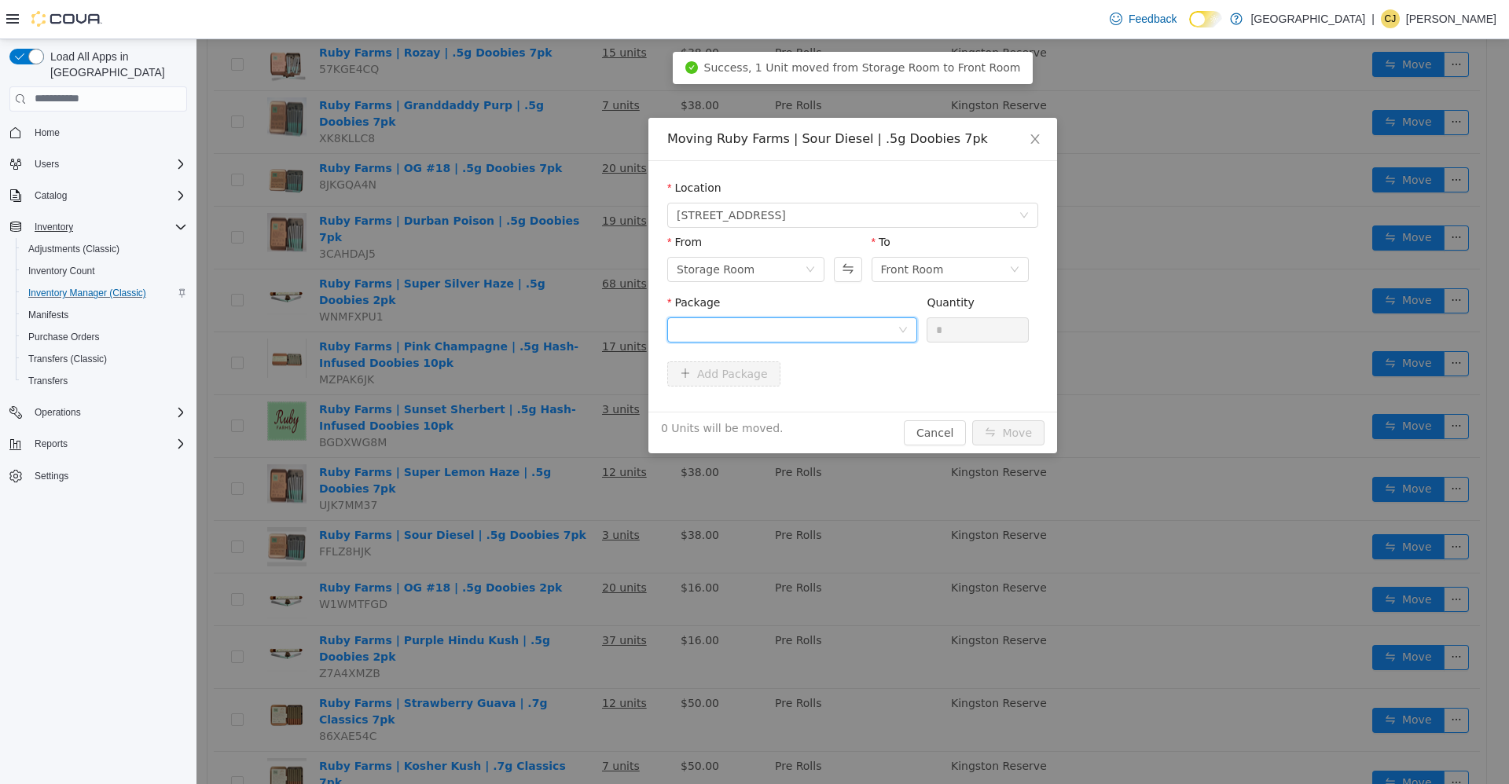
click at [695, 315] on div "Package" at bounding box center [792, 321] width 250 height 54
click at [723, 338] on div at bounding box center [787, 330] width 221 height 24
click at [730, 380] on li "HD24L8R1 Quantity : 2 Units" at bounding box center [792, 394] width 250 height 42
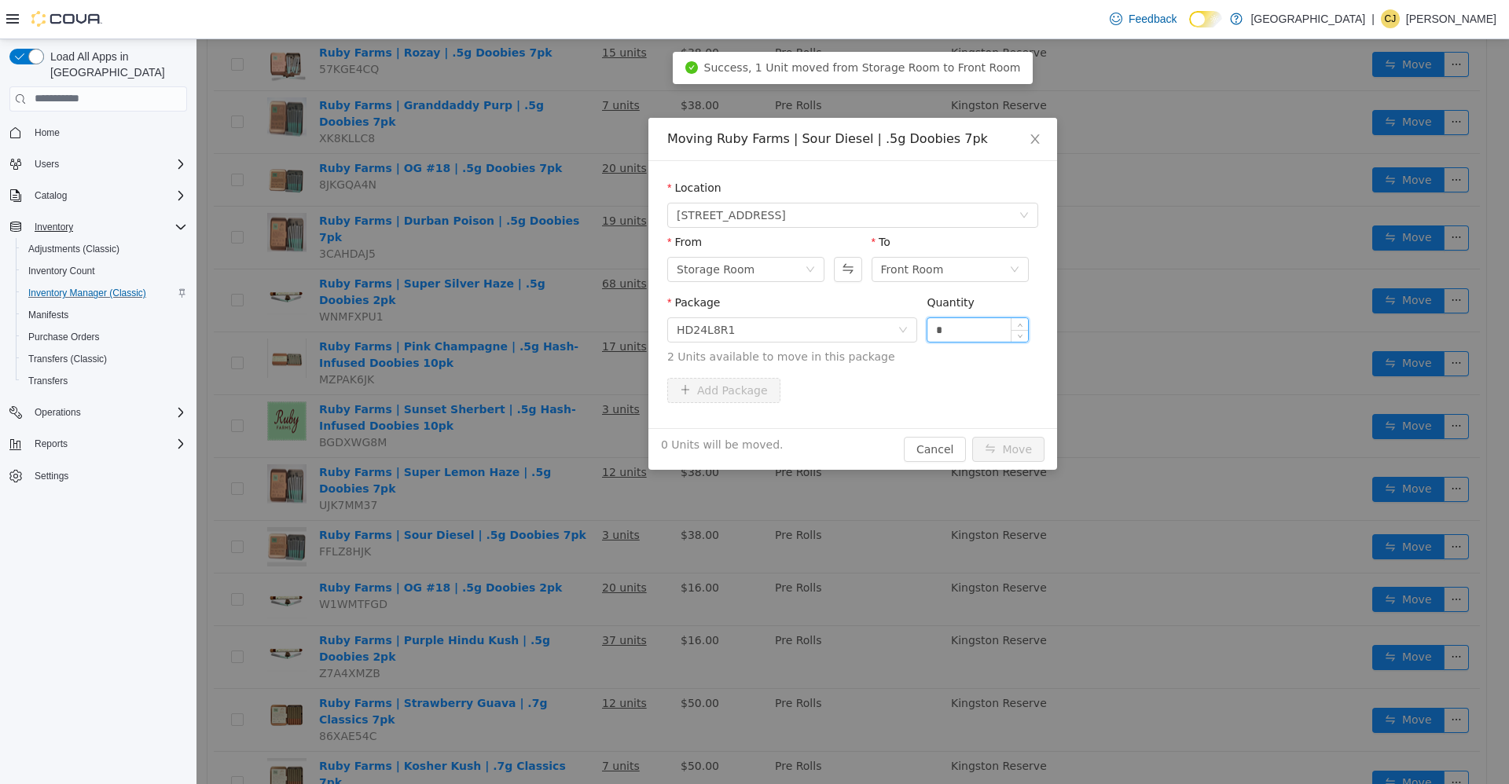
click at [943, 327] on input "*" at bounding box center [977, 330] width 101 height 24
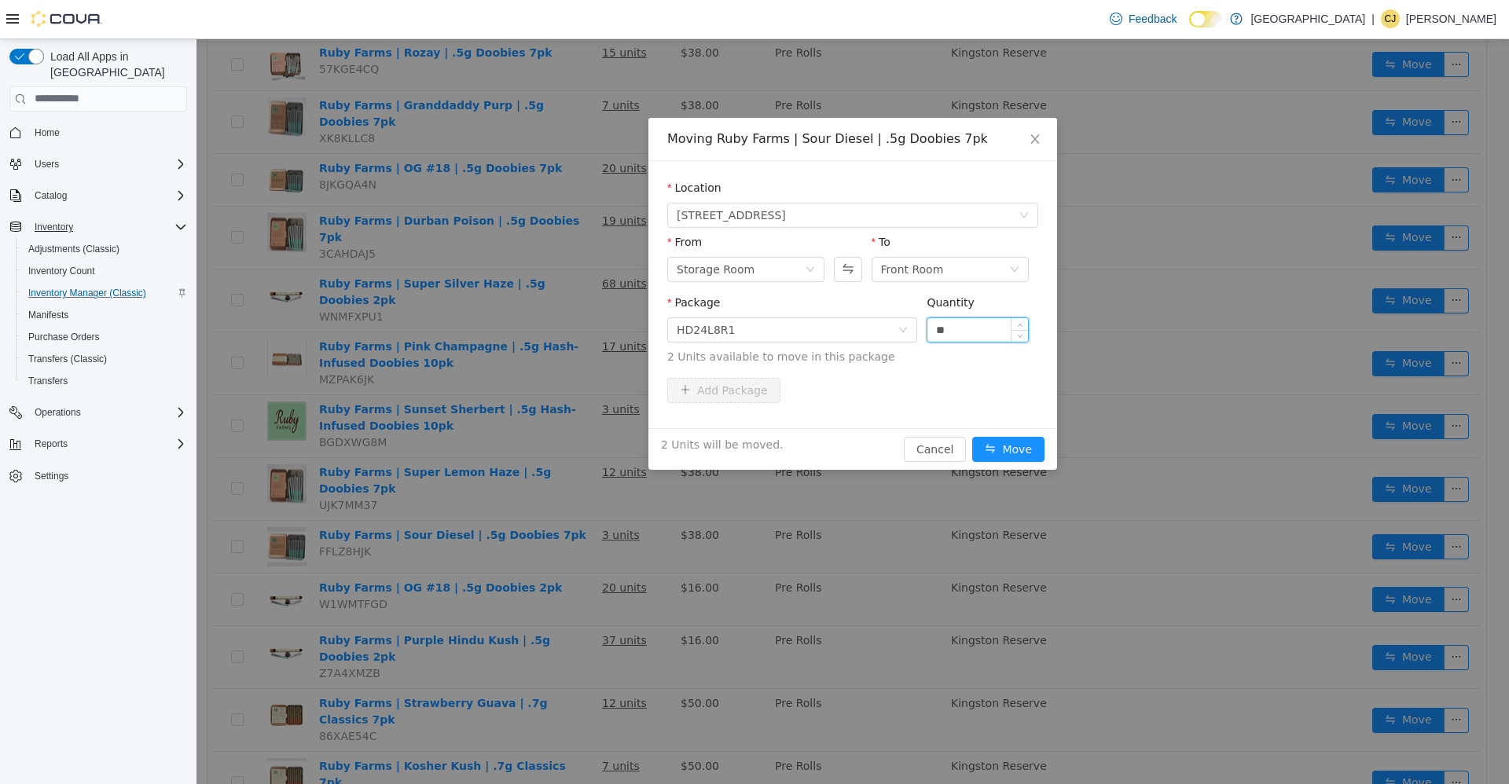
type input "**"
click at [972, 436] on button "Move" at bounding box center [1008, 448] width 72 height 25
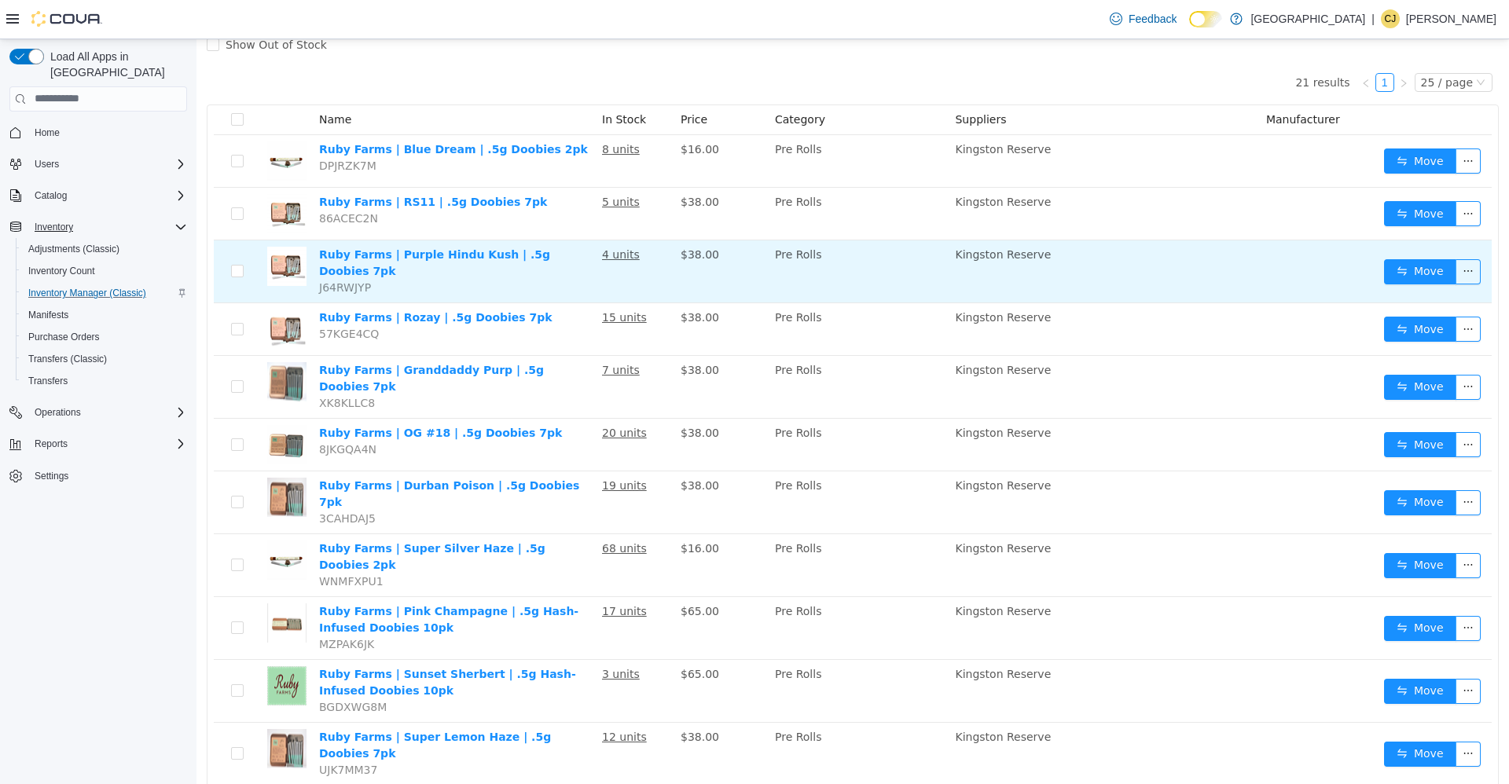
scroll to position [0, 0]
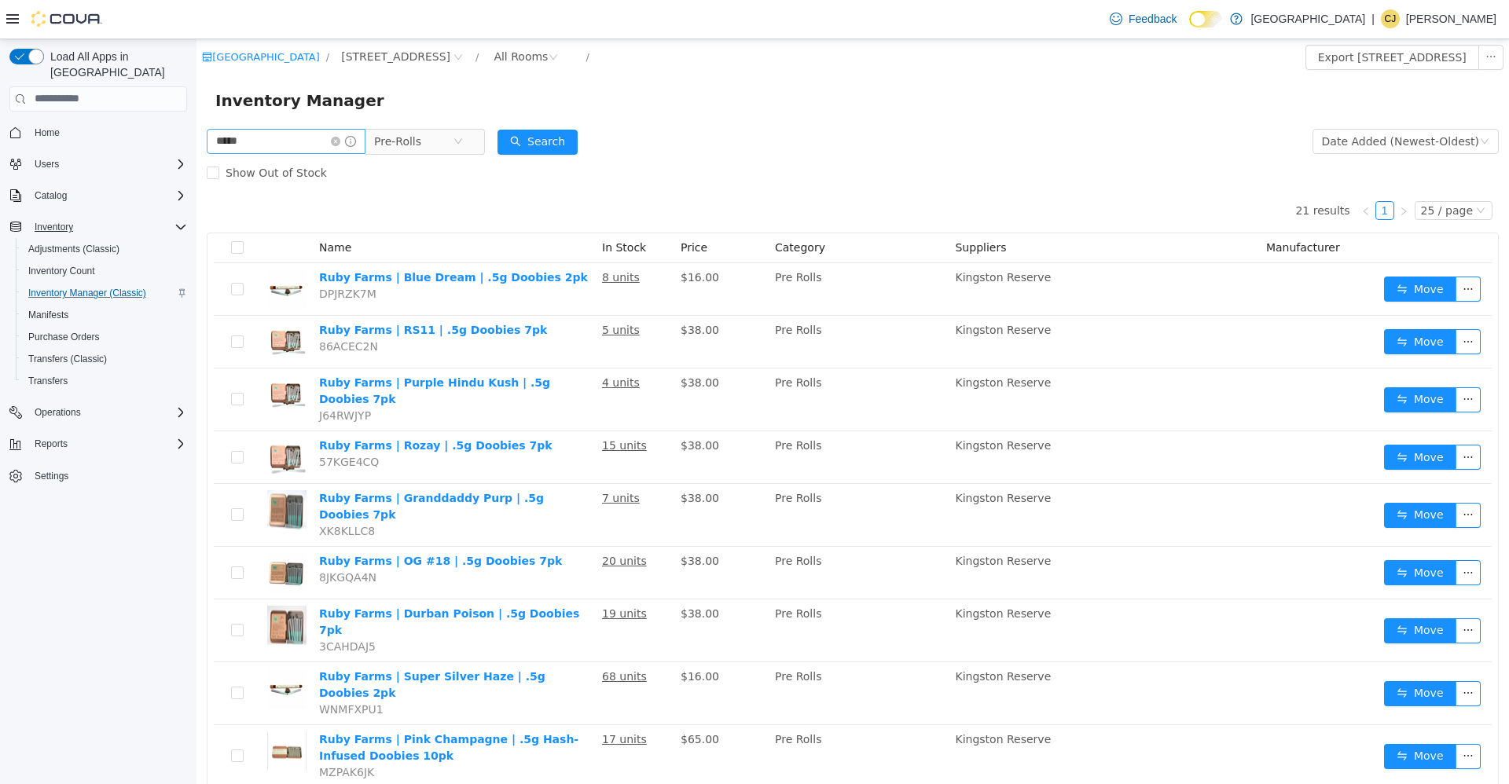
click at [351, 146] on span at bounding box center [343, 140] width 25 height 11
click at [340, 145] on icon "icon: close-circle" at bounding box center [335, 140] width 9 height 9
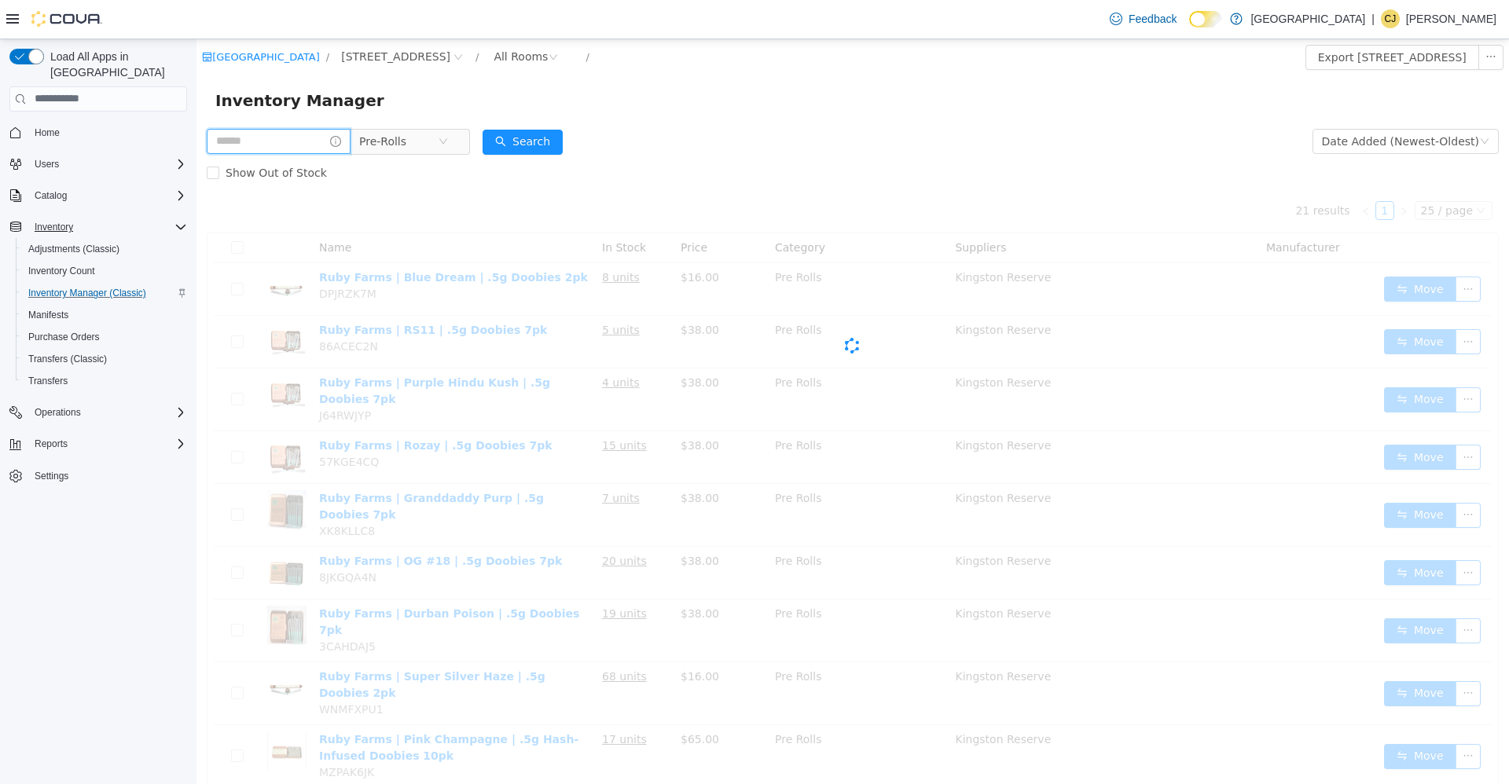
click at [326, 132] on input "text" at bounding box center [279, 140] width 144 height 25
type input "**"
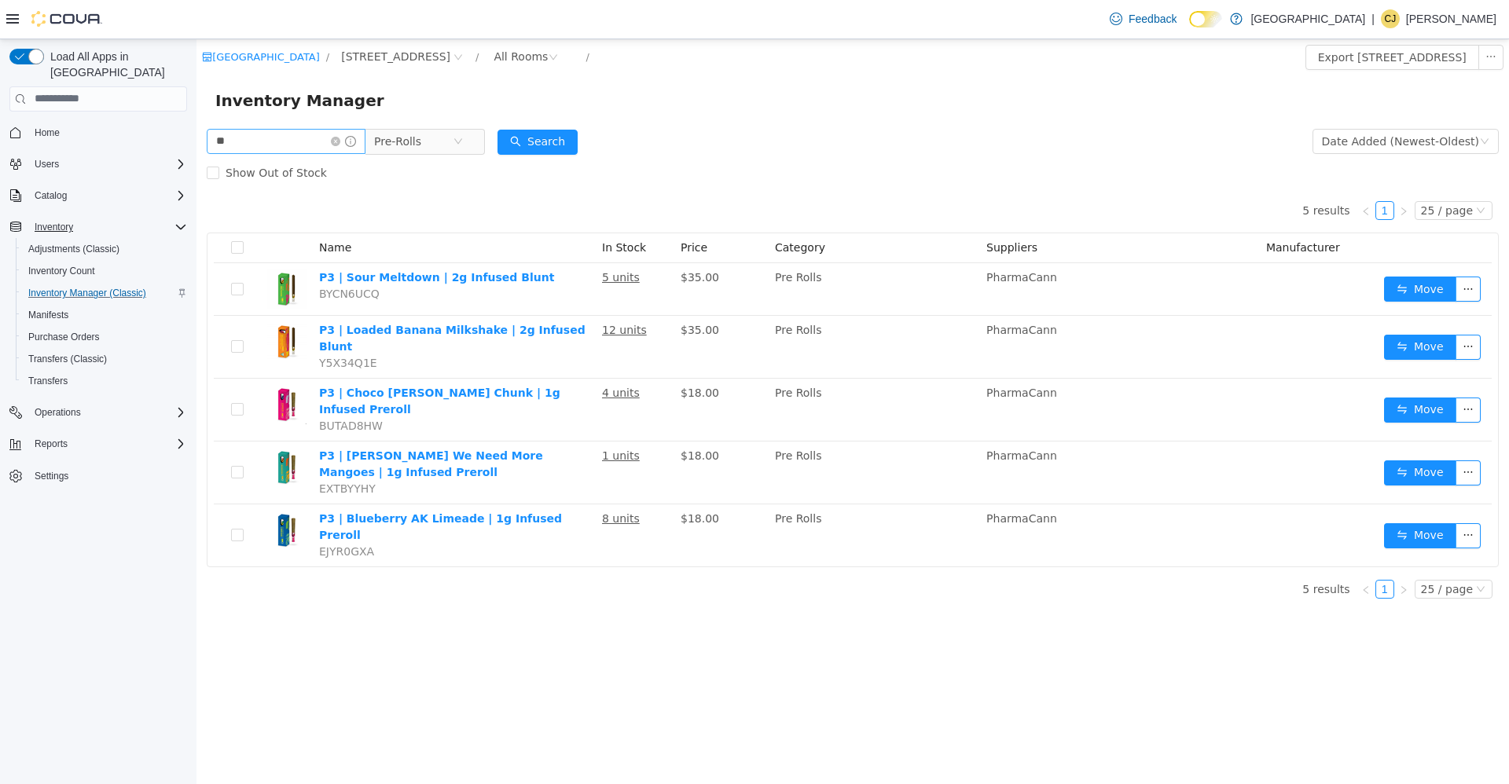
click at [340, 141] on icon "icon: close-circle" at bounding box center [335, 140] width 9 height 9
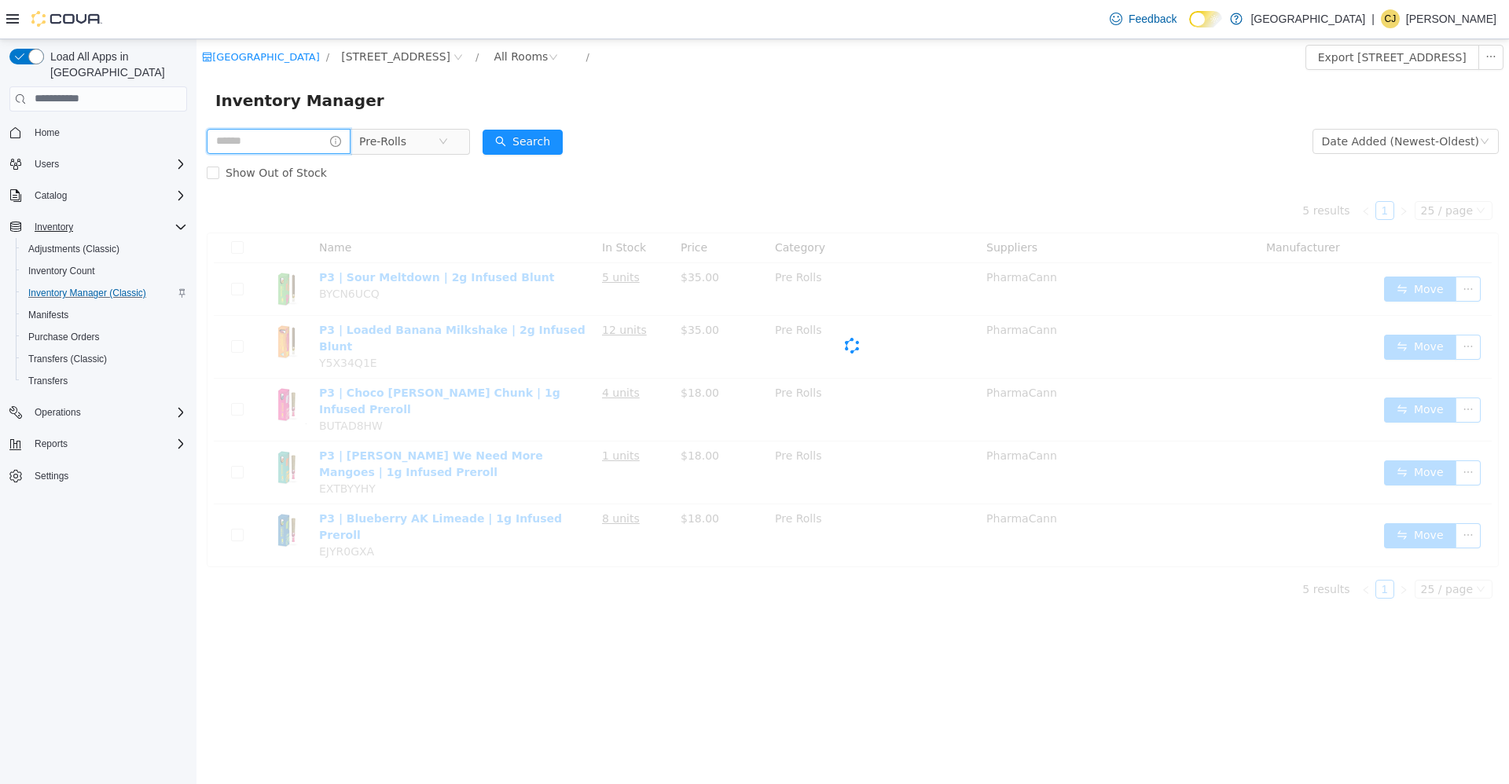
click at [337, 140] on input "text" at bounding box center [279, 140] width 144 height 25
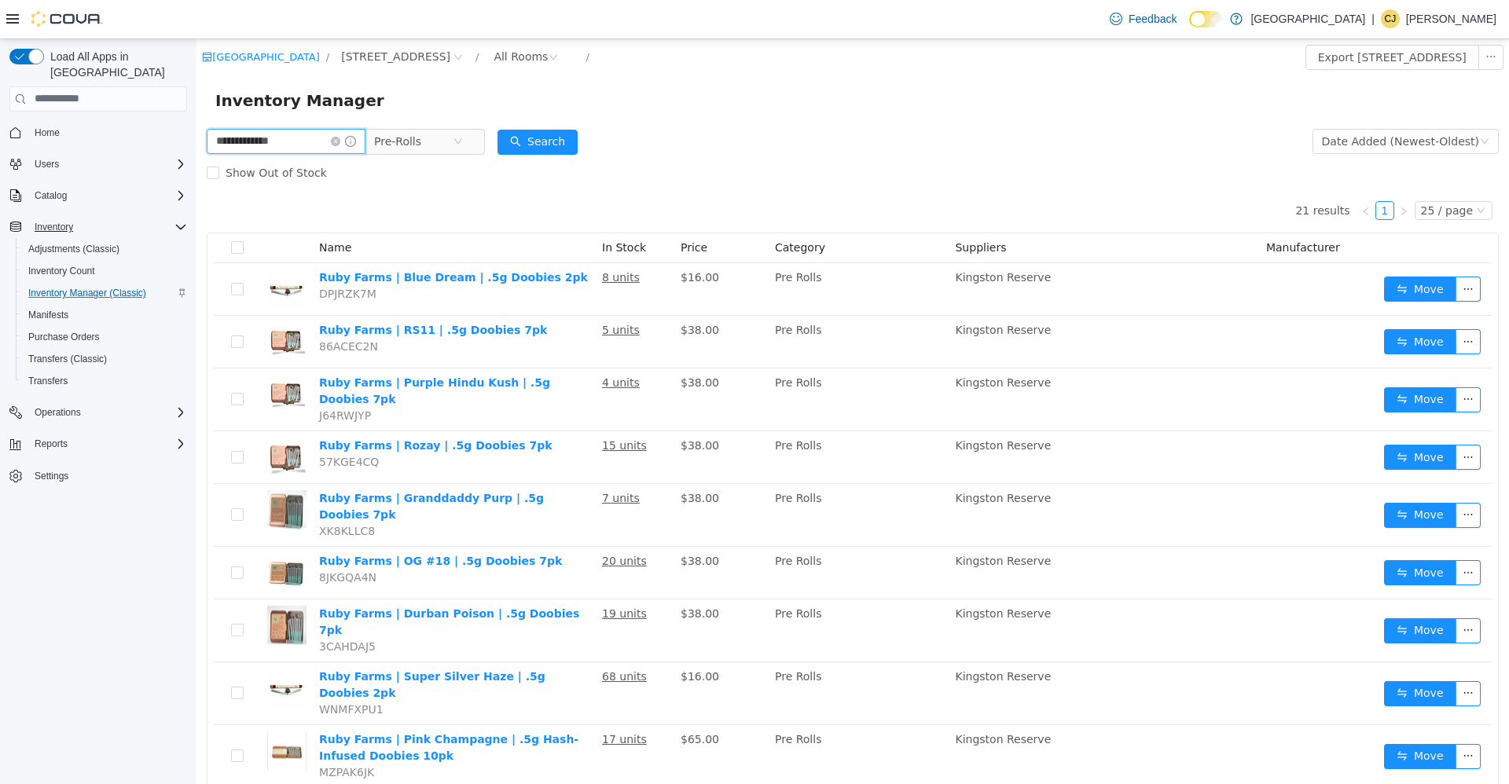
type input "**********"
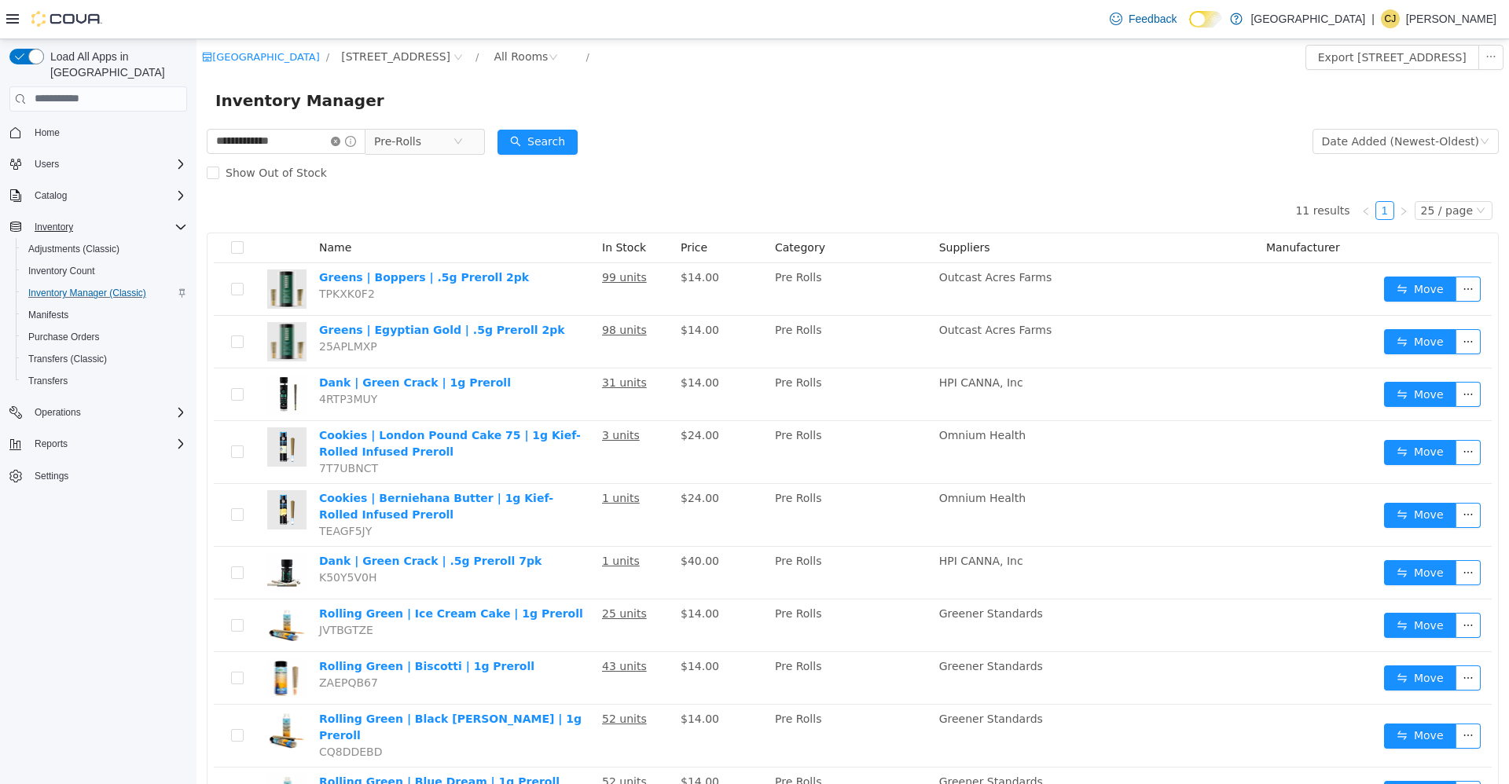
click at [340, 139] on icon "icon: close-circle" at bounding box center [335, 140] width 9 height 9
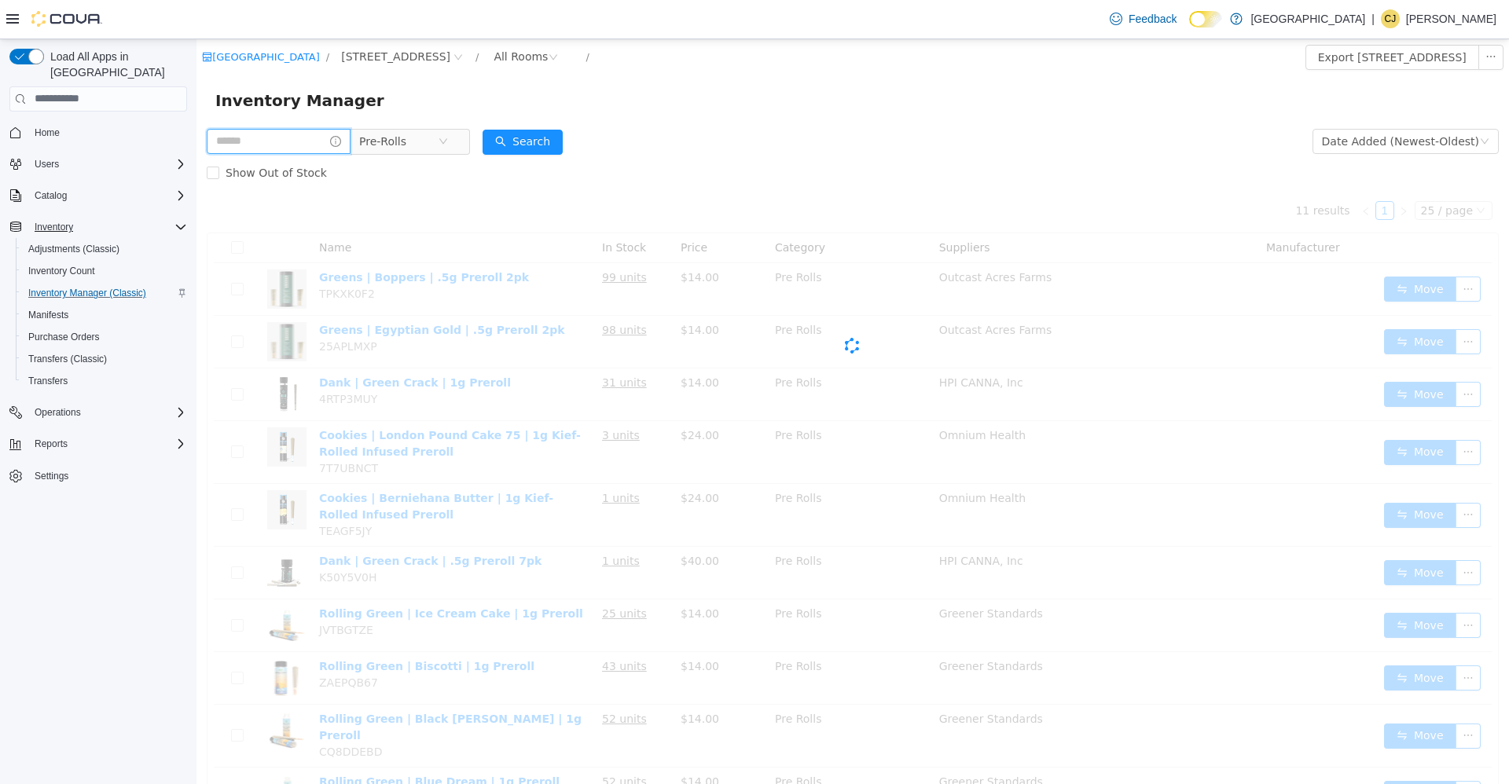
click at [315, 135] on input "text" at bounding box center [279, 140] width 144 height 25
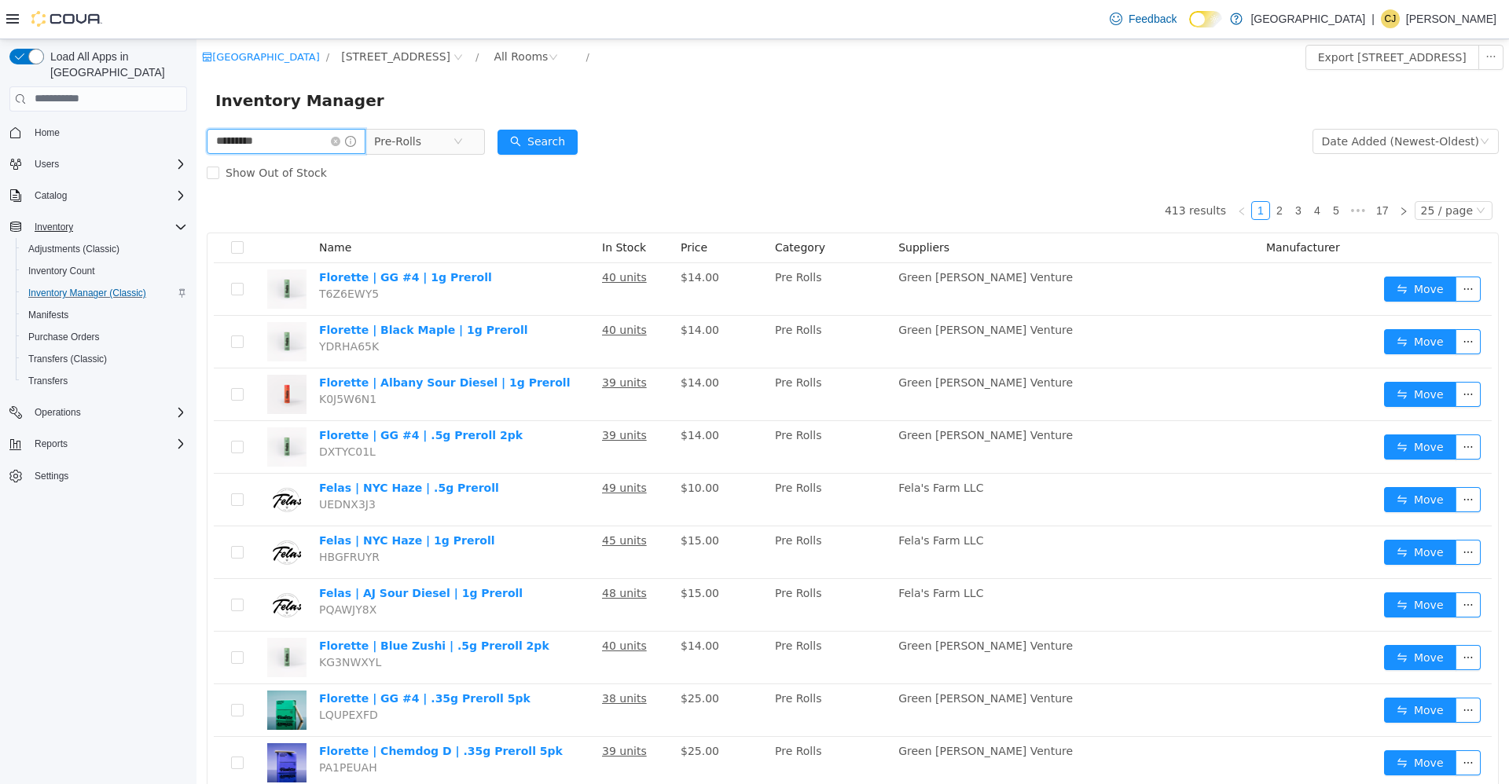
type input "*********"
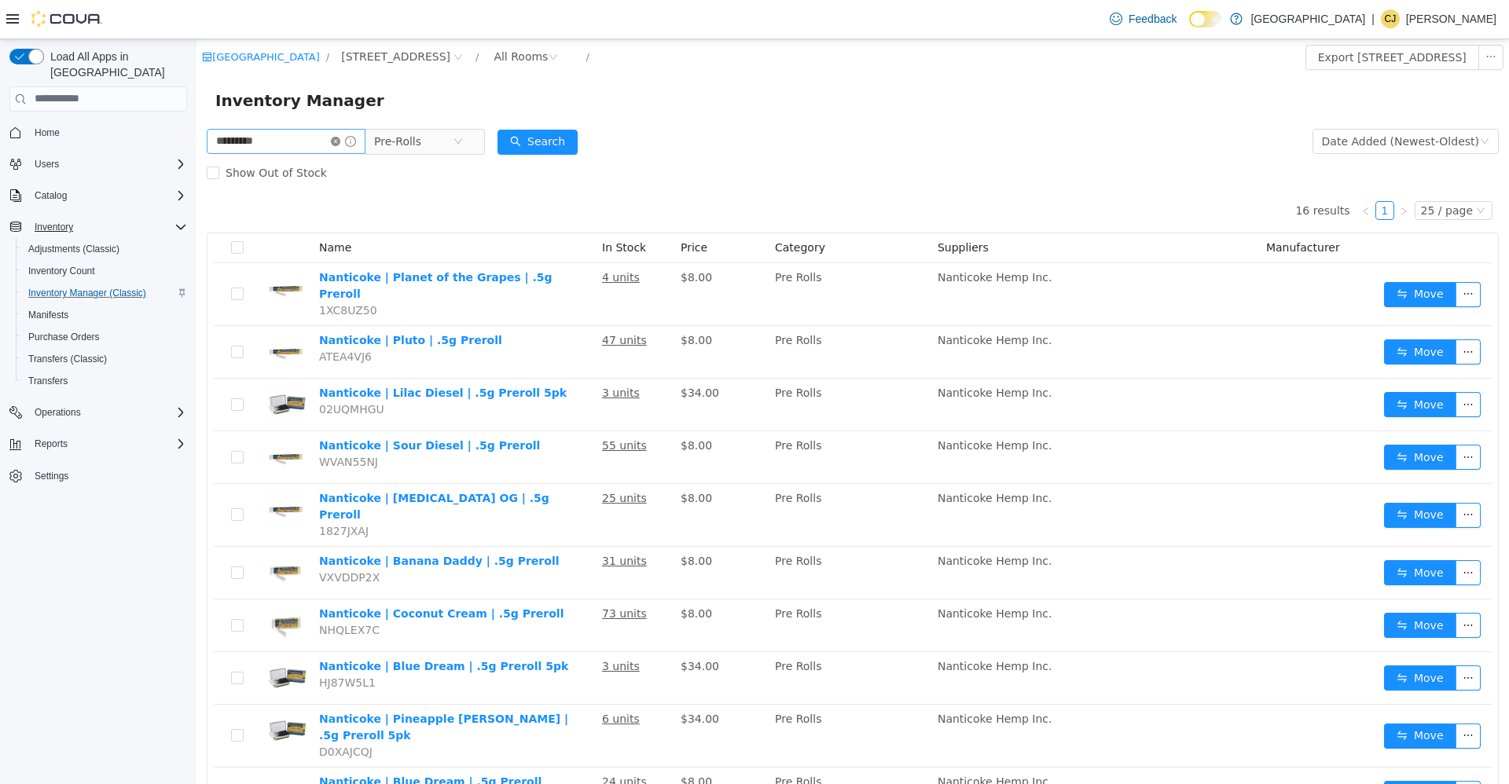
click at [340, 141] on icon "icon: close-circle" at bounding box center [335, 140] width 9 height 9
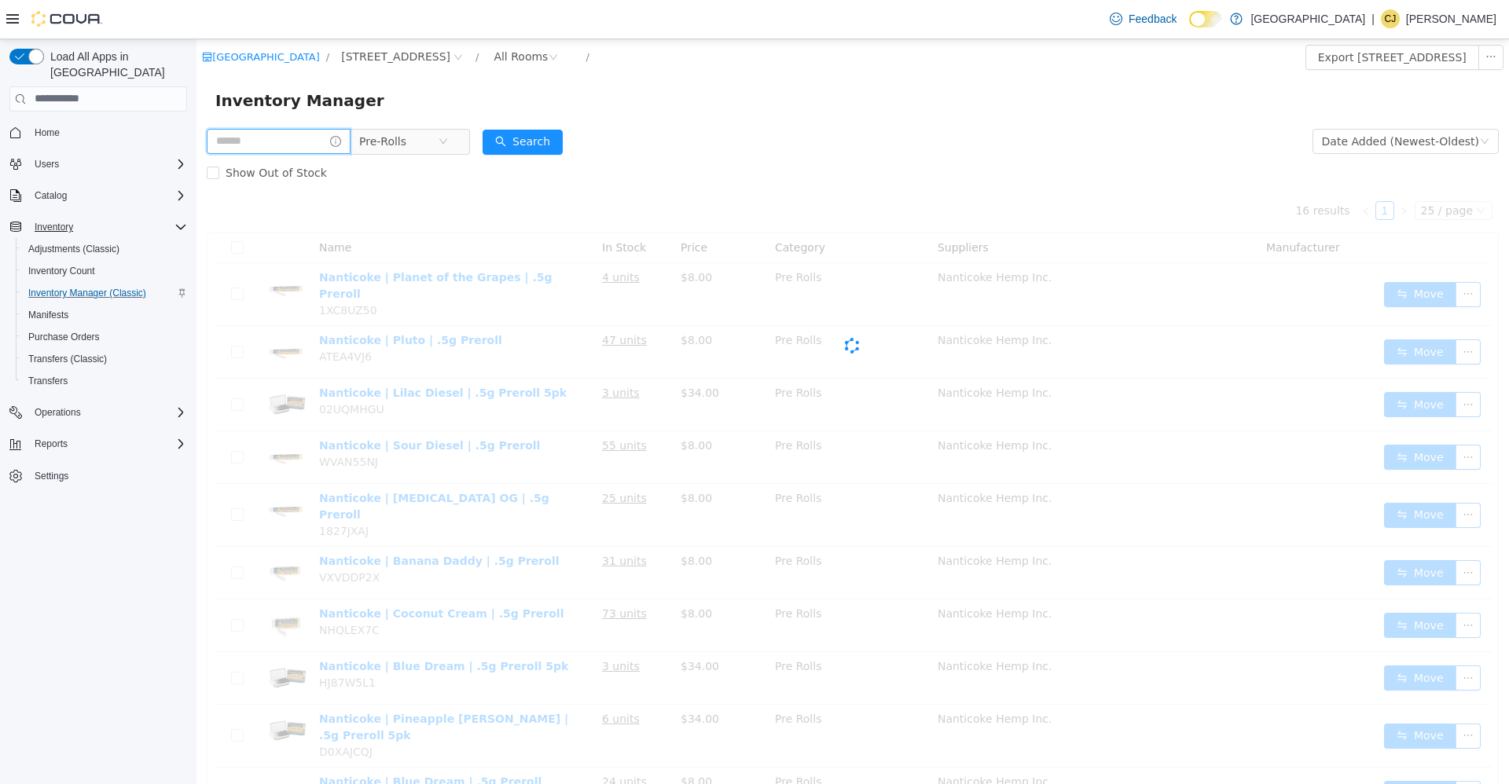
click at [335, 133] on input "text" at bounding box center [279, 140] width 144 height 25
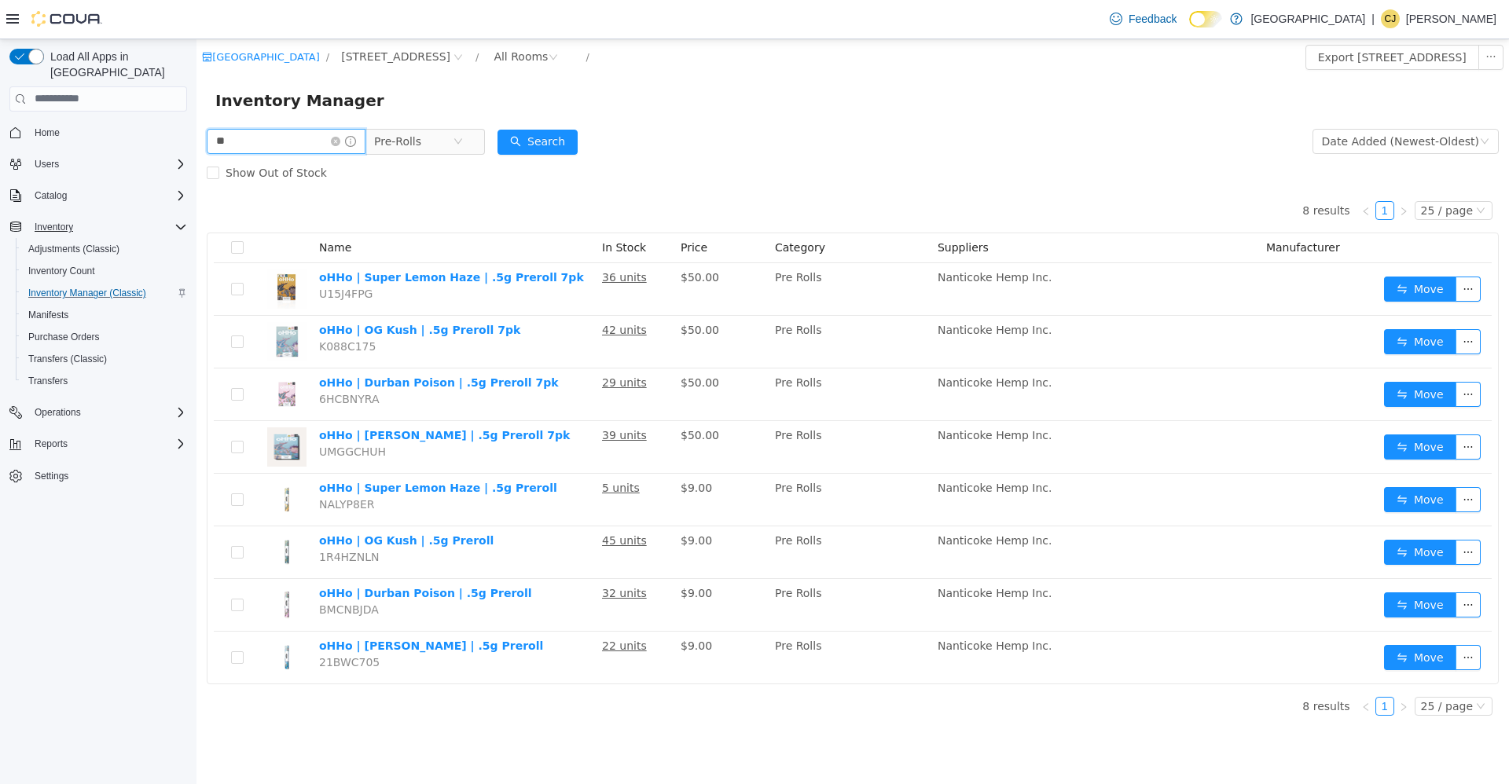
type input "*"
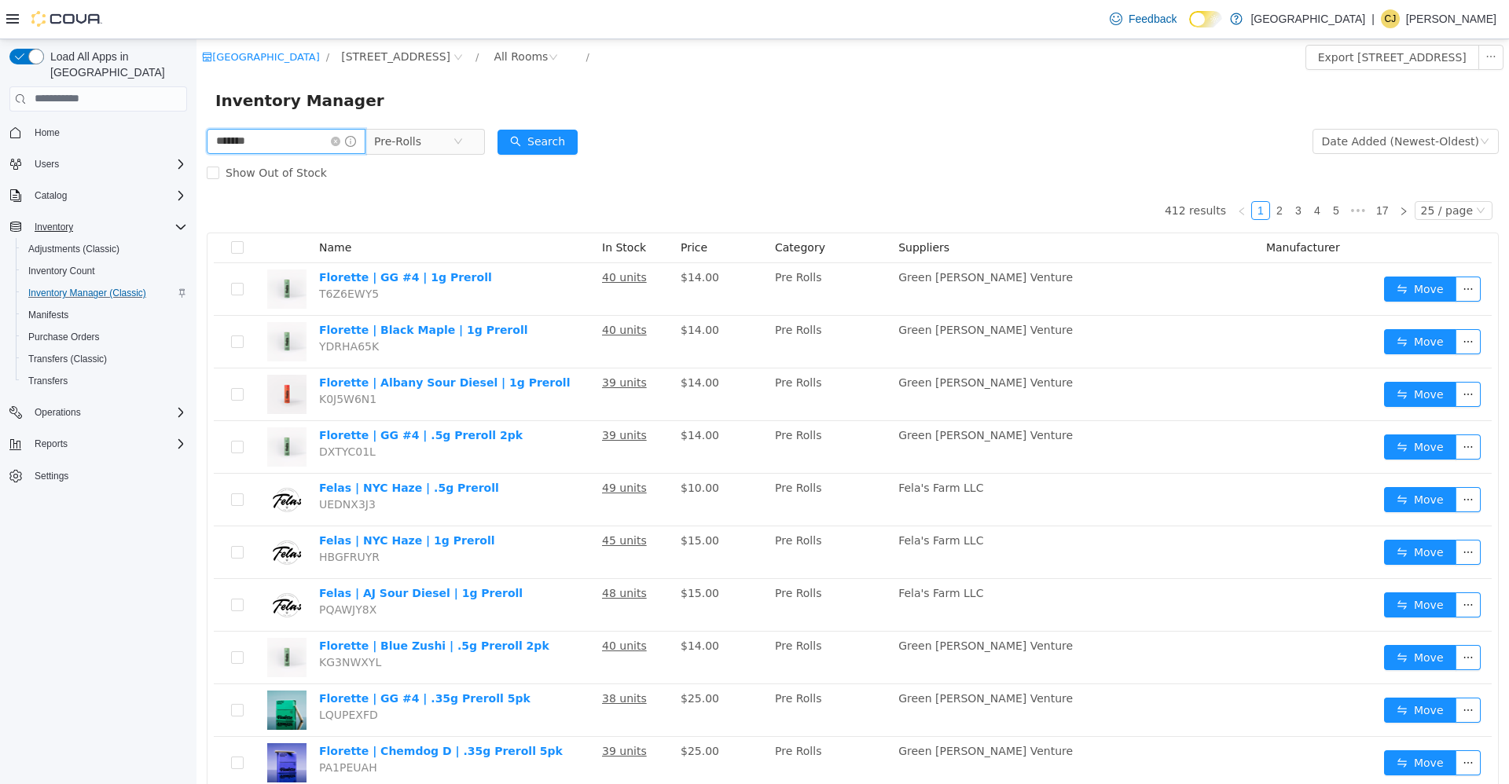
type input "*******"
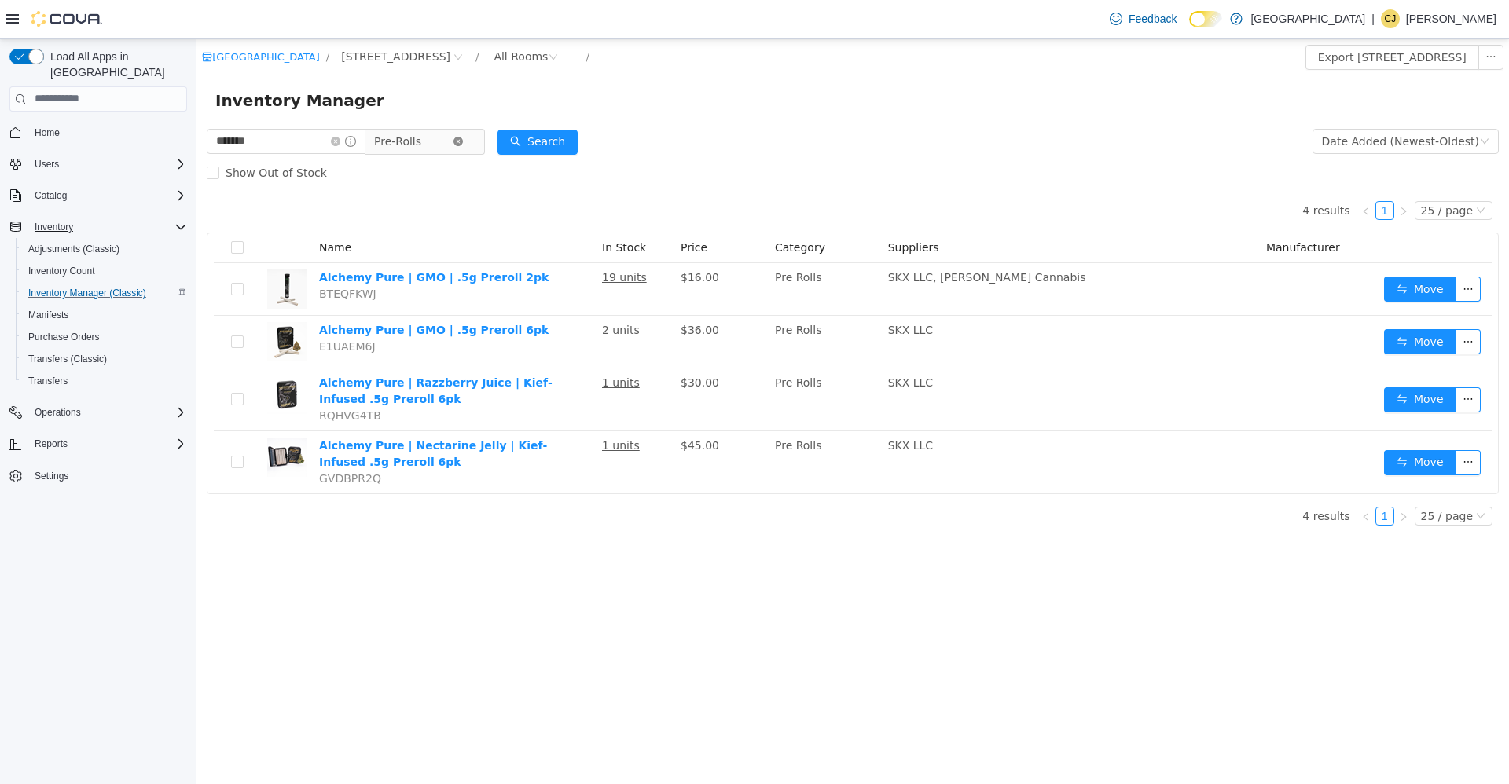
click at [463, 141] on icon "icon: close-circle" at bounding box center [457, 140] width 9 height 9
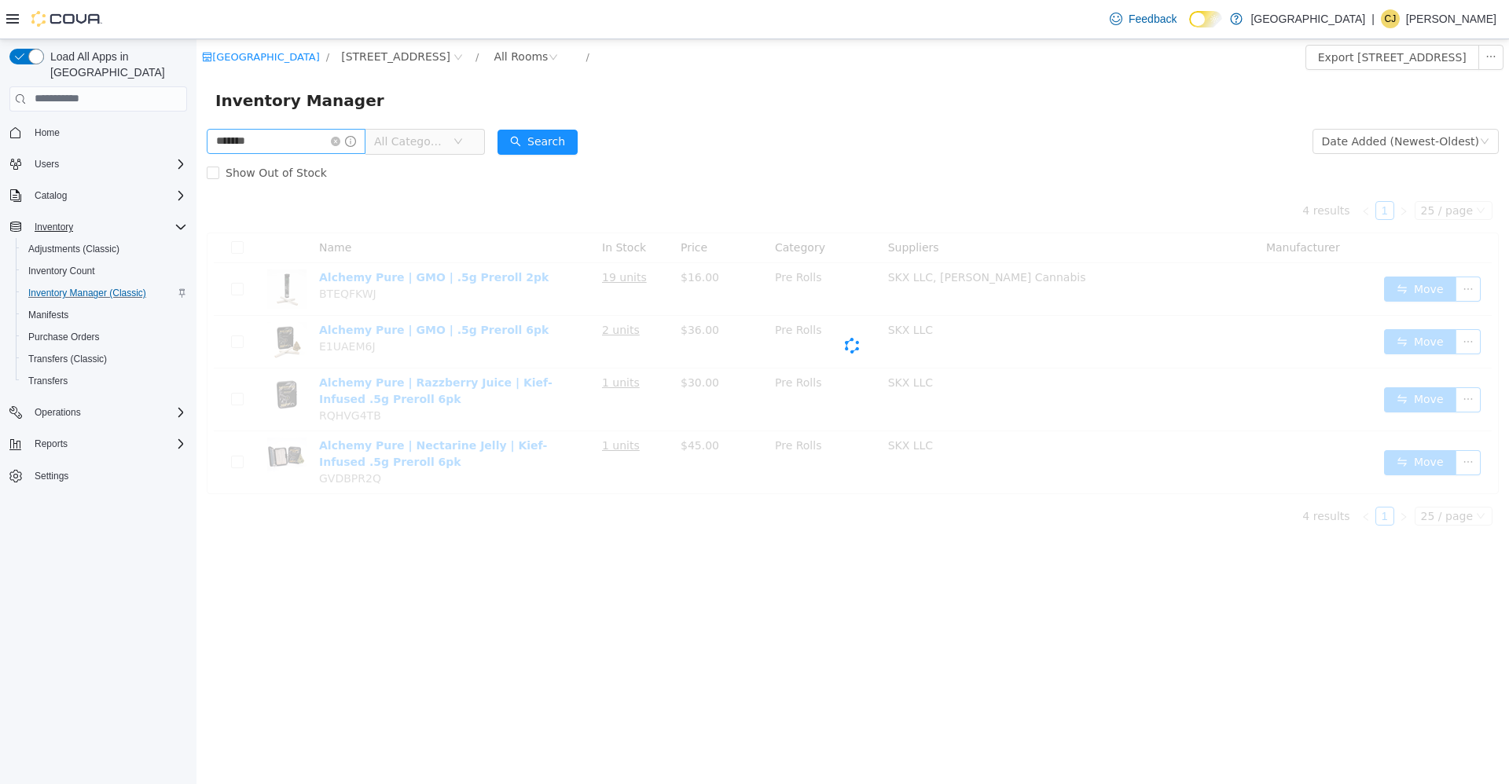
drag, startPoint x: 354, startPoint y: 139, endPoint x: 342, endPoint y: 141, distance: 12.0
click at [340, 141] on icon "icon: close-circle" at bounding box center [335, 140] width 9 height 9
click at [336, 143] on input "text" at bounding box center [279, 140] width 144 height 25
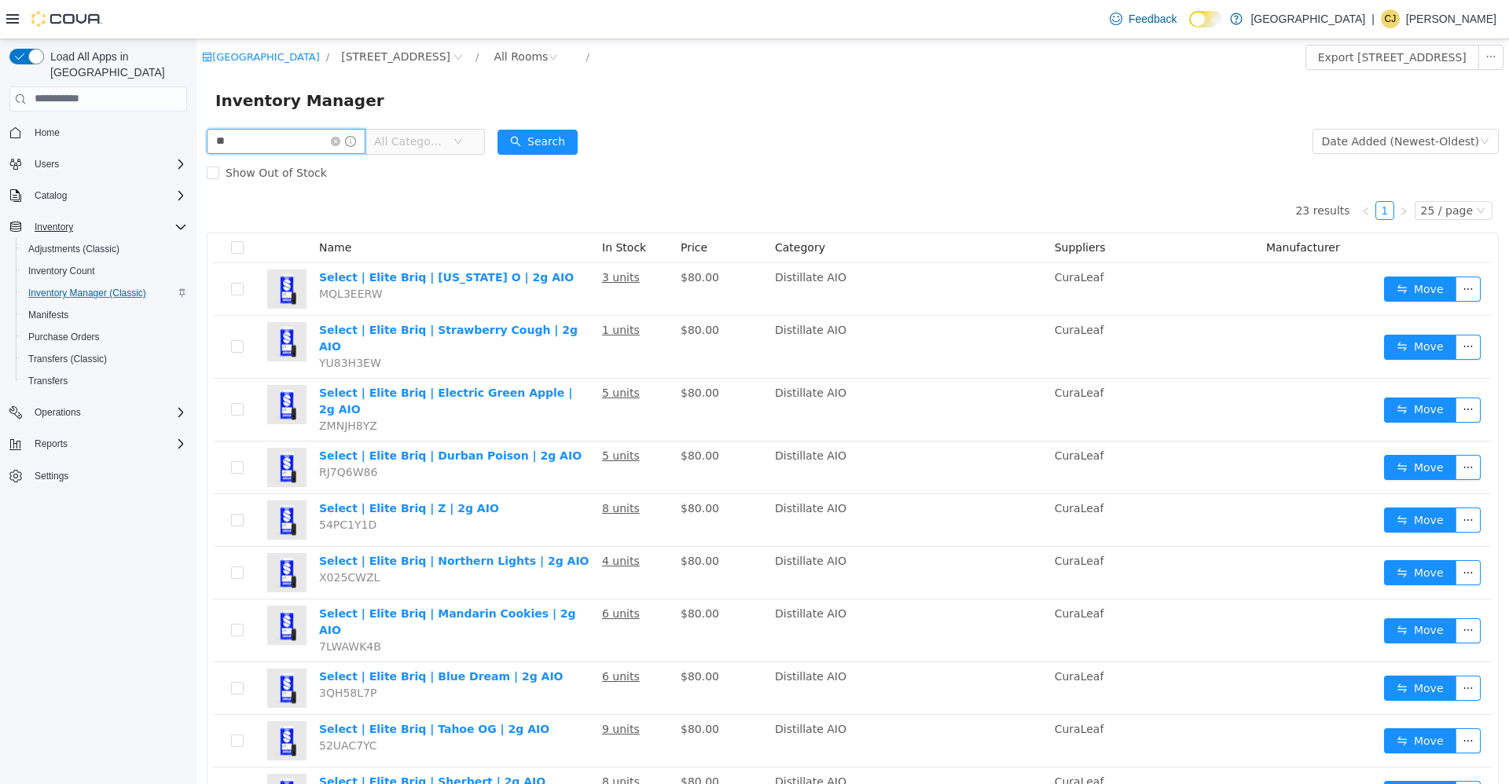
type input "*"
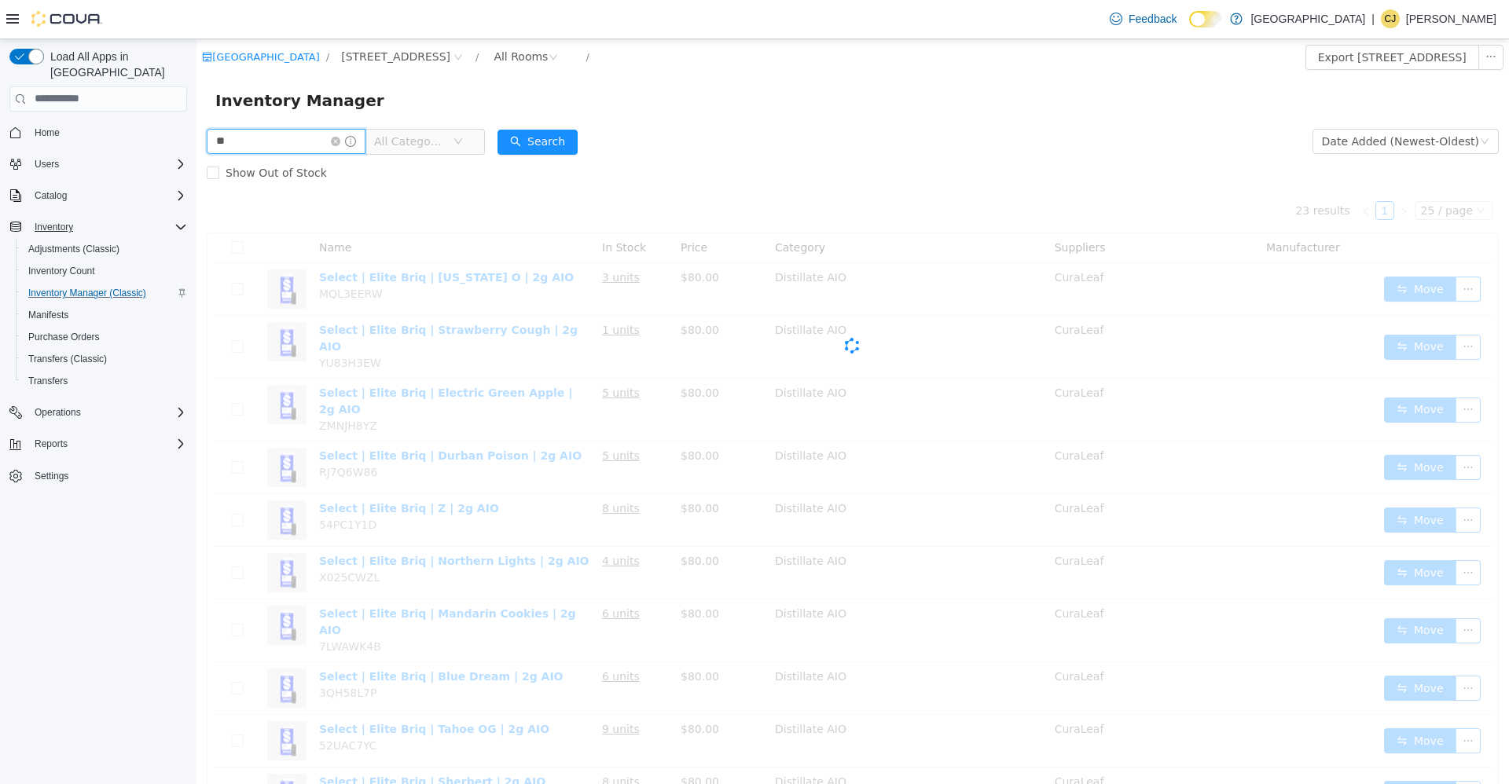
type input "*"
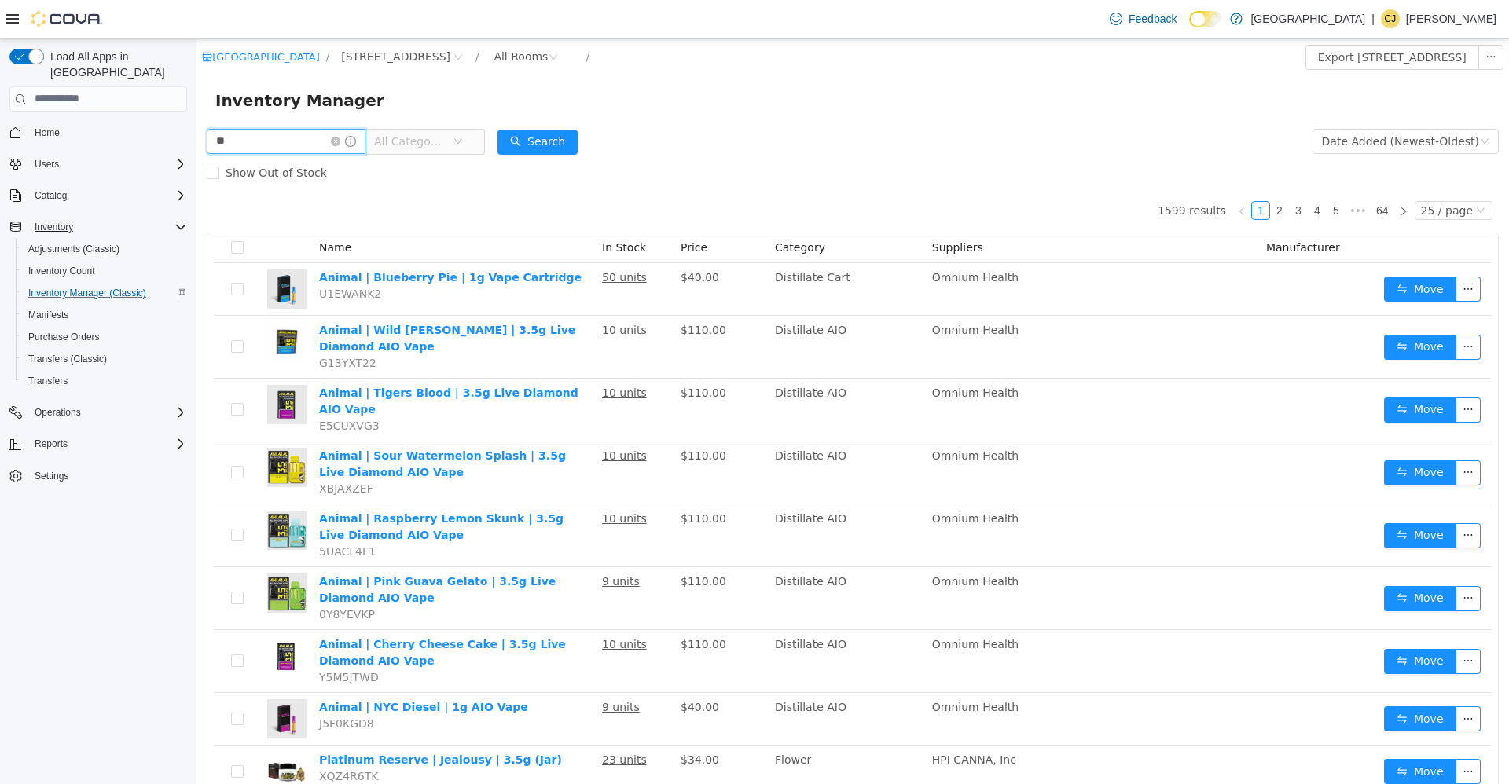
type input "*"
type input "*******"
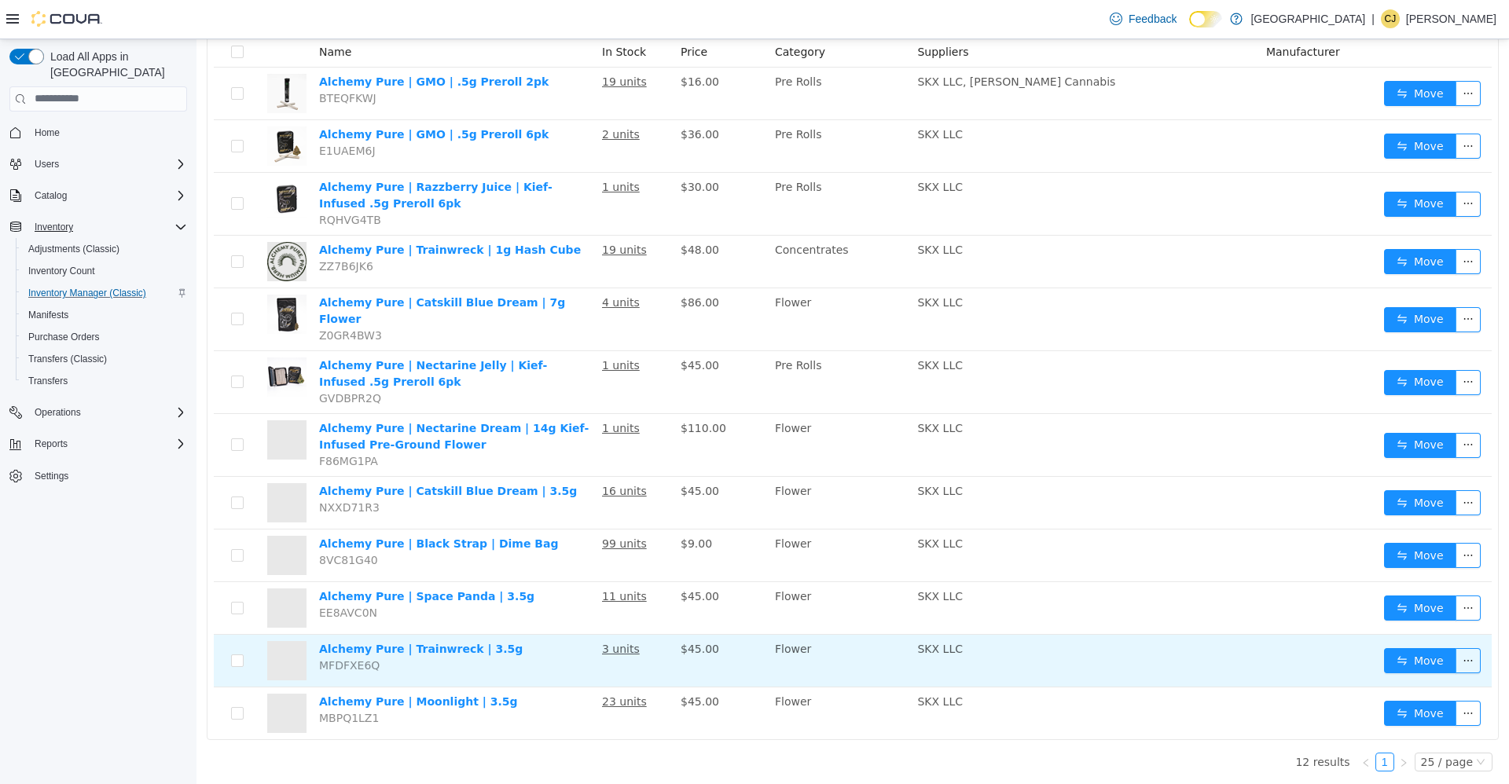
scroll to position [815, 0]
click at [435, 642] on link "Alchemy Pure | Trainwreck | 3.5g" at bounding box center [421, 648] width 204 height 13
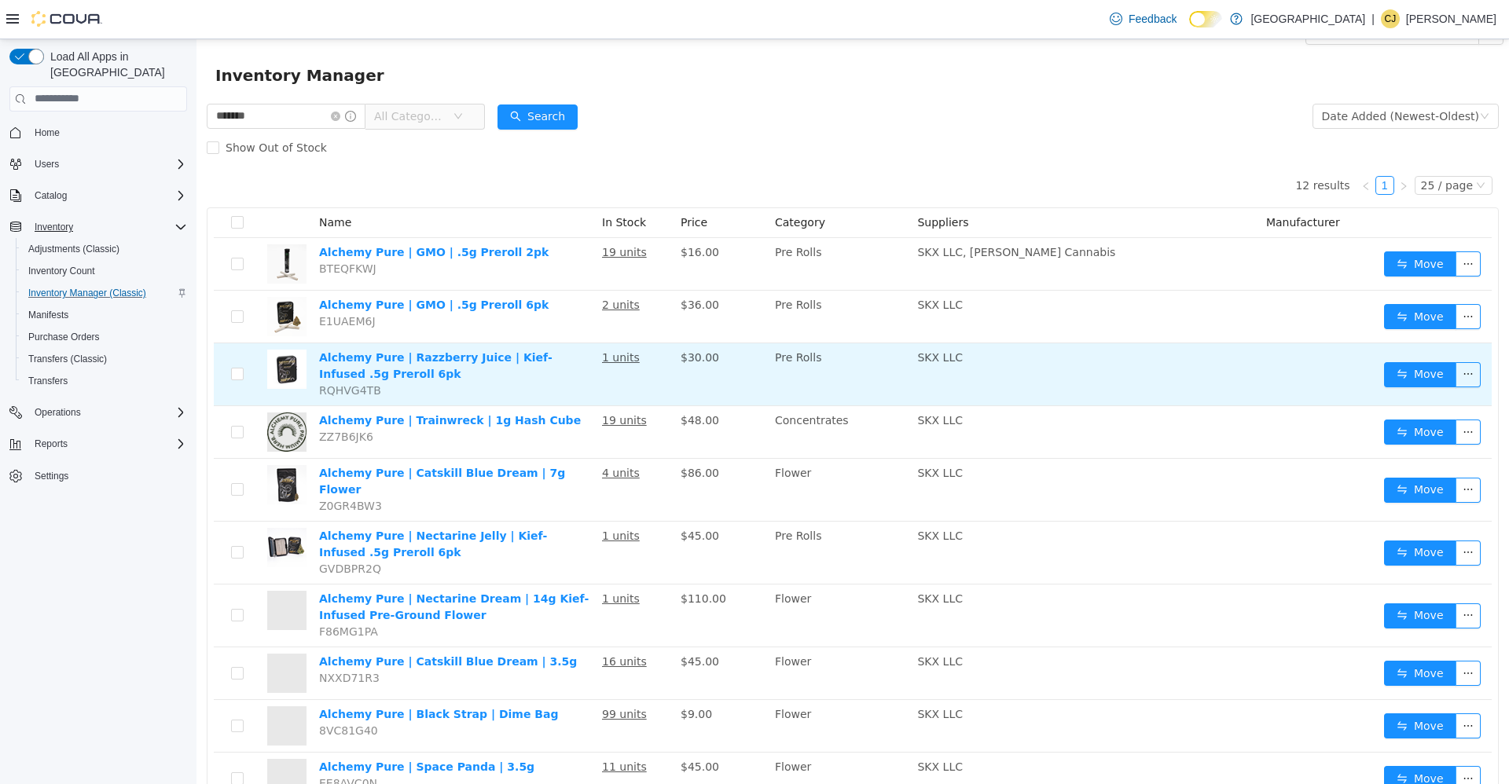
scroll to position [0, 0]
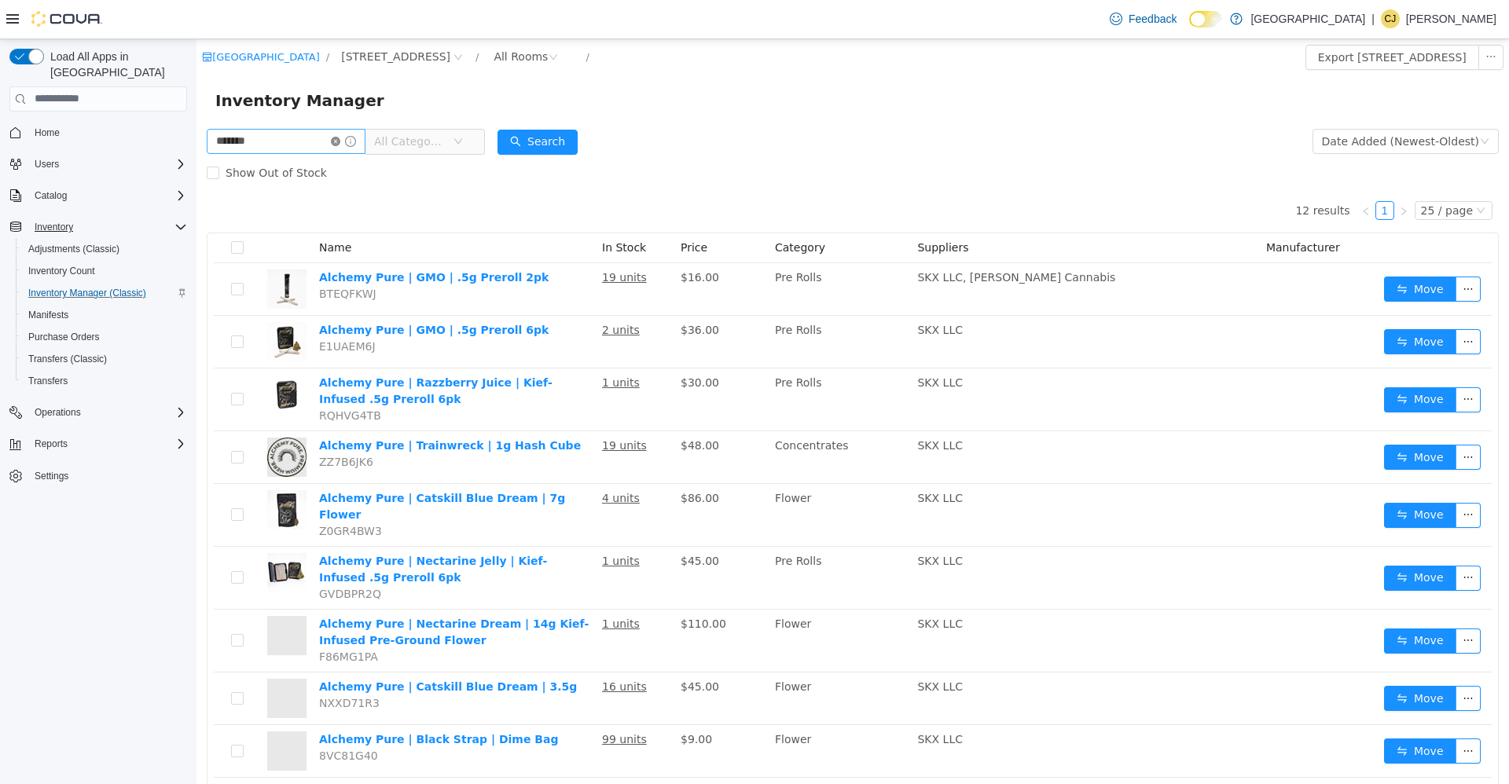
drag, startPoint x: 355, startPoint y: 140, endPoint x: 346, endPoint y: 141, distance: 9.6
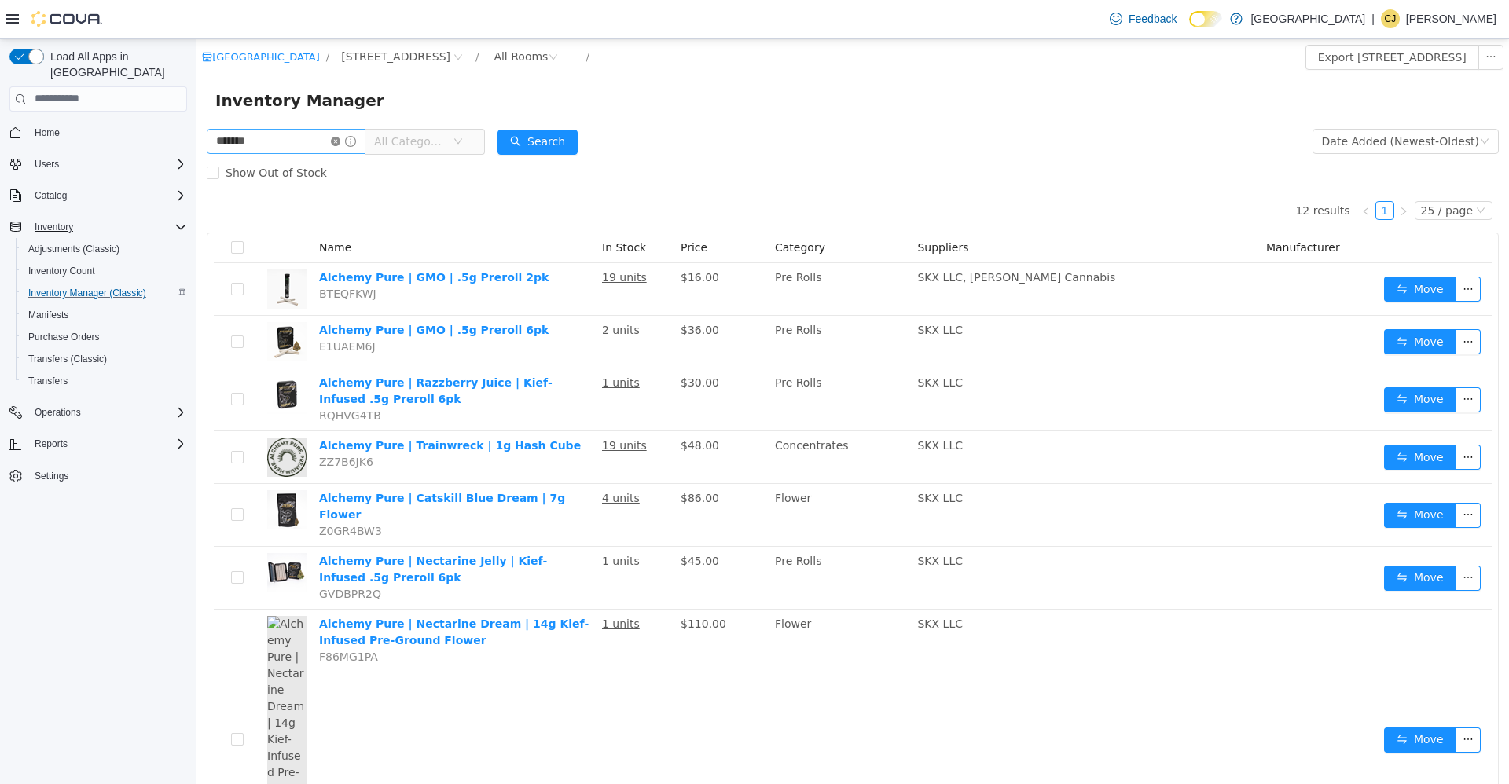
click at [354, 140] on span at bounding box center [343, 140] width 25 height 11
click at [340, 143] on input "*******" at bounding box center [286, 140] width 159 height 25
click at [344, 143] on input "*******" at bounding box center [286, 140] width 159 height 25
click at [340, 143] on icon "icon: close-circle" at bounding box center [335, 140] width 9 height 9
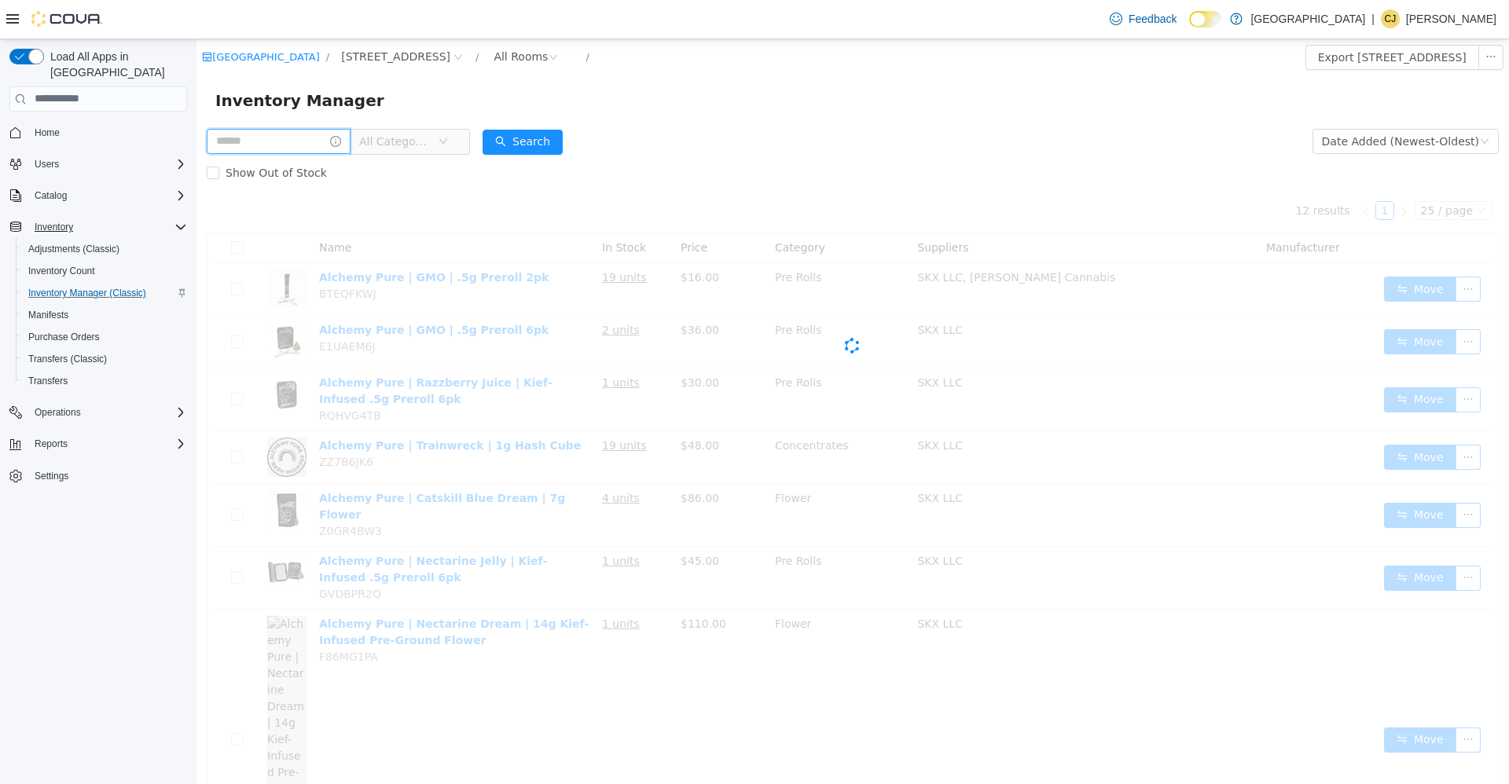
click at [341, 140] on input "text" at bounding box center [279, 140] width 144 height 25
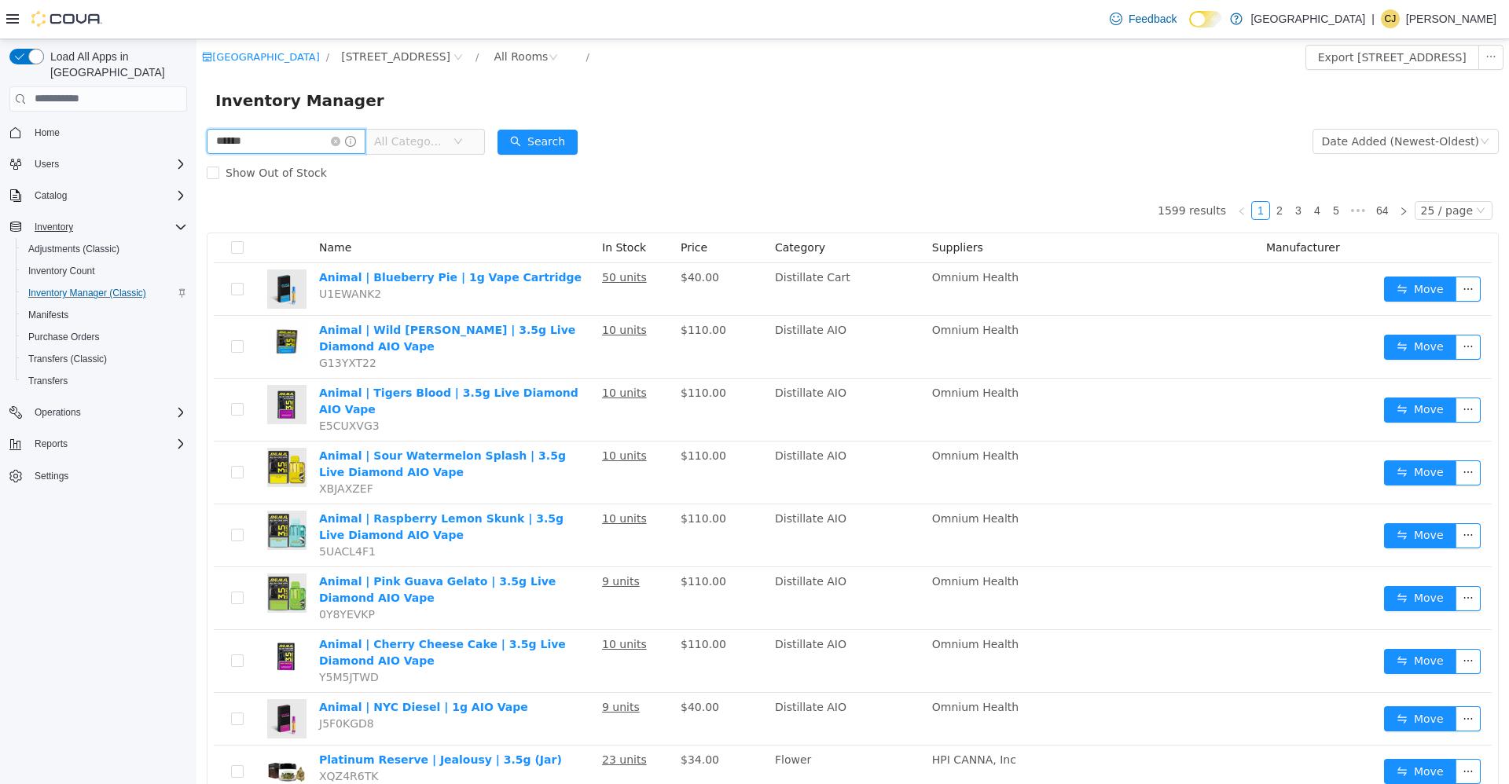
type input "******"
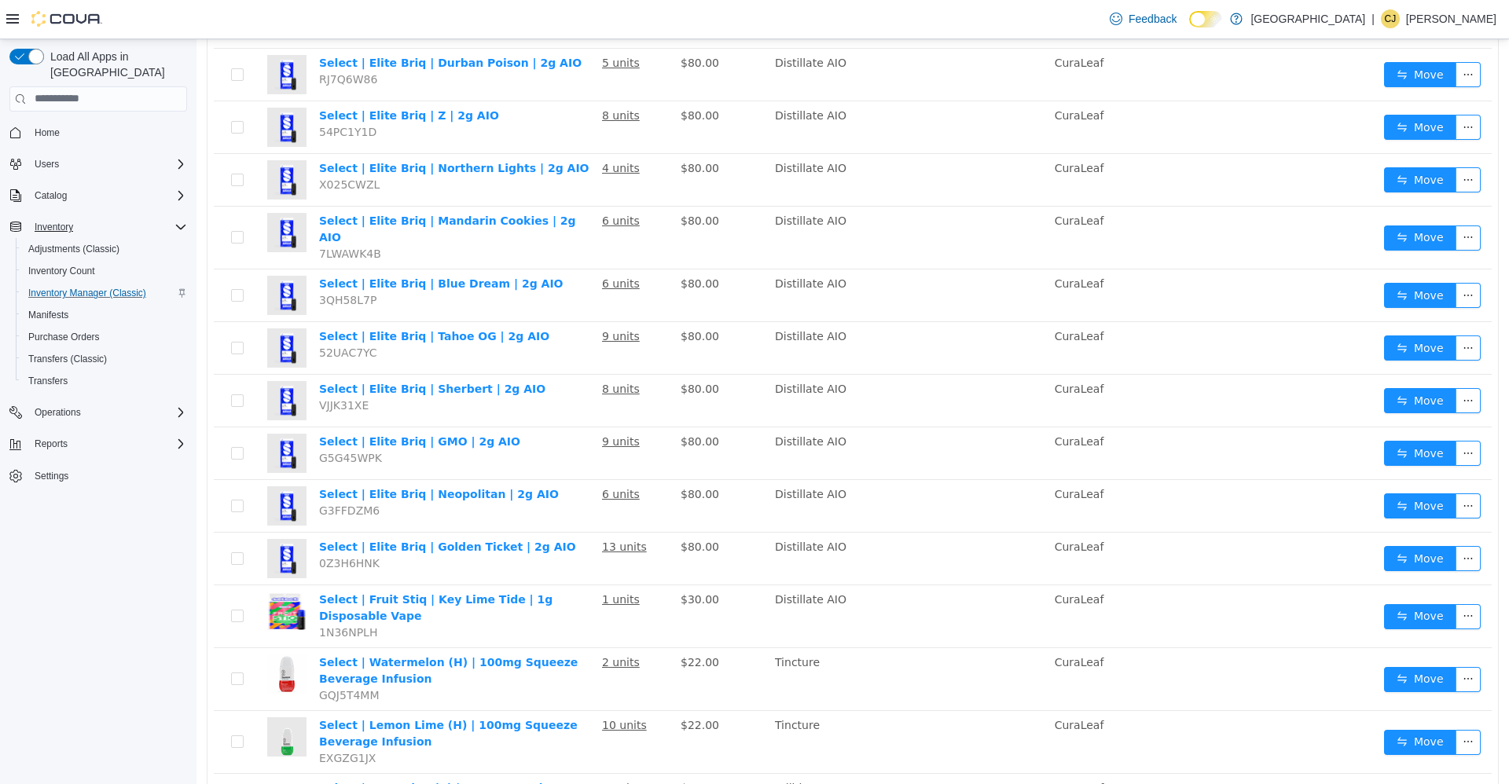
scroll to position [766, 0]
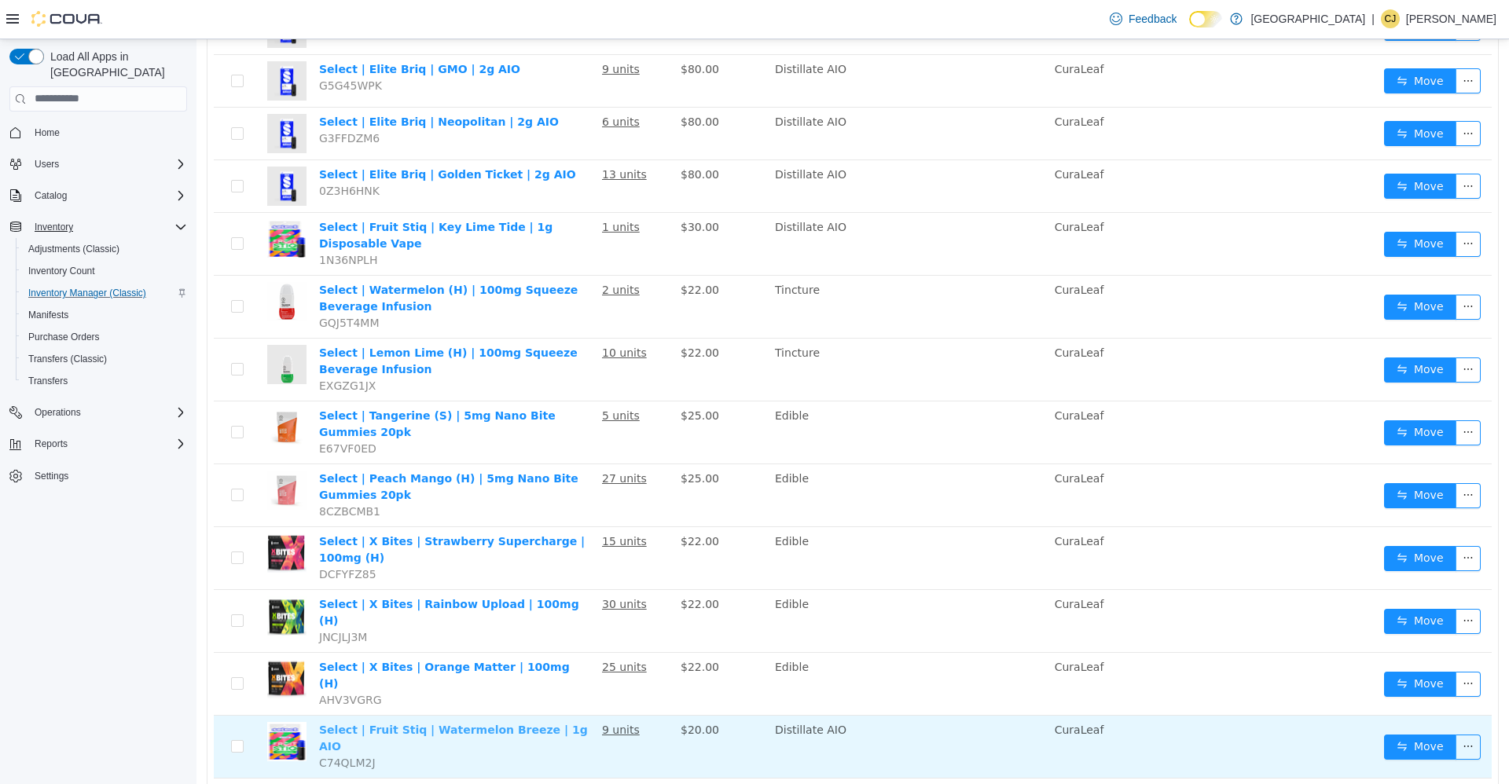
click at [472, 723] on link "Select | Fruit Stiq | Watermelon Breeze | 1g AIO" at bounding box center [453, 737] width 269 height 29
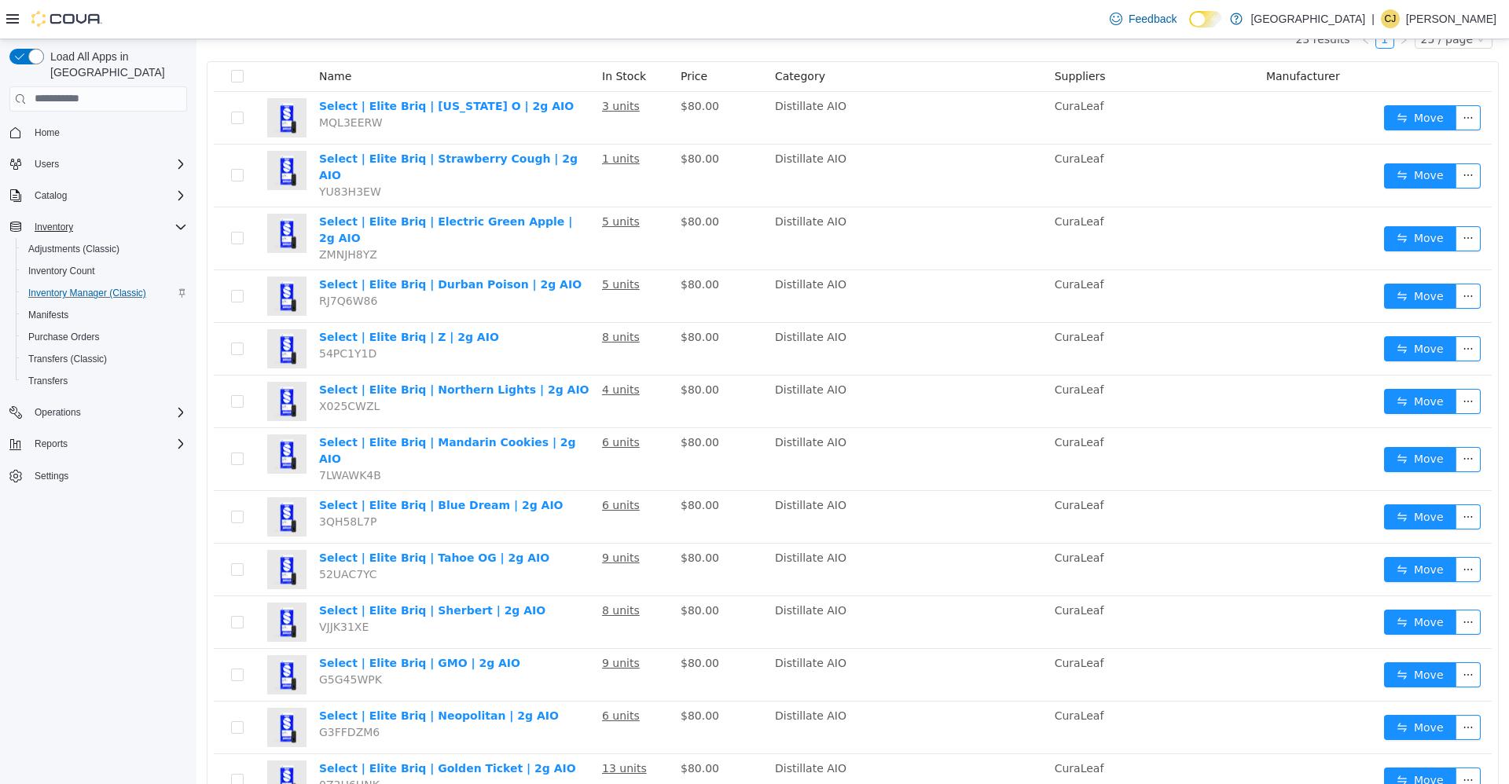
scroll to position [58, 0]
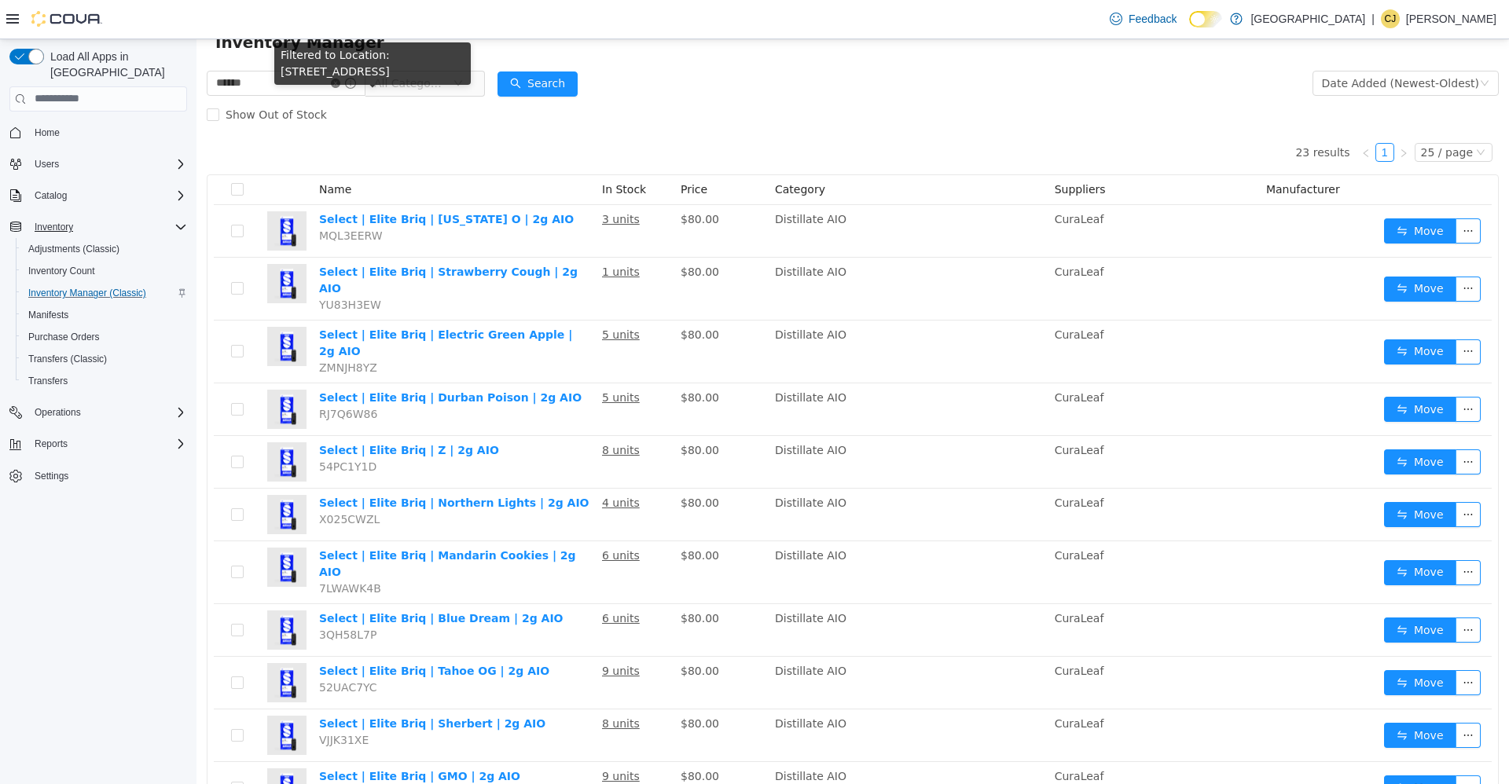
click at [340, 82] on icon "icon: close-circle" at bounding box center [335, 82] width 9 height 9
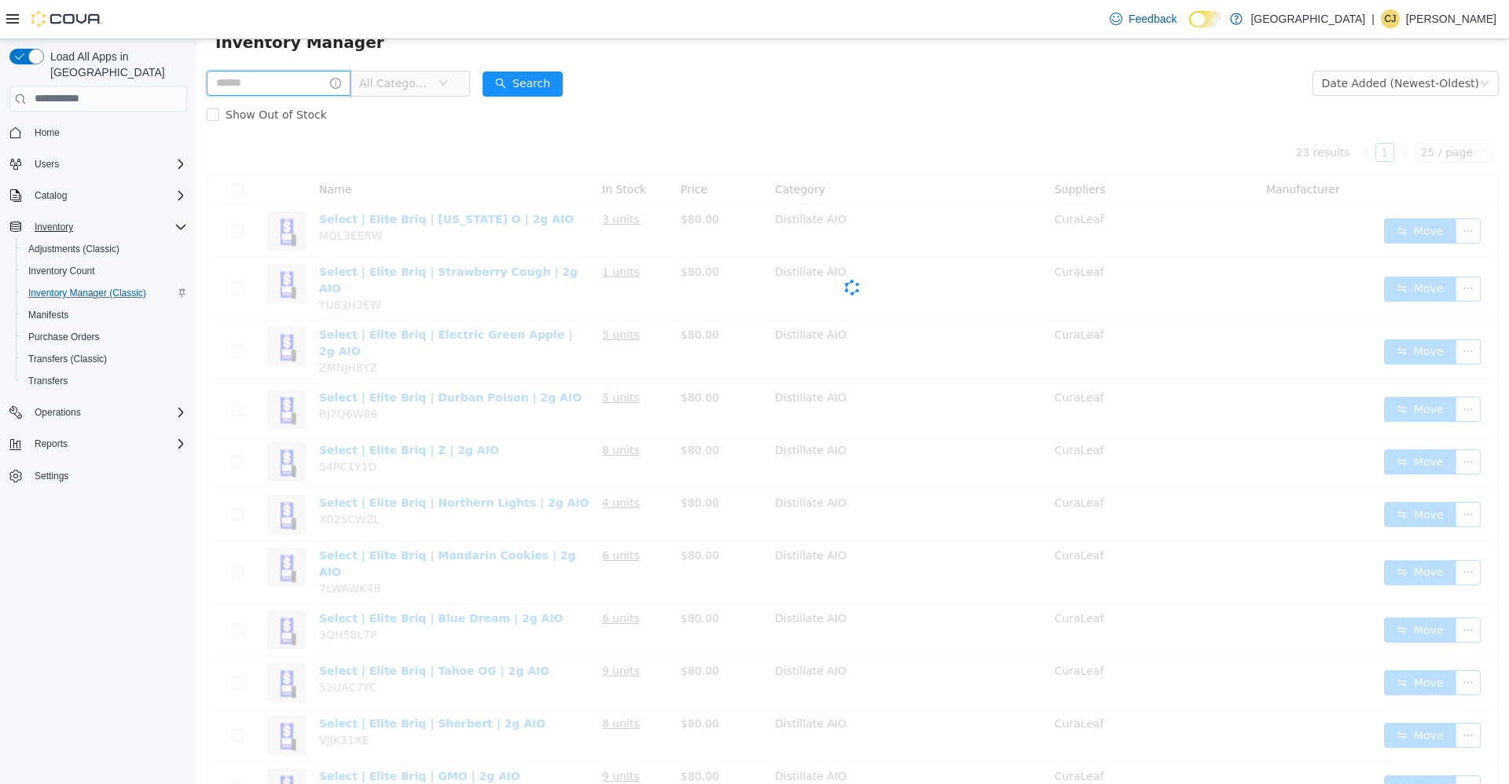
click at [296, 75] on input "text" at bounding box center [279, 82] width 144 height 25
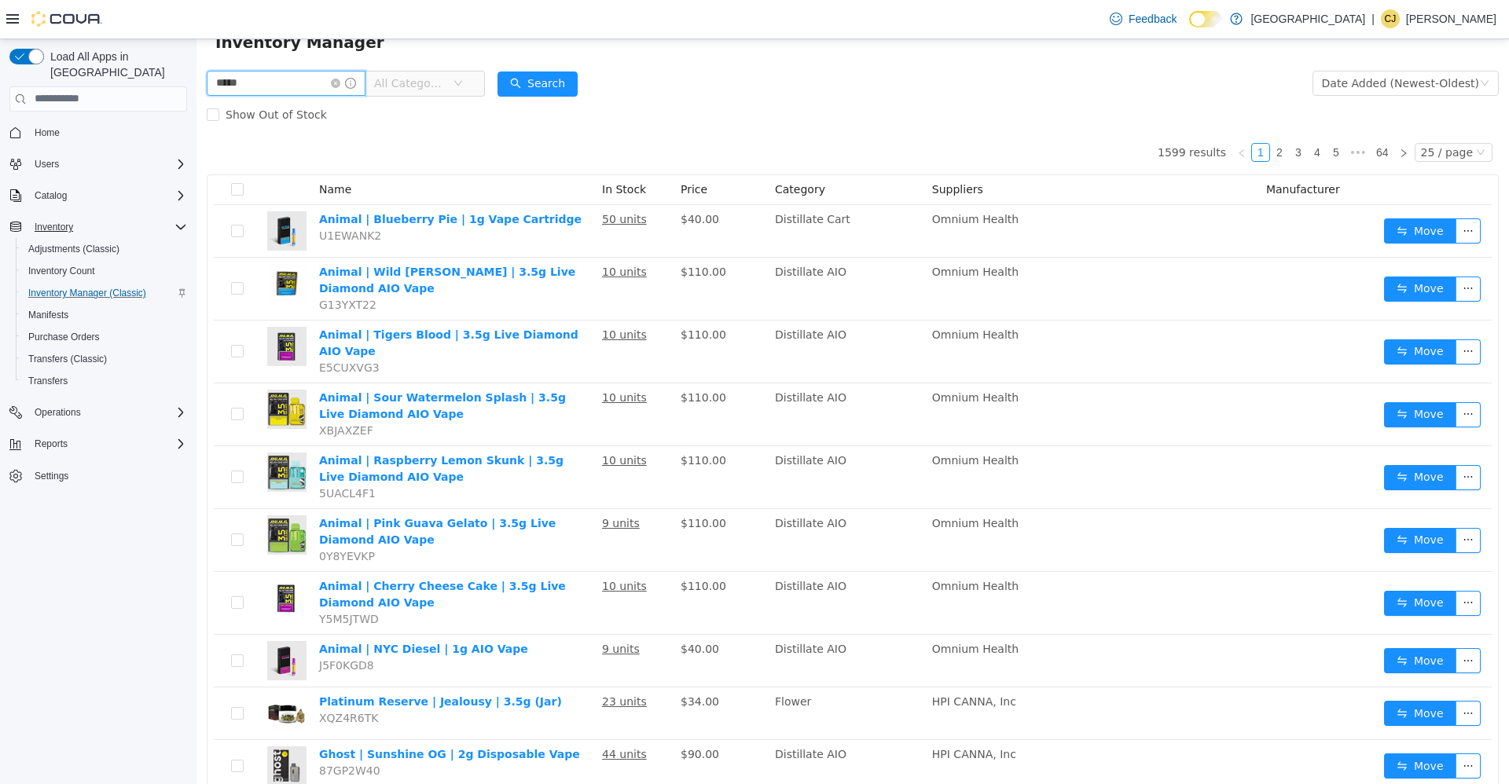
type input "*****"
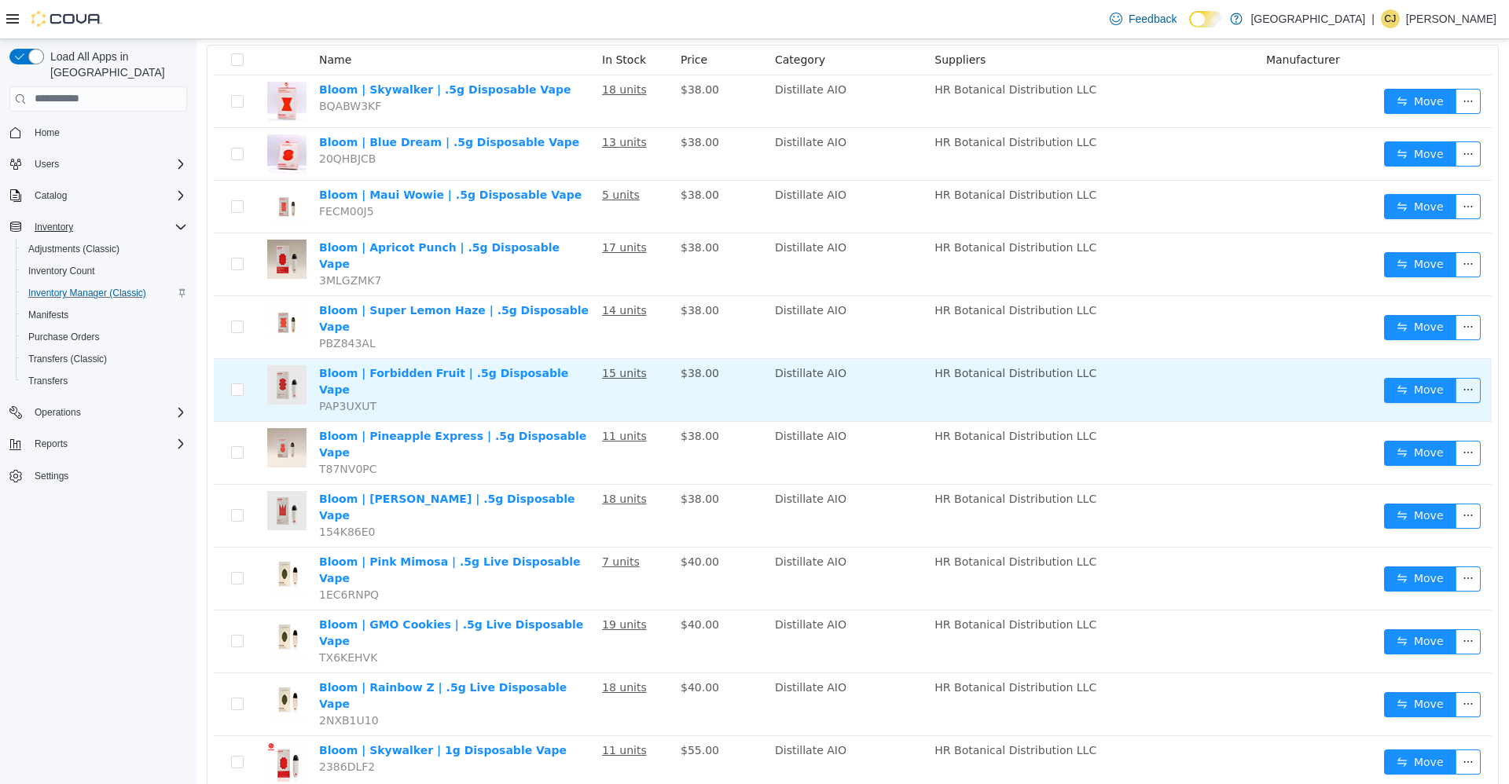
scroll to position [215, 0]
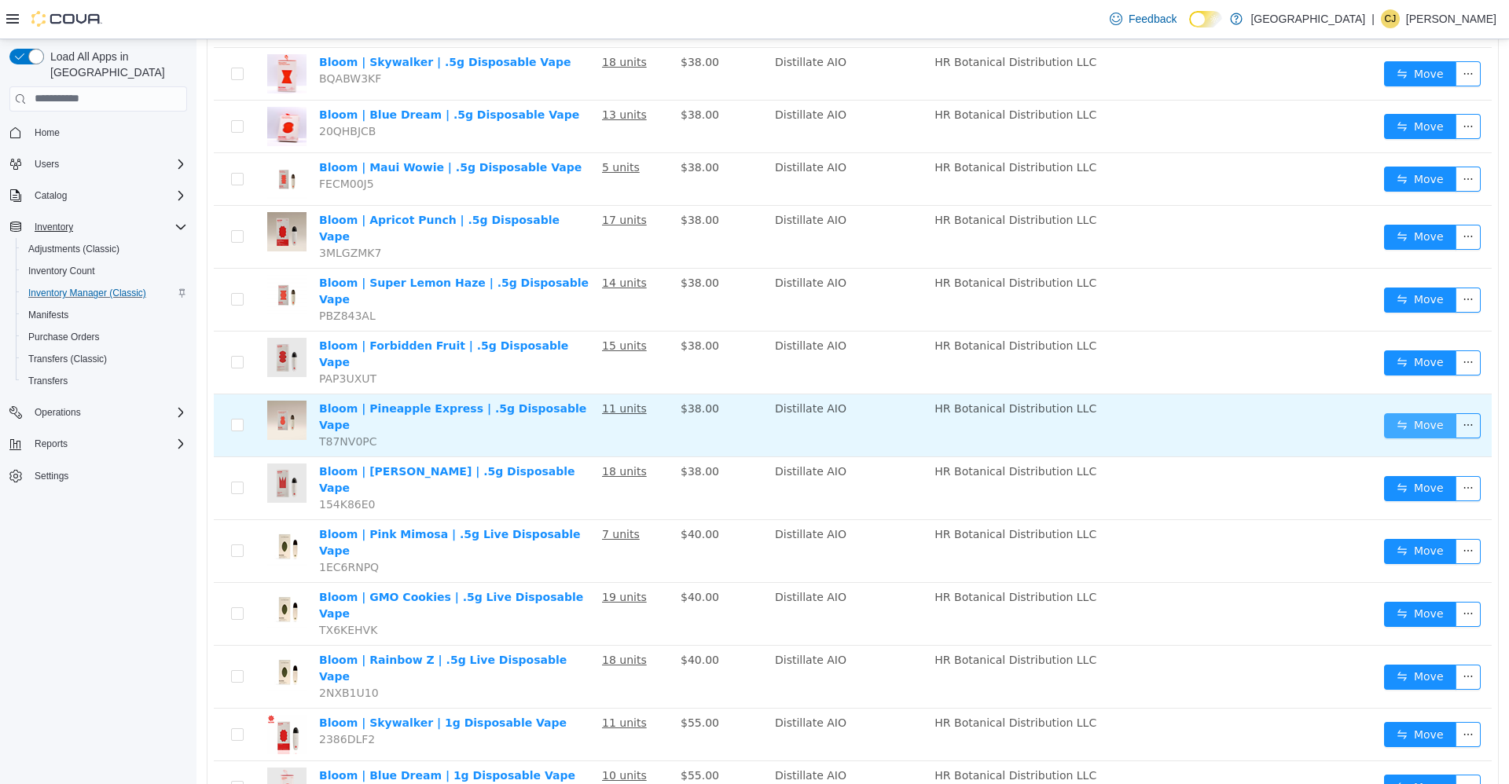
click at [1397, 413] on button "Move" at bounding box center [1420, 425] width 72 height 25
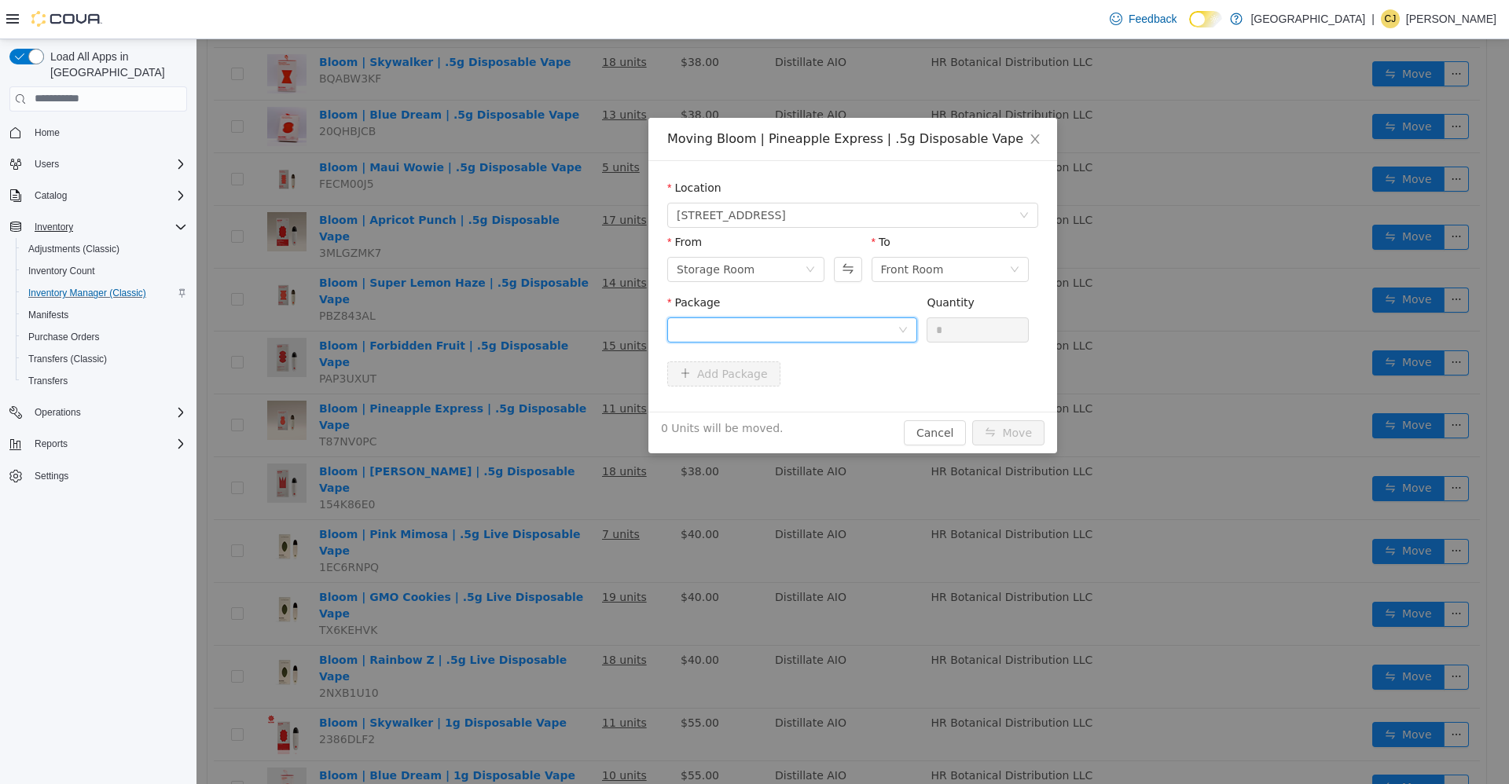
click at [746, 321] on div at bounding box center [787, 330] width 221 height 24
click at [753, 375] on li "BV-1305-003 Quantity : 11 Units" at bounding box center [792, 394] width 250 height 42
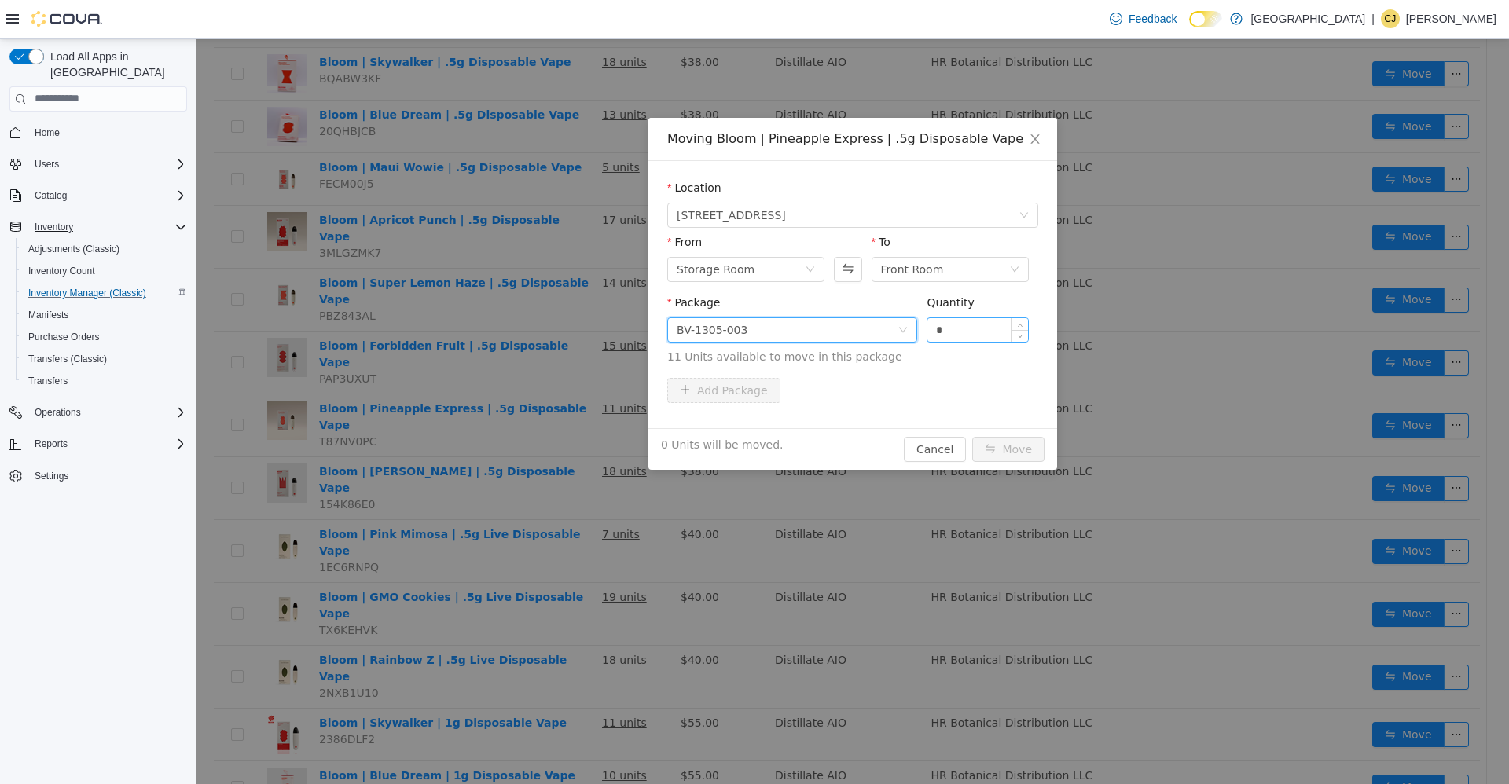
click at [949, 325] on input "*" at bounding box center [977, 330] width 101 height 24
type input "**"
click at [972, 436] on button "Move" at bounding box center [1008, 448] width 72 height 25
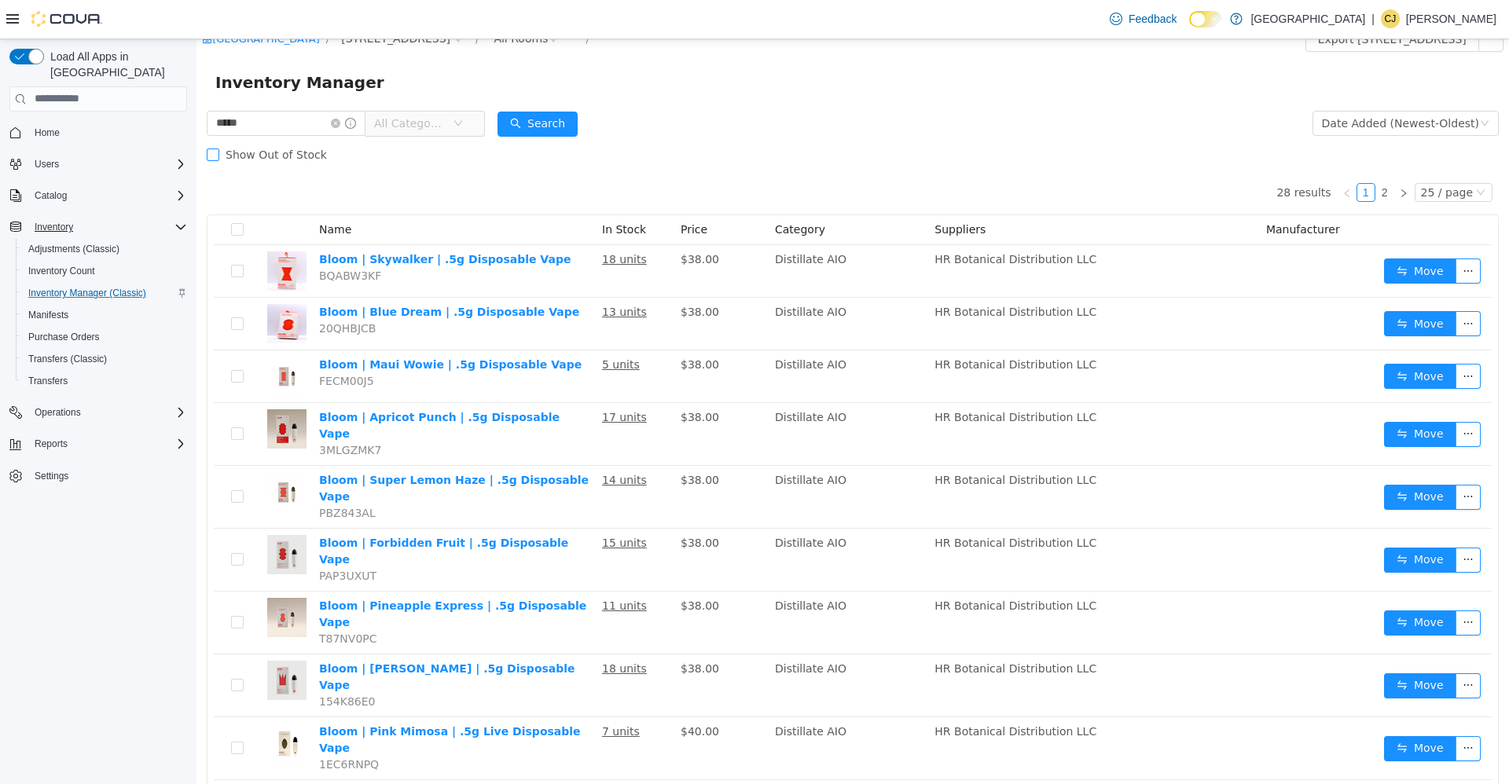
scroll to position [0, 0]
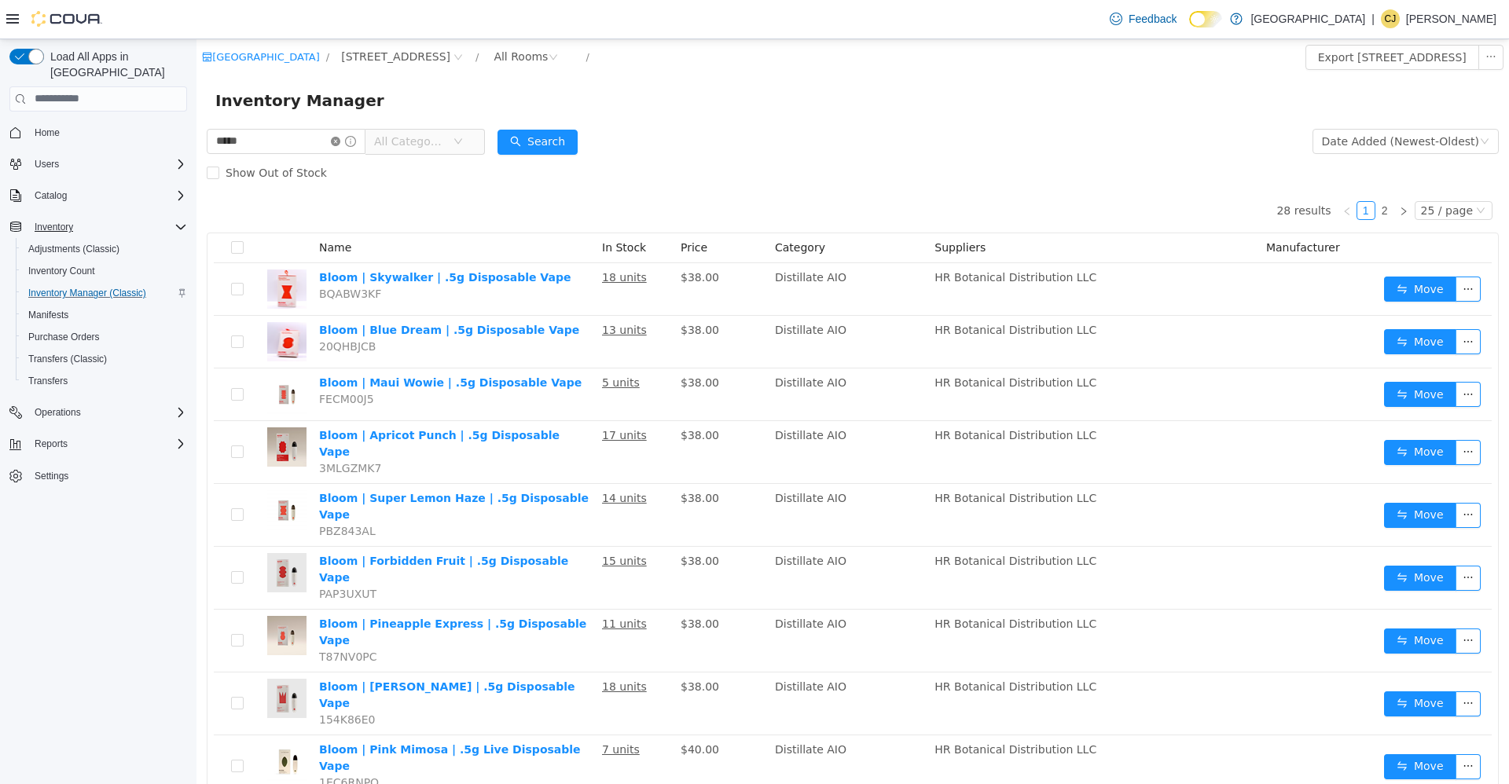
click at [340, 142] on icon "icon: close-circle" at bounding box center [335, 140] width 9 height 9
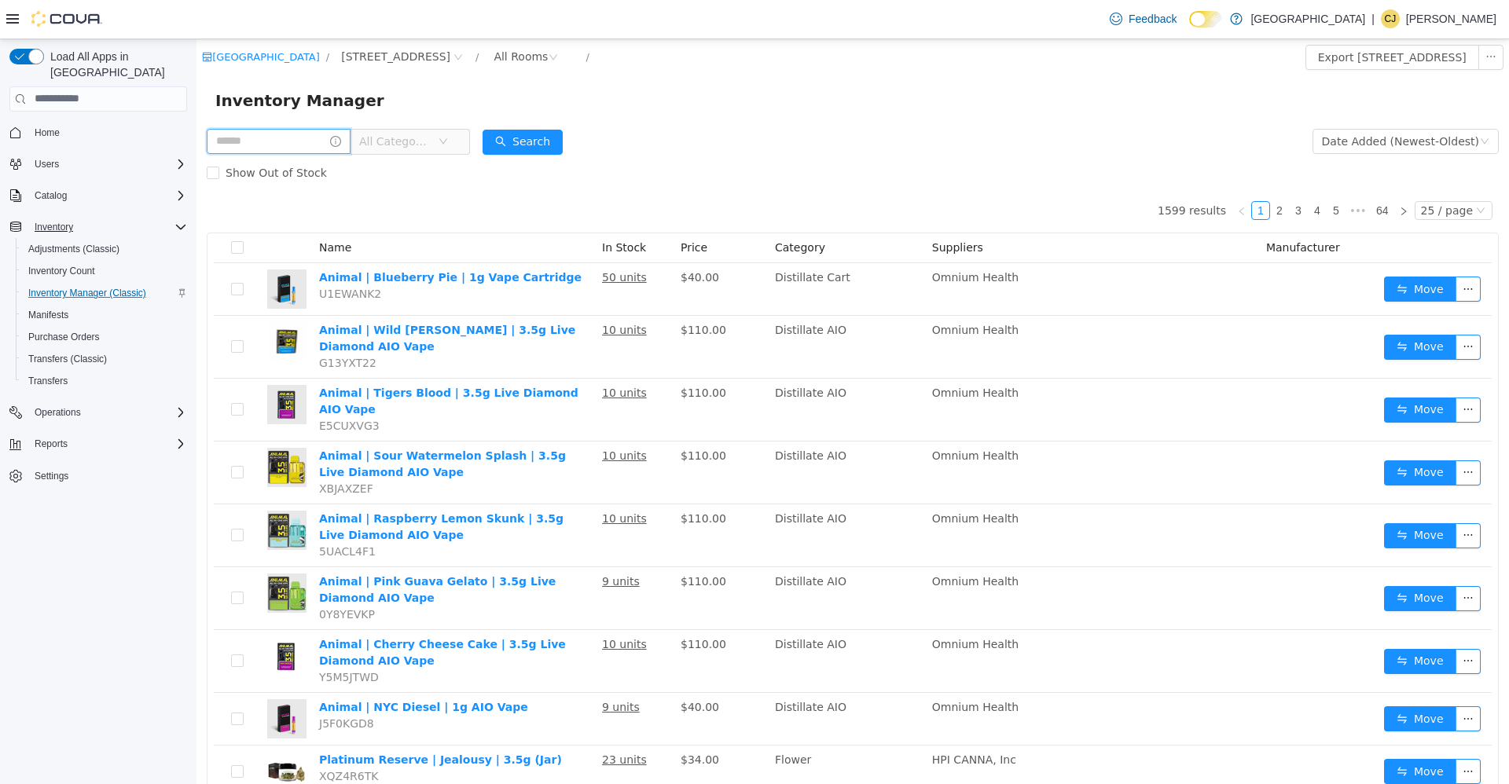
click at [329, 151] on input "text" at bounding box center [279, 140] width 144 height 25
type input "*****"
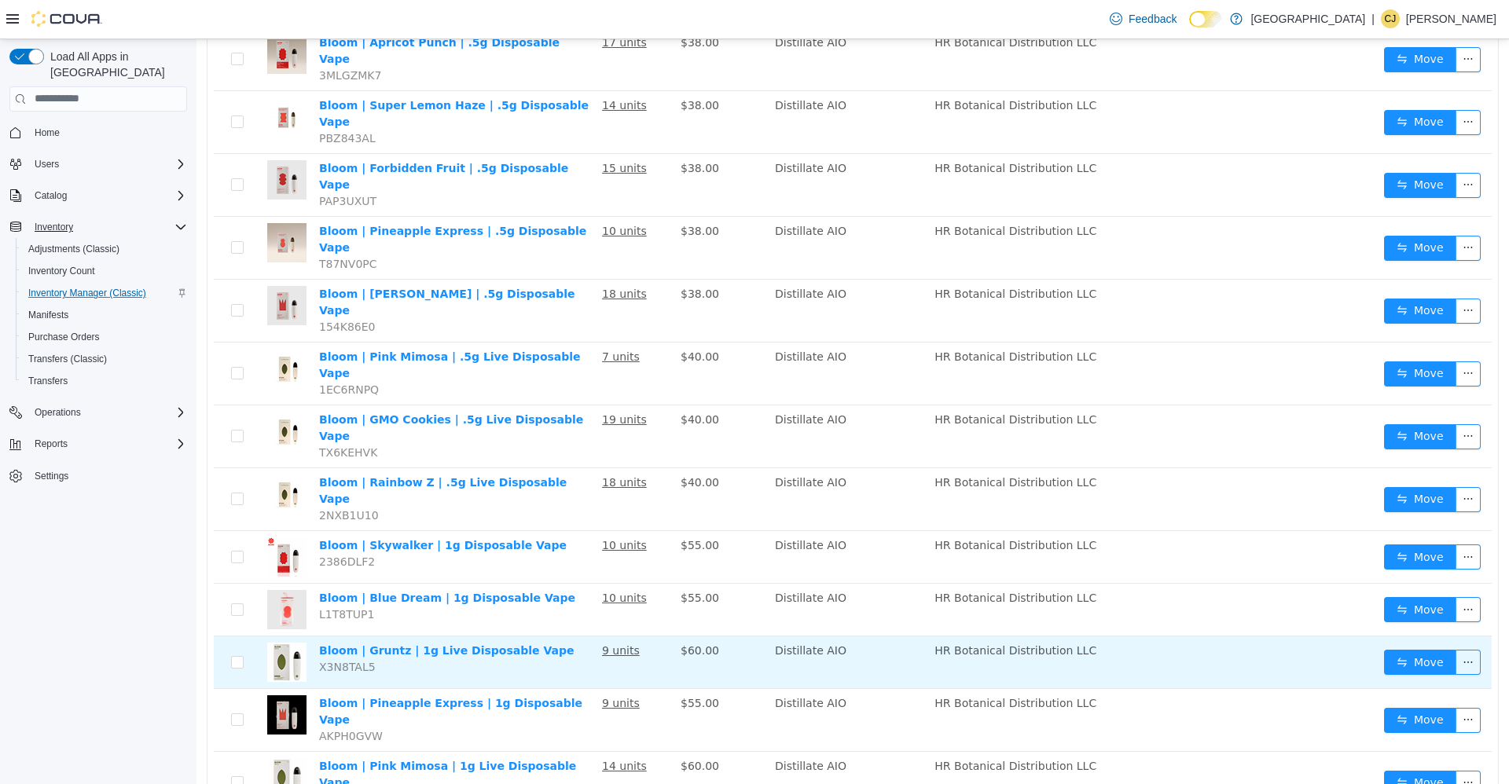
scroll to position [472, 0]
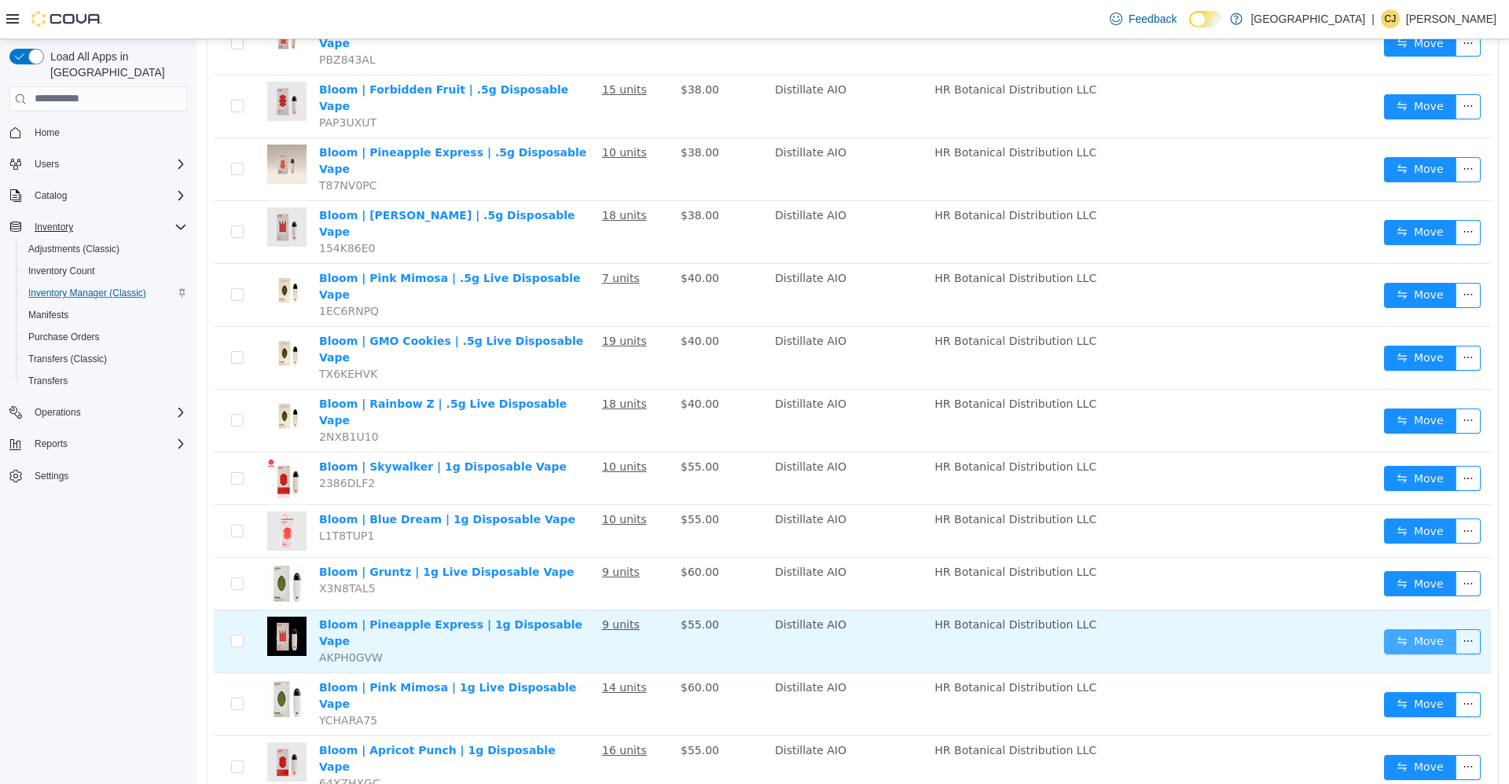
click at [1394, 629] on button "Move" at bounding box center [1420, 641] width 72 height 25
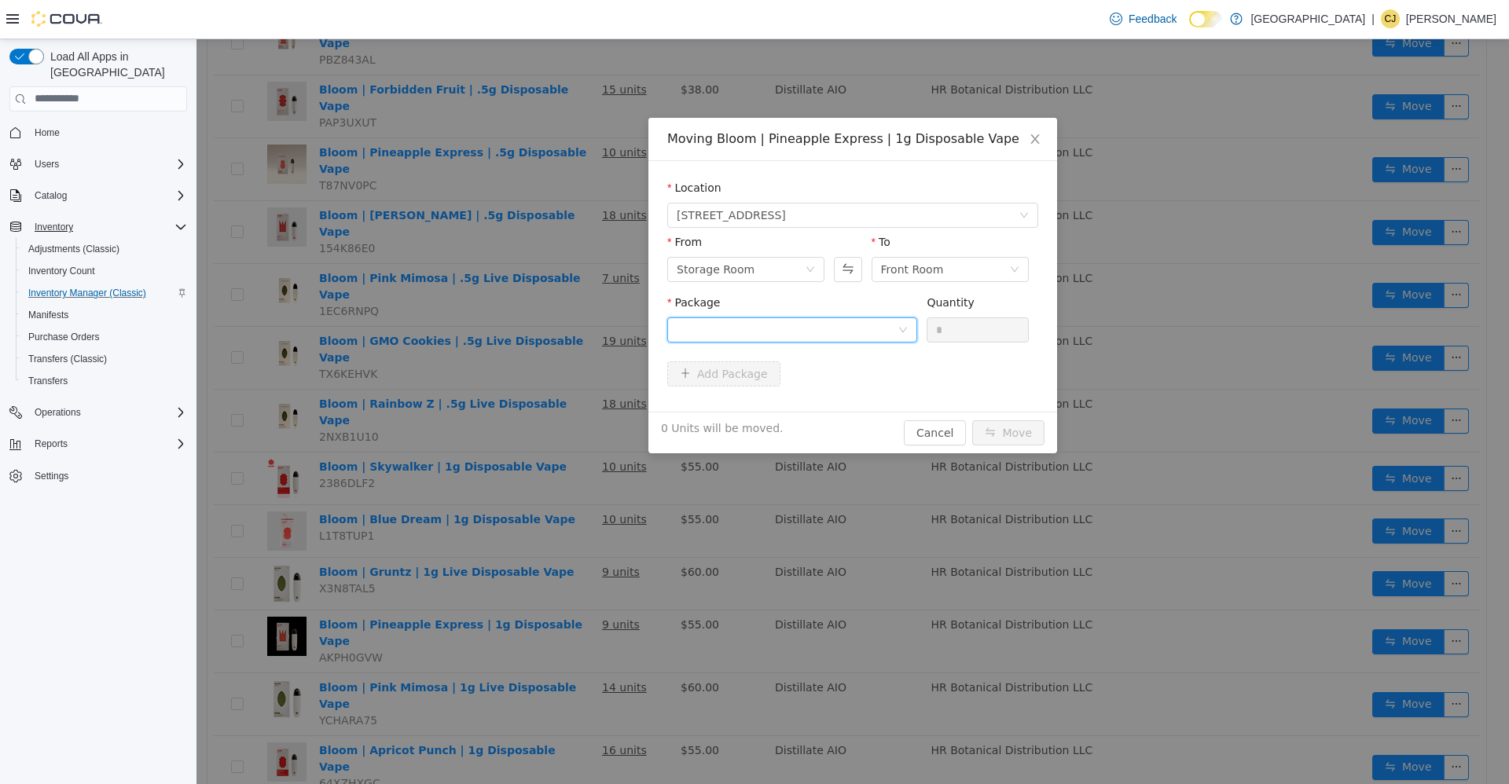
click at [744, 329] on div at bounding box center [787, 330] width 221 height 24
click at [758, 388] on li "BV-1310-003 Quantity : 9 Units" at bounding box center [792, 394] width 250 height 42
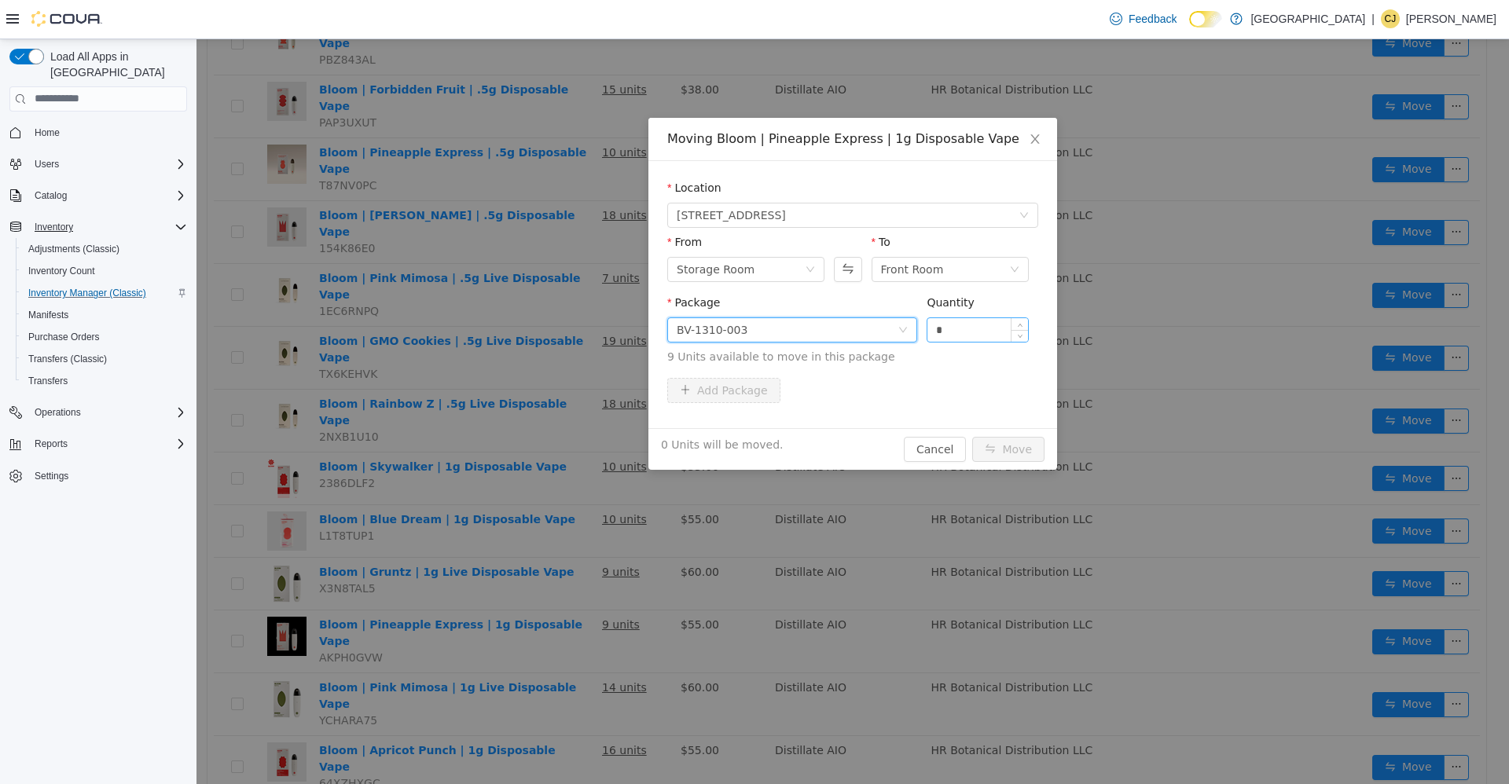
click at [980, 332] on input "*" at bounding box center [977, 330] width 101 height 24
type input "**"
click at [972, 436] on button "Move" at bounding box center [1008, 448] width 72 height 25
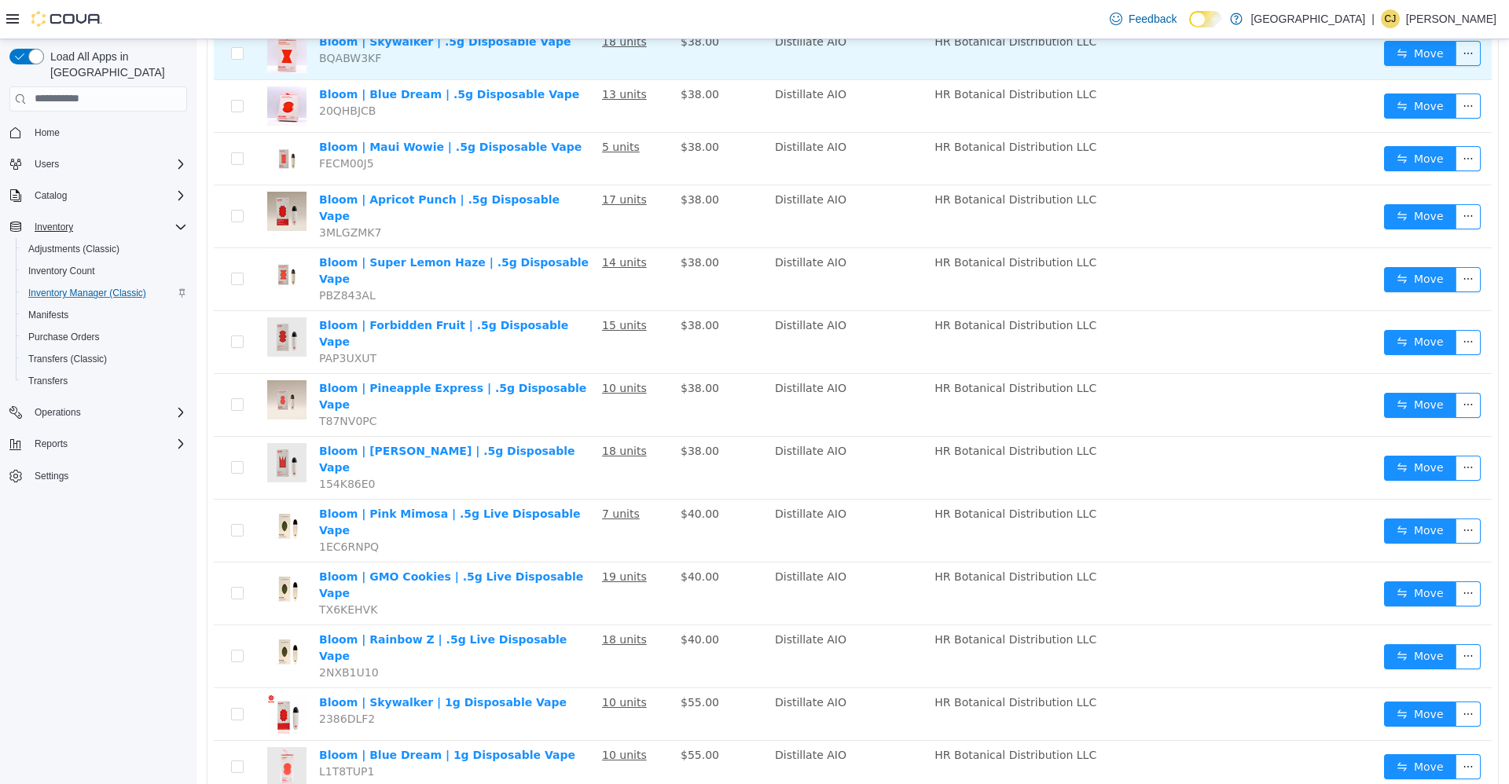
scroll to position [0, 0]
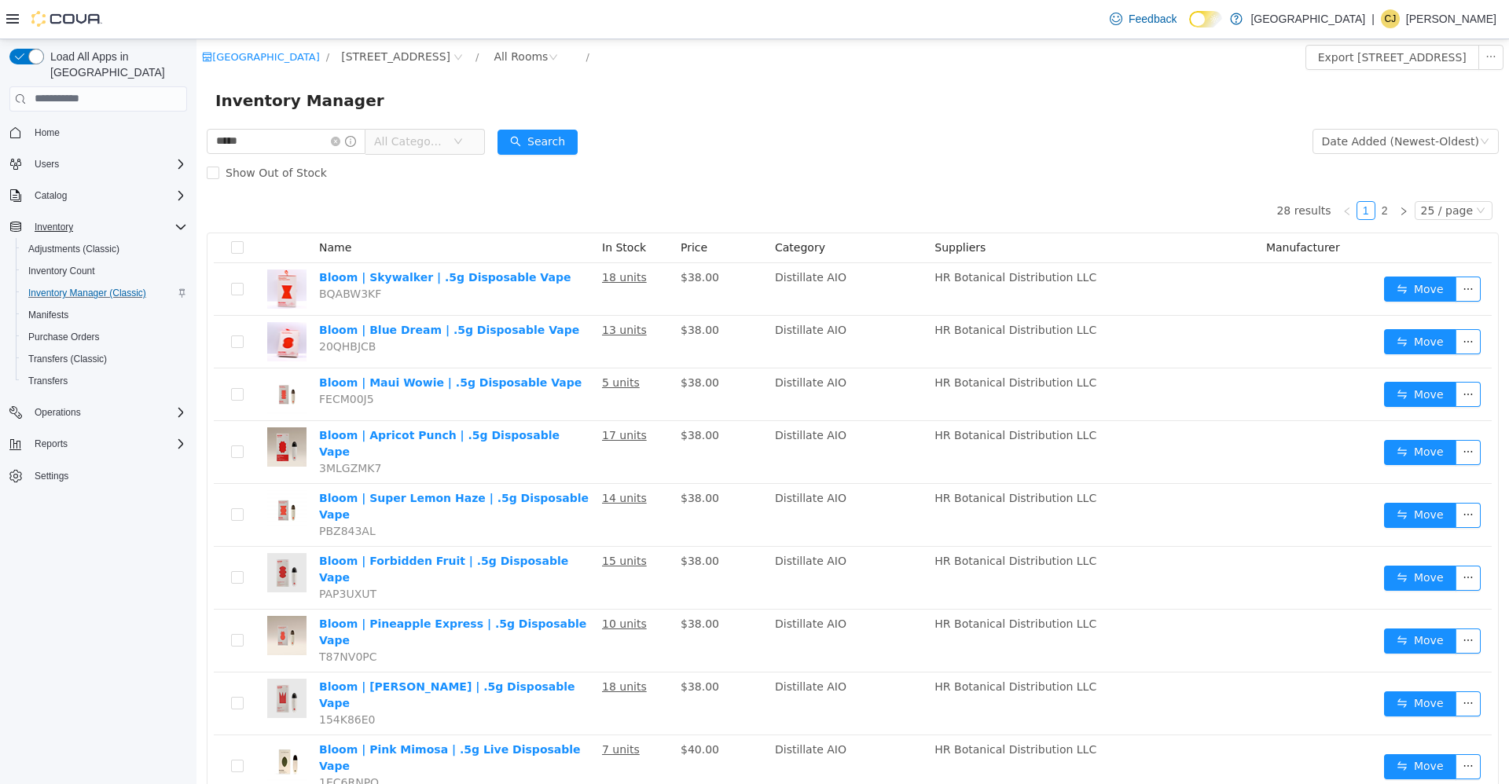
click at [355, 140] on span at bounding box center [343, 140] width 25 height 11
click at [332, 136] on input "*****" at bounding box center [286, 140] width 159 height 25
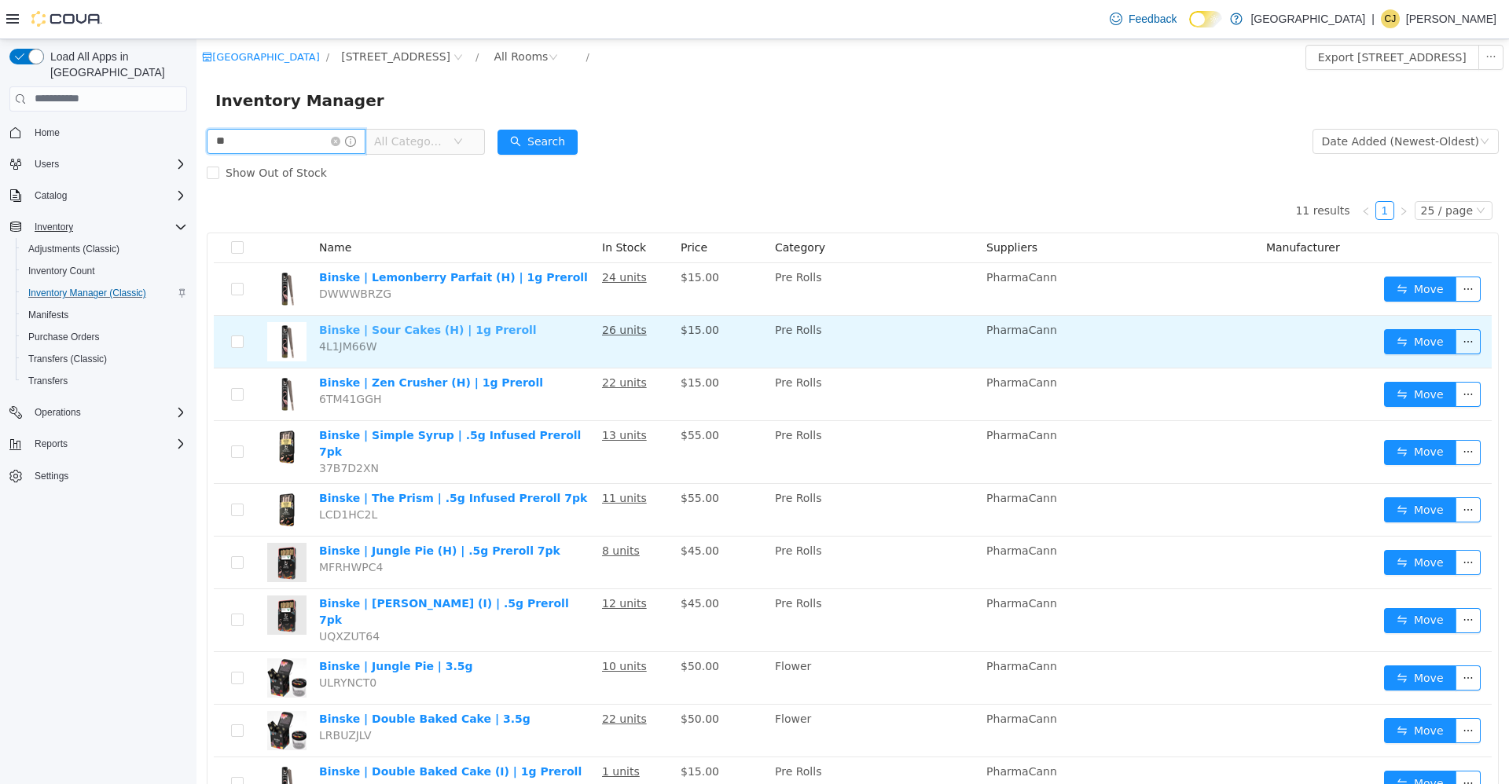
type input "*"
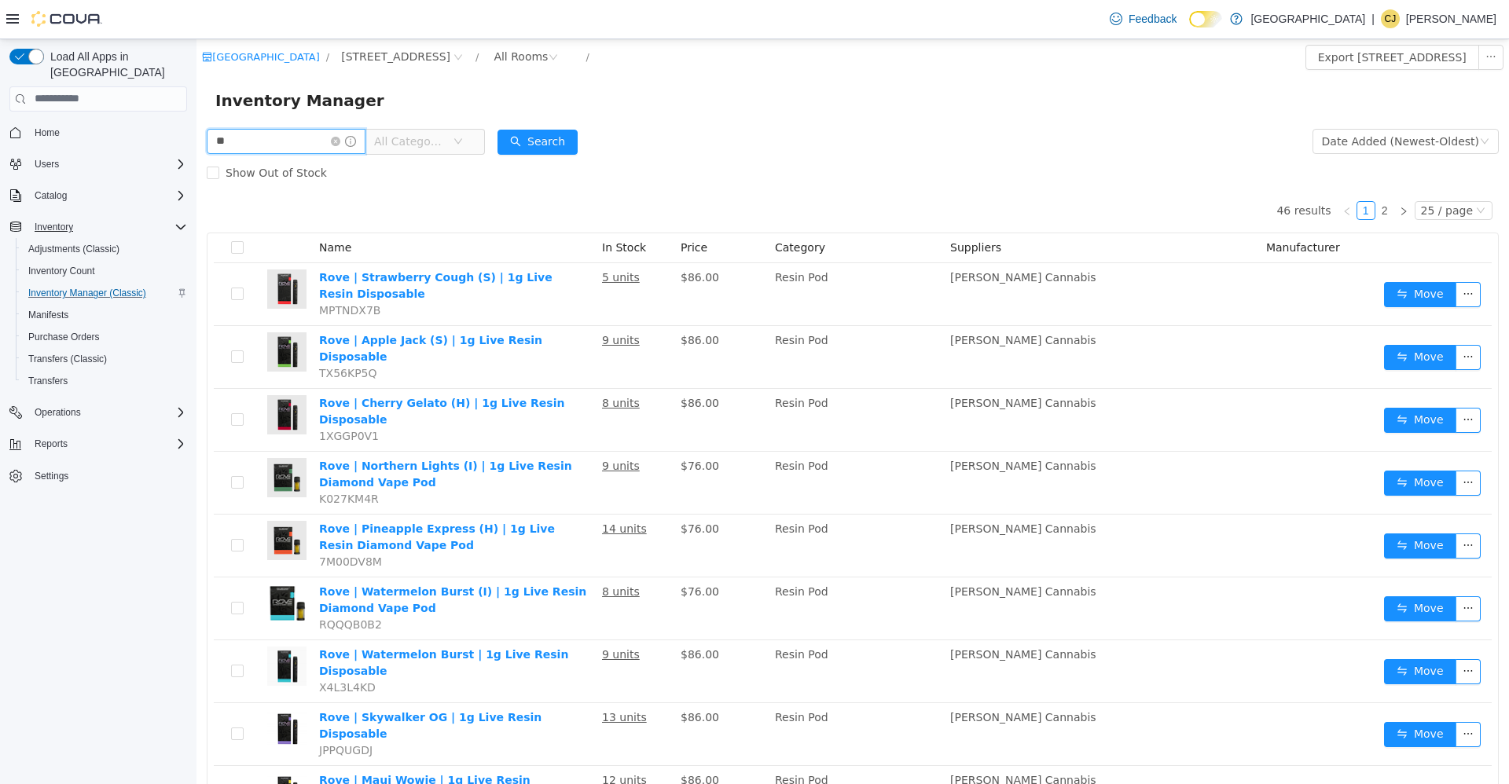
type input "*"
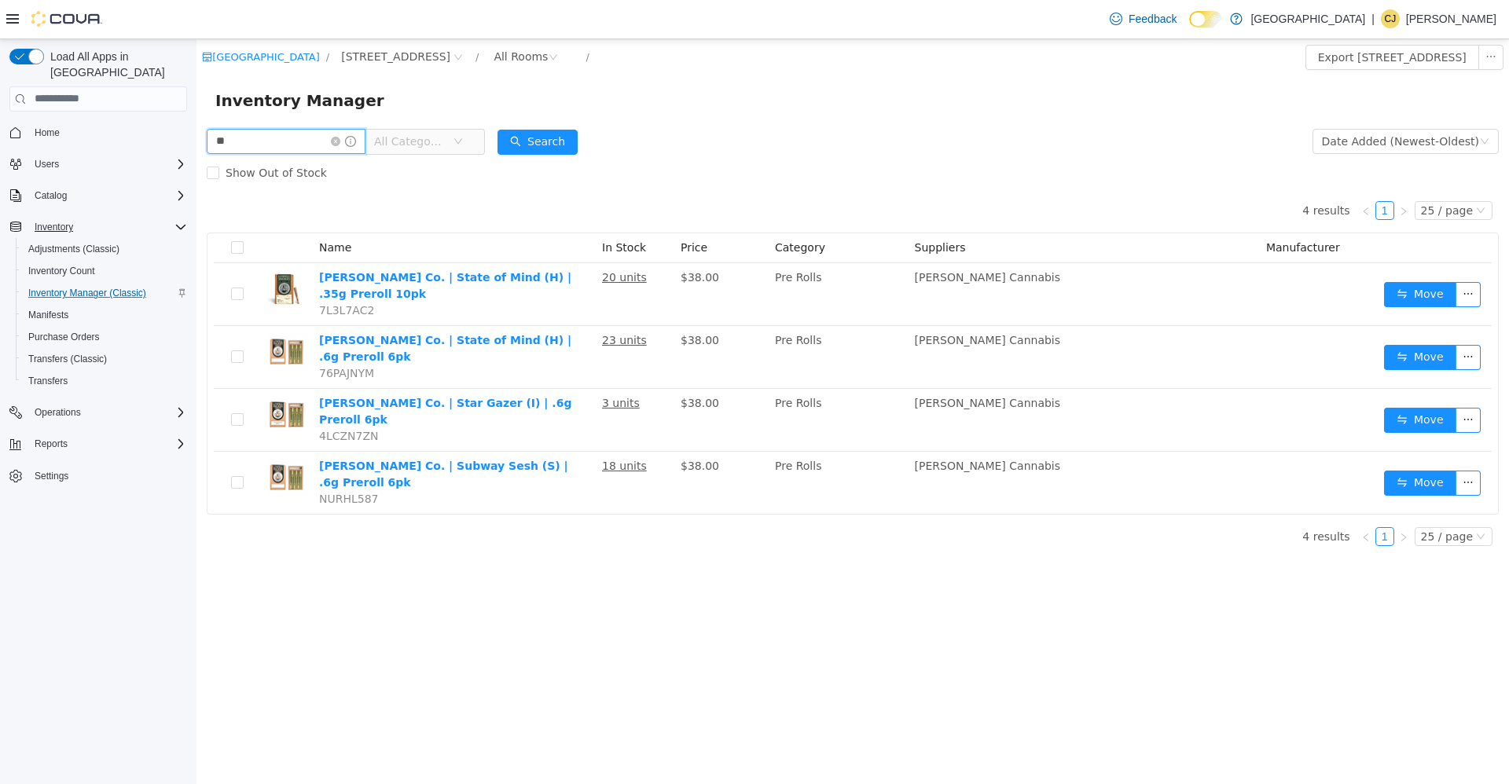
type input "*"
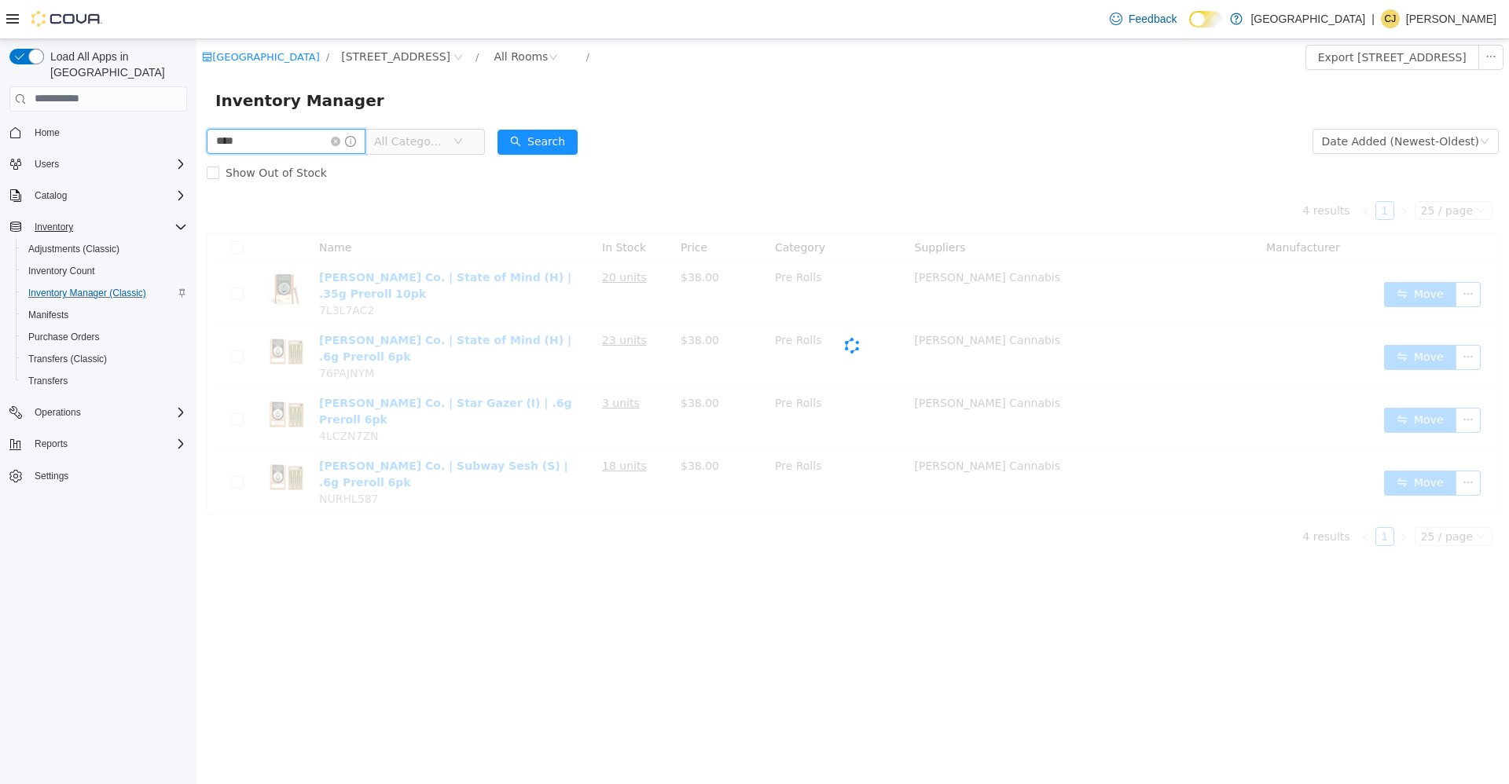
type input "****"
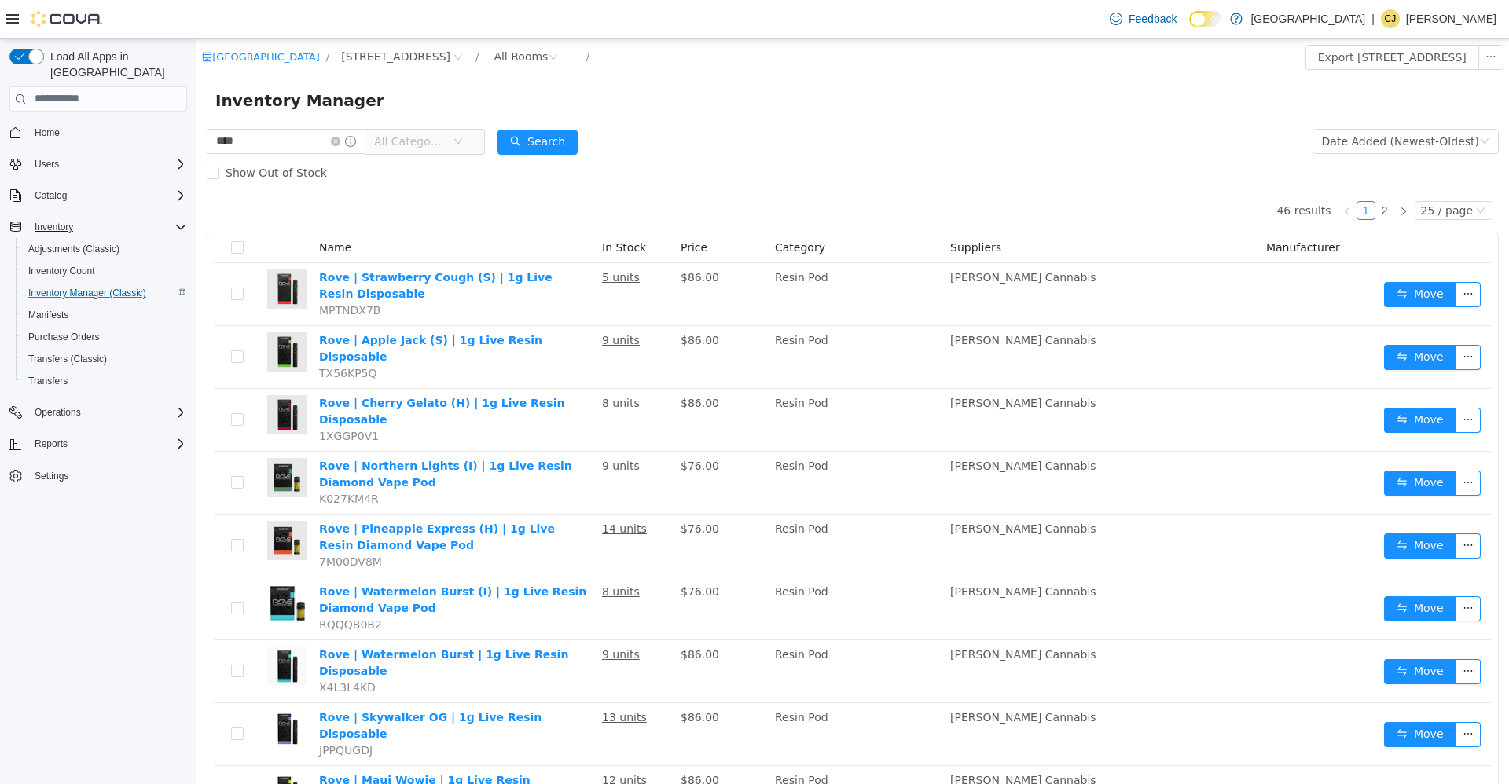
click at [449, 123] on div "Inventory Manager" at bounding box center [852, 100] width 1313 height 50
click at [447, 131] on span "All Categories" at bounding box center [413, 141] width 79 height 24
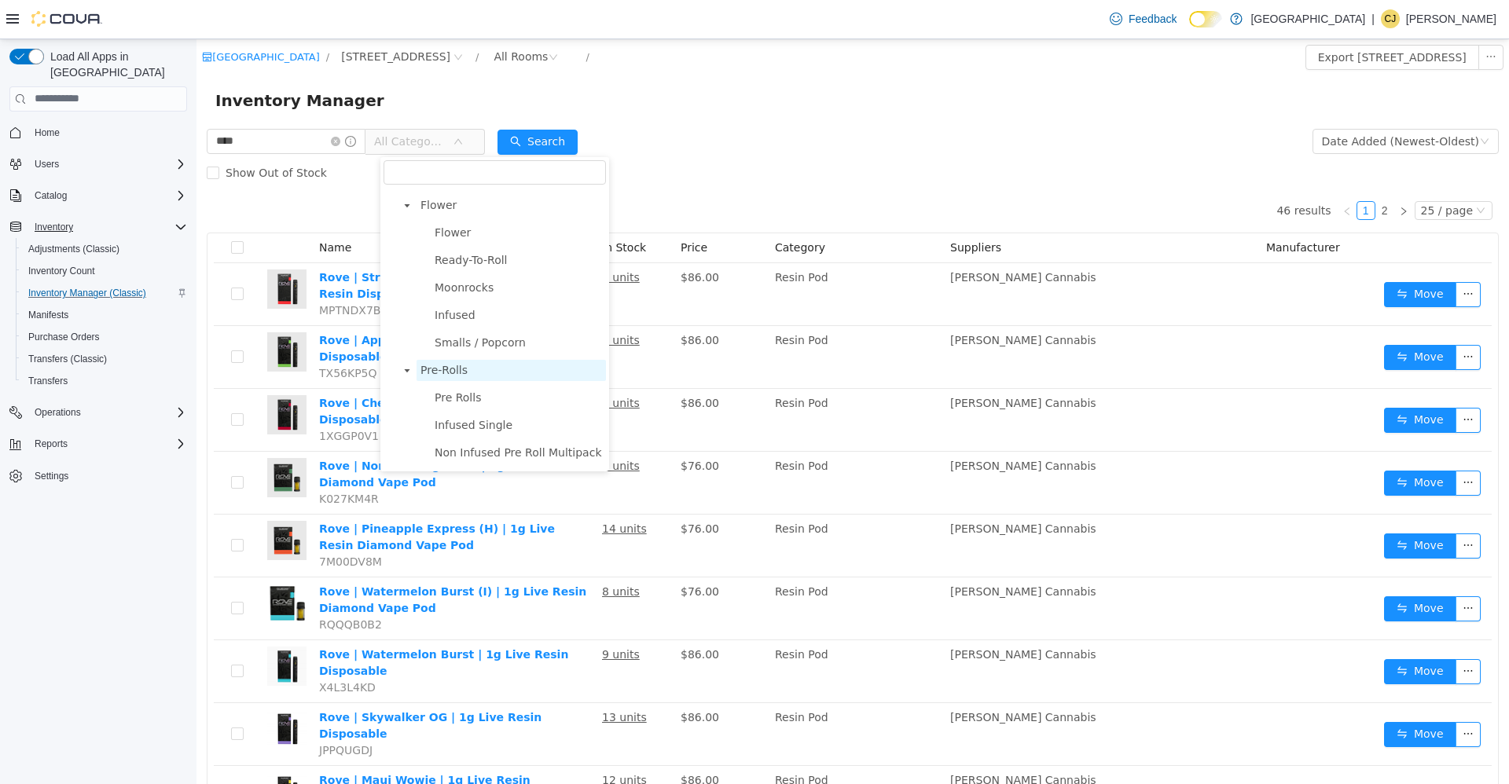
click at [483, 364] on span "Pre-Rolls" at bounding box center [511, 369] width 189 height 21
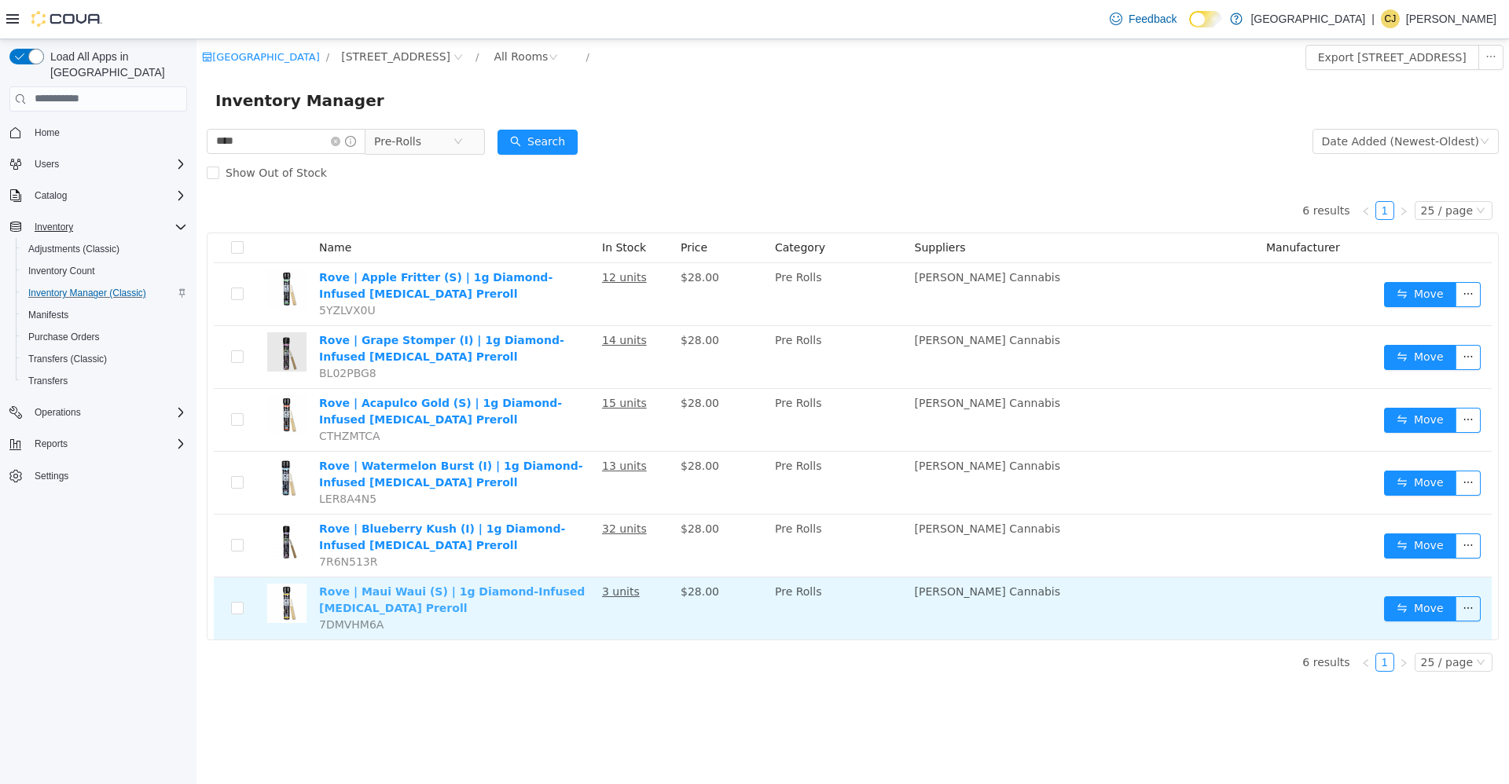
click at [534, 591] on link "Rove | Maui Waui (S) | 1g Diamond-Infused Ice Pack Preroll" at bounding box center [452, 599] width 266 height 29
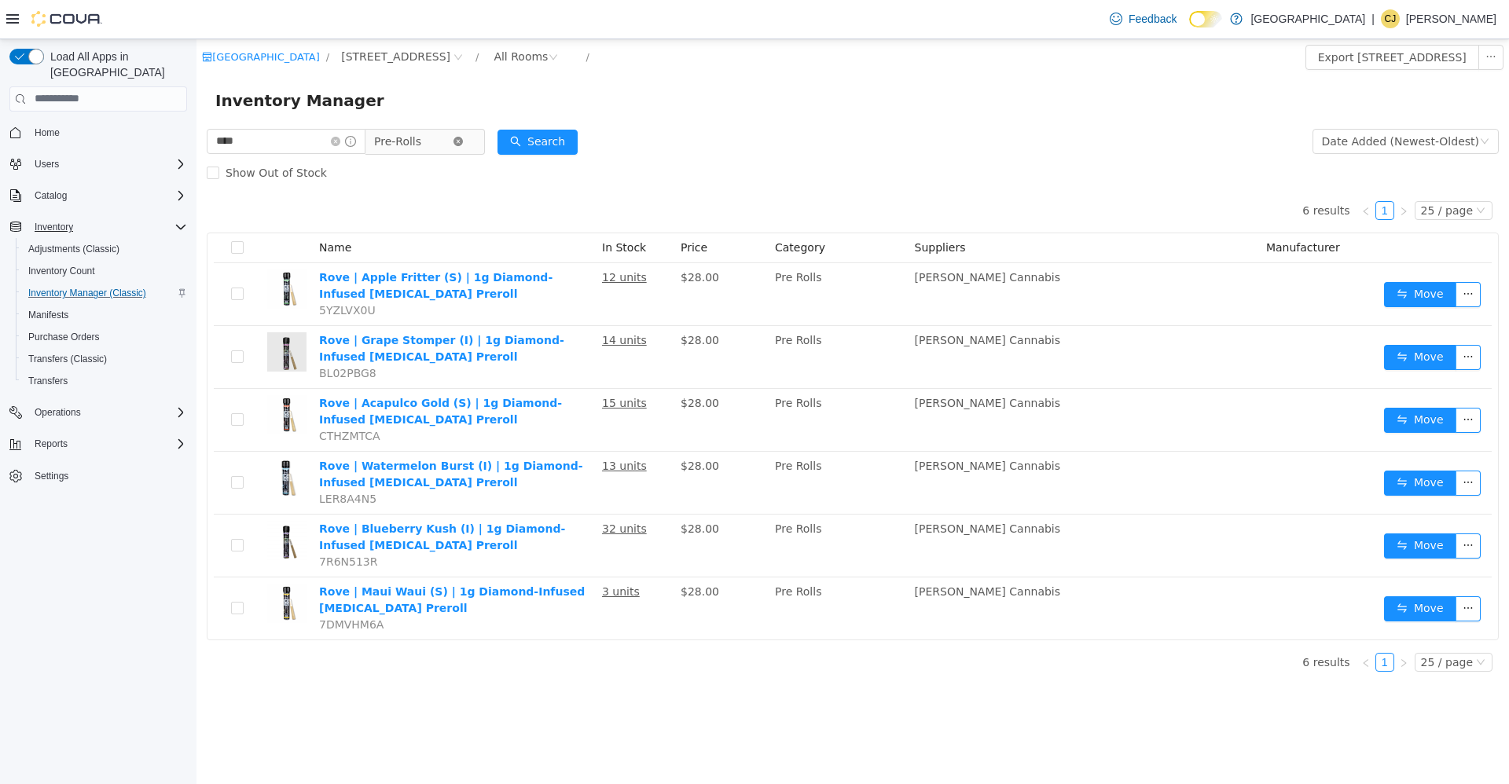
click at [463, 141] on icon "icon: close-circle" at bounding box center [457, 140] width 9 height 9
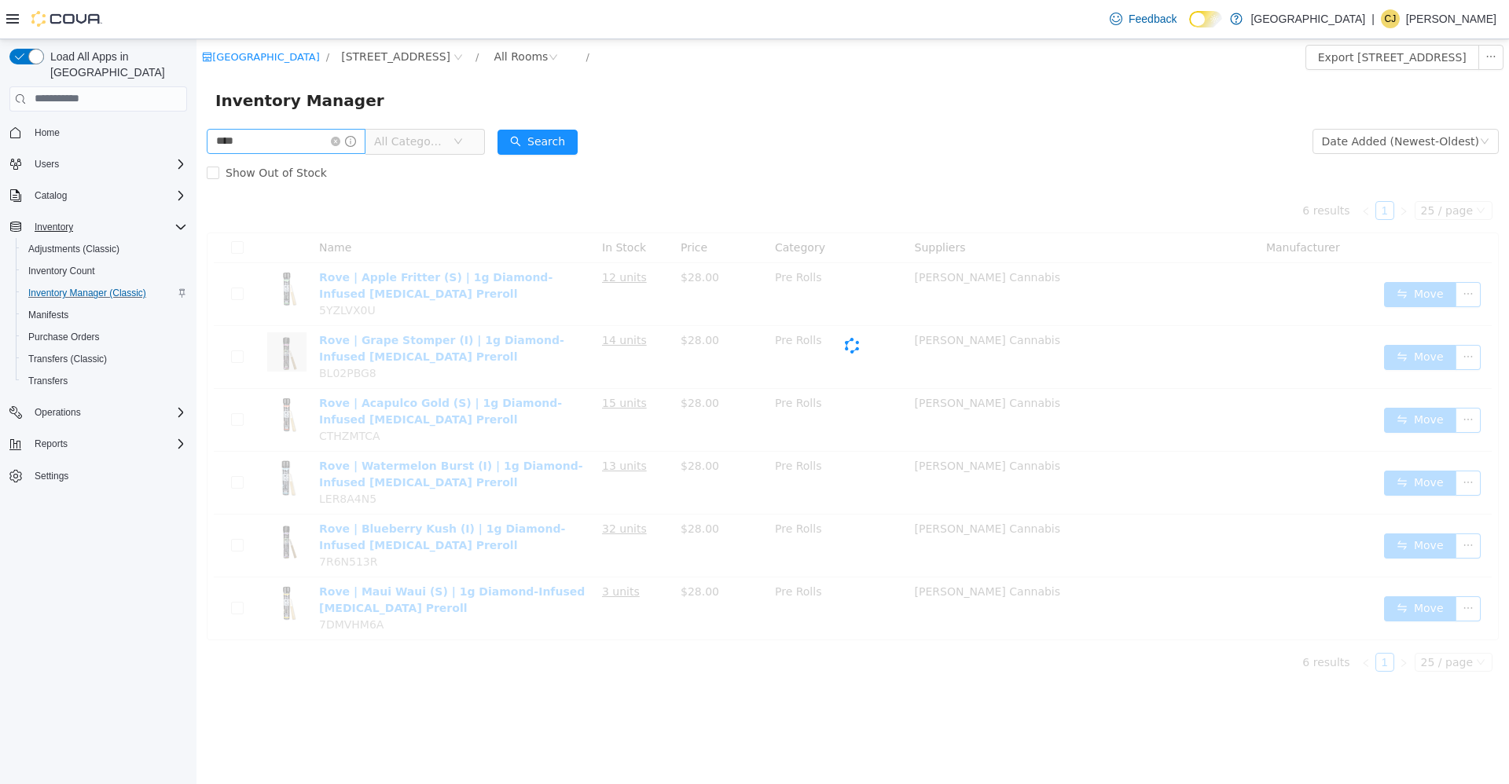
drag, startPoint x: 351, startPoint y: 138, endPoint x: 299, endPoint y: 134, distance: 51.2
click at [340, 138] on icon "icon: close-circle" at bounding box center [335, 140] width 9 height 9
click at [299, 134] on input "text" at bounding box center [279, 140] width 144 height 25
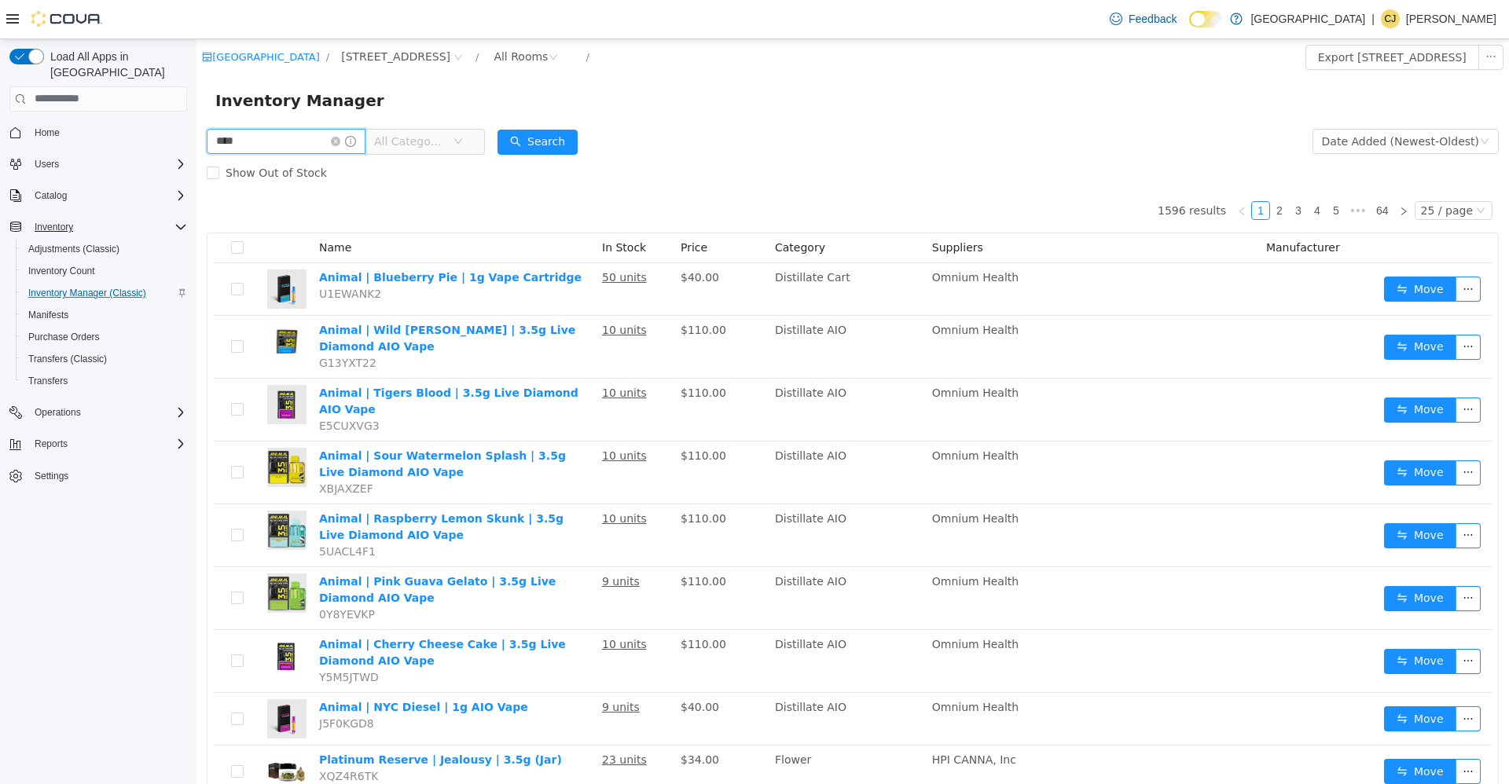
type input "****"
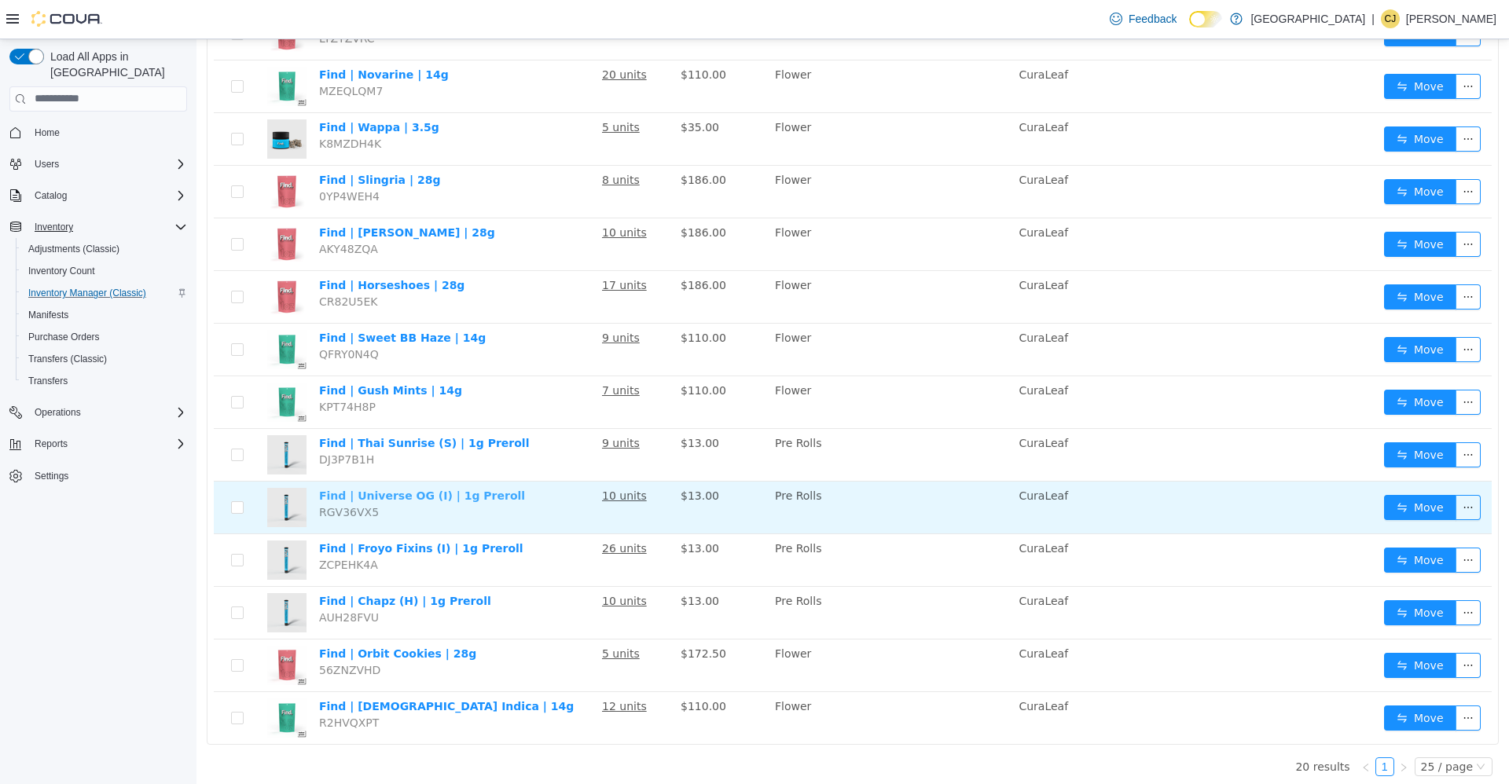
scroll to position [577, 0]
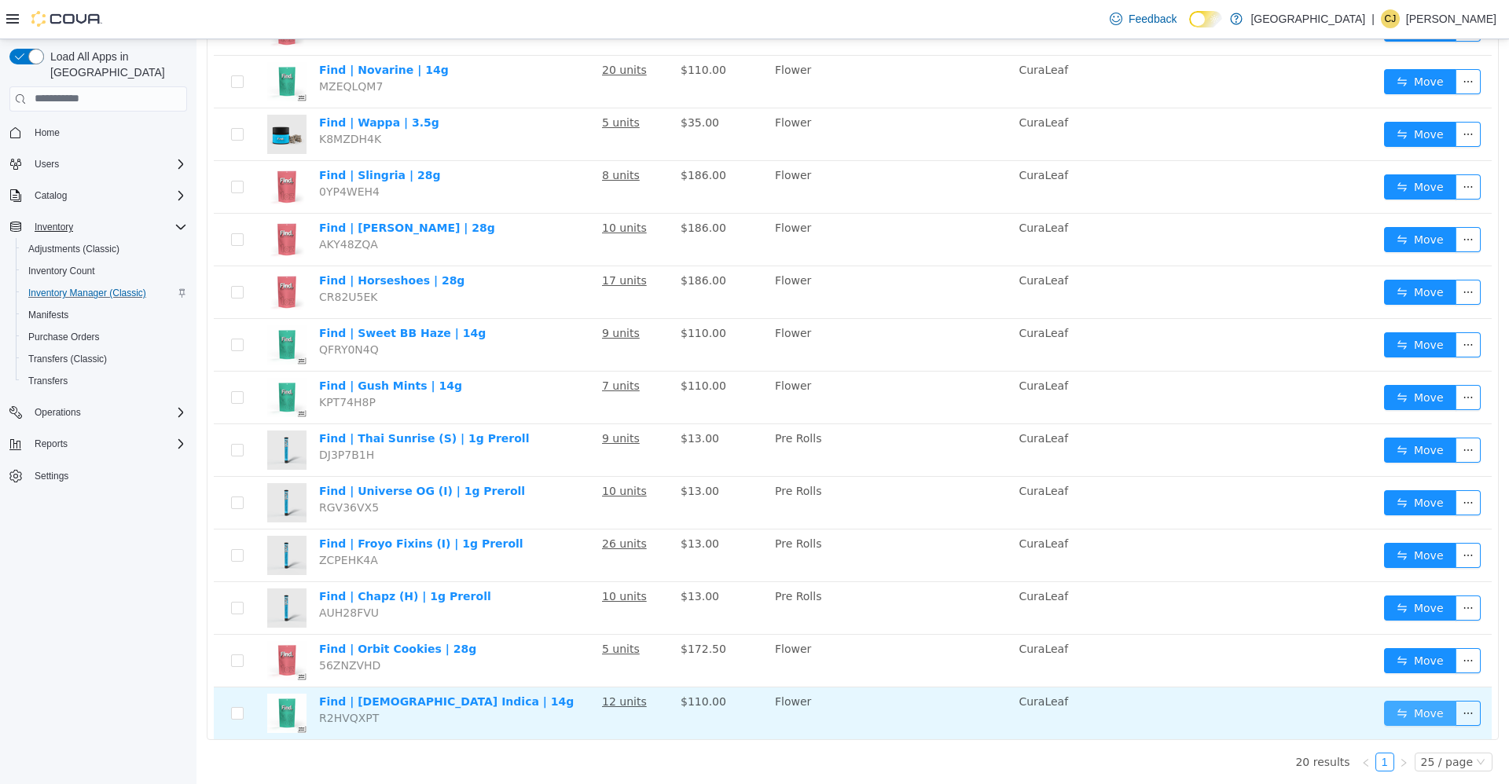
click at [1389, 703] on button "Move" at bounding box center [1420, 712] width 72 height 25
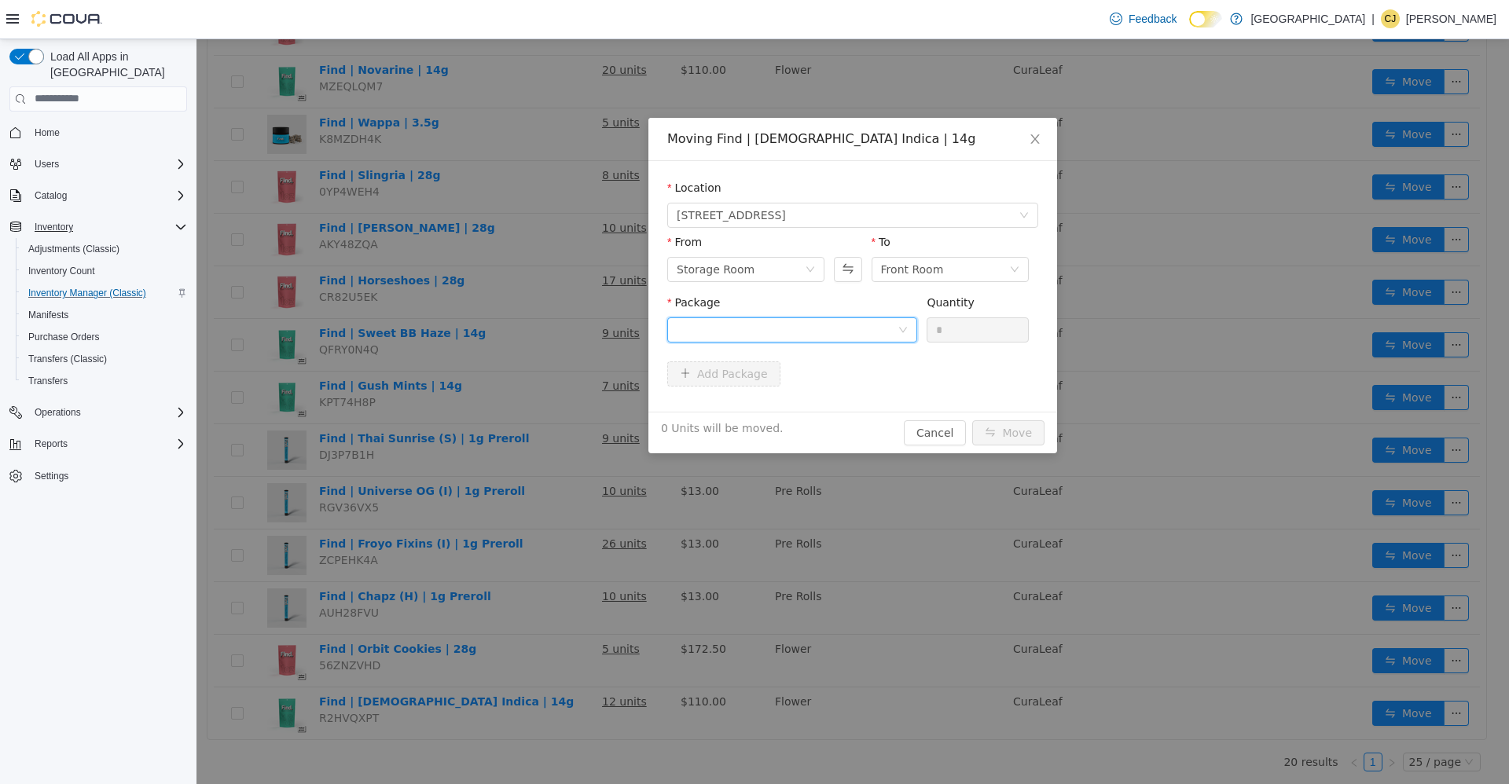
click at [895, 324] on div at bounding box center [787, 330] width 221 height 24
click at [865, 384] on li "P-FDWF142025-262A Quantity : 12 Units" at bounding box center [792, 395] width 250 height 42
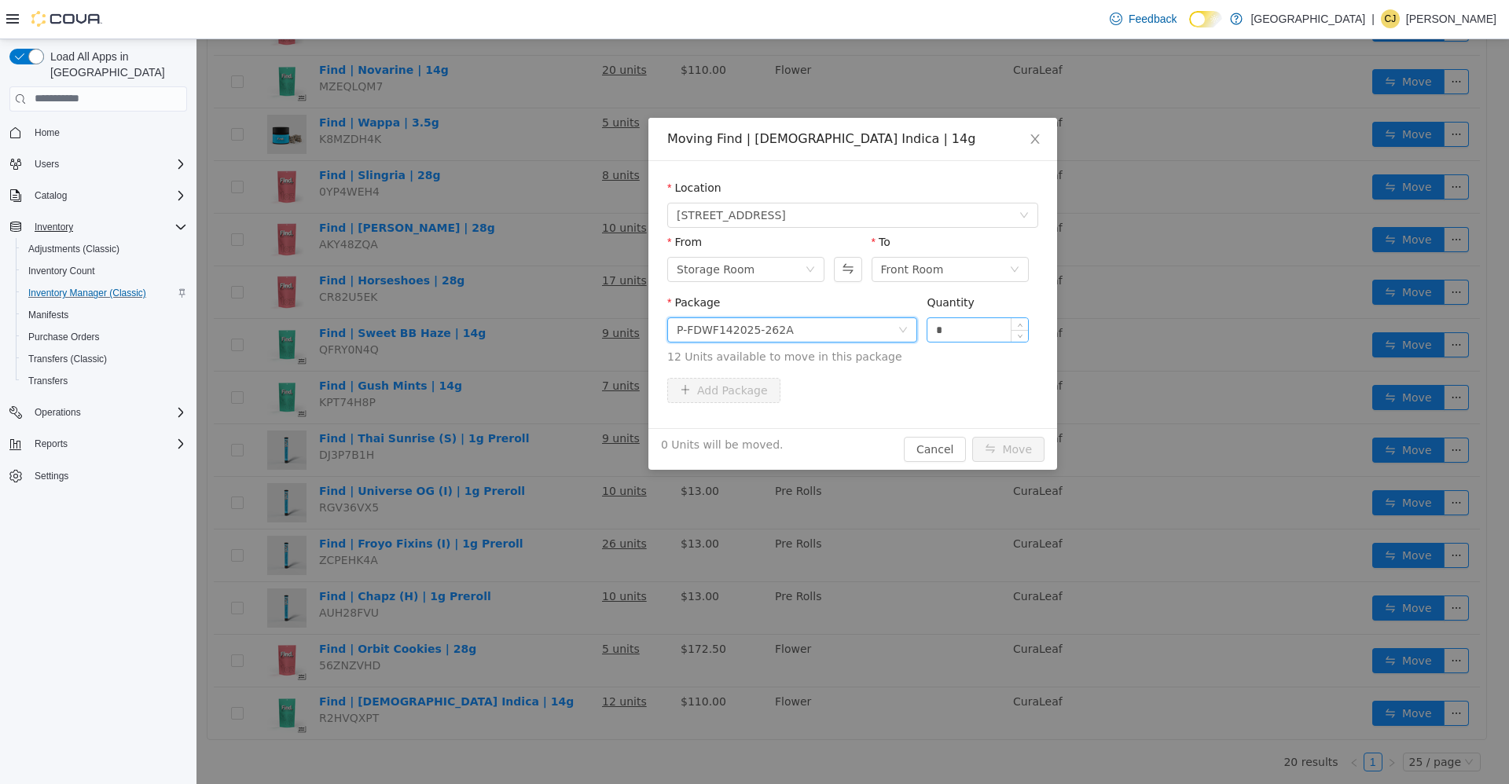
click at [952, 327] on input "*" at bounding box center [977, 330] width 101 height 24
type input "***"
click at [972, 436] on button "Move" at bounding box center [1008, 448] width 72 height 25
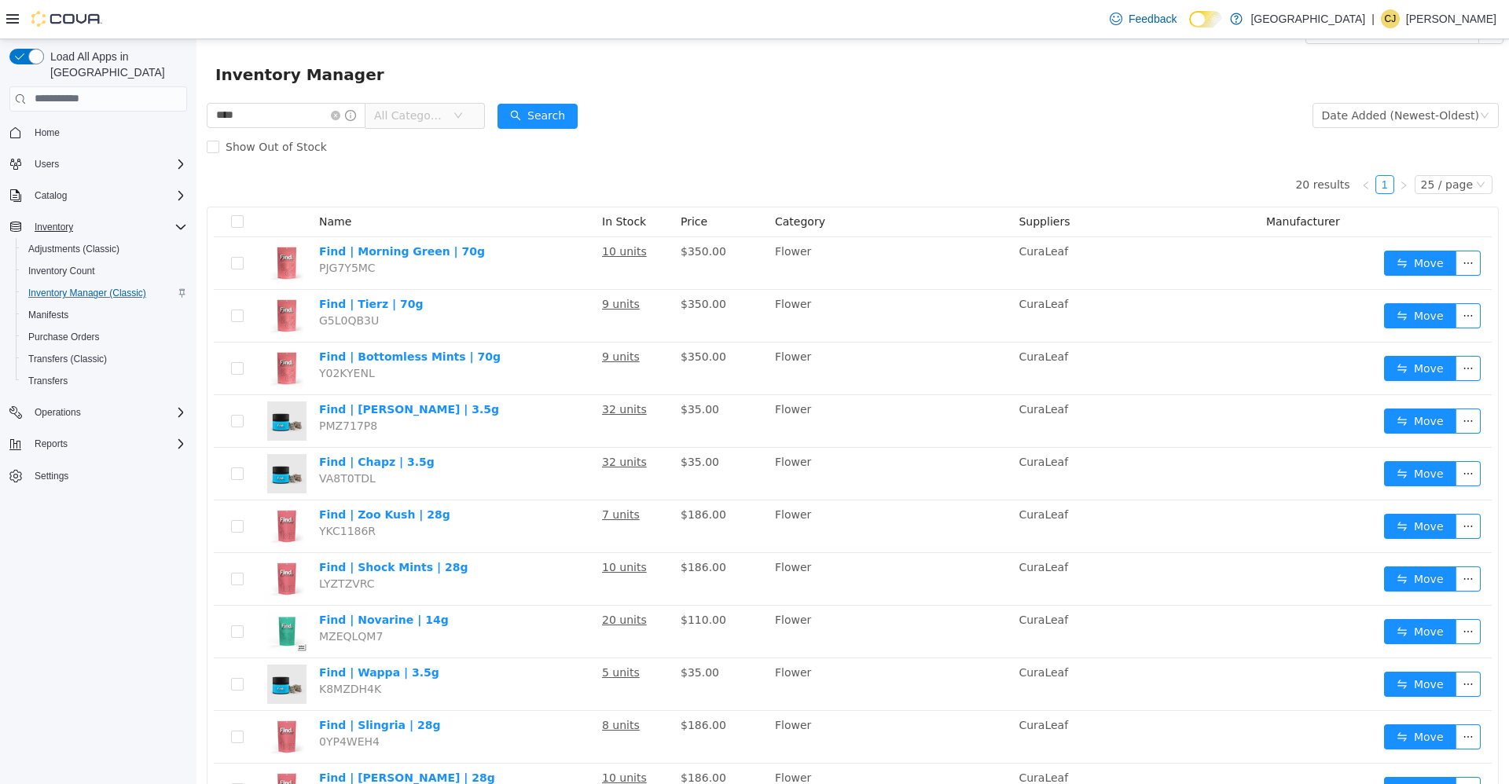
scroll to position [0, 0]
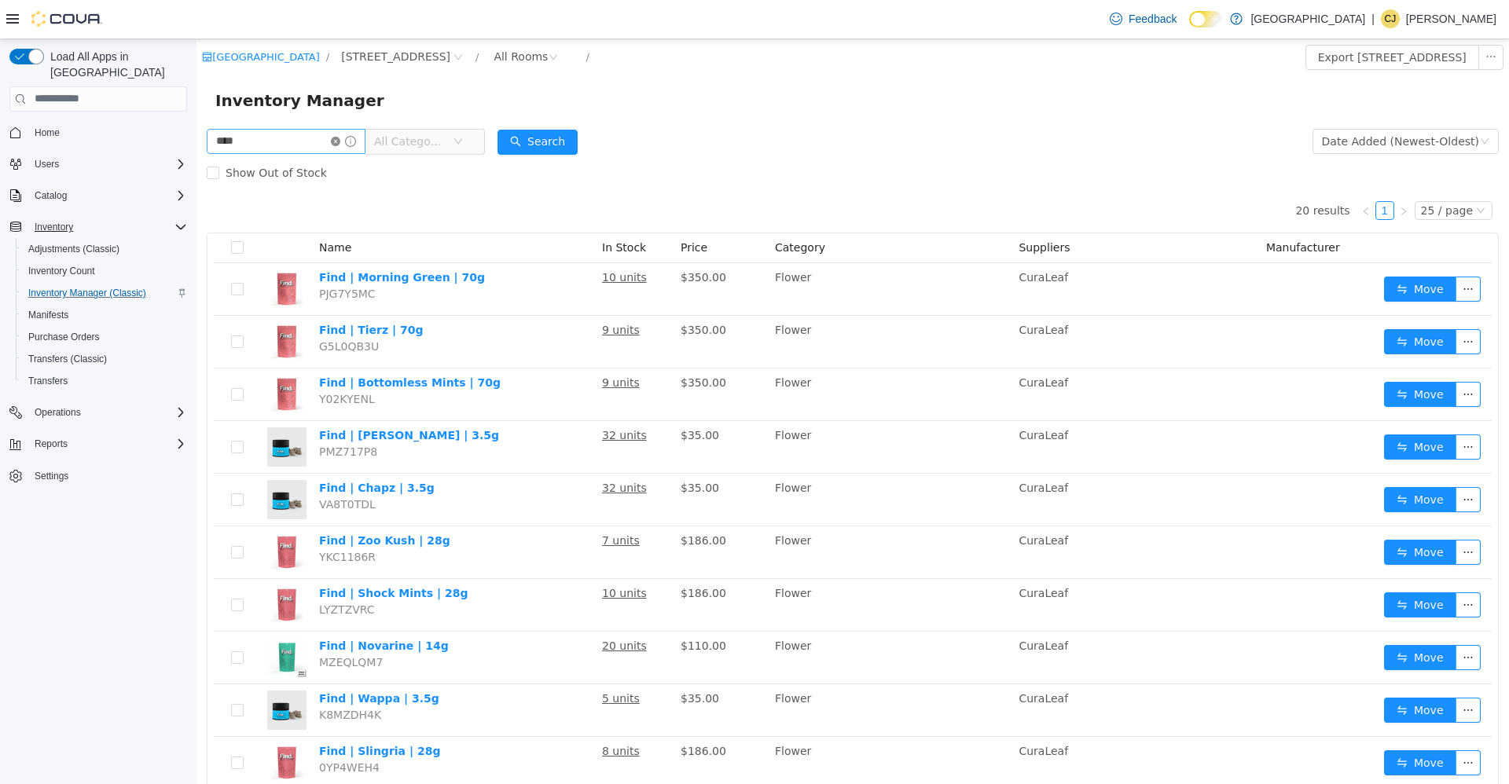
drag, startPoint x: 358, startPoint y: 138, endPoint x: 350, endPoint y: 141, distance: 8.2
click at [352, 140] on span at bounding box center [343, 140] width 25 height 11
drag, startPoint x: 350, startPoint y: 141, endPoint x: 288, endPoint y: 141, distance: 62.1
click at [340, 141] on icon "icon: close-circle" at bounding box center [335, 140] width 9 height 9
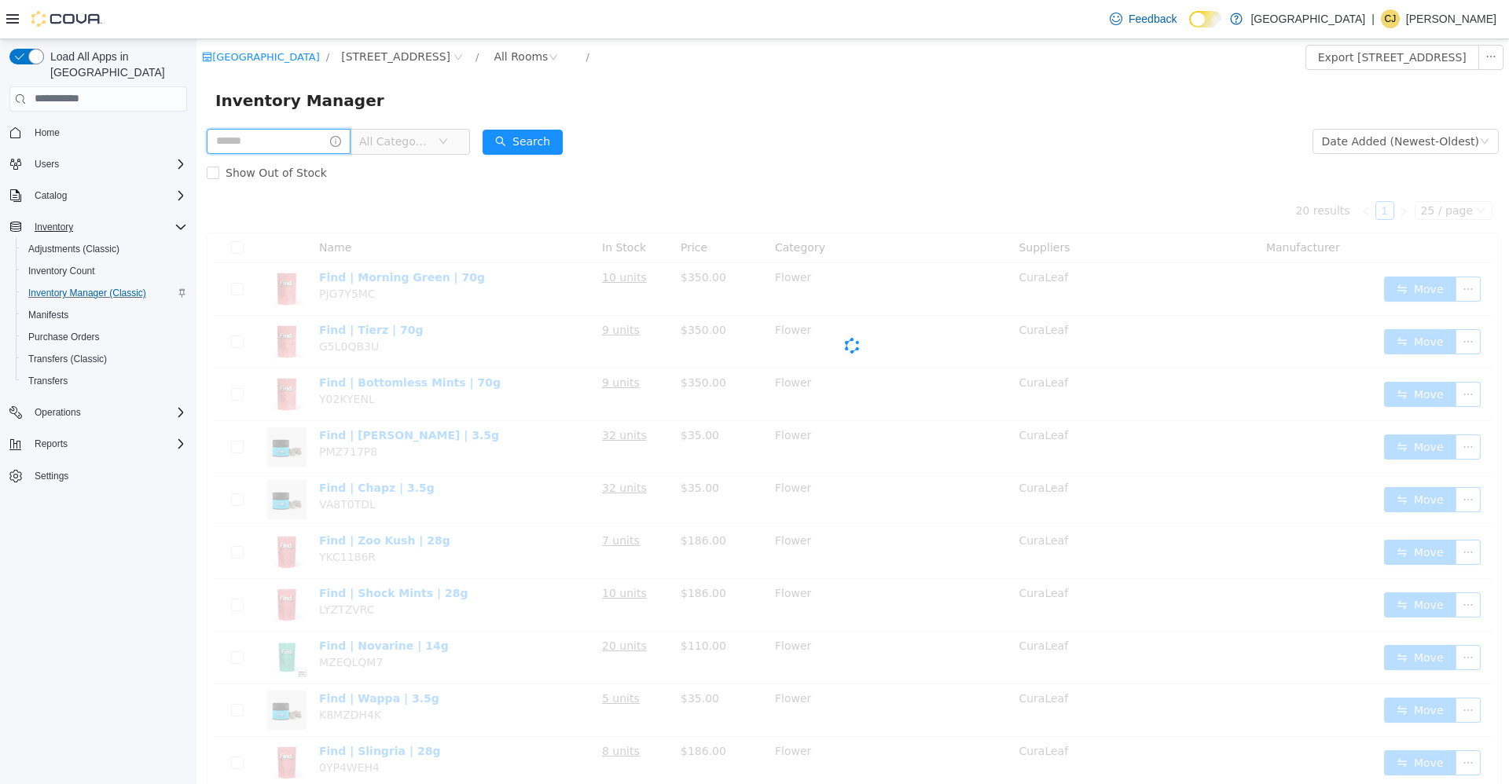
click at [289, 141] on input "text" at bounding box center [279, 140] width 144 height 25
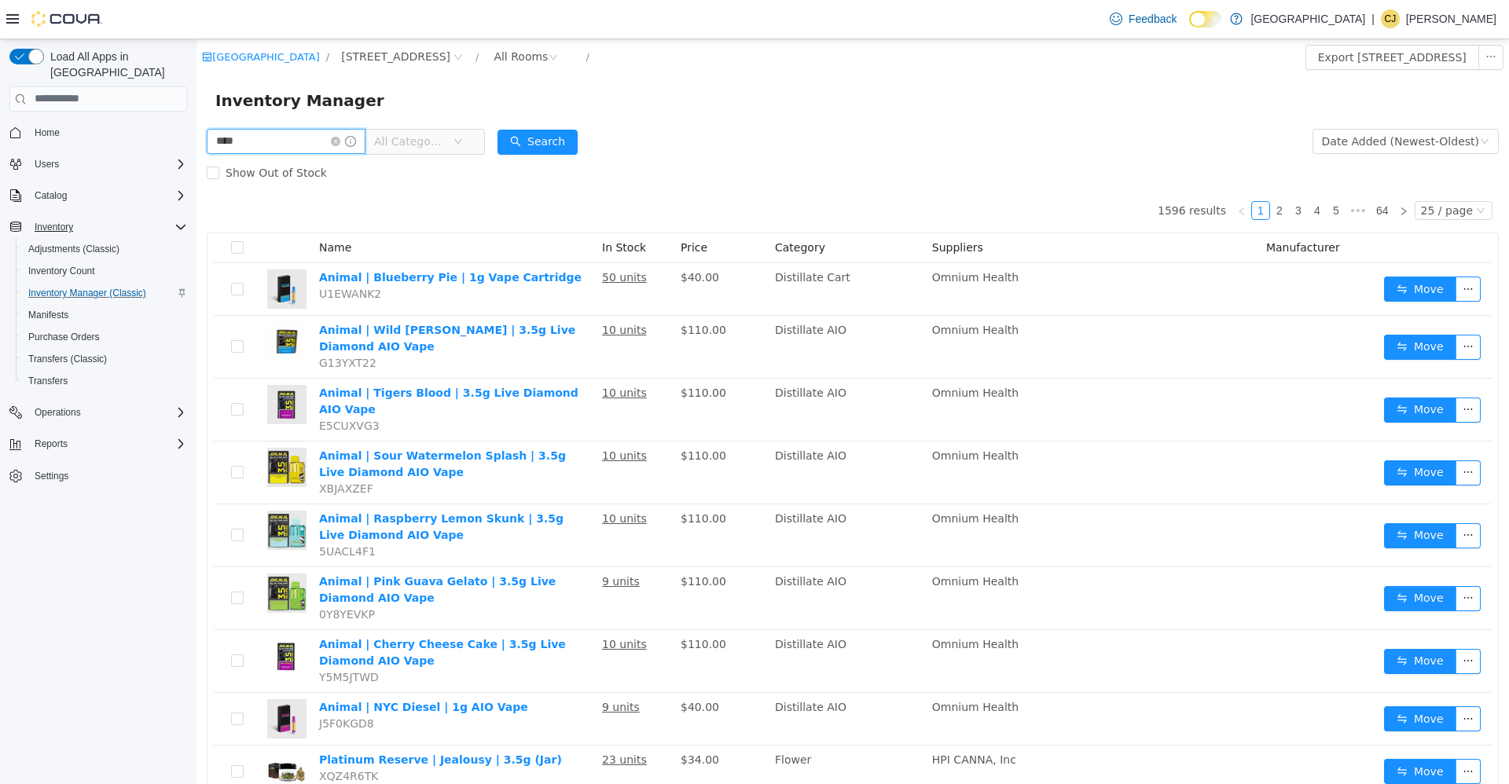
type input "****"
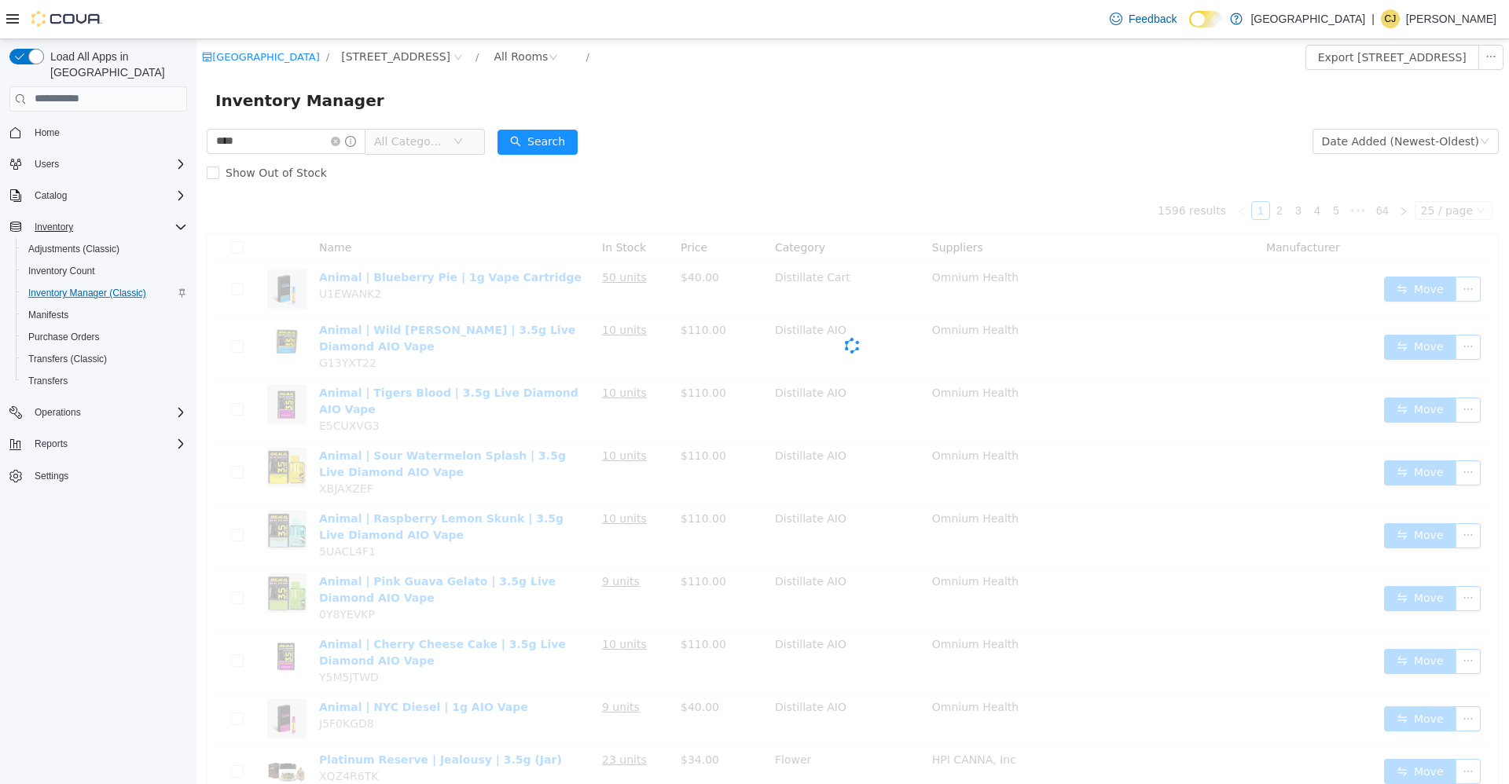
click at [436, 134] on span "All Categories" at bounding box center [410, 141] width 72 height 16
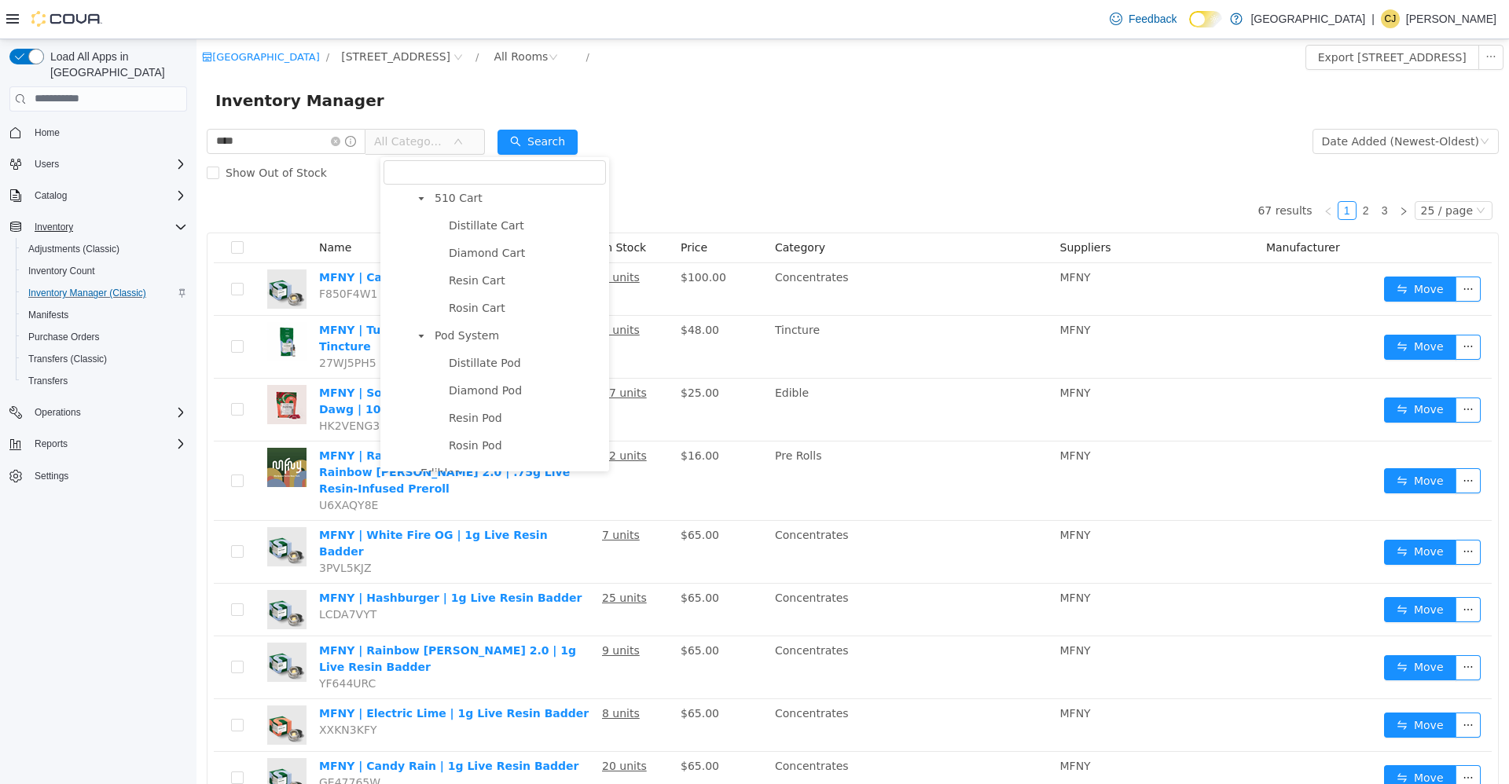
scroll to position [707, 0]
click at [495, 384] on span "Edibles" at bounding box center [511, 373] width 189 height 21
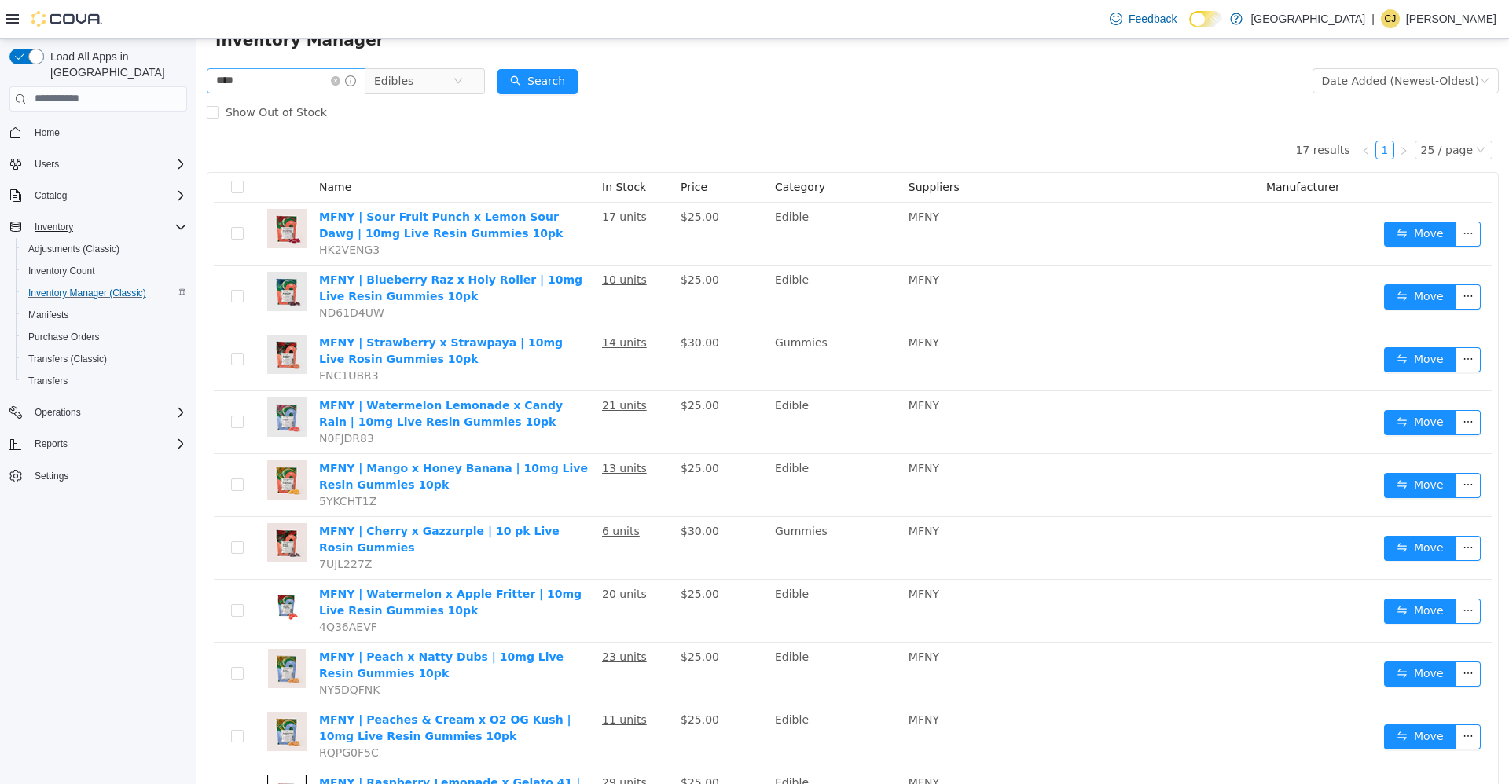
scroll to position [0, 0]
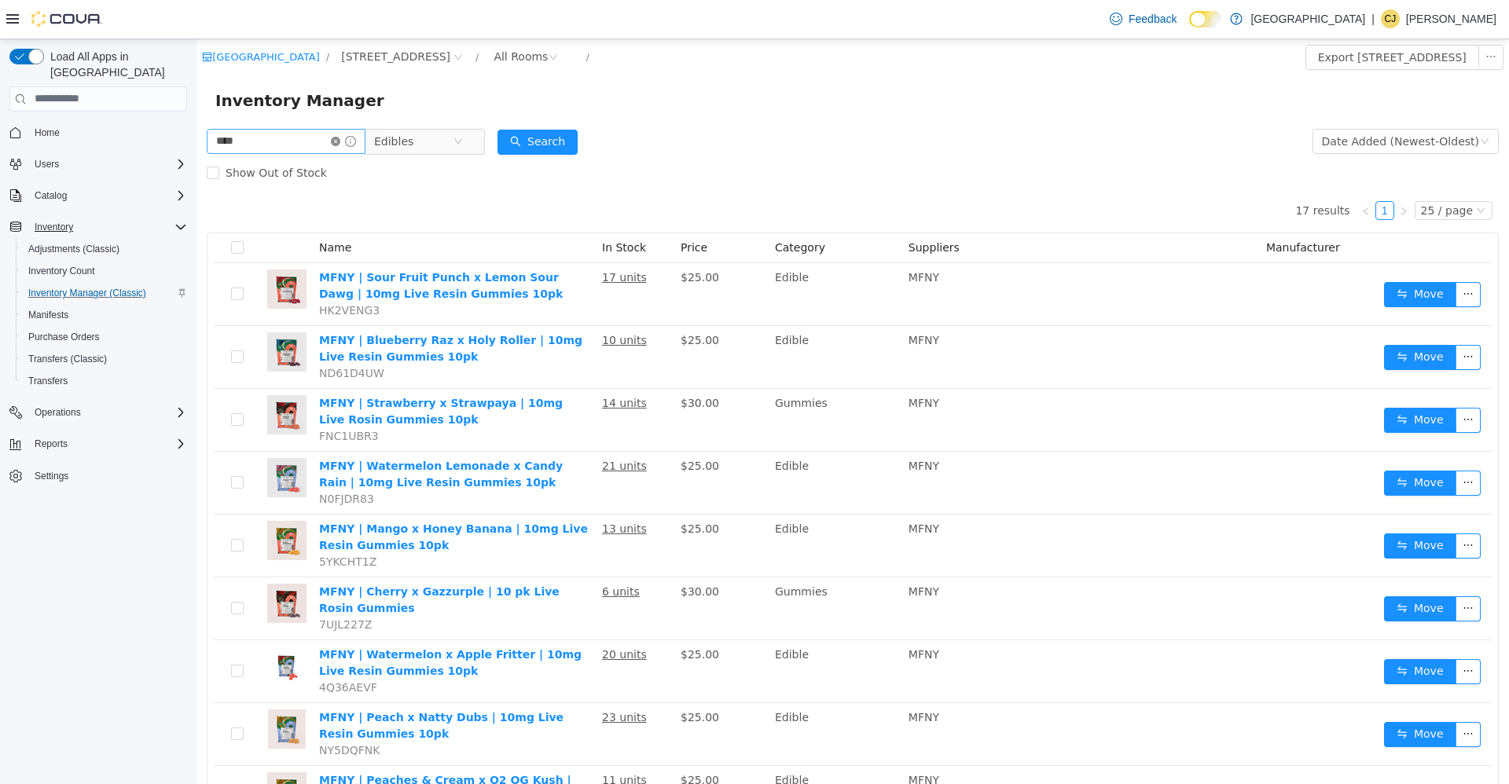
click at [340, 141] on icon "icon: close-circle" at bounding box center [335, 140] width 9 height 9
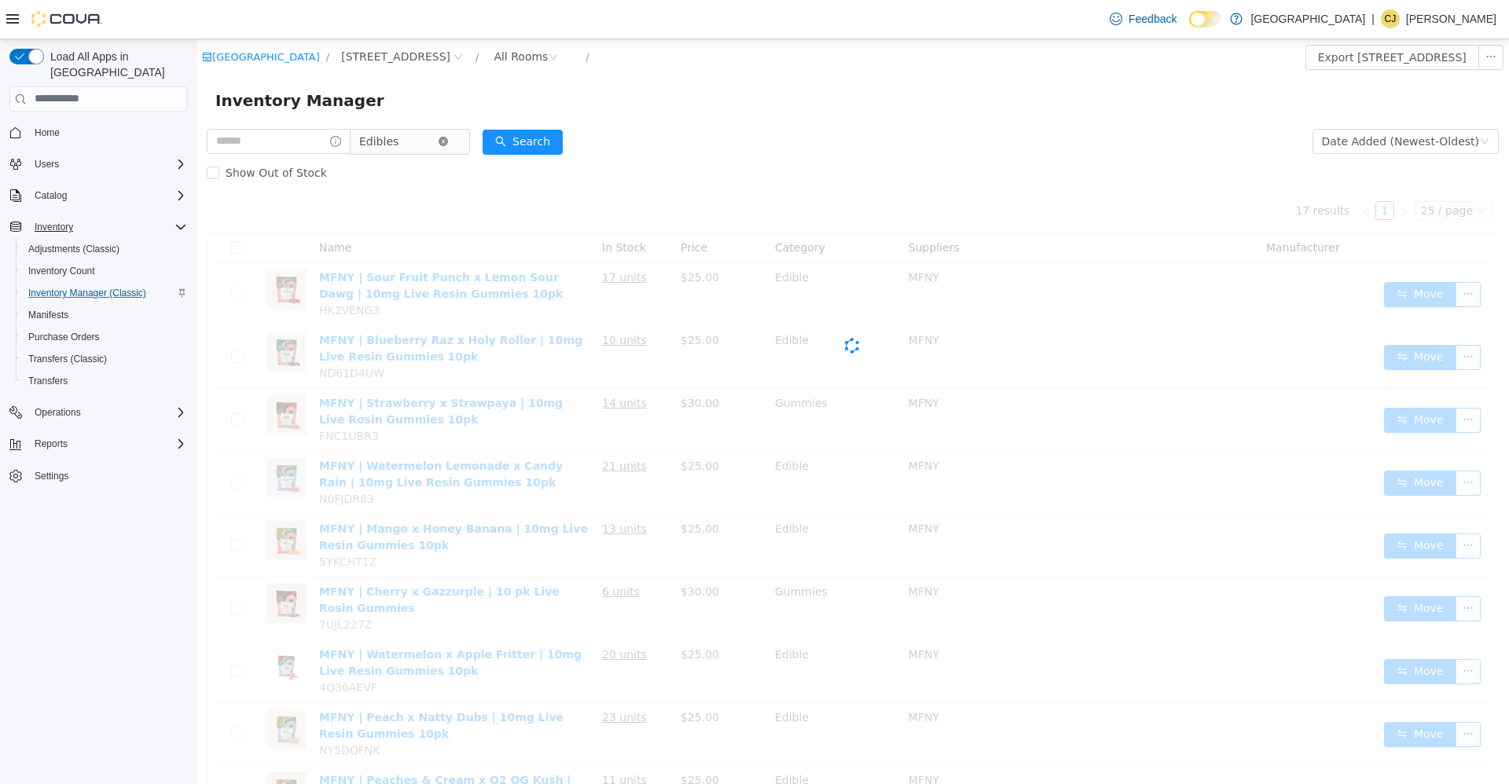
click at [457, 140] on span "Edibles" at bounding box center [404, 140] width 108 height 25
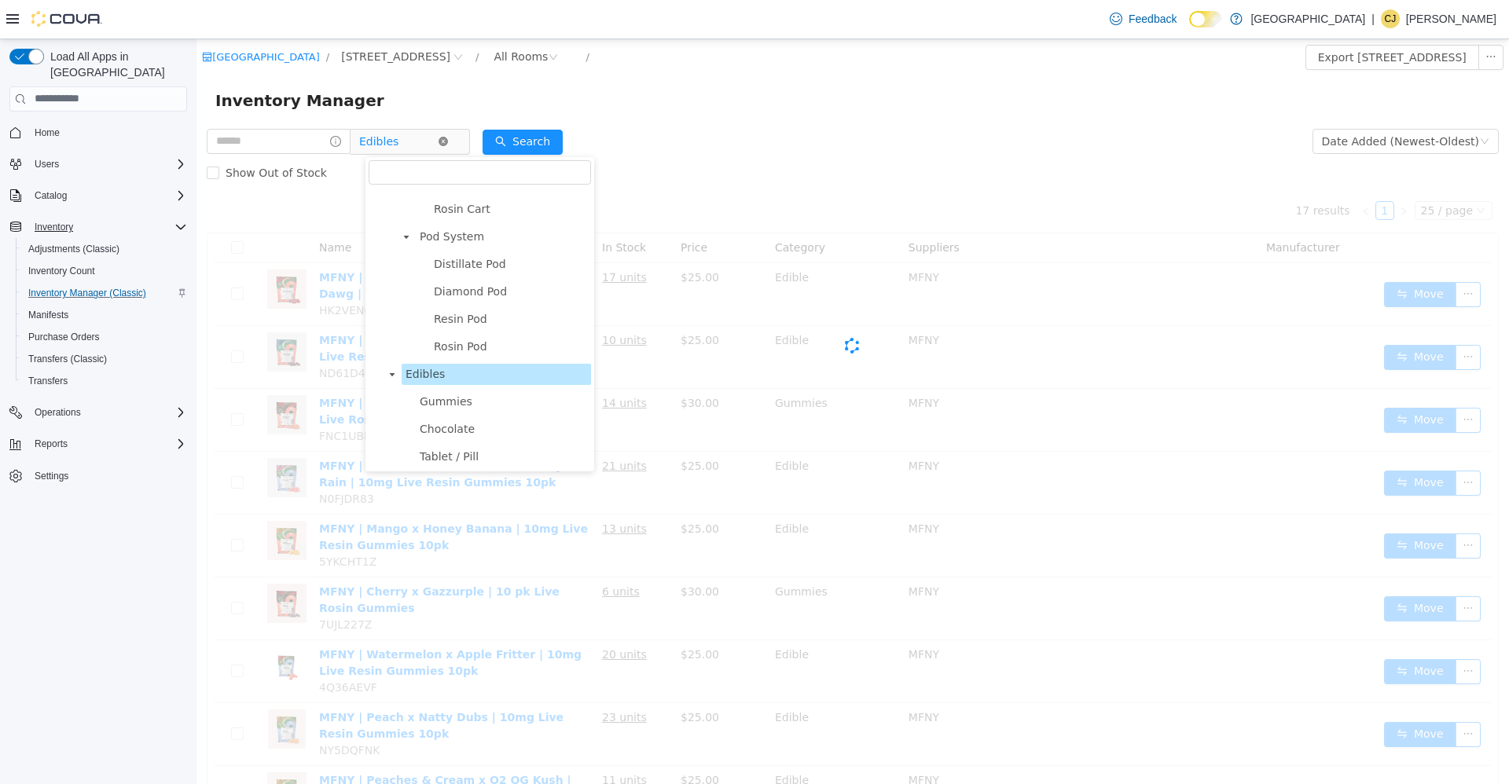
scroll to position [746, 0]
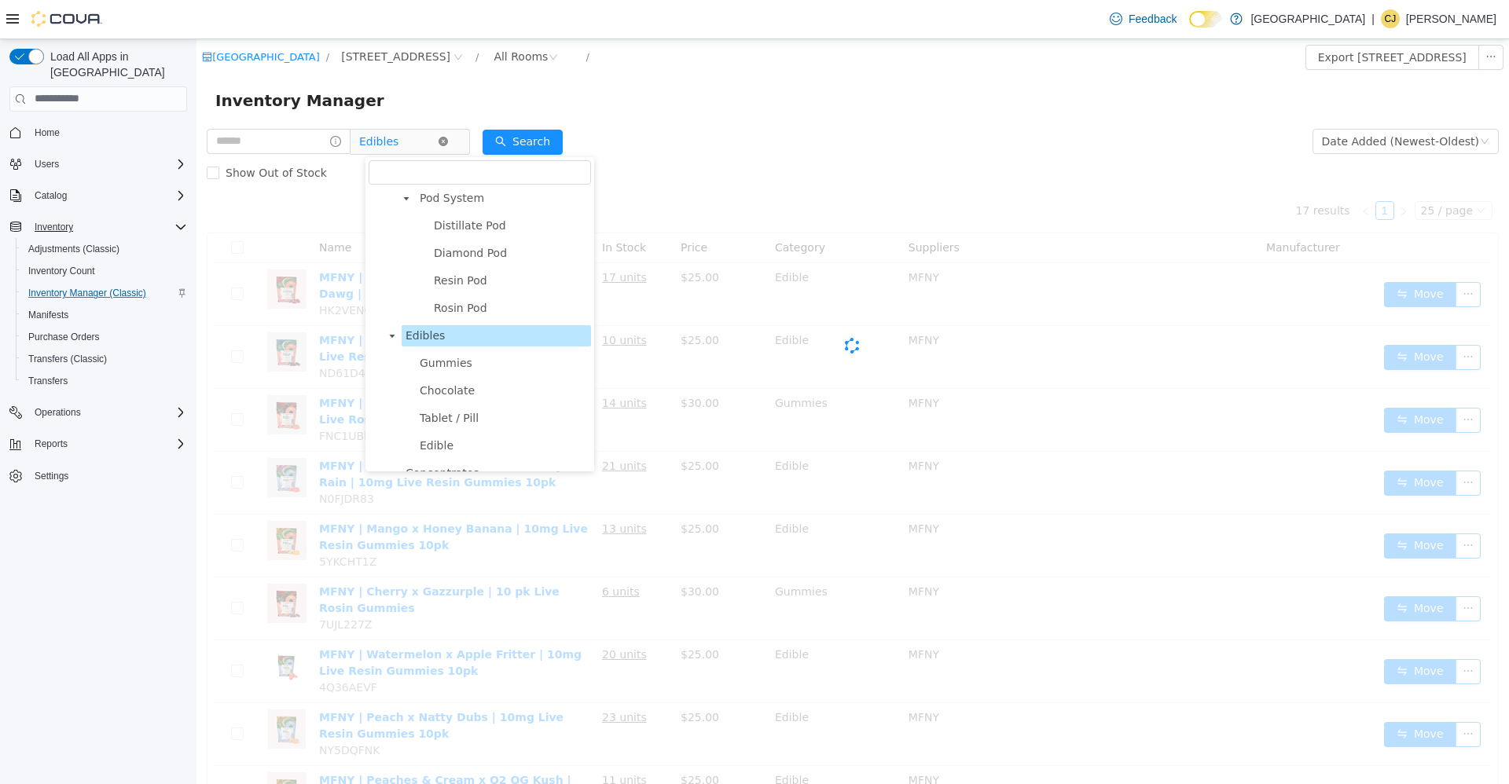
click at [448, 142] on icon "icon: close-circle" at bounding box center [443, 140] width 9 height 9
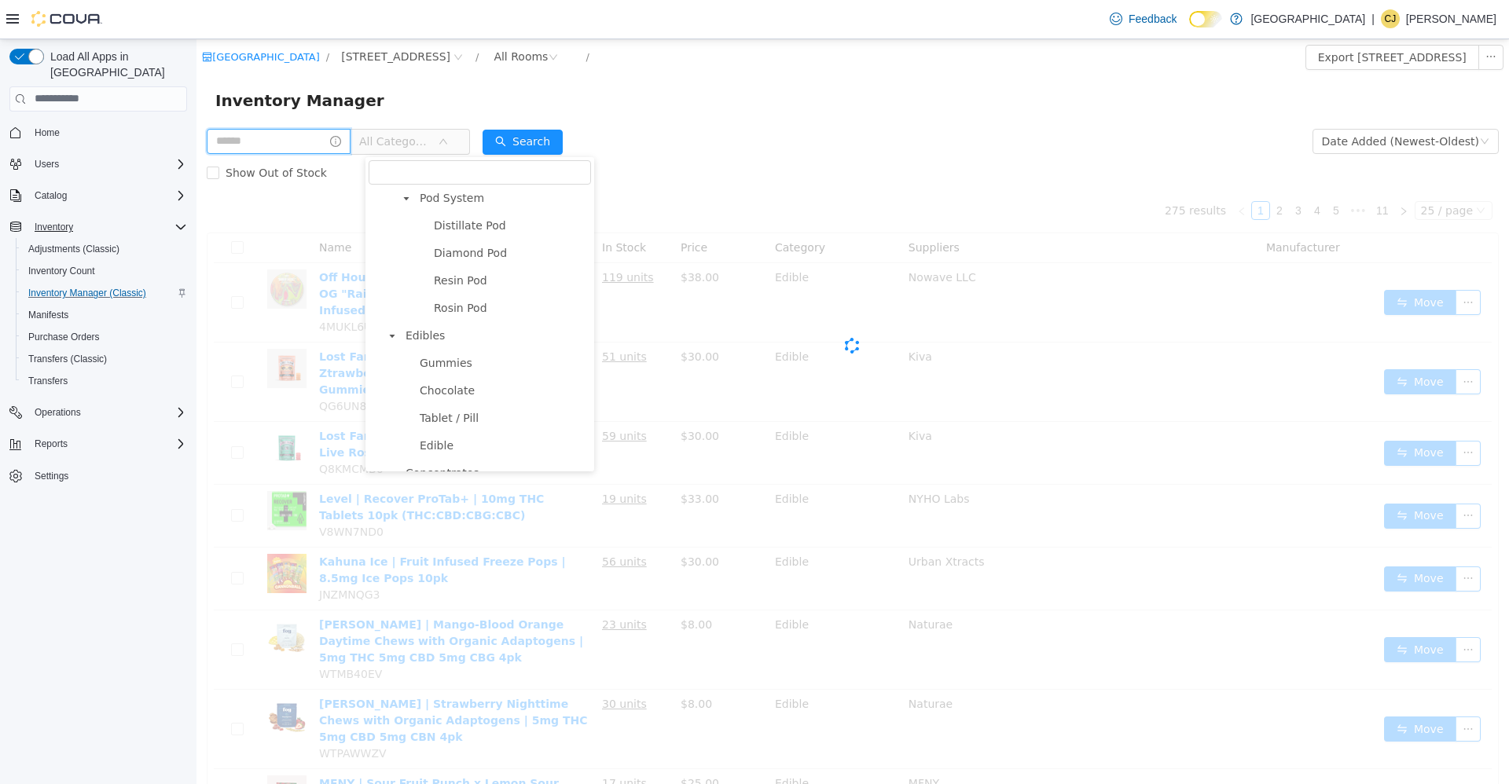
drag, startPoint x: 310, startPoint y: 141, endPoint x: 321, endPoint y: 140, distance: 11.0
click at [310, 141] on input "text" at bounding box center [279, 140] width 144 height 25
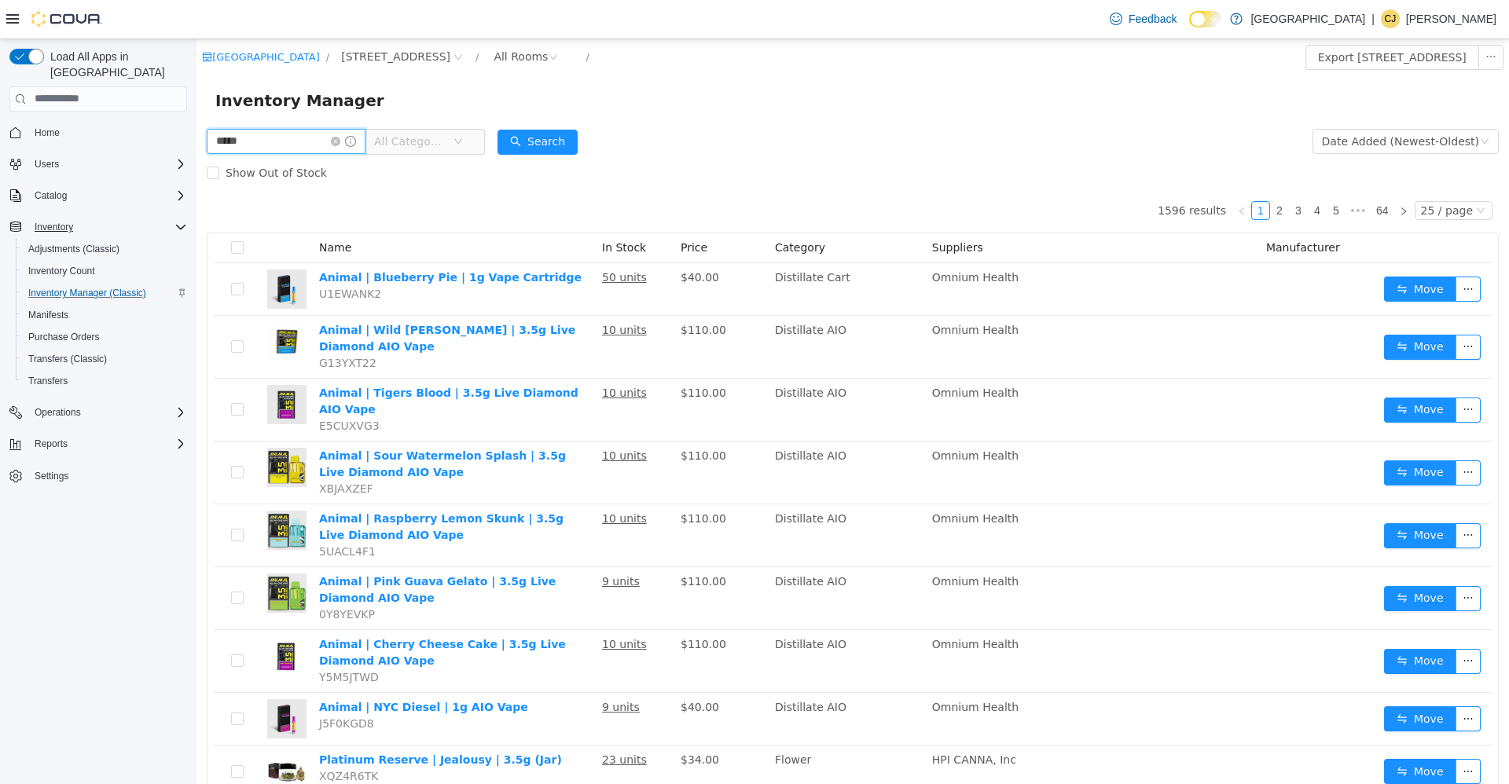
type input "*****"
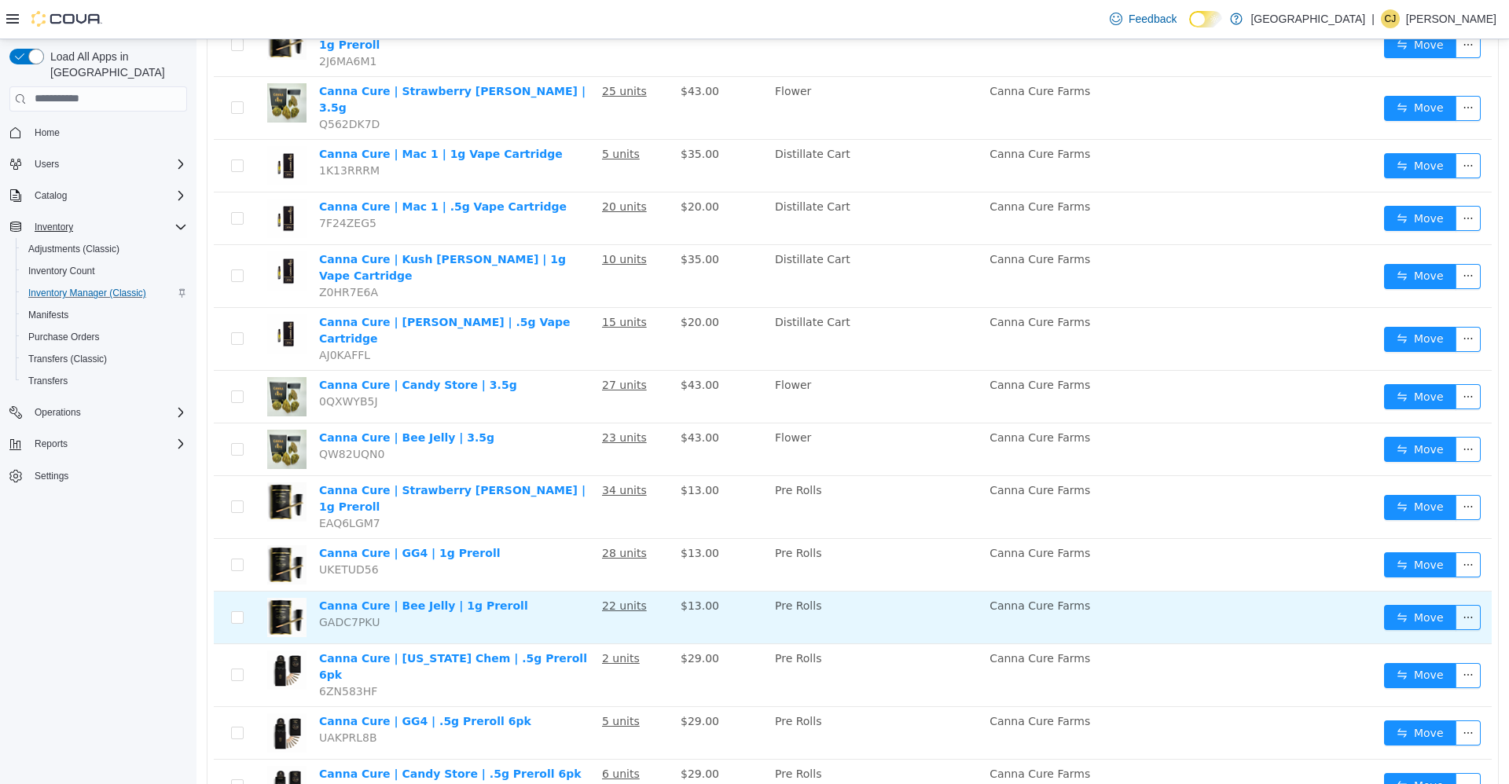
scroll to position [550, 0]
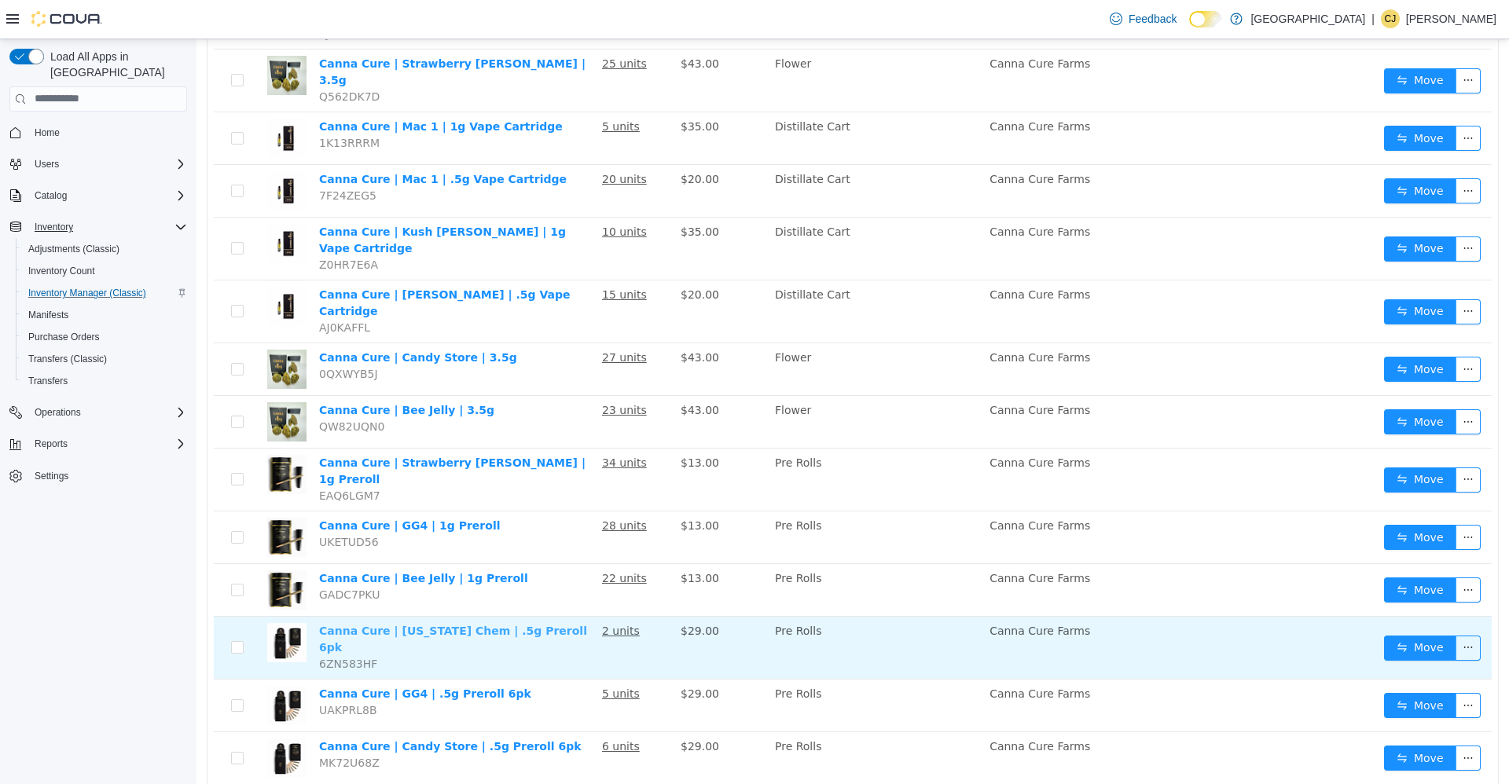
click at [435, 624] on link "Canna Cure | Colorado Chem | .5g Preroll 6pk" at bounding box center [453, 638] width 268 height 29
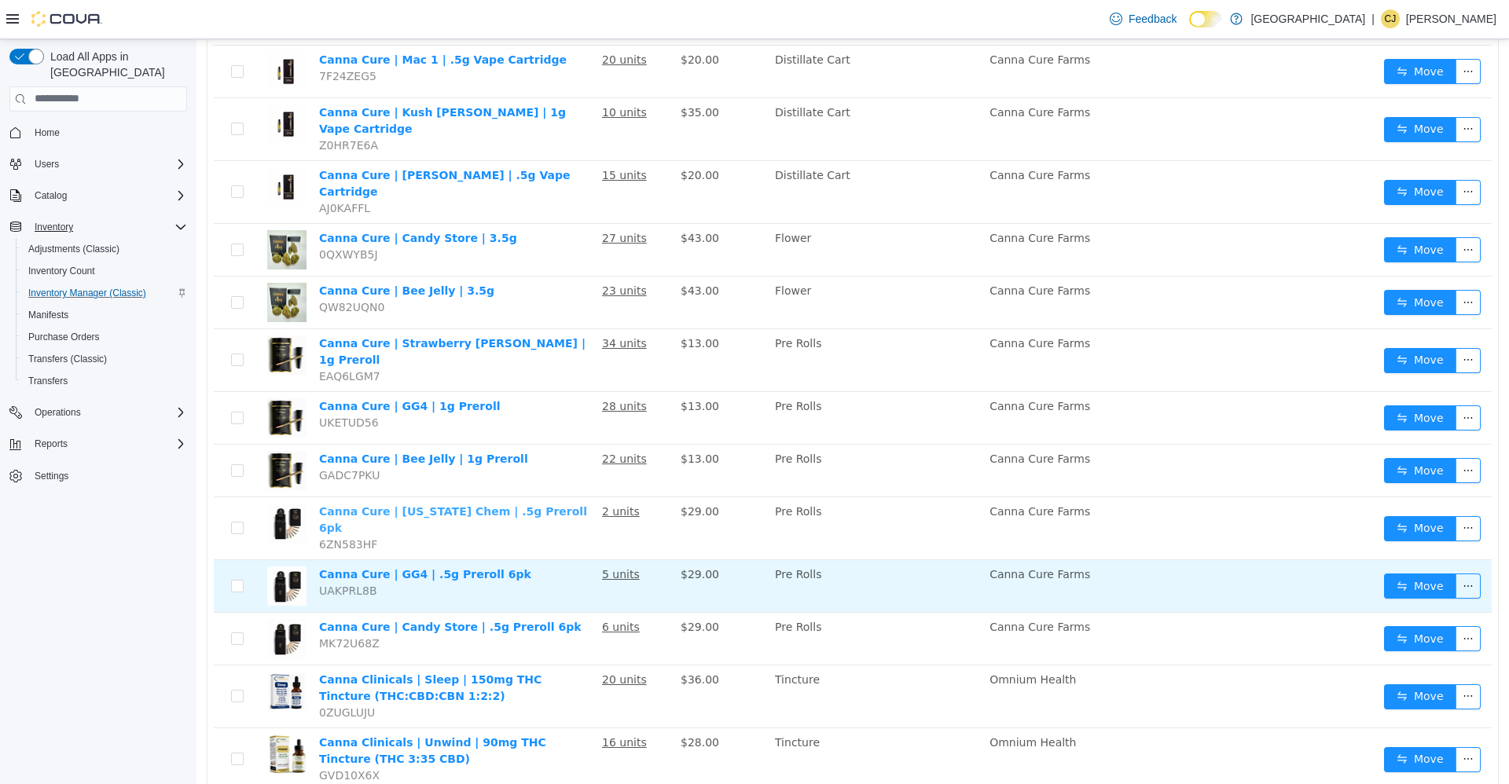
scroll to position [707, 0]
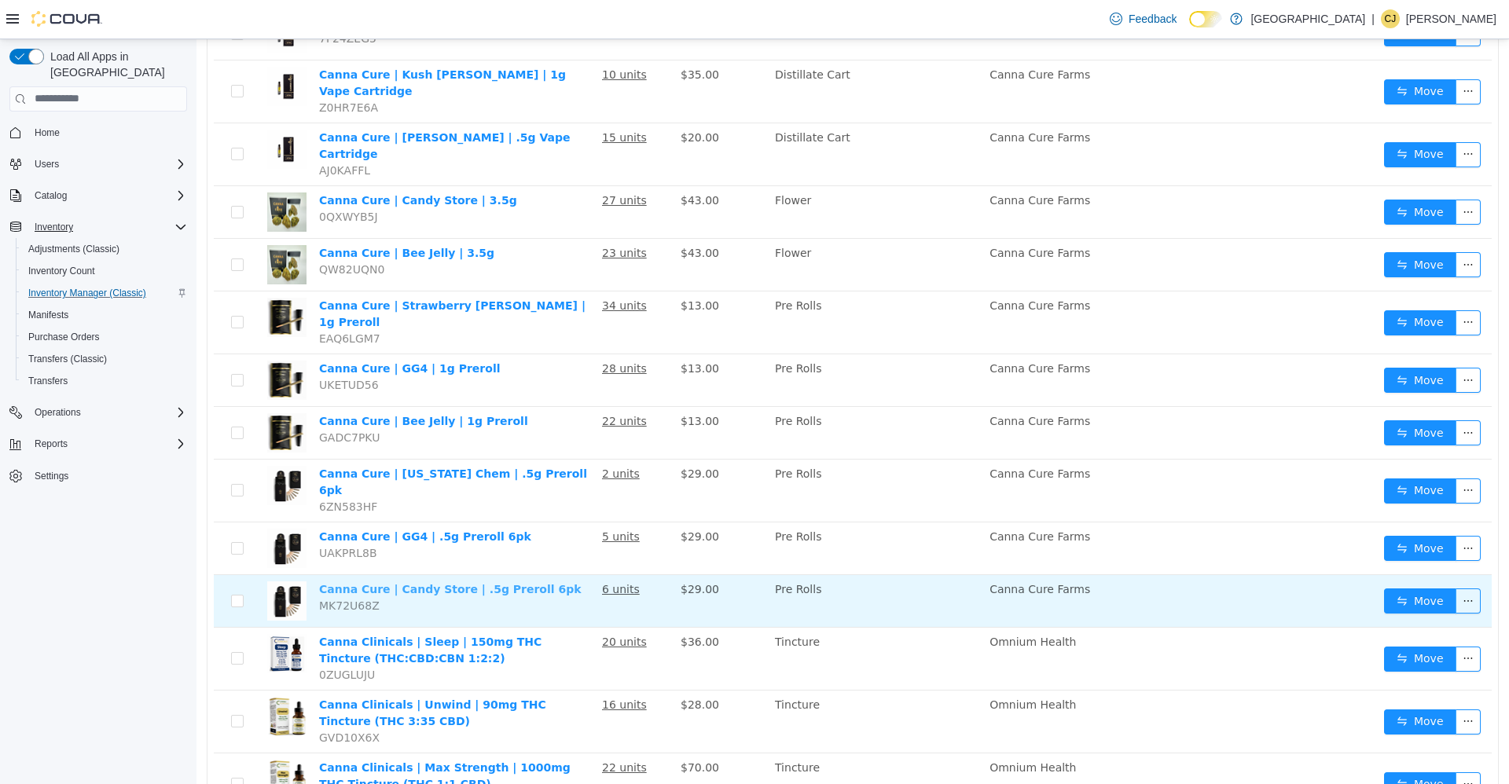
click at [512, 582] on link "Canna Cure | Candy Store | .5g Preroll 6pk" at bounding box center [450, 588] width 263 height 13
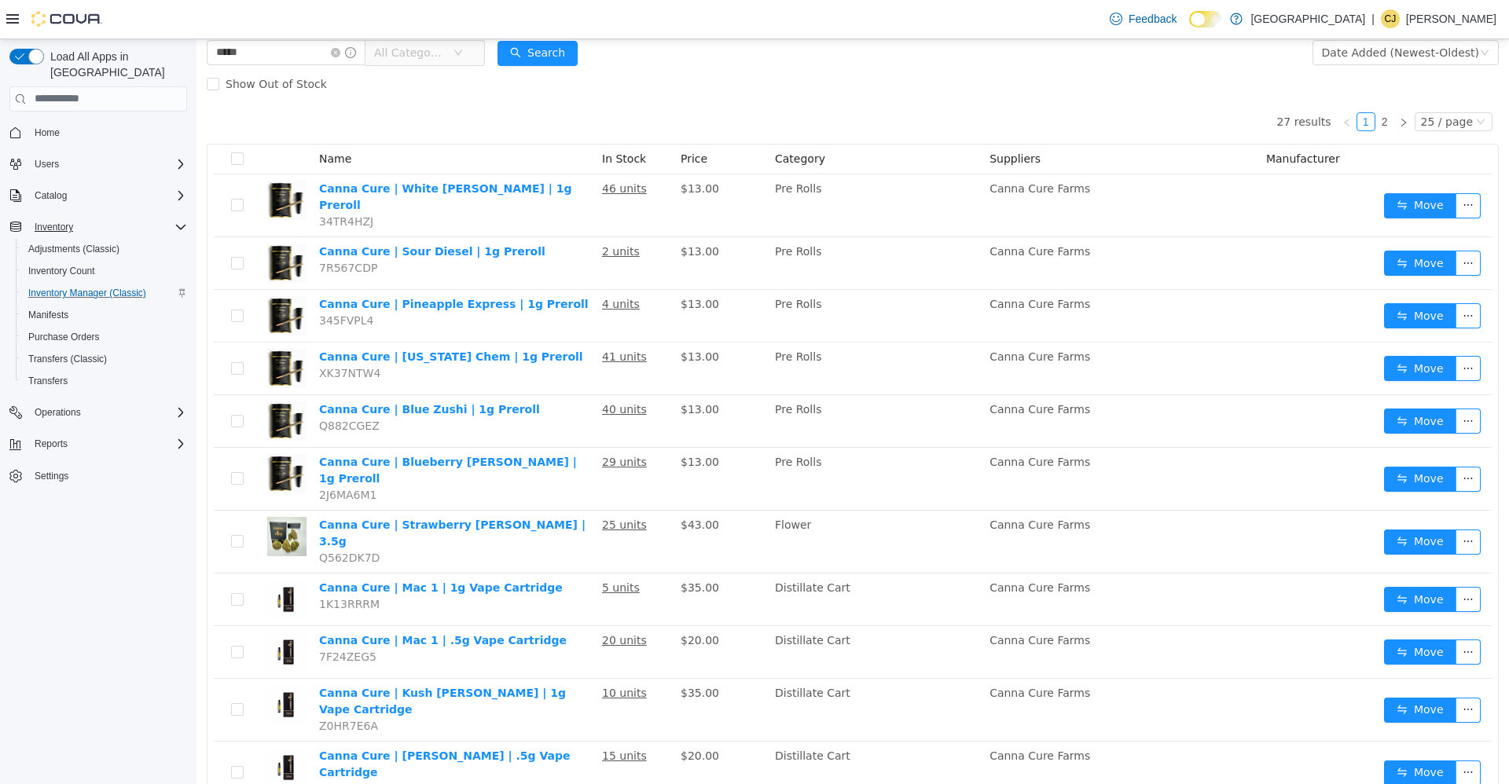
scroll to position [0, 0]
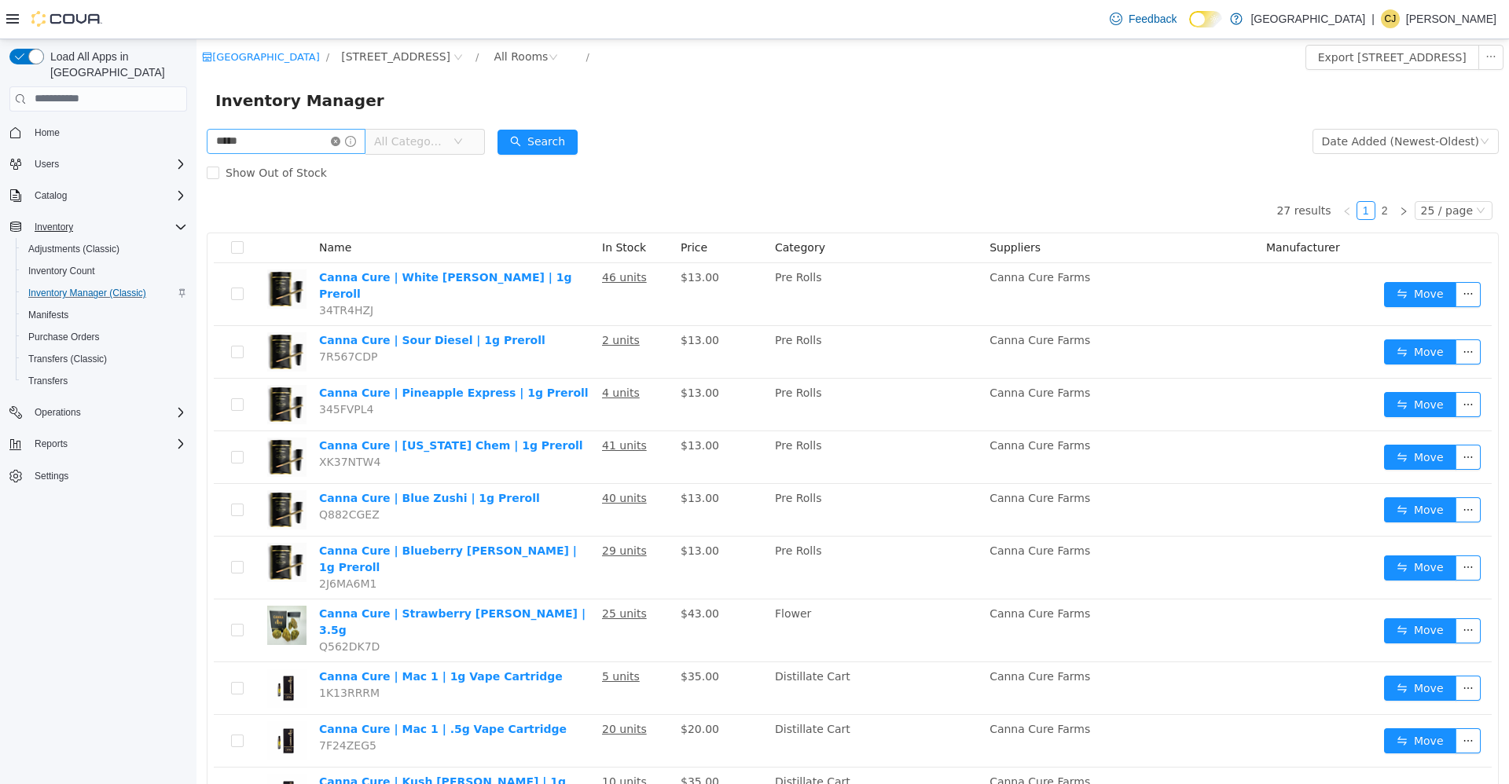
click at [340, 138] on icon "icon: close-circle" at bounding box center [335, 140] width 9 height 9
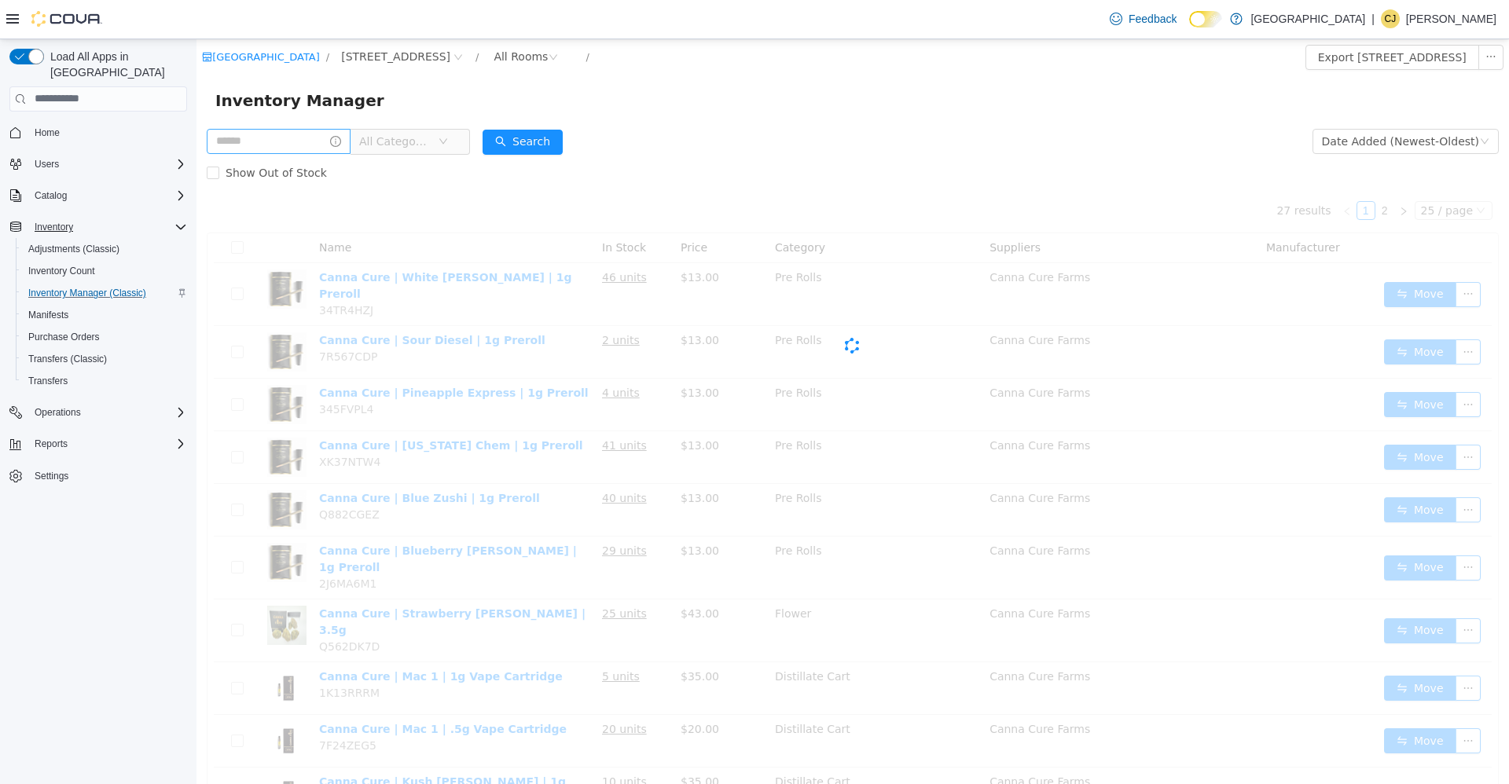
click at [282, 127] on div "All Categories" at bounding box center [338, 140] width 263 height 31
click at [285, 137] on input "text" at bounding box center [279, 140] width 144 height 25
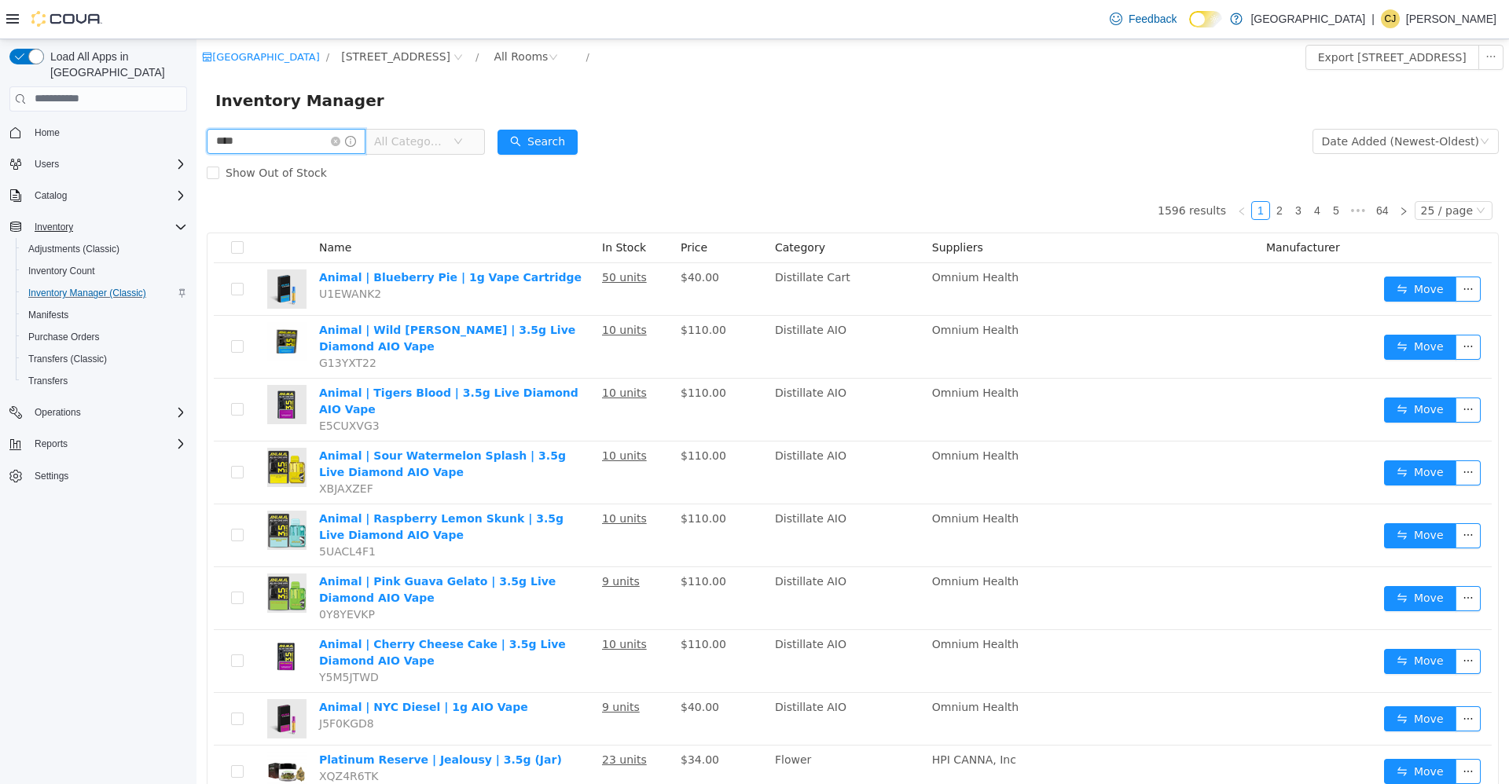
type input "****"
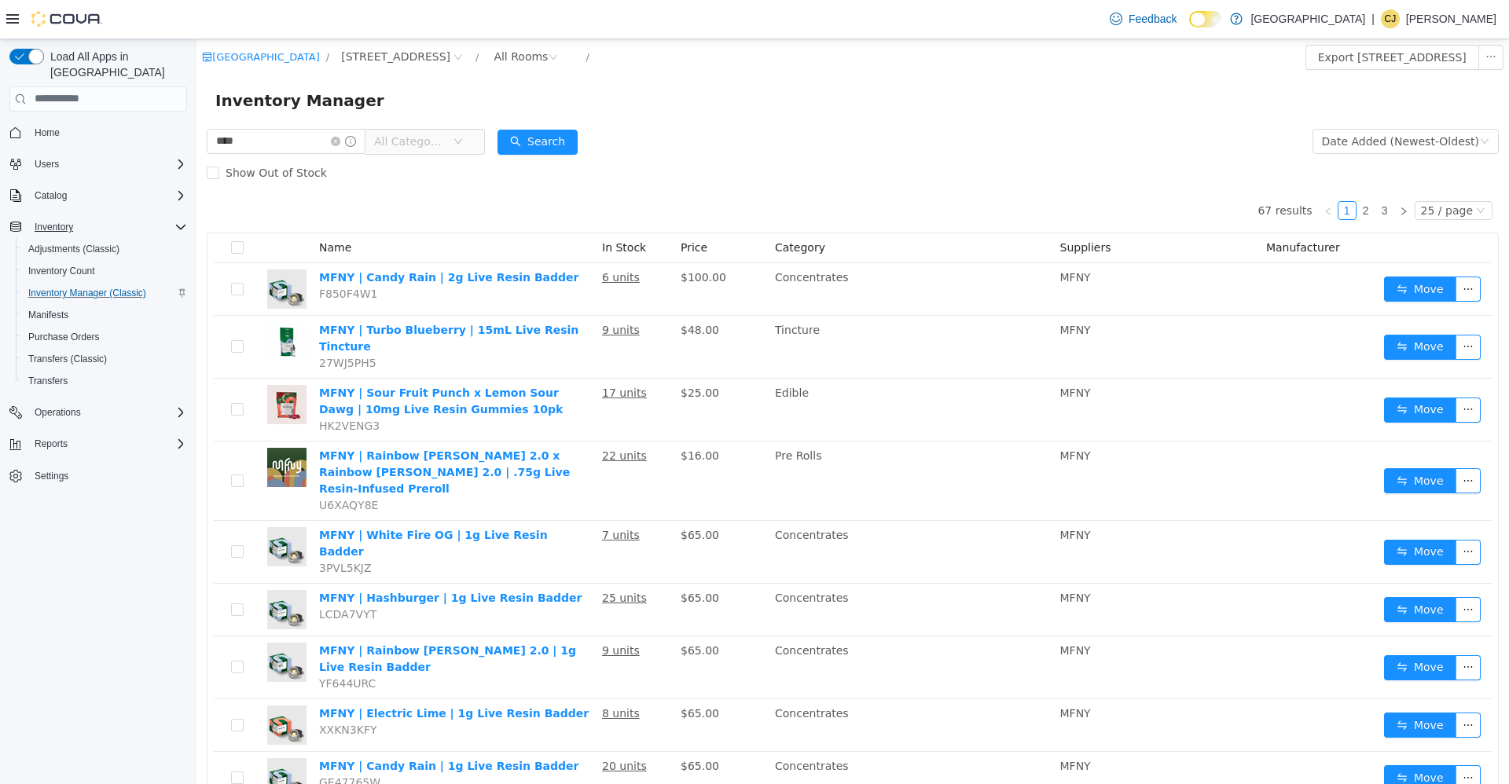
click at [439, 131] on span "All Categories" at bounding box center [413, 141] width 79 height 24
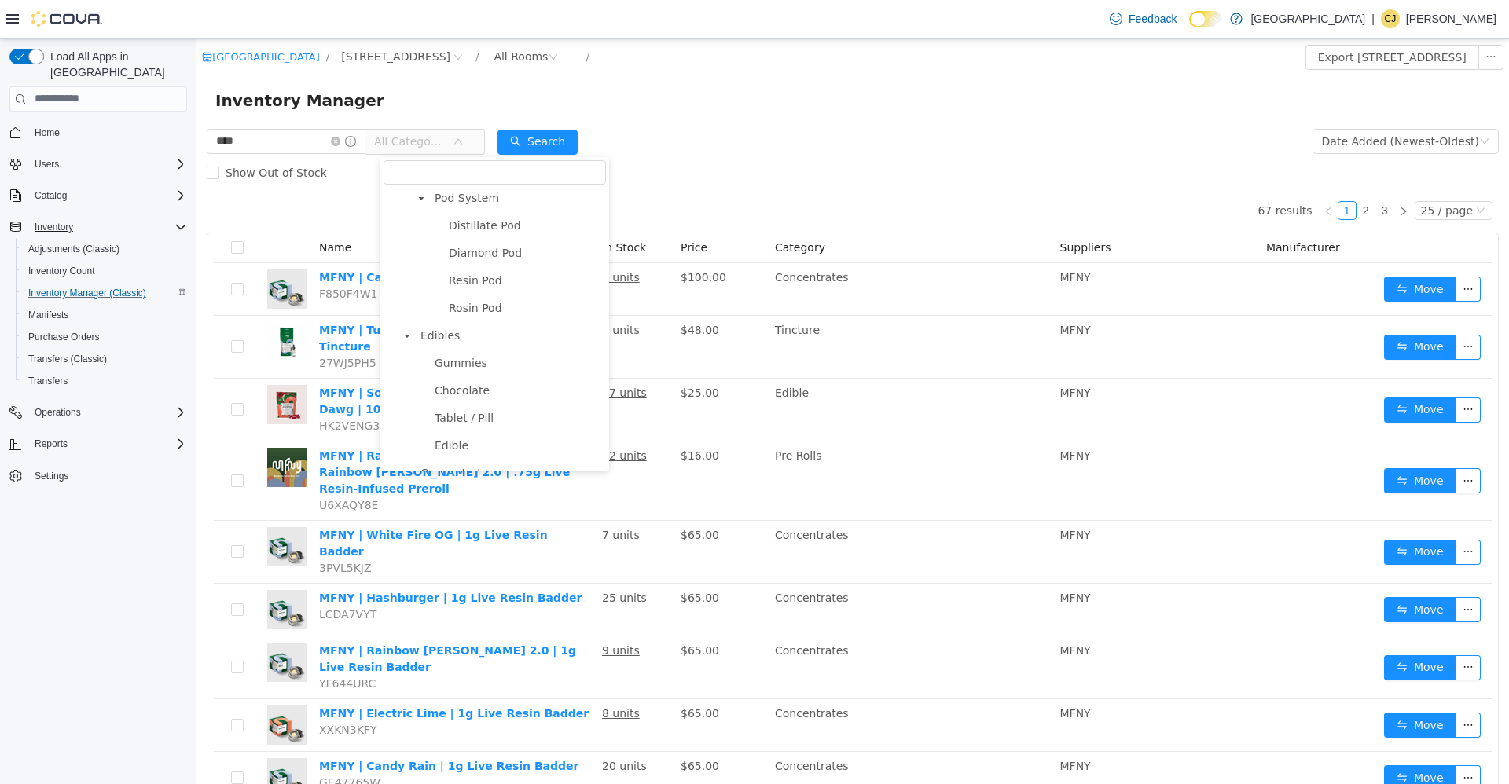
drag, startPoint x: 439, startPoint y: 127, endPoint x: 439, endPoint y: 151, distance: 24.4
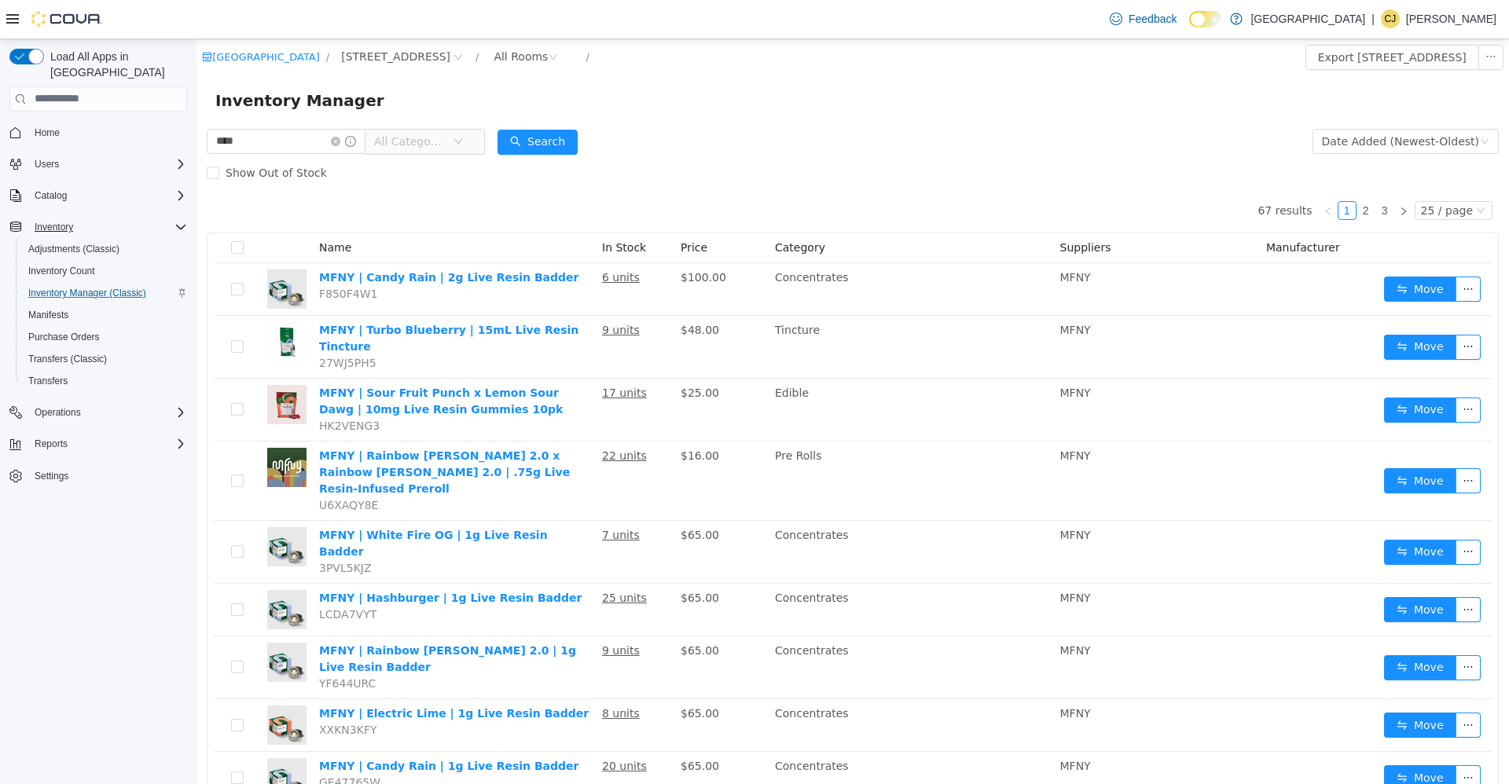
drag, startPoint x: 439, startPoint y: 151, endPoint x: 457, endPoint y: 132, distance: 26.7
click at [453, 132] on span "All Categories" at bounding box center [413, 141] width 79 height 24
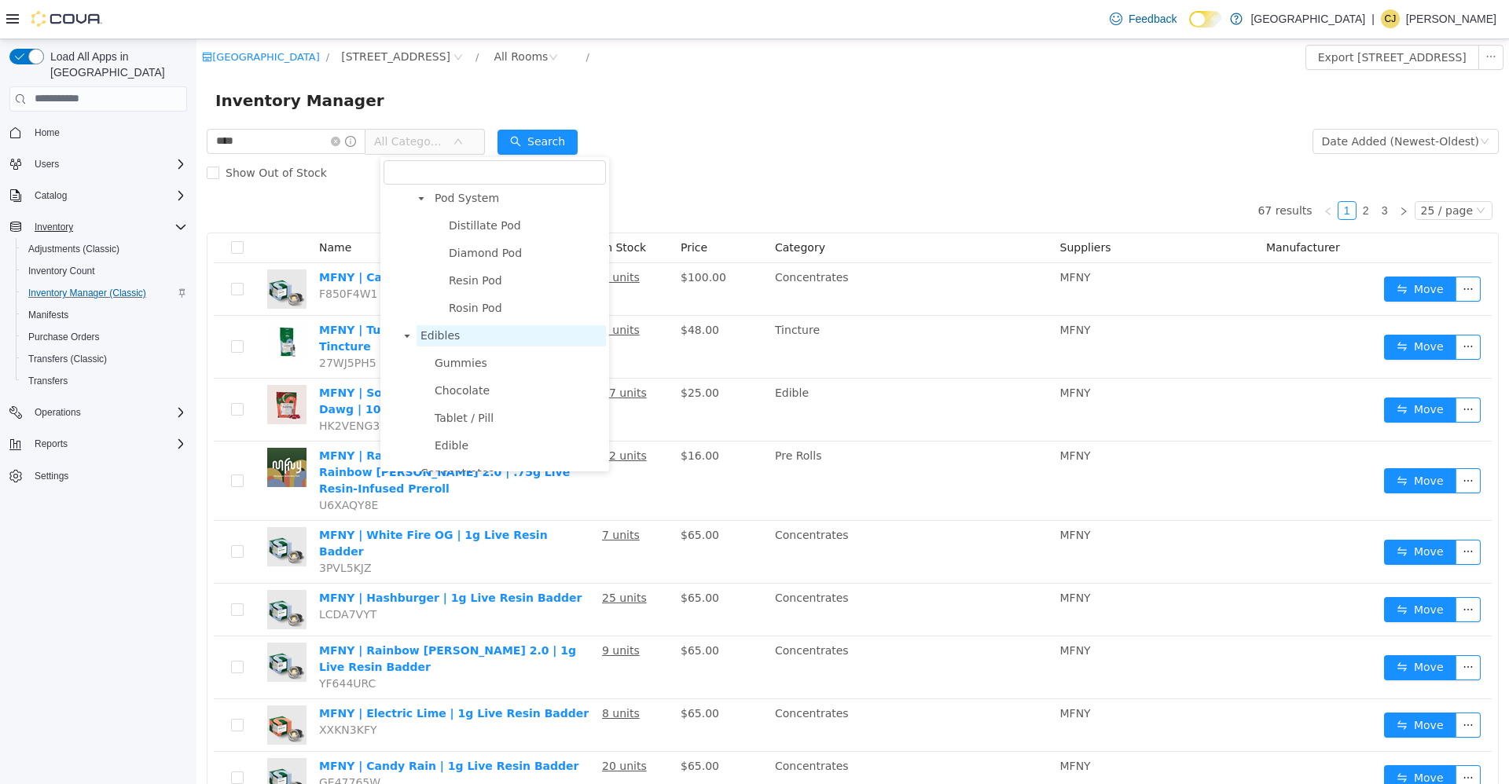
click at [431, 341] on span "Edibles" at bounding box center [439, 335] width 39 height 13
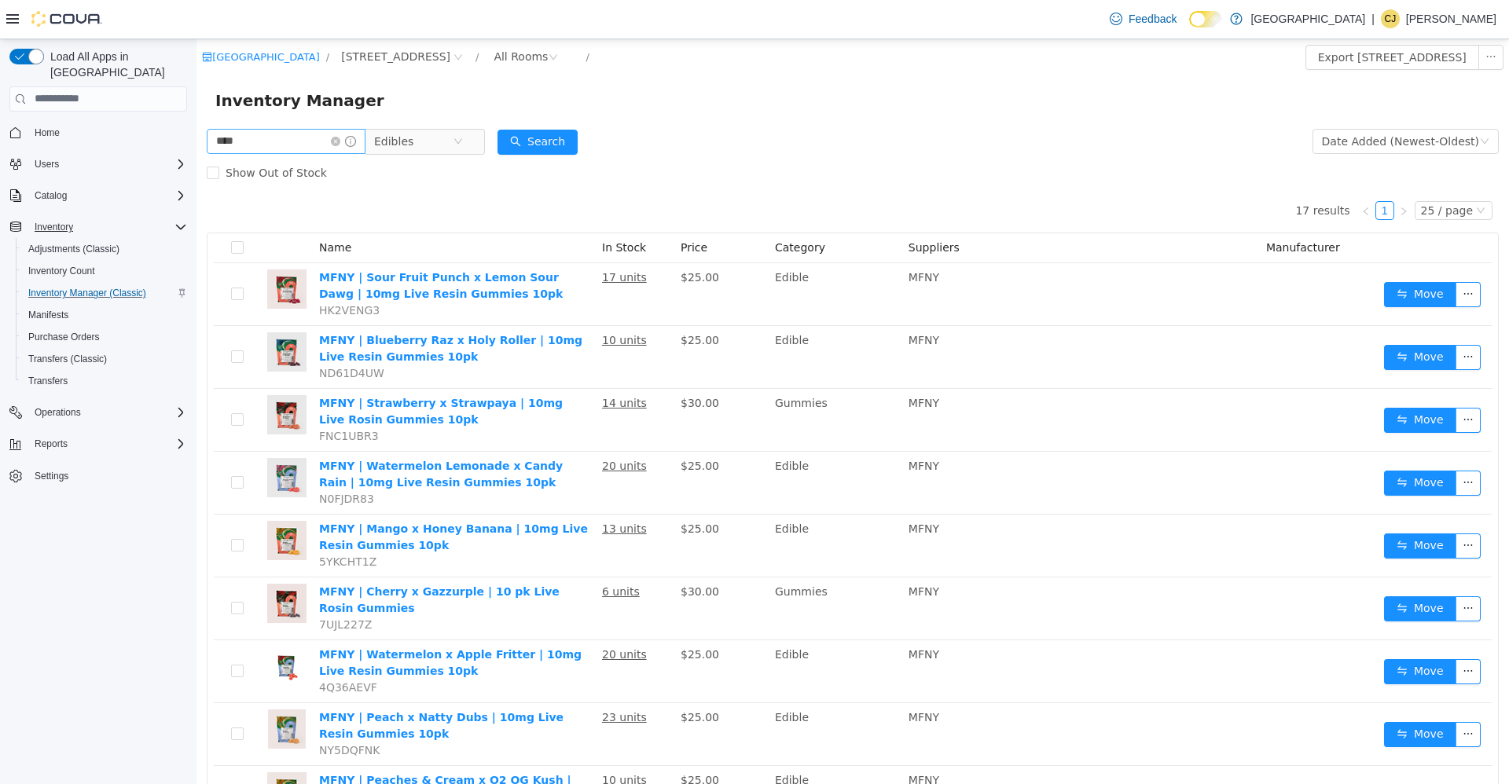
drag, startPoint x: 348, startPoint y: 145, endPoint x: 325, endPoint y: 143, distance: 22.9
click at [340, 145] on icon "icon: close-circle" at bounding box center [335, 140] width 9 height 9
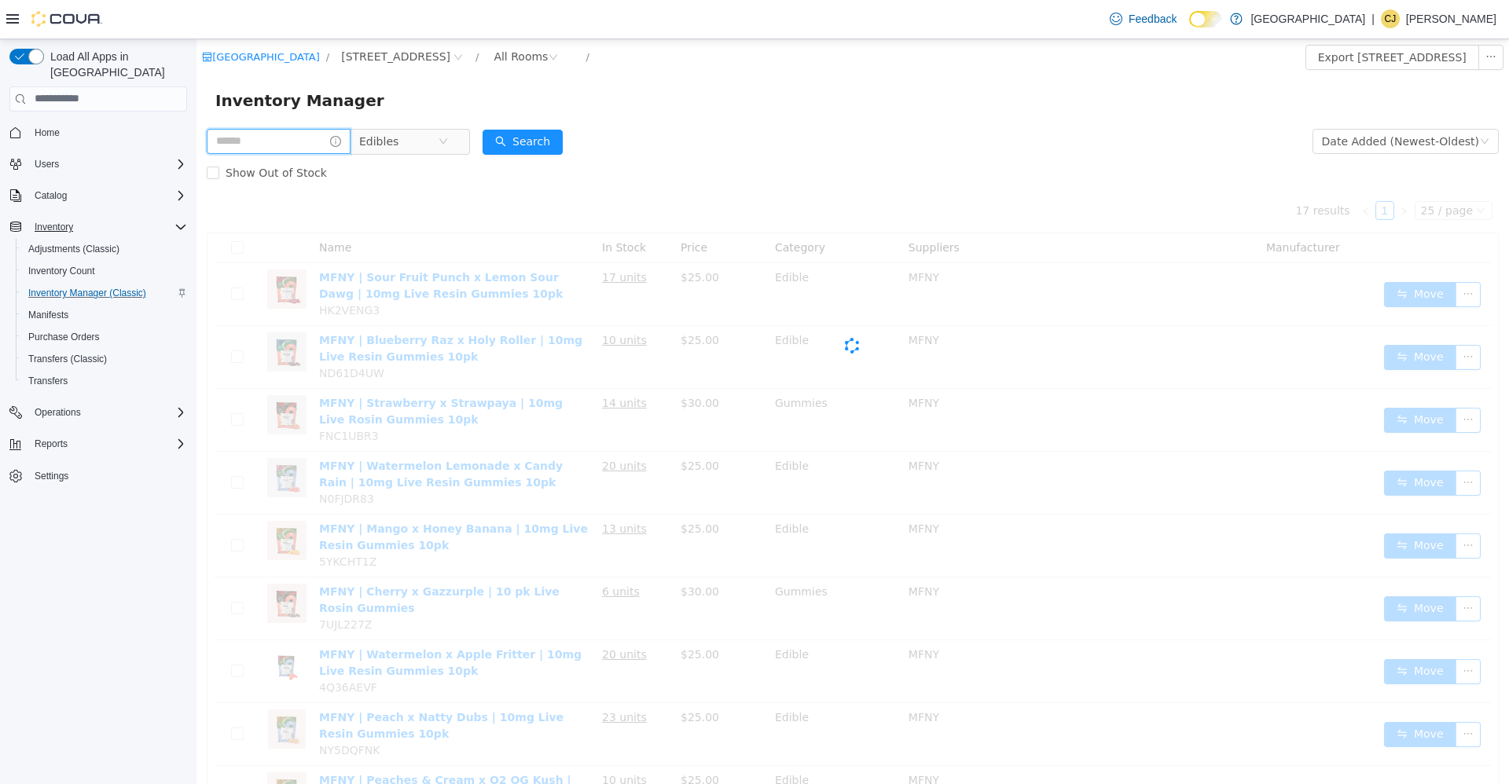
click at [322, 143] on input "text" at bounding box center [279, 140] width 144 height 25
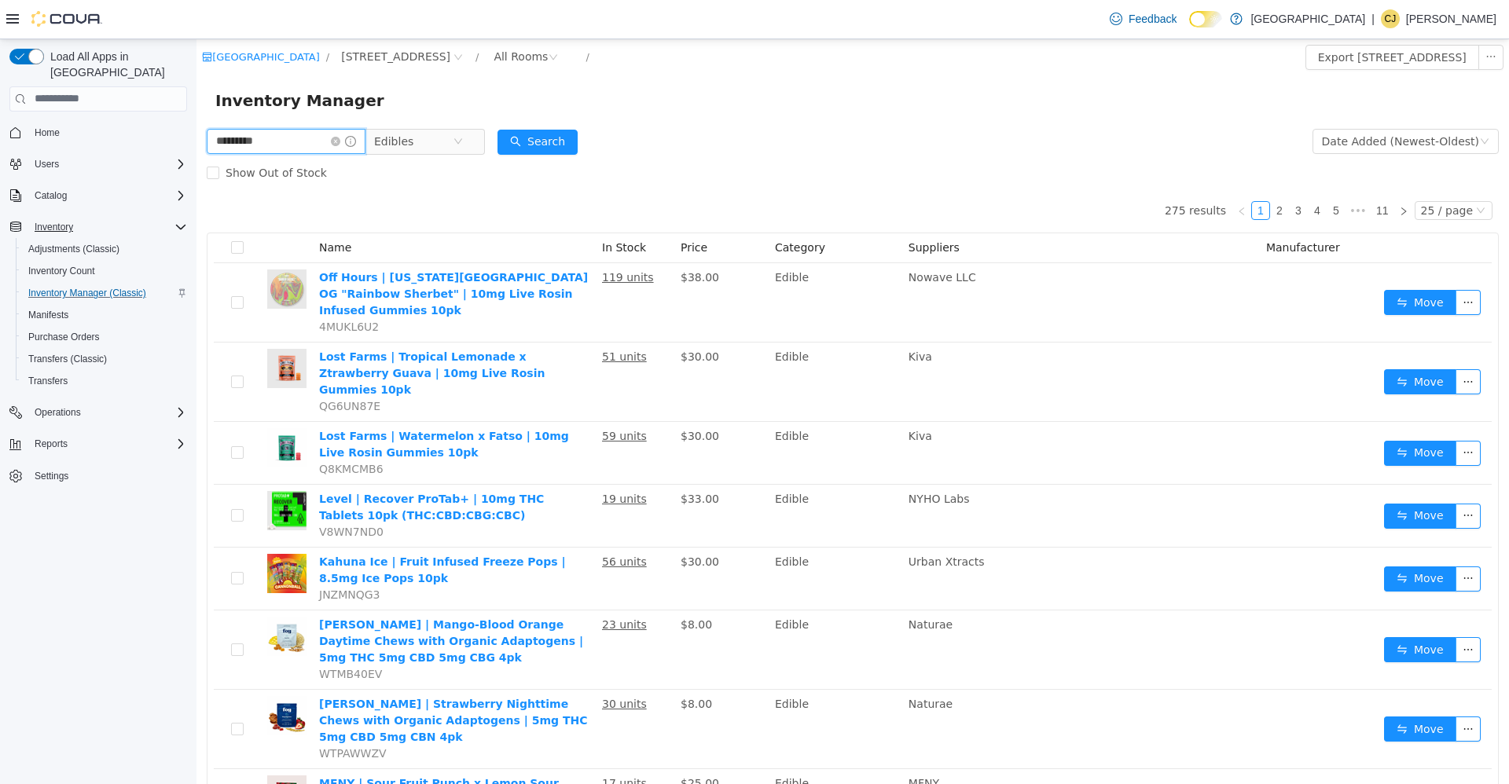
type input "*********"
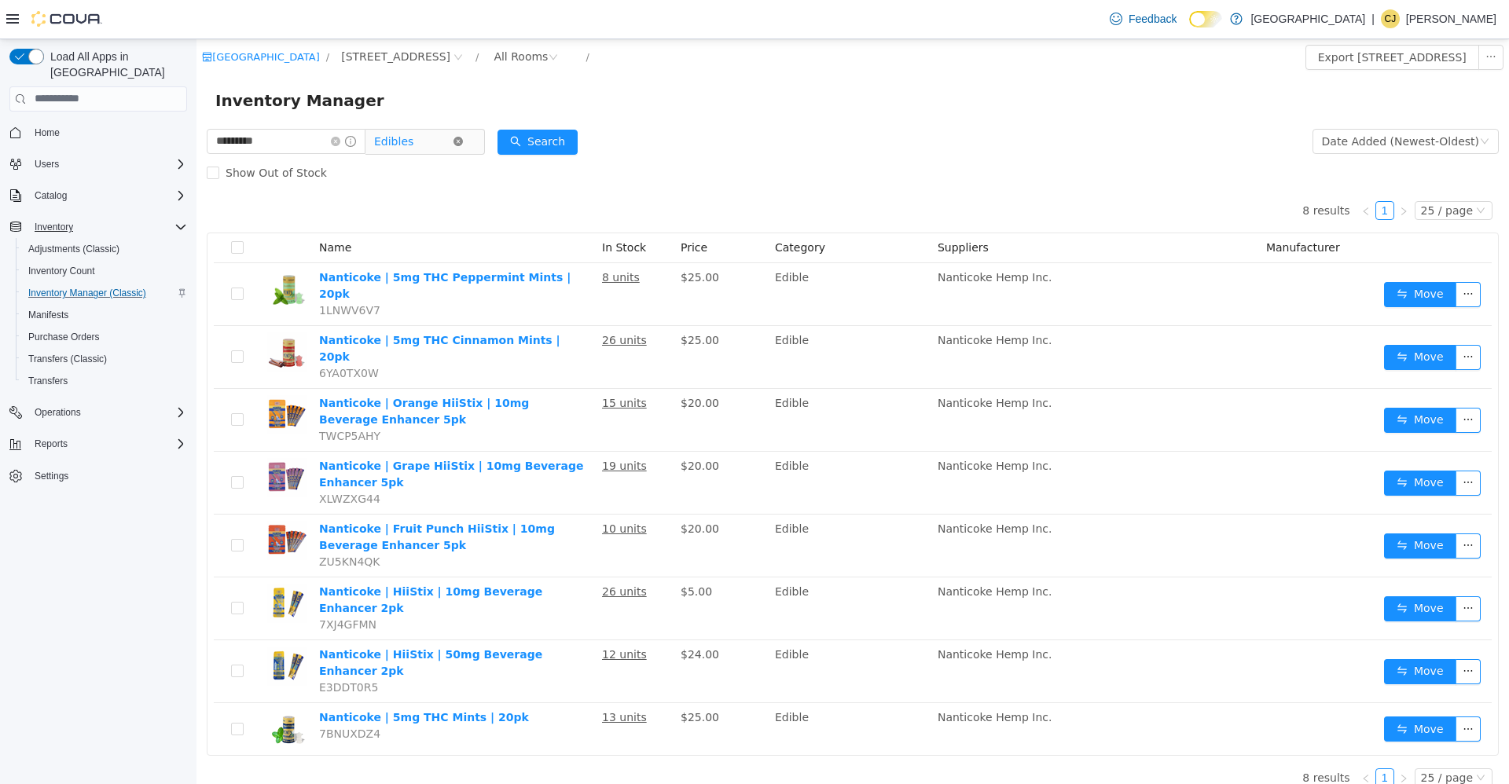
click at [463, 138] on icon "icon: close-circle" at bounding box center [457, 140] width 9 height 9
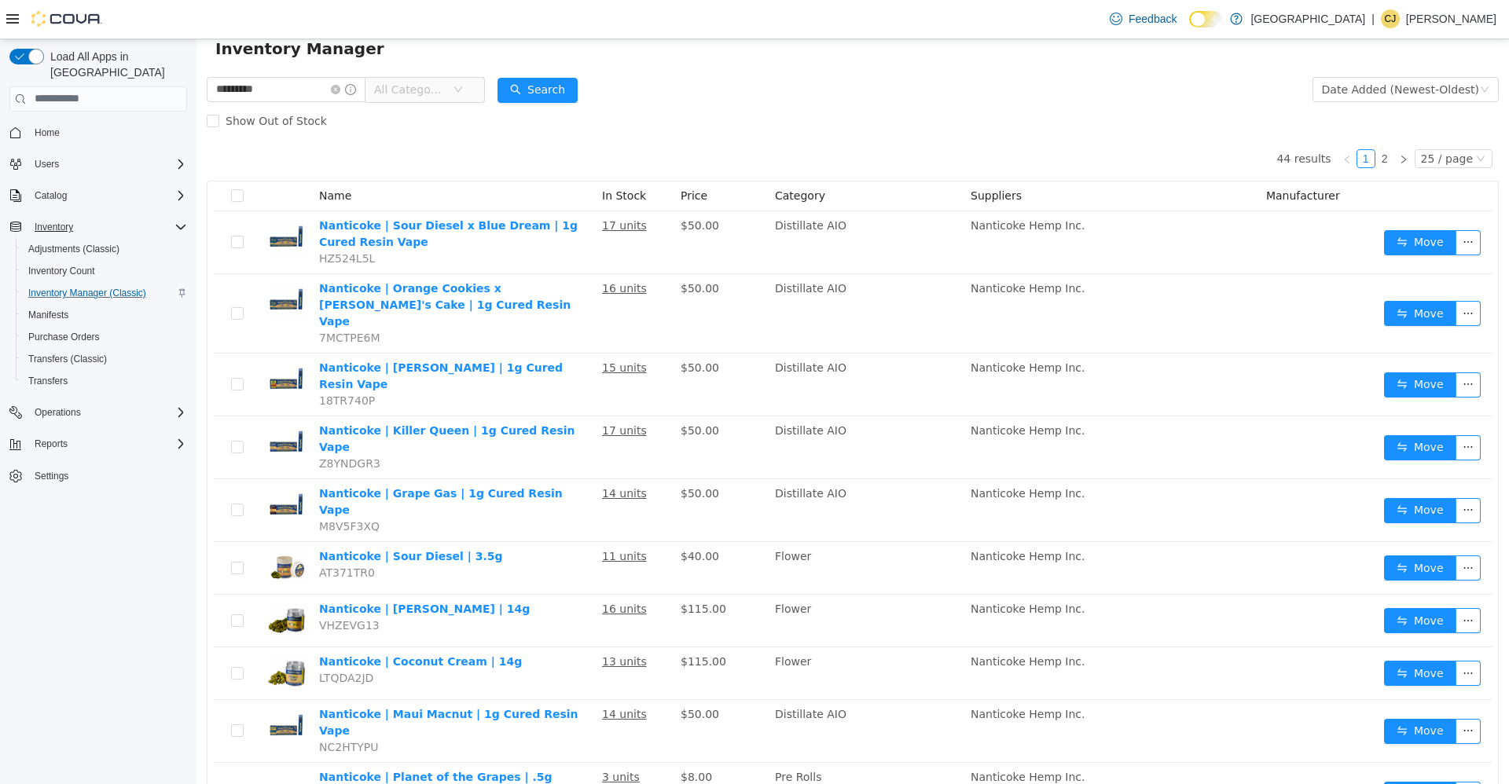
scroll to position [79, 0]
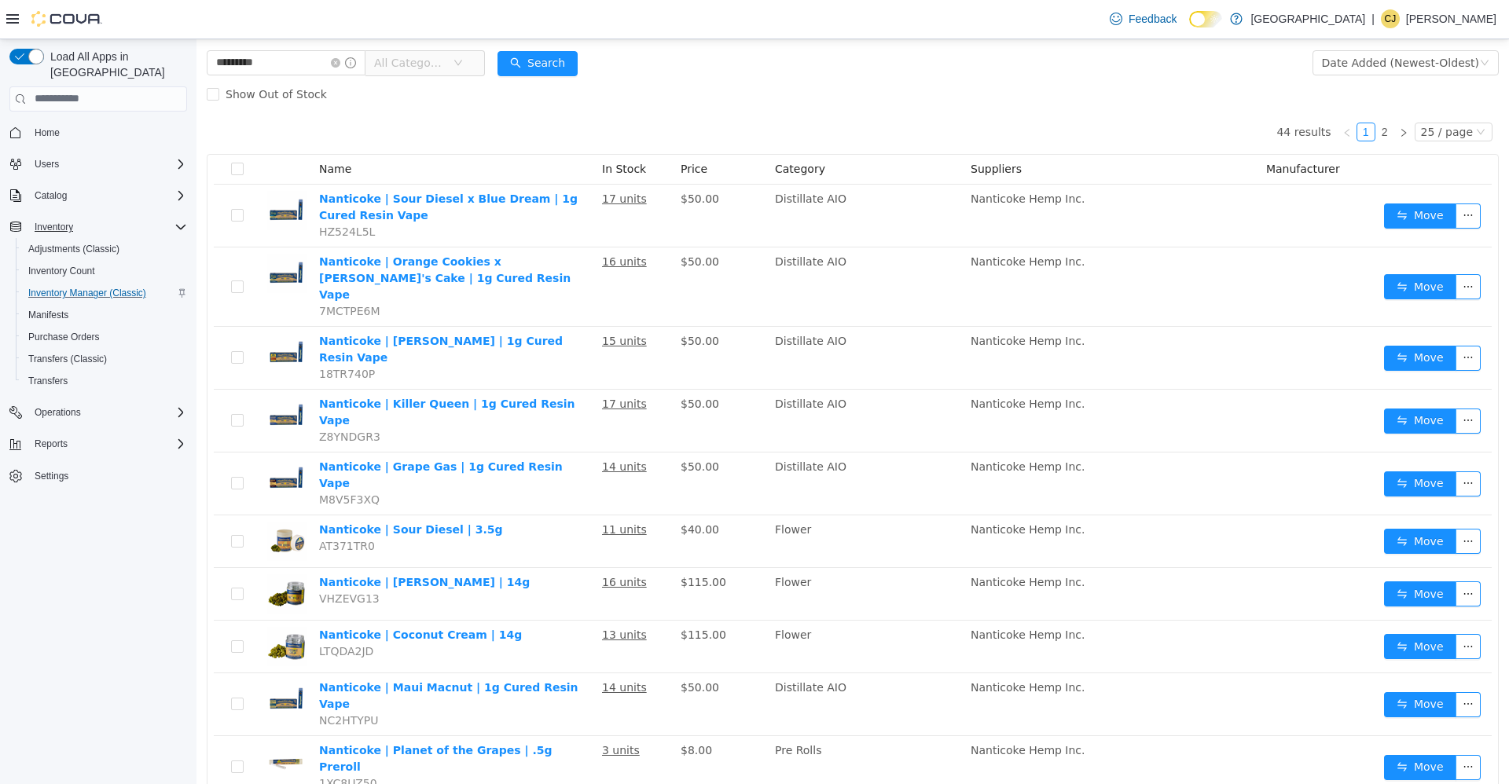
drag, startPoint x: 457, startPoint y: 61, endPoint x: 464, endPoint y: 87, distance: 26.9
click at [446, 63] on span "All Categories" at bounding box center [410, 62] width 72 height 16
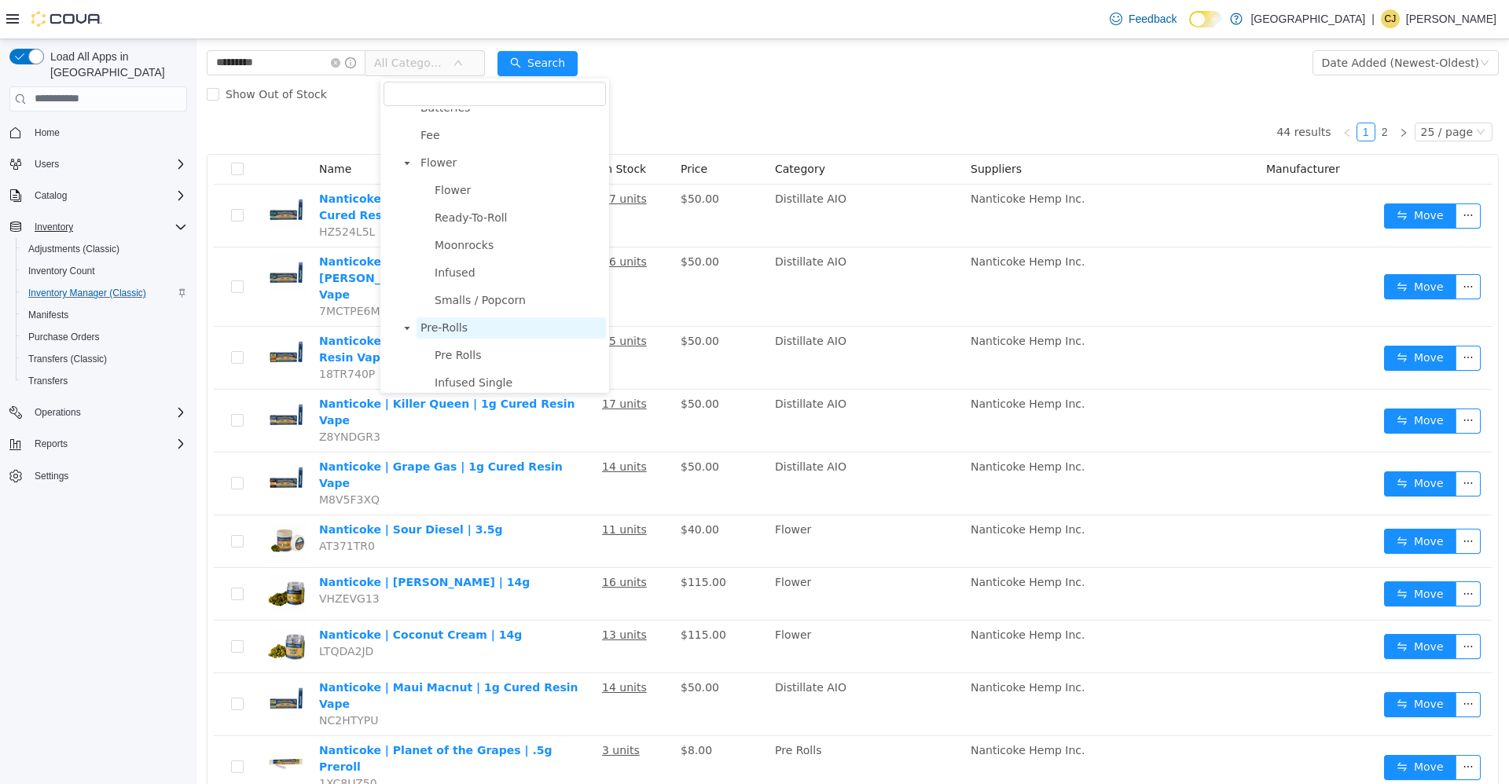
scroll to position [0, 0]
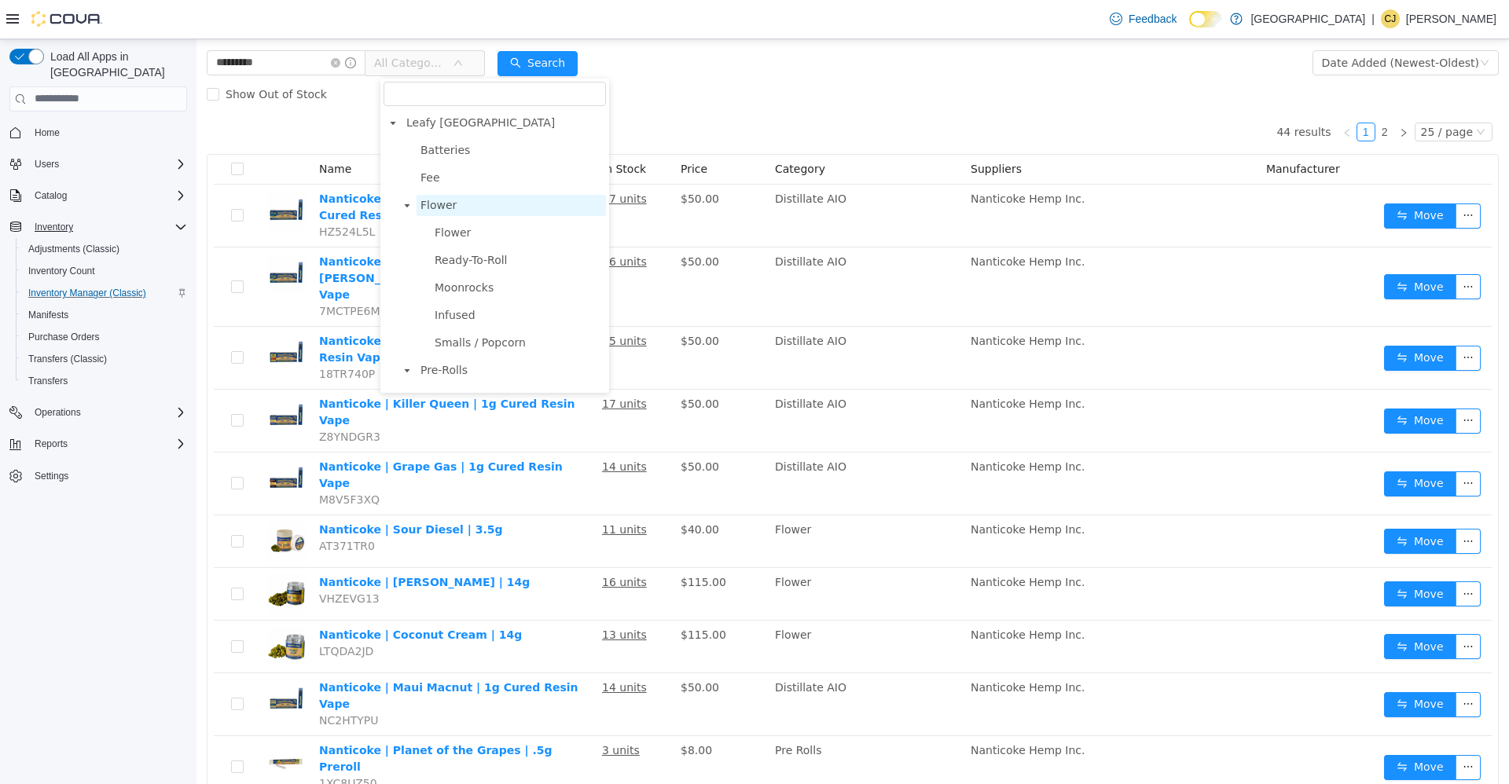
click at [476, 199] on span "Flower" at bounding box center [511, 204] width 189 height 21
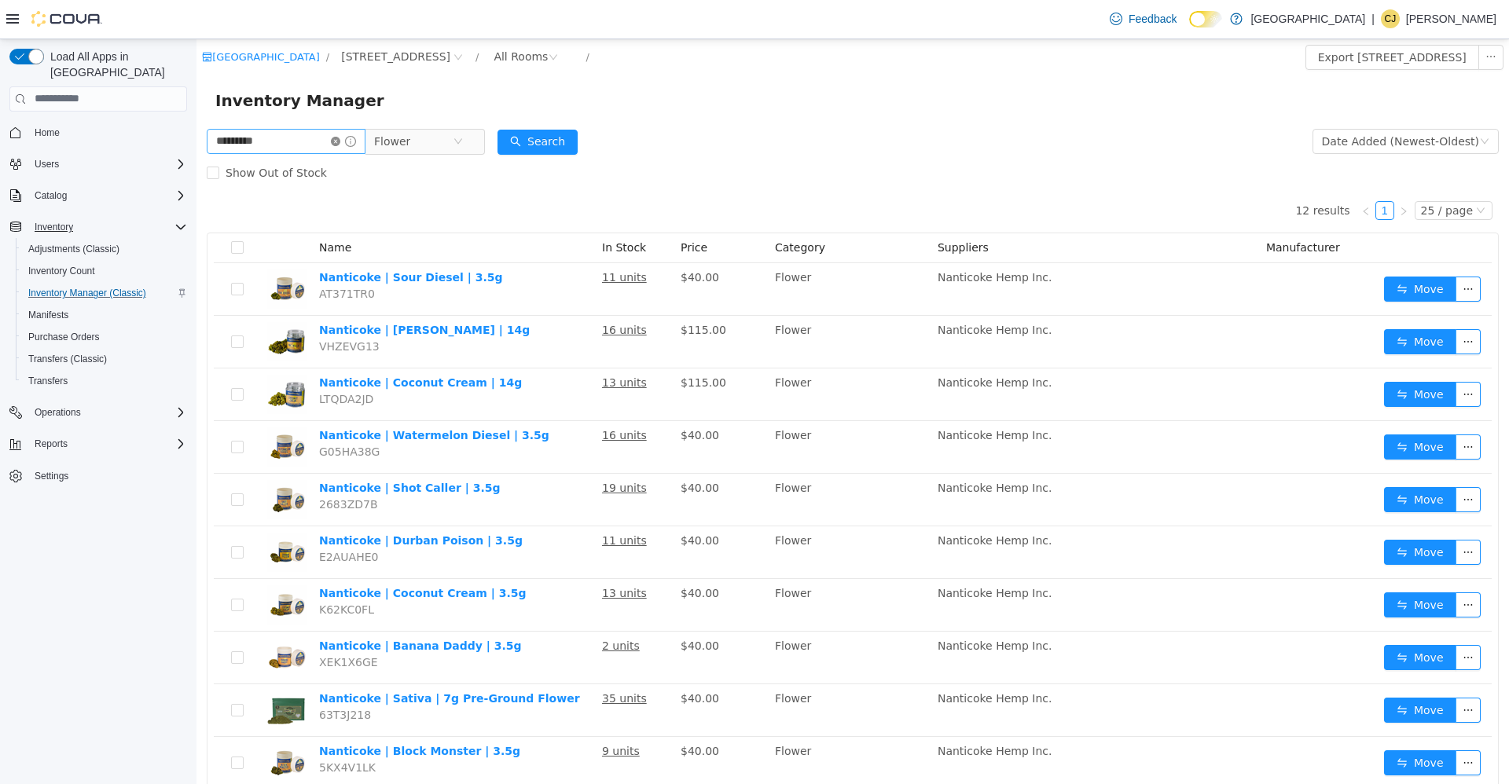
click at [340, 141] on icon "icon: close-circle" at bounding box center [335, 140] width 9 height 9
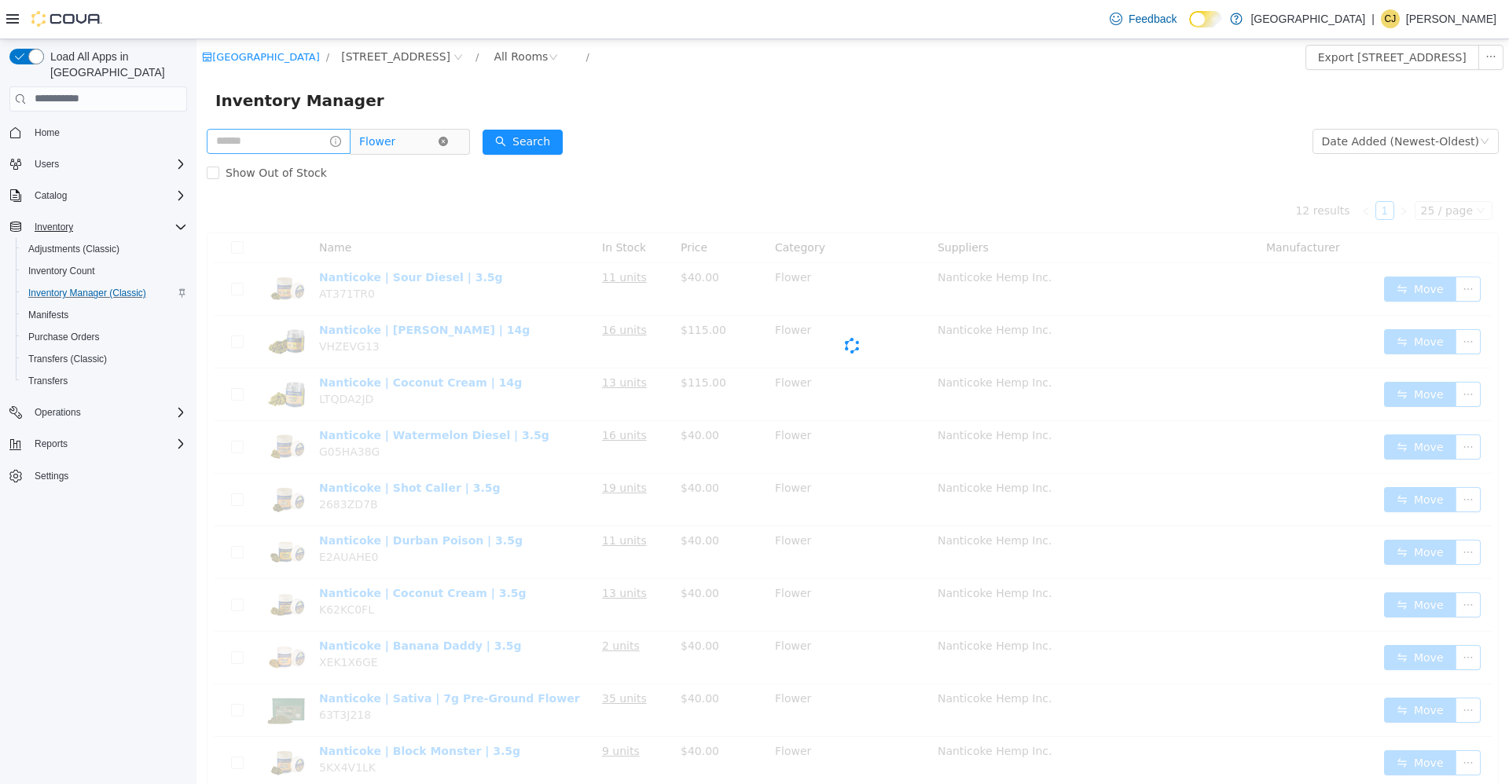
click at [448, 141] on icon "icon: close-circle" at bounding box center [443, 140] width 9 height 9
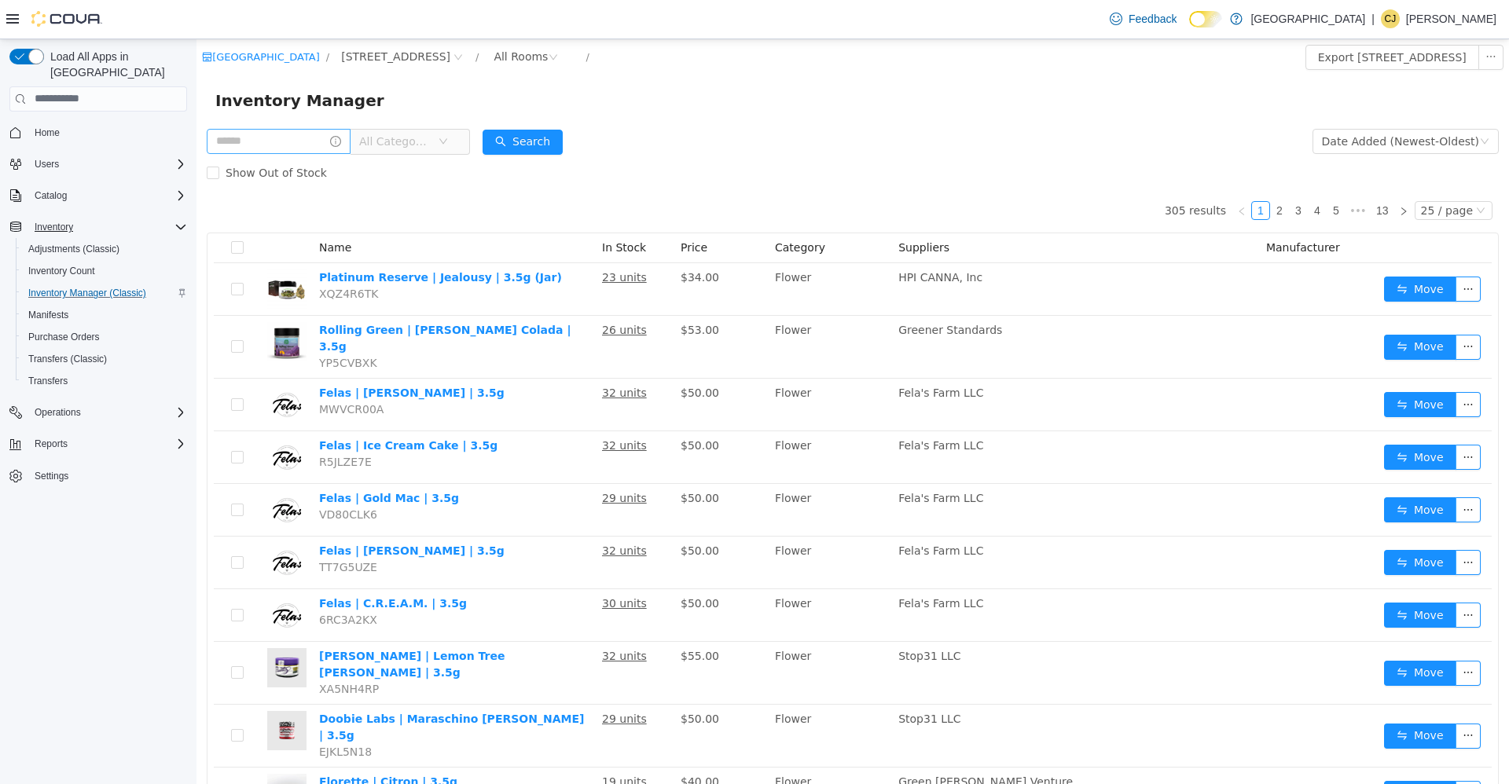
click at [431, 147] on span "All Categories" at bounding box center [395, 141] width 72 height 16
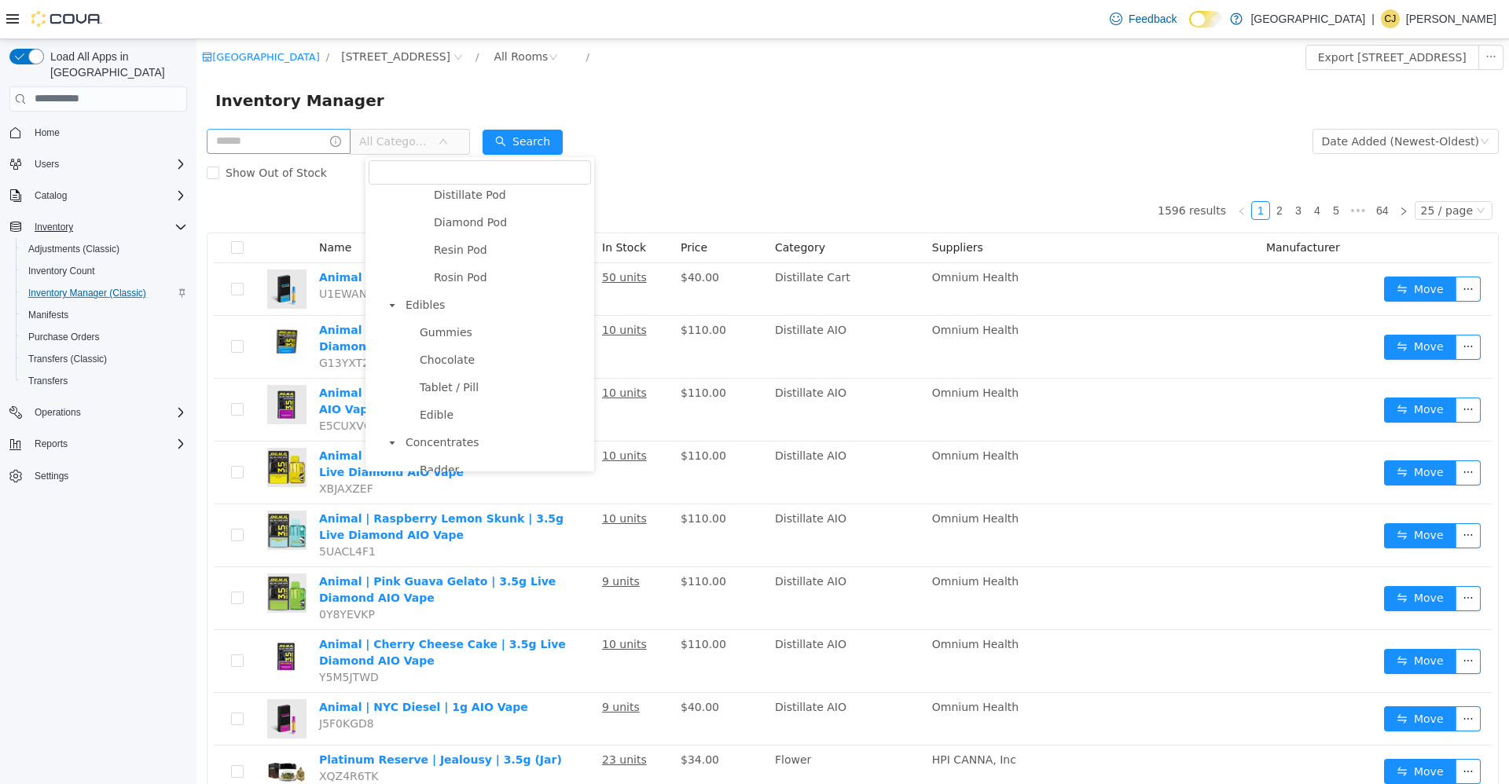
scroll to position [786, 0]
click at [455, 306] on span "Edibles" at bounding box center [496, 295] width 189 height 21
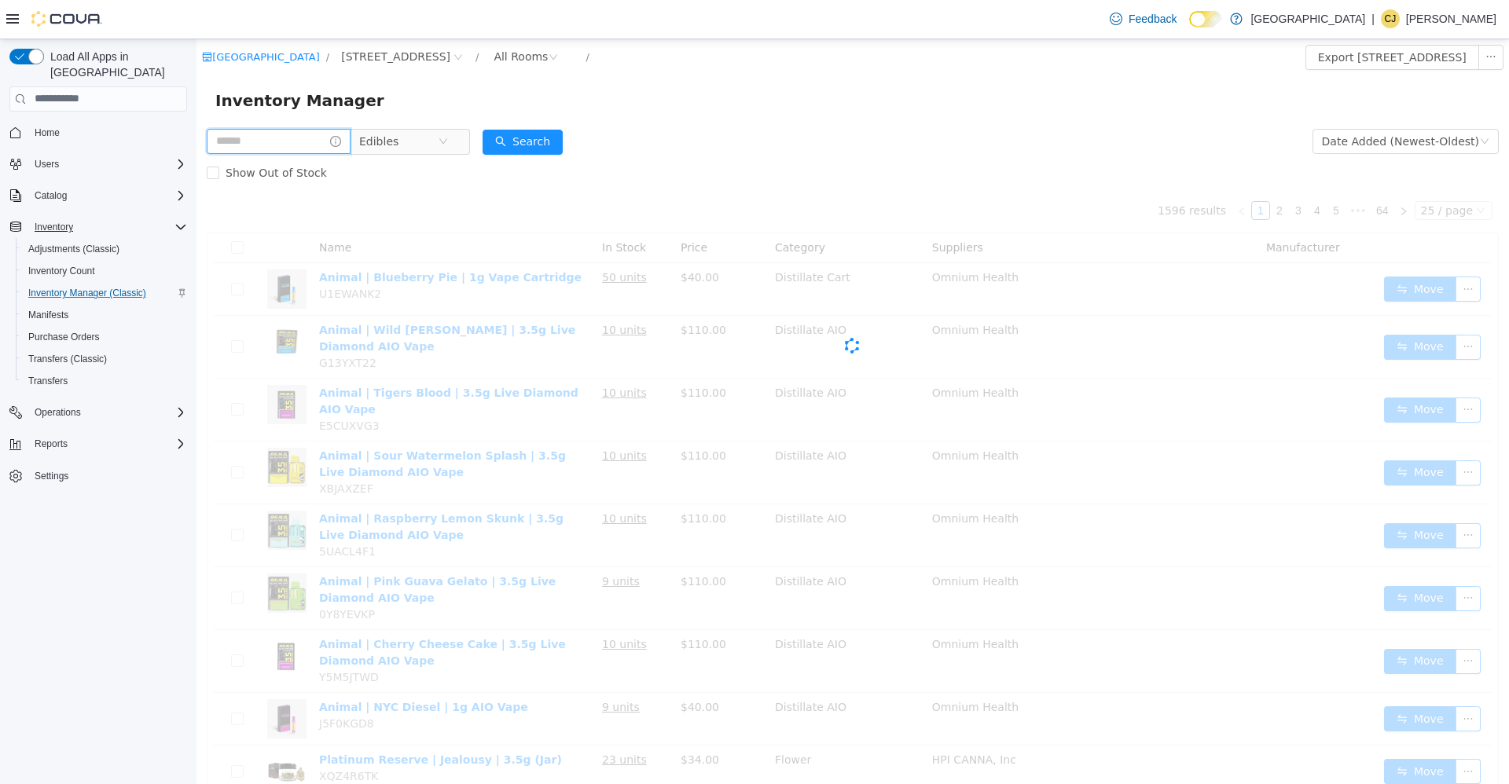
click at [305, 133] on input "text" at bounding box center [279, 140] width 144 height 25
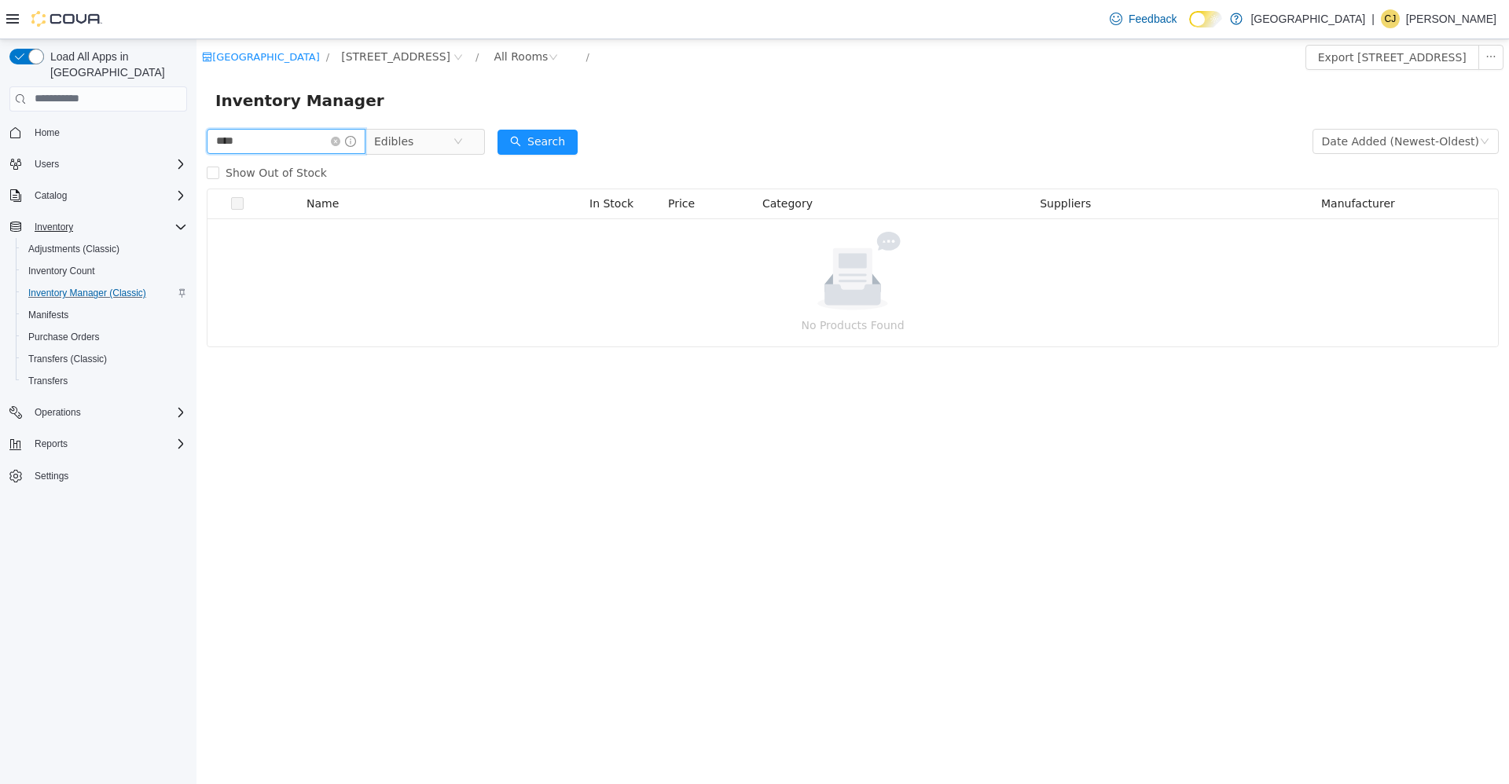
type input "****"
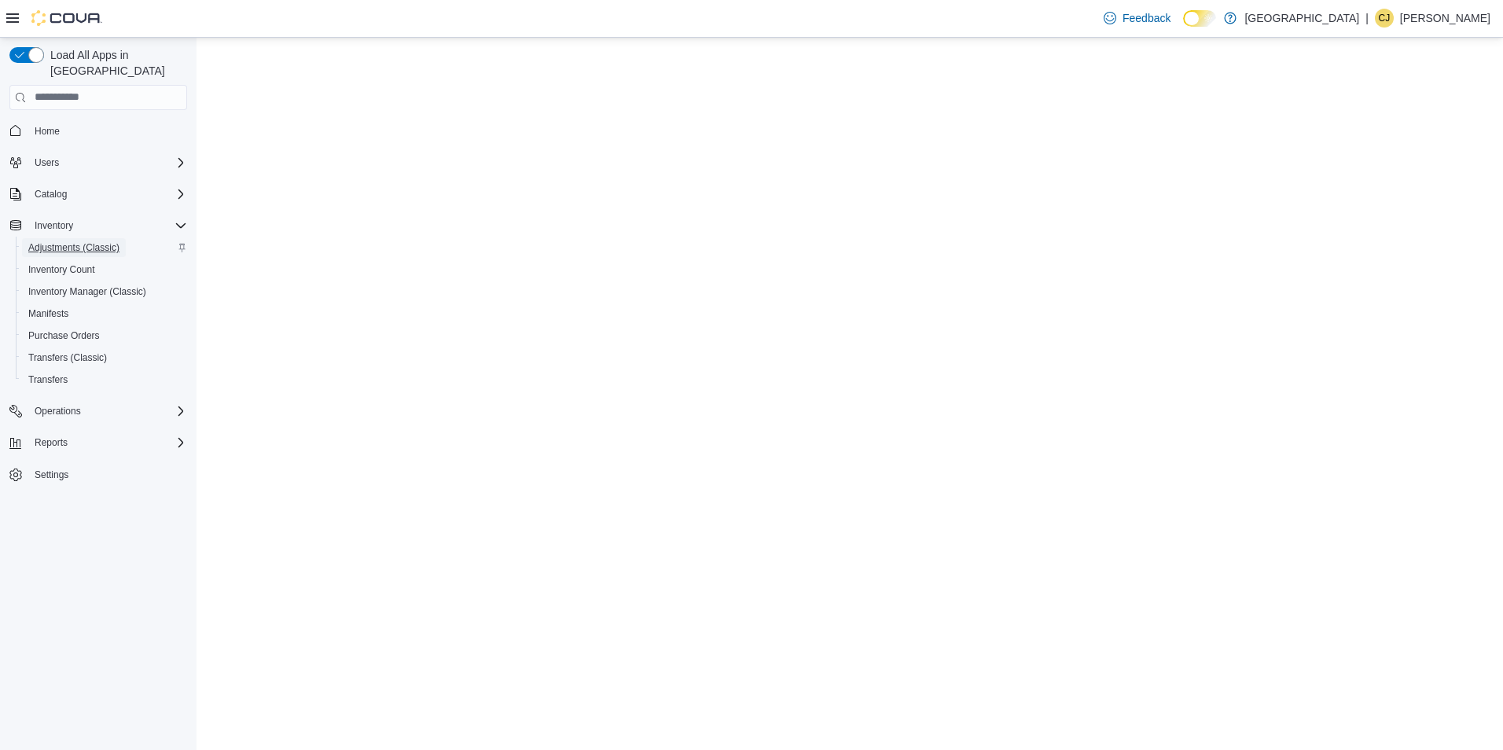
click at [64, 241] on span "Adjustments (Classic)" at bounding box center [73, 247] width 91 height 13
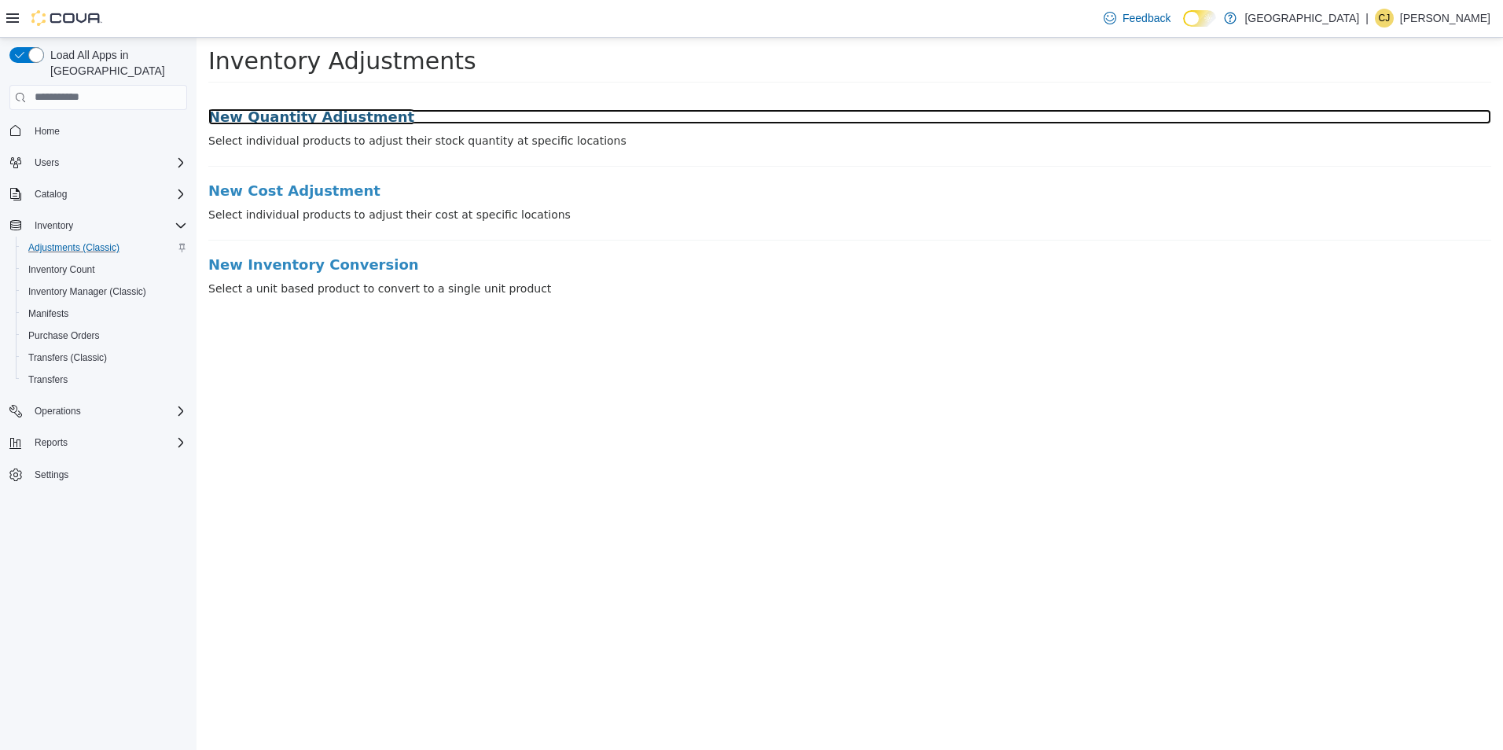
click at [361, 116] on h3 "New Quantity Adjustment" at bounding box center [849, 116] width 1283 height 16
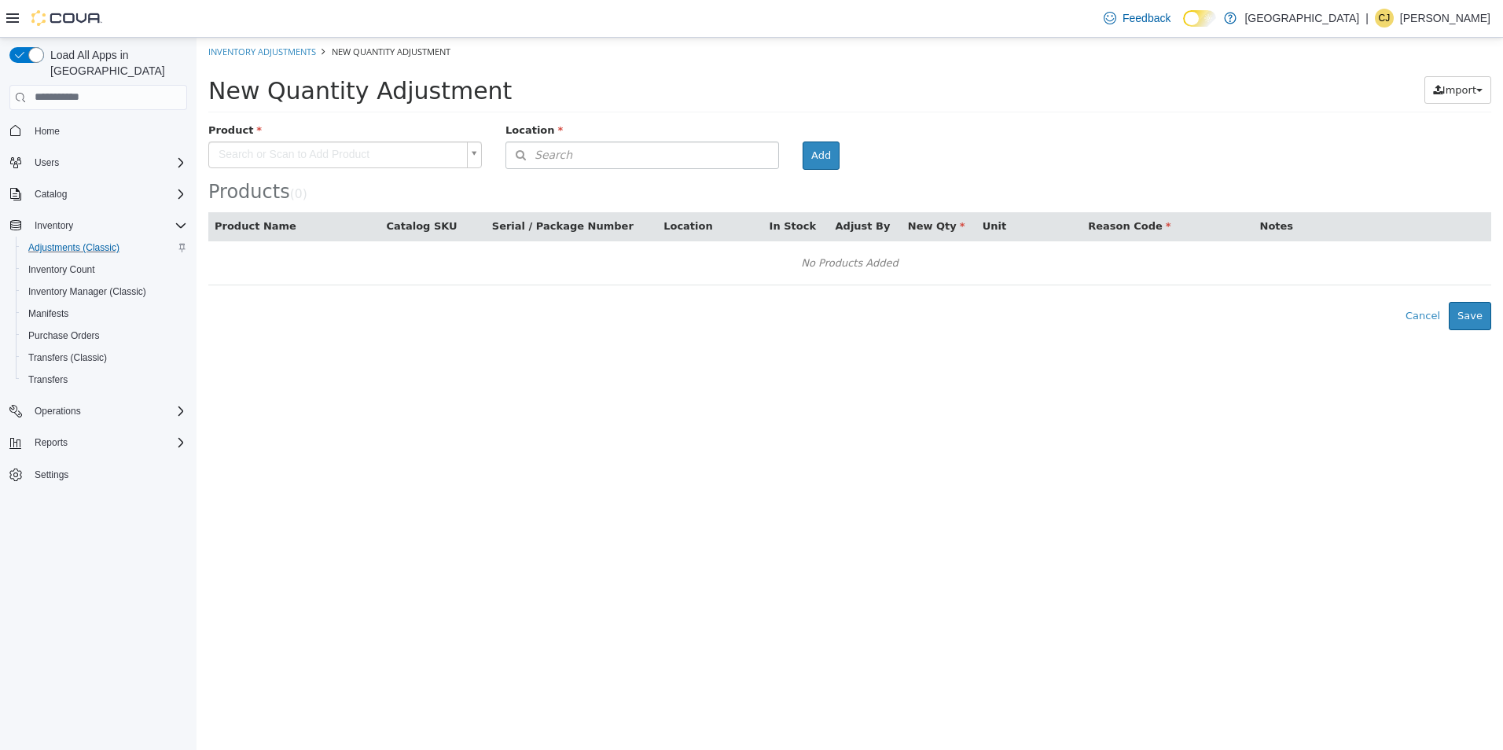
click at [307, 154] on body "× Inventory Adjustments New Quantity Adjustment New Quantity Adjustment Import …" at bounding box center [849, 183] width 1306 height 292
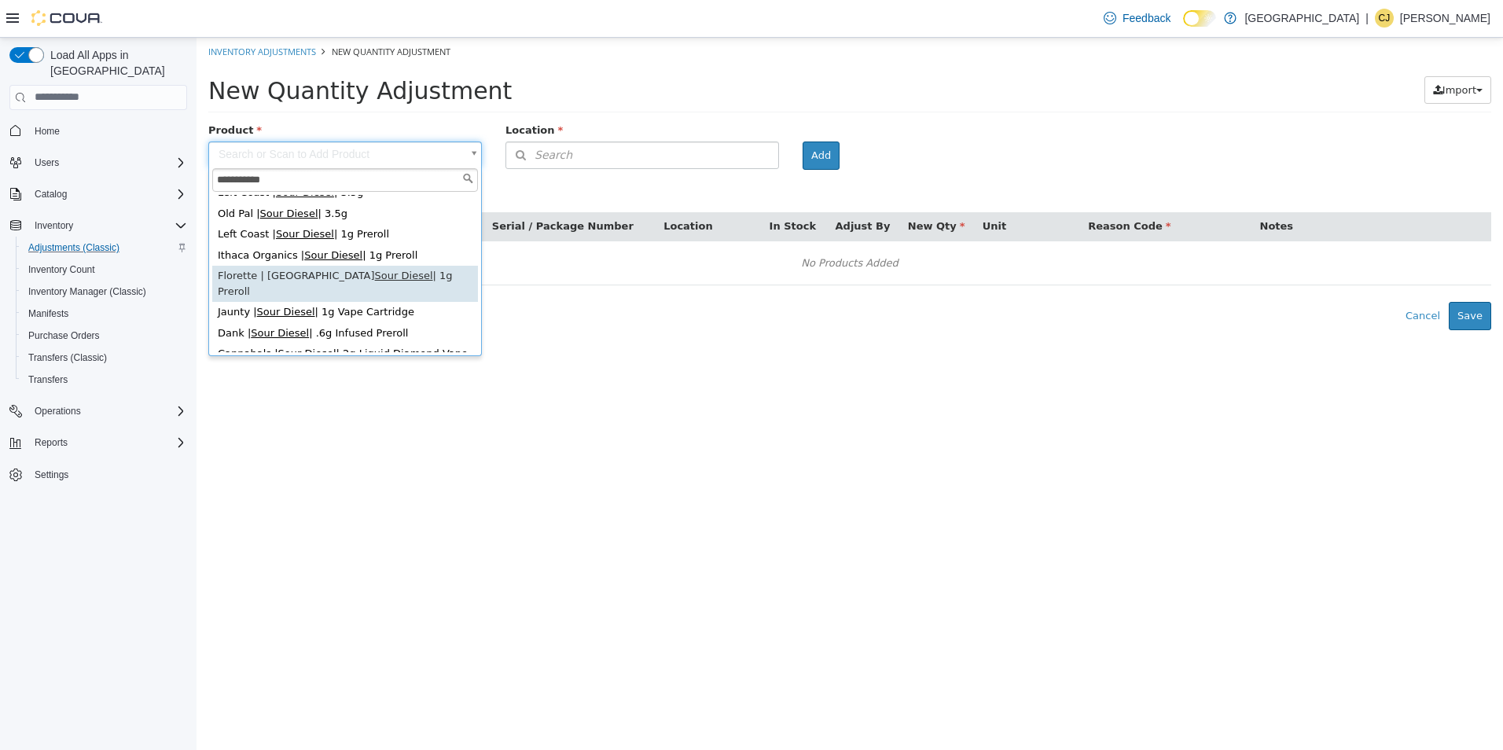
scroll to position [236, 0]
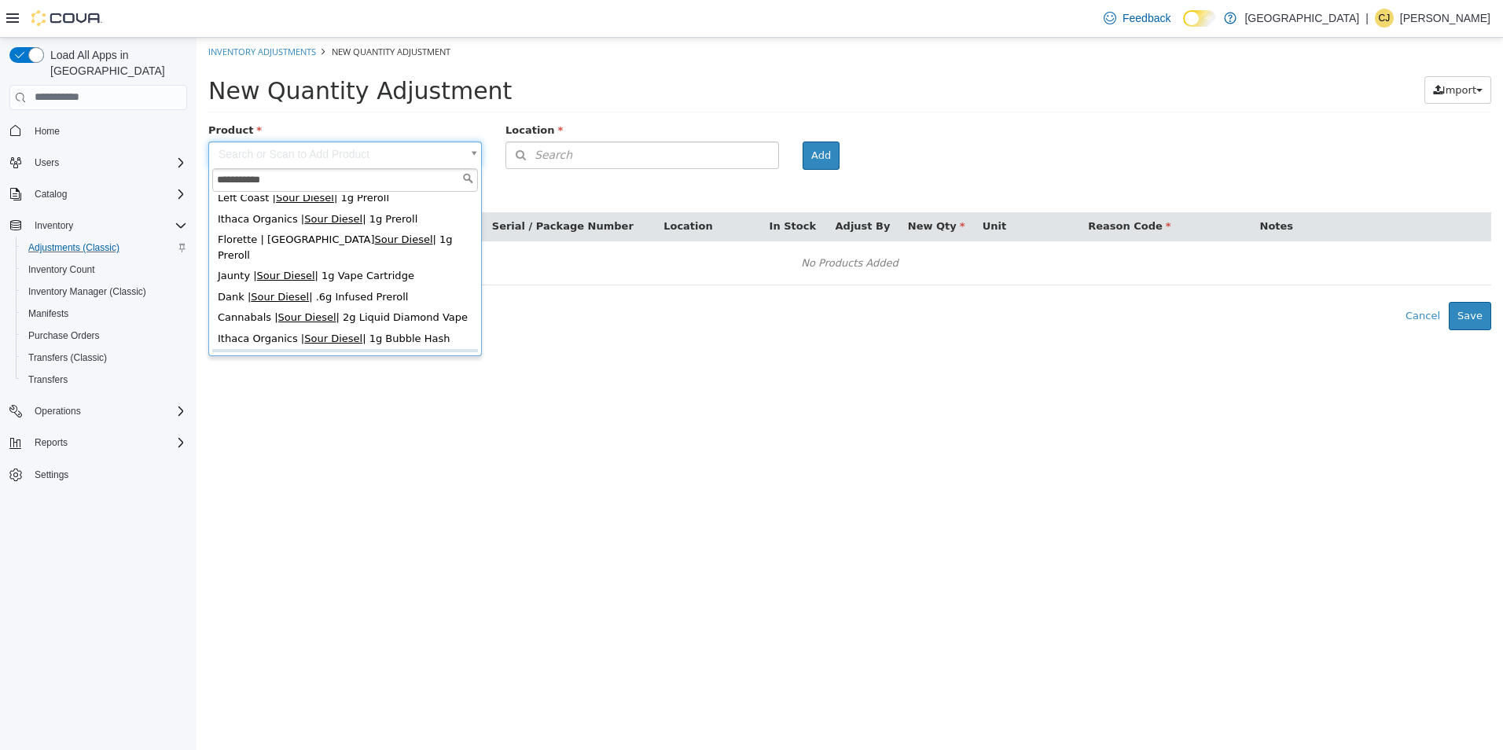
type input "**********"
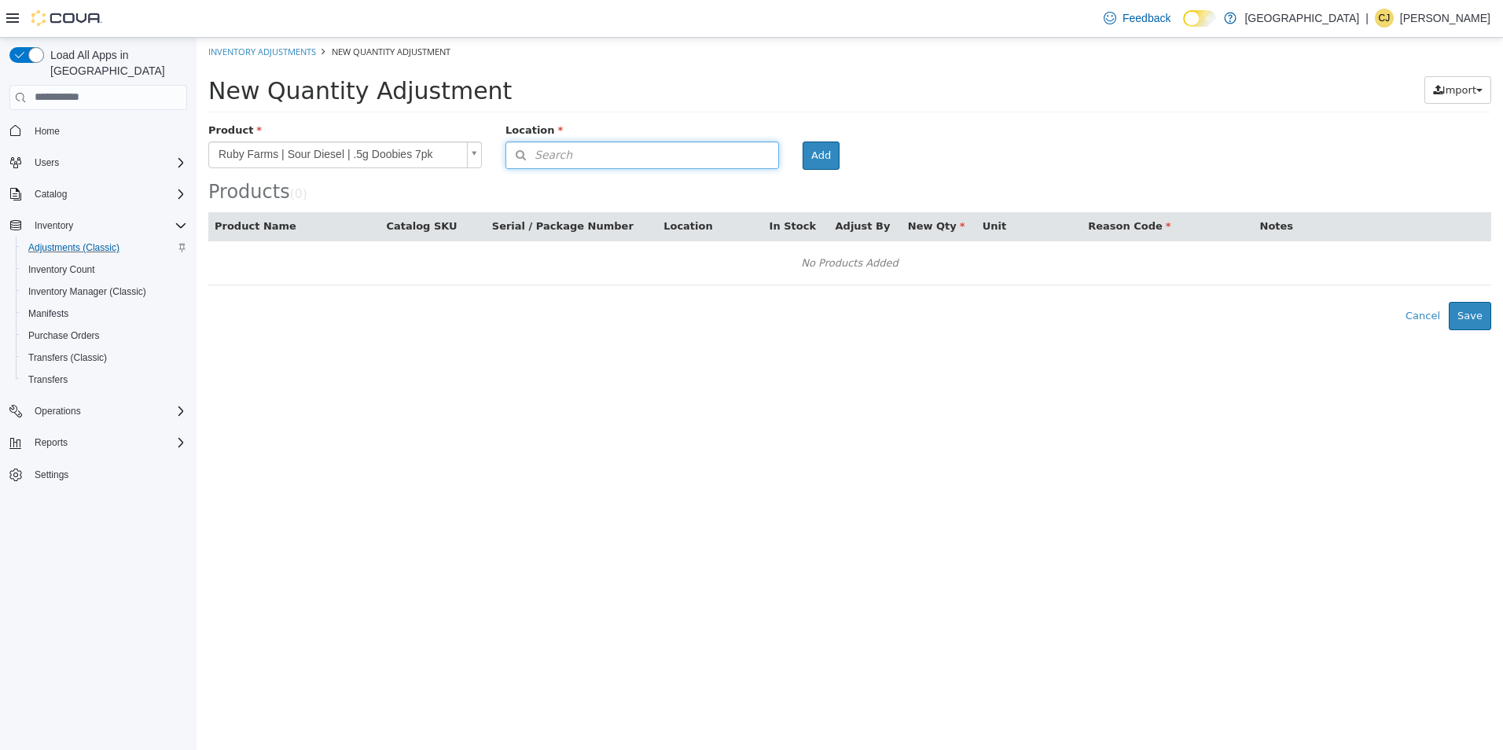
click at [709, 145] on button "Search" at bounding box center [642, 155] width 274 height 28
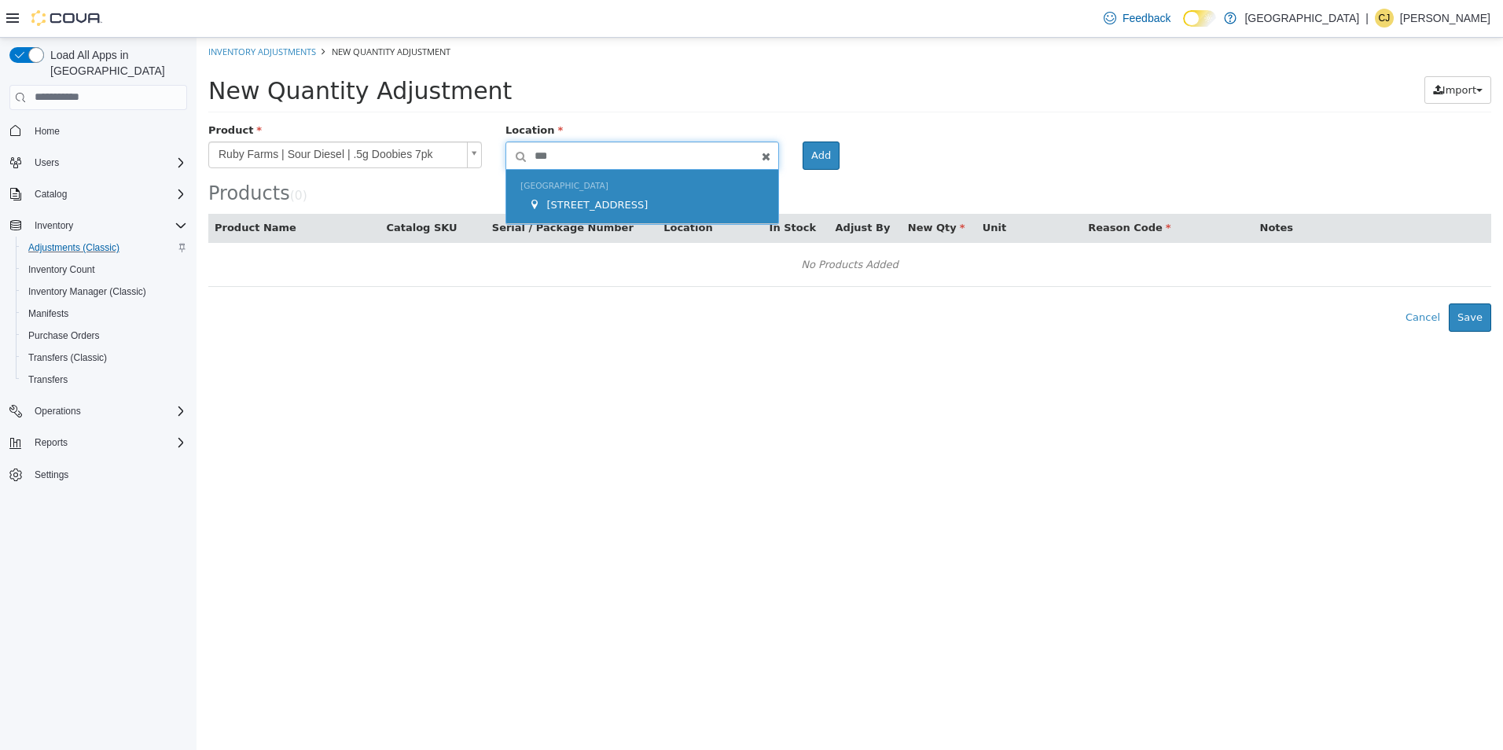
type input "***"
click at [705, 218] on div "[GEOGRAPHIC_DATA] [STREET_ADDRESS]" at bounding box center [642, 196] width 272 height 54
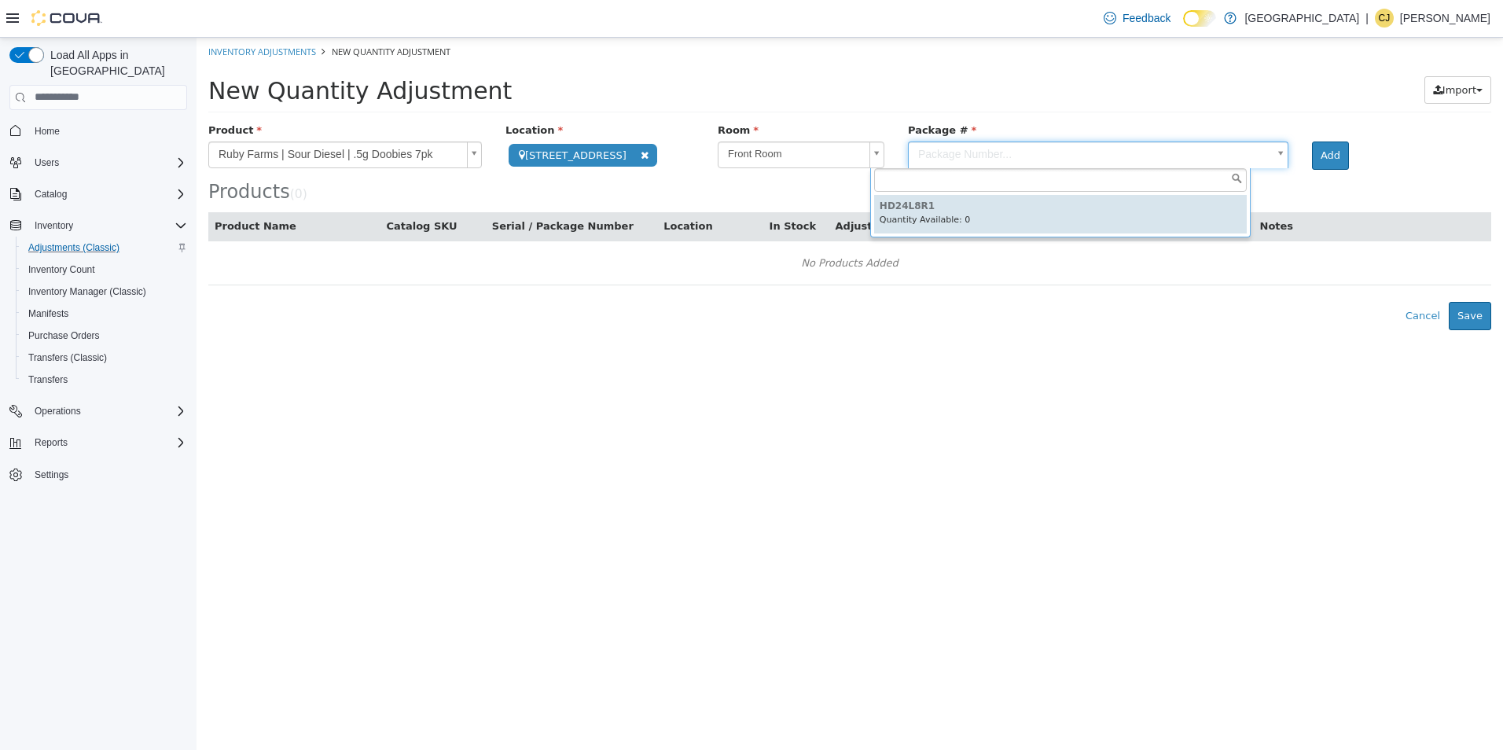
click at [897, 155] on body "**********" at bounding box center [849, 183] width 1306 height 292
click at [795, 148] on body "**********" at bounding box center [849, 183] width 1306 height 292
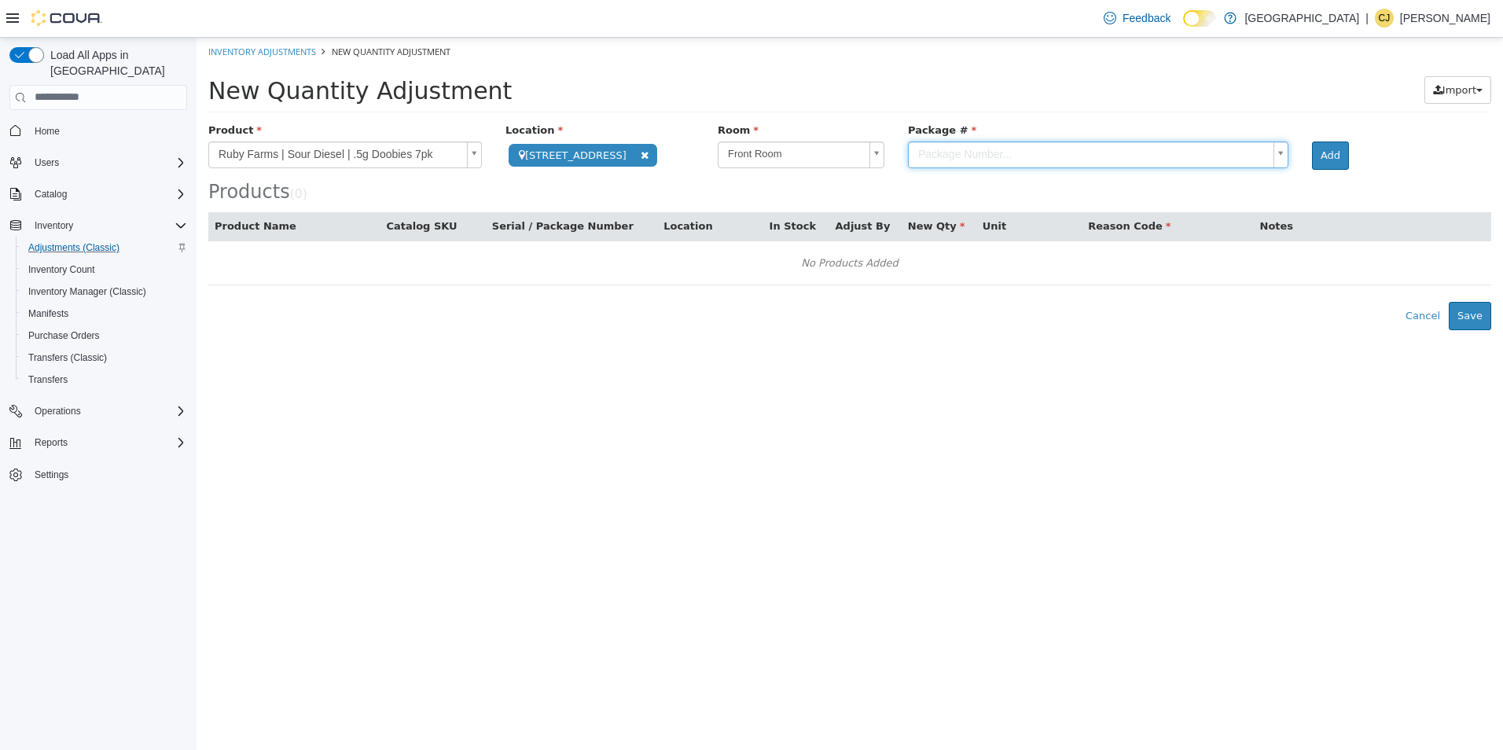
click at [843, 157] on body "**********" at bounding box center [849, 183] width 1306 height 292
click at [890, 157] on body "**********" at bounding box center [849, 183] width 1306 height 292
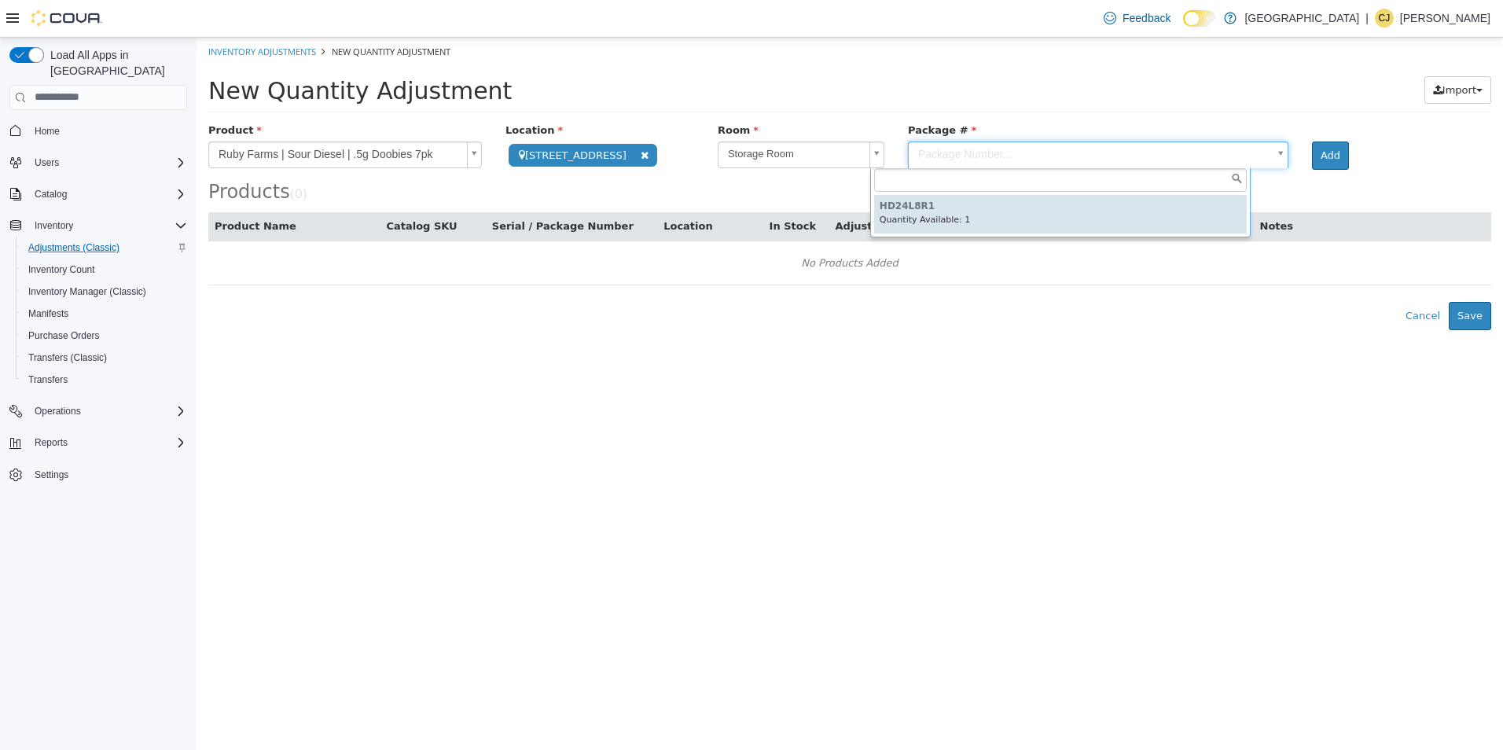
type input "********"
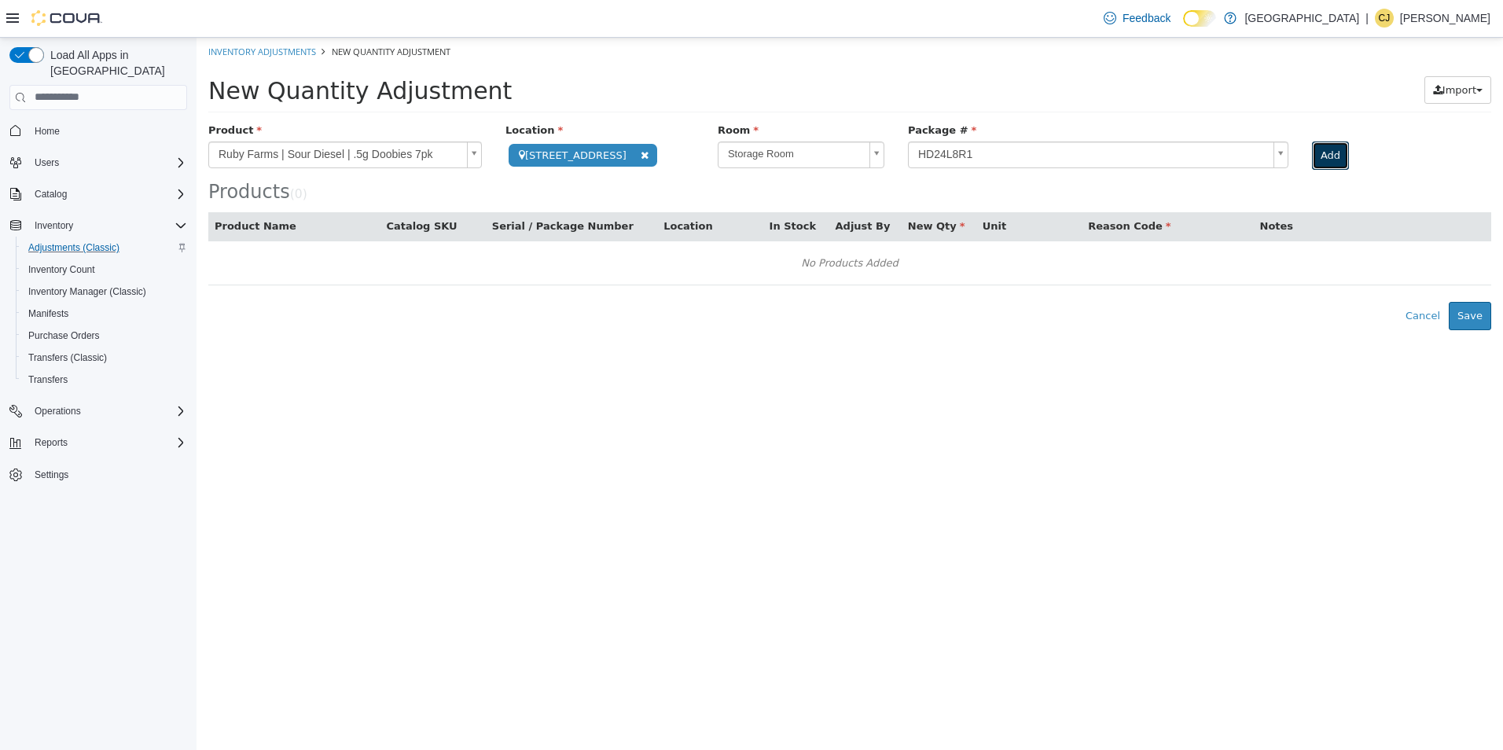
click at [1312, 141] on button "Add" at bounding box center [1330, 155] width 37 height 28
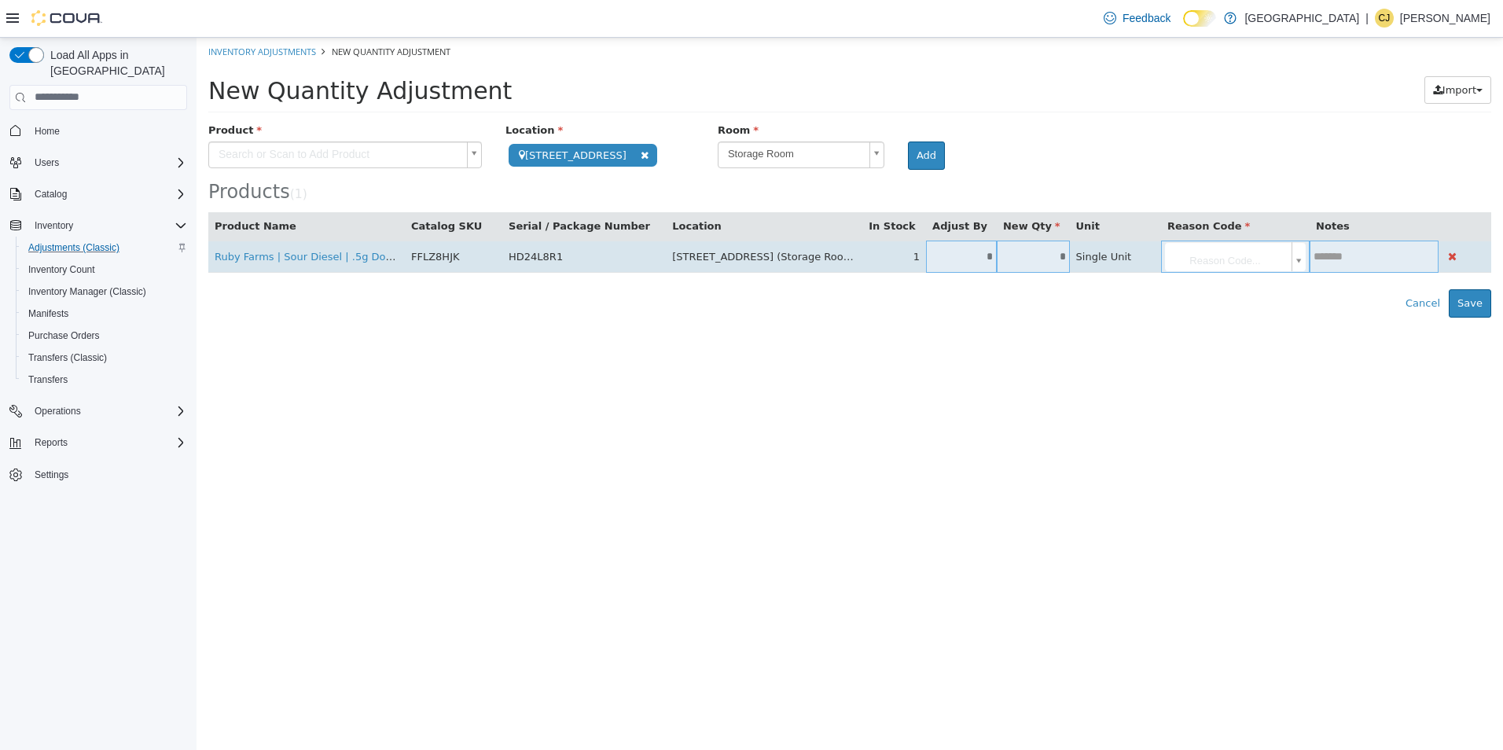
click at [926, 256] on input "*" at bounding box center [961, 256] width 71 height 12
type input "*"
click at [1141, 256] on body "**********" at bounding box center [849, 177] width 1306 height 280
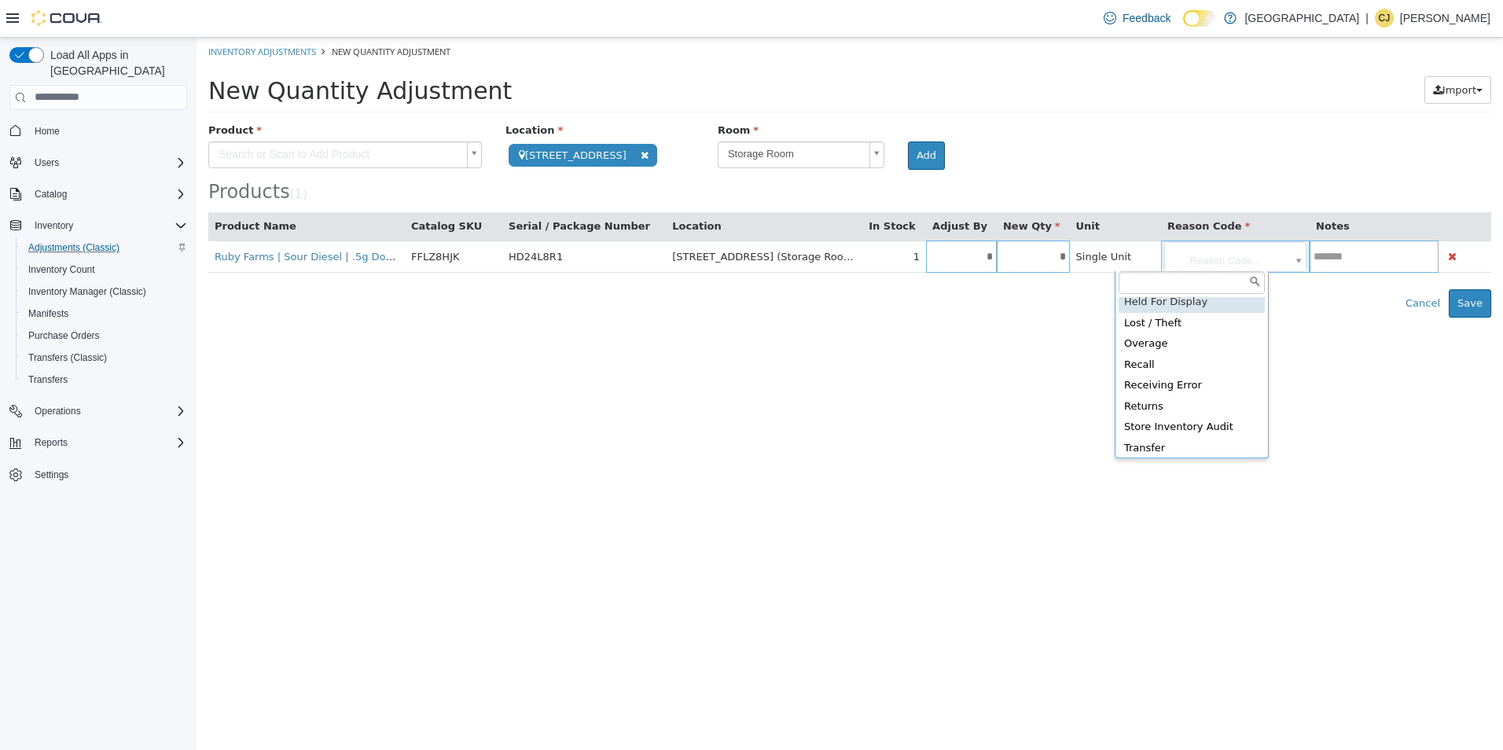
scroll to position [72, 0]
type input "**********"
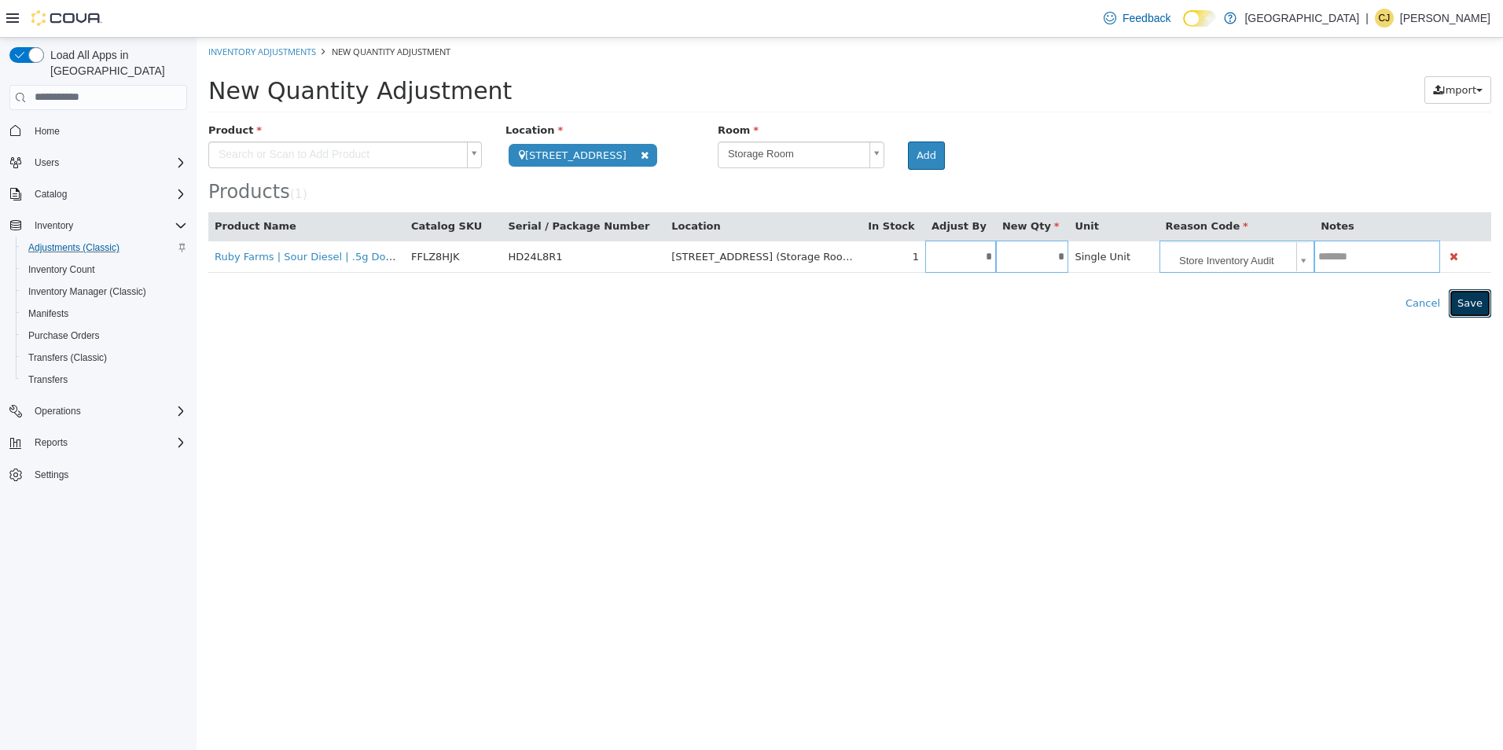
click at [1473, 298] on button "Save" at bounding box center [1469, 302] width 42 height 28
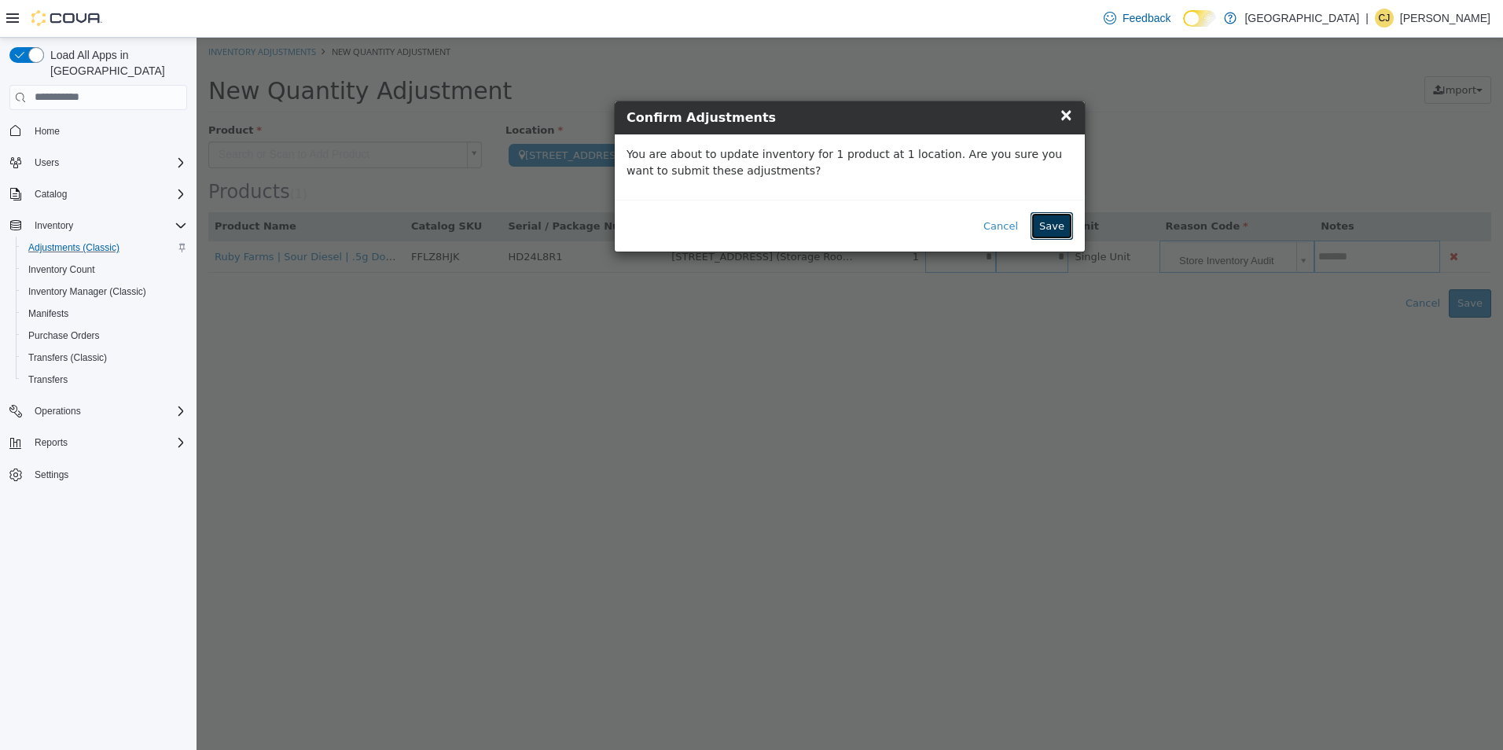
click at [1063, 214] on button "Save" at bounding box center [1051, 225] width 42 height 28
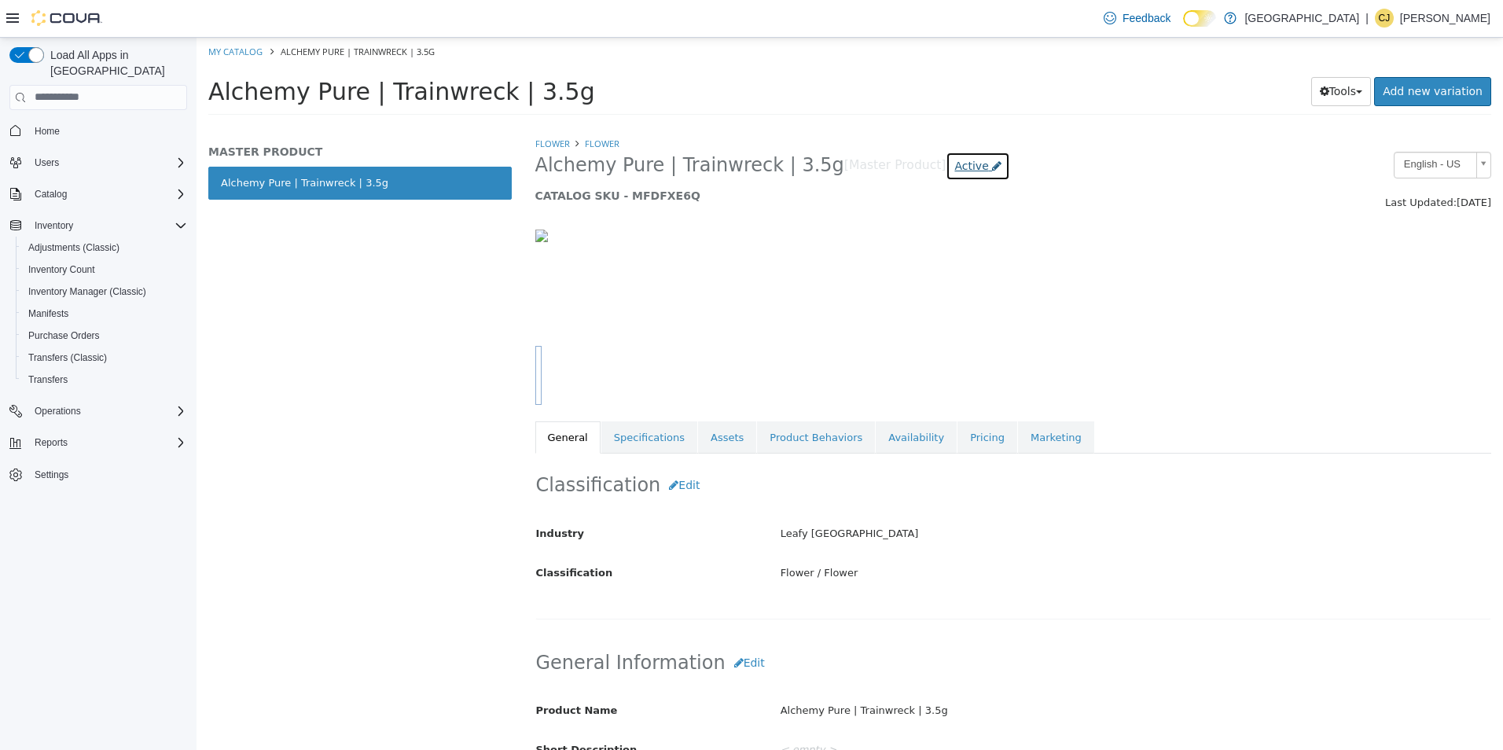
click at [954, 163] on span "Active" at bounding box center [971, 165] width 34 height 13
click at [938, 251] on label "Inactive" at bounding box center [920, 253] width 41 height 17
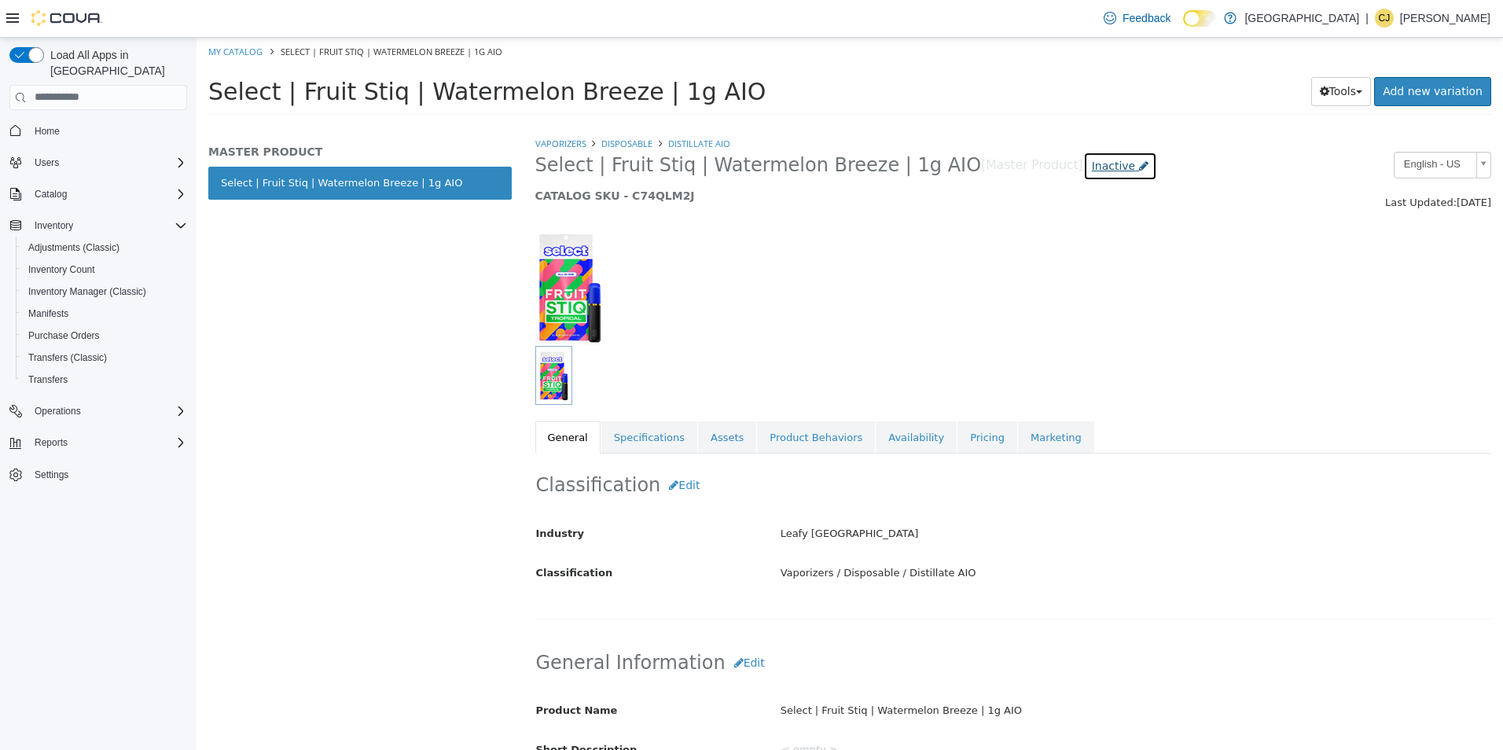
click at [1092, 164] on span "Inactive" at bounding box center [1114, 165] width 44 height 13
click at [1052, 208] on label "Active" at bounding box center [1041, 212] width 32 height 17
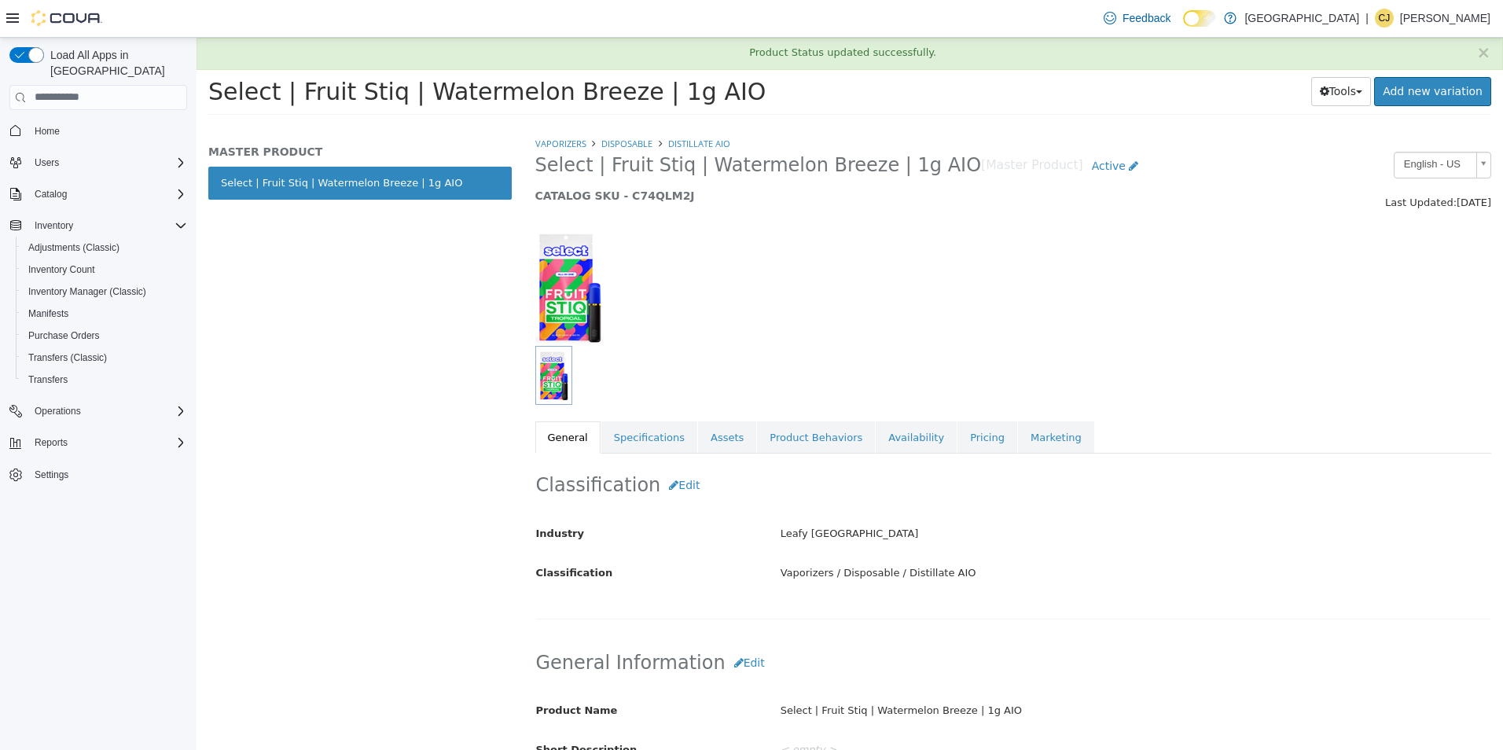
click at [1021, 113] on div "Select | Fruit Stiq | Watermelon Breeze | 1g AIO Tools Clone Print Labels Add n…" at bounding box center [849, 94] width 1283 height 39
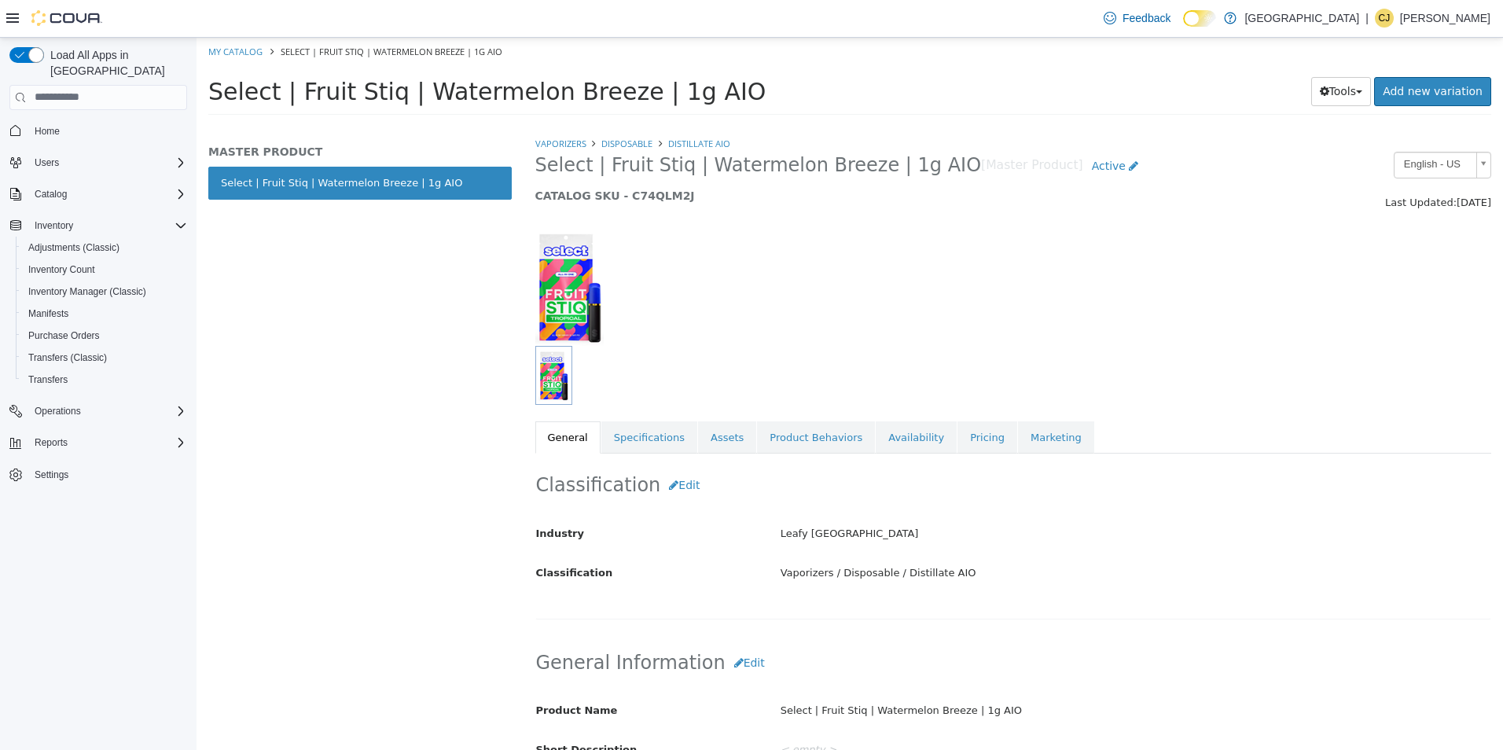
click at [821, 99] on h1 "Select | Fruit Stiq | Watermelon Breeze | 1g AIO" at bounding box center [686, 90] width 956 height 31
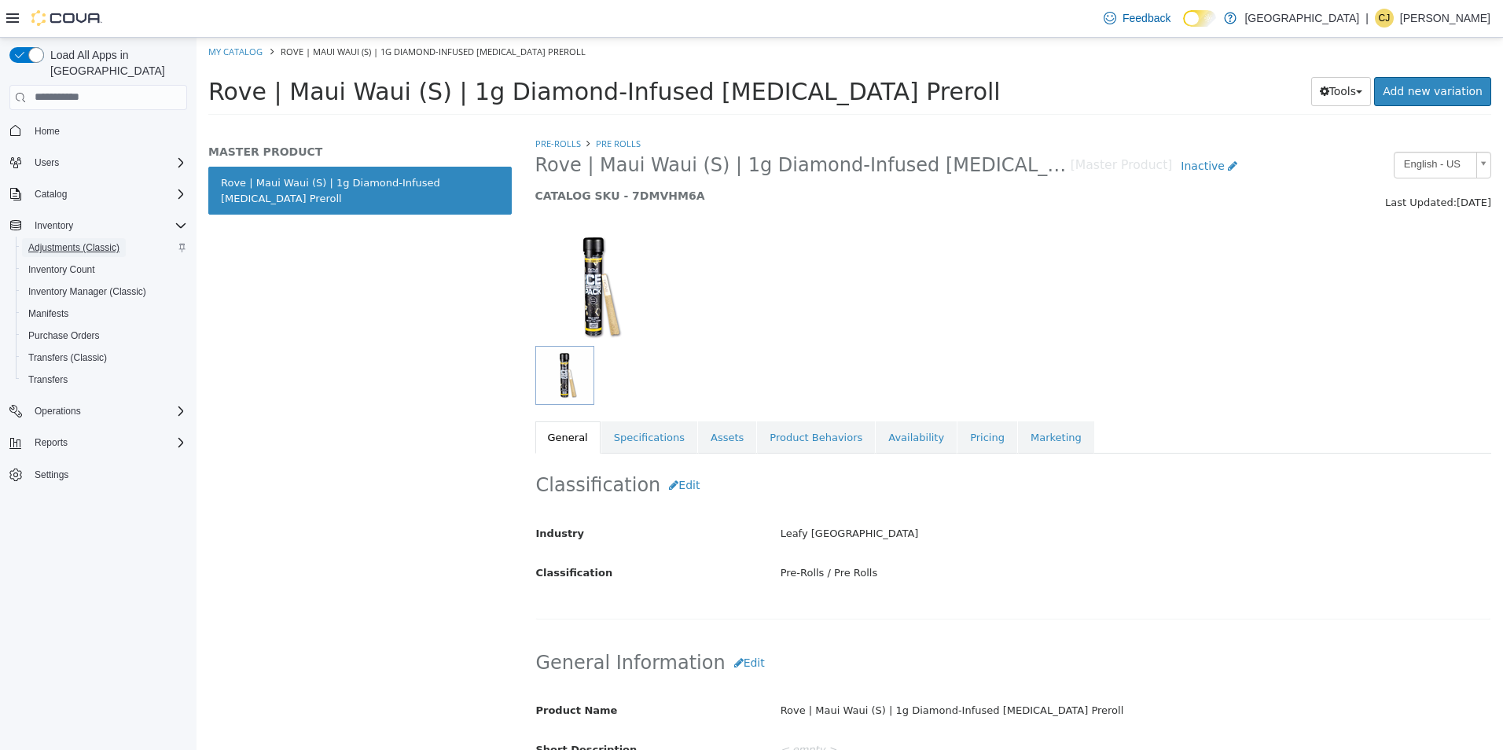
click at [81, 241] on span "Adjustments (Classic)" at bounding box center [73, 247] width 91 height 13
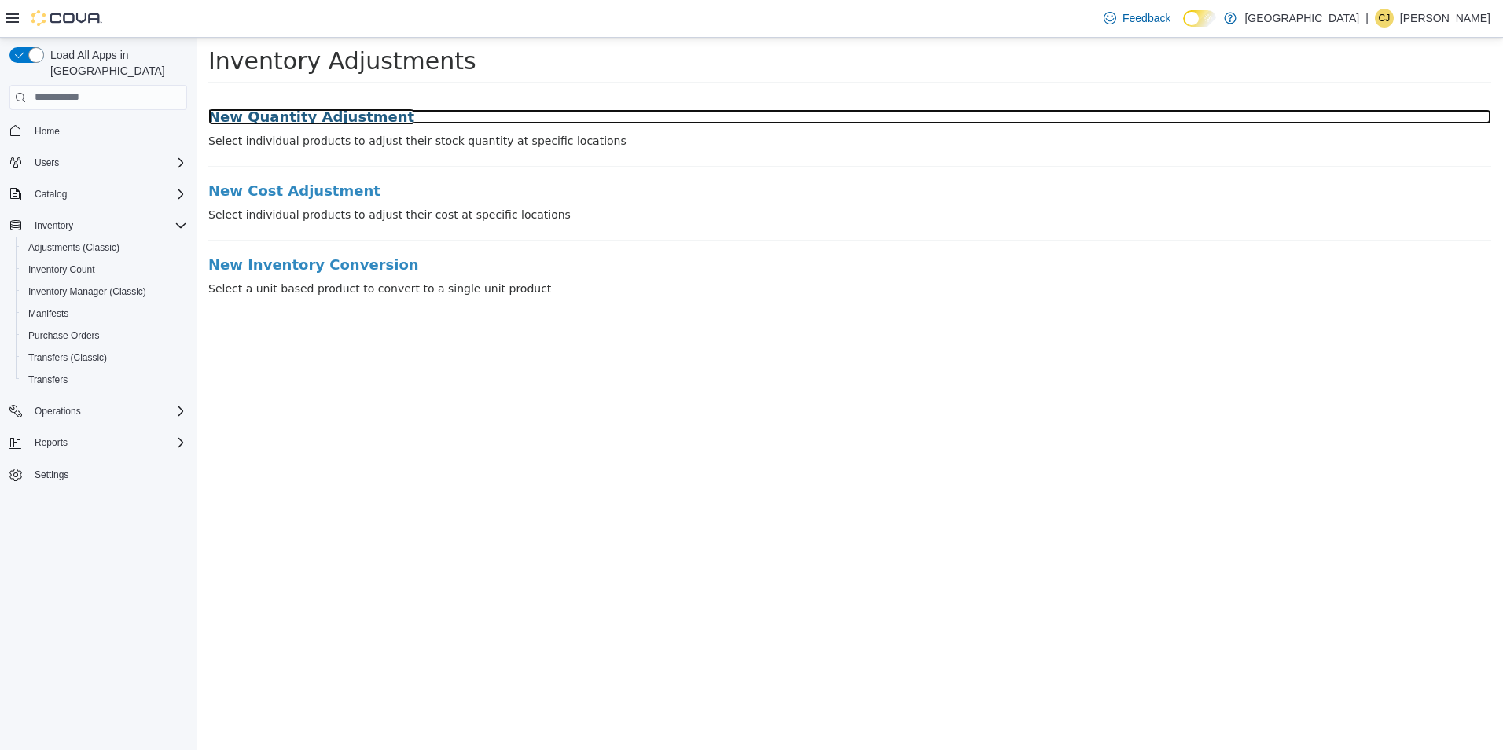
click at [296, 116] on h3 "New Quantity Adjustment" at bounding box center [849, 116] width 1283 height 16
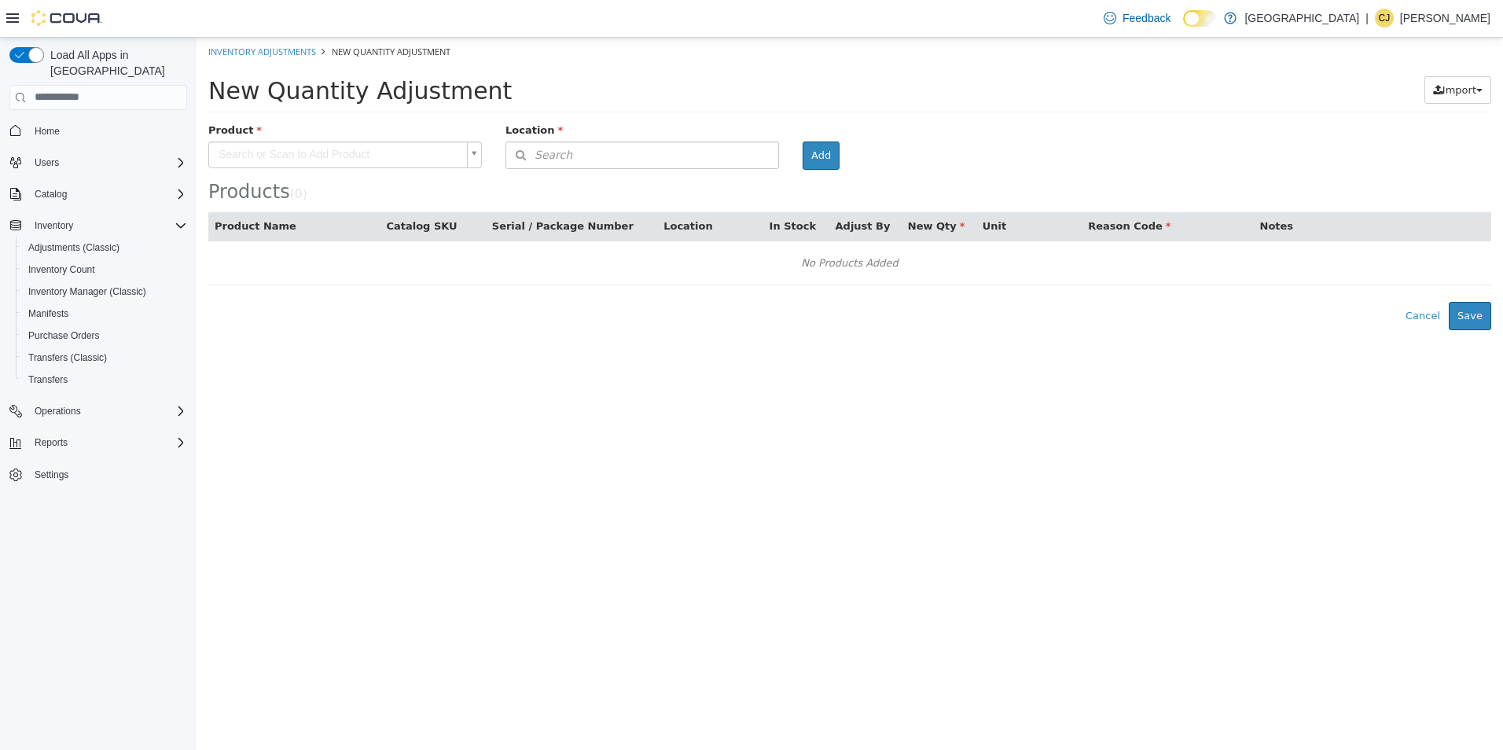
click at [303, 148] on body "× Inventory Adjustments New Quantity Adjustment New Quantity Adjustment Import …" at bounding box center [849, 183] width 1306 height 292
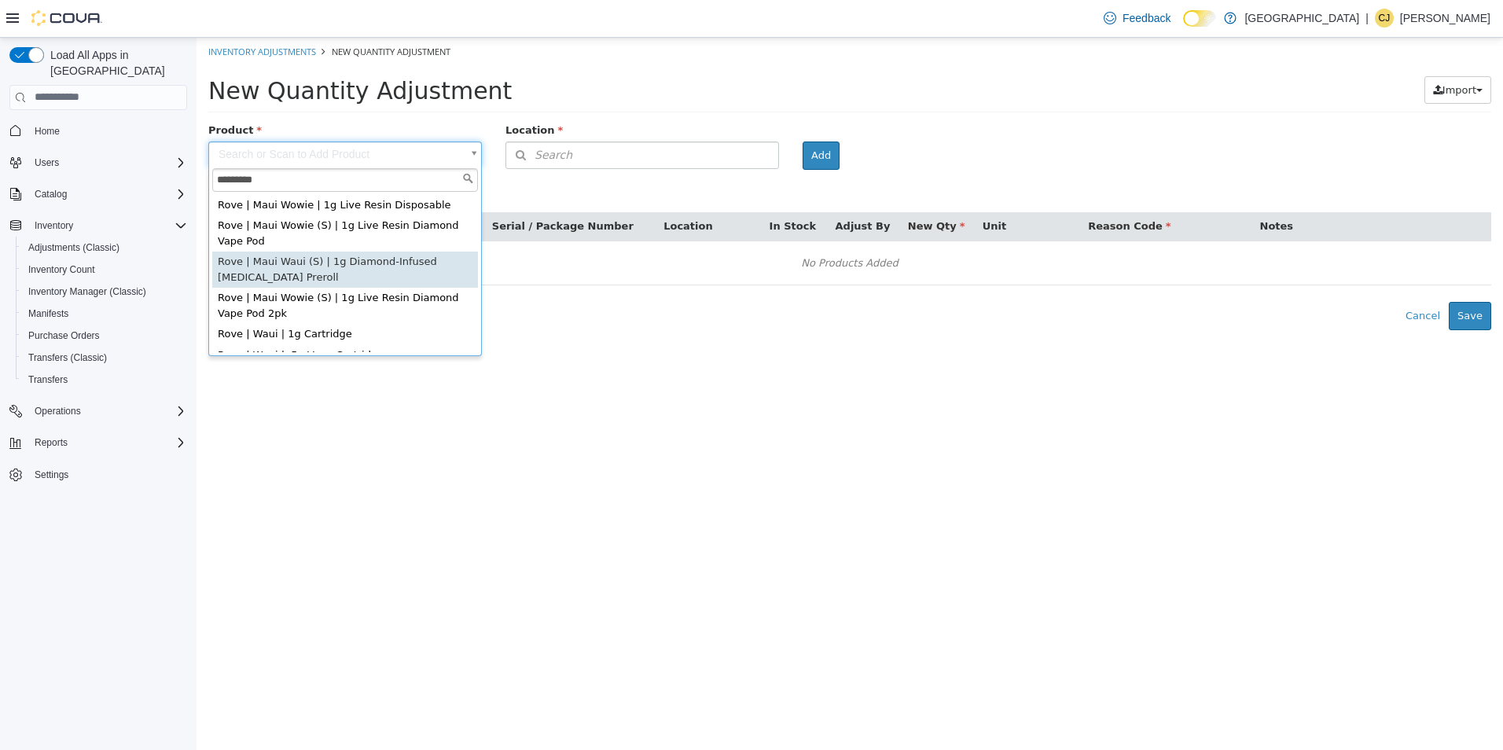
type input "*********"
type input "**********"
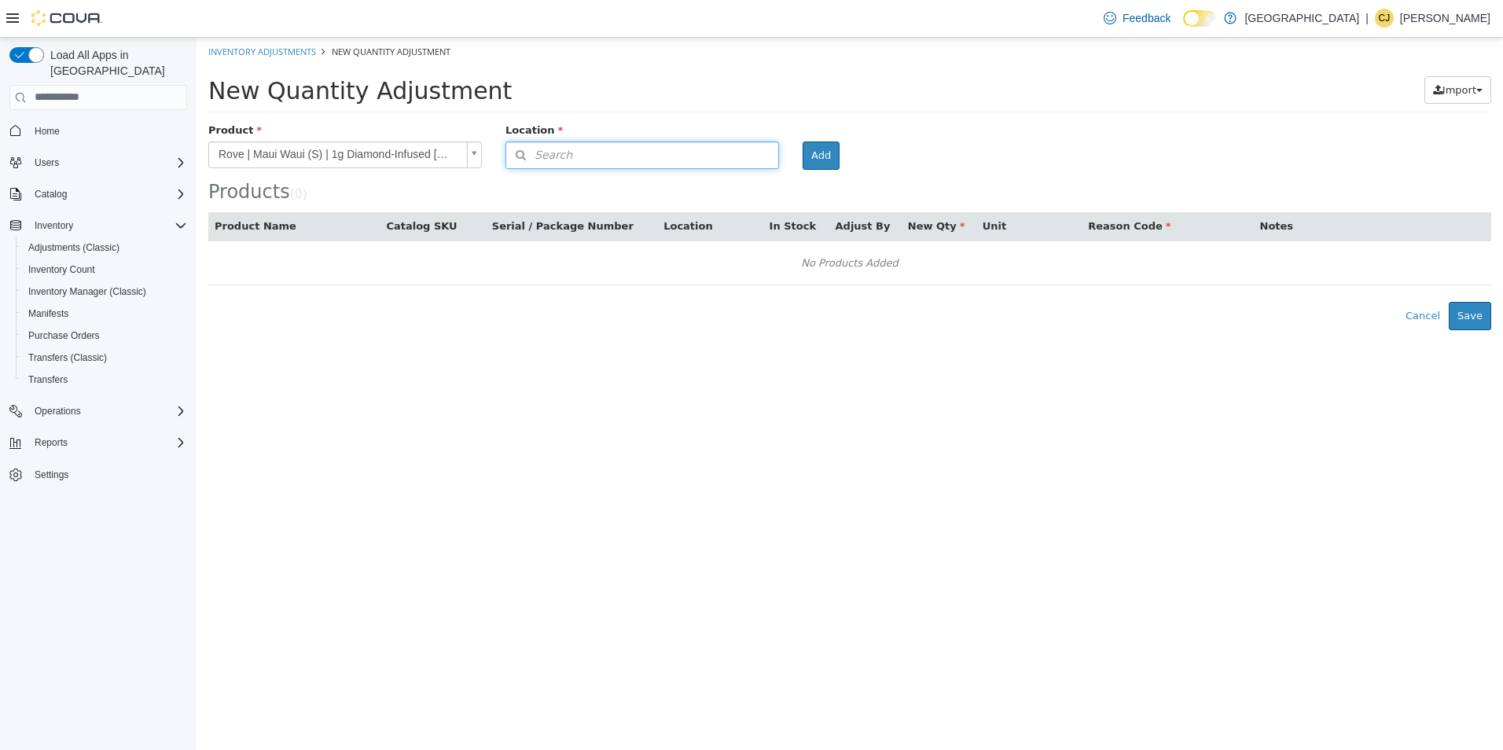
click at [659, 164] on button "Search" at bounding box center [642, 155] width 274 height 28
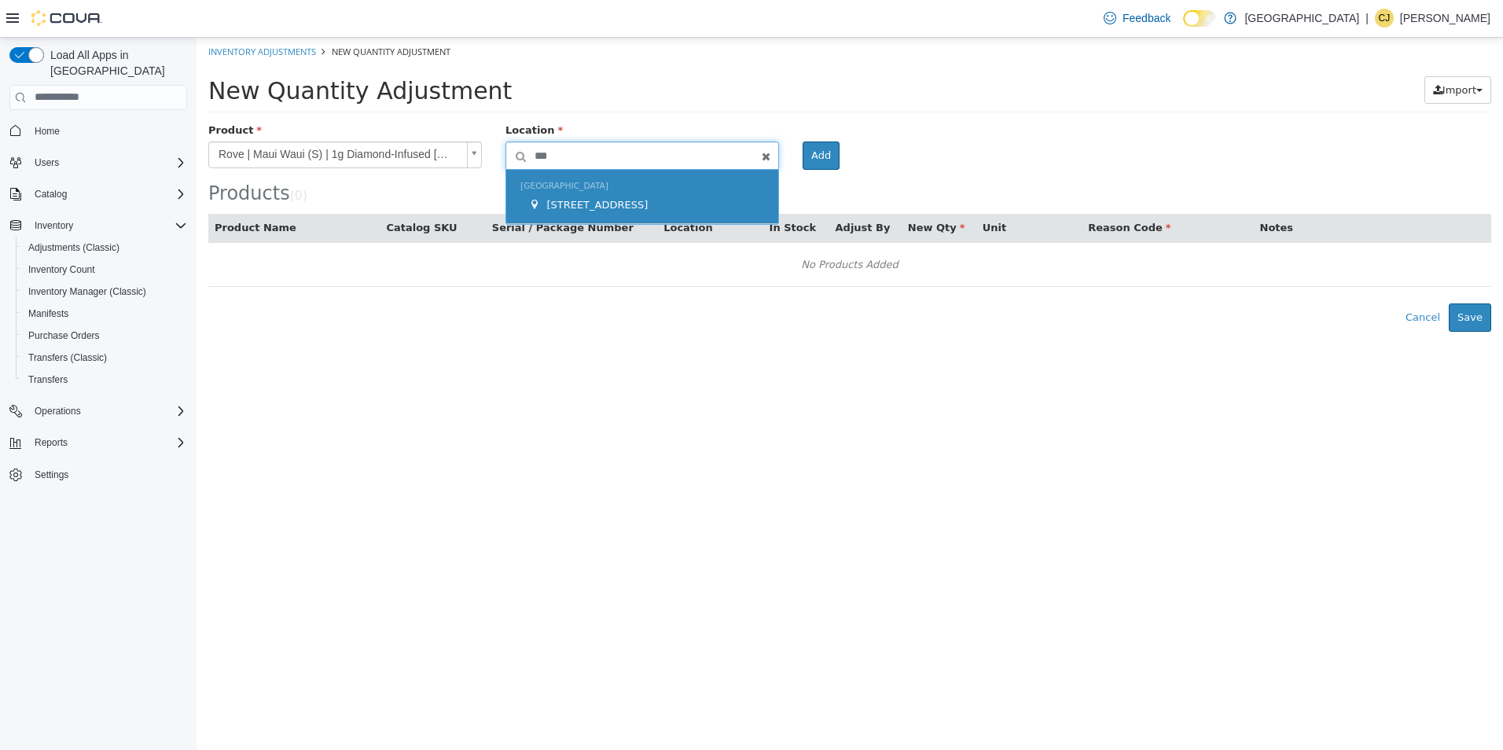
type input "***"
click at [543, 171] on div "New Amsterdam 245 W 14th St." at bounding box center [642, 196] width 272 height 54
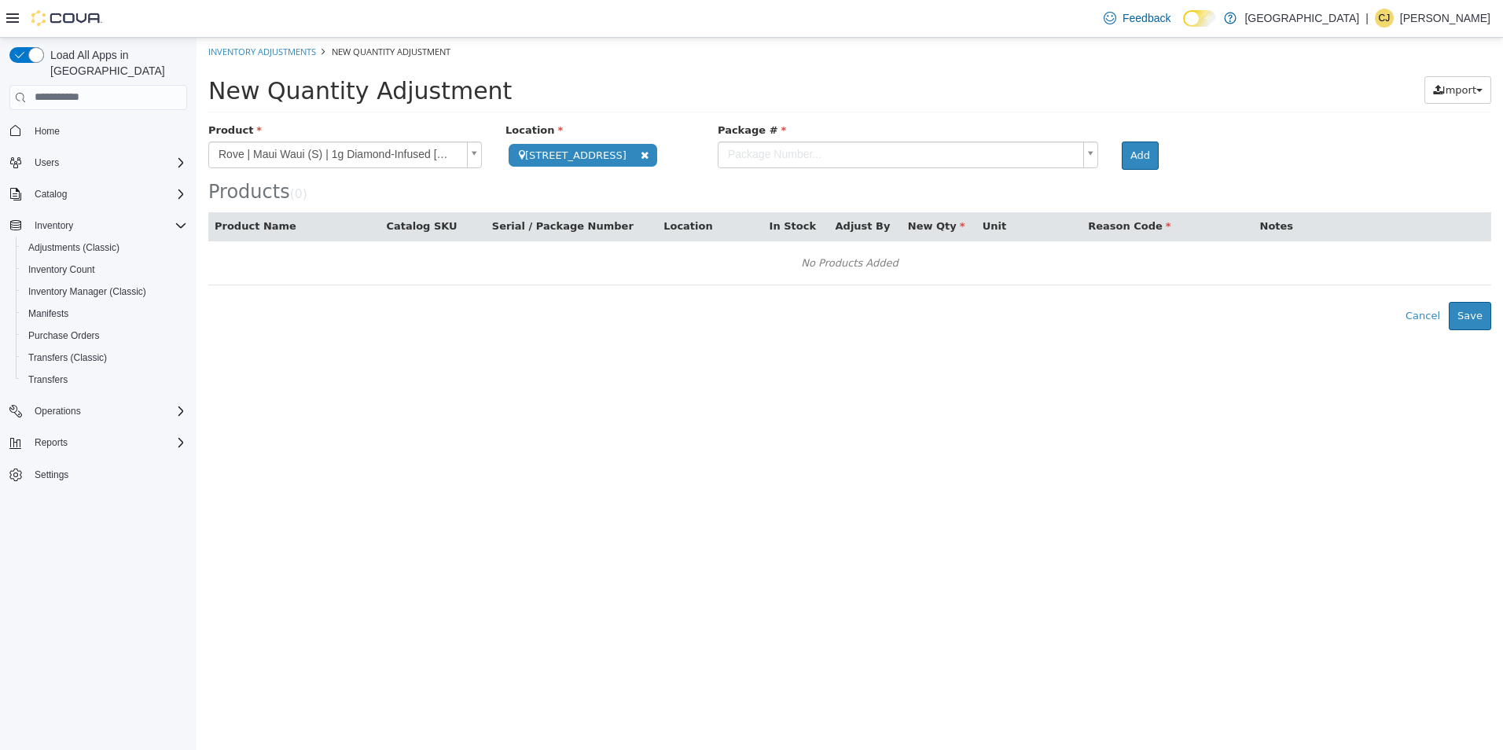
click at [986, 152] on body "**********" at bounding box center [849, 183] width 1306 height 292
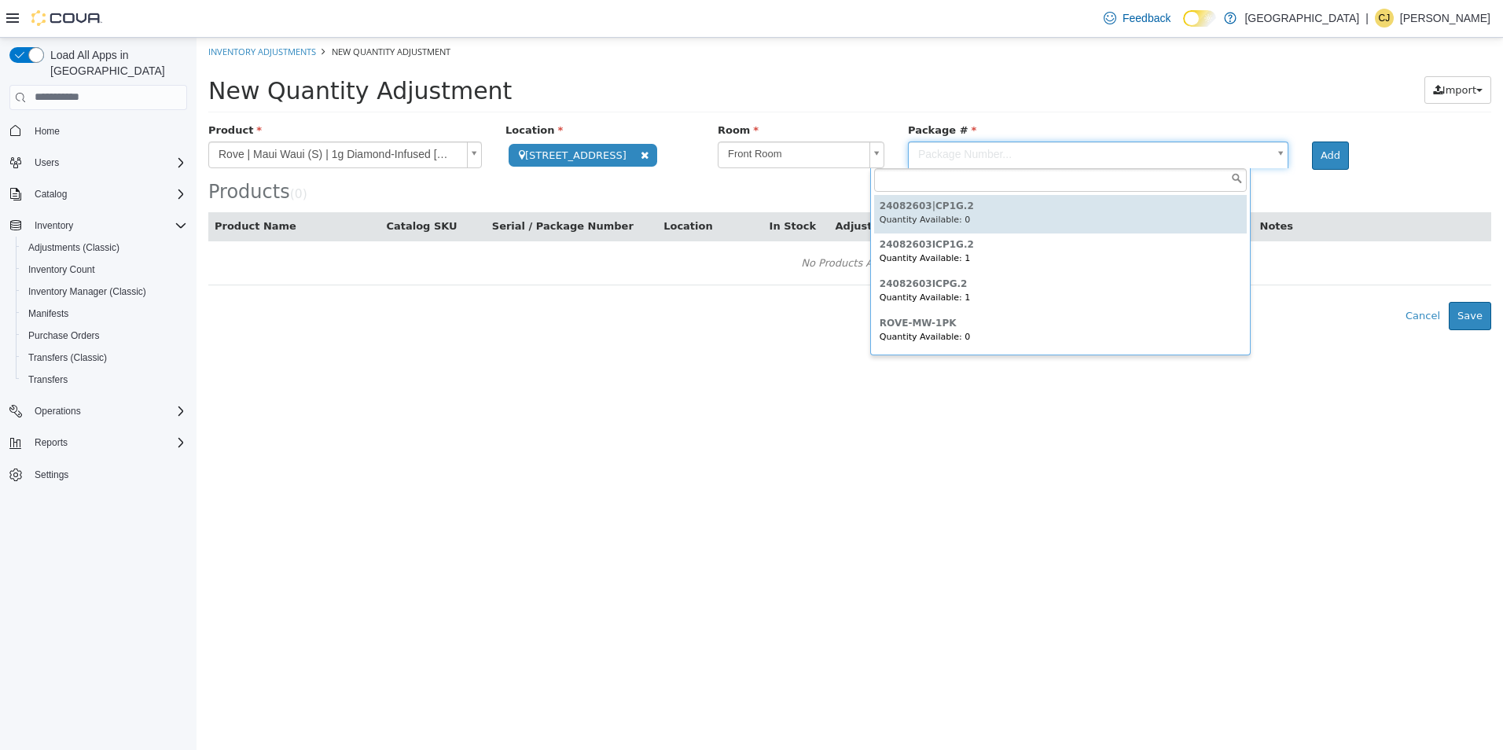
click at [992, 156] on body "**********" at bounding box center [849, 183] width 1306 height 292
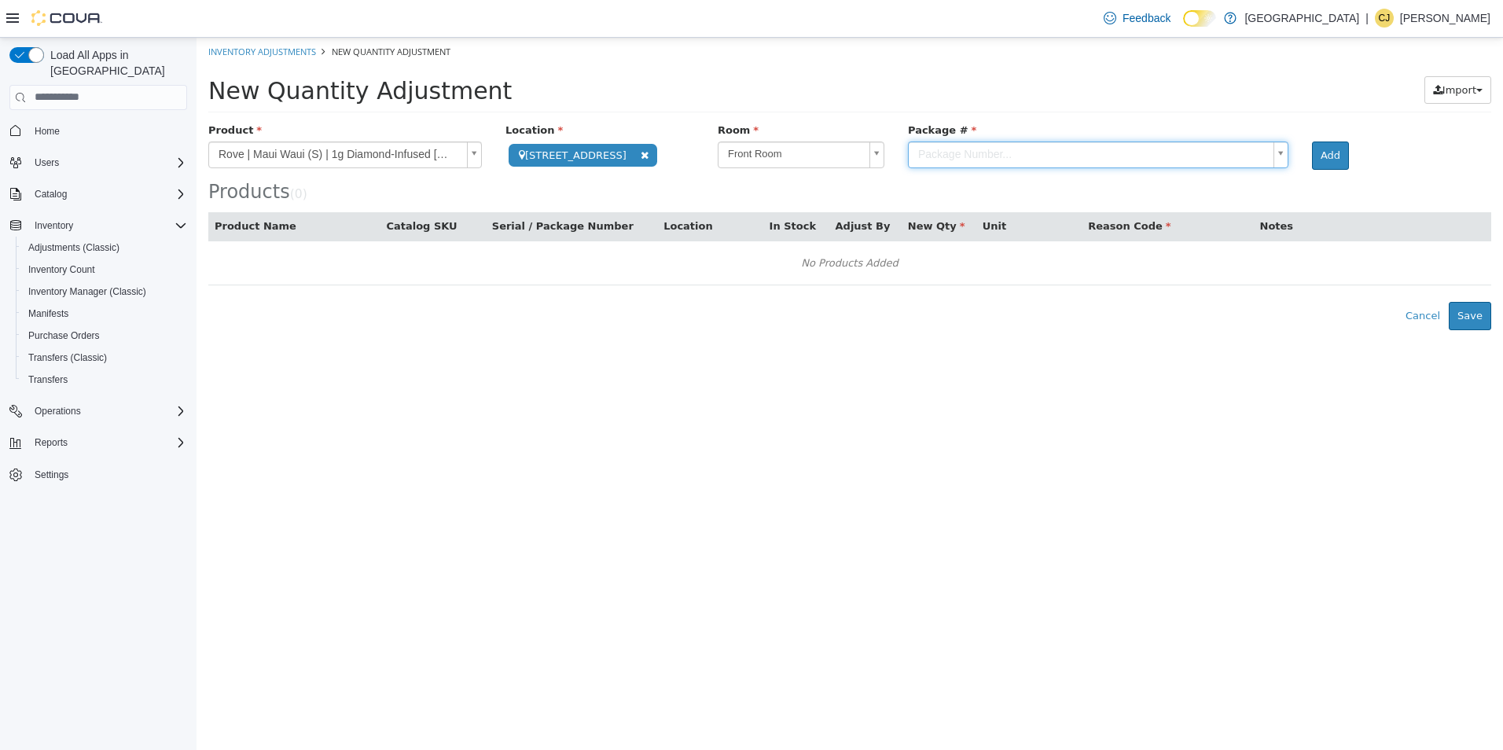
click at [1169, 152] on body "**********" at bounding box center [849, 183] width 1306 height 292
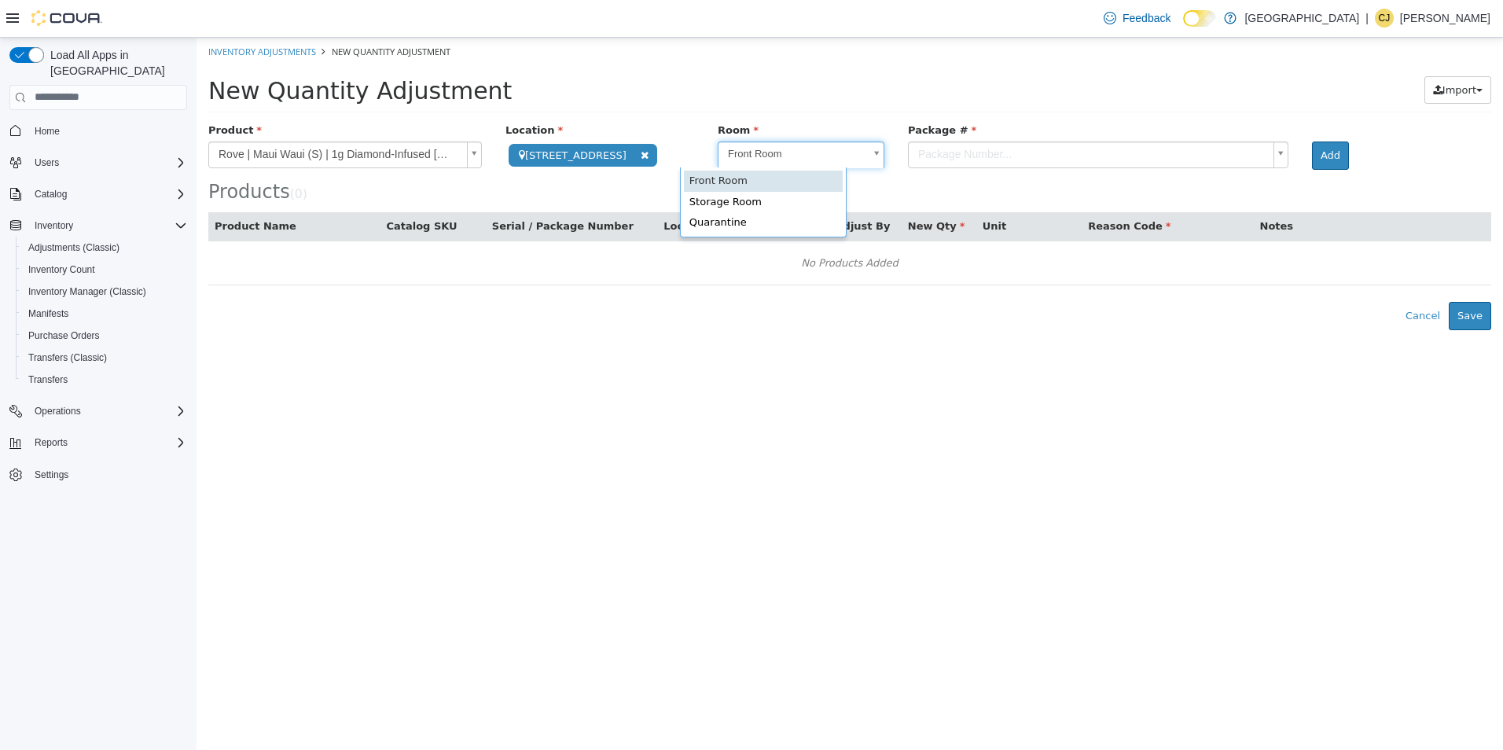
click at [744, 152] on body "**********" at bounding box center [849, 183] width 1306 height 292
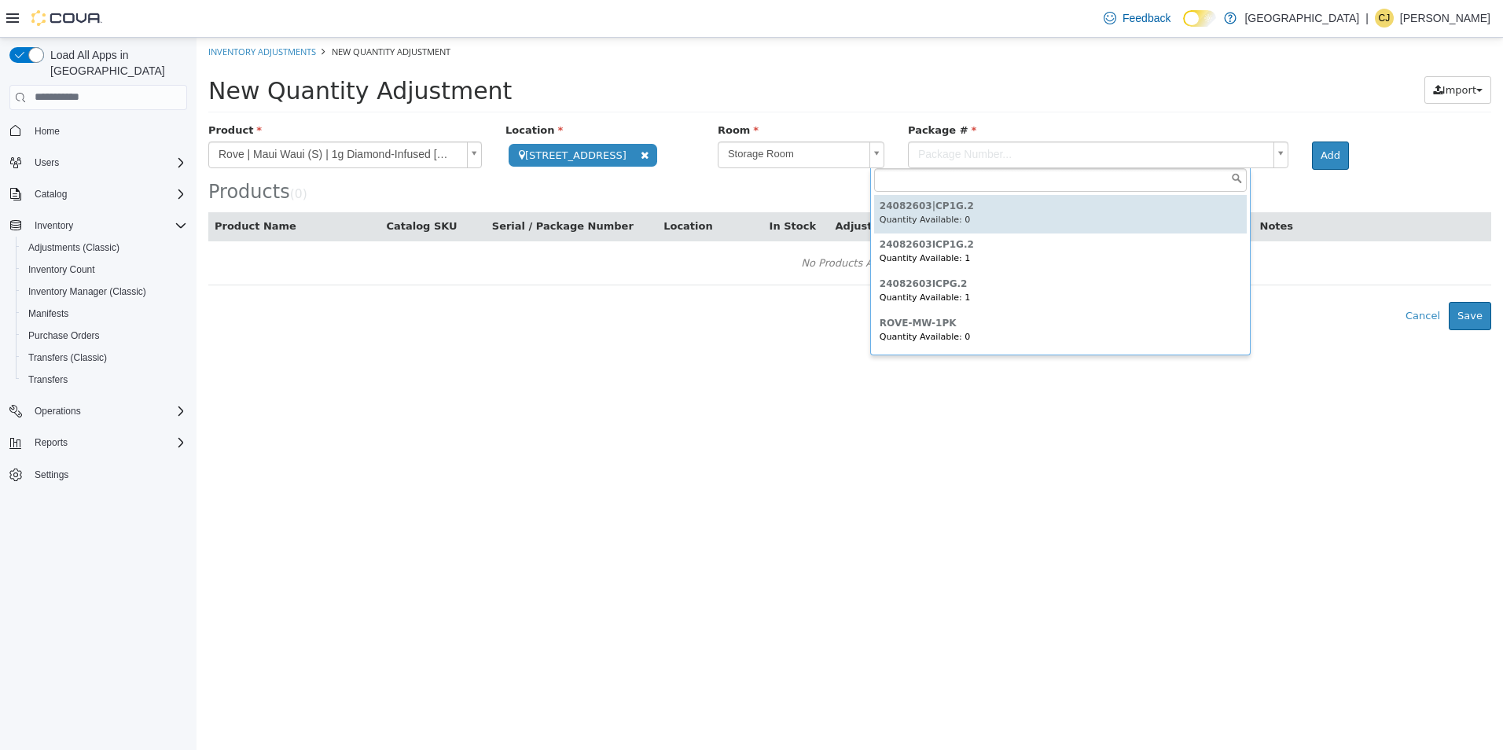
click at [797, 149] on body "**********" at bounding box center [849, 183] width 1306 height 292
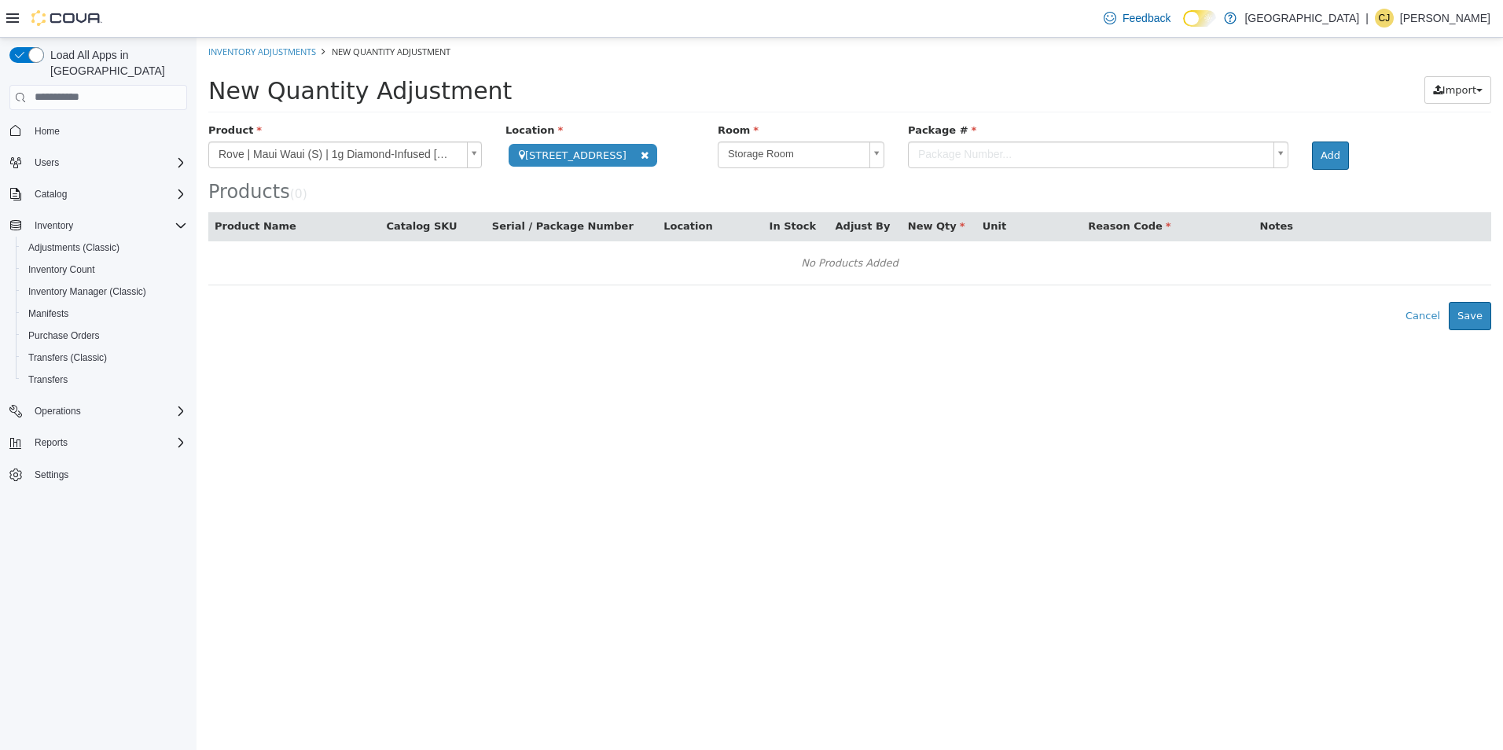
click at [963, 166] on body "**********" at bounding box center [849, 183] width 1306 height 292
drag, startPoint x: 961, startPoint y: 160, endPoint x: 909, endPoint y: 149, distance: 53.8
click at [961, 160] on body "**********" at bounding box center [849, 183] width 1306 height 292
click at [768, 156] on body "**********" at bounding box center [849, 183] width 1306 height 292
click at [894, 158] on body "**********" at bounding box center [849, 183] width 1306 height 292
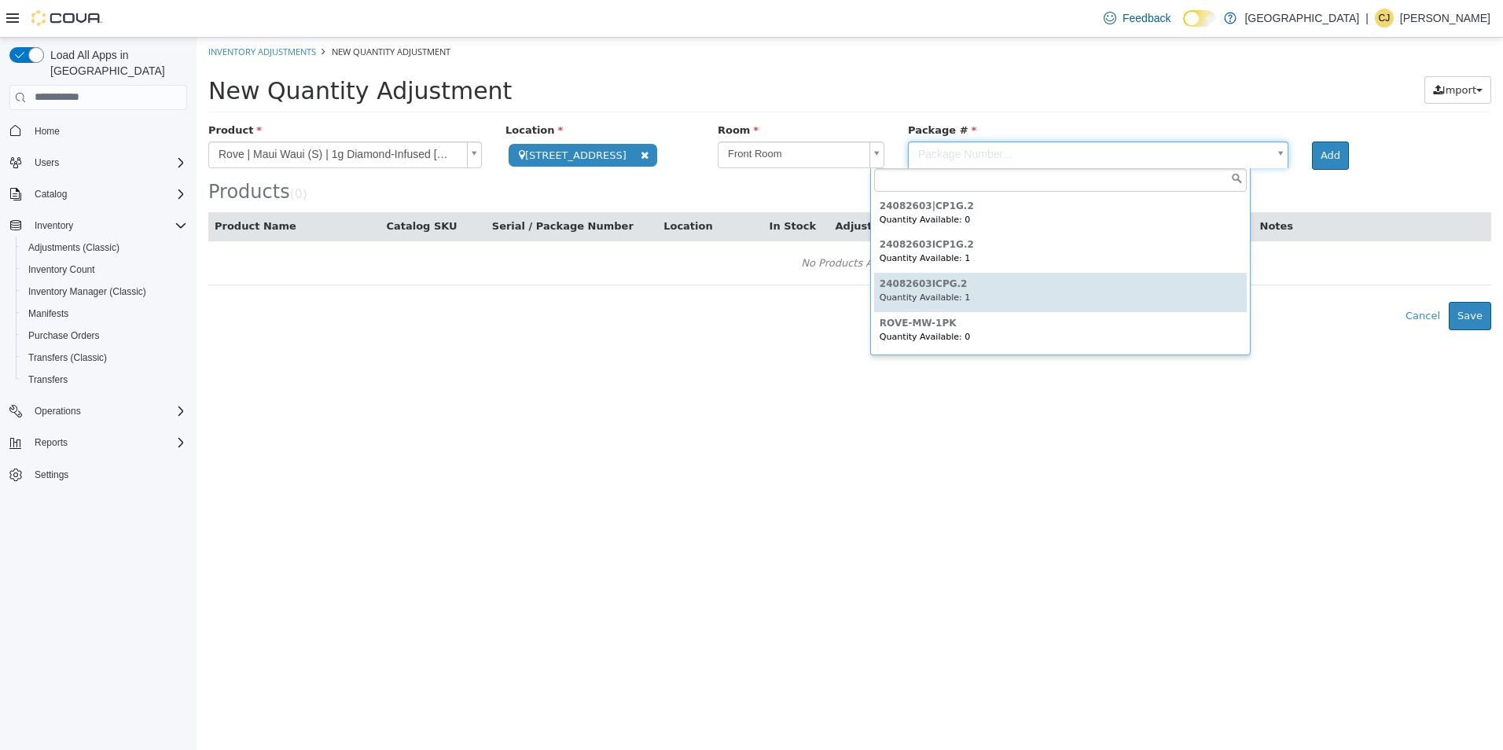
type input "**********"
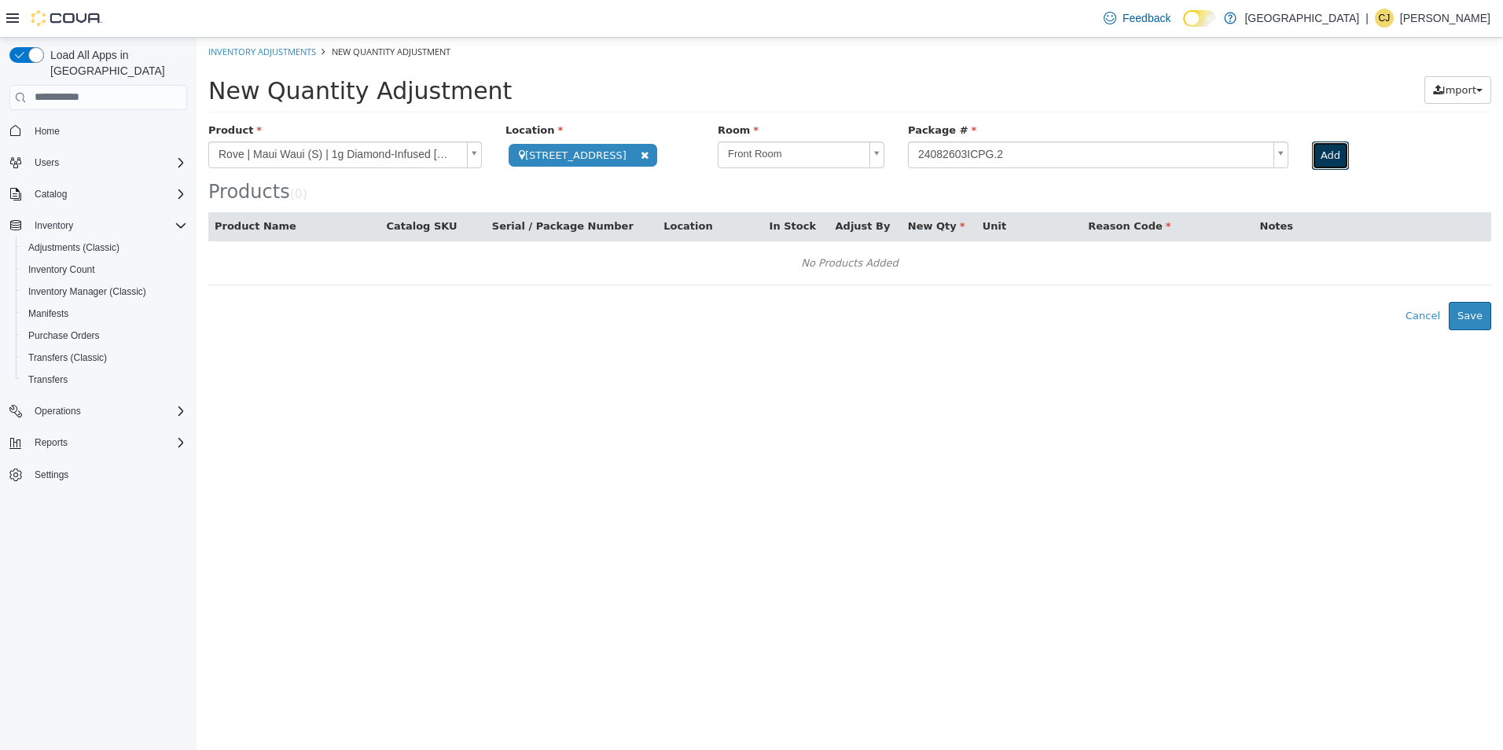
click at [1312, 156] on button "Add" at bounding box center [1330, 155] width 37 height 28
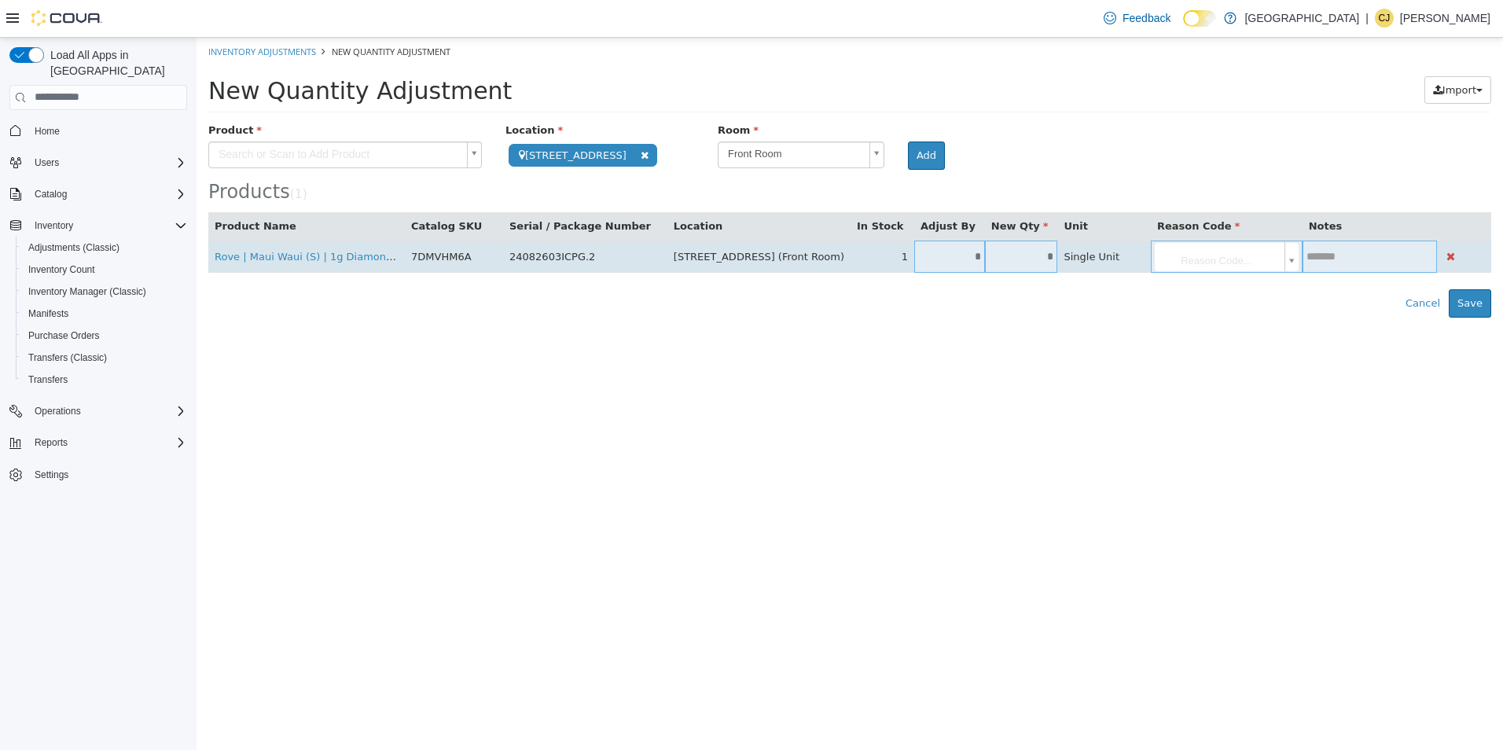
click at [914, 258] on input "*" at bounding box center [949, 256] width 71 height 12
type input "**"
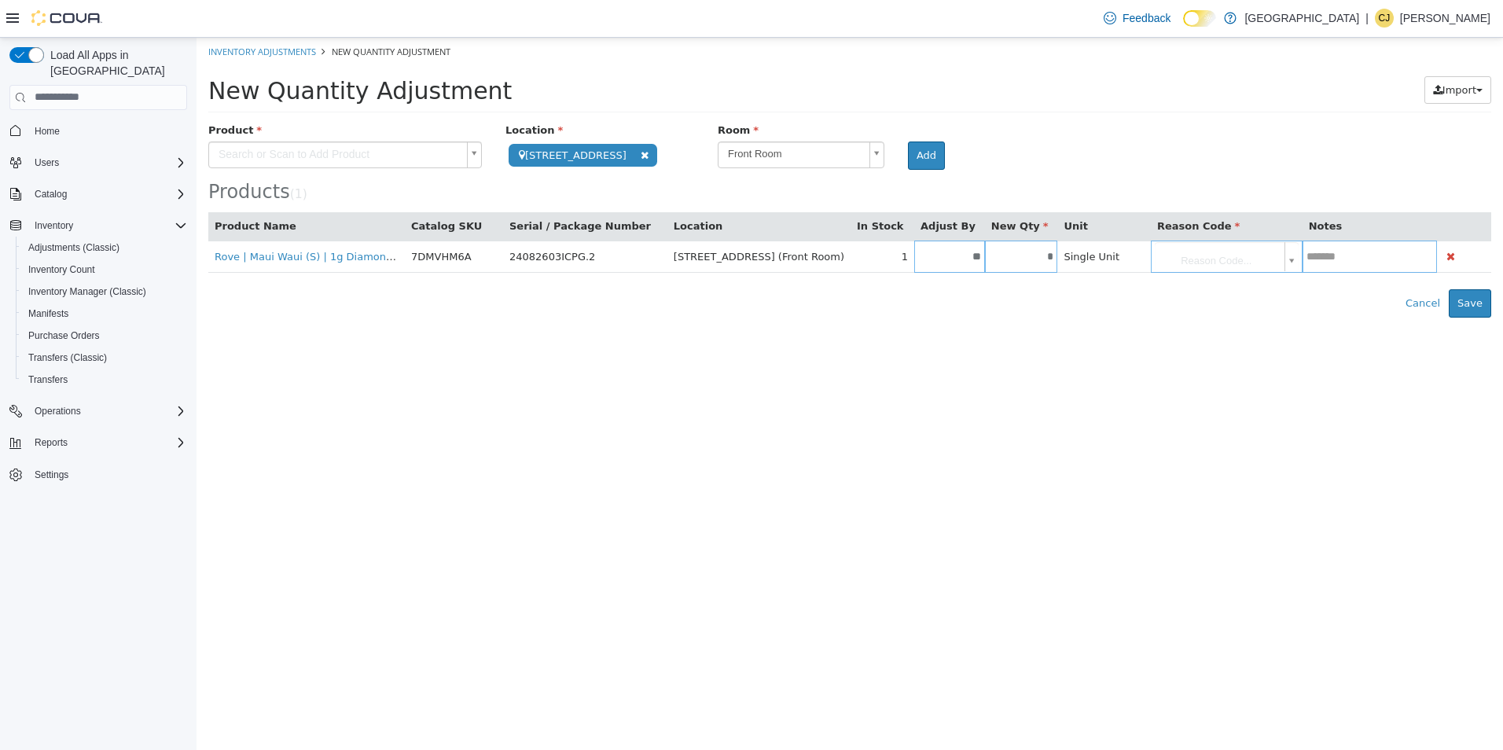
type input "*"
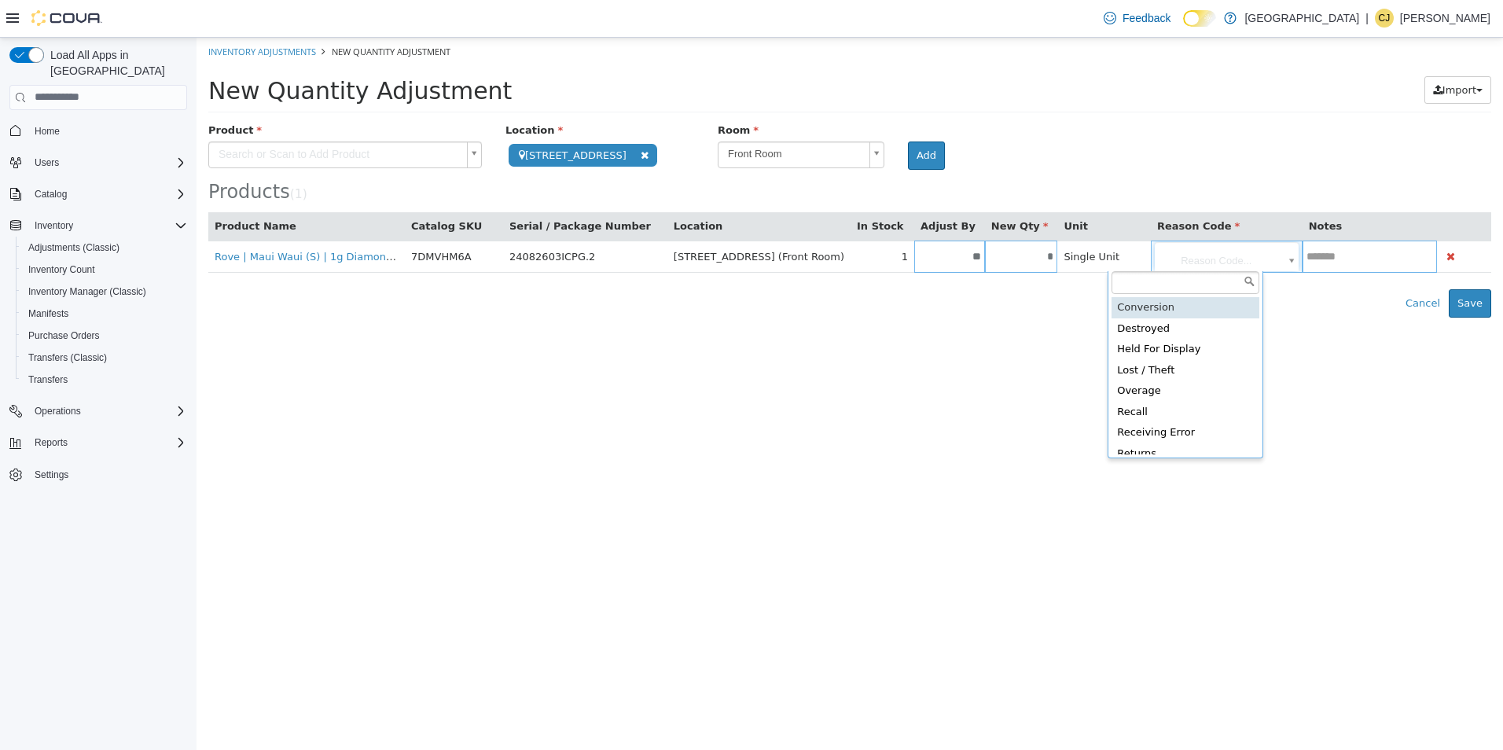
click at [1173, 266] on body "**********" at bounding box center [849, 177] width 1306 height 280
type input "**********"
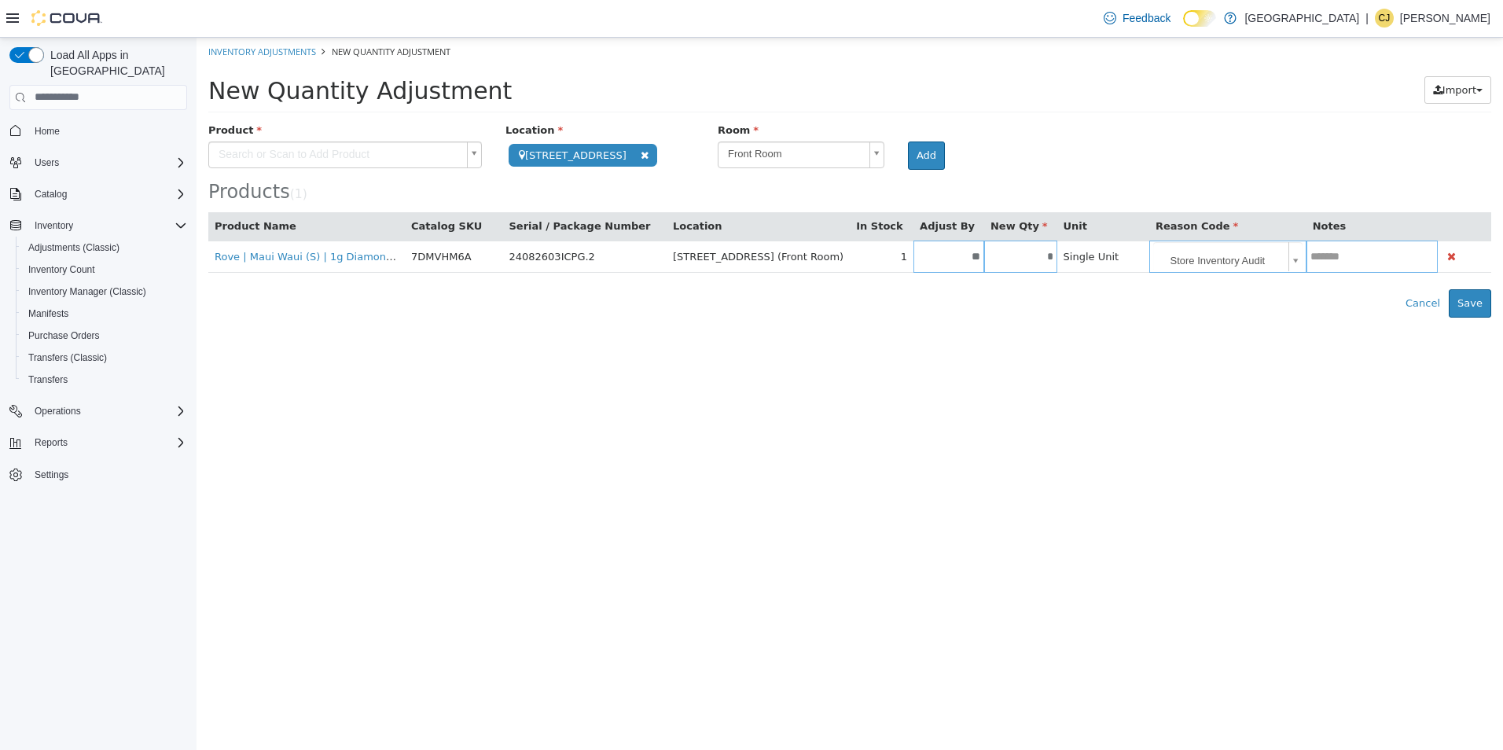
click at [1153, 241] on link "Store Inventory Audit" at bounding box center [1227, 256] width 149 height 30
click at [1478, 299] on button "Save" at bounding box center [1469, 302] width 42 height 28
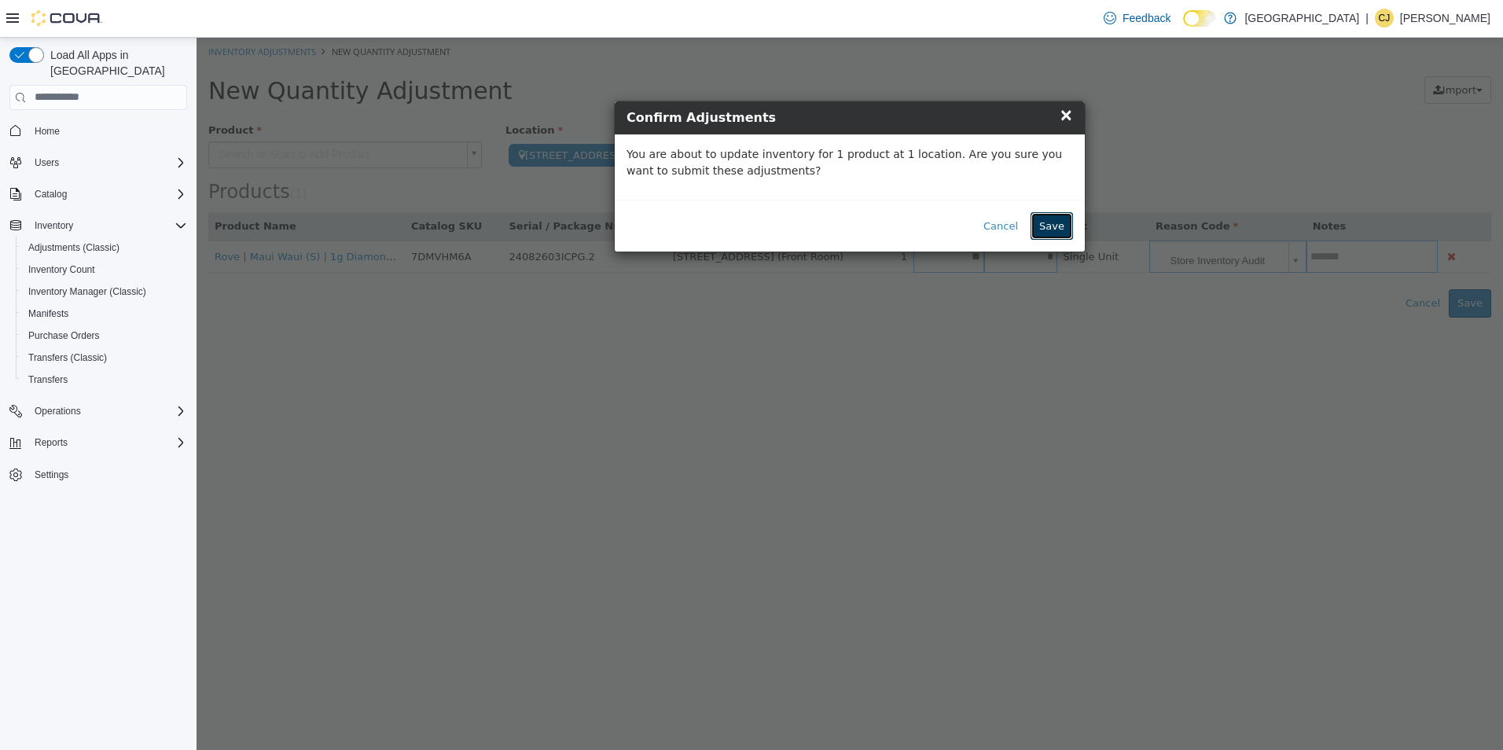
click at [1055, 219] on button "Save" at bounding box center [1051, 225] width 42 height 28
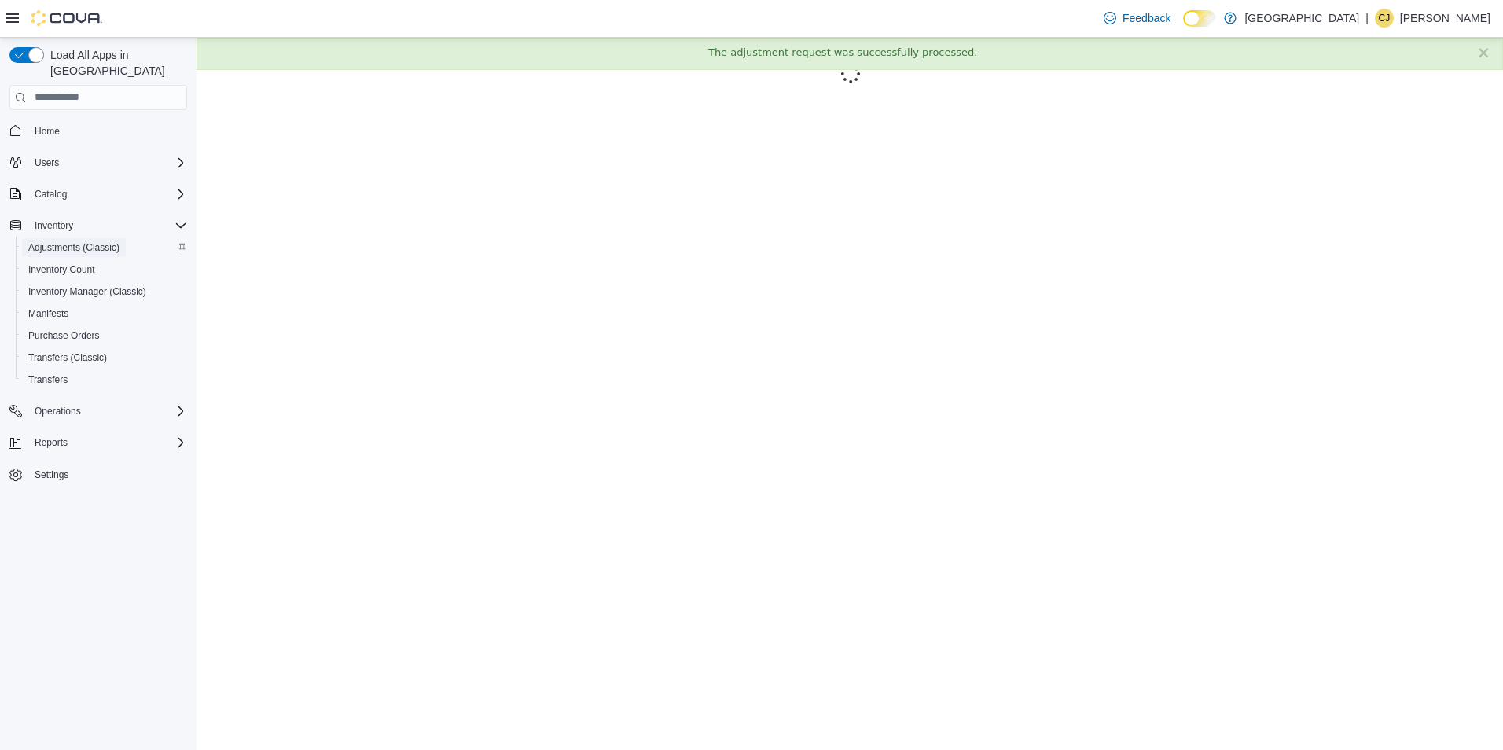
click at [47, 241] on span "Adjustments (Classic)" at bounding box center [73, 247] width 91 height 13
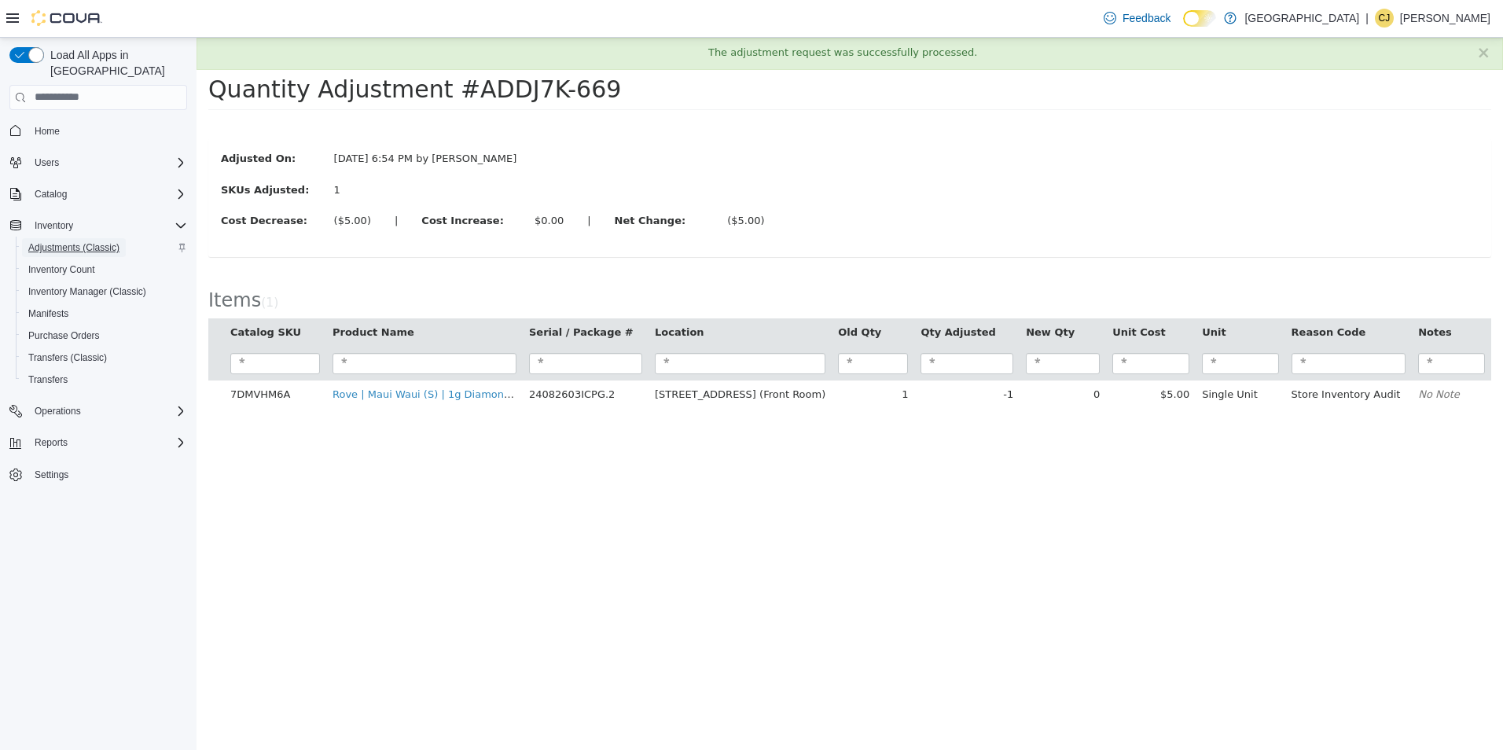
click at [91, 241] on span "Adjustments (Classic)" at bounding box center [73, 247] width 91 height 13
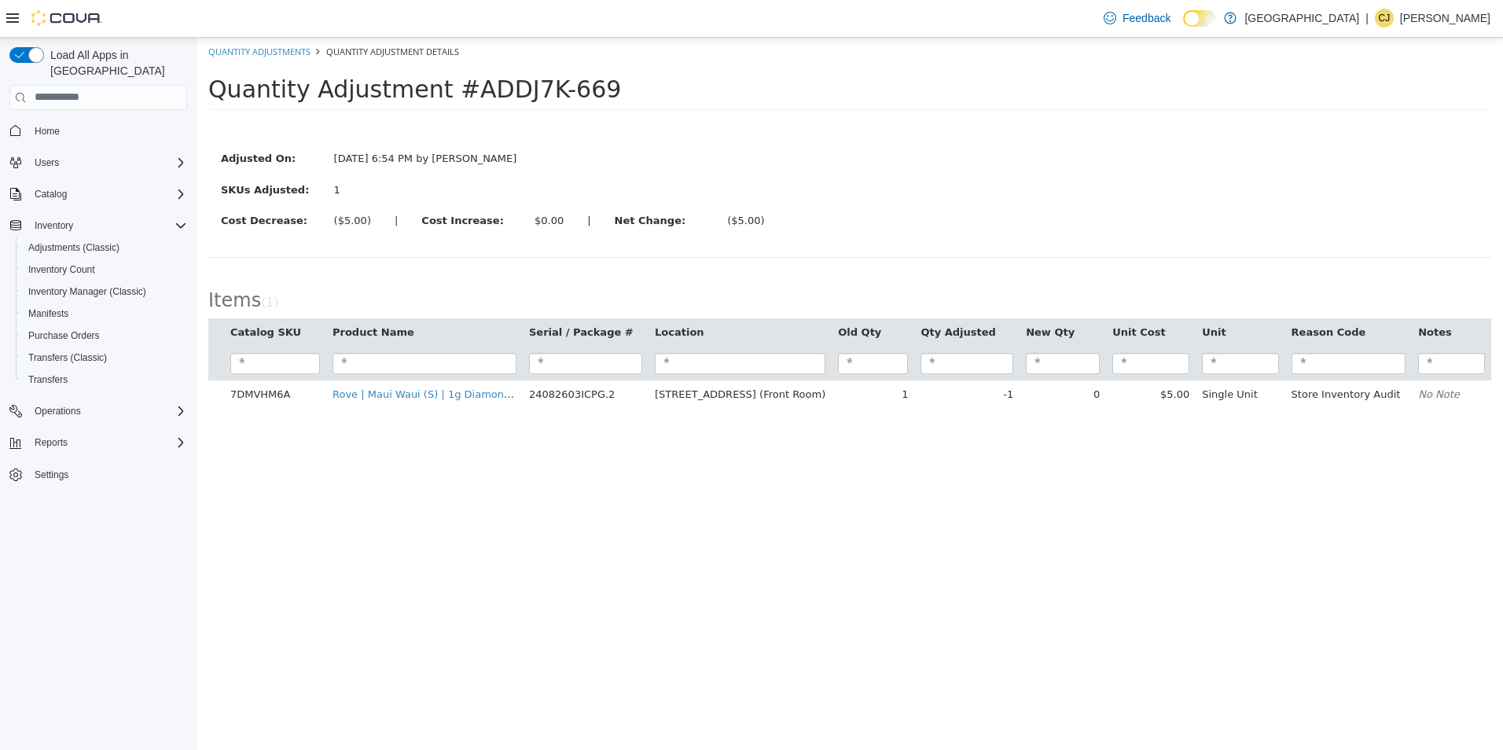
click at [255, 57] on li "Quantity Adjustments" at bounding box center [259, 51] width 102 height 16
click at [255, 46] on link "Quantity Adjustments" at bounding box center [259, 51] width 102 height 12
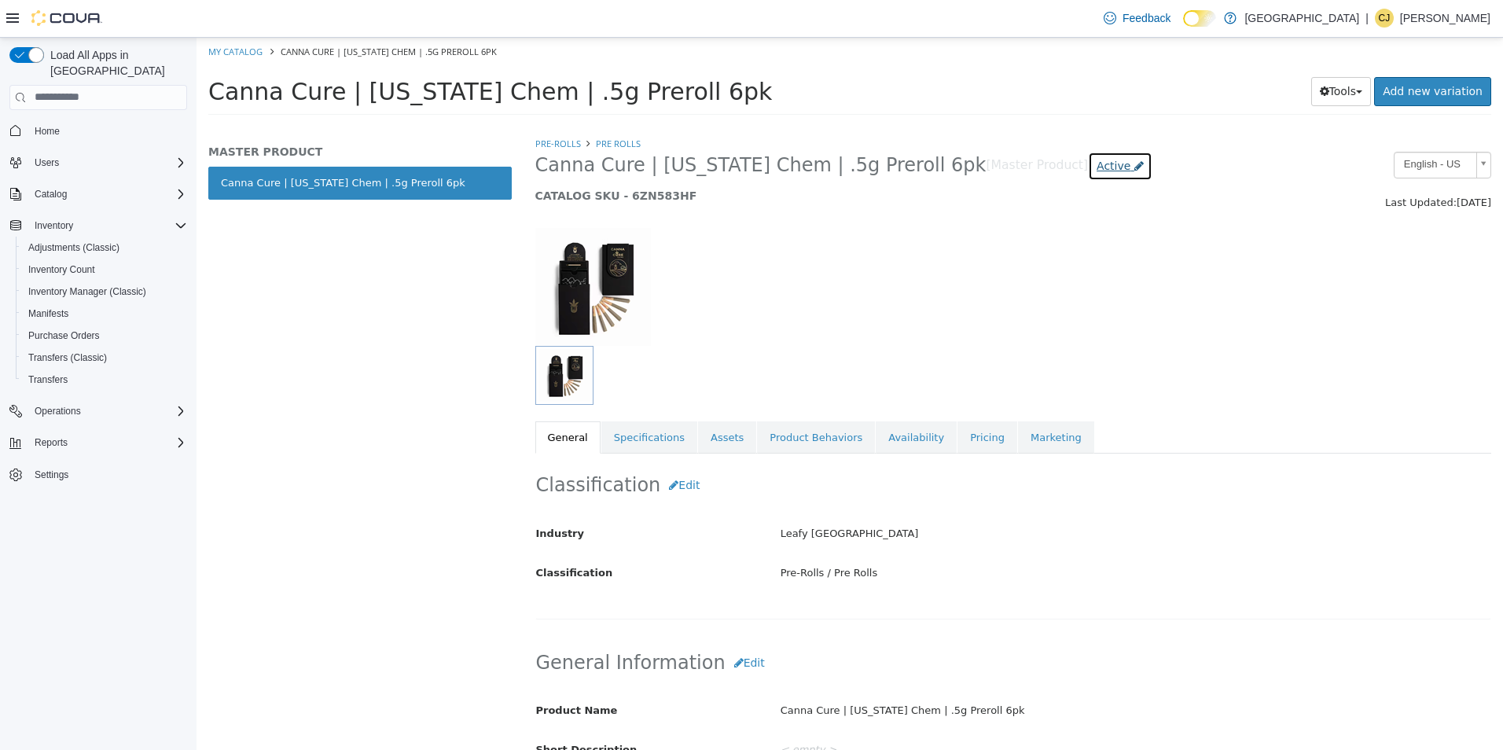
click at [1096, 171] on span "Active" at bounding box center [1113, 165] width 34 height 13
click at [1018, 251] on label "Inactive" at bounding box center [1029, 253] width 41 height 17
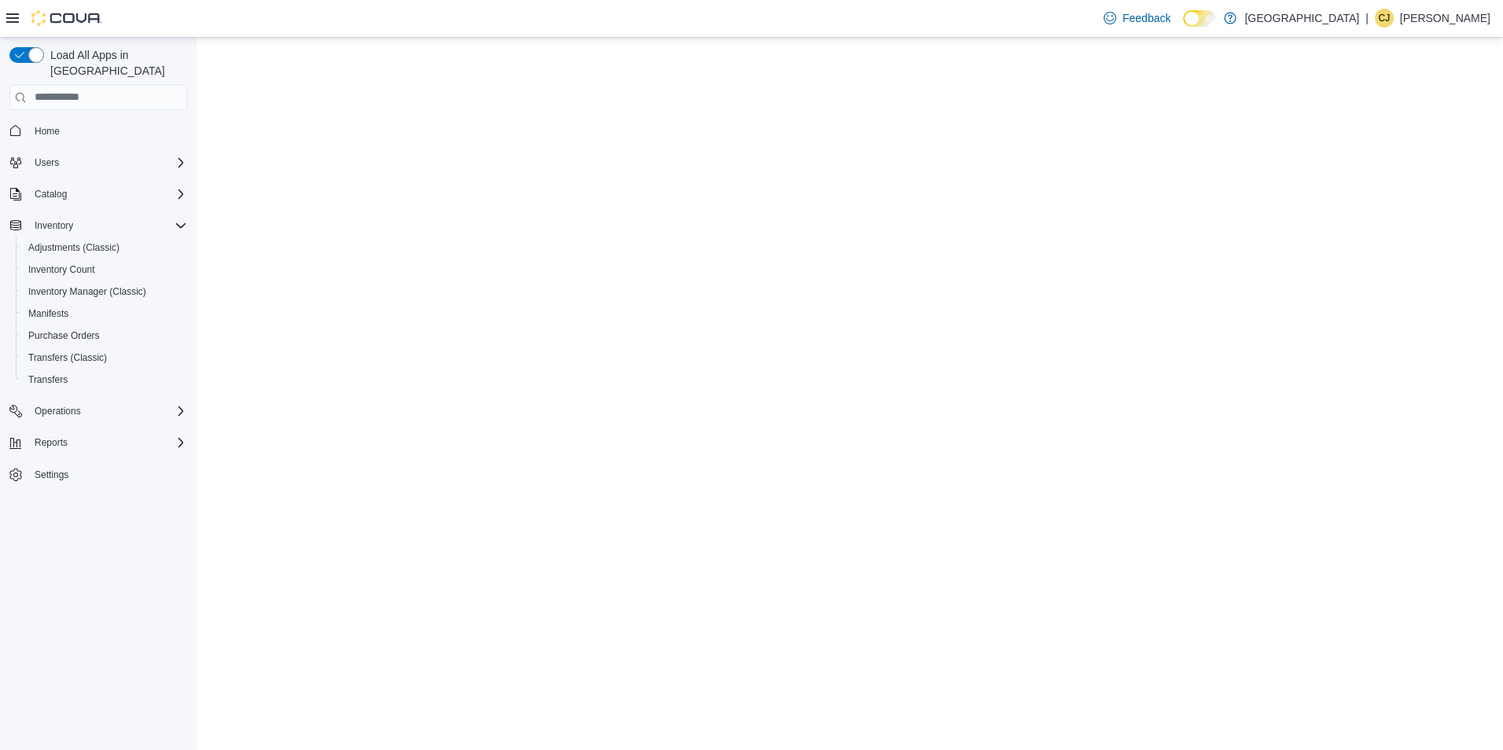
drag, startPoint x: 967, startPoint y: 130, endPoint x: 953, endPoint y: 105, distance: 29.5
click at [953, 37] on html "Saving Bulk Changes... ×" at bounding box center [849, 37] width 1306 height 0
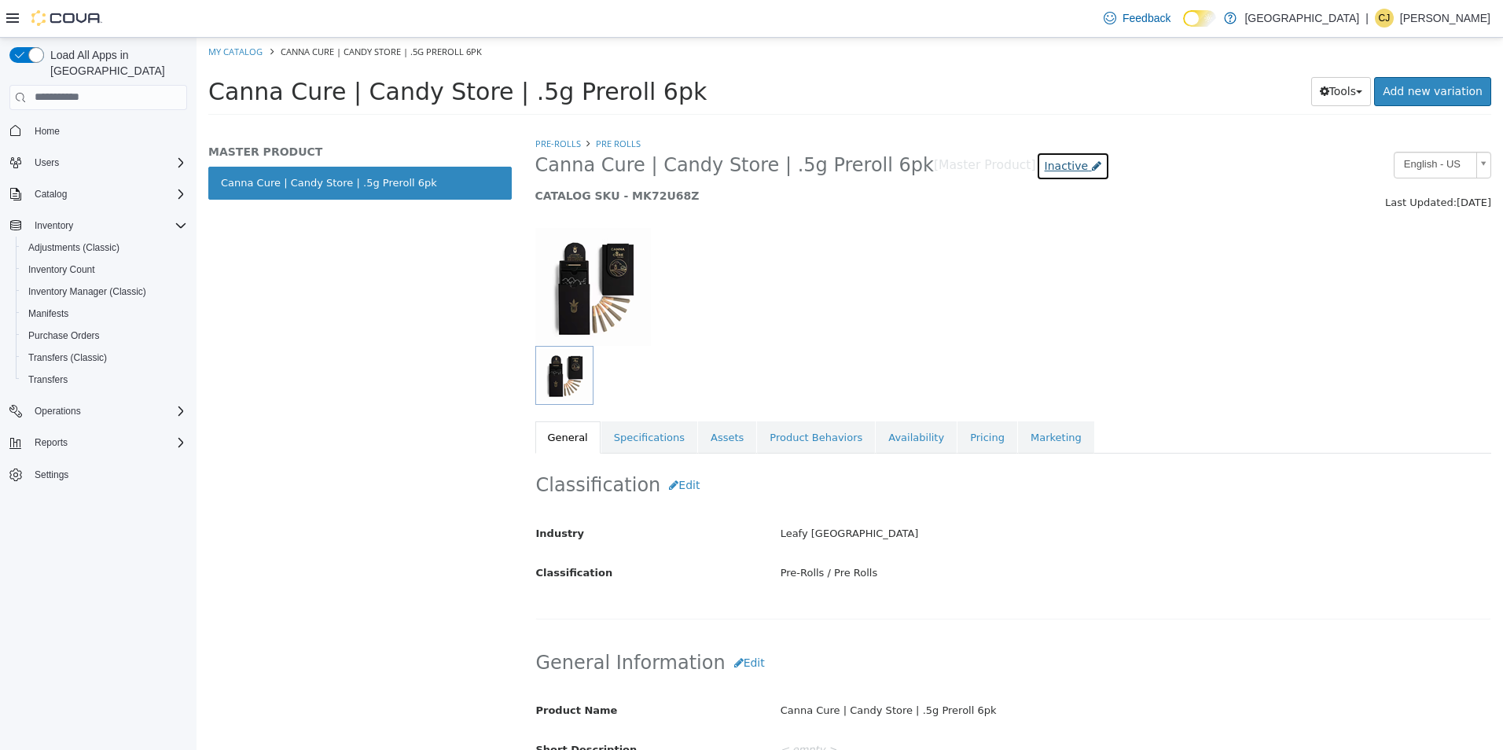
click at [1036, 174] on link "Inactive" at bounding box center [1073, 165] width 74 height 29
click at [1008, 212] on label "Active" at bounding box center [999, 212] width 32 height 17
click at [94, 285] on span "Inventory Manager (Classic)" at bounding box center [87, 291] width 118 height 13
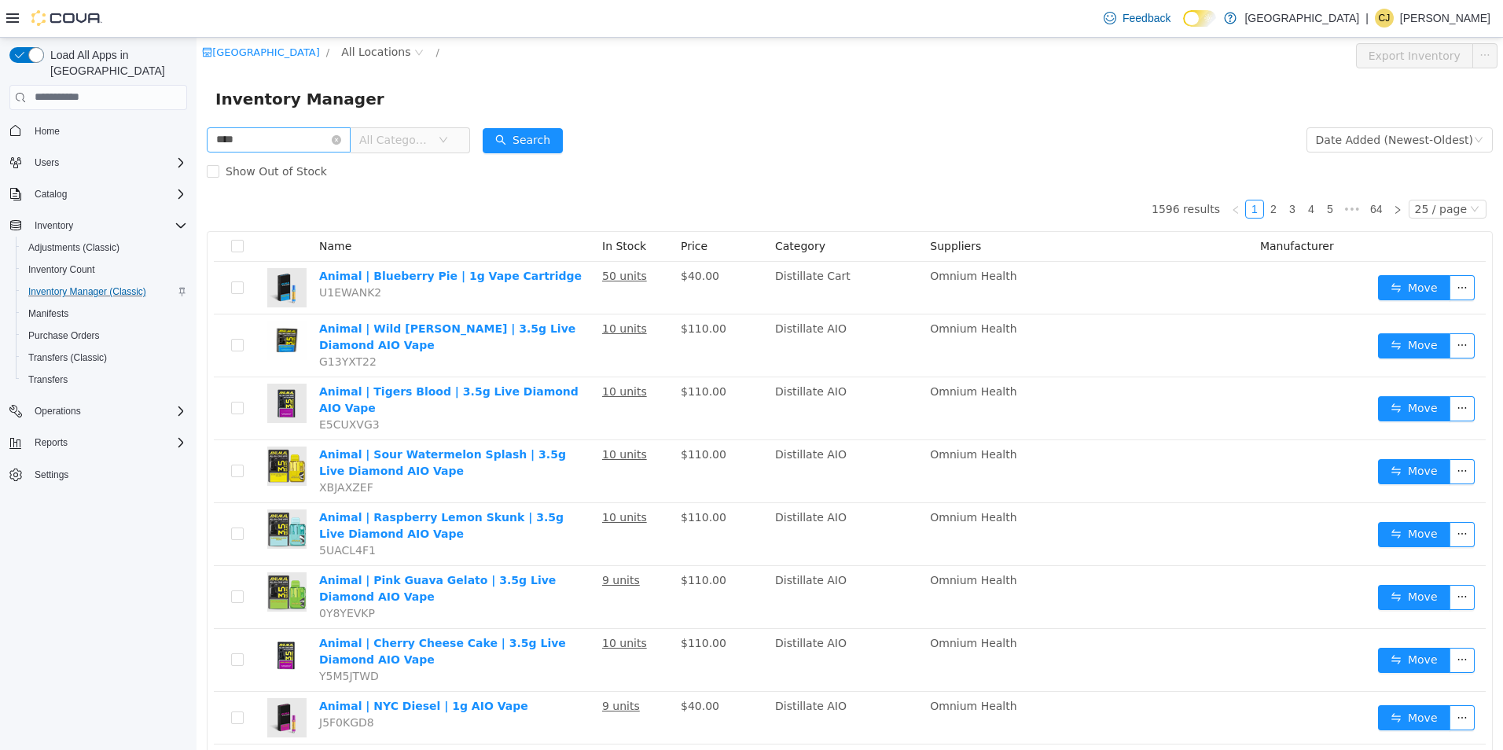
type input "****"
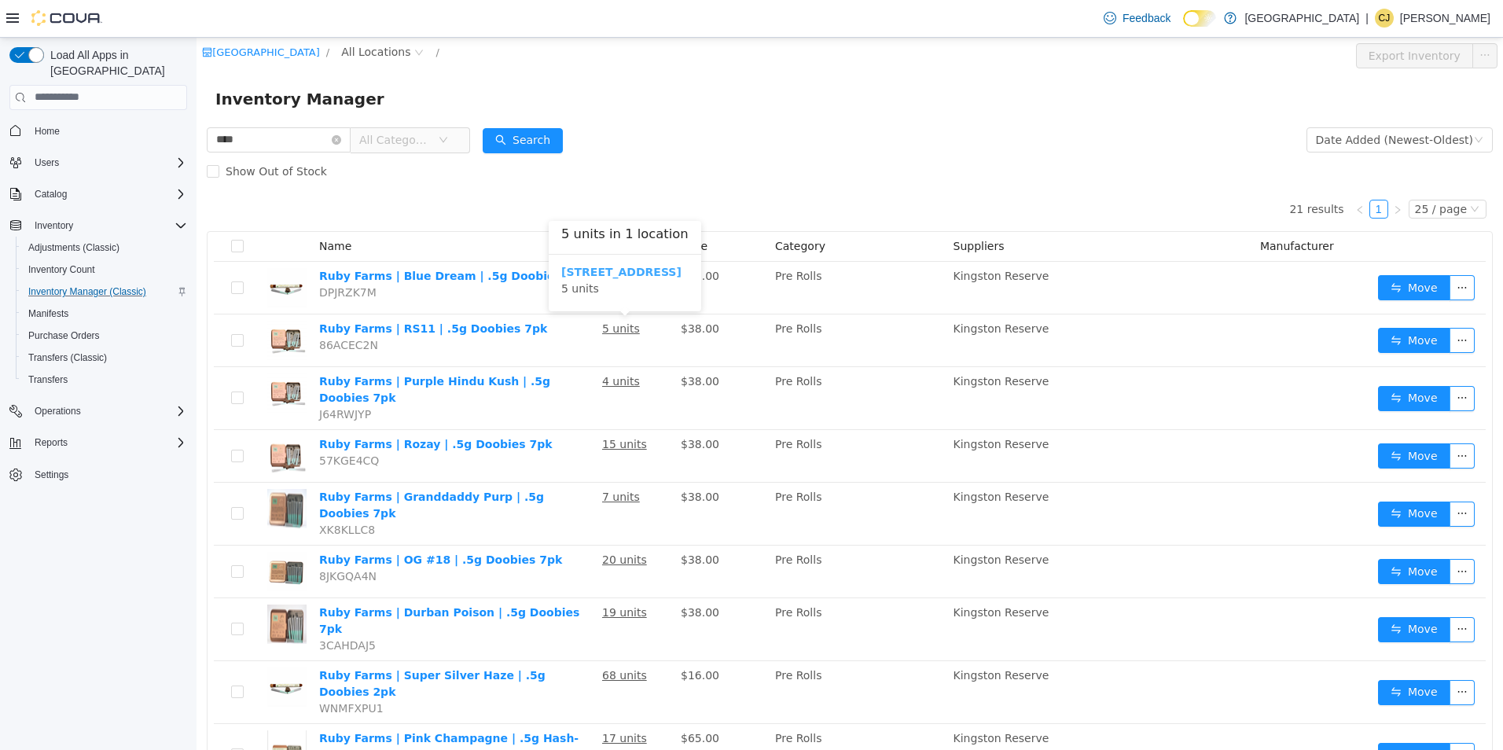
click at [607, 270] on b "[STREET_ADDRESS]" at bounding box center [621, 271] width 120 height 13
click at [340, 140] on icon "icon: close-circle" at bounding box center [335, 138] width 9 height 9
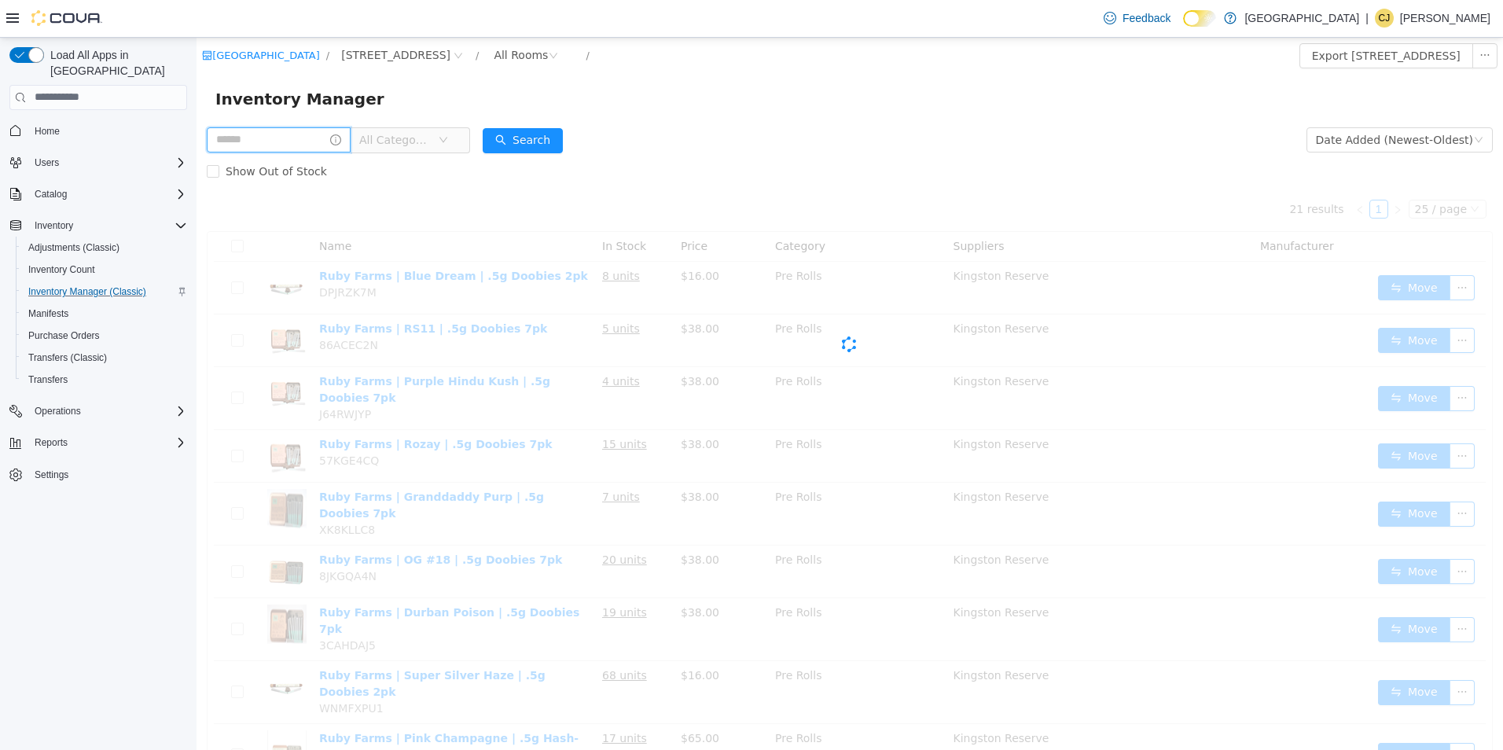
click at [341, 137] on input "text" at bounding box center [279, 139] width 144 height 25
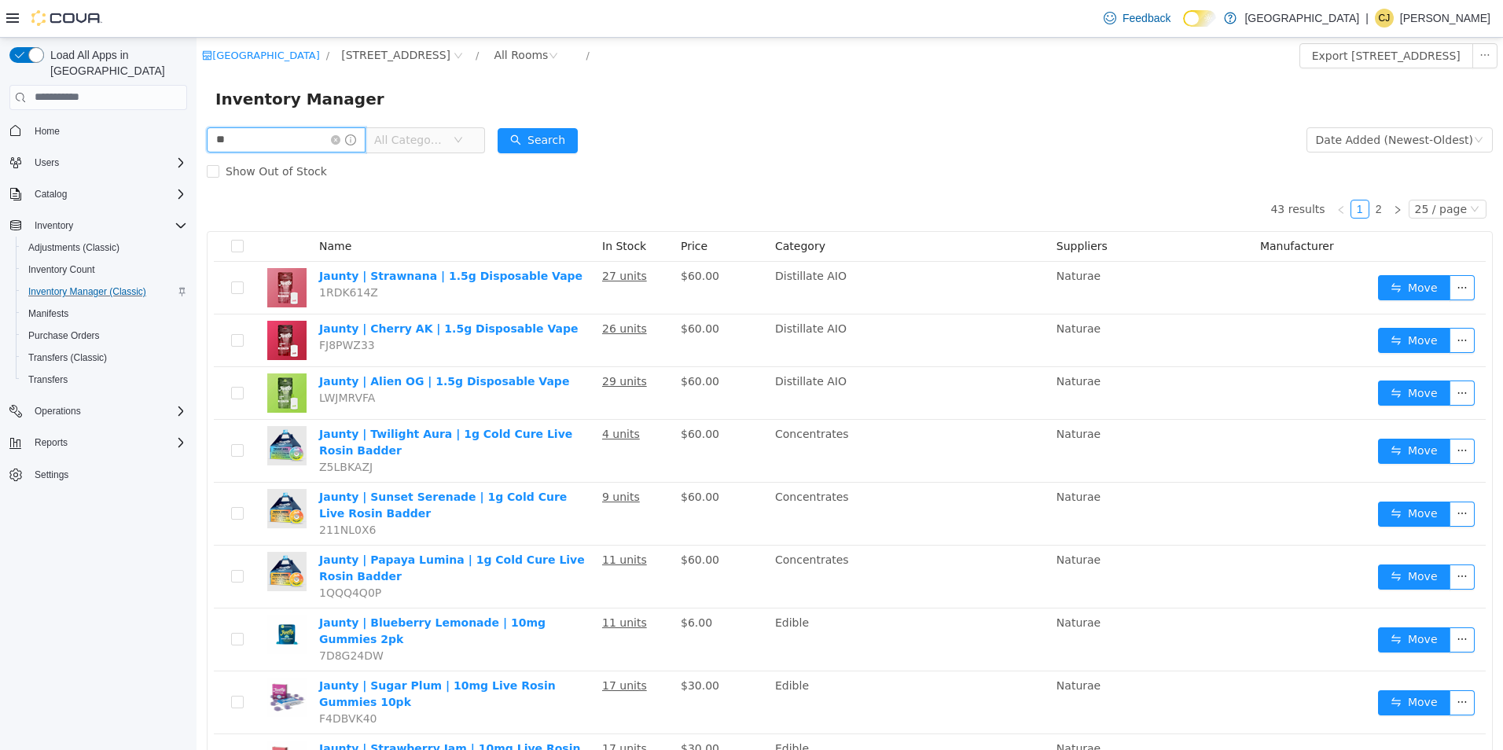
type input "*"
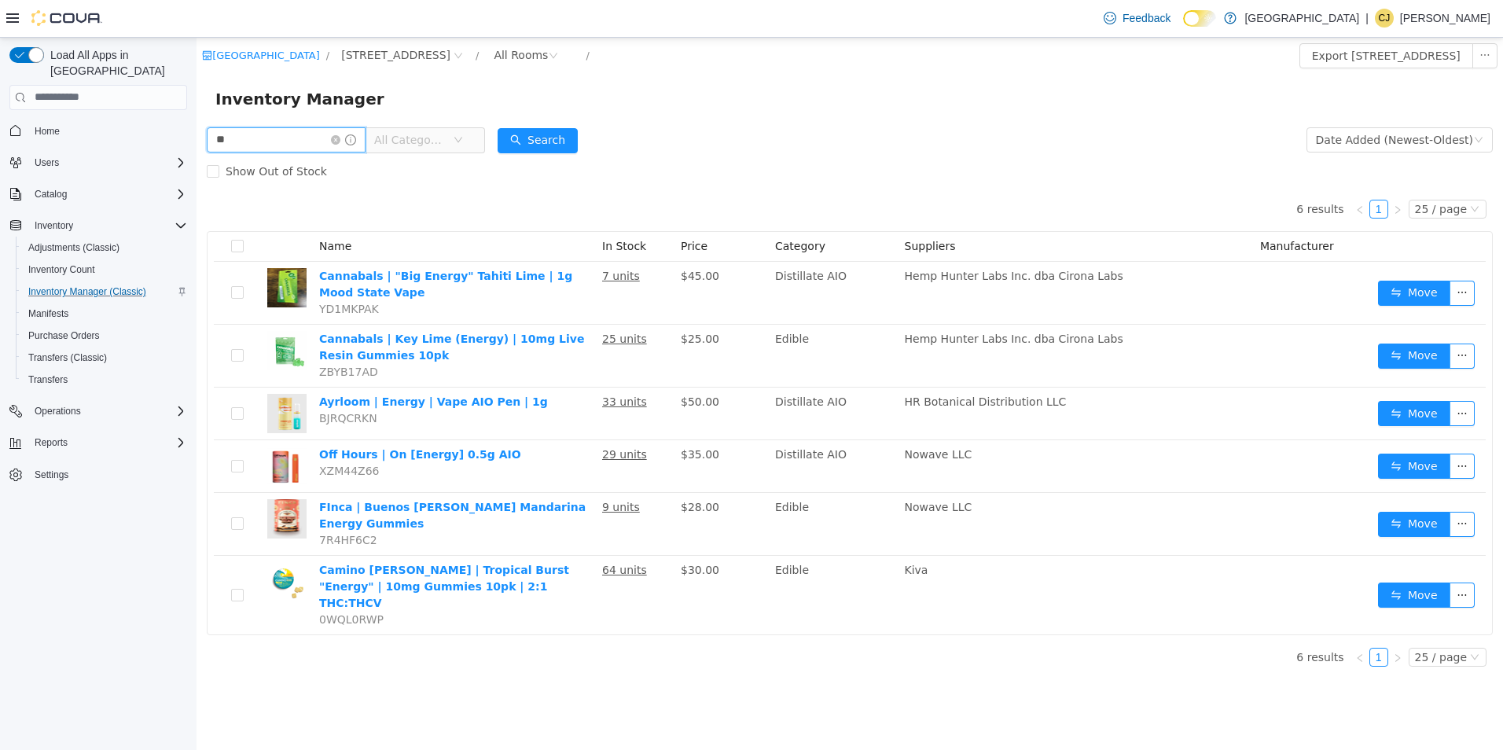
type input "*"
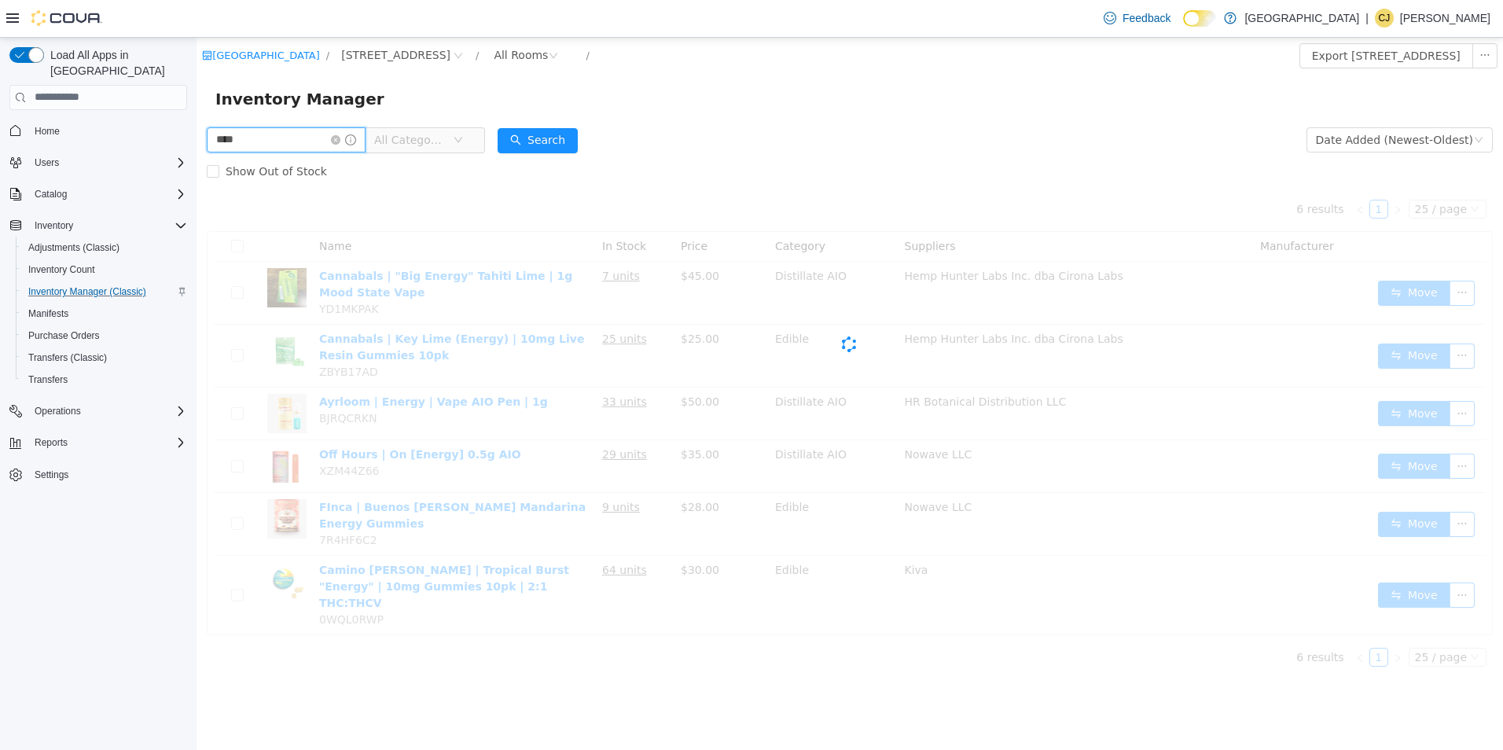
type input "****"
